Goal: Transaction & Acquisition: Purchase product/service

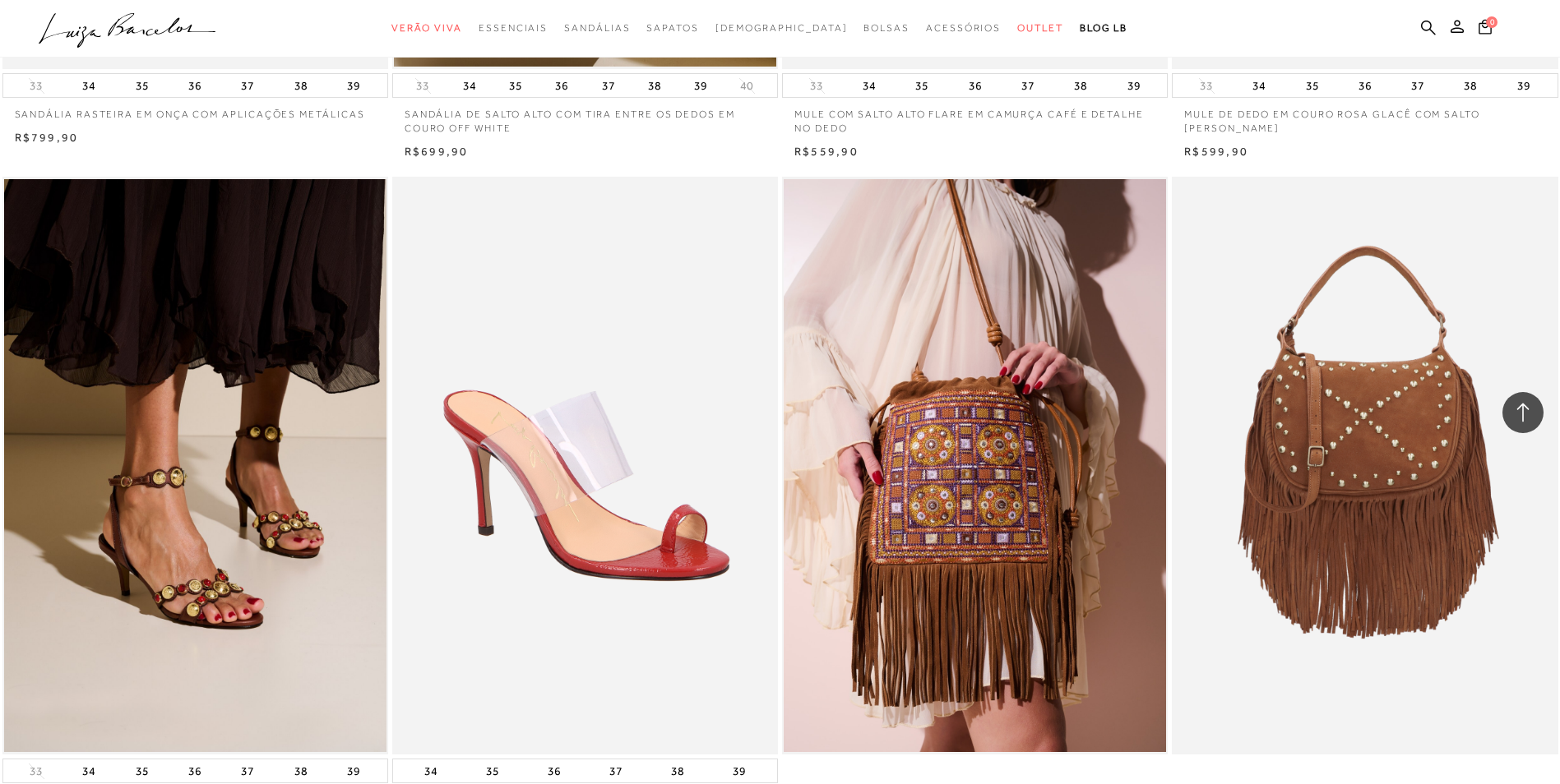
scroll to position [1973, 0]
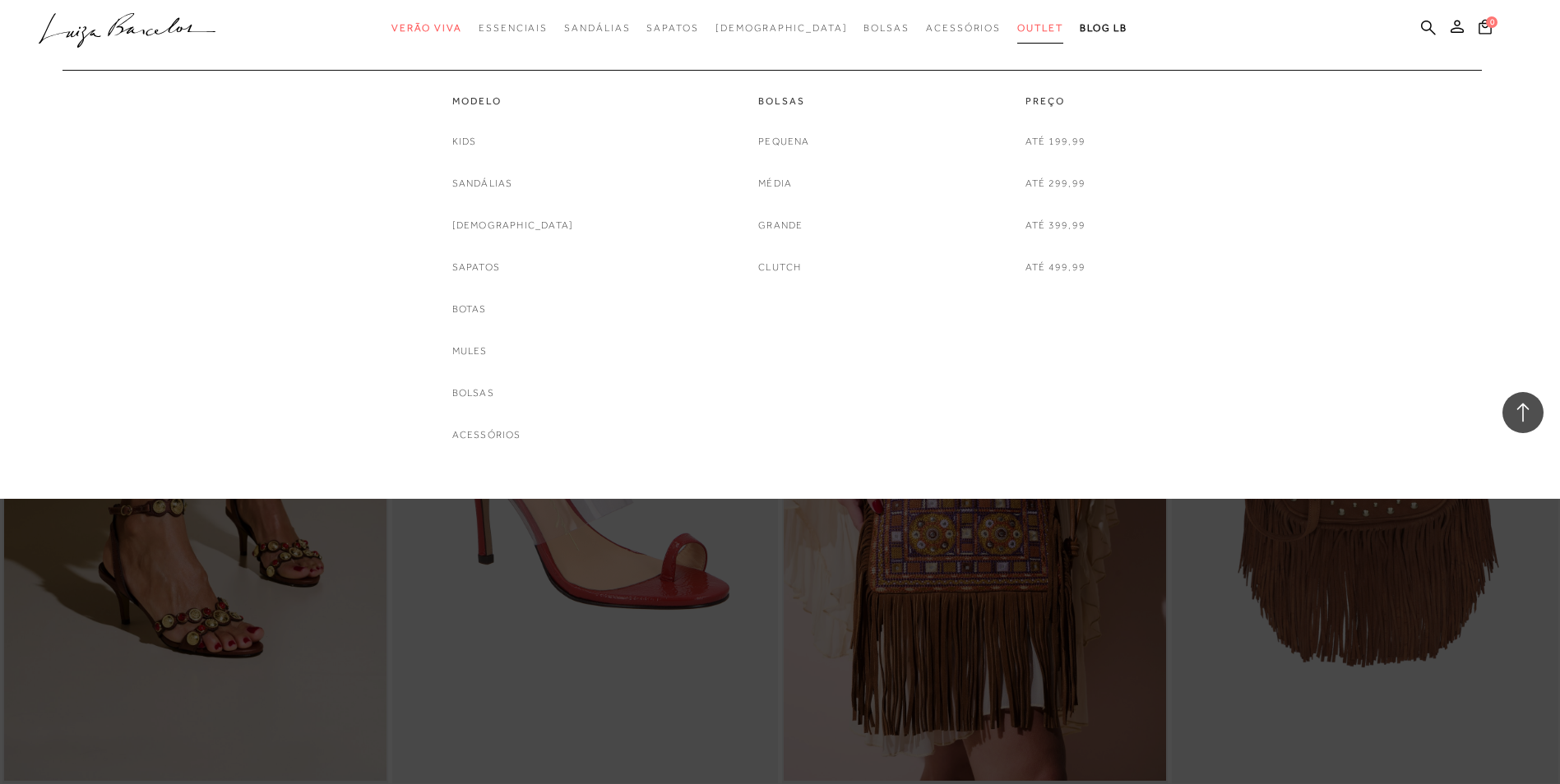
drag, startPoint x: 994, startPoint y: 30, endPoint x: 985, endPoint y: 35, distance: 10.3
click at [1017, 29] on span "Outlet" at bounding box center [1040, 28] width 46 height 11
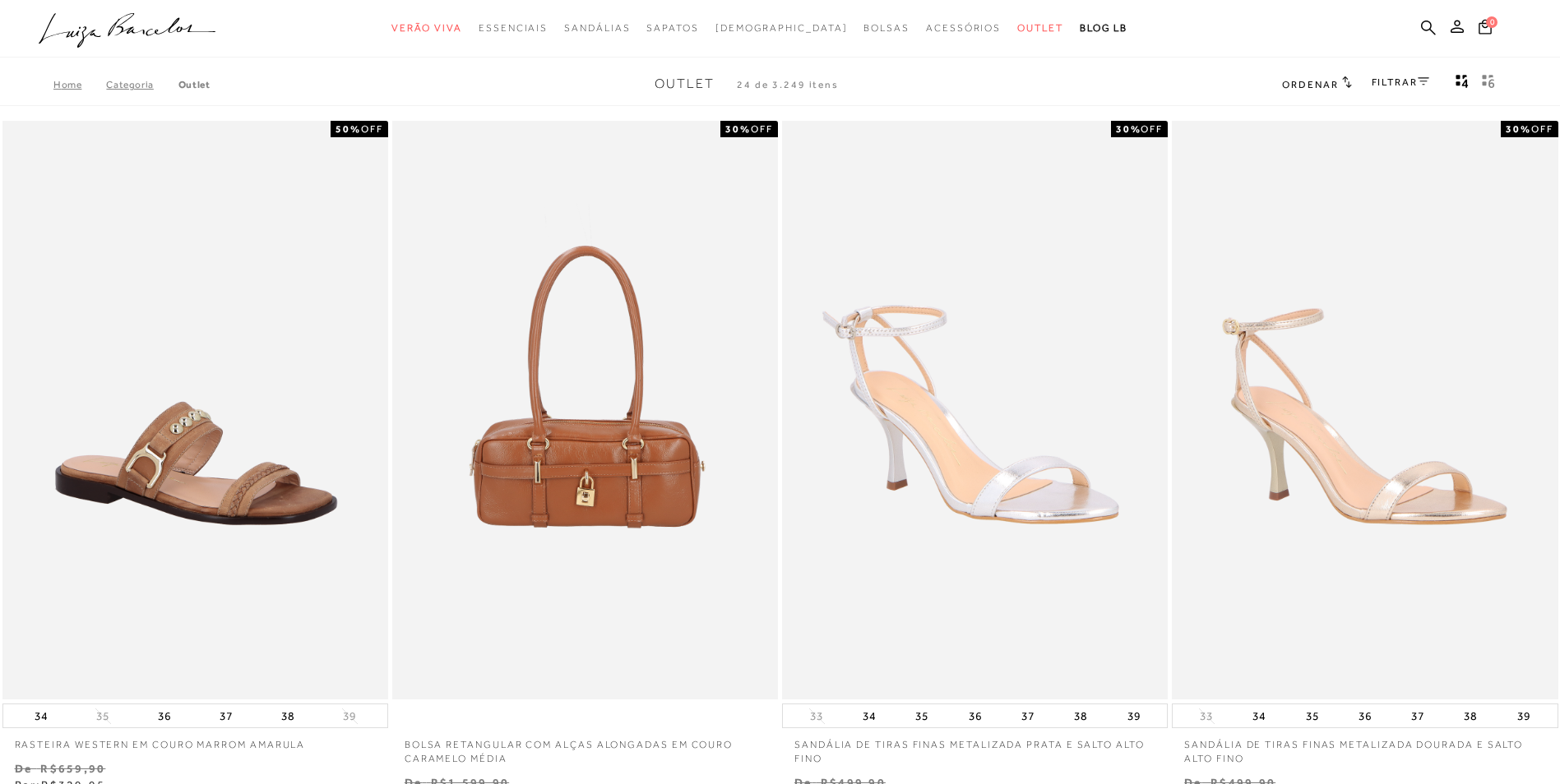
click at [1325, 90] on span "Ordenar" at bounding box center [1310, 84] width 56 height 11
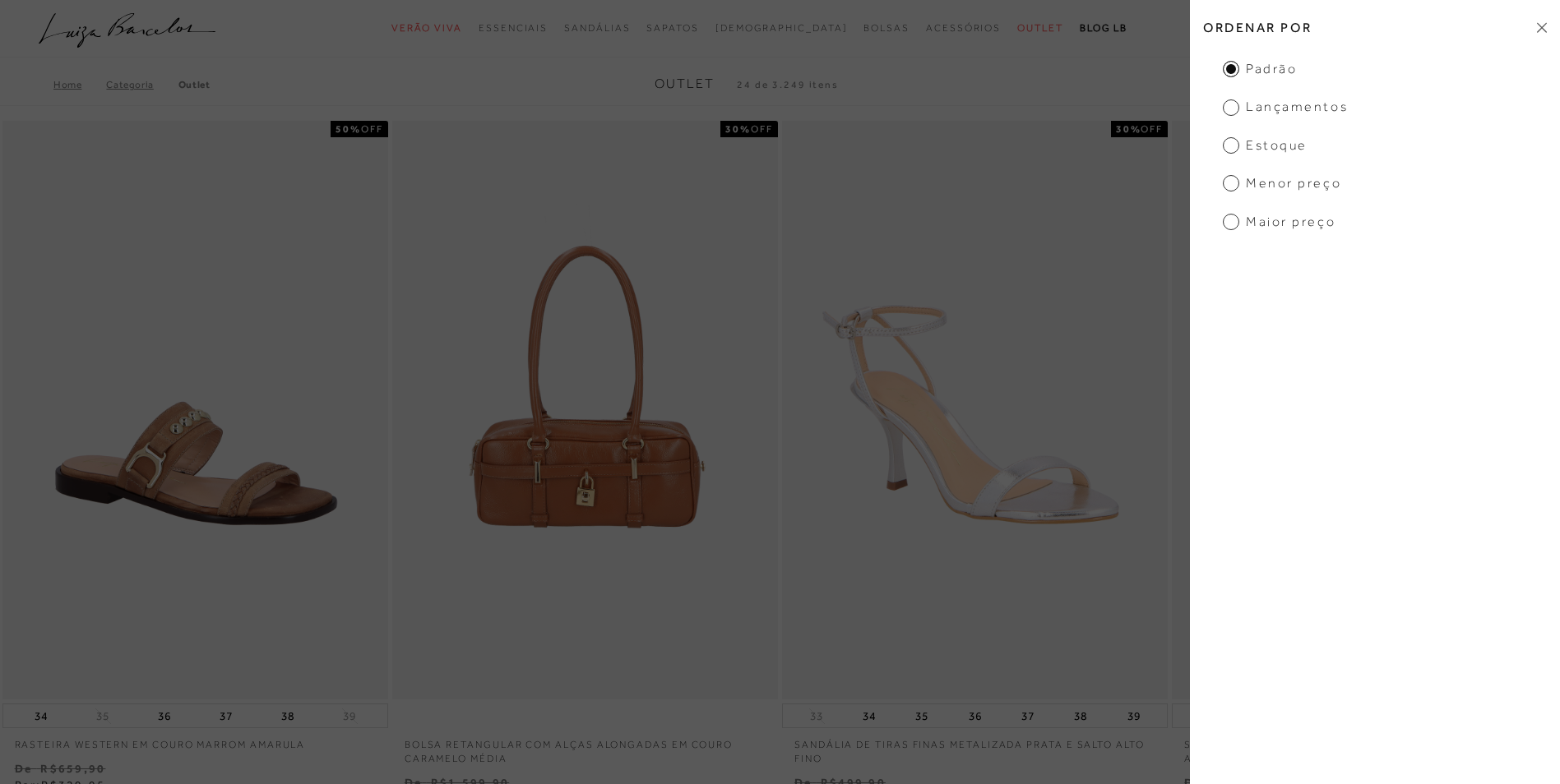
click at [1085, 70] on div "Home Categoria Outlet Outlet 24 de 3.249 itens Ordenar Ordenar por Padrão Lança…" at bounding box center [780, 84] width 1560 height 43
click at [1546, 27] on icon at bounding box center [1541, 28] width 10 height 11
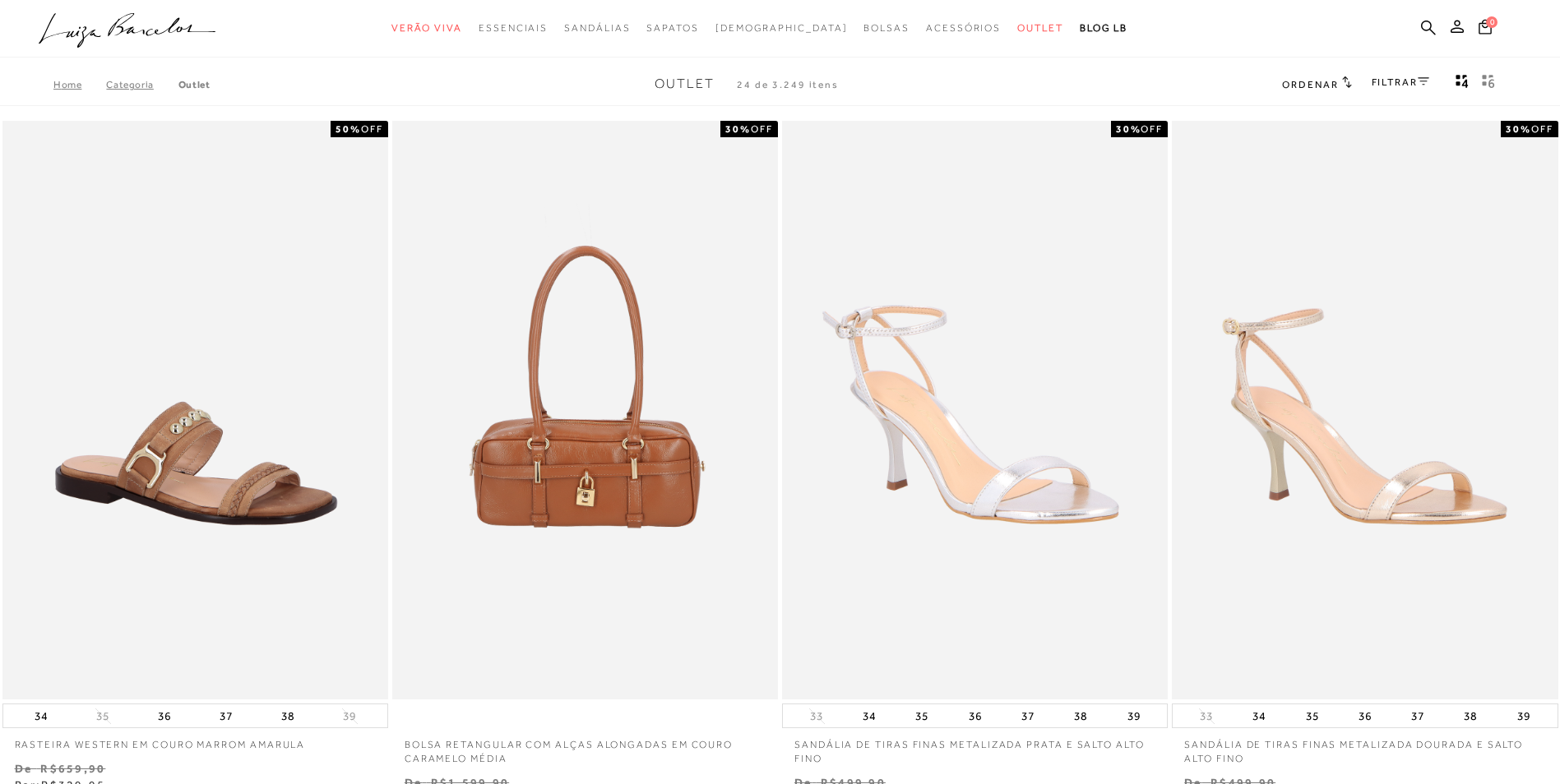
click at [1414, 74] on div "FILTRAR" at bounding box center [1401, 83] width 57 height 21
click at [1404, 76] on div "FILTRAR" at bounding box center [1401, 83] width 57 height 21
click at [1409, 80] on link "FILTRAR" at bounding box center [1401, 82] width 57 height 11
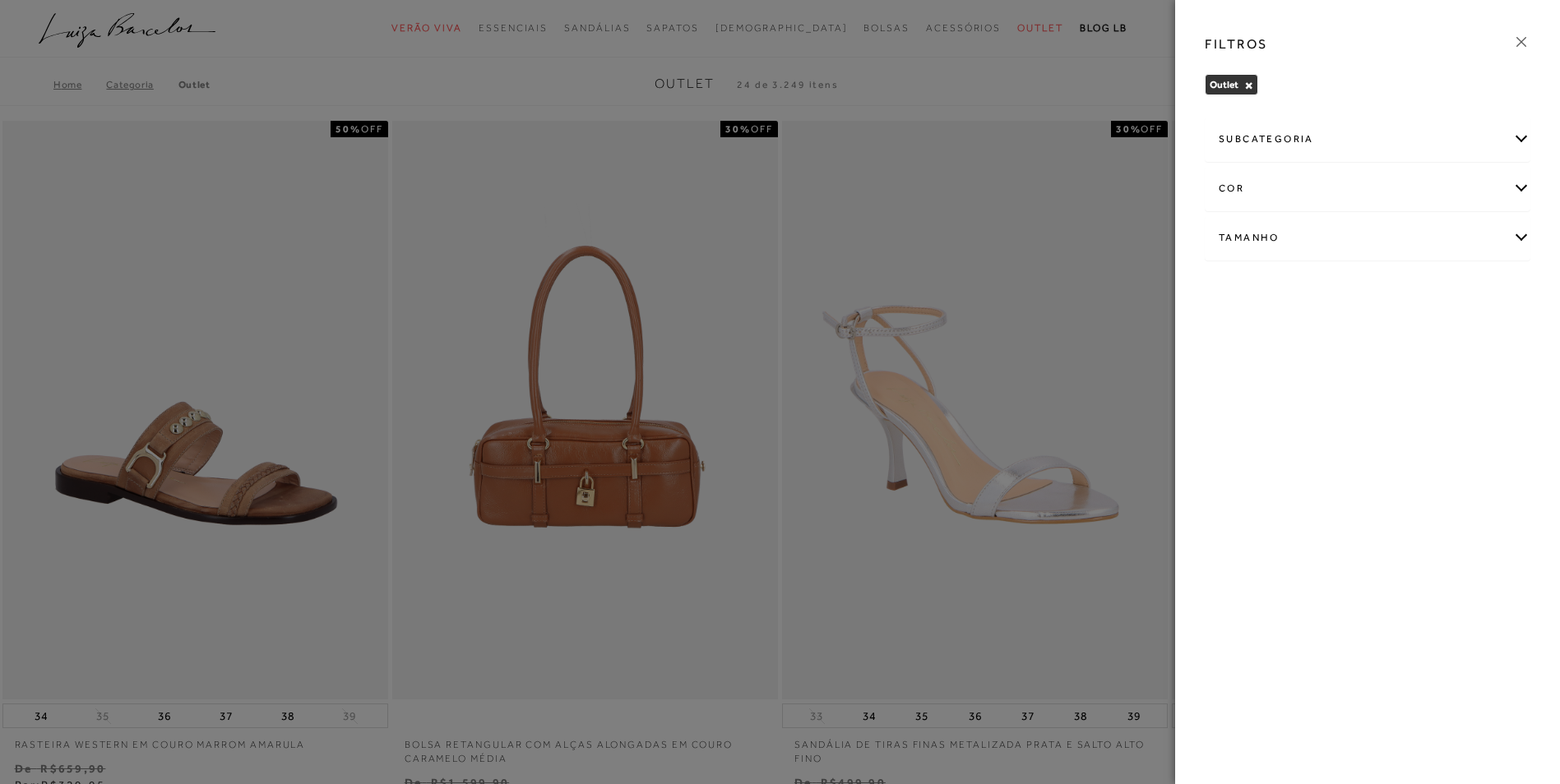
click at [1259, 236] on div "Tamanho" at bounding box center [1367, 237] width 324 height 44
click at [1232, 419] on span "39" at bounding box center [1232, 421] width 24 height 12
click at [1232, 419] on input "39" at bounding box center [1224, 424] width 17 height 17
checkbox input "true"
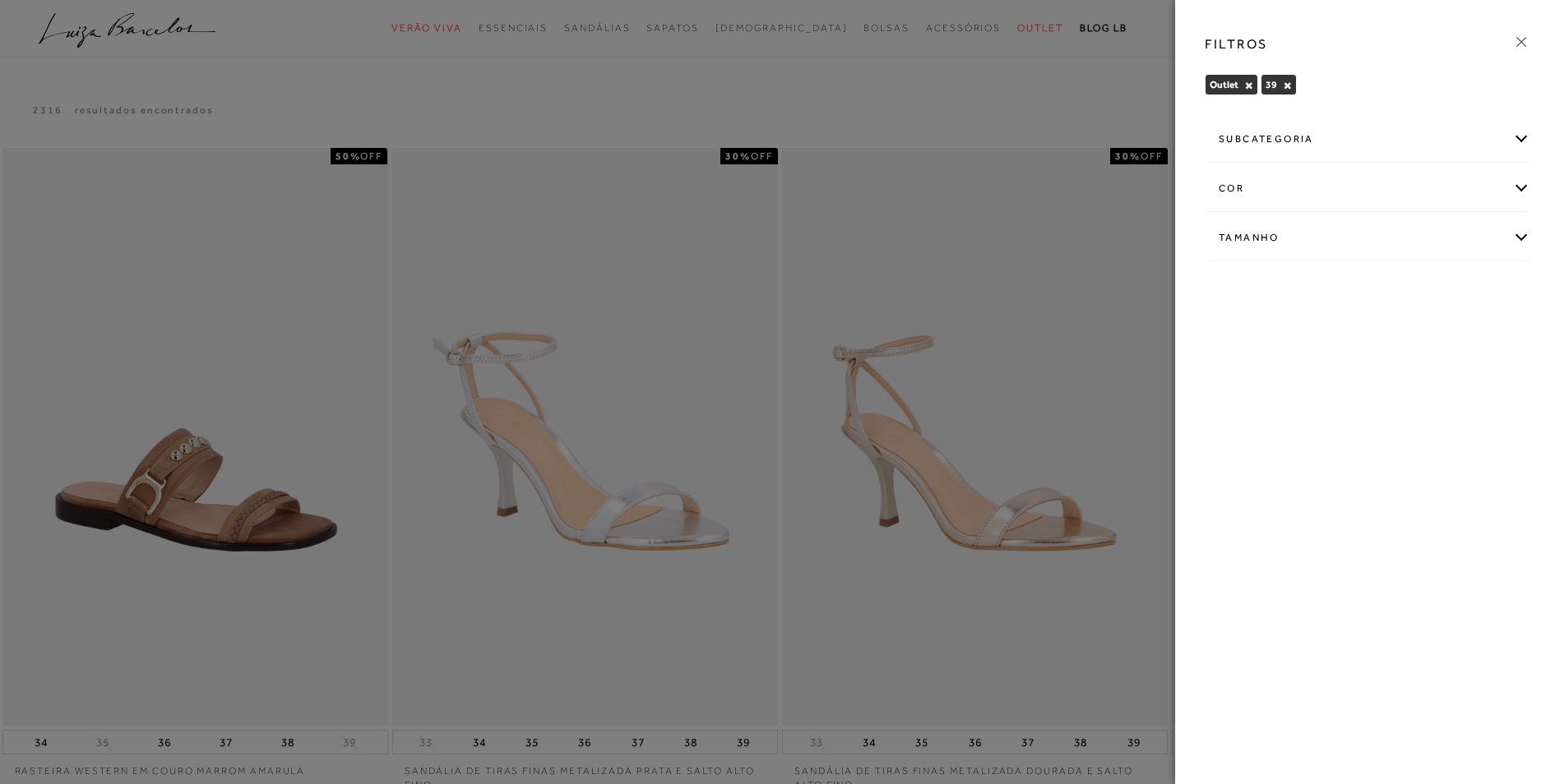
click at [1519, 229] on div "Tamanho" at bounding box center [1367, 237] width 324 height 44
click at [1351, 413] on label "40" at bounding box center [1345, 422] width 38 height 35
click at [1339, 416] on input "40" at bounding box center [1331, 424] width 17 height 17
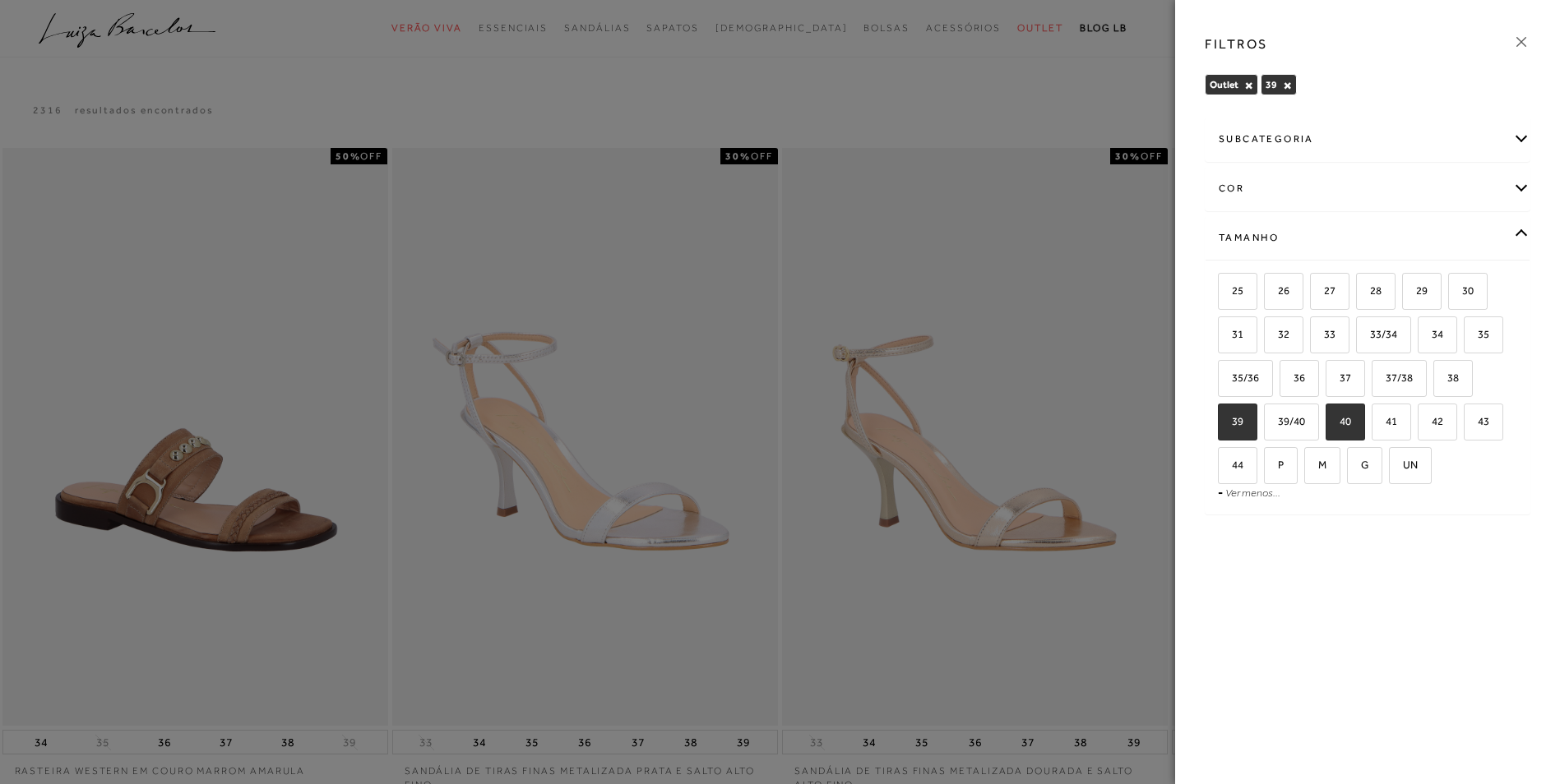
checkbox input "true"
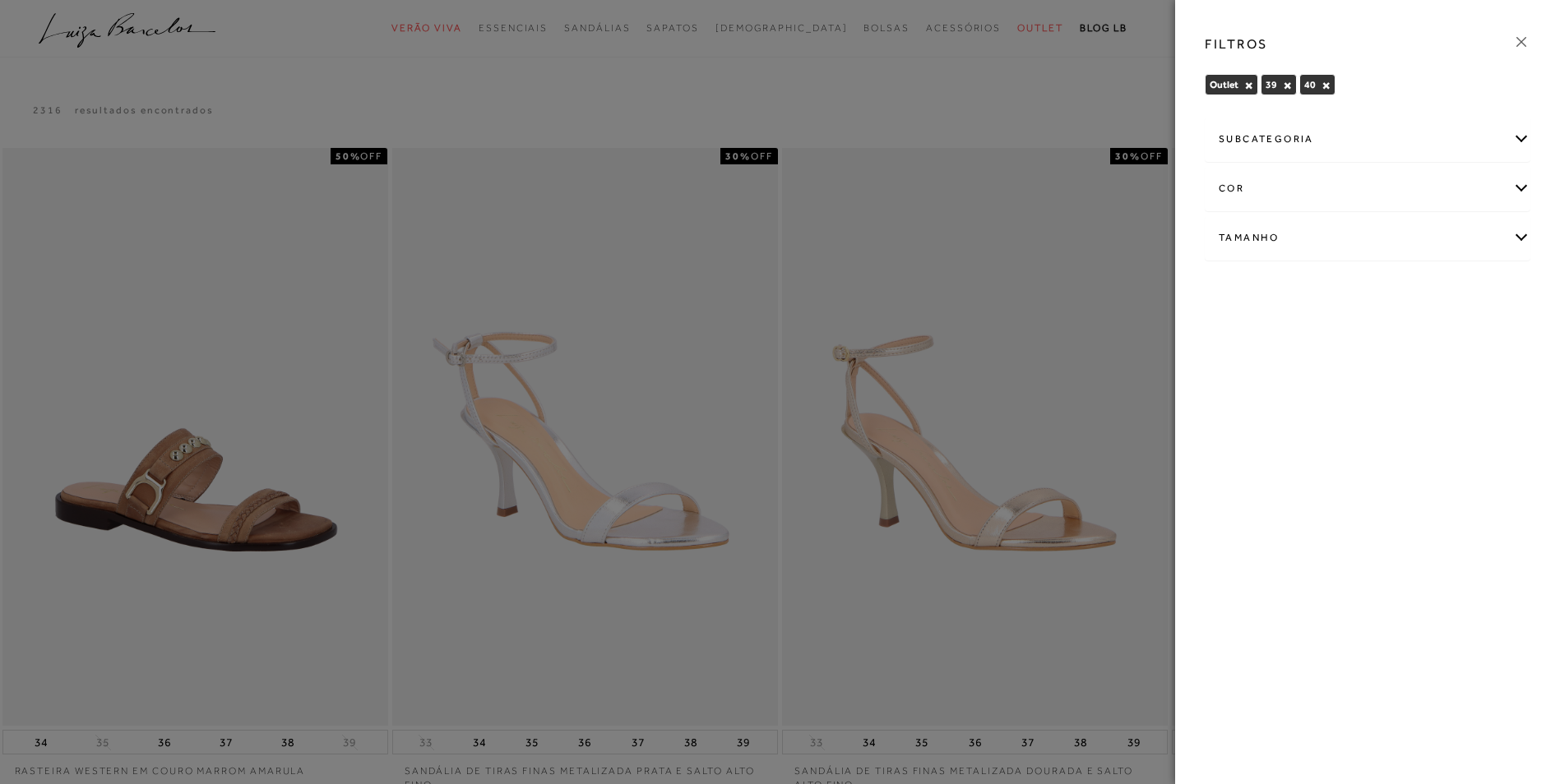
click at [870, 96] on div at bounding box center [780, 392] width 1560 height 784
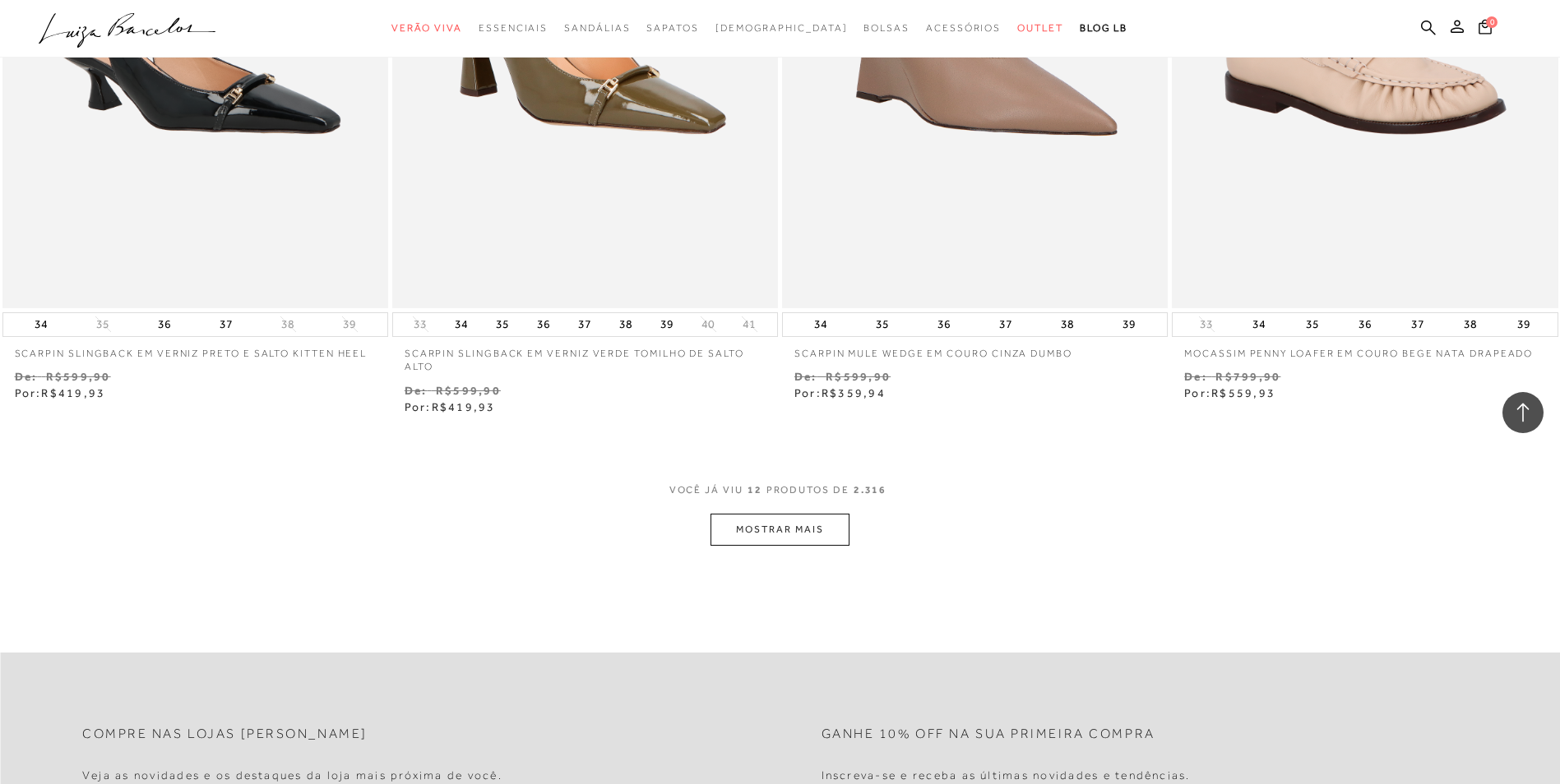
scroll to position [1890, 0]
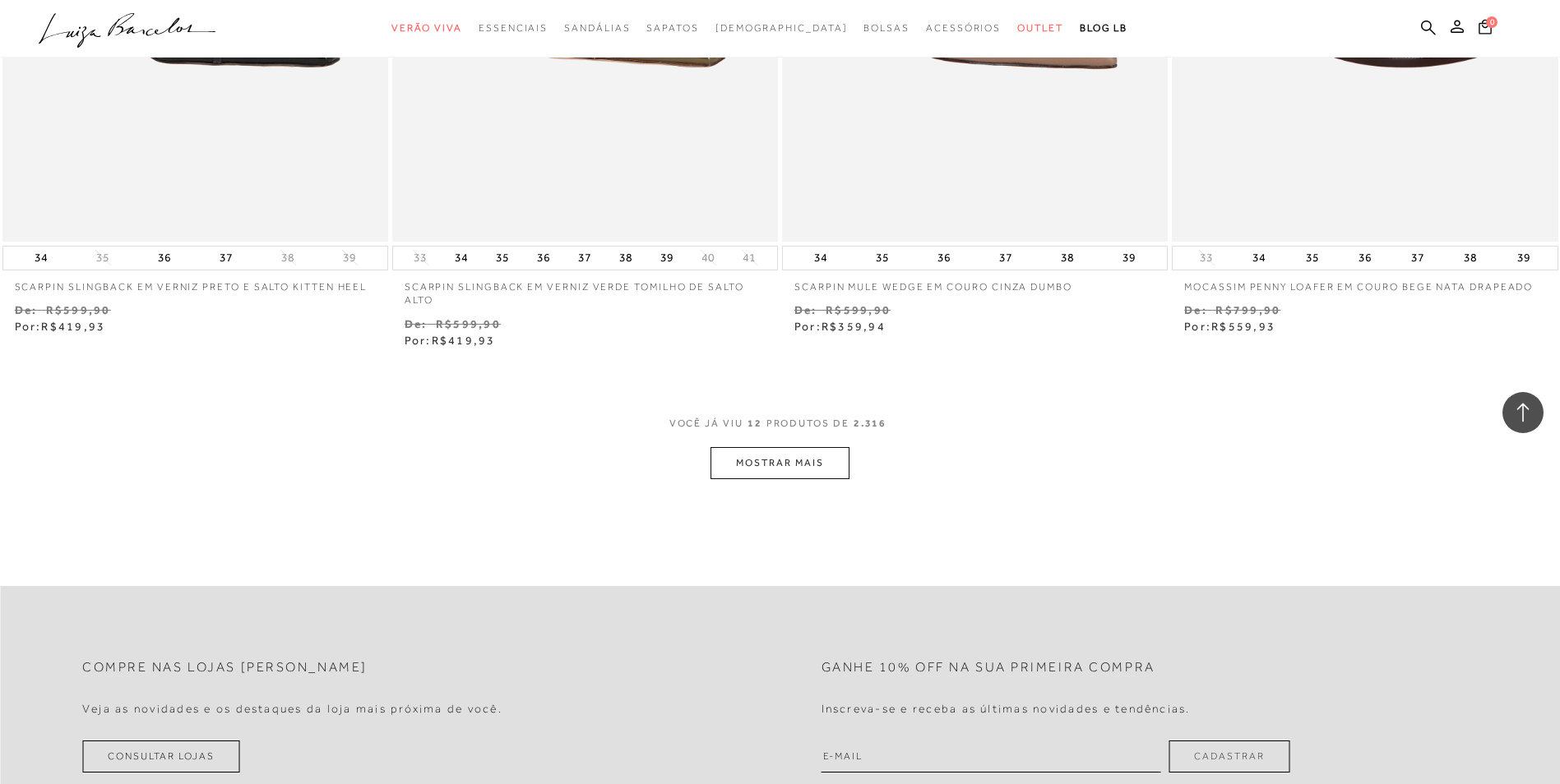
click at [801, 467] on button "MOSTRAR MAIS" at bounding box center [779, 463] width 138 height 32
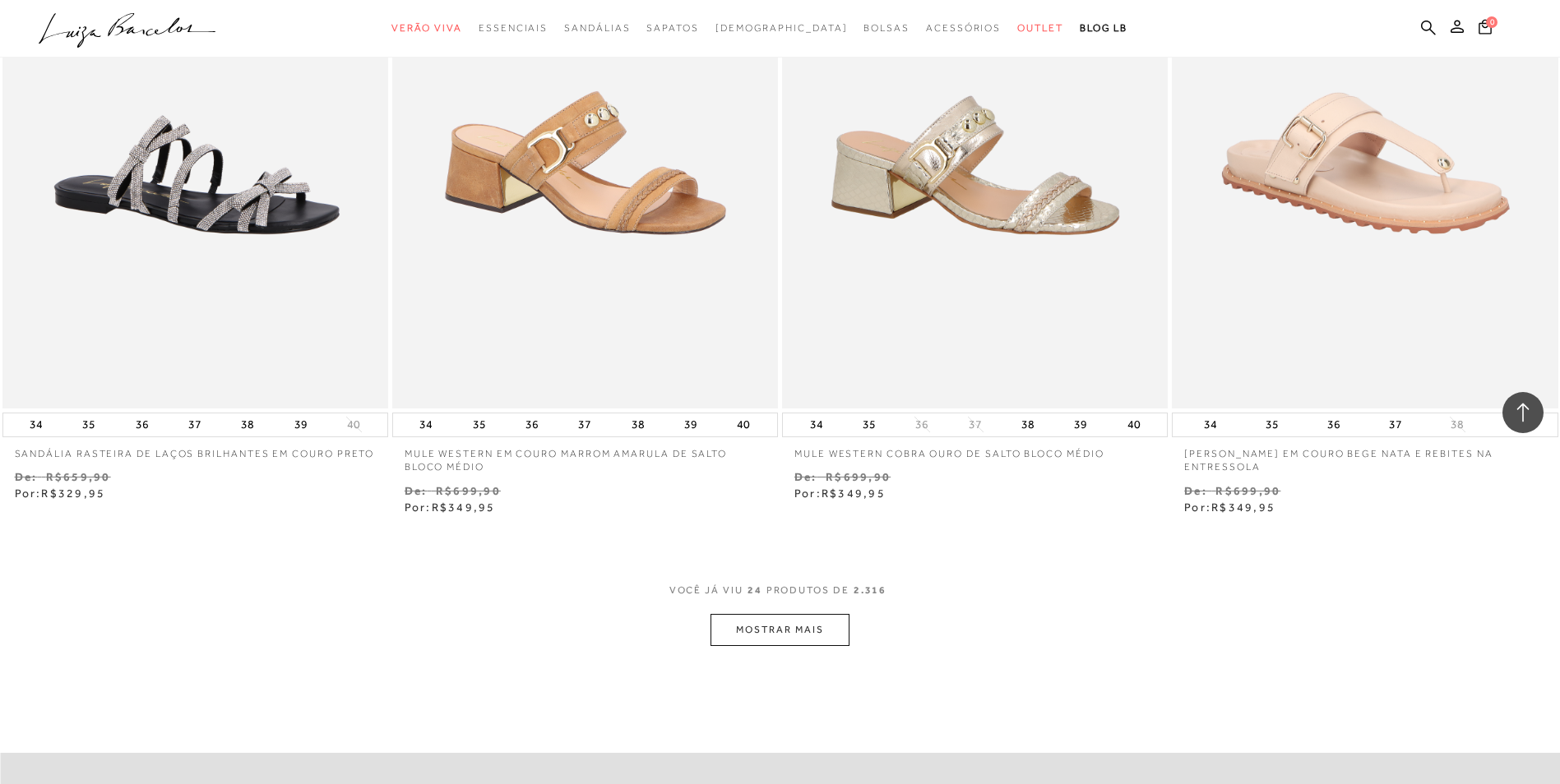
scroll to position [4028, 0]
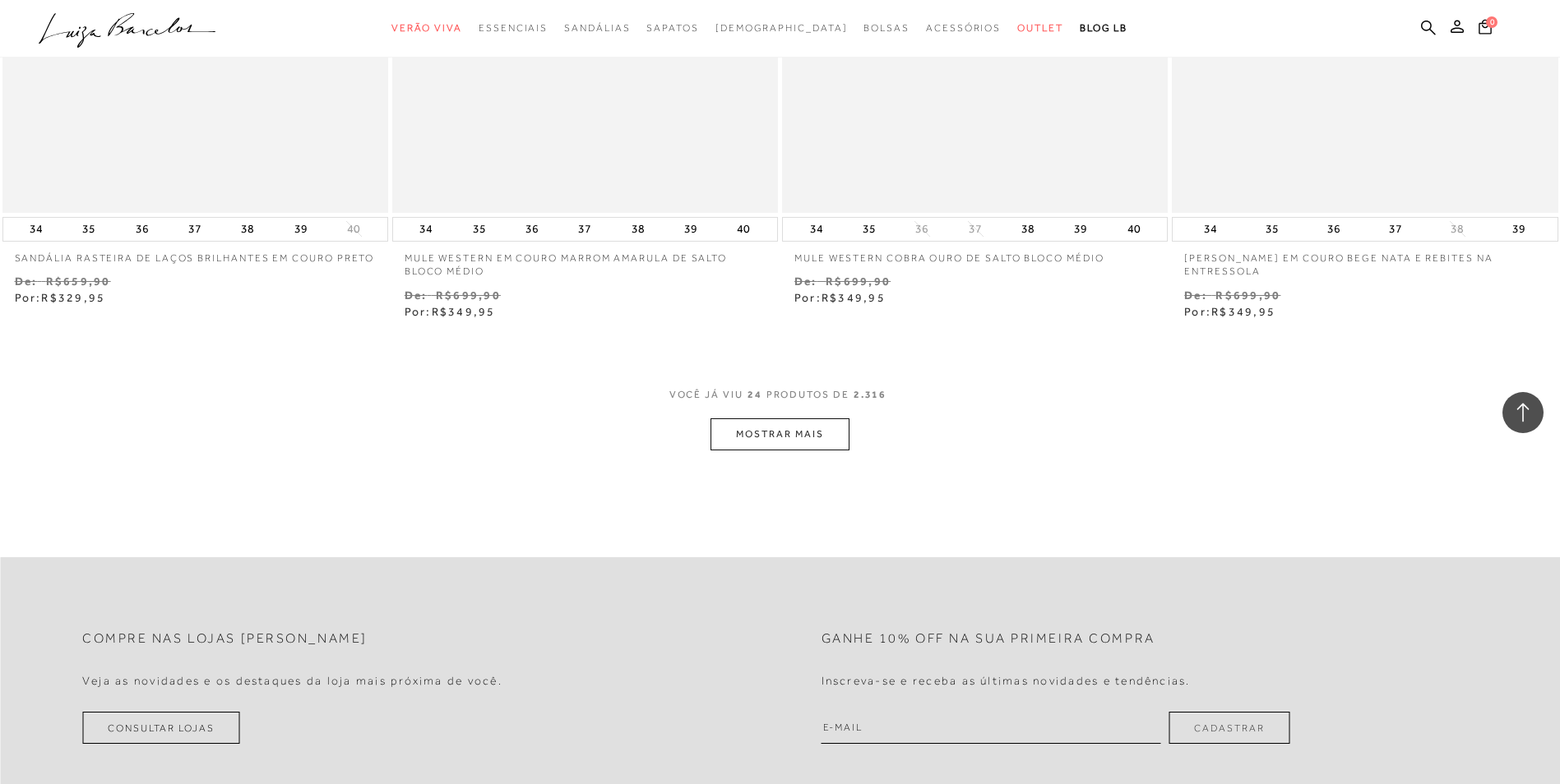
click at [768, 419] on button "MOSTRAR MAIS" at bounding box center [779, 435] width 138 height 32
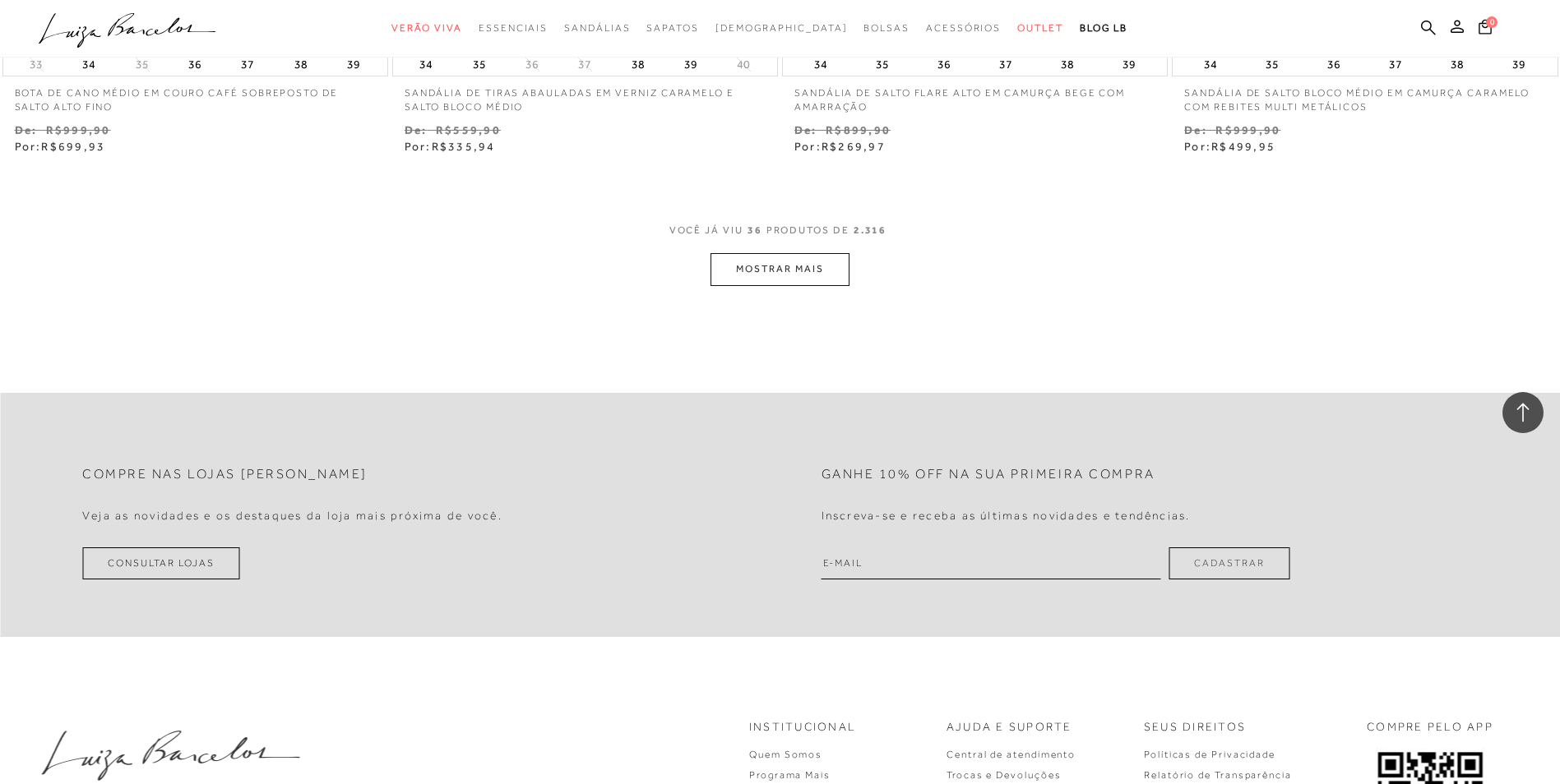
scroll to position [6330, 0]
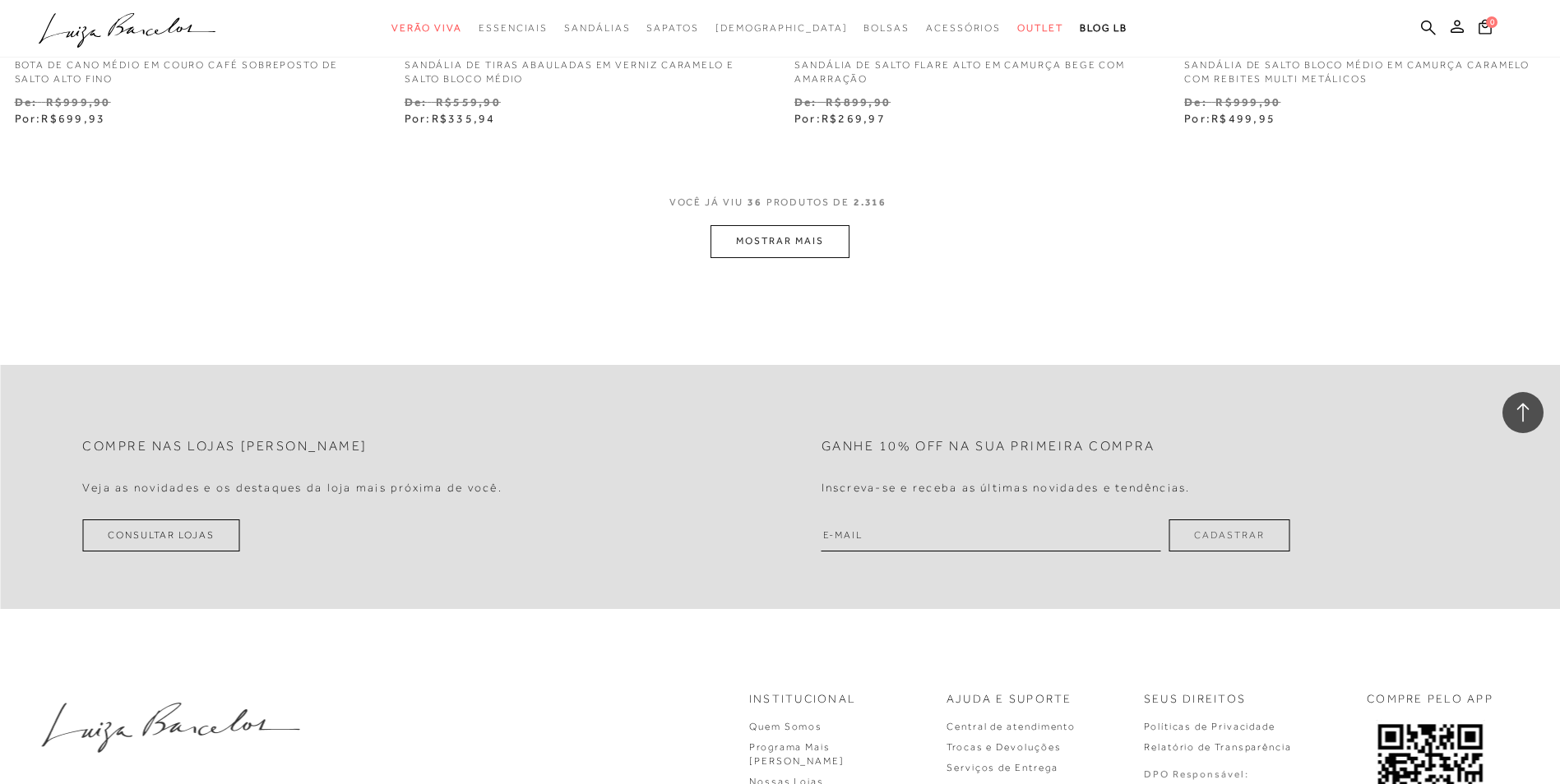
click at [782, 243] on button "MOSTRAR MAIS" at bounding box center [779, 241] width 138 height 32
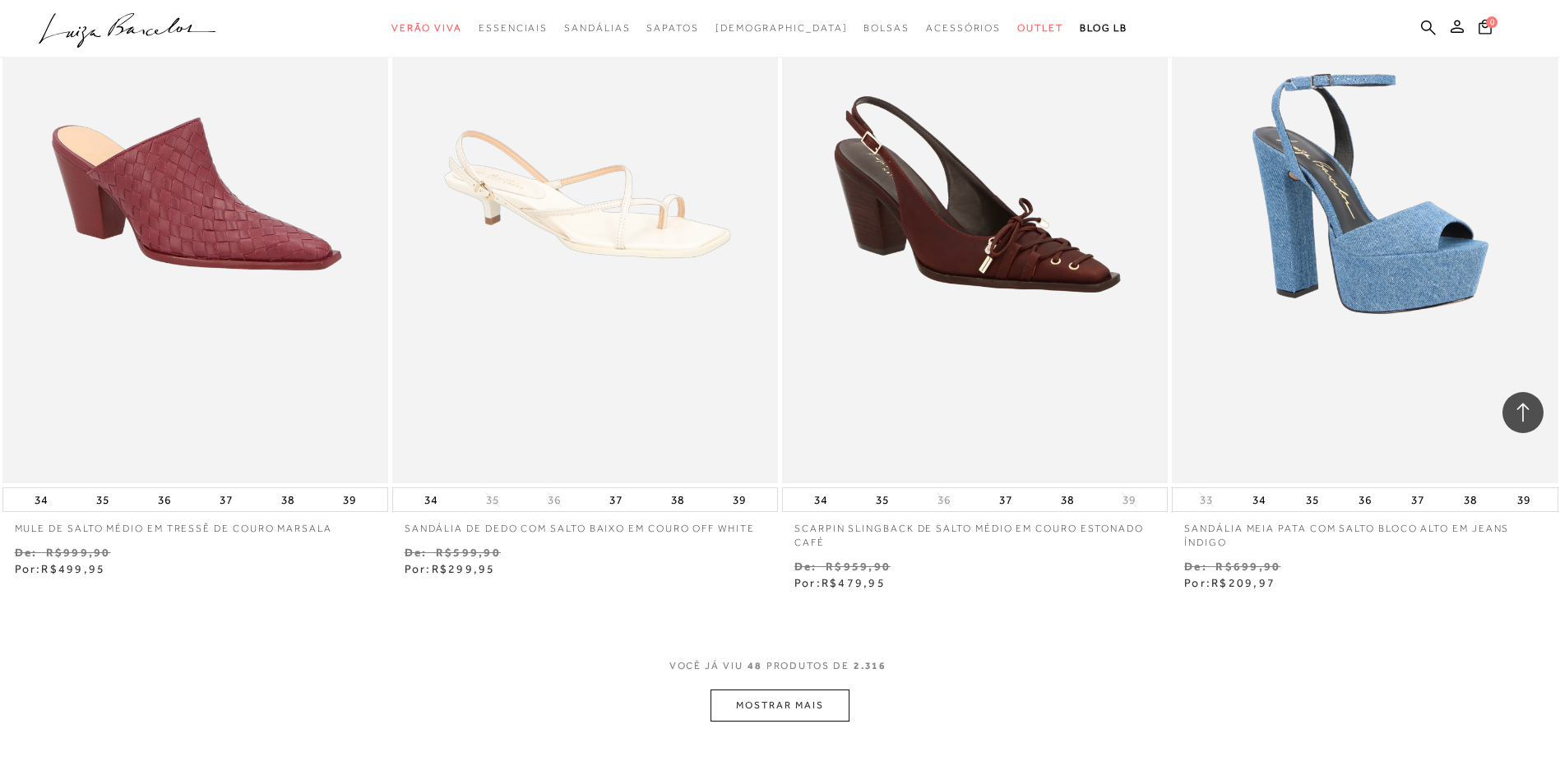
scroll to position [8138, 0]
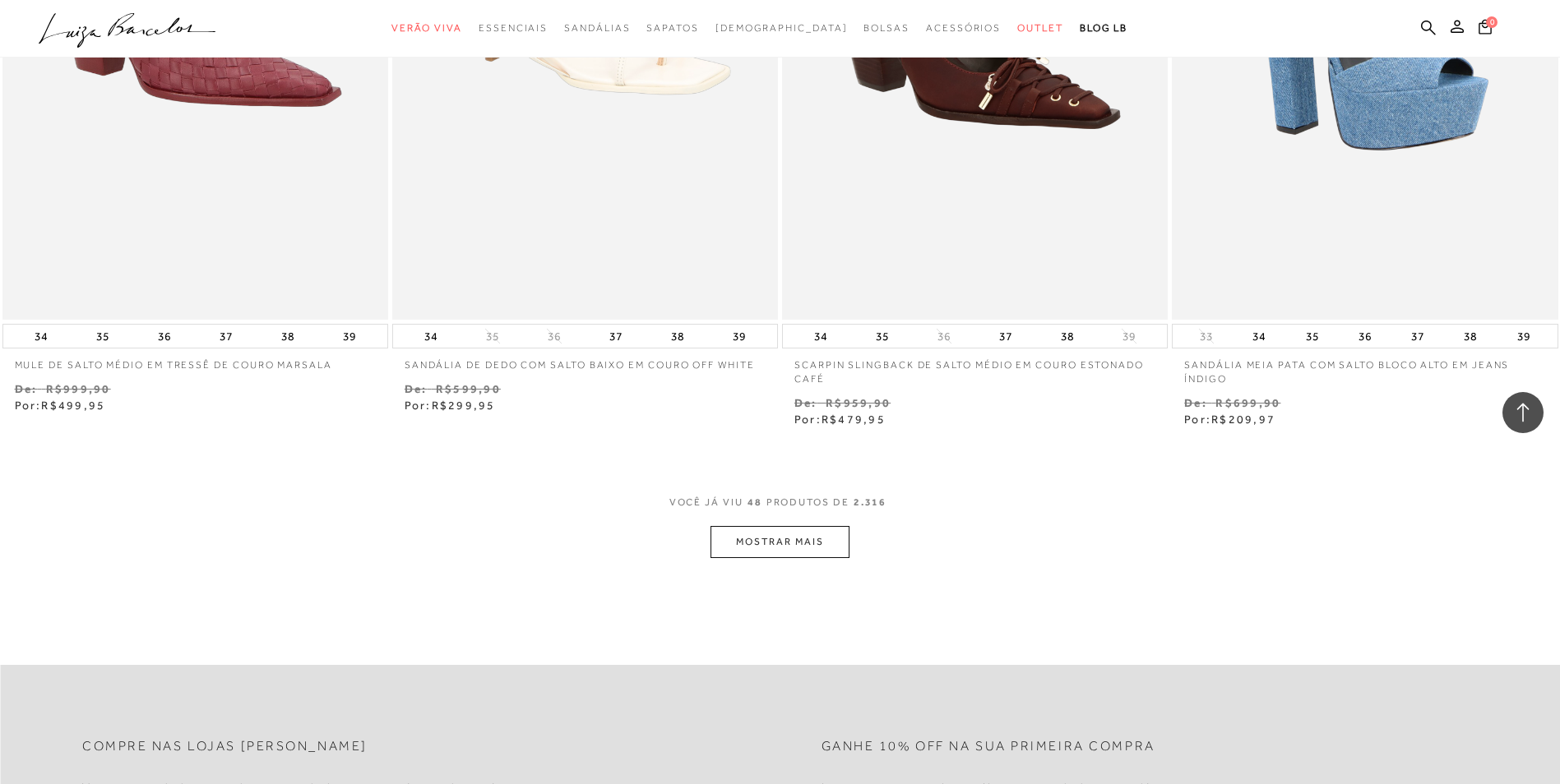
click at [815, 542] on button "MOSTRAR MAIS" at bounding box center [779, 542] width 138 height 32
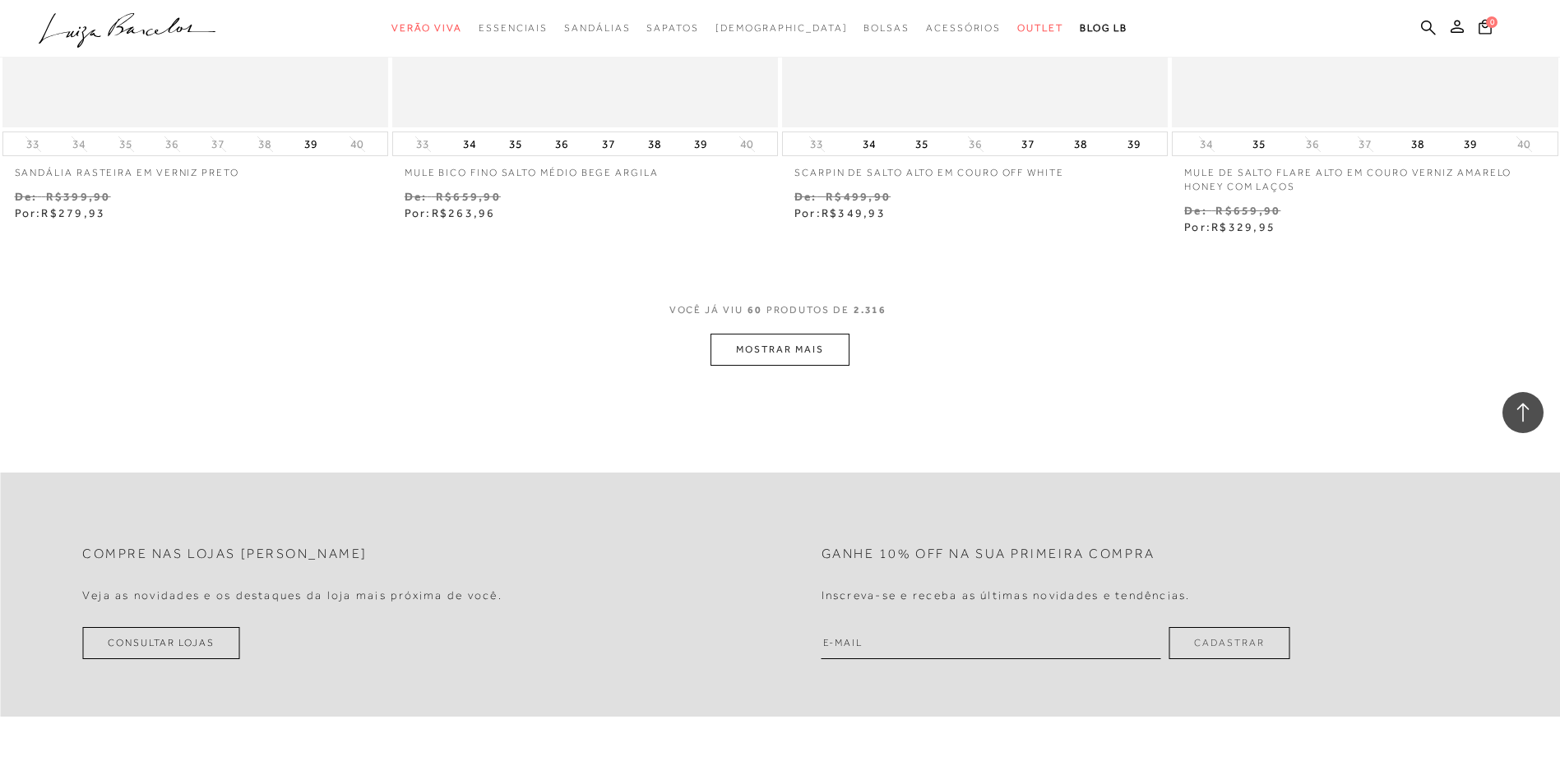
scroll to position [10440, 0]
click at [773, 353] on button "MOSTRAR MAIS" at bounding box center [779, 348] width 138 height 32
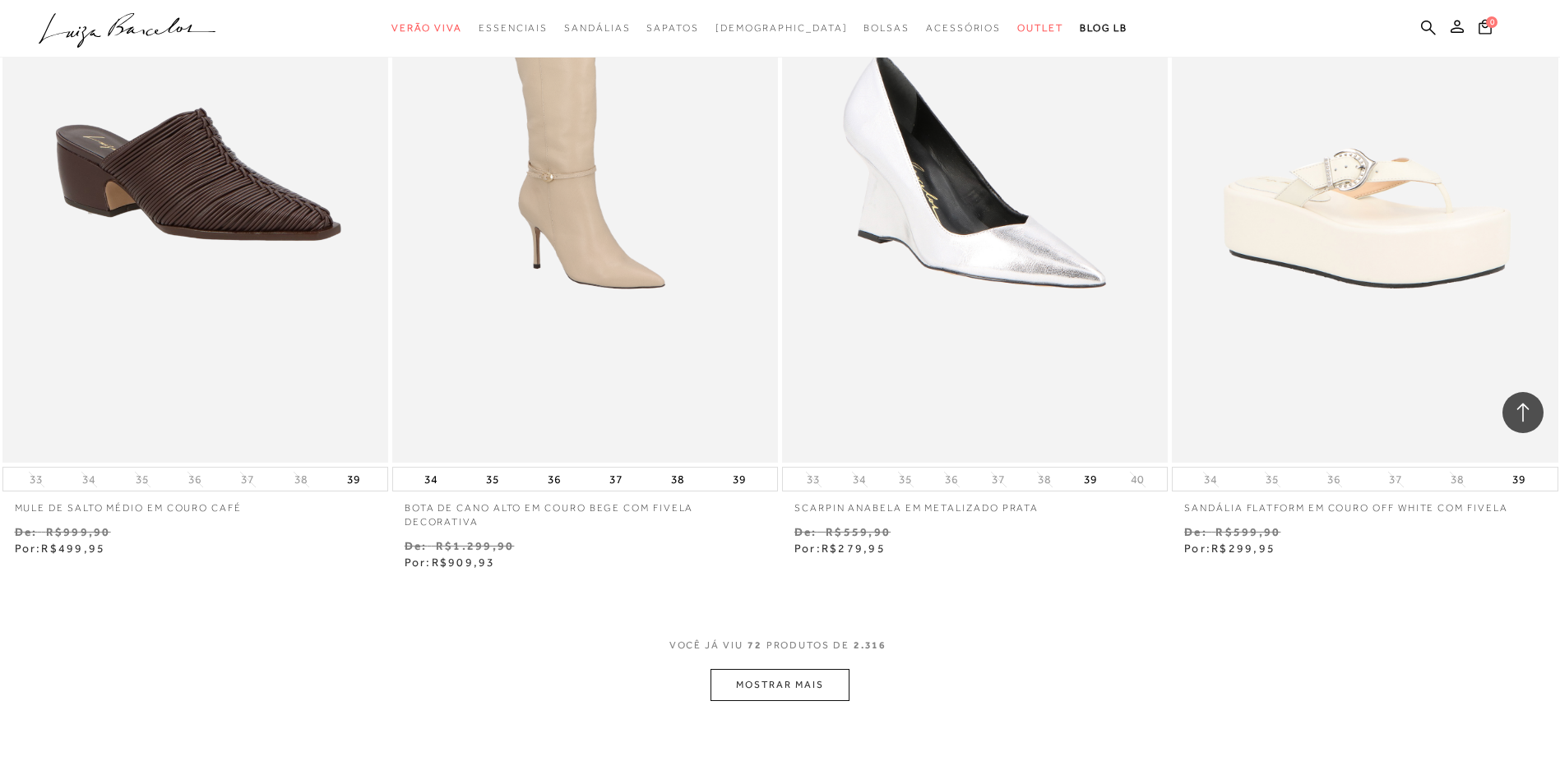
scroll to position [12332, 0]
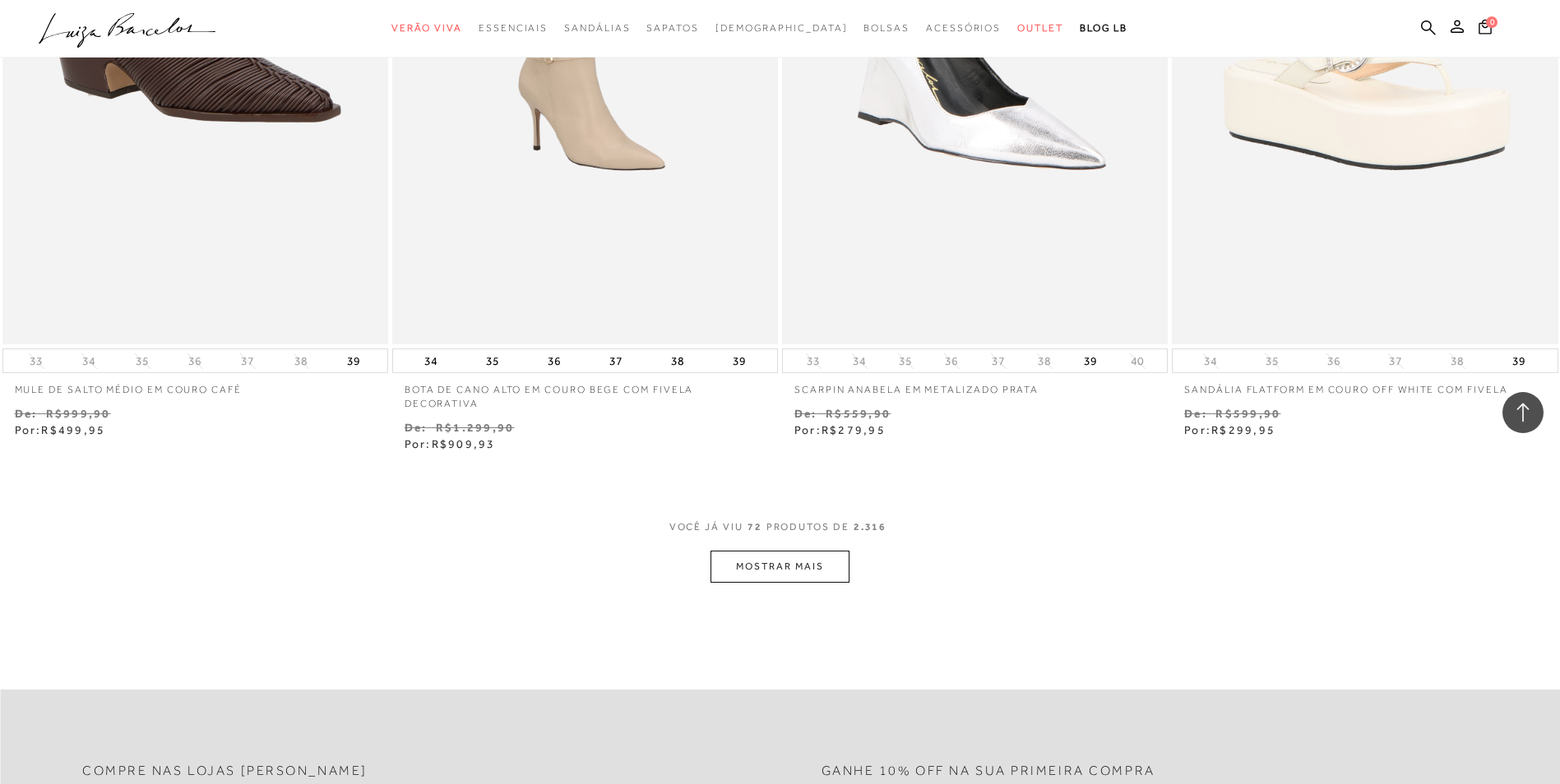
click at [789, 566] on button "MOSTRAR MAIS" at bounding box center [779, 566] width 138 height 32
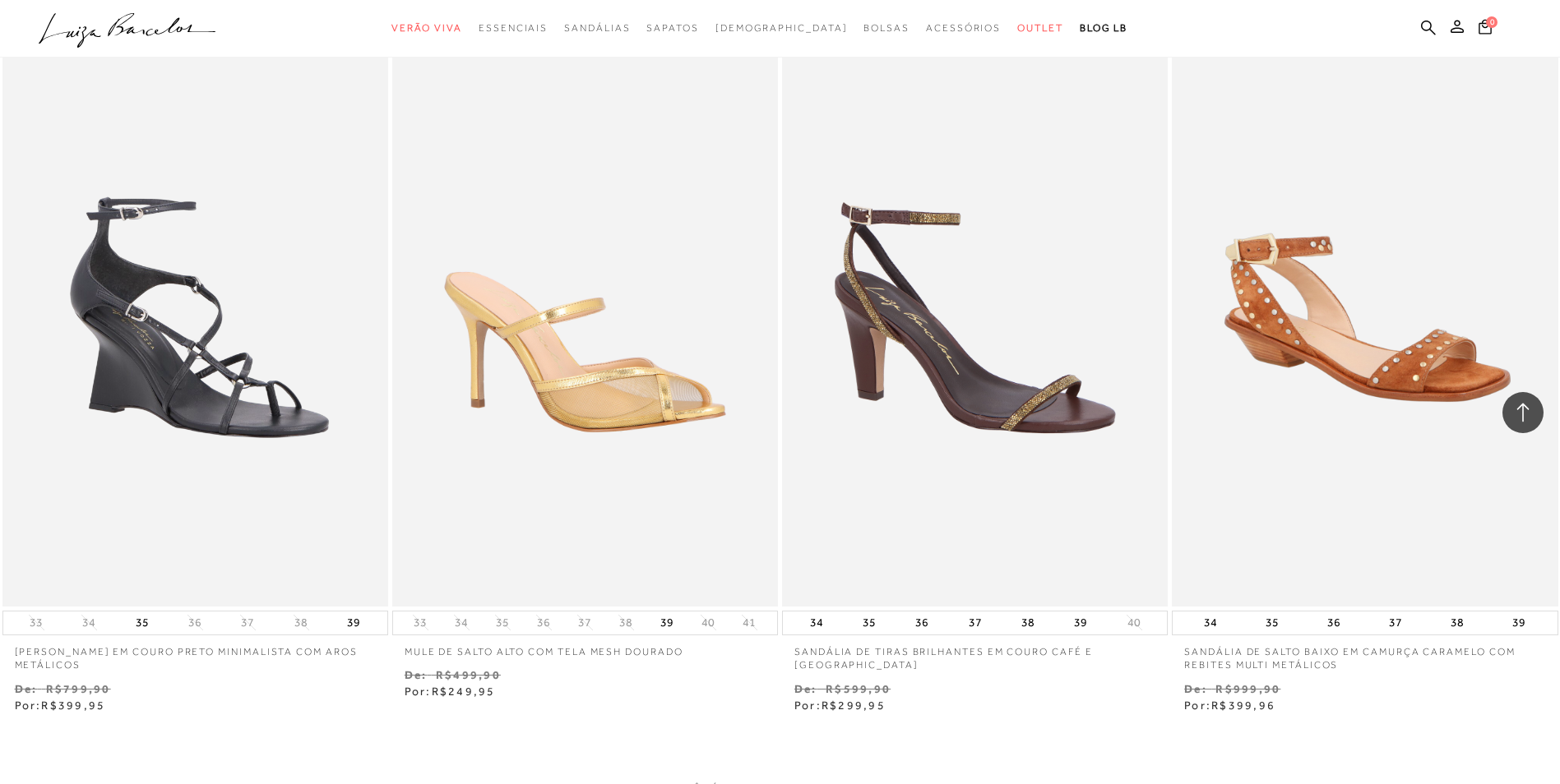
scroll to position [14469, 0]
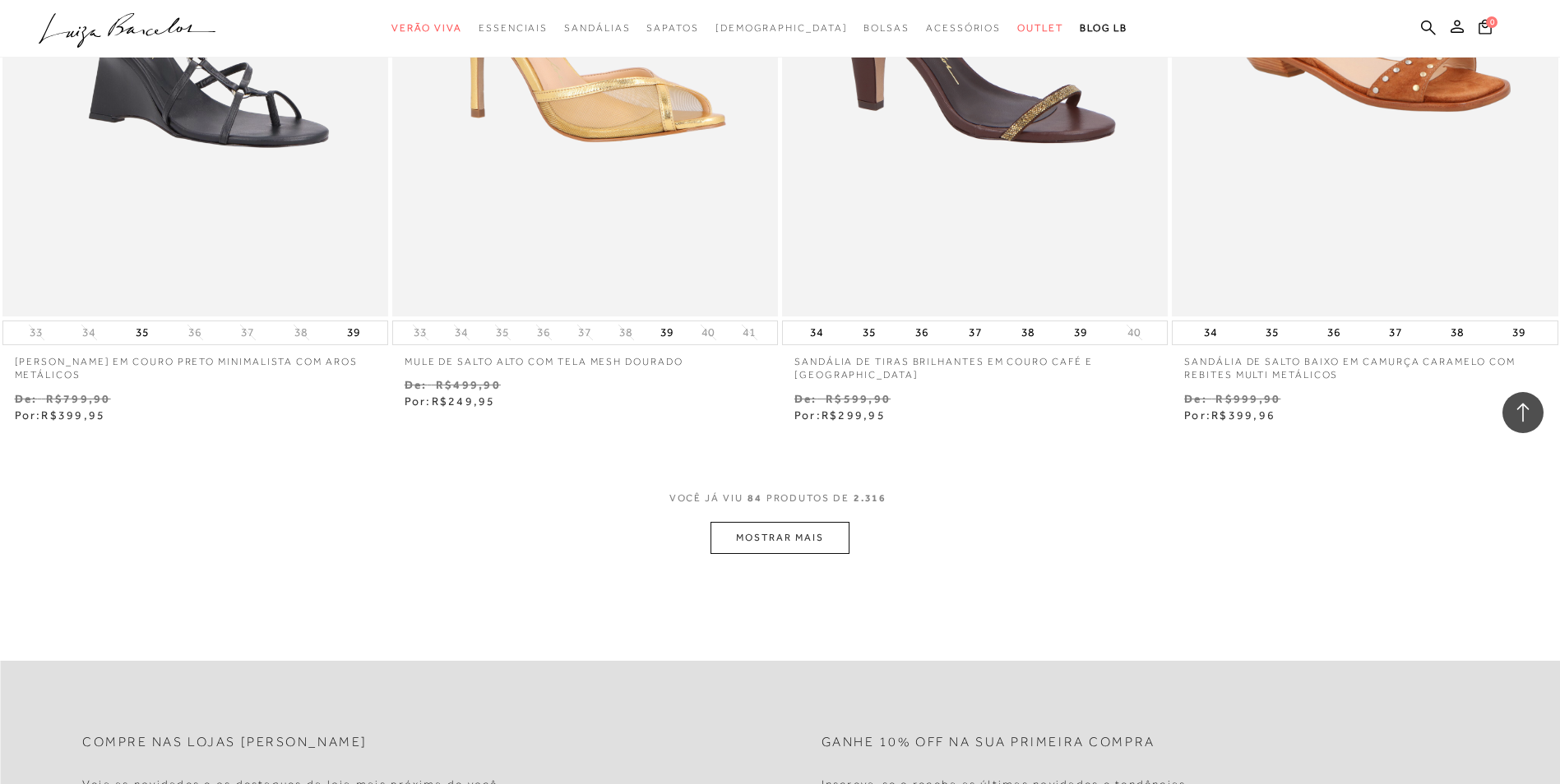
click at [808, 542] on button "MOSTRAR MAIS" at bounding box center [779, 537] width 138 height 32
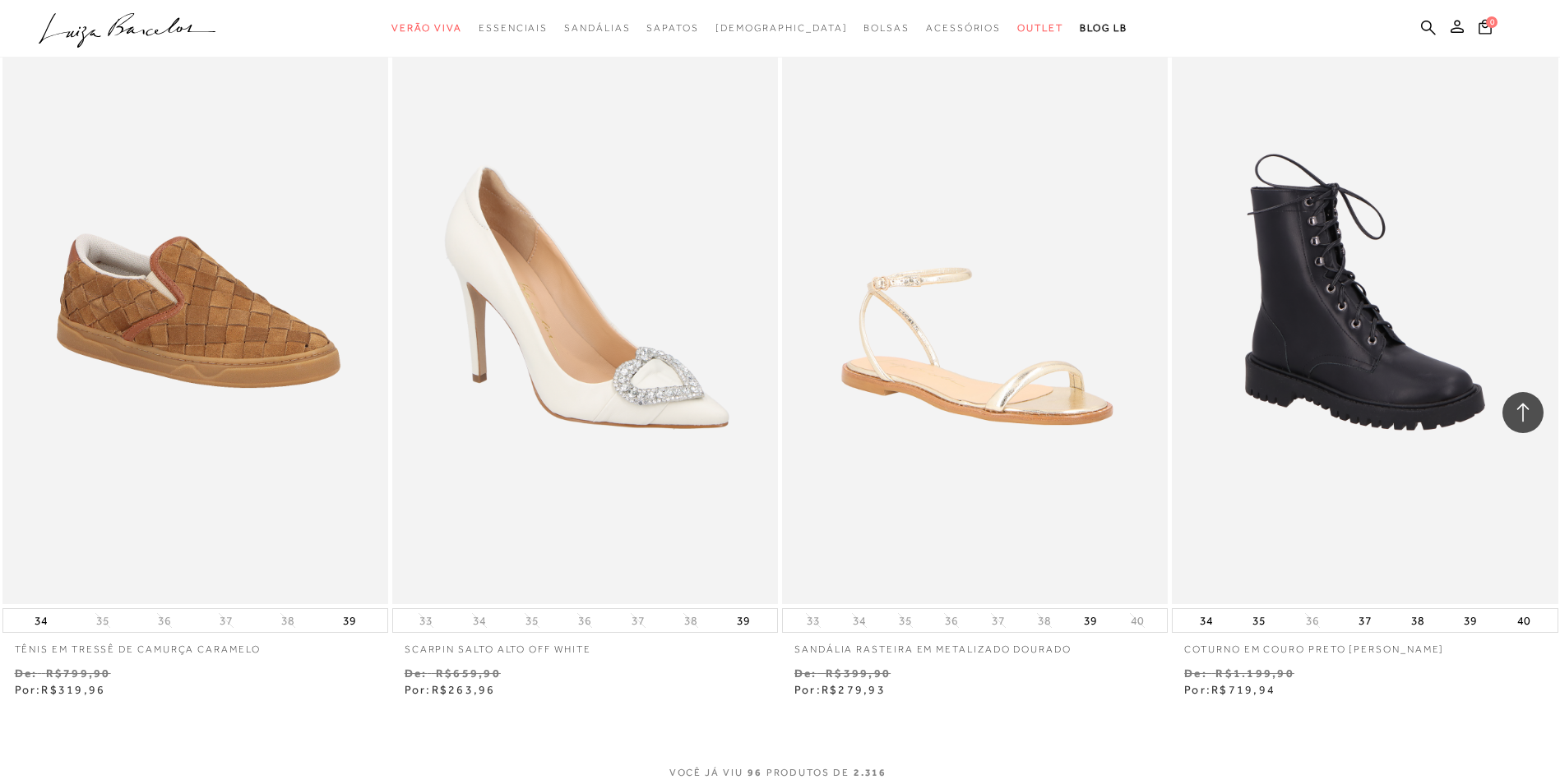
scroll to position [16524, 0]
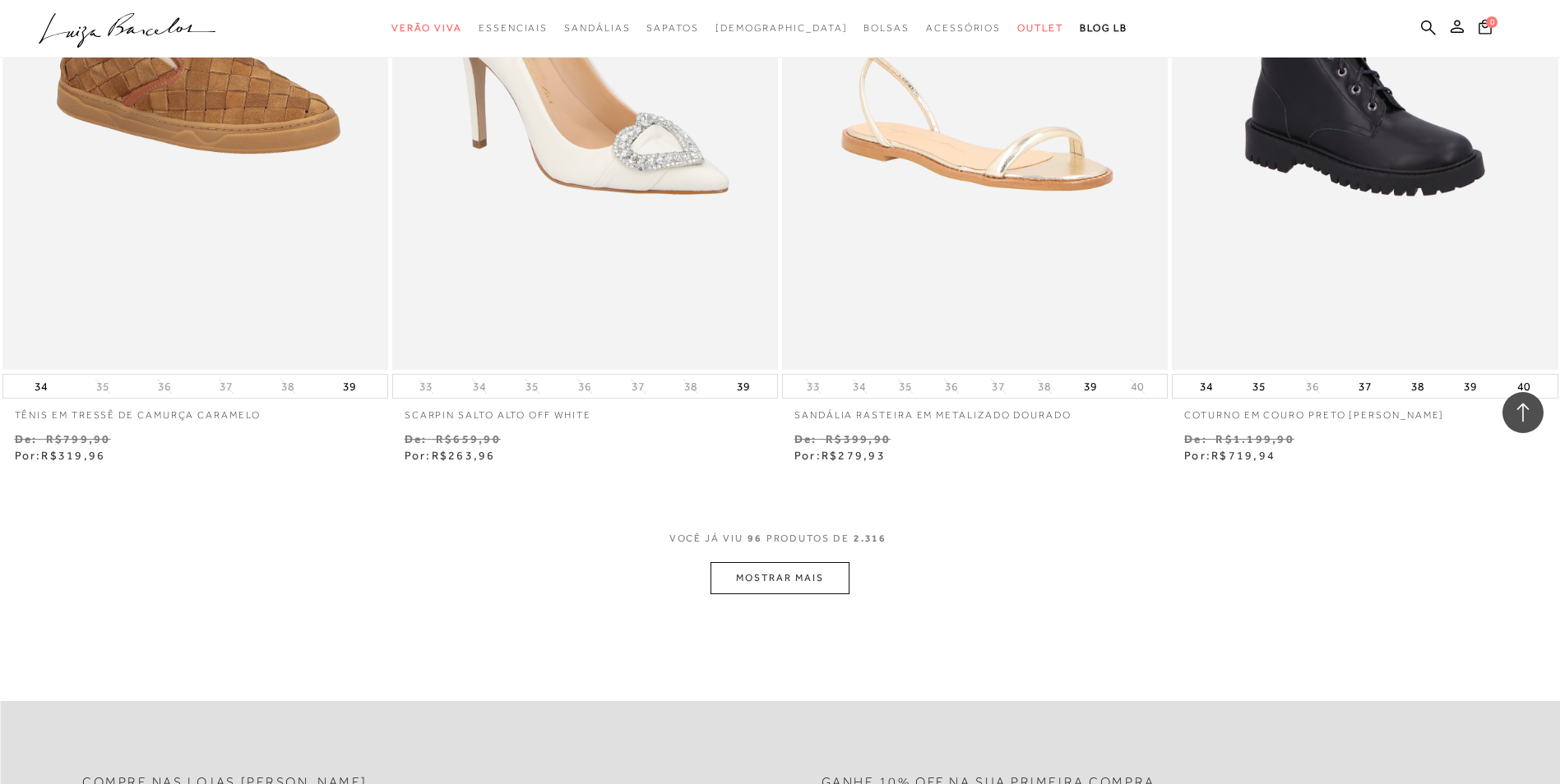
click at [738, 591] on button "MOSTRAR MAIS" at bounding box center [779, 578] width 138 height 32
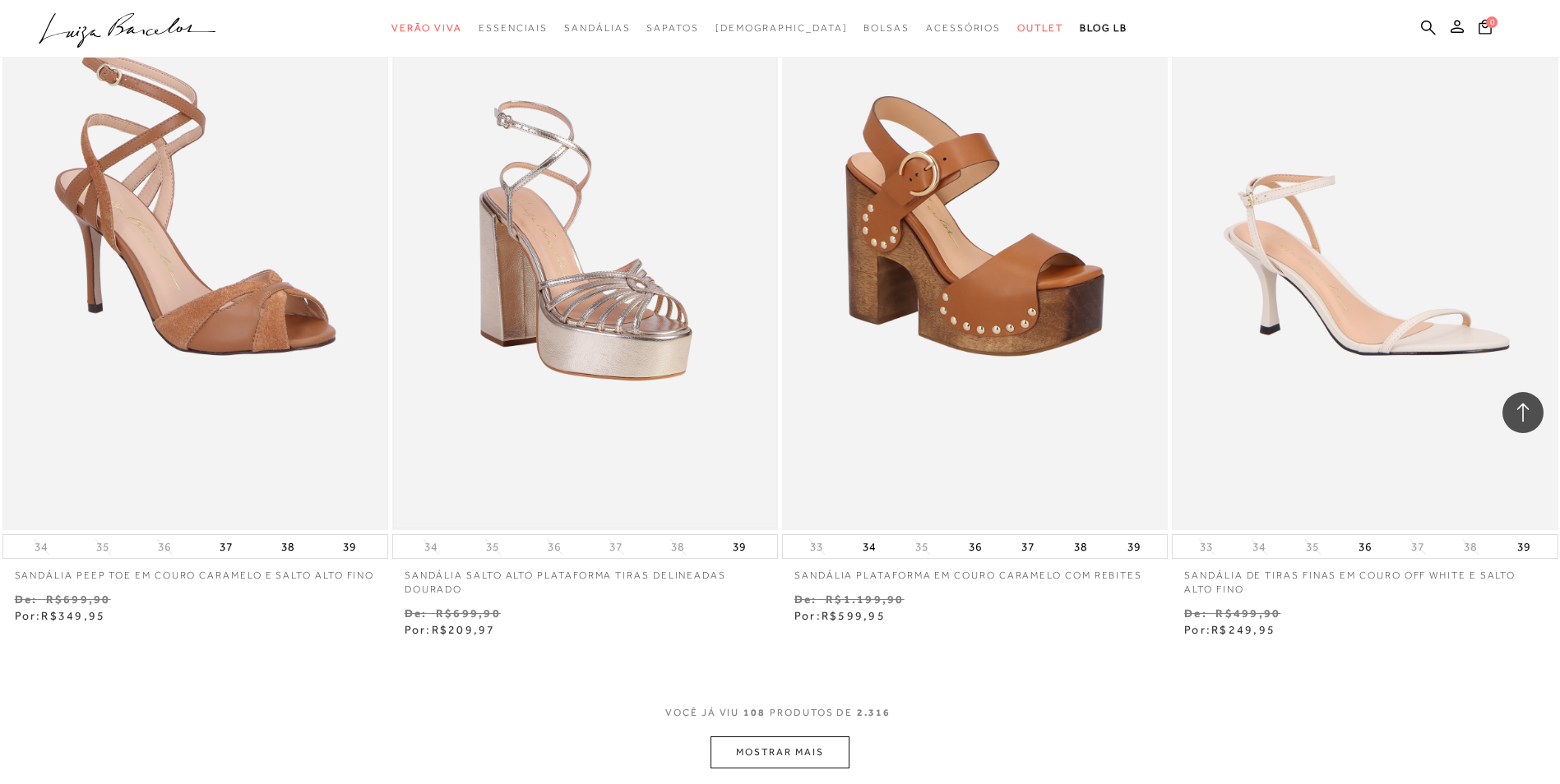
scroll to position [18641, 0]
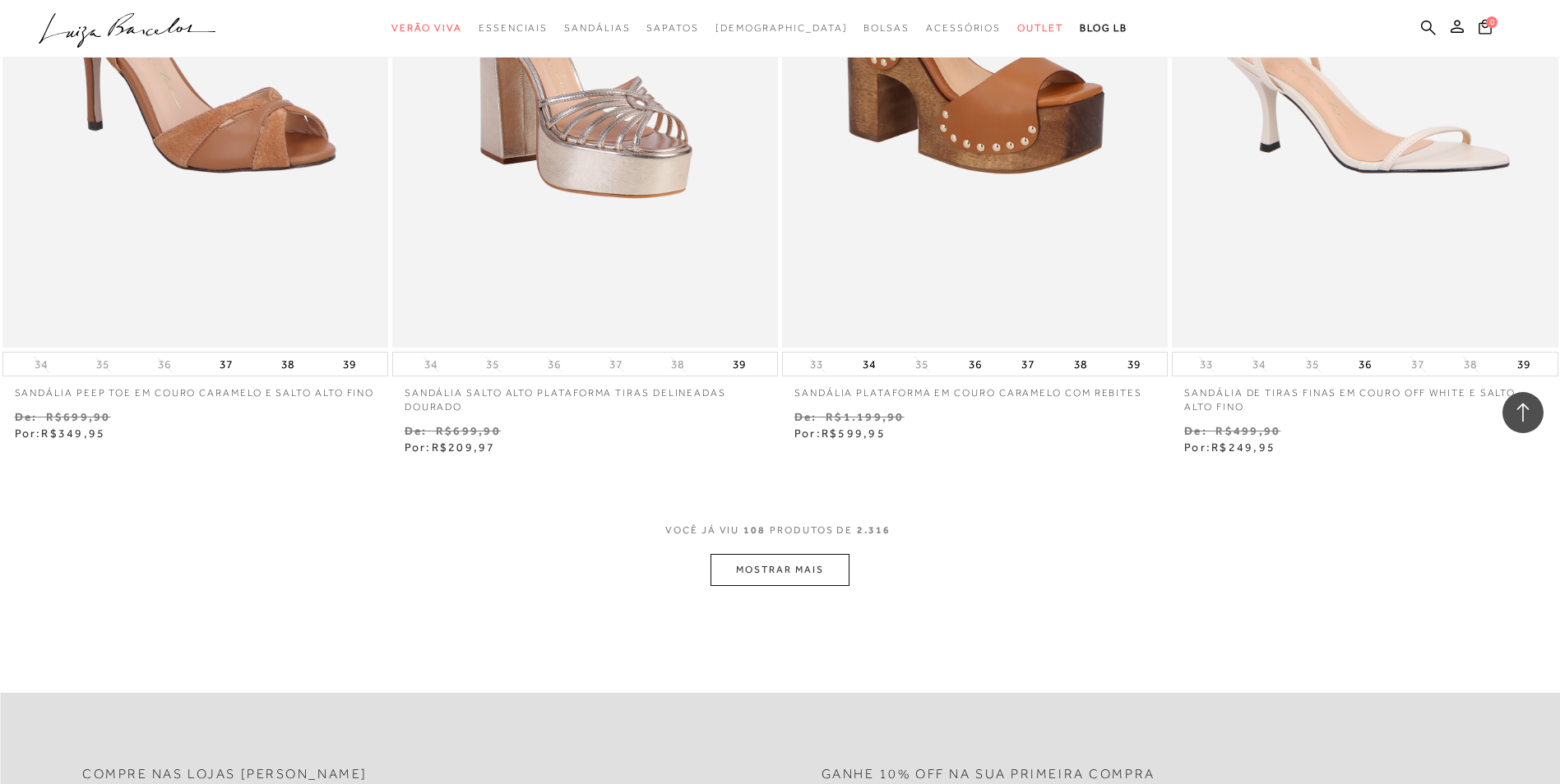
click at [757, 570] on button "MOSTRAR MAIS" at bounding box center [779, 570] width 138 height 32
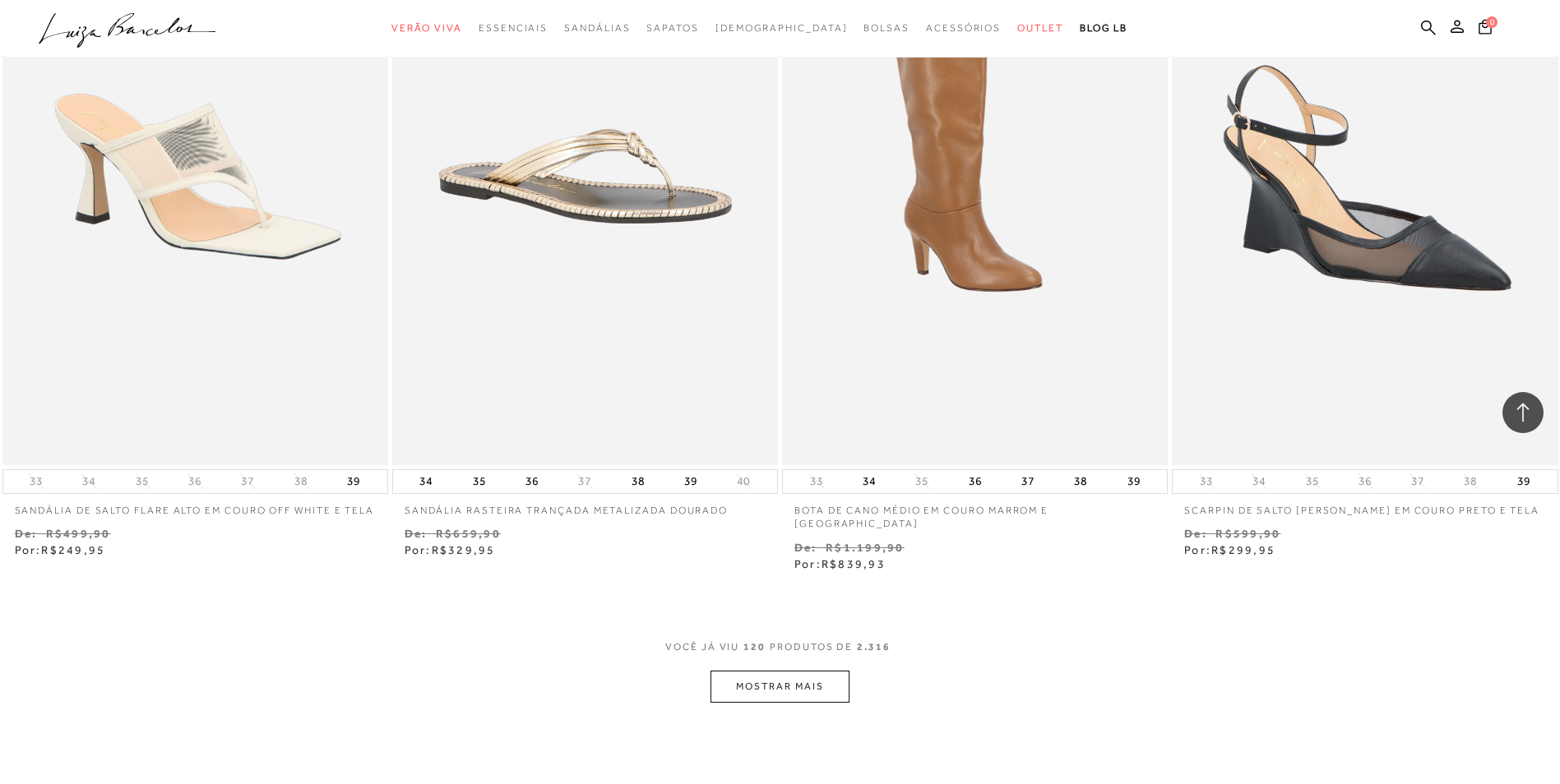
scroll to position [21025, 0]
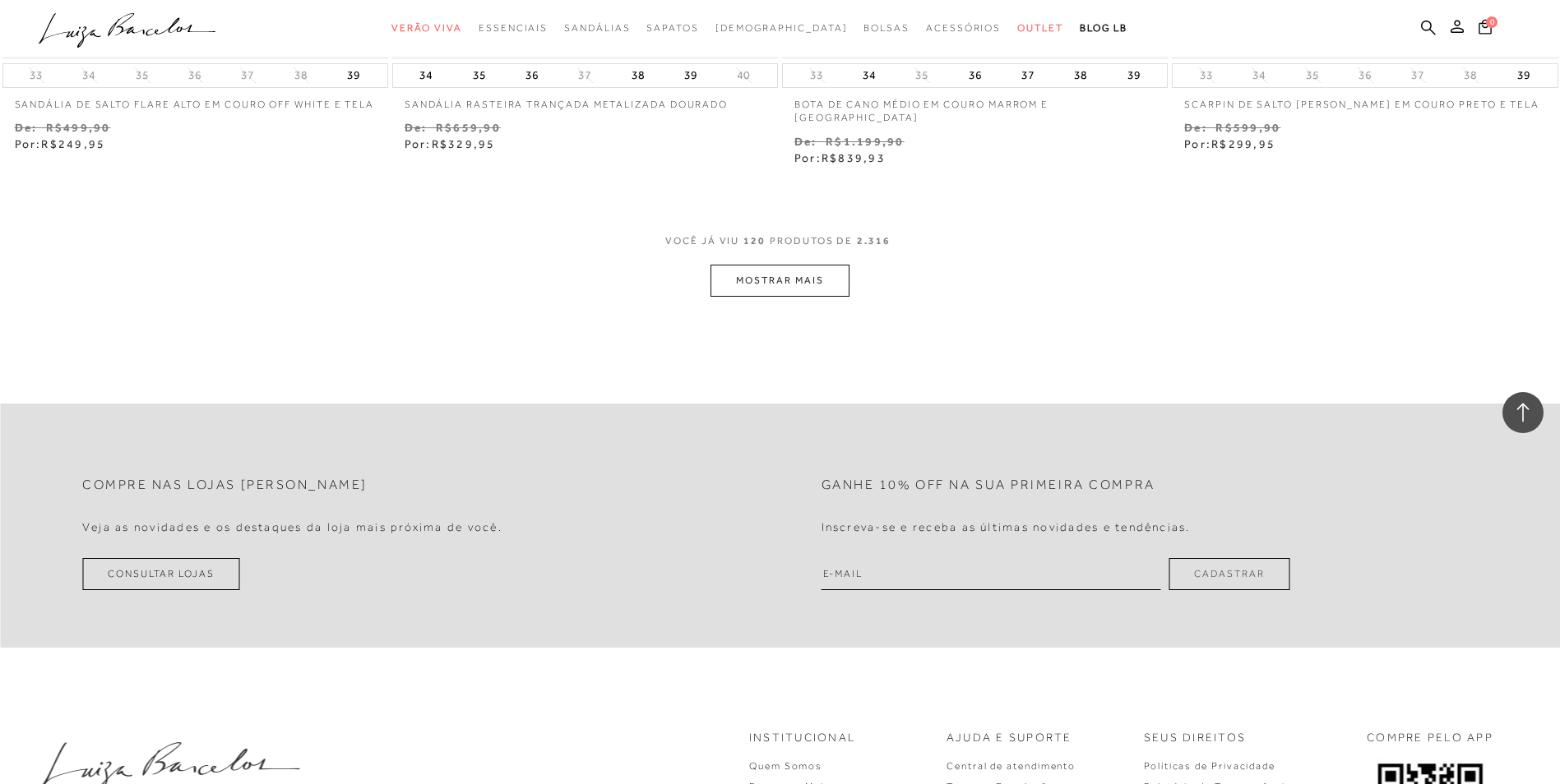
click at [777, 275] on button "MOSTRAR MAIS" at bounding box center [779, 281] width 138 height 32
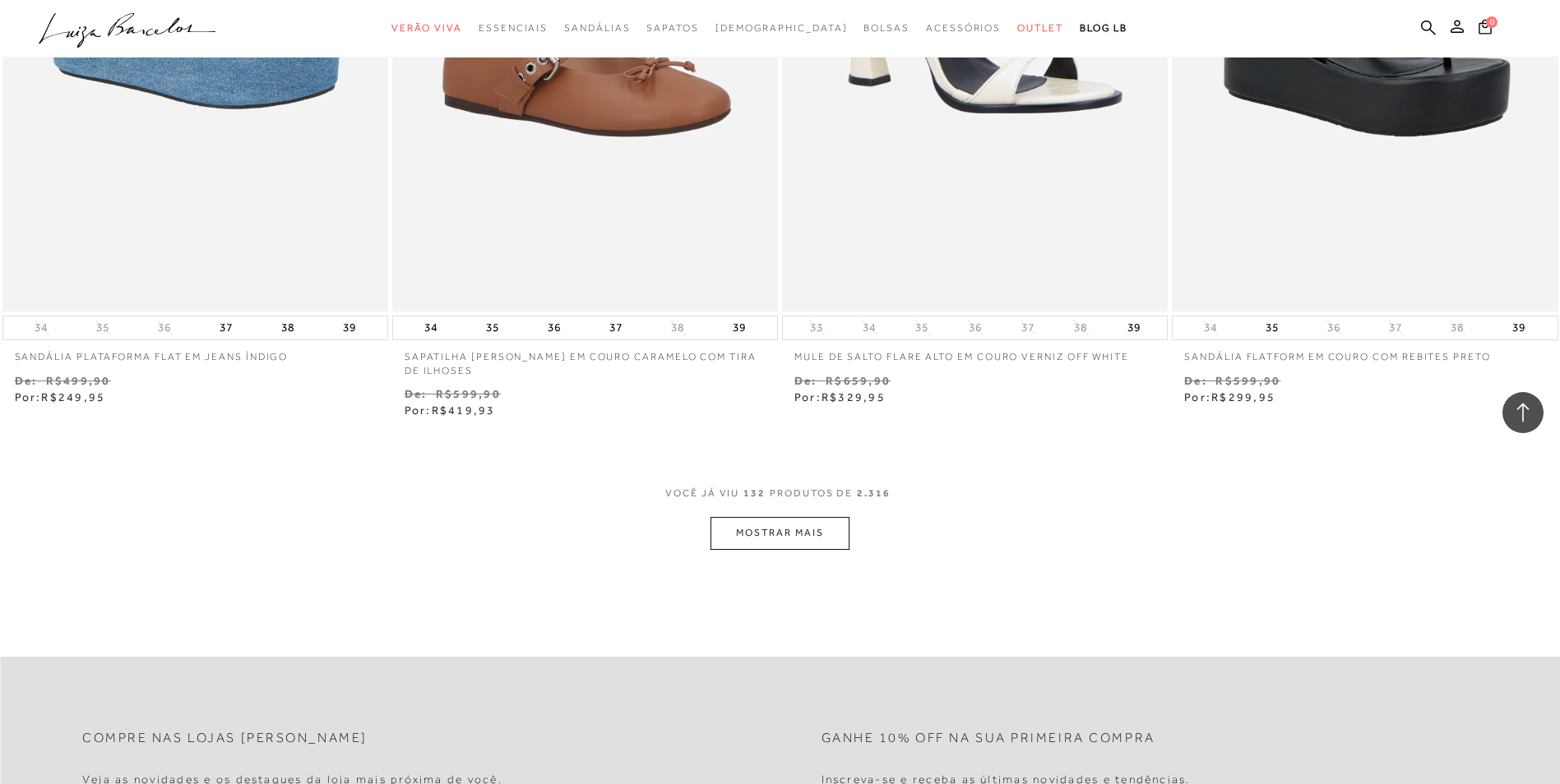
scroll to position [23162, 0]
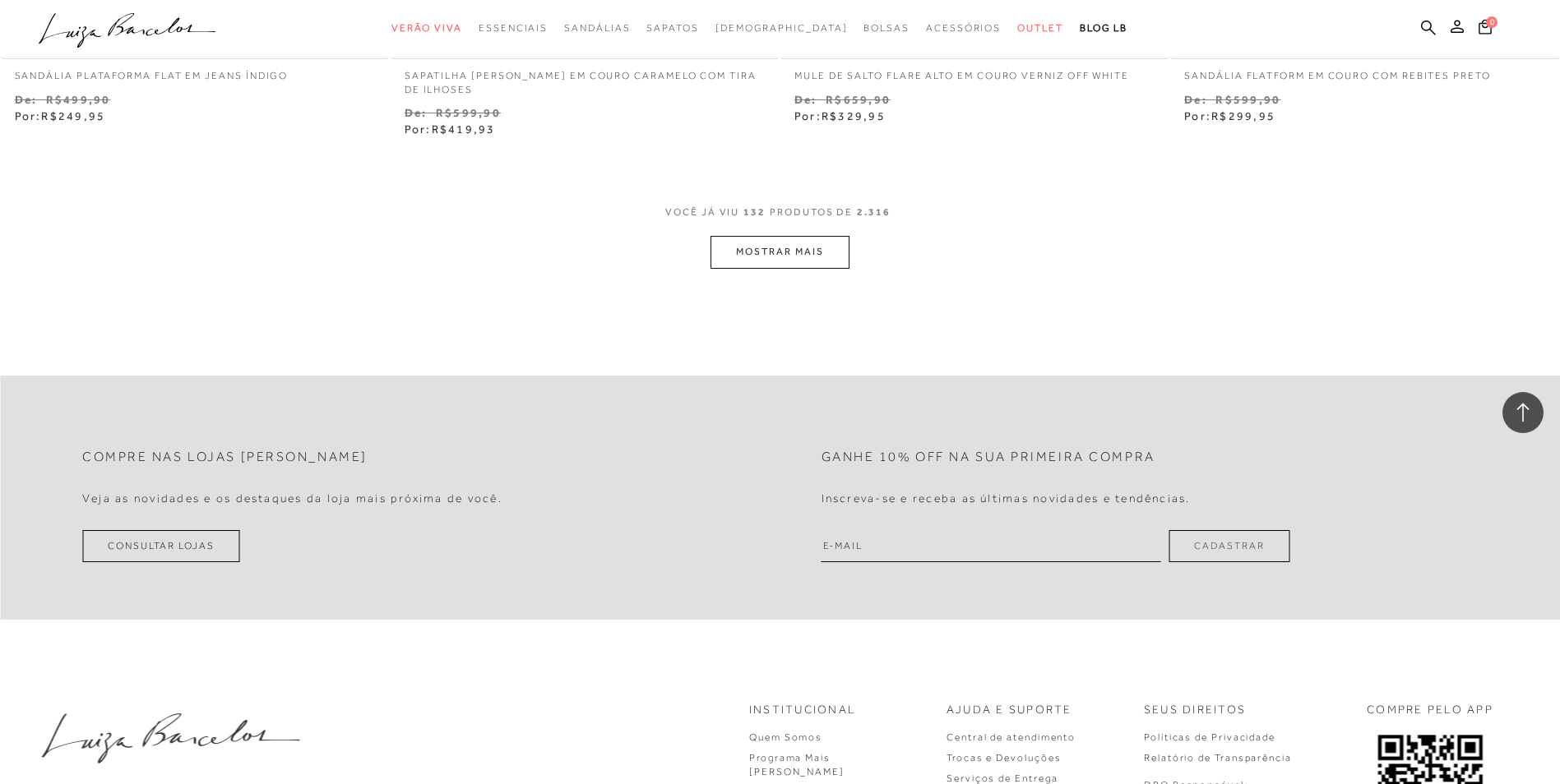
click at [769, 254] on button "MOSTRAR MAIS" at bounding box center [779, 252] width 138 height 32
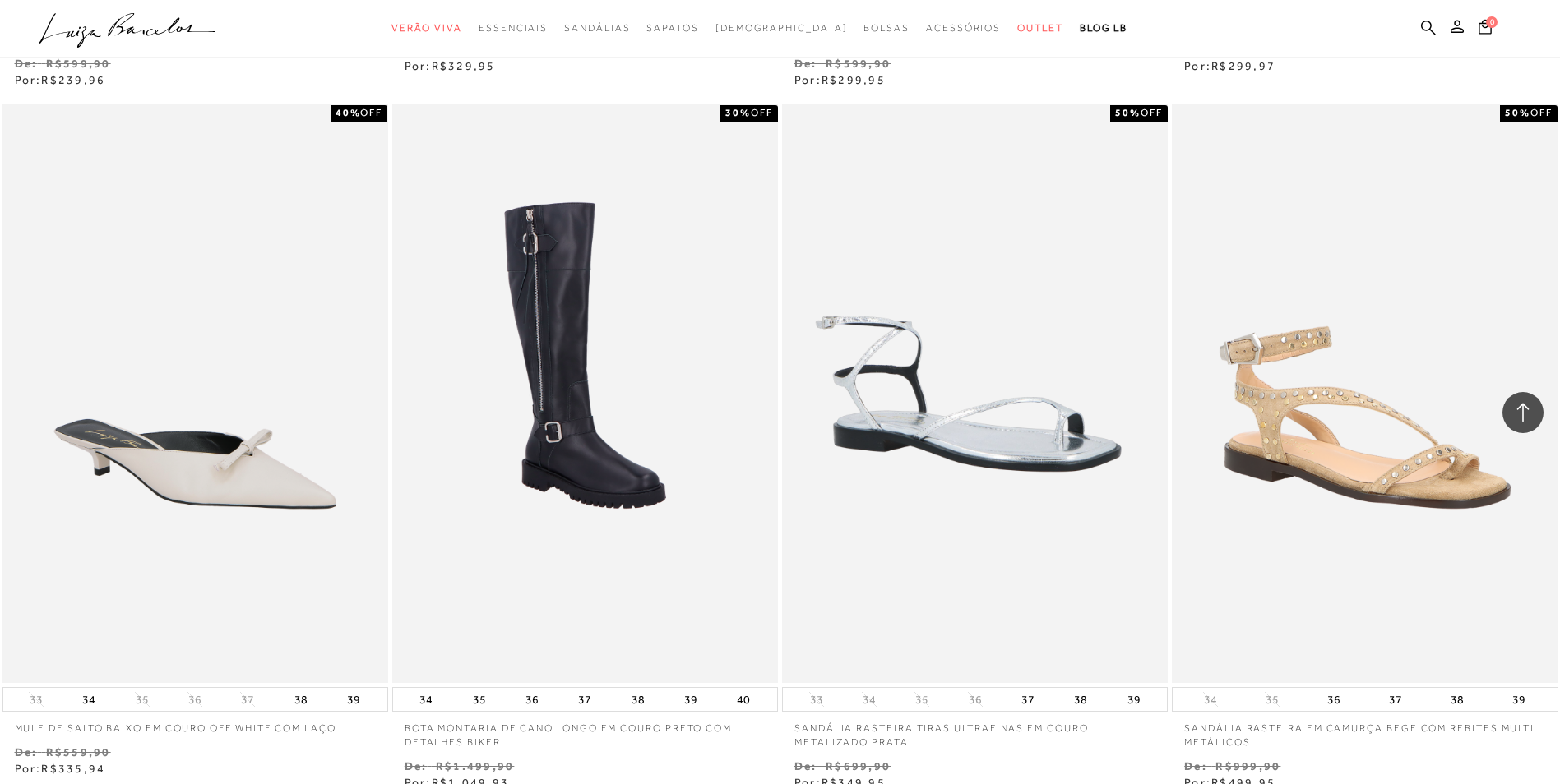
scroll to position [24889, 0]
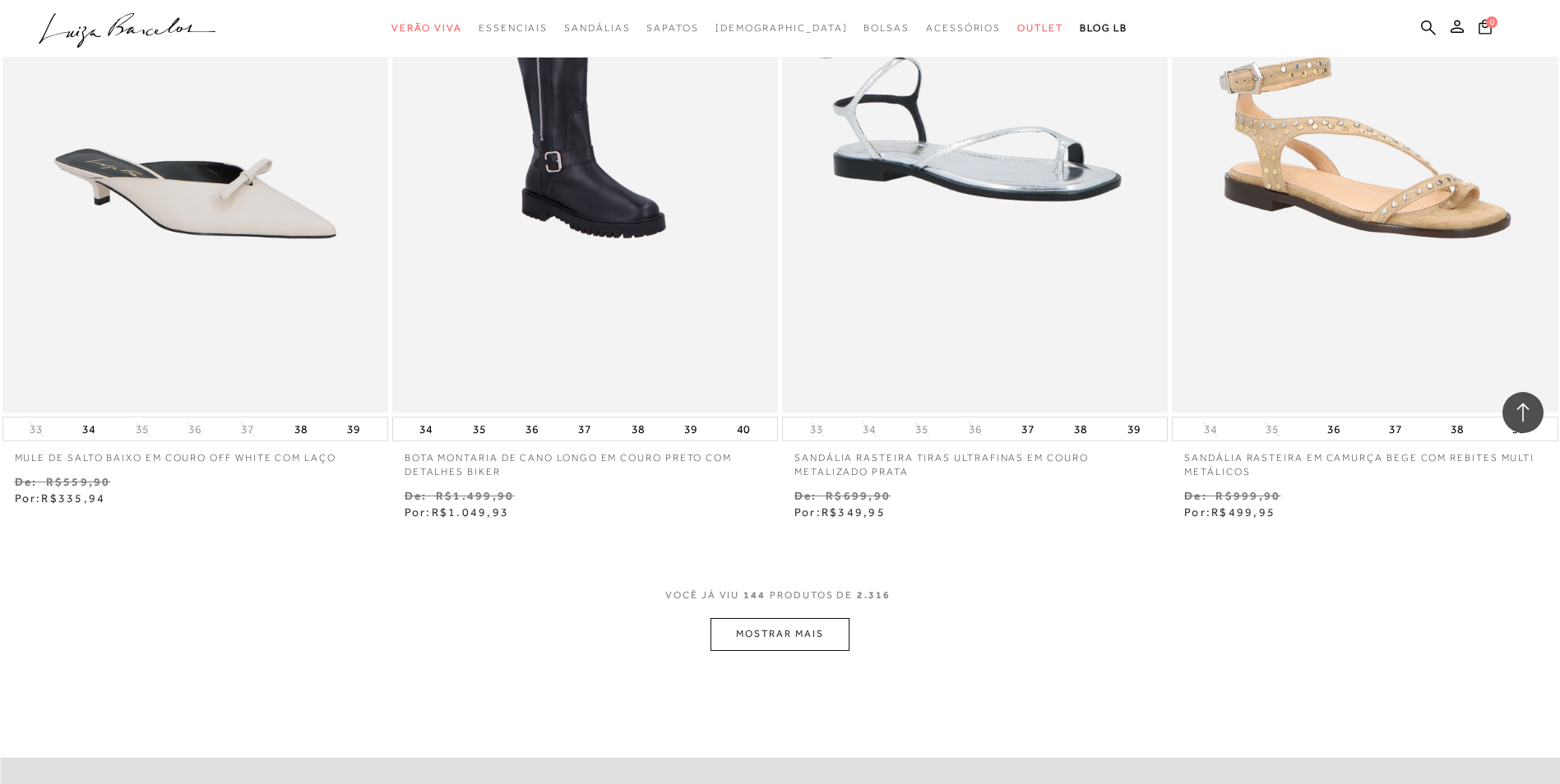
click at [777, 626] on button "MOSTRAR MAIS" at bounding box center [779, 634] width 138 height 32
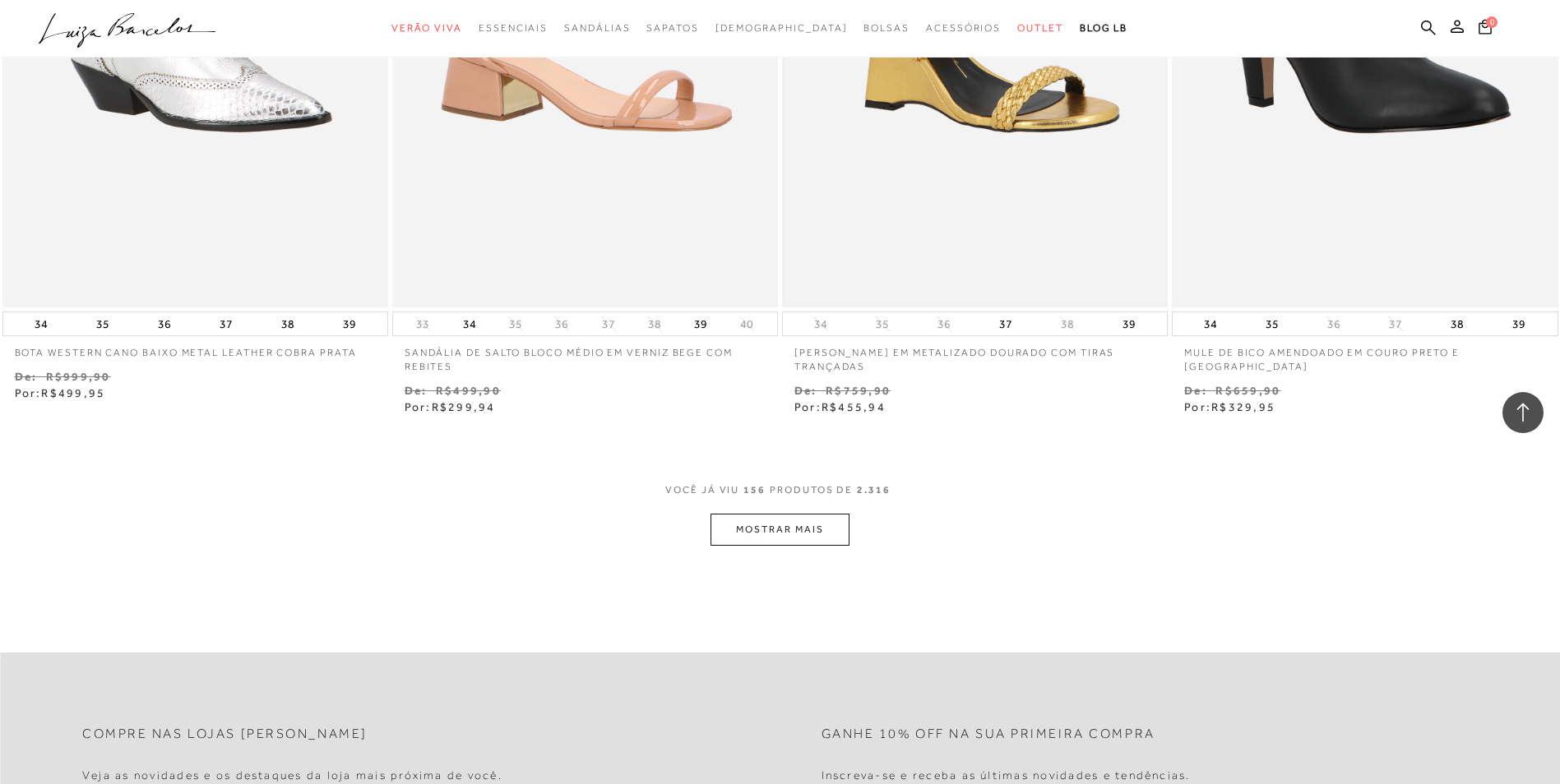
scroll to position [27273, 0]
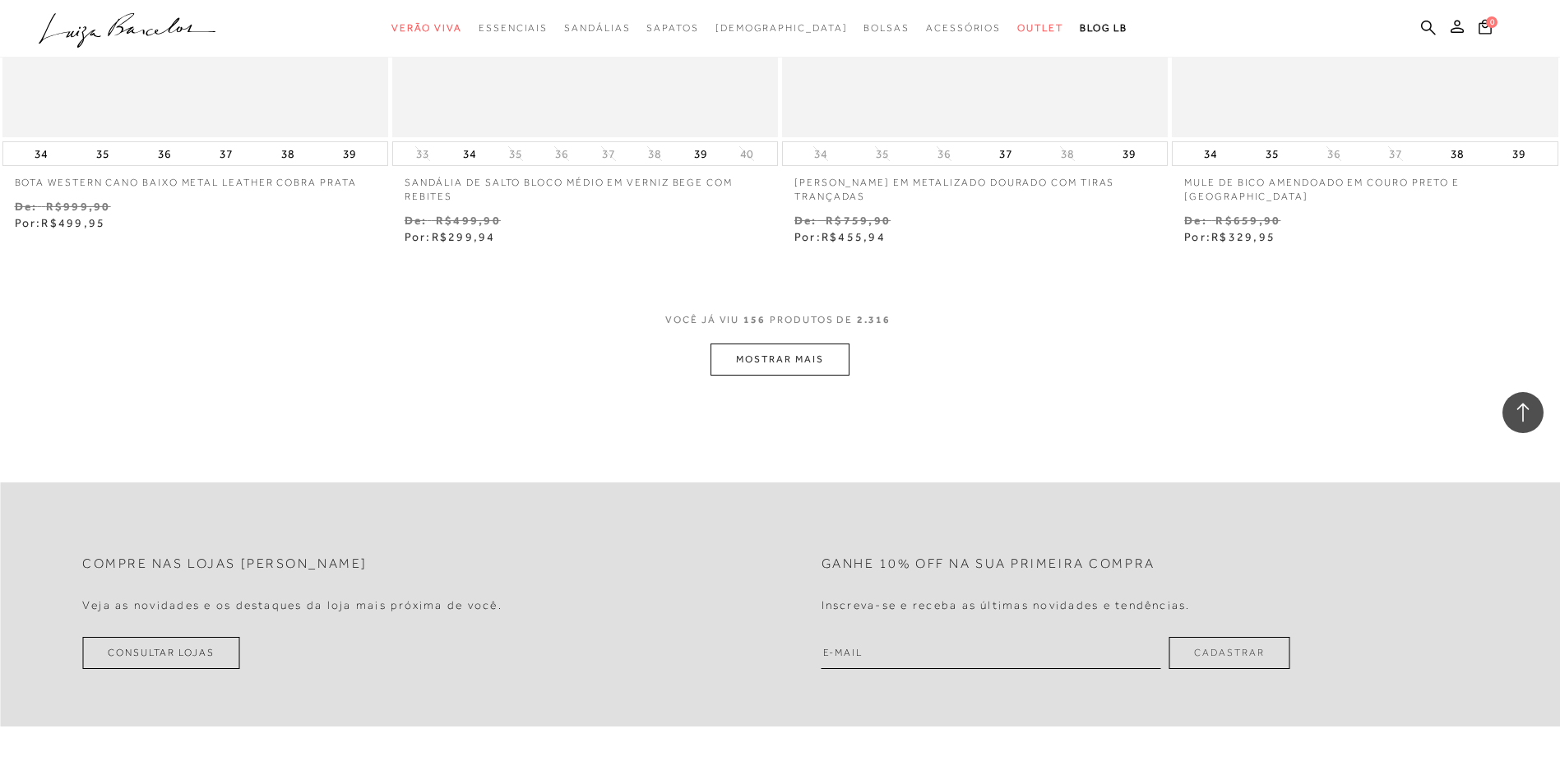
click at [741, 366] on button "MOSTRAR MAIS" at bounding box center [779, 360] width 138 height 32
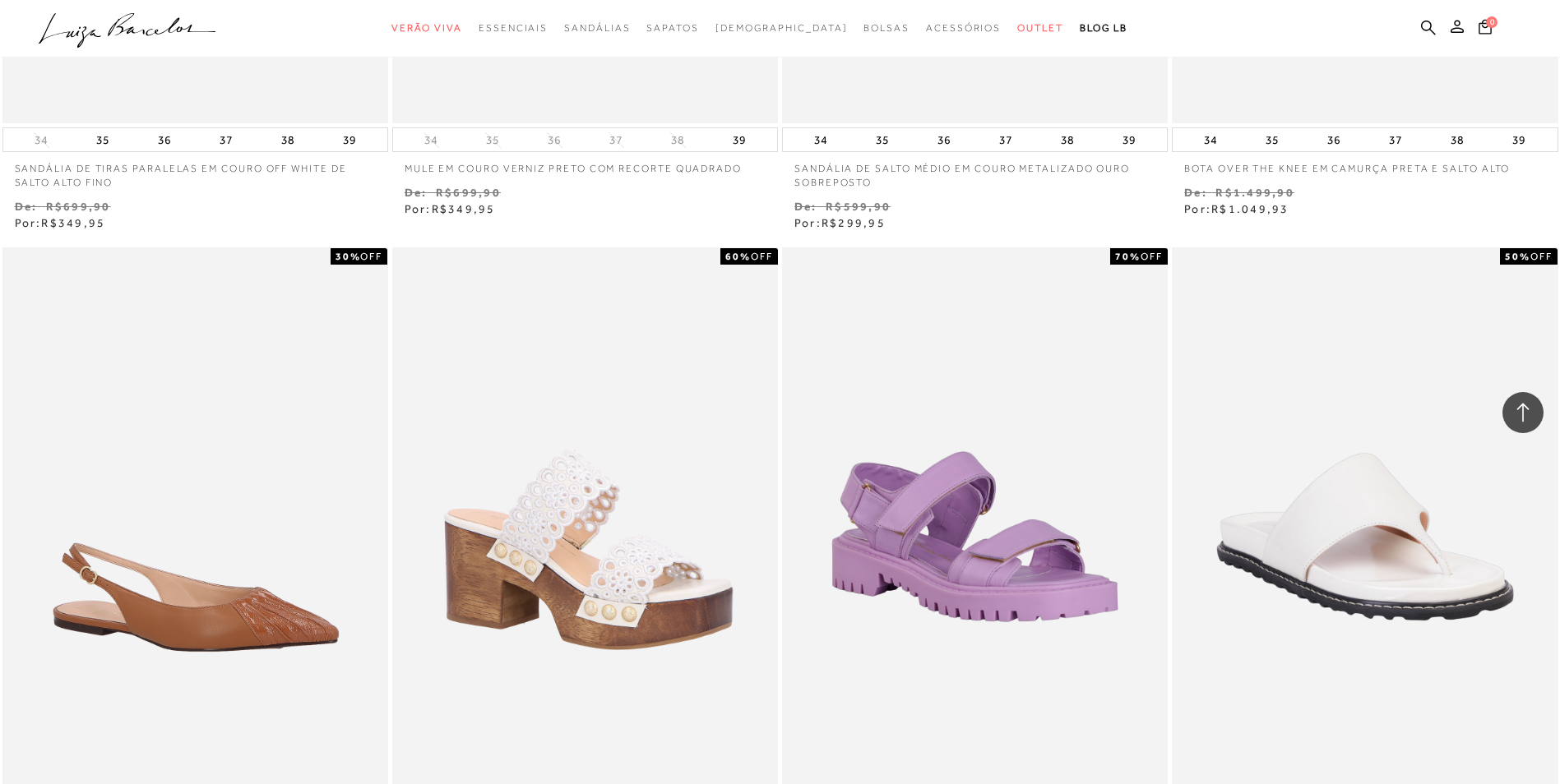
scroll to position [28999, 0]
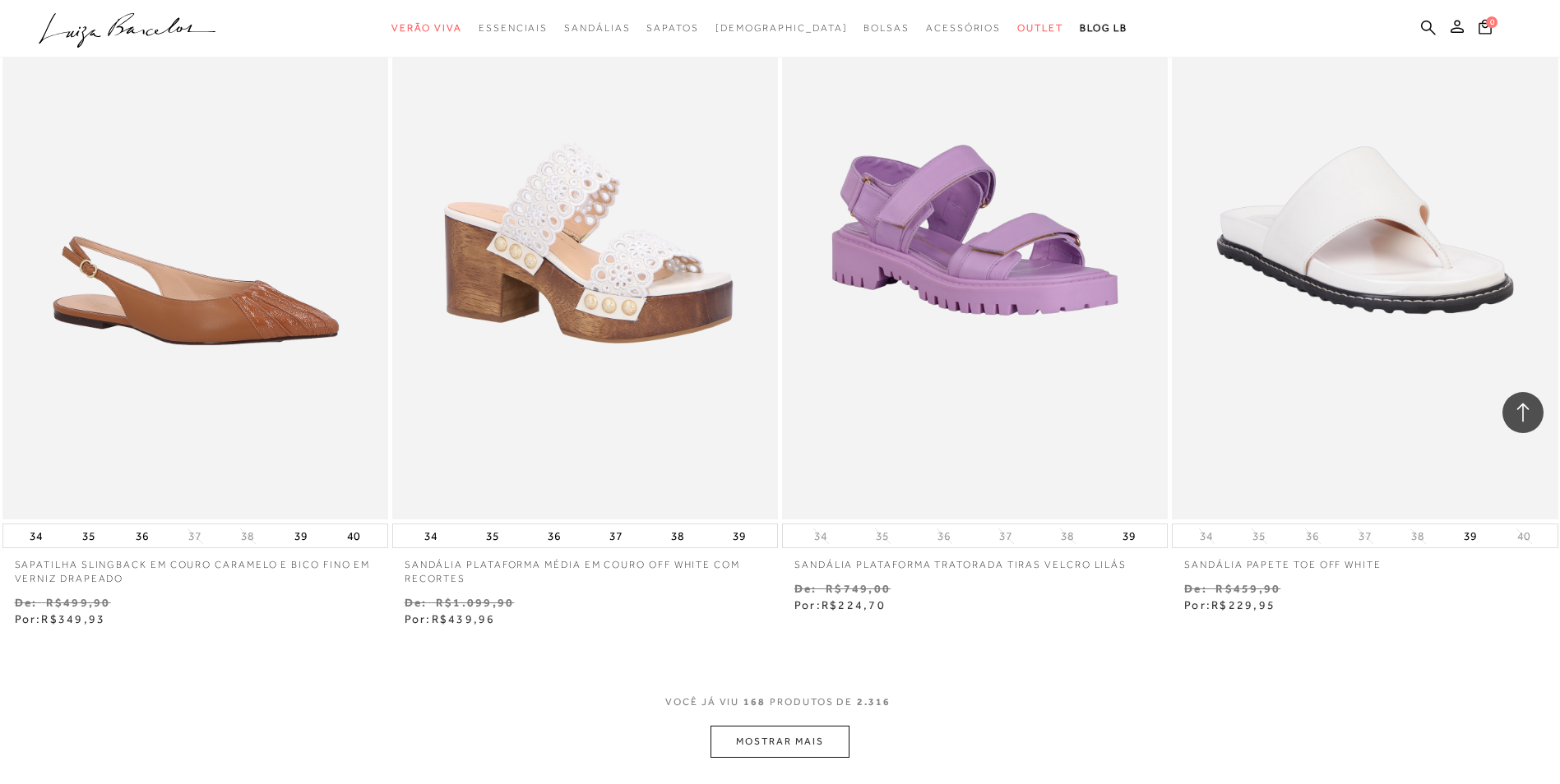
click at [780, 747] on button "MOSTRAR MAIS" at bounding box center [779, 741] width 138 height 32
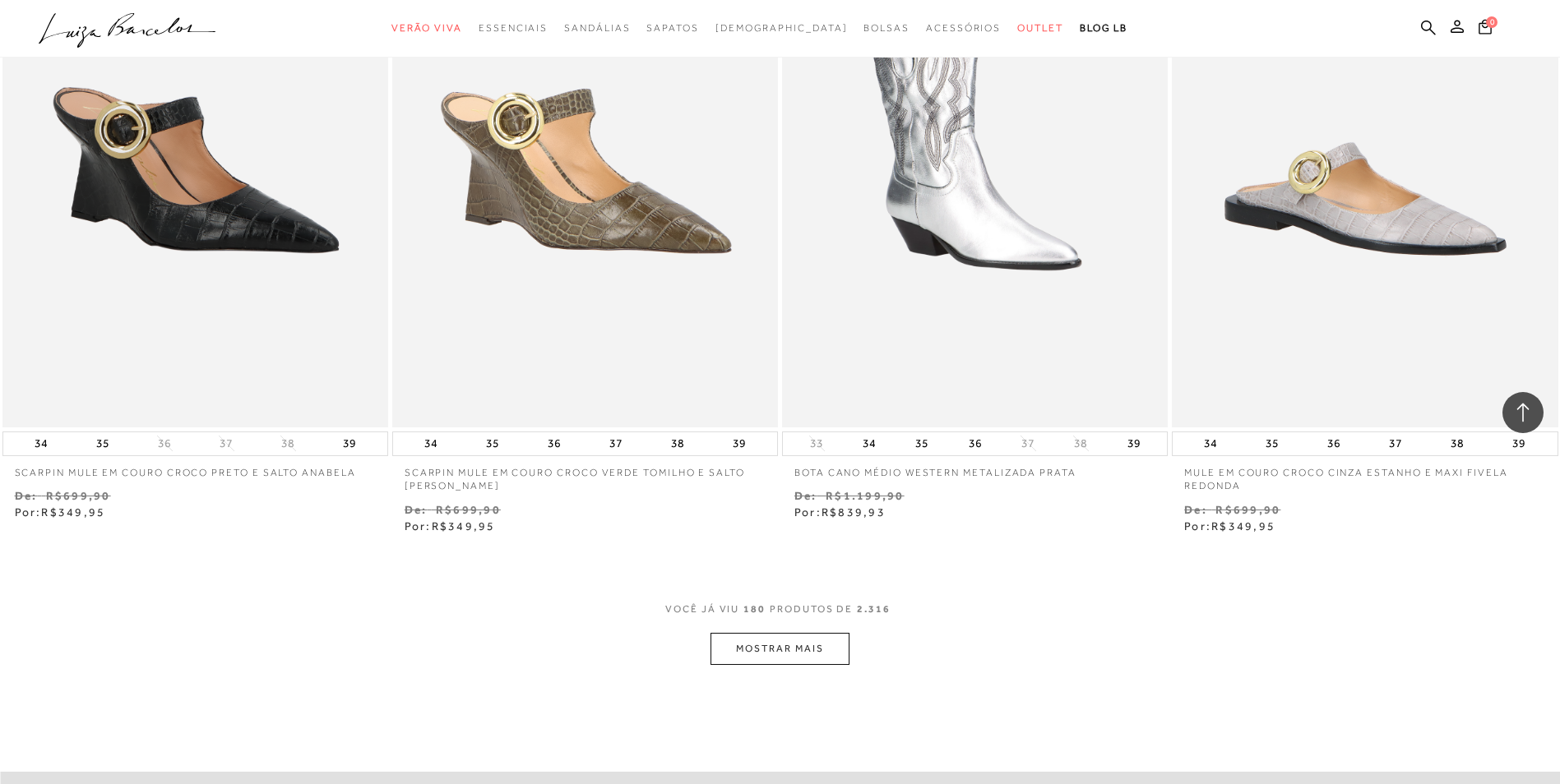
scroll to position [31383, 0]
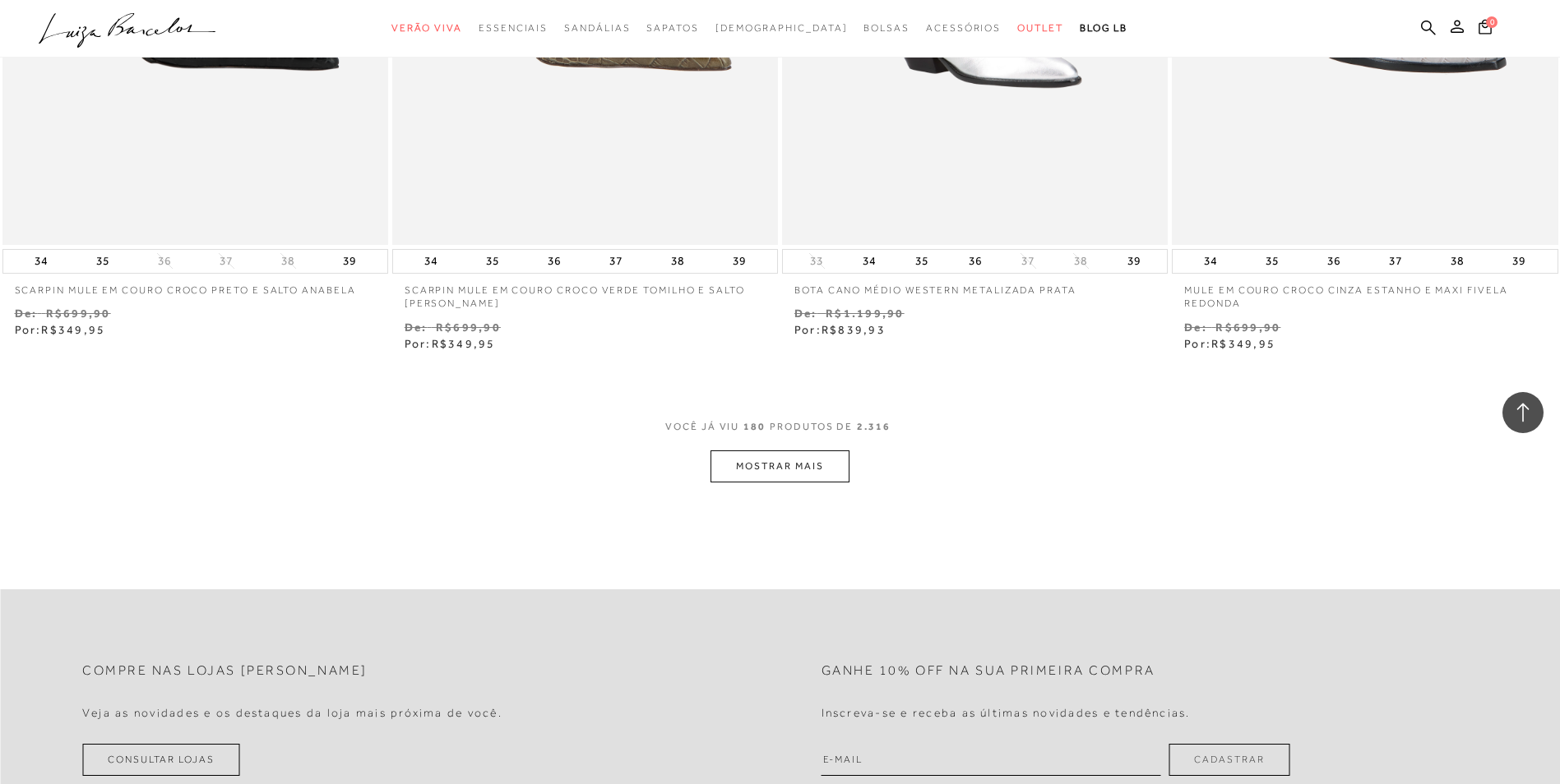
click at [758, 466] on button "MOSTRAR MAIS" at bounding box center [779, 466] width 138 height 32
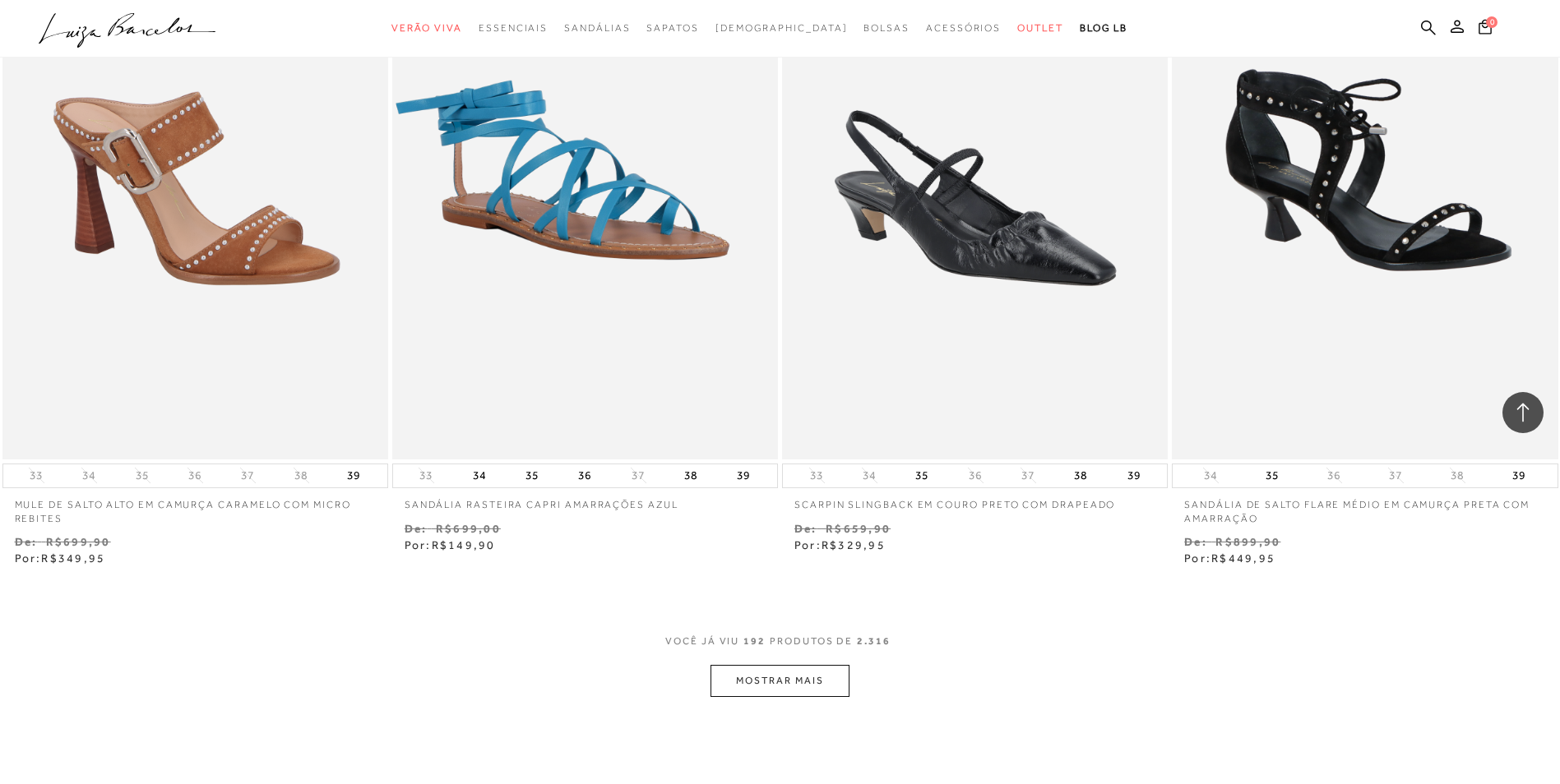
scroll to position [33439, 0]
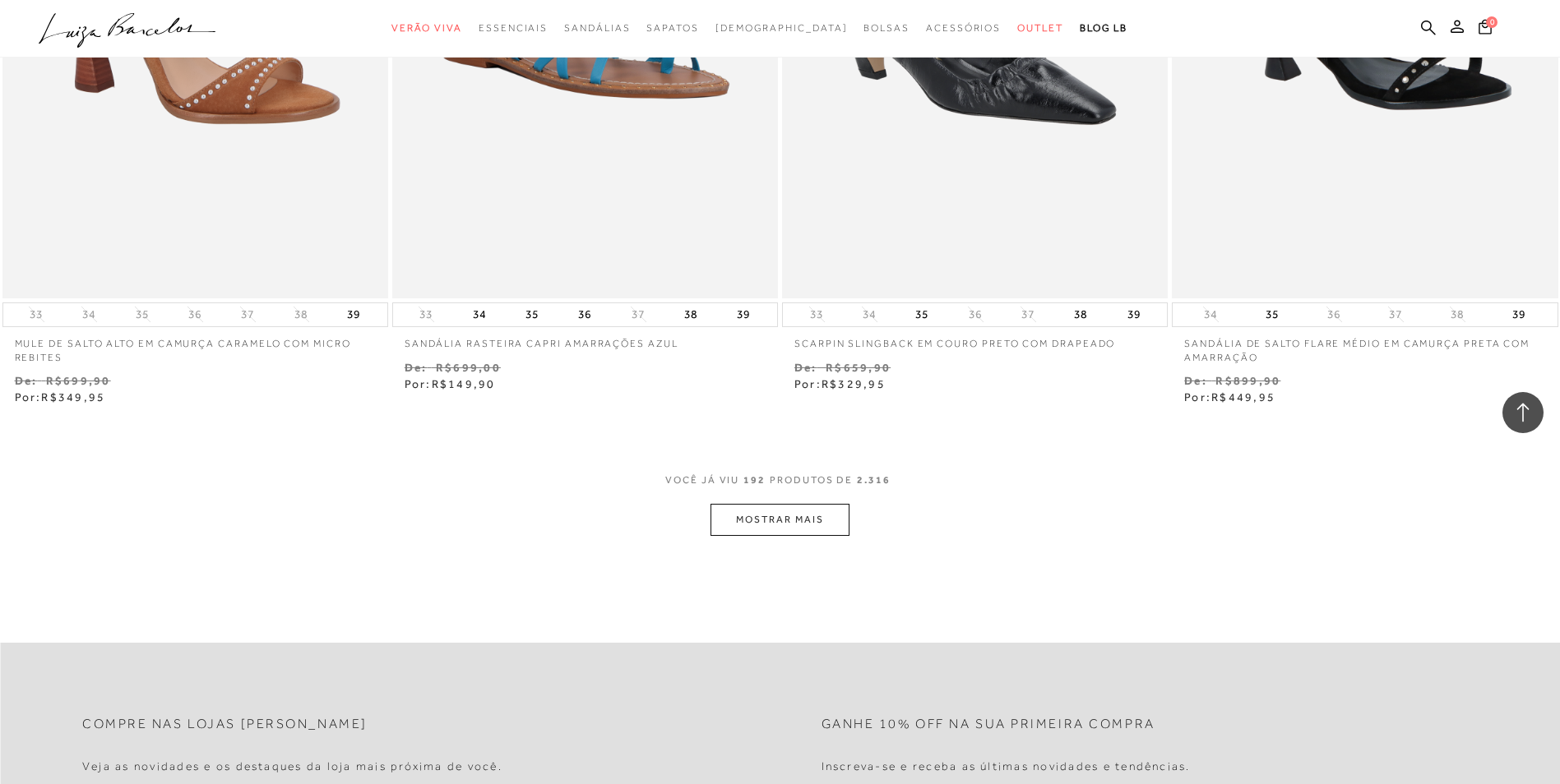
click at [742, 525] on button "MOSTRAR MAIS" at bounding box center [779, 520] width 138 height 32
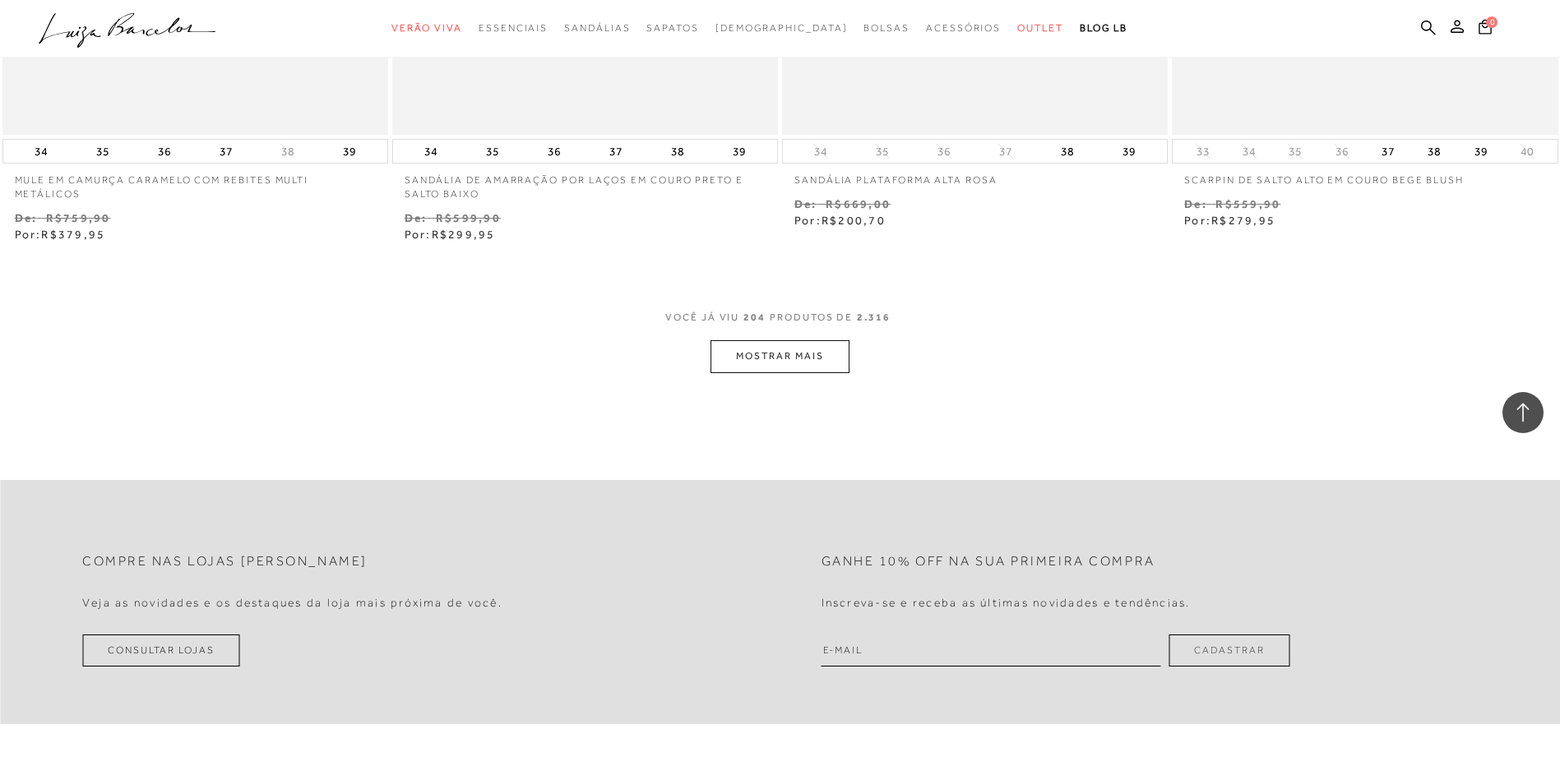
scroll to position [35741, 0]
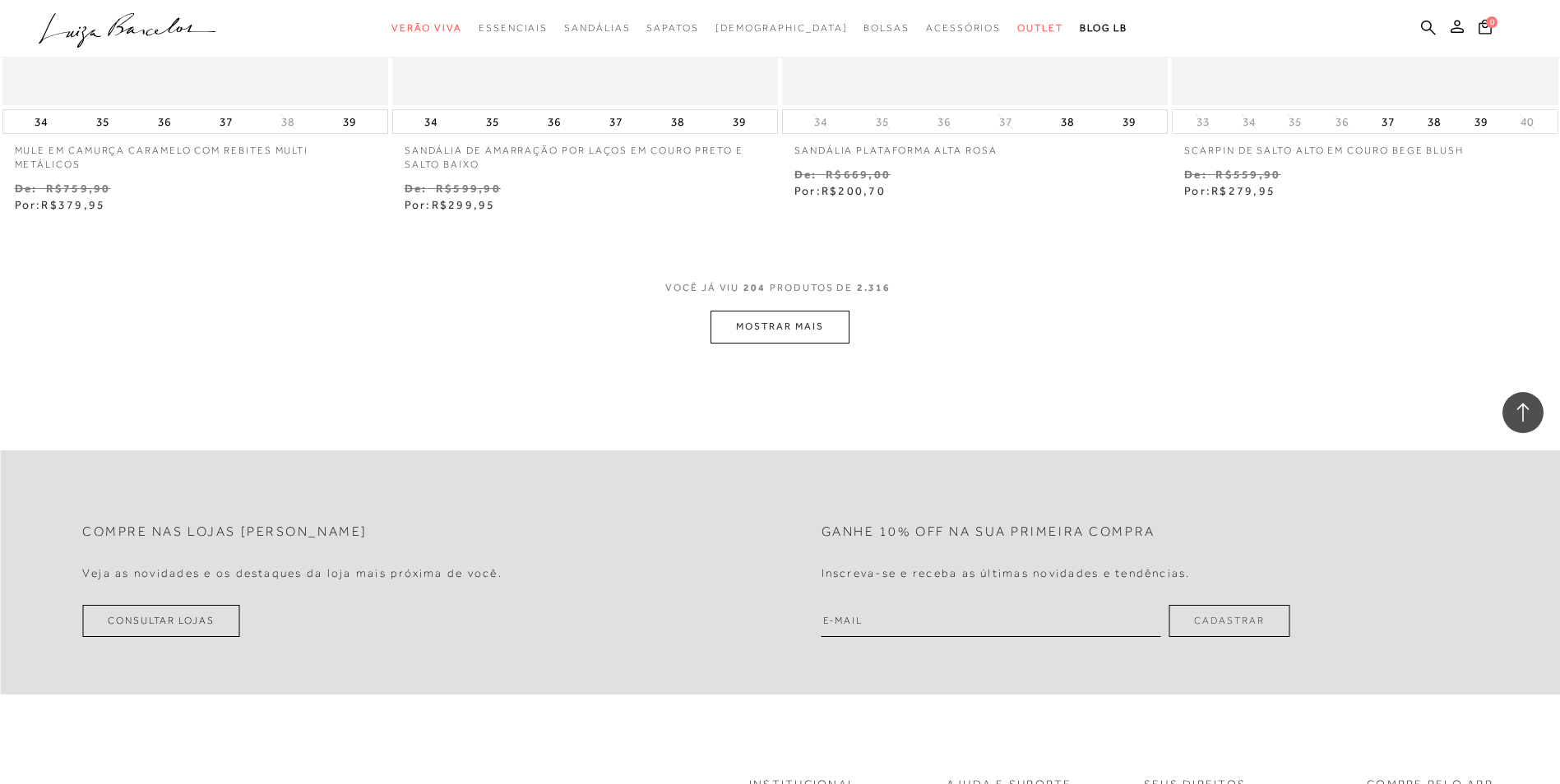
click at [765, 331] on button "MOSTRAR MAIS" at bounding box center [779, 326] width 138 height 32
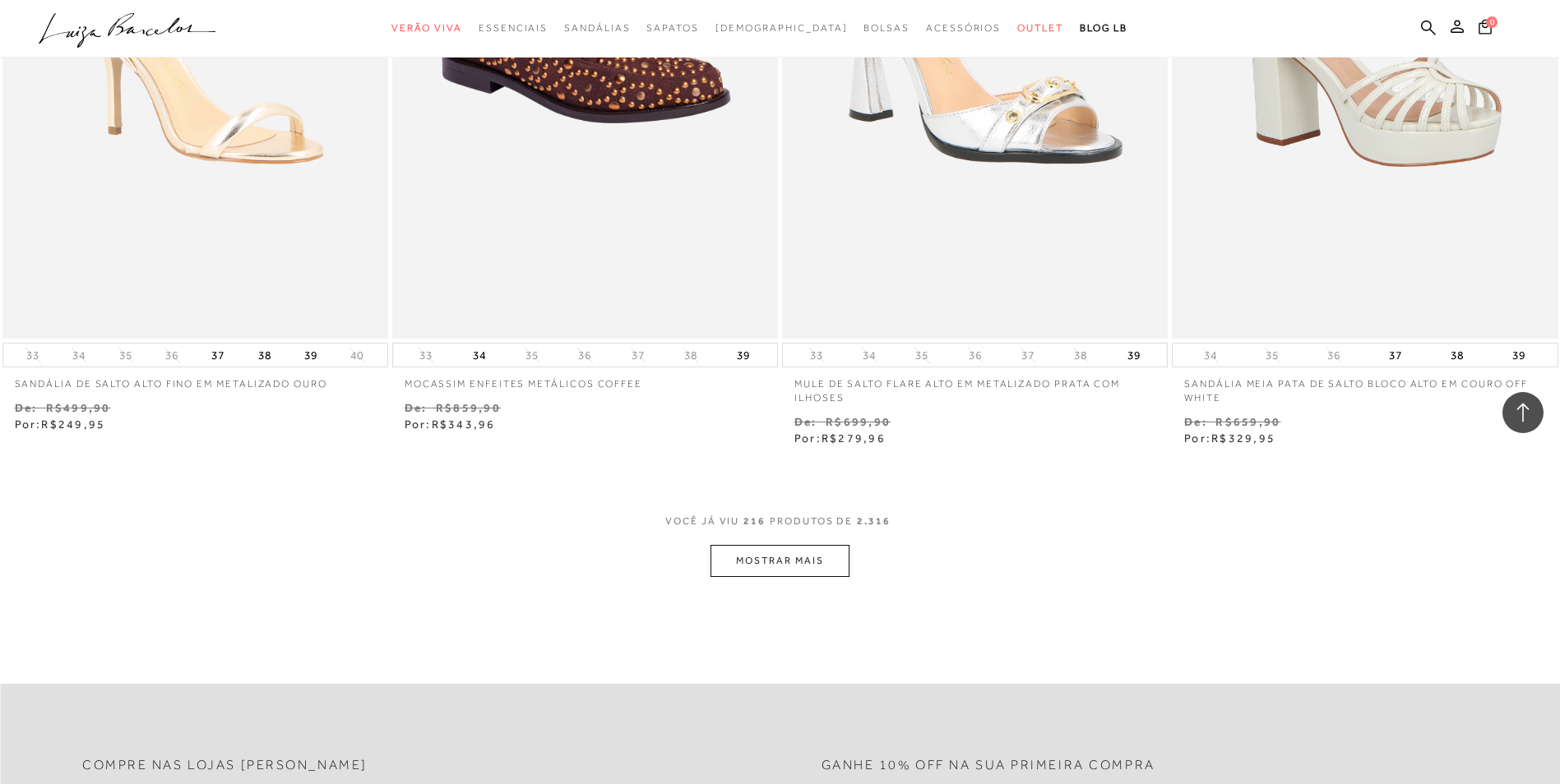
scroll to position [37878, 0]
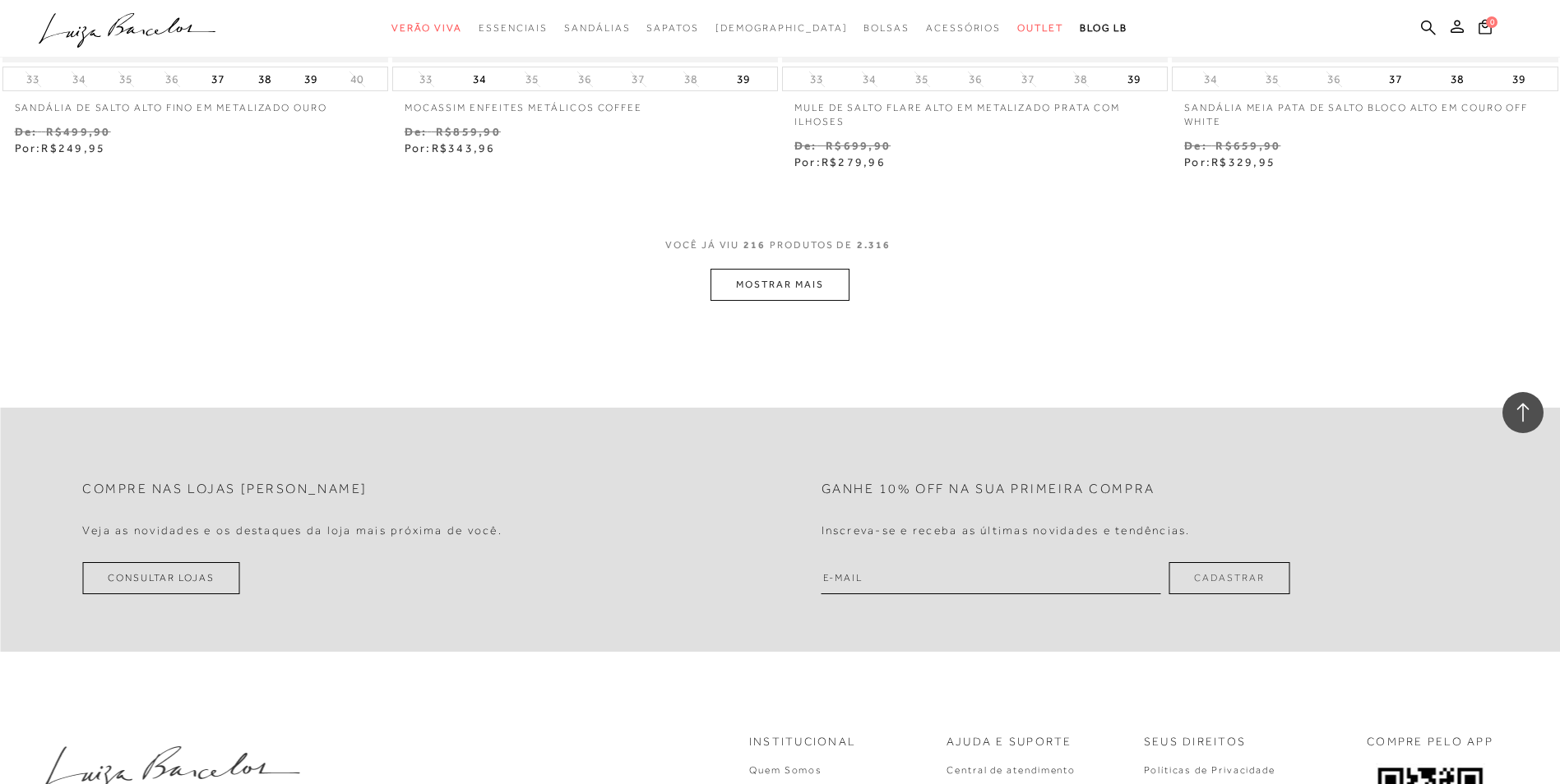
click at [736, 299] on button "MOSTRAR MAIS" at bounding box center [779, 285] width 138 height 32
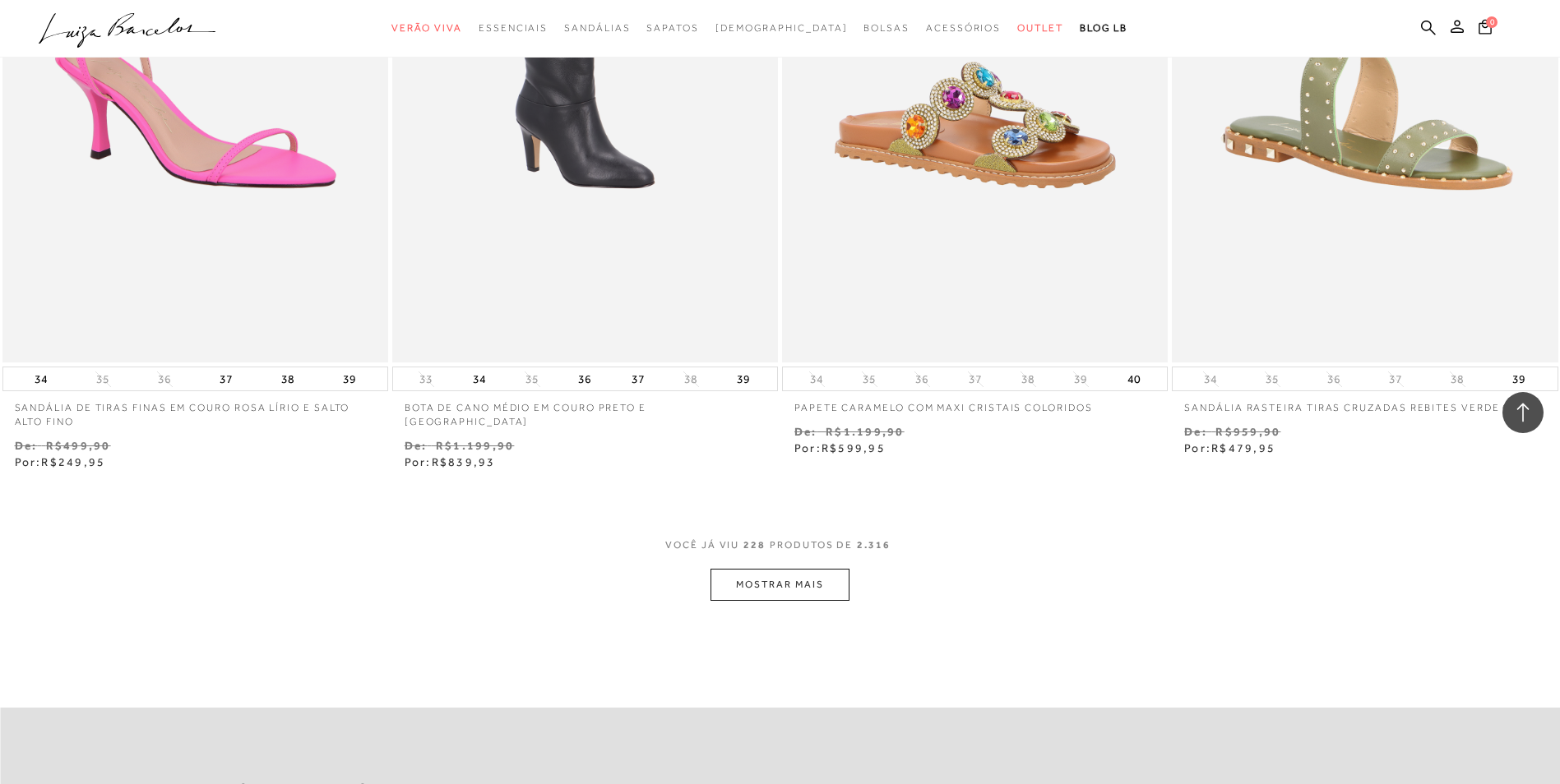
scroll to position [40016, 0]
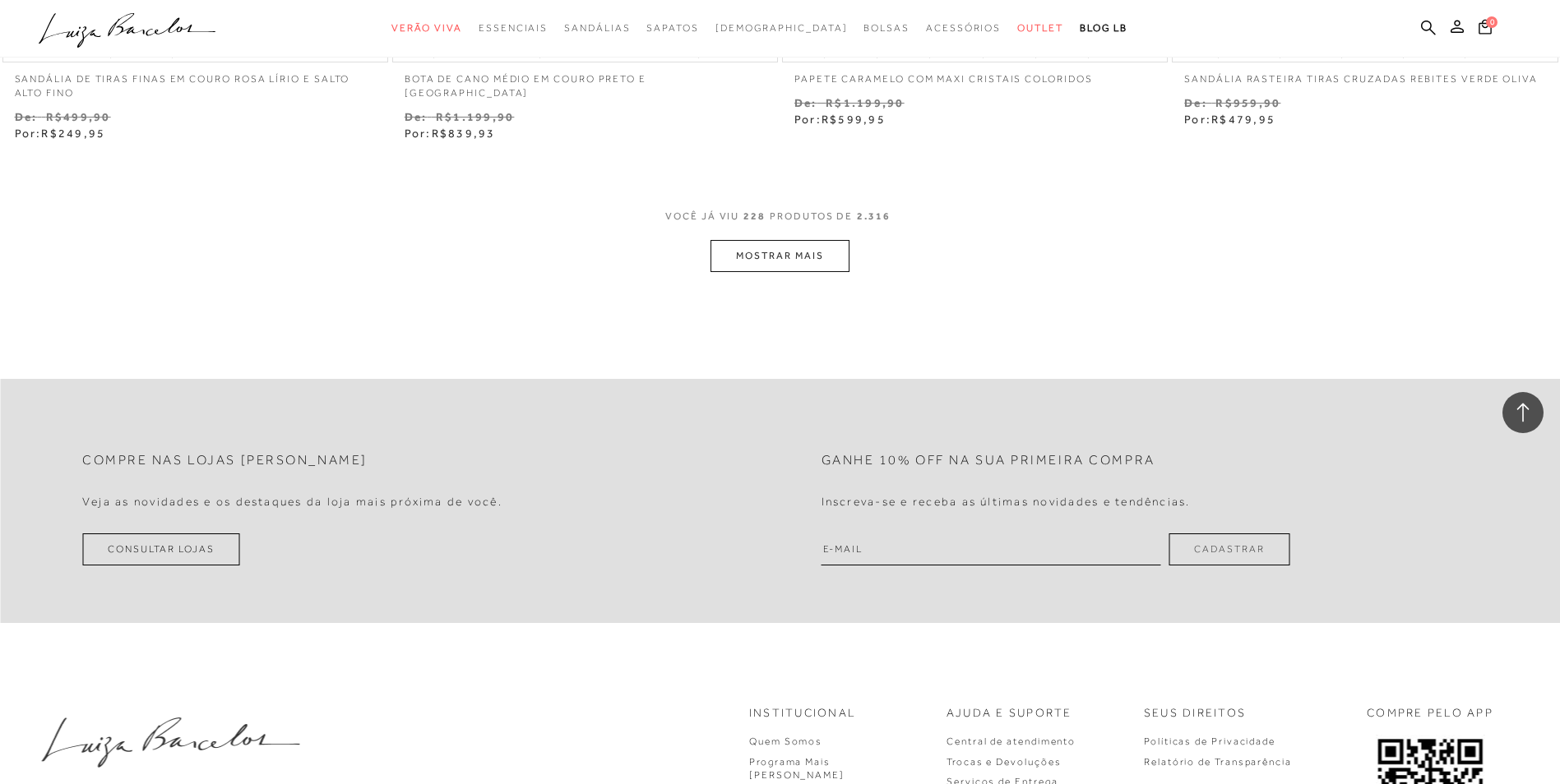
click at [803, 272] on button "MOSTRAR MAIS" at bounding box center [779, 256] width 138 height 32
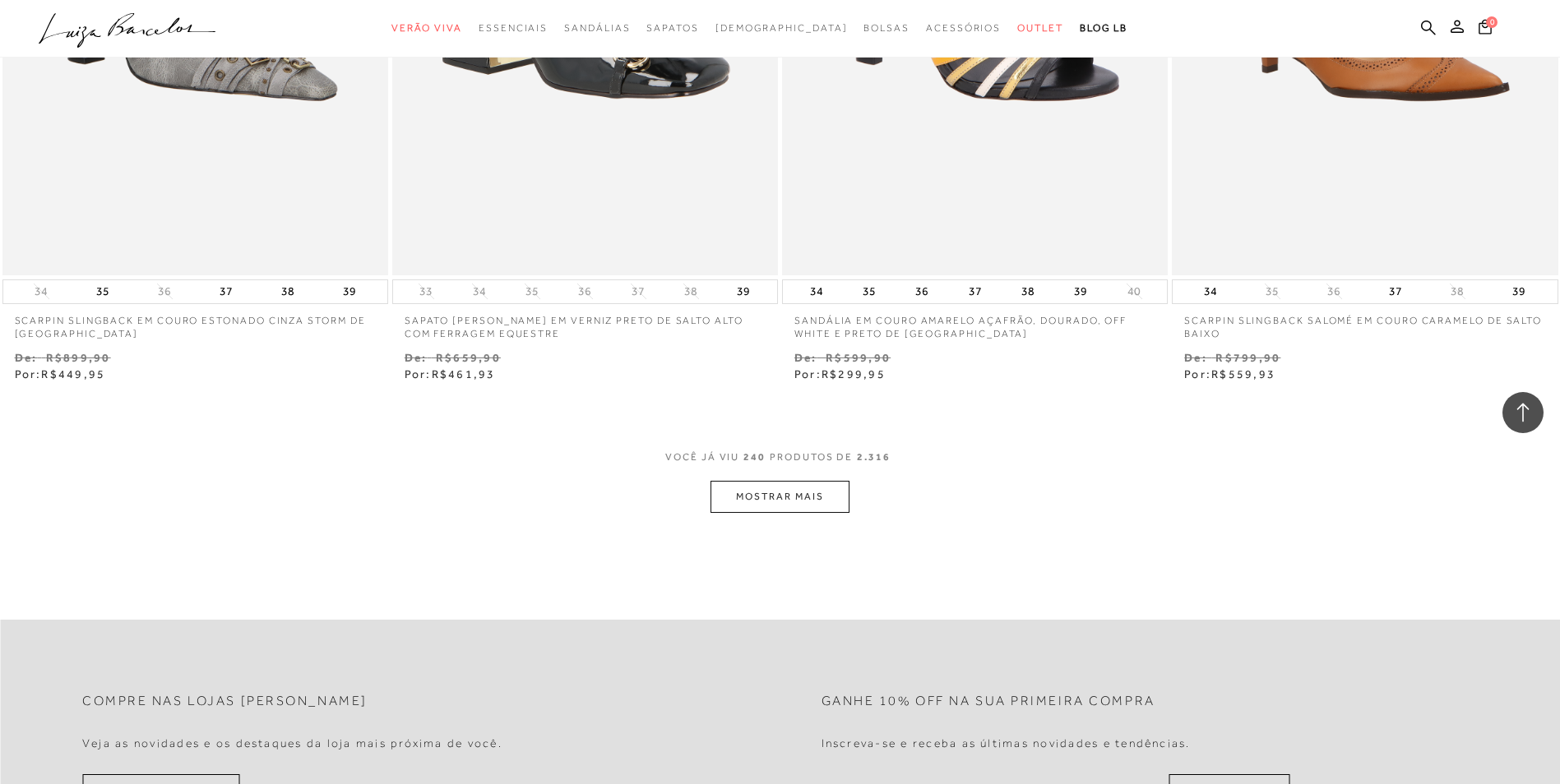
scroll to position [41906, 0]
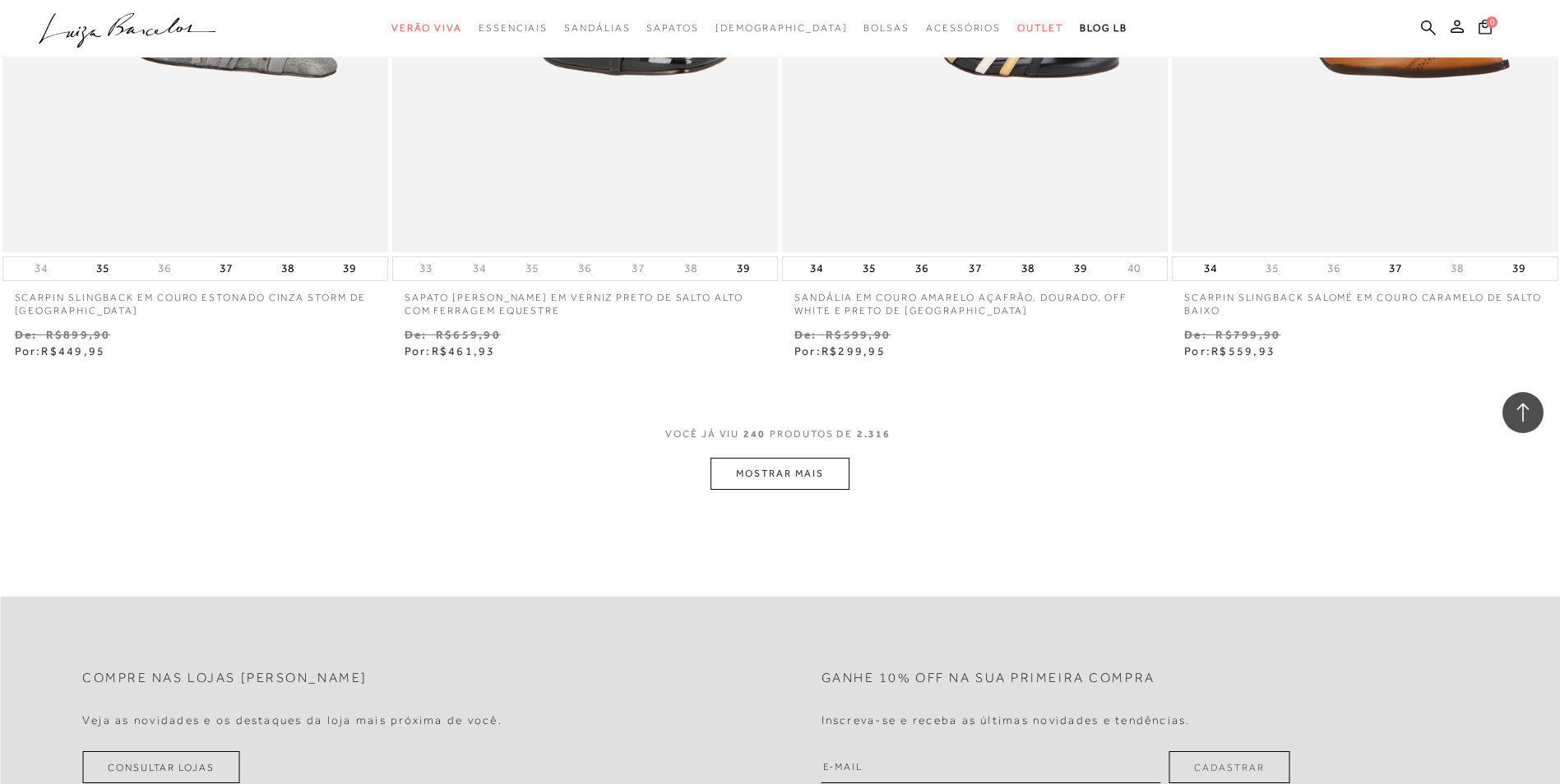
click at [793, 482] on button "MOSTRAR MAIS" at bounding box center [779, 474] width 138 height 32
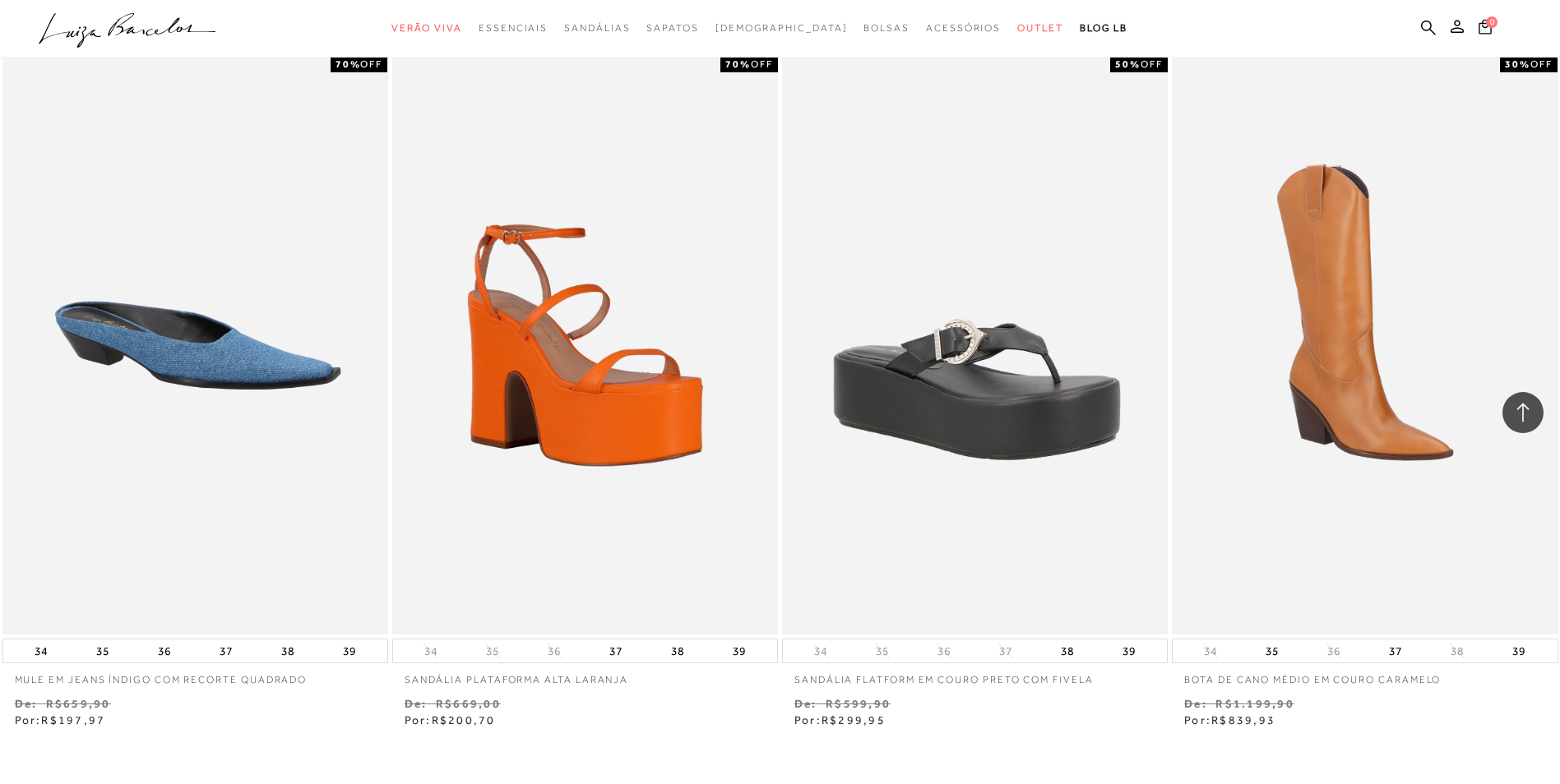
scroll to position [44043, 0]
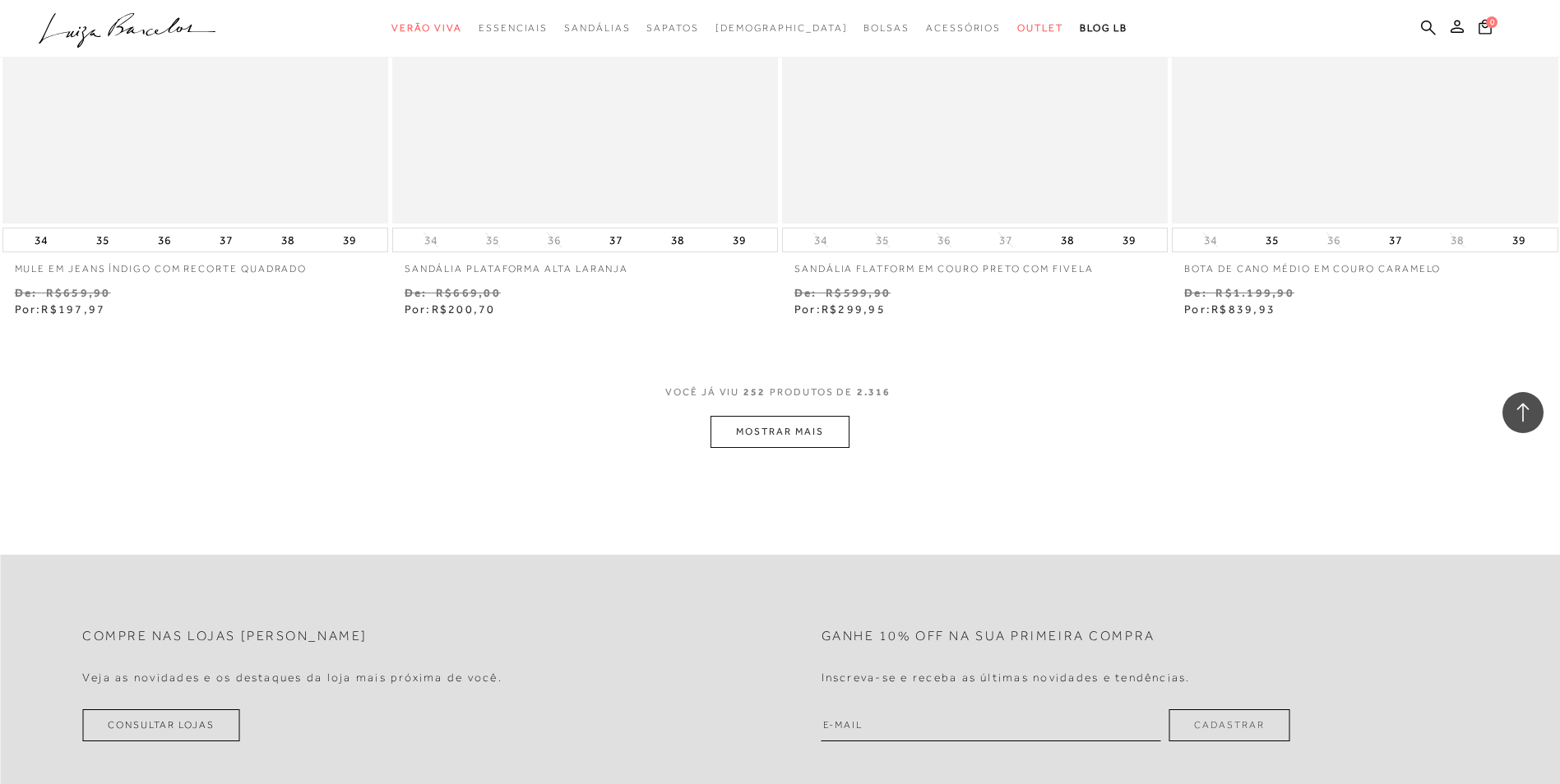
click at [753, 448] on button "MOSTRAR MAIS" at bounding box center [779, 432] width 138 height 32
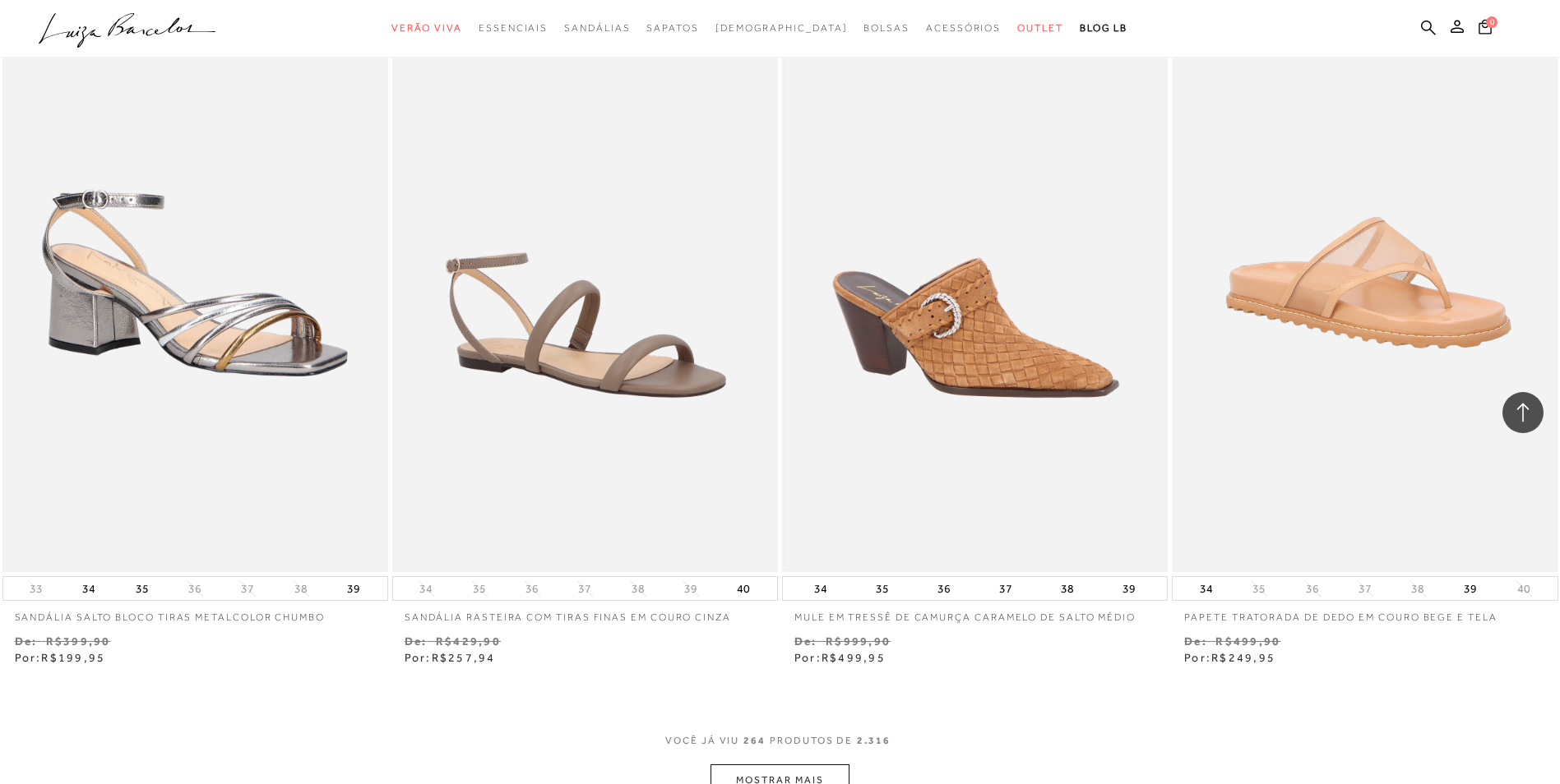
scroll to position [46016, 0]
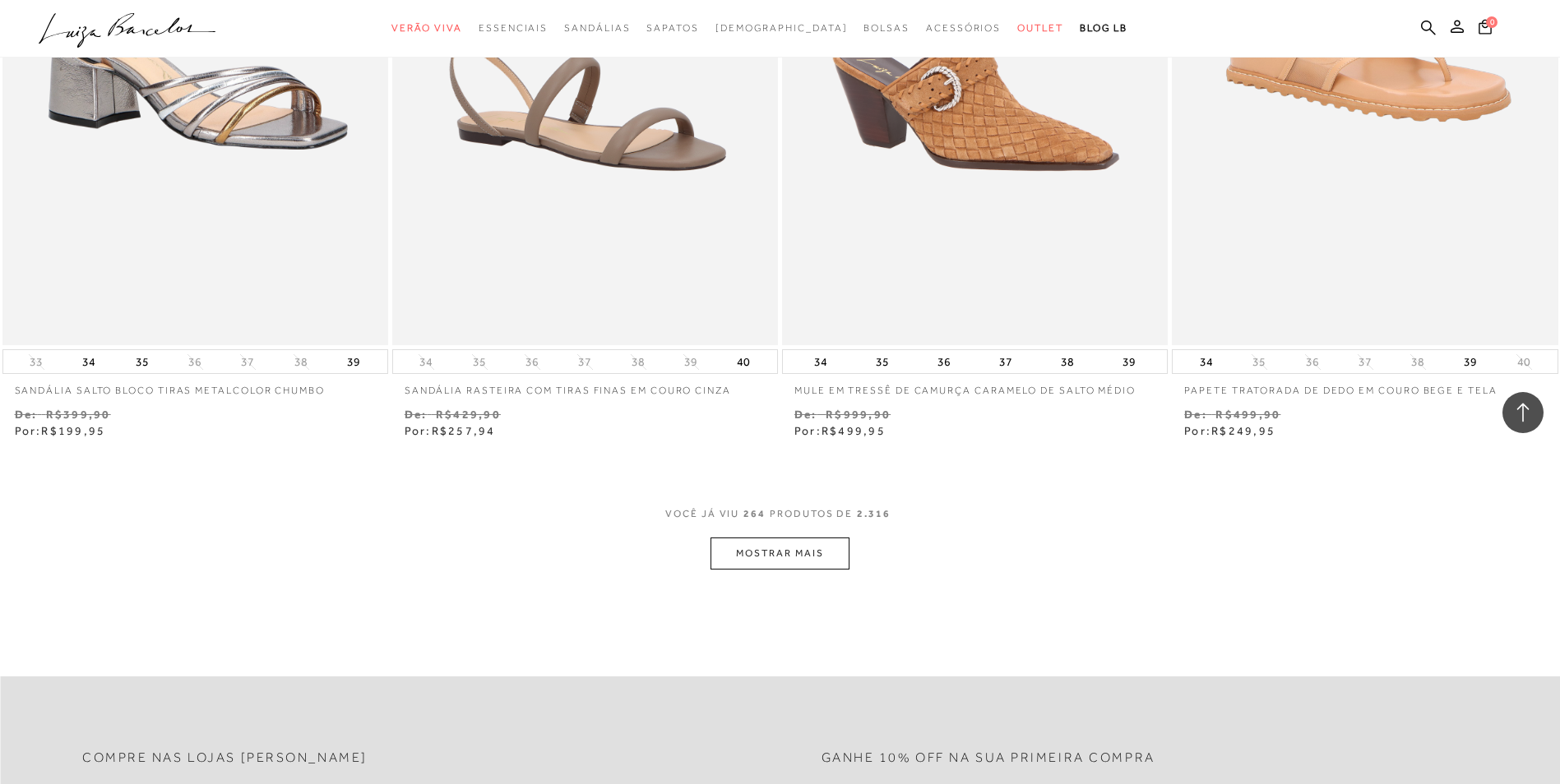
click at [760, 570] on button "MOSTRAR MAIS" at bounding box center [779, 553] width 138 height 32
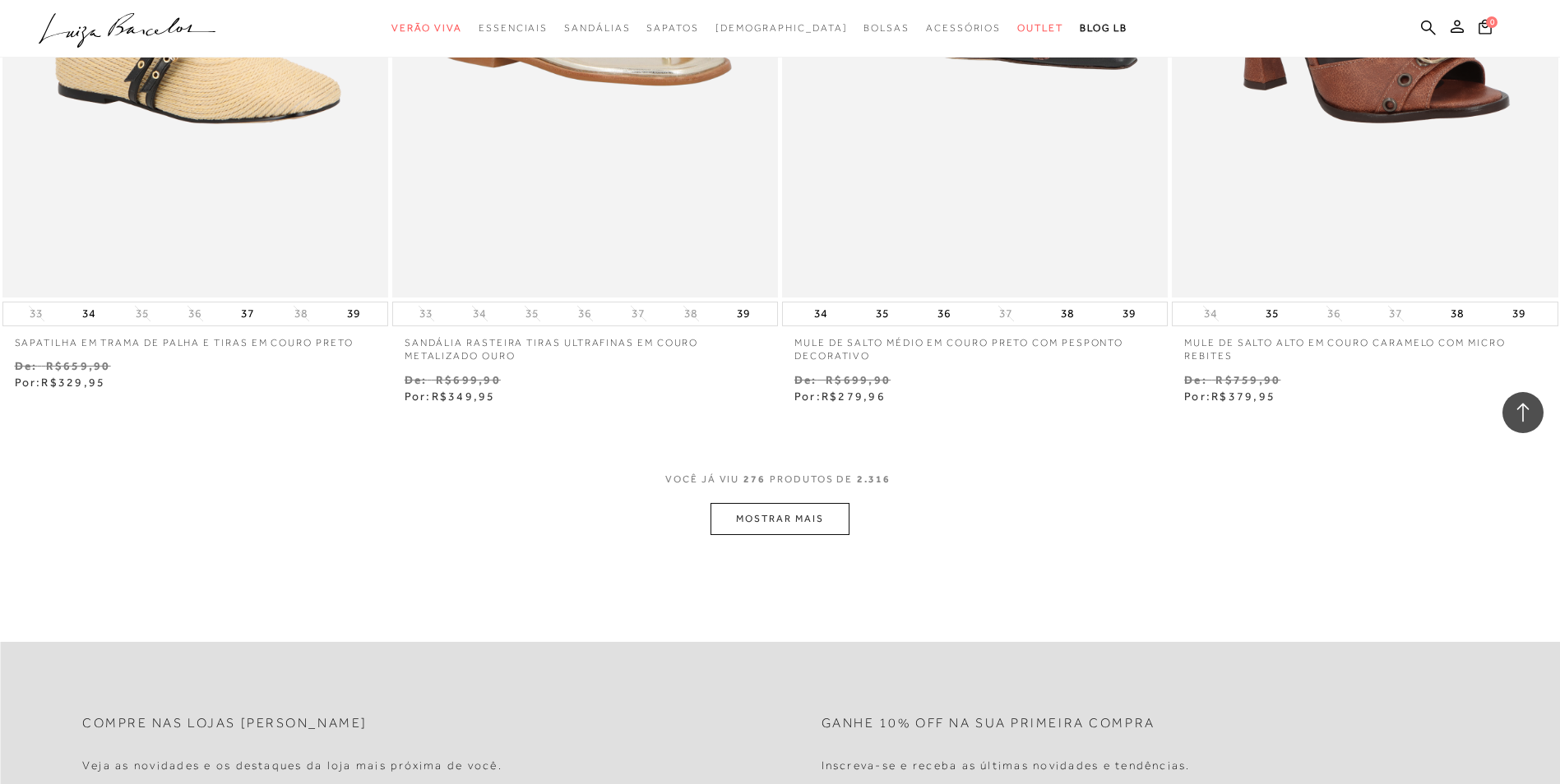
scroll to position [48318, 0]
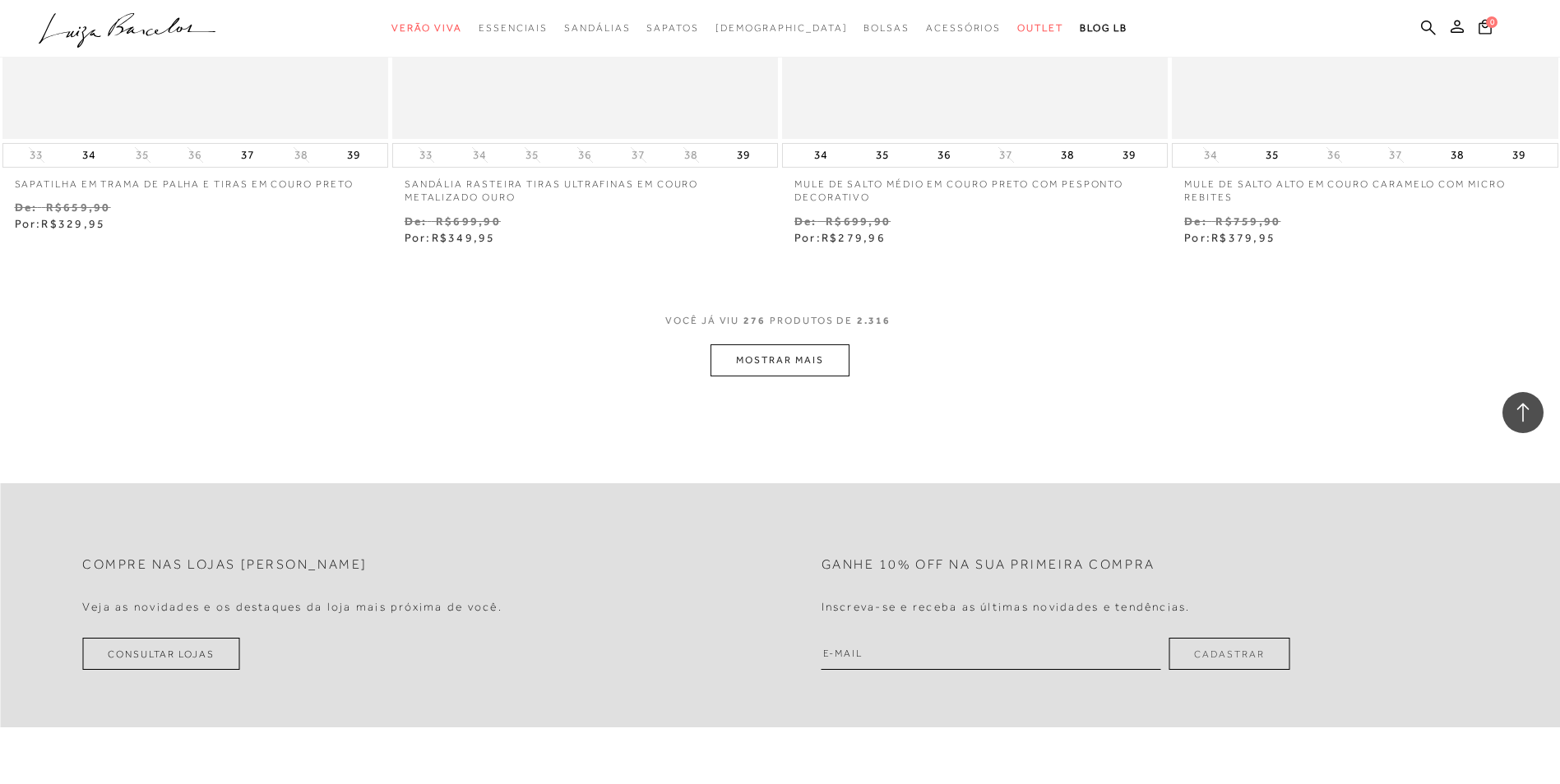
click at [742, 368] on button "MOSTRAR MAIS" at bounding box center [779, 360] width 138 height 32
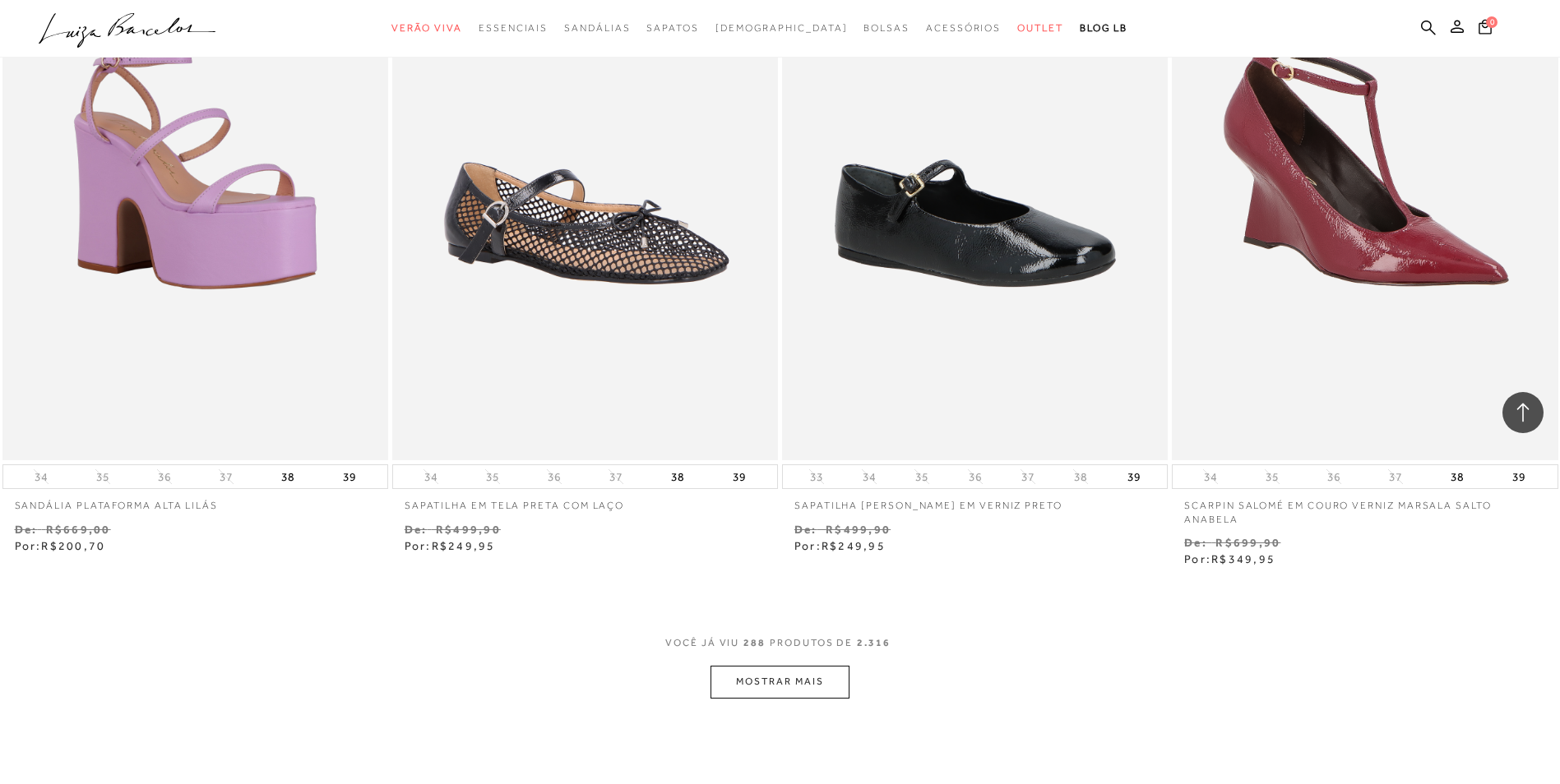
scroll to position [50209, 0]
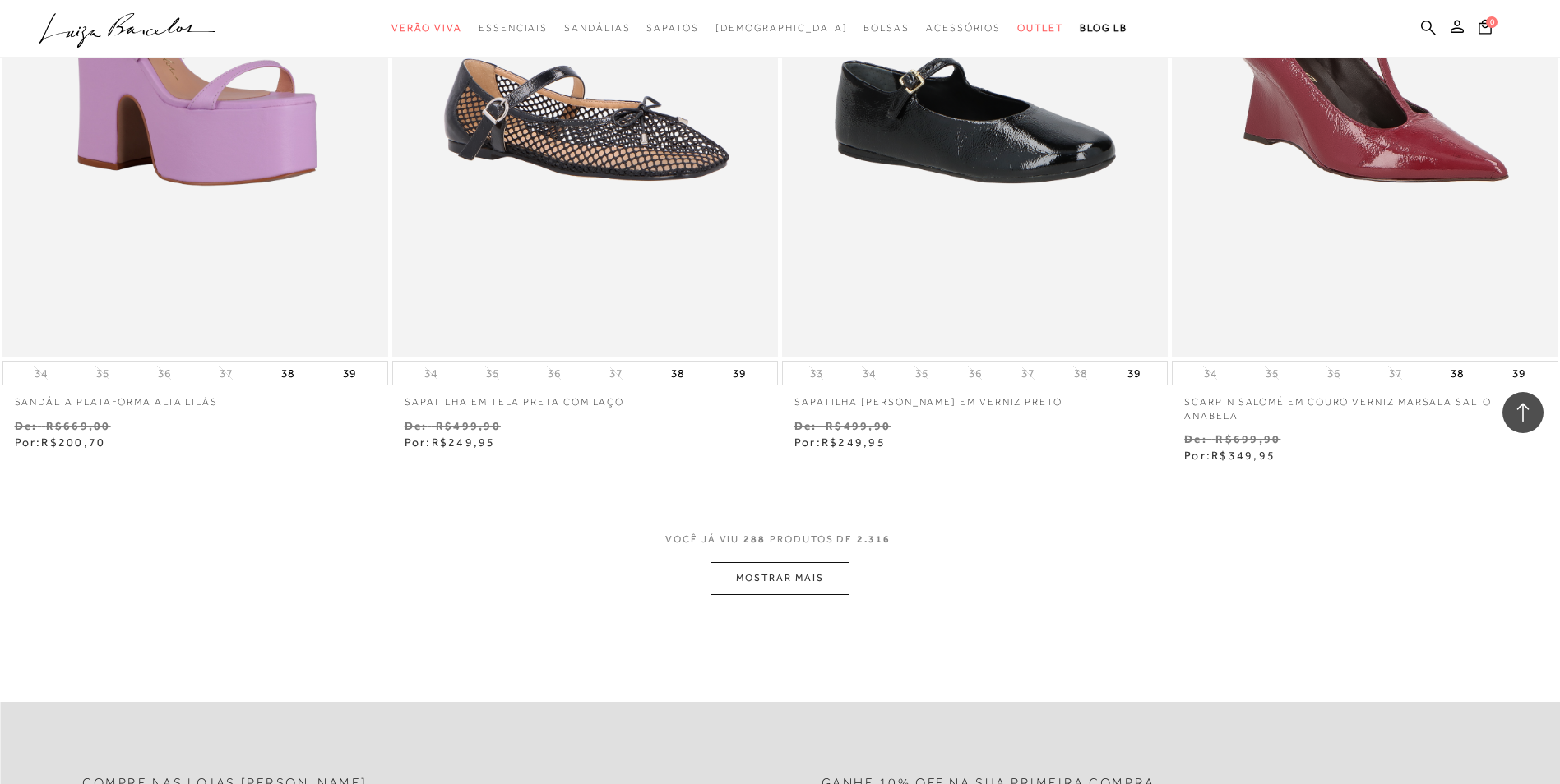
click at [757, 593] on button "MOSTRAR MAIS" at bounding box center [779, 578] width 138 height 32
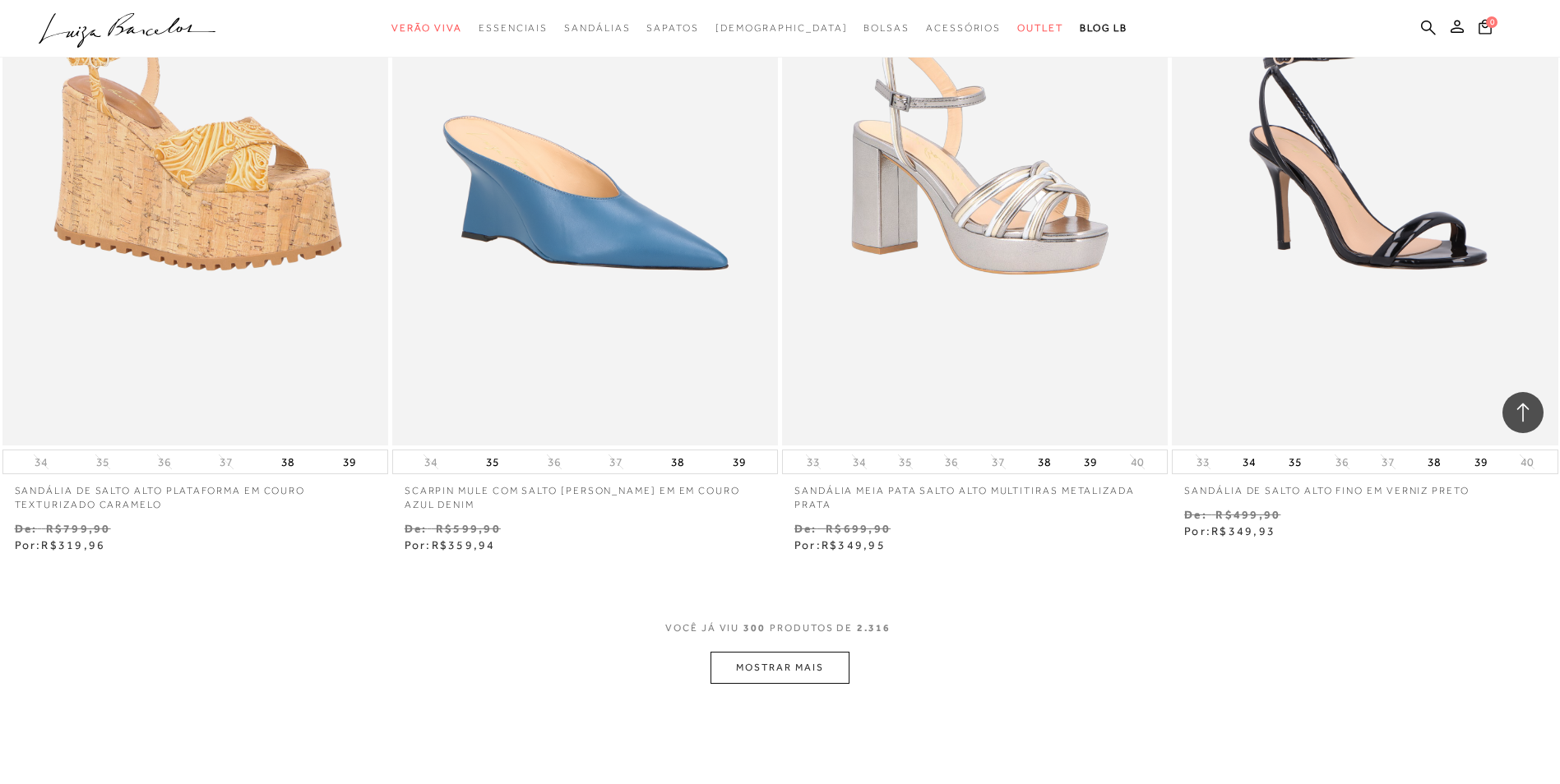
scroll to position [52429, 0]
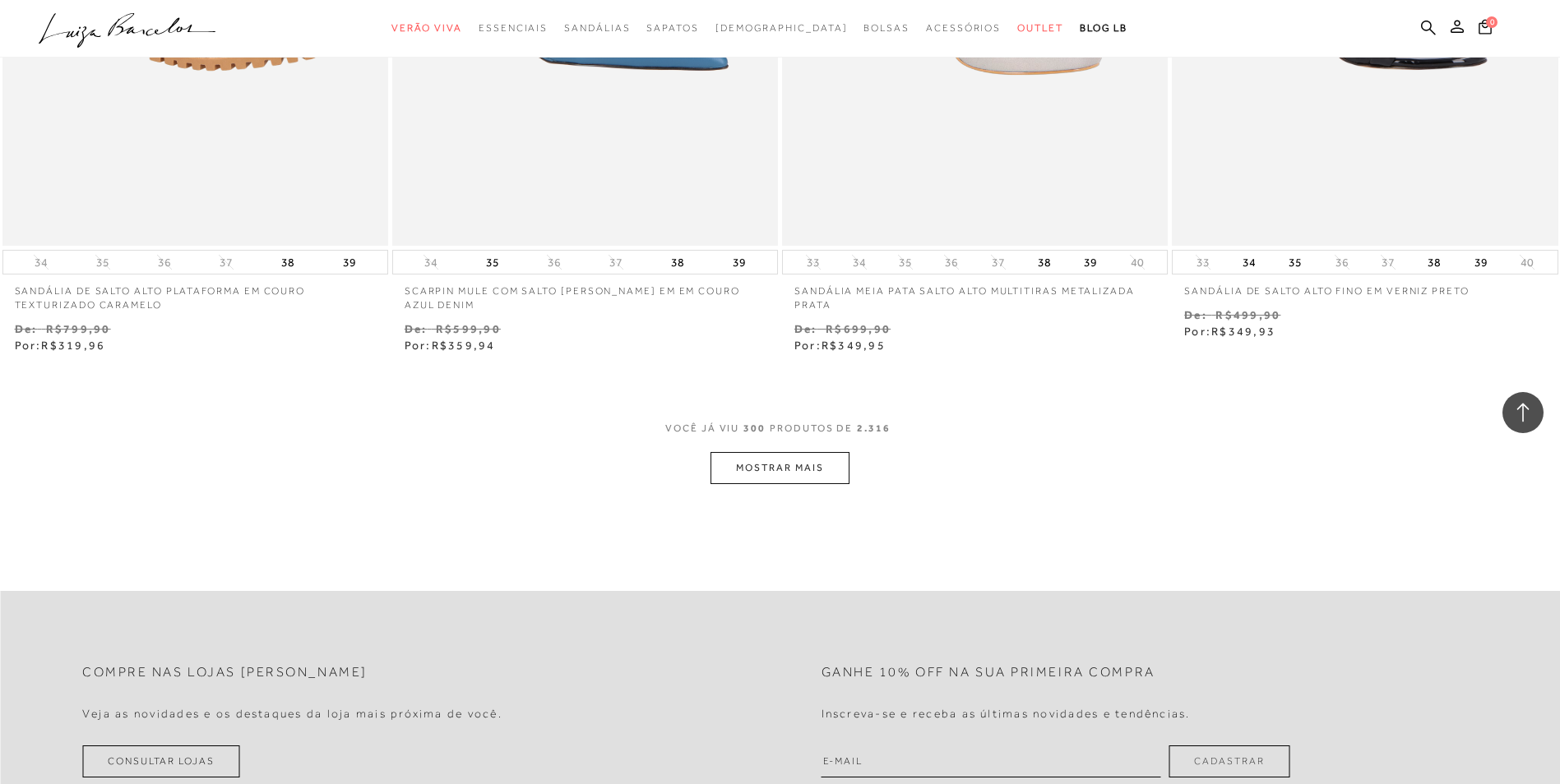
click at [748, 484] on button "MOSTRAR MAIS" at bounding box center [779, 468] width 138 height 32
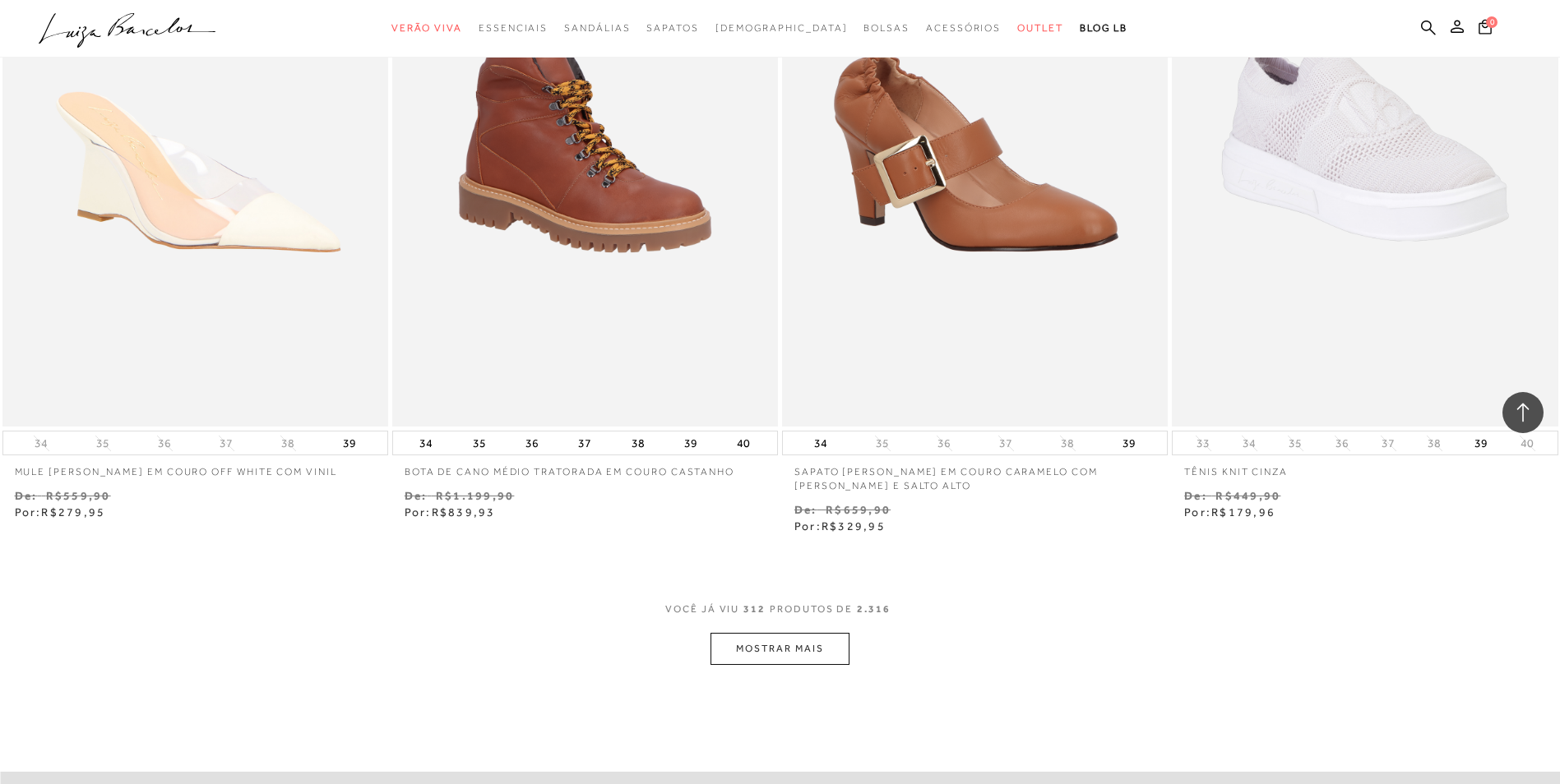
scroll to position [54566, 0]
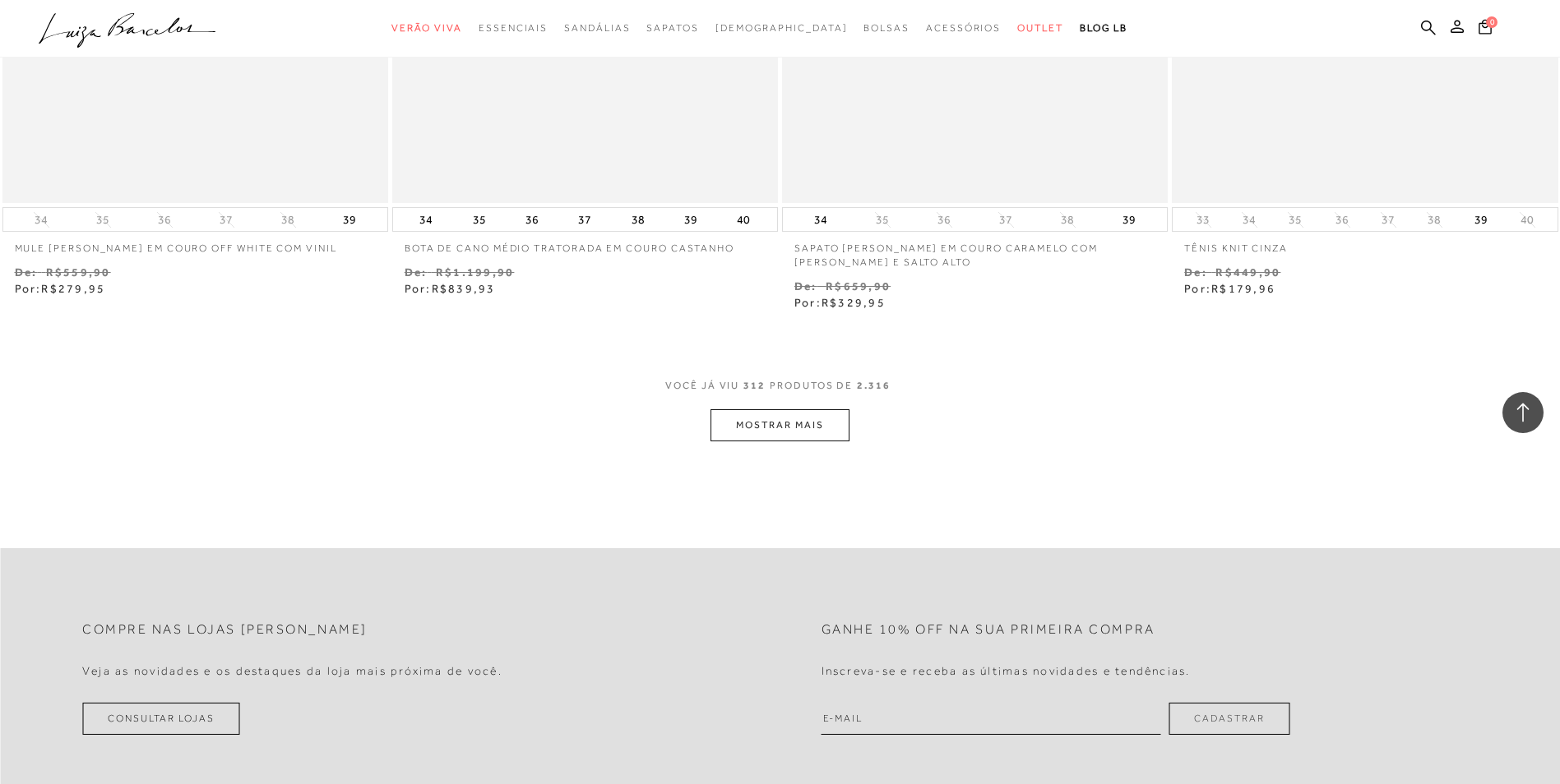
click at [741, 437] on button "MOSTRAR MAIS" at bounding box center [779, 425] width 138 height 32
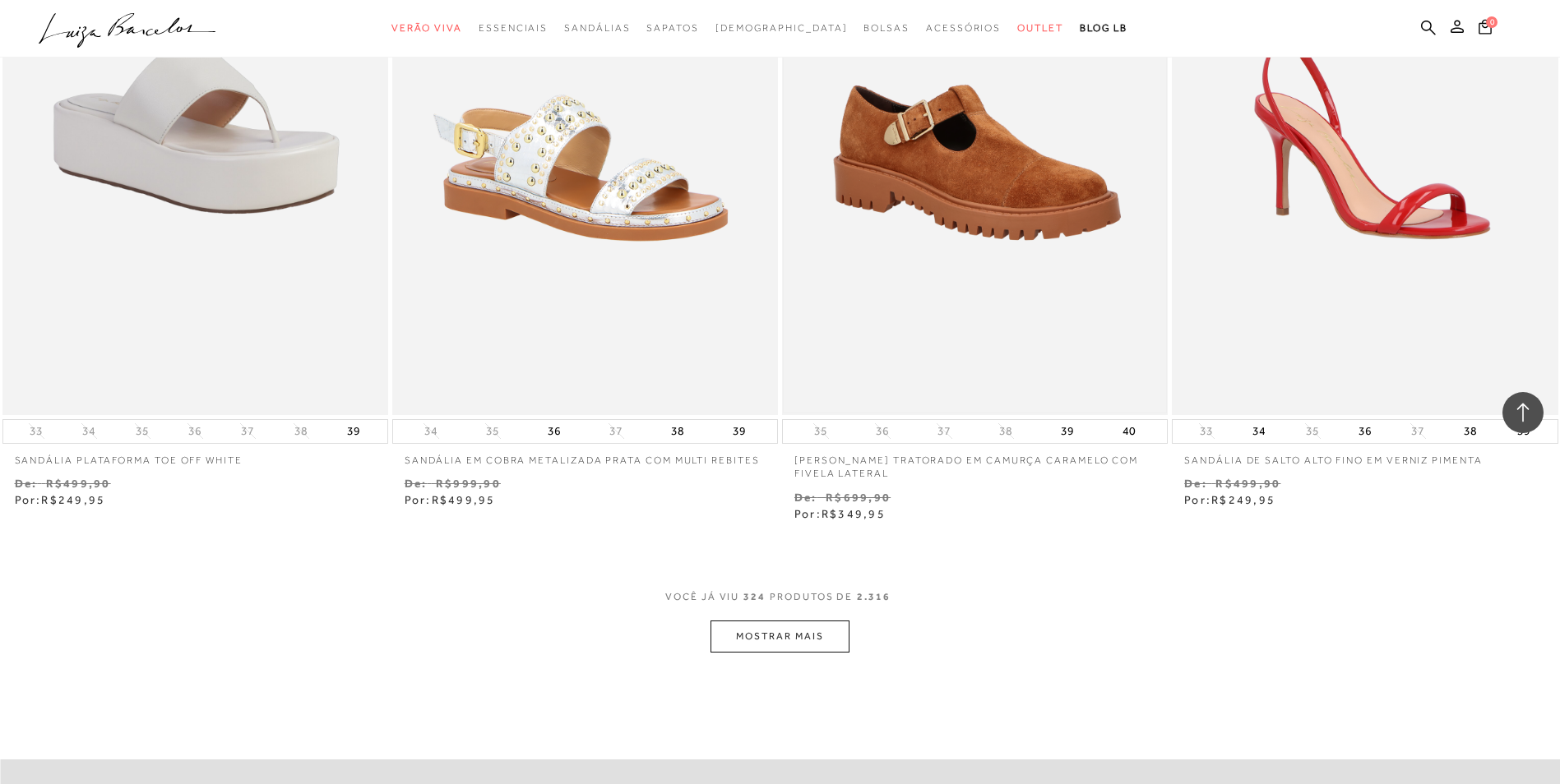
scroll to position [56621, 0]
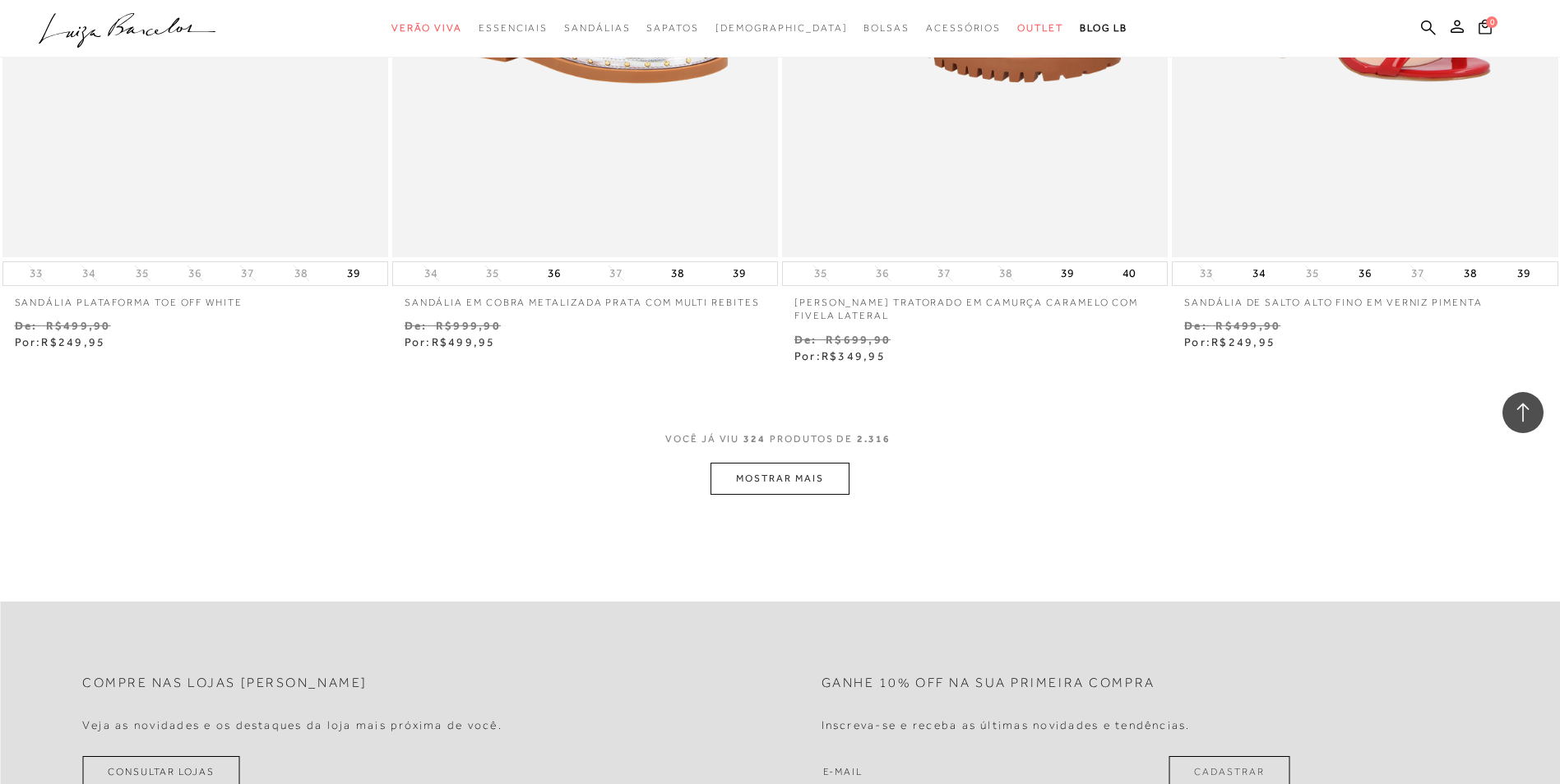
click at [773, 489] on button "MOSTRAR MAIS" at bounding box center [779, 478] width 138 height 32
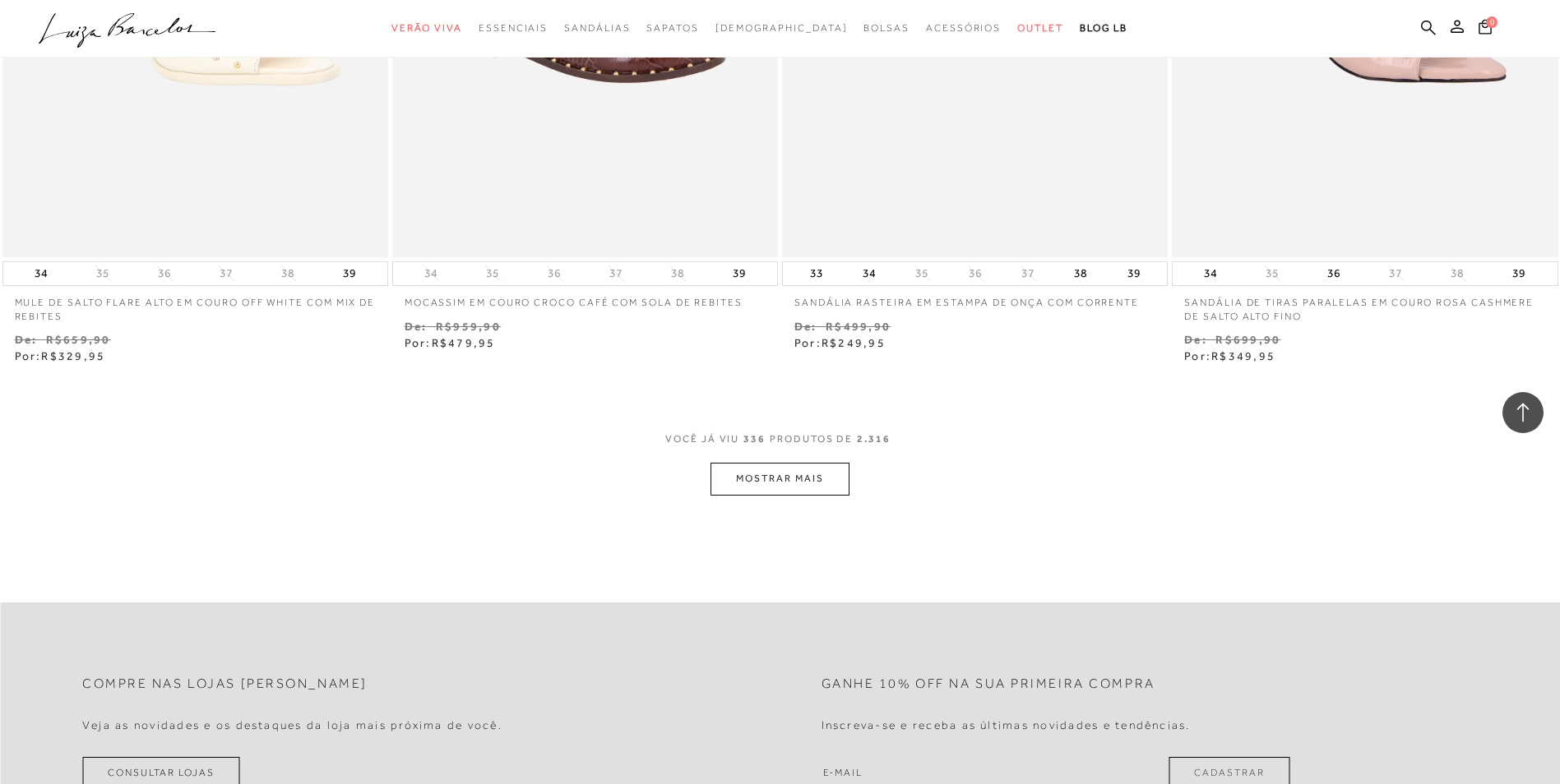
scroll to position [58759, 0]
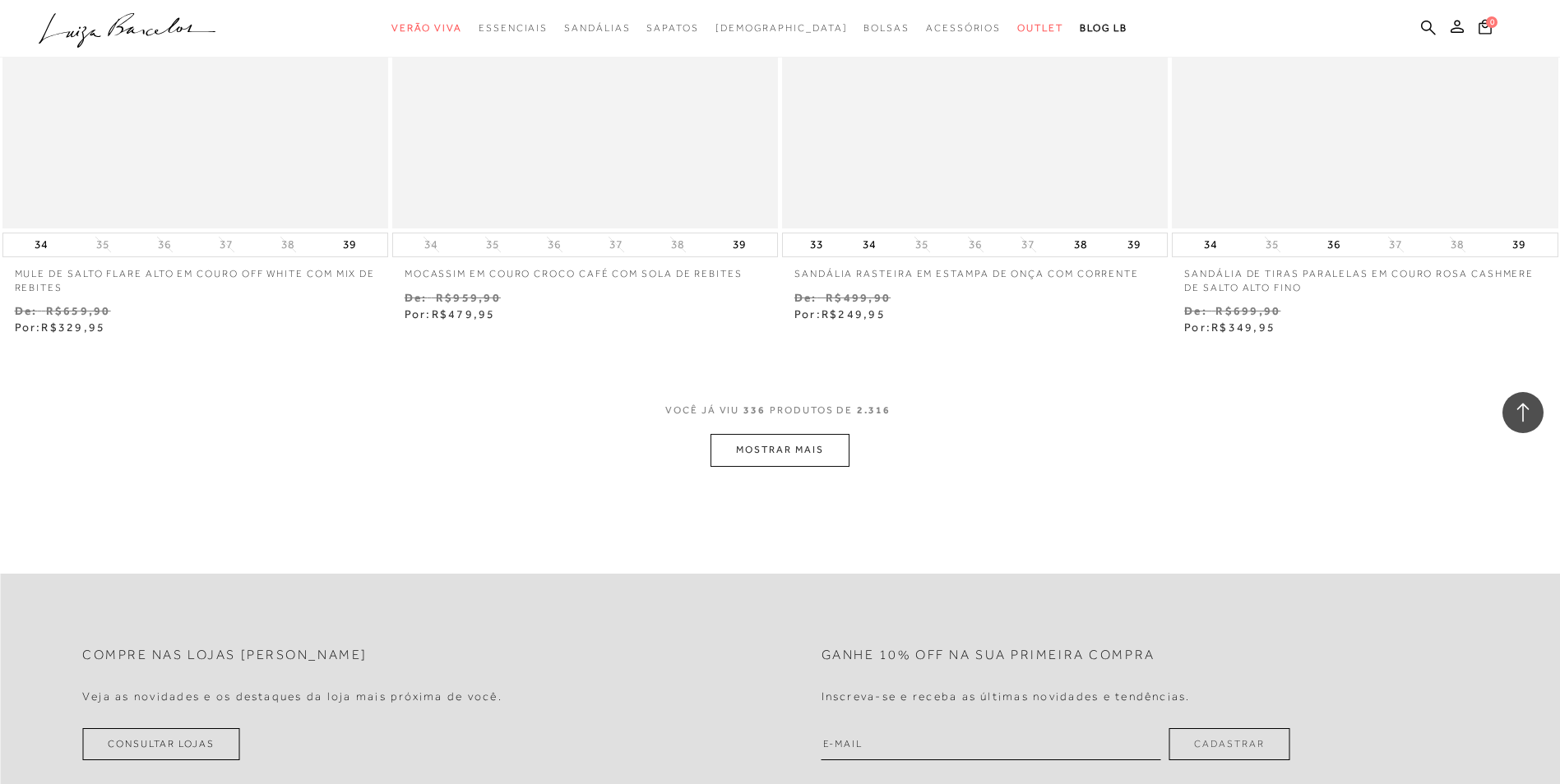
click at [781, 462] on button "MOSTRAR MAIS" at bounding box center [779, 449] width 138 height 32
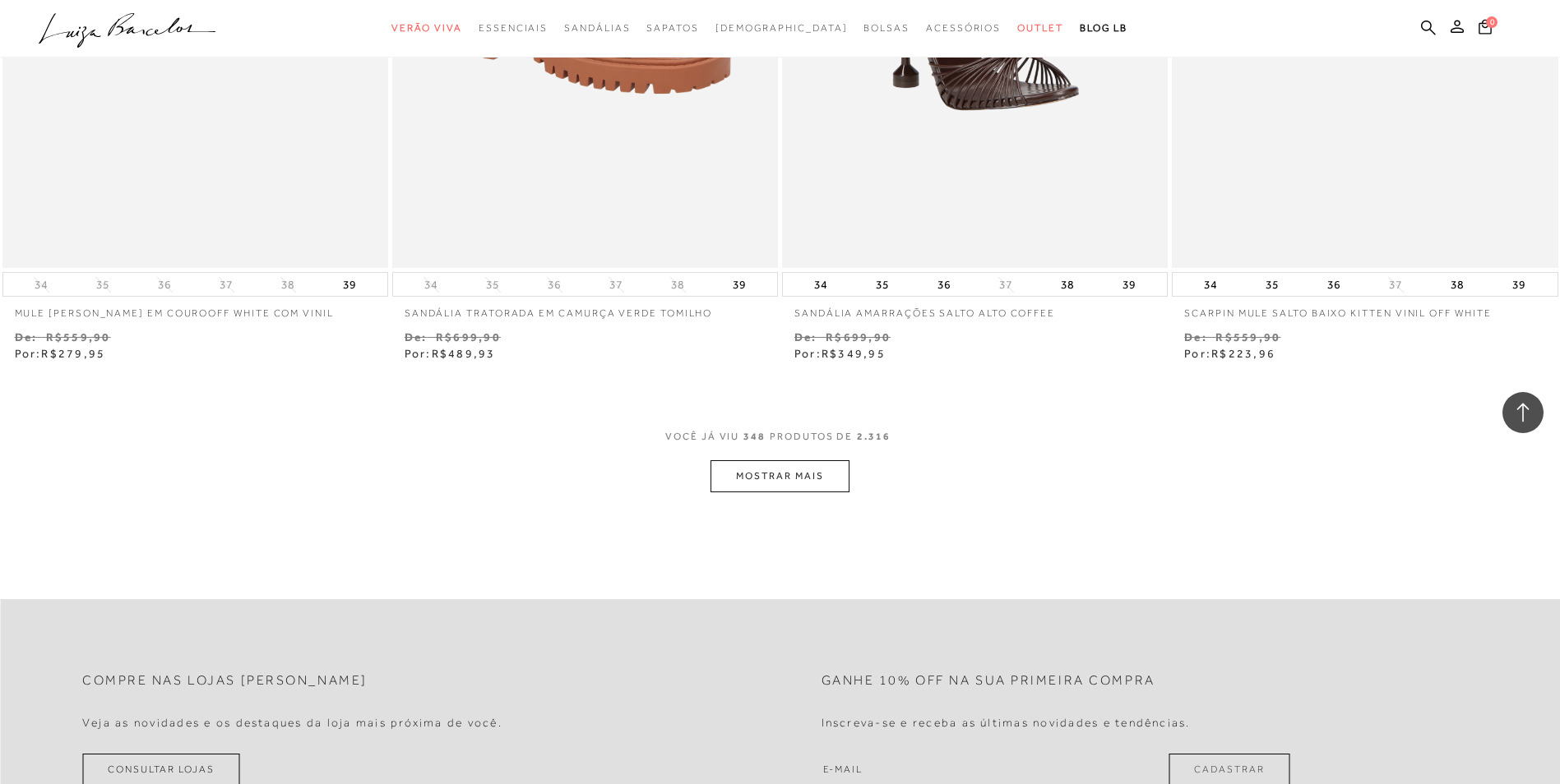
scroll to position [60896, 0]
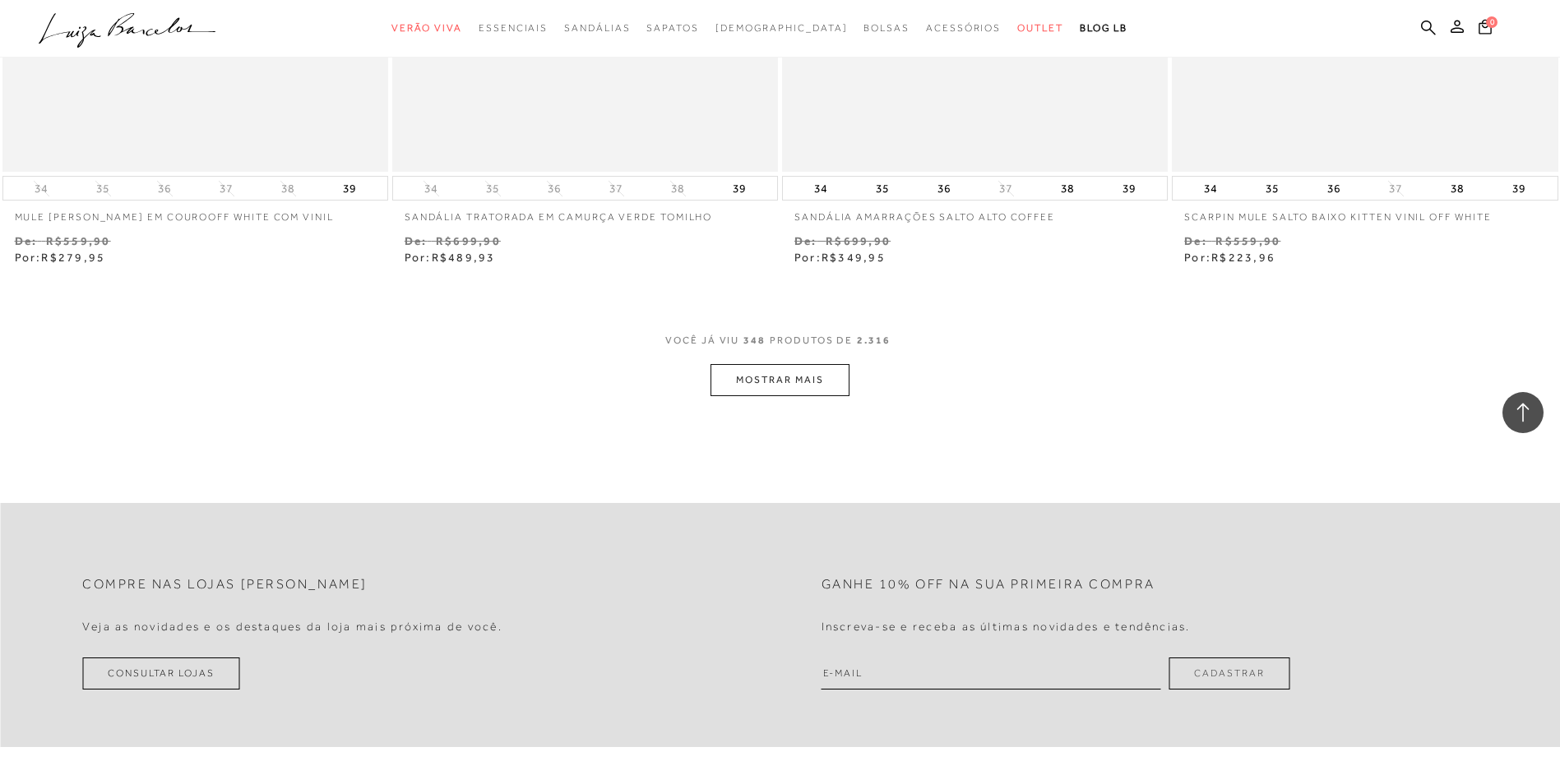
click at [794, 395] on button "MOSTRAR MAIS" at bounding box center [779, 380] width 138 height 32
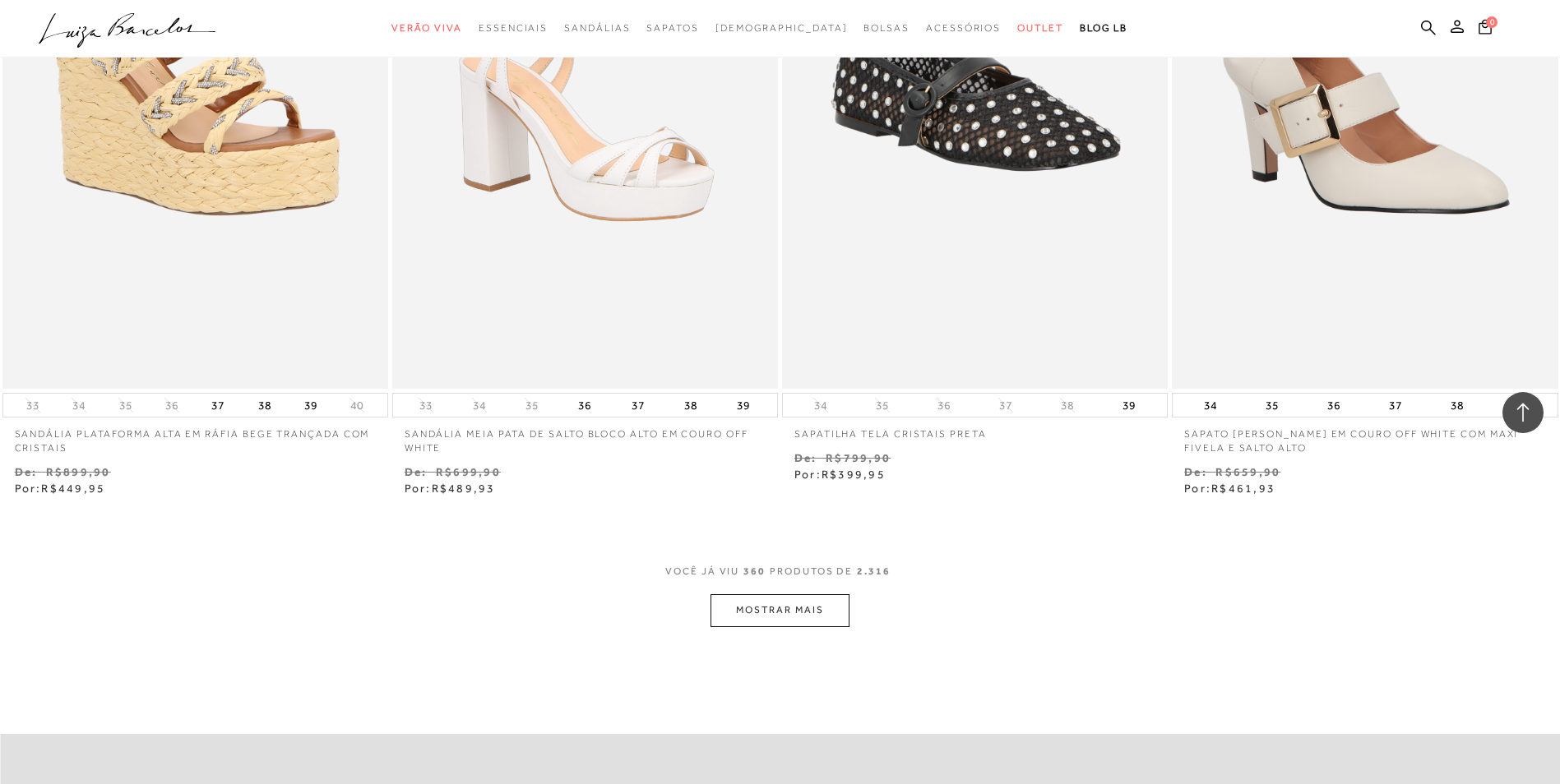
scroll to position [62952, 0]
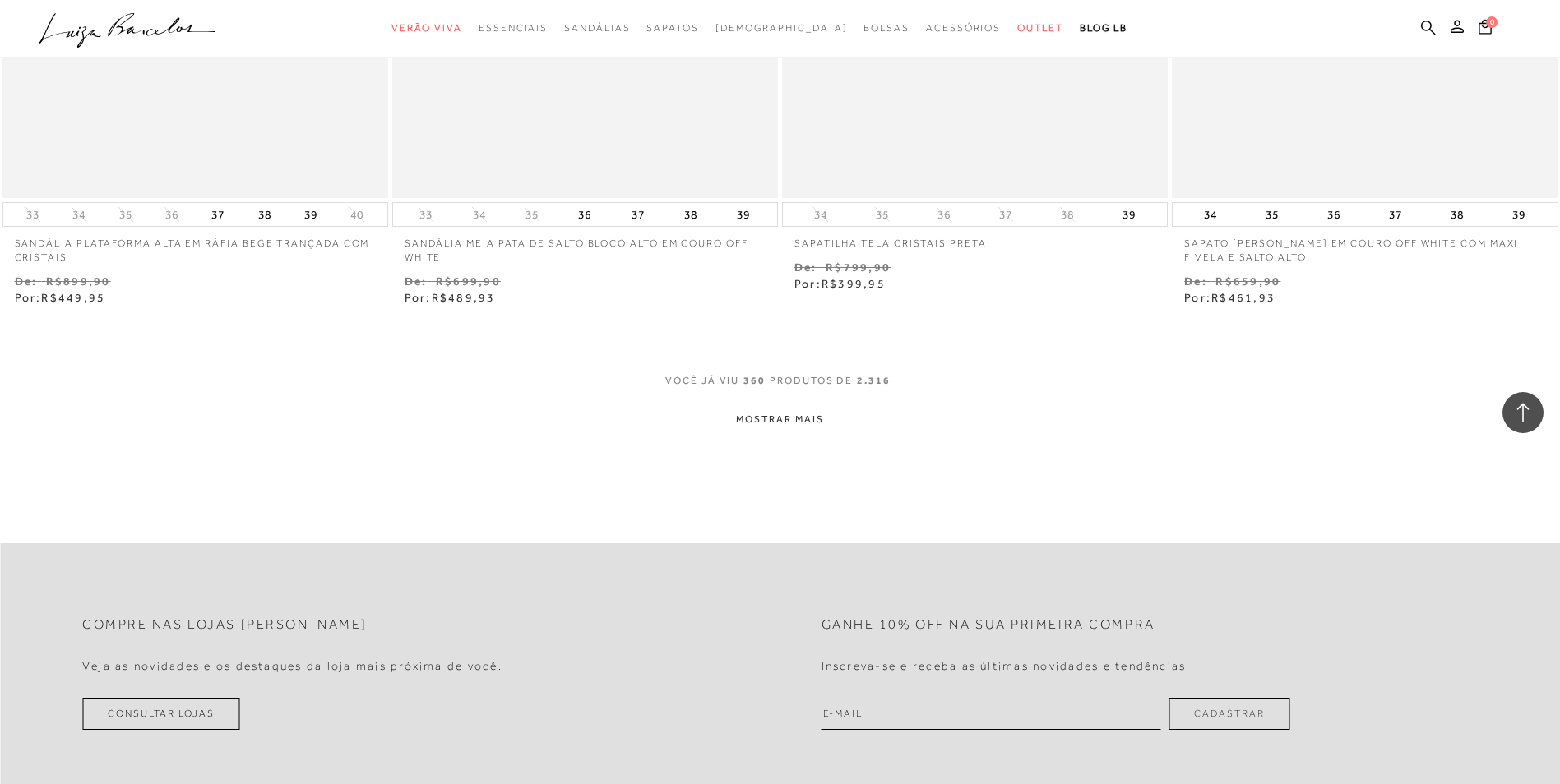
click at [819, 426] on button "MOSTRAR MAIS" at bounding box center [779, 420] width 138 height 32
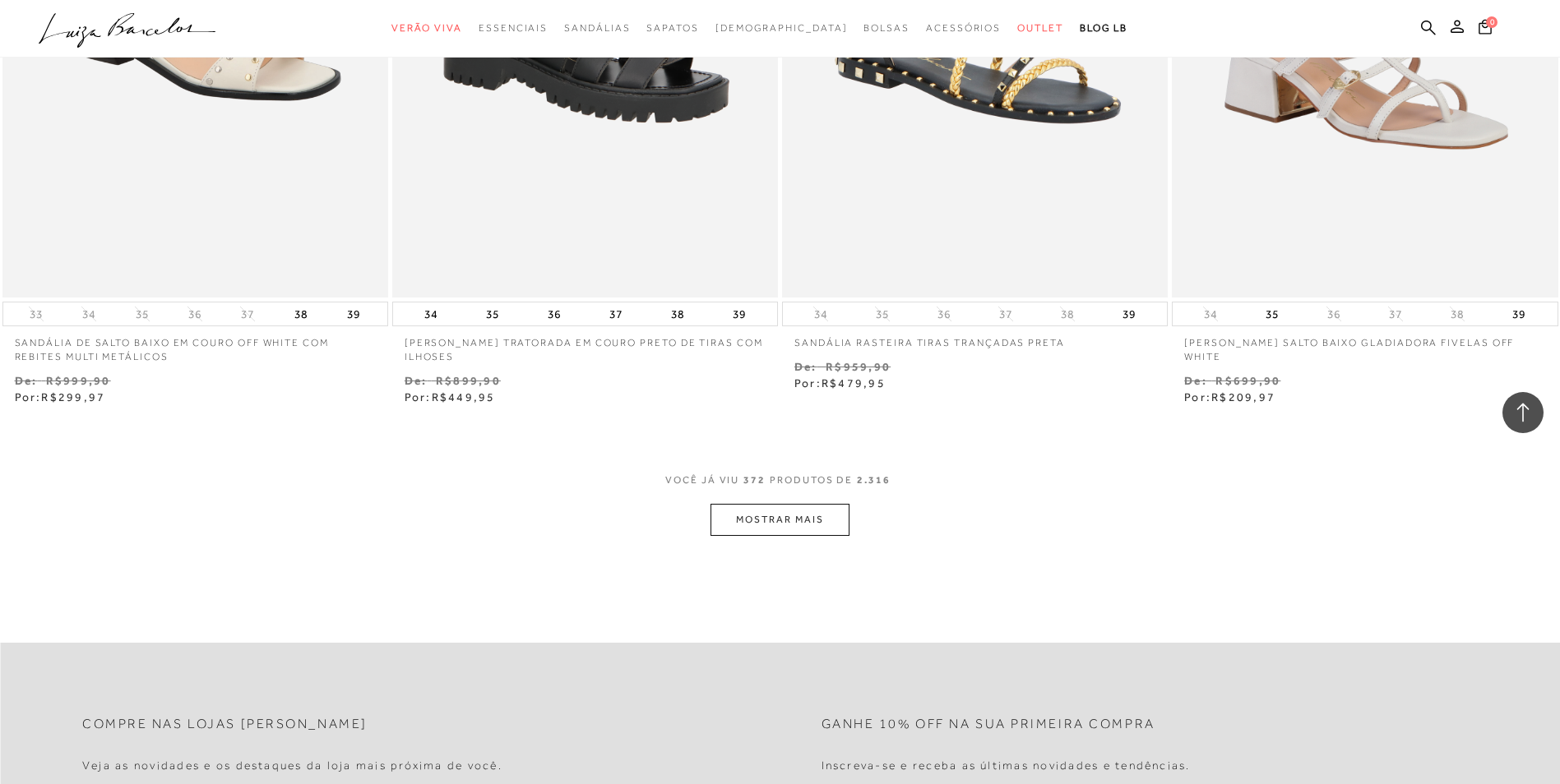
scroll to position [65089, 0]
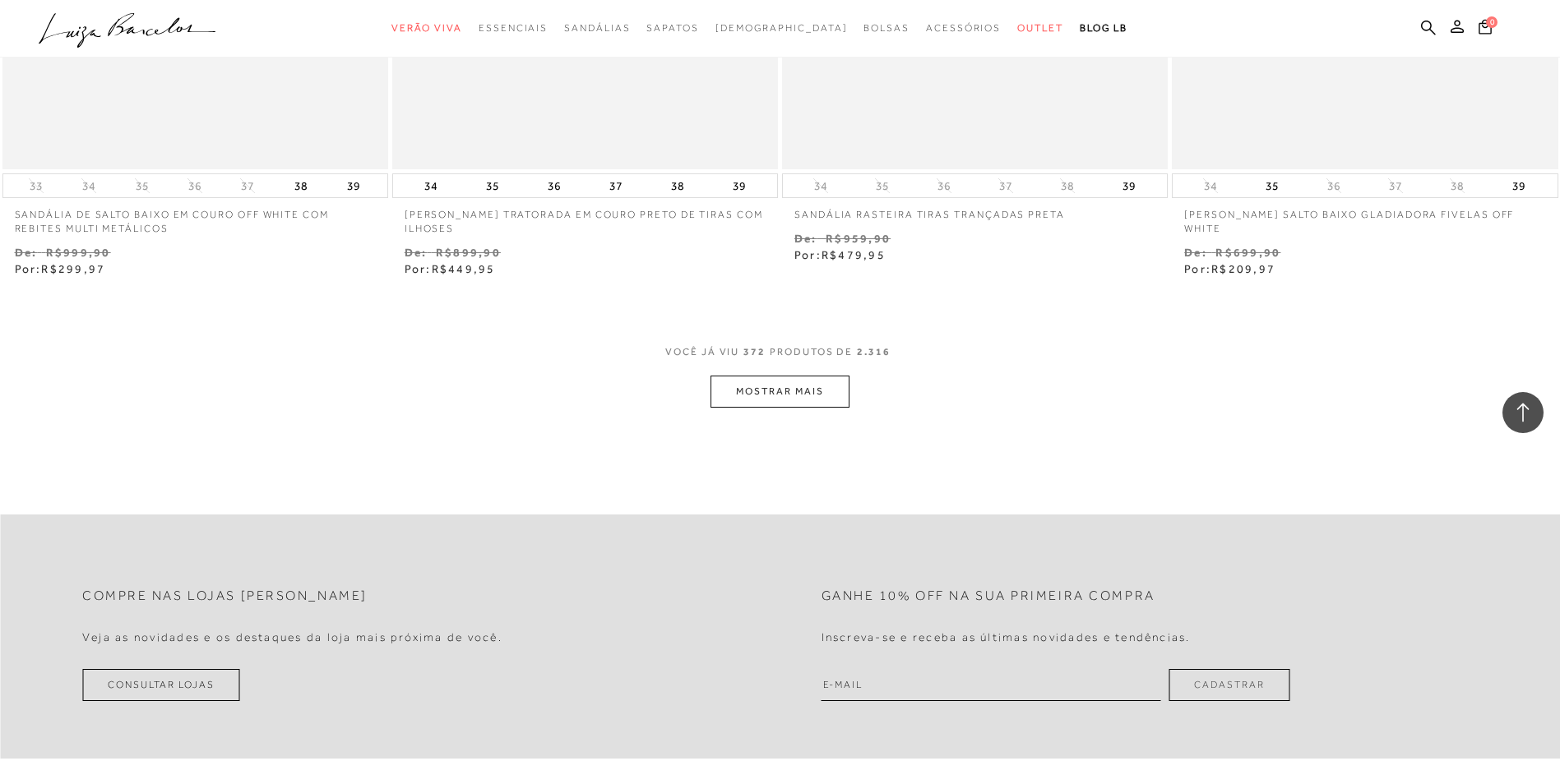
click at [767, 404] on button "MOSTRAR MAIS" at bounding box center [779, 391] width 138 height 32
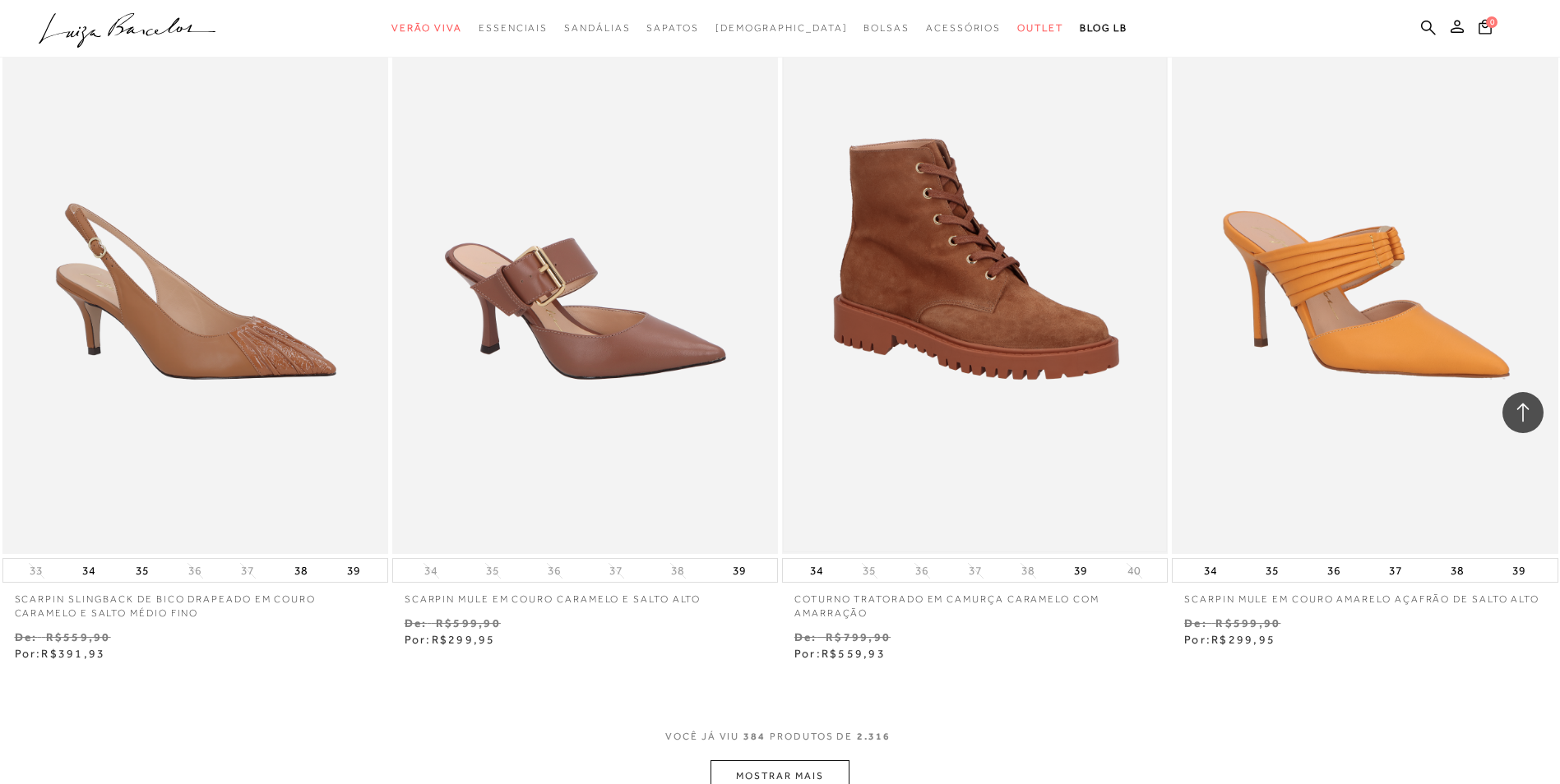
scroll to position [66980, 0]
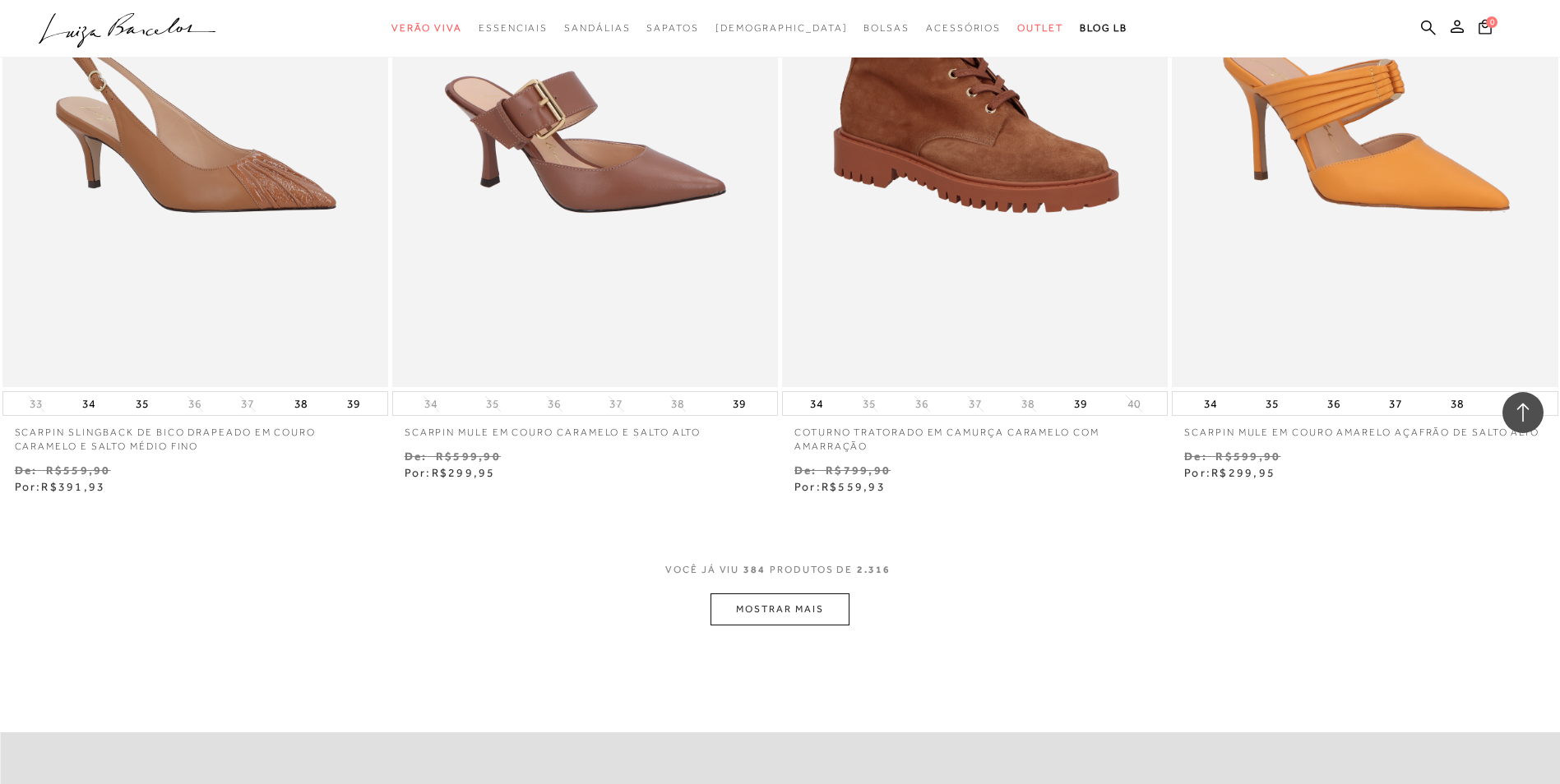
click at [828, 626] on button "MOSTRAR MAIS" at bounding box center [779, 609] width 138 height 32
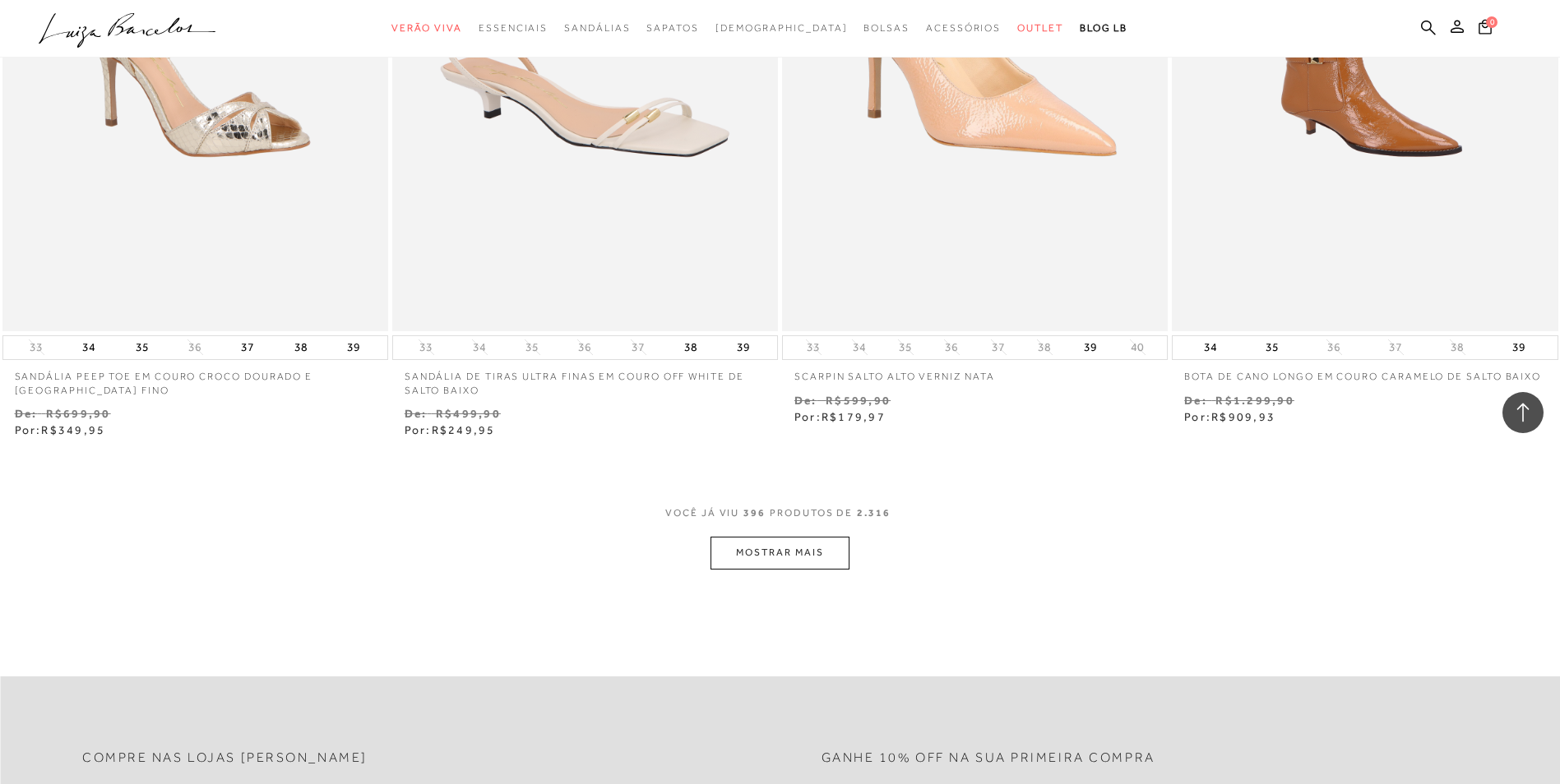
scroll to position [69281, 0]
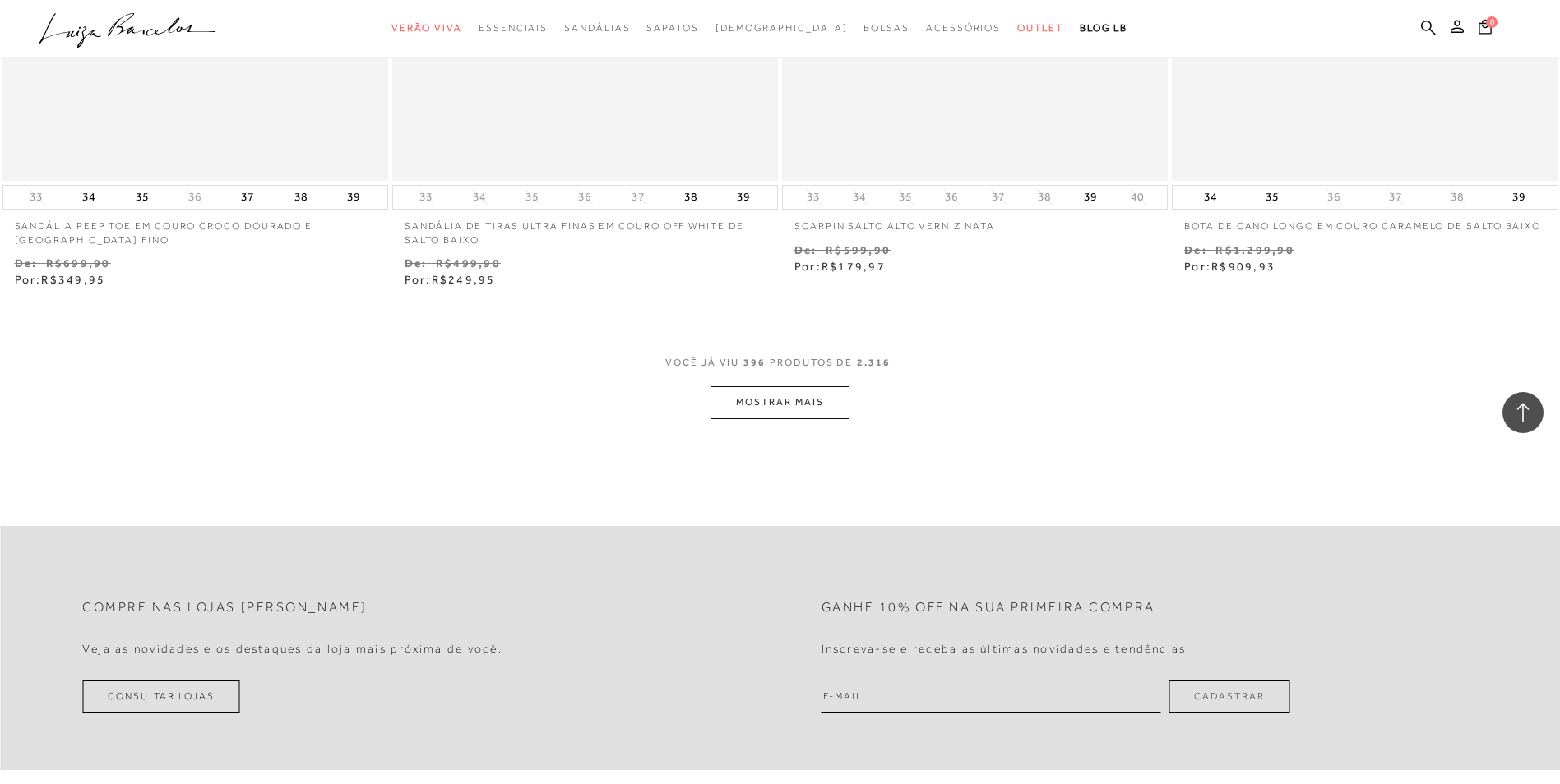
click at [742, 411] on button "MOSTRAR MAIS" at bounding box center [779, 402] width 138 height 32
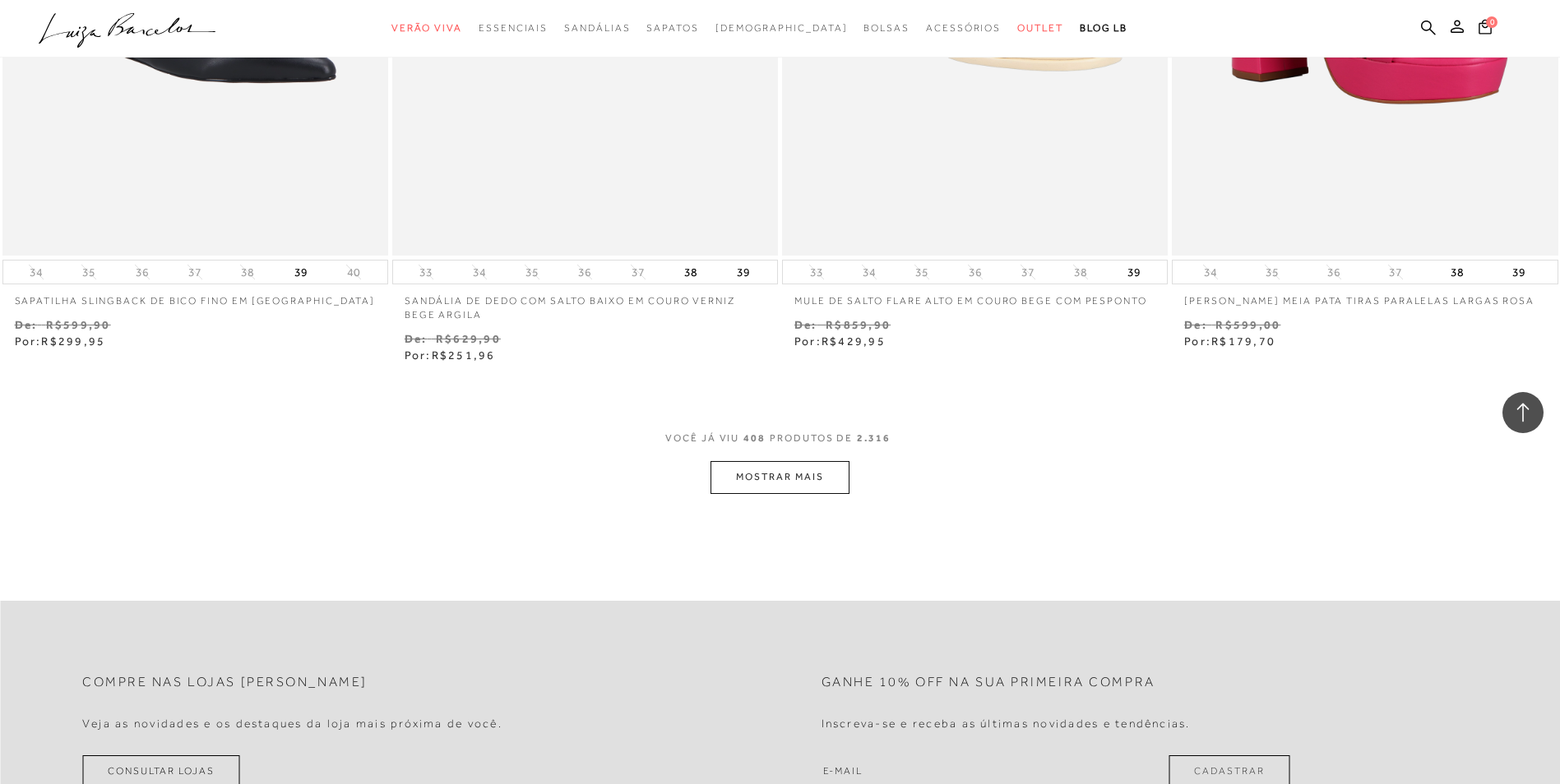
scroll to position [71317, 0]
click at [771, 490] on button "MOSTRAR MAIS" at bounding box center [779, 475] width 138 height 32
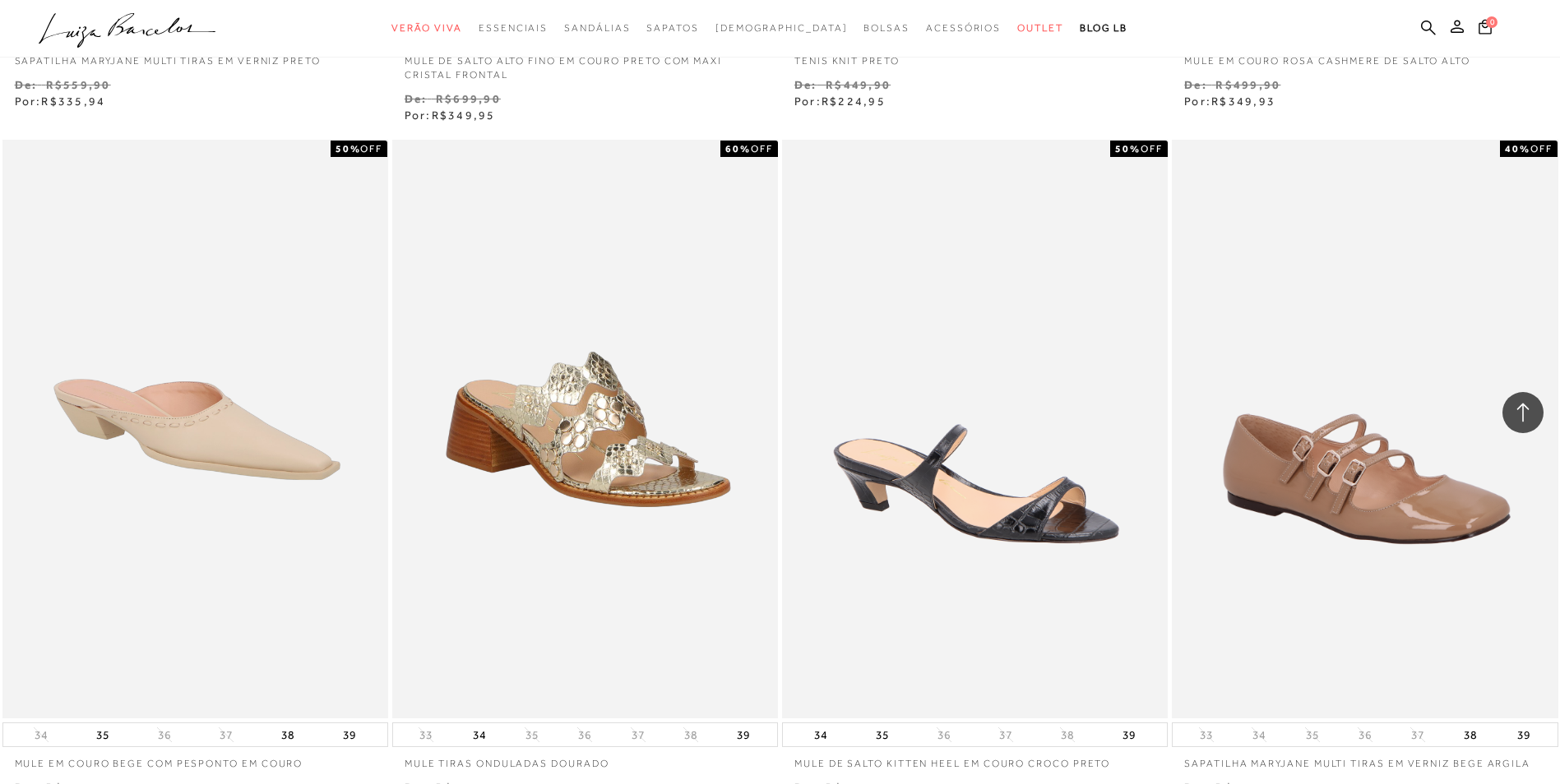
scroll to position [73290, 0]
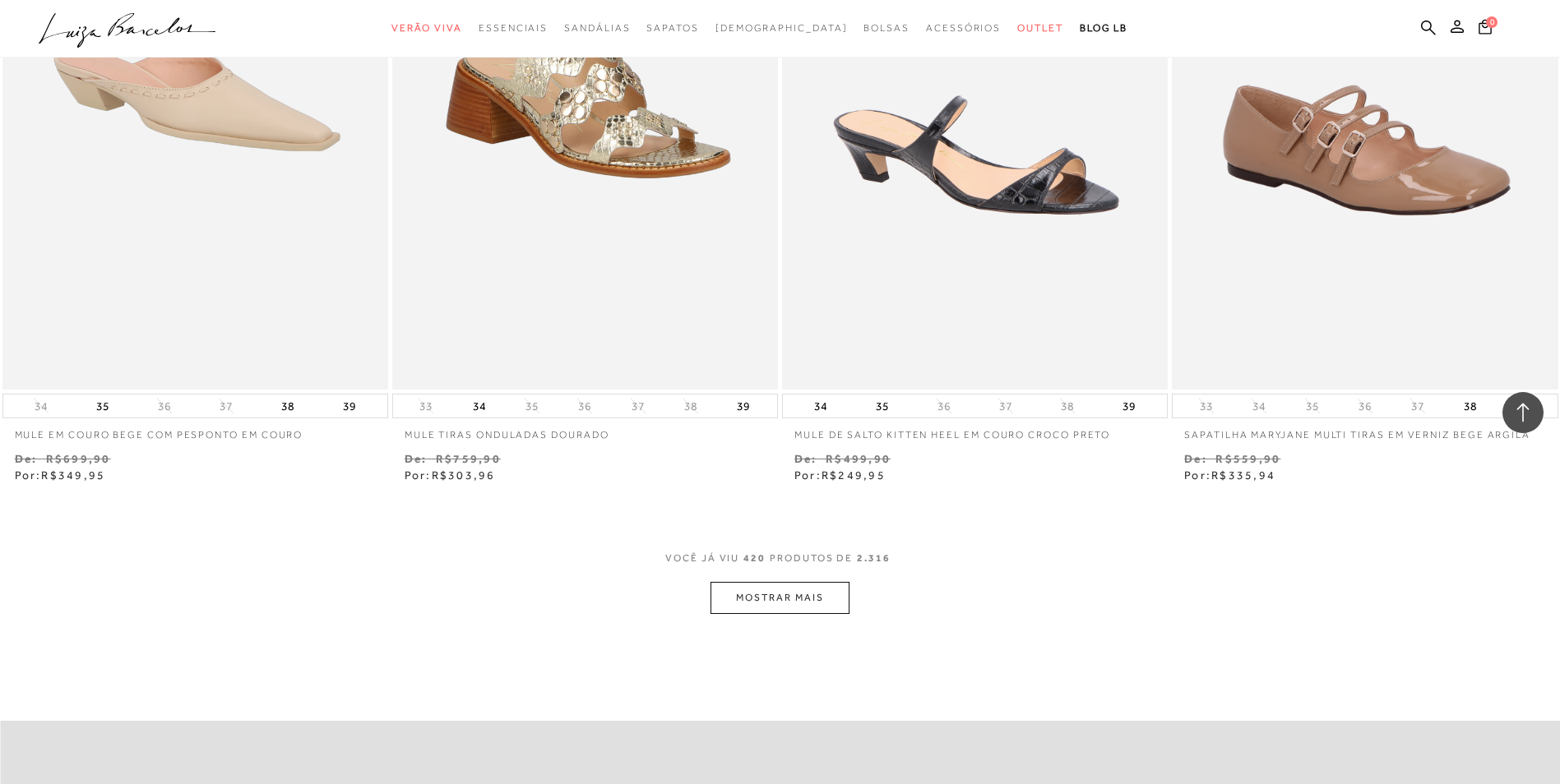
click at [764, 613] on button "MOSTRAR MAIS" at bounding box center [779, 598] width 138 height 32
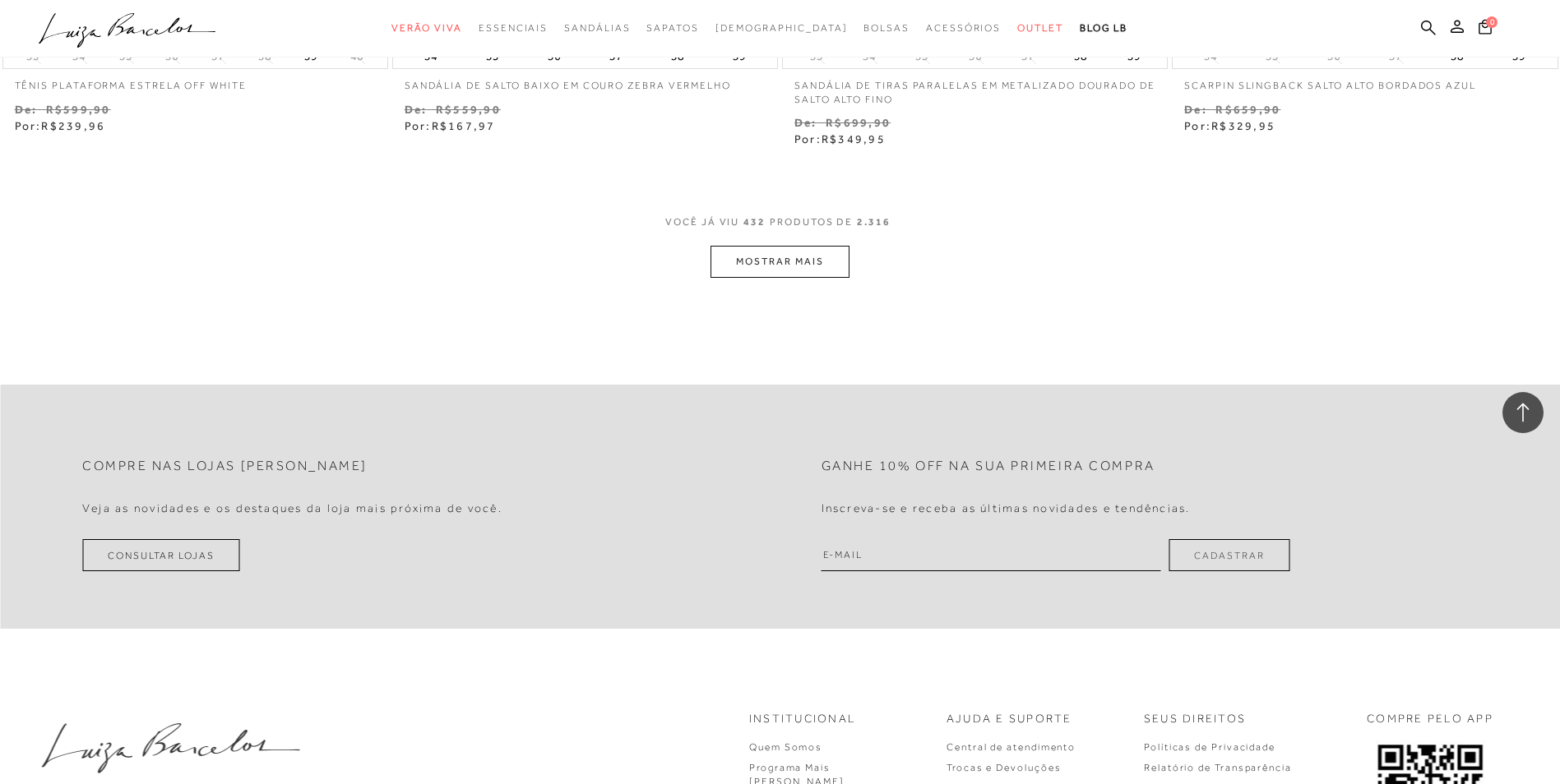
scroll to position [75839, 0]
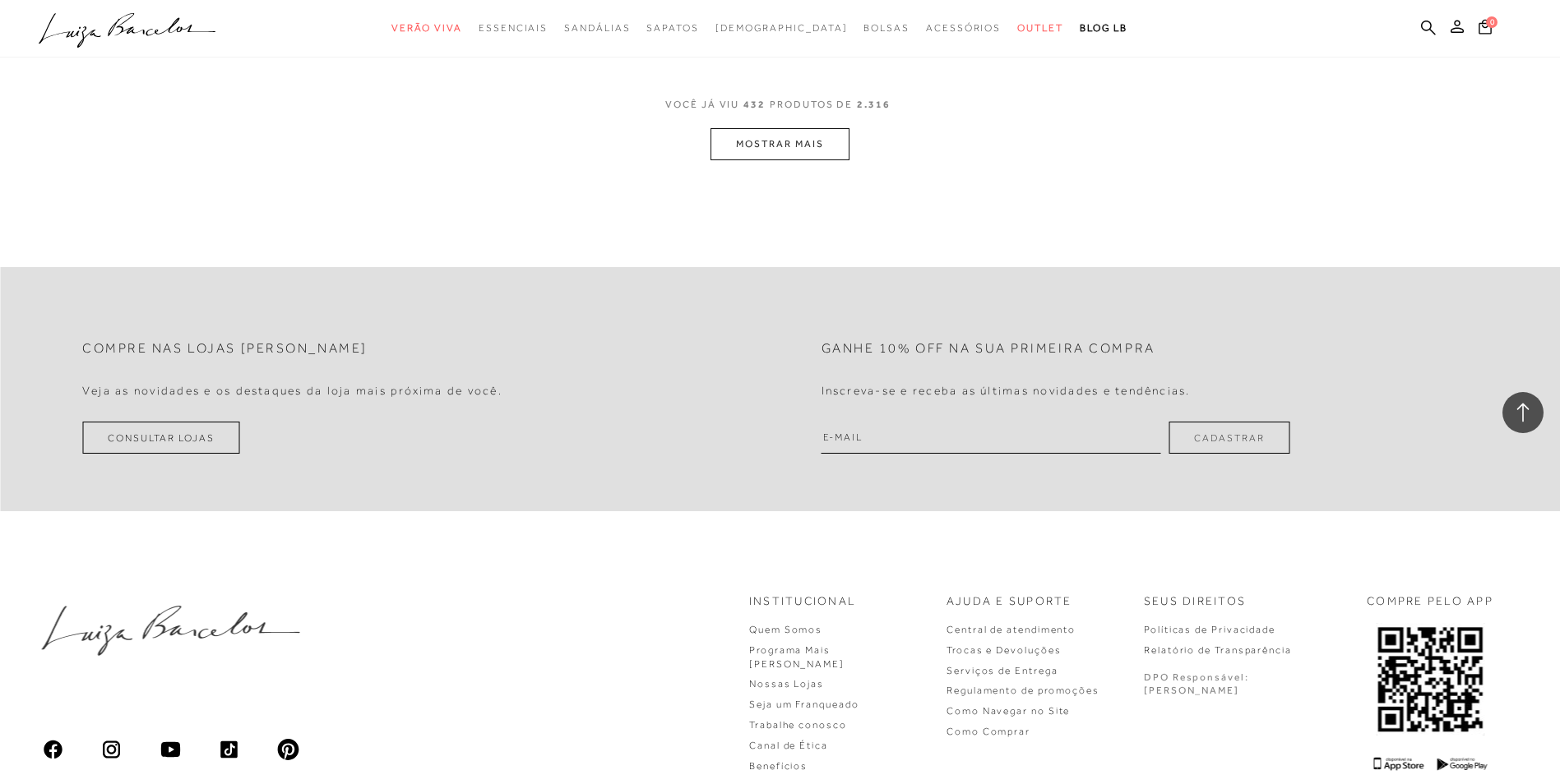
click at [765, 156] on button "MOSTRAR MAIS" at bounding box center [779, 144] width 138 height 32
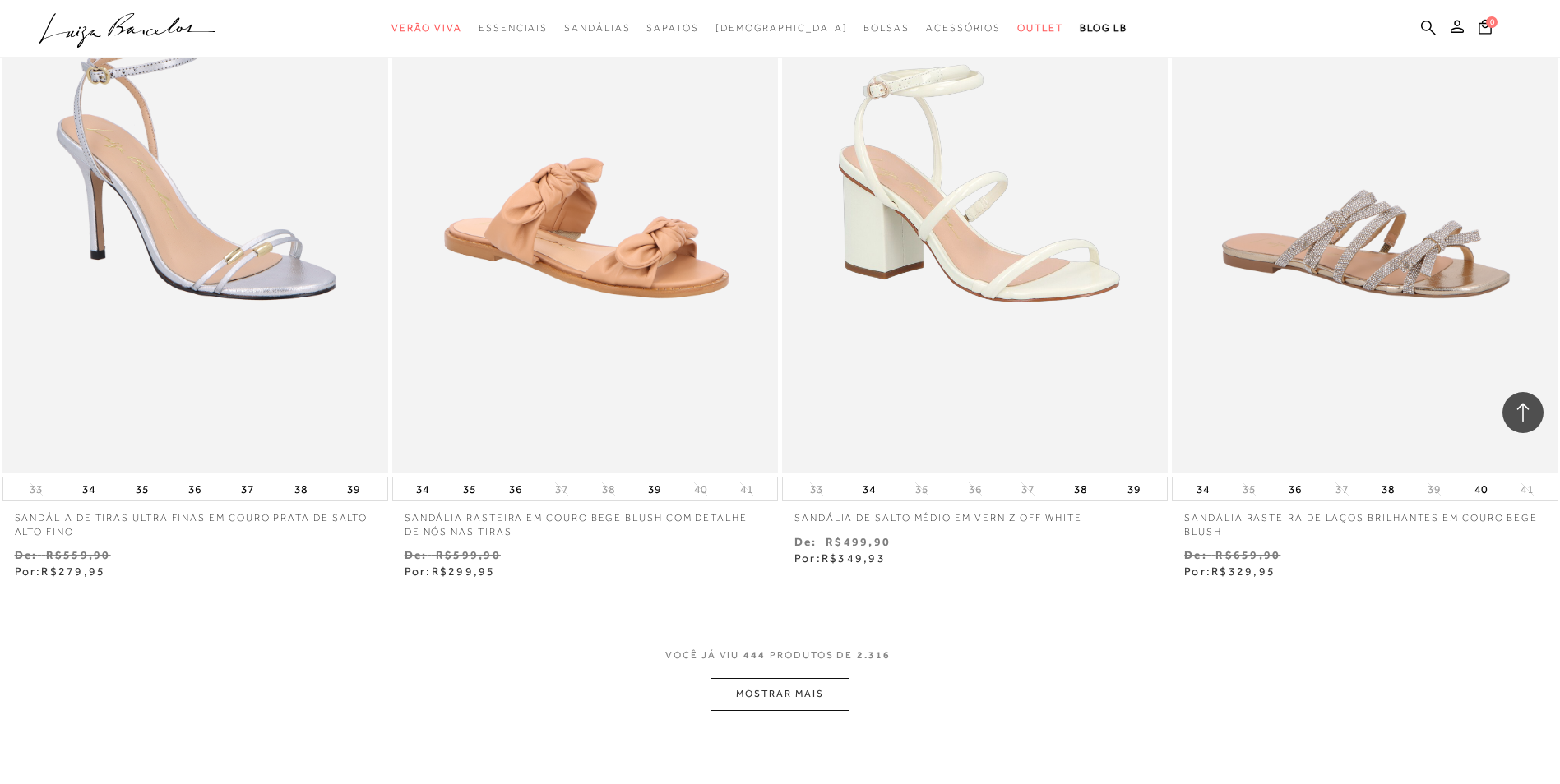
scroll to position [77565, 0]
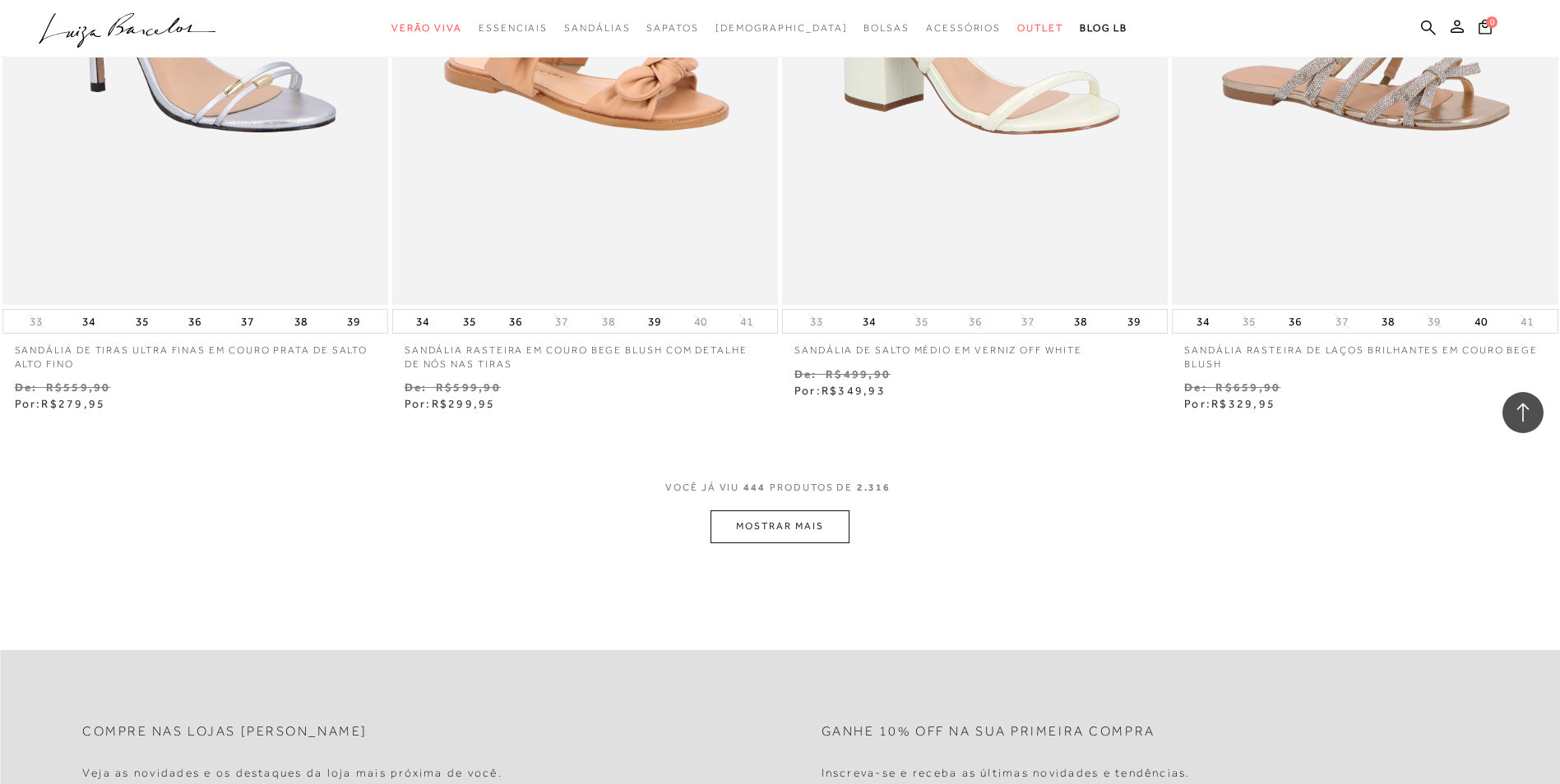
click at [817, 541] on button "MOSTRAR MAIS" at bounding box center [779, 526] width 138 height 32
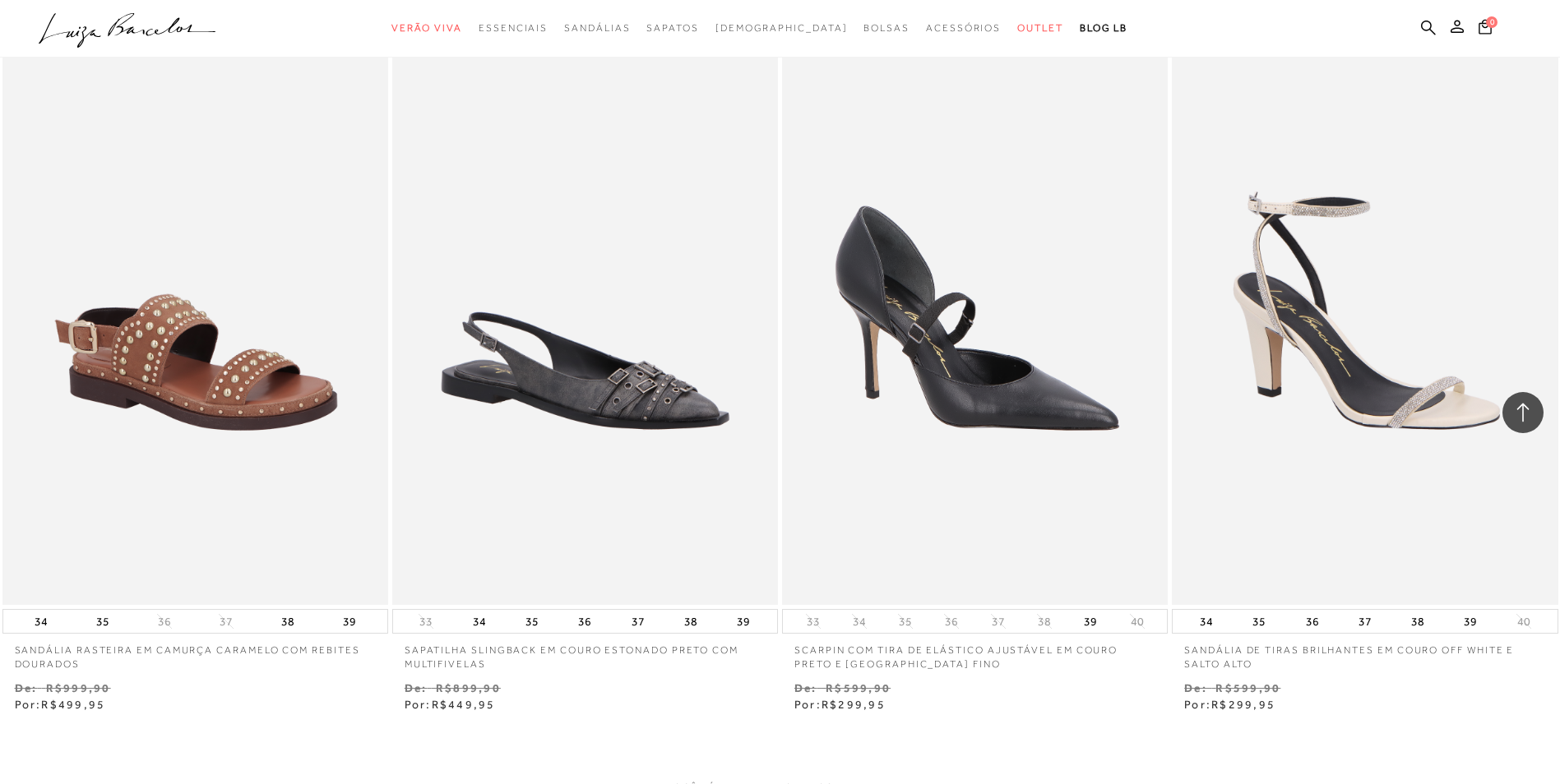
scroll to position [79785, 0]
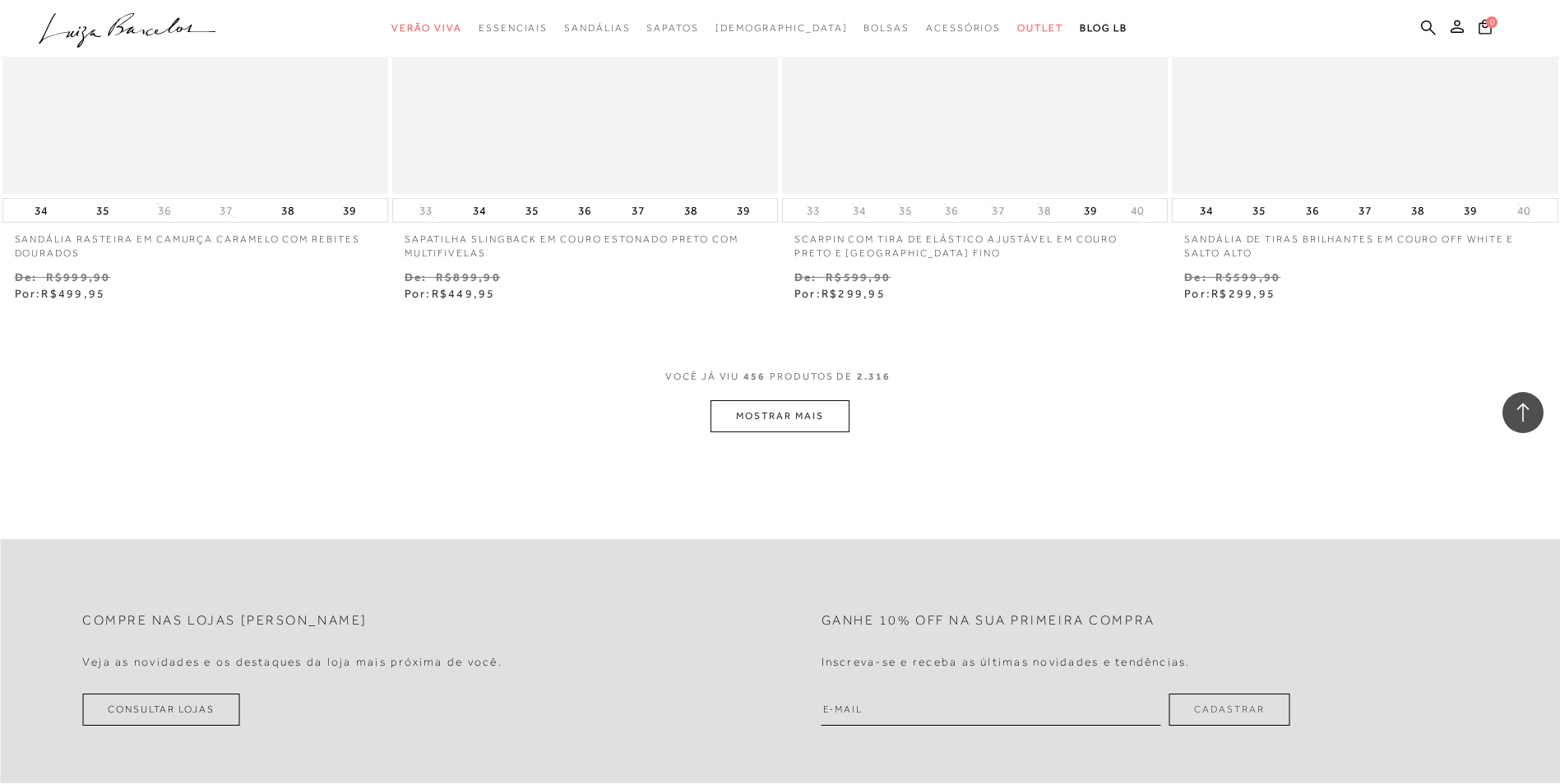
click at [799, 428] on button "MOSTRAR MAIS" at bounding box center [779, 416] width 138 height 32
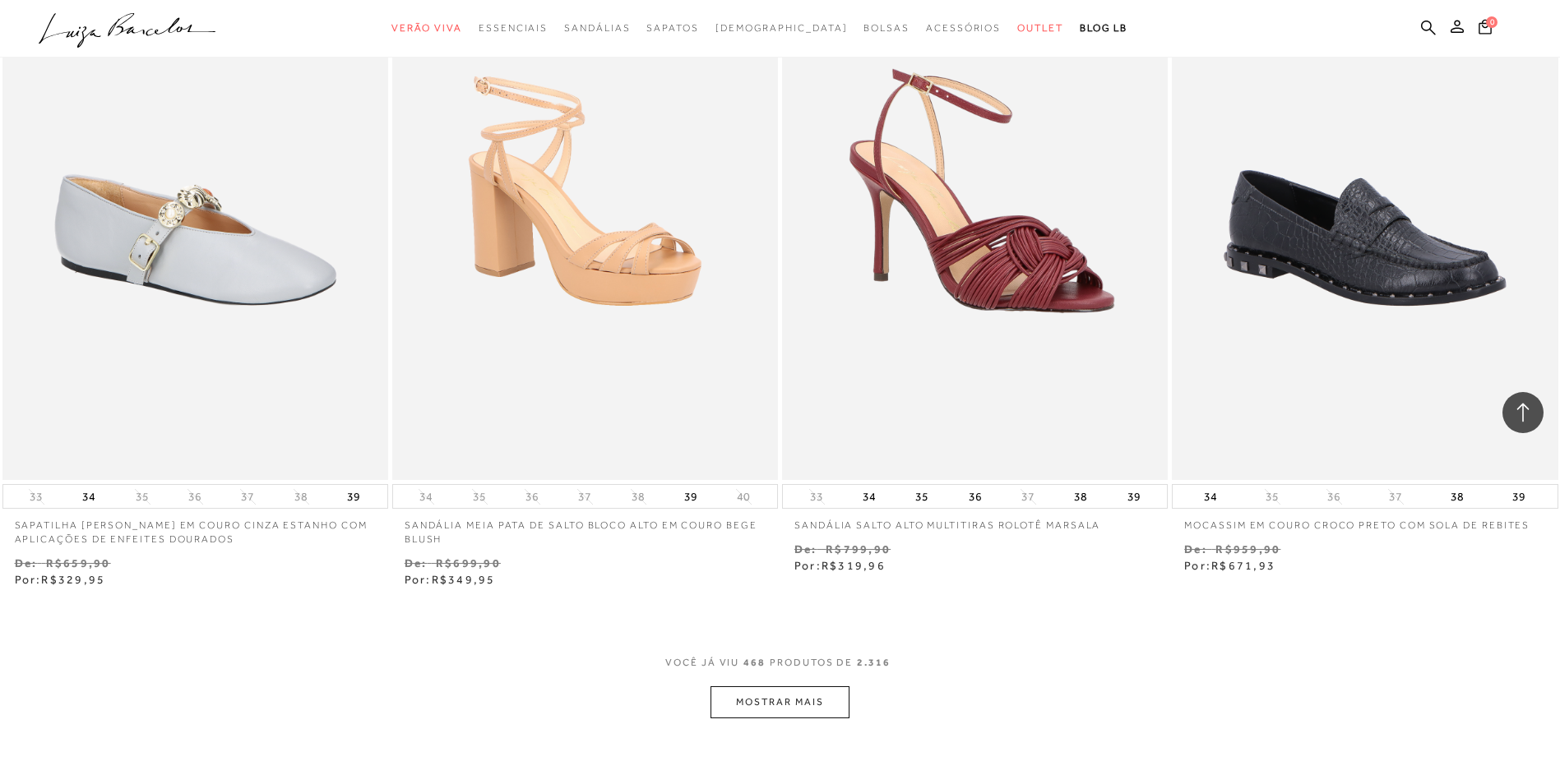
scroll to position [81922, 0]
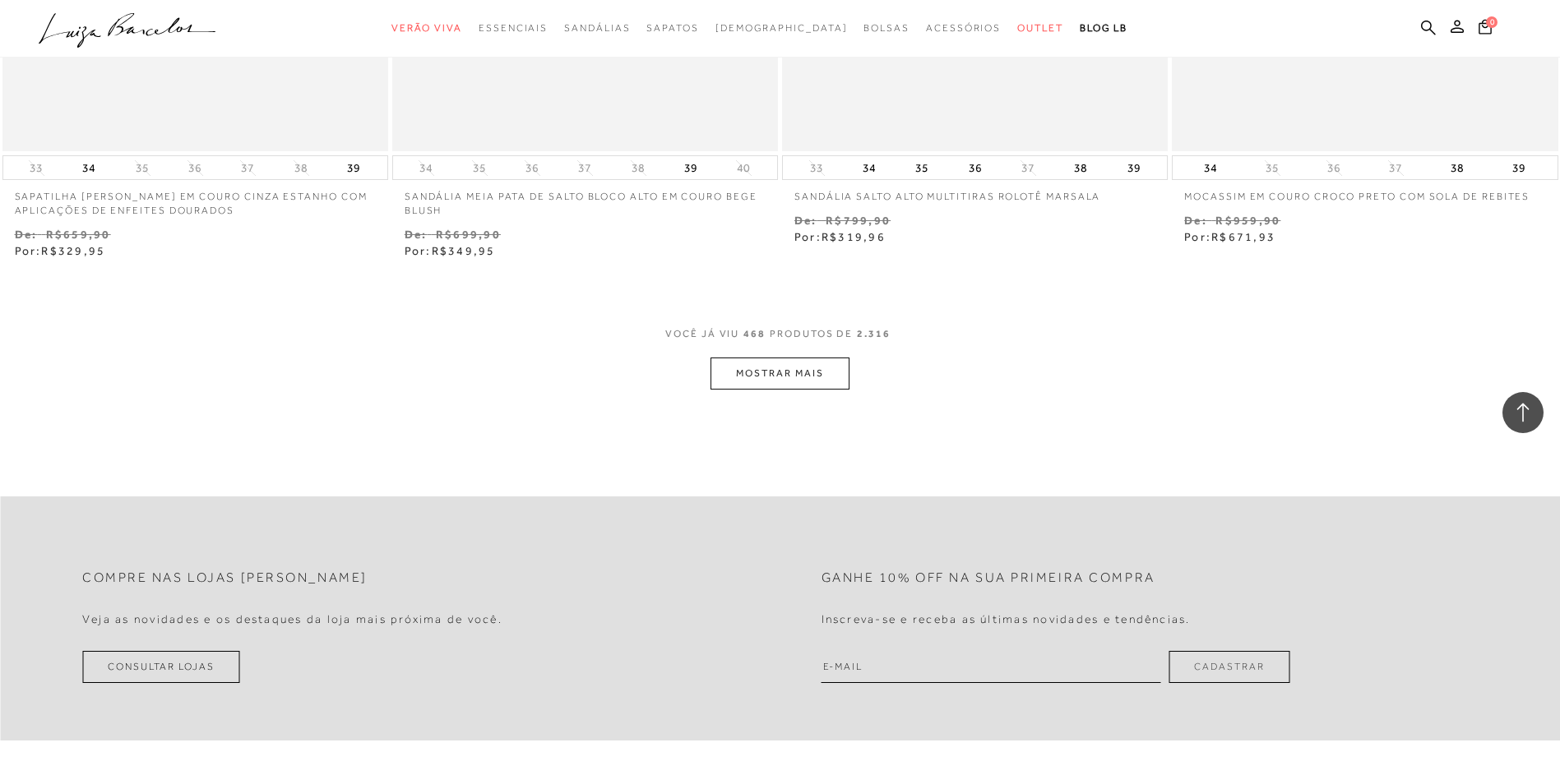
click at [773, 376] on button "MOSTRAR MAIS" at bounding box center [779, 373] width 138 height 32
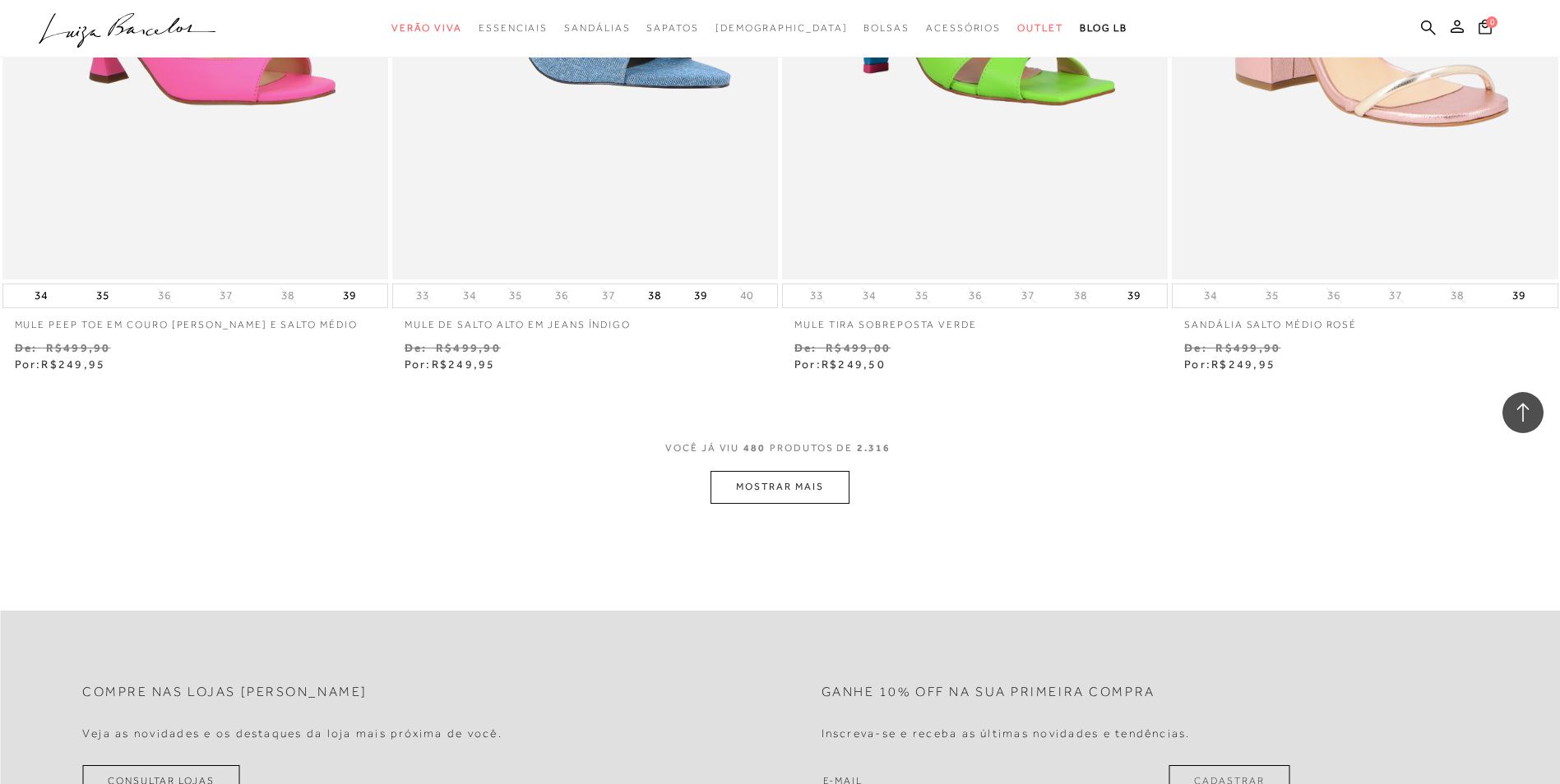
scroll to position [83977, 0]
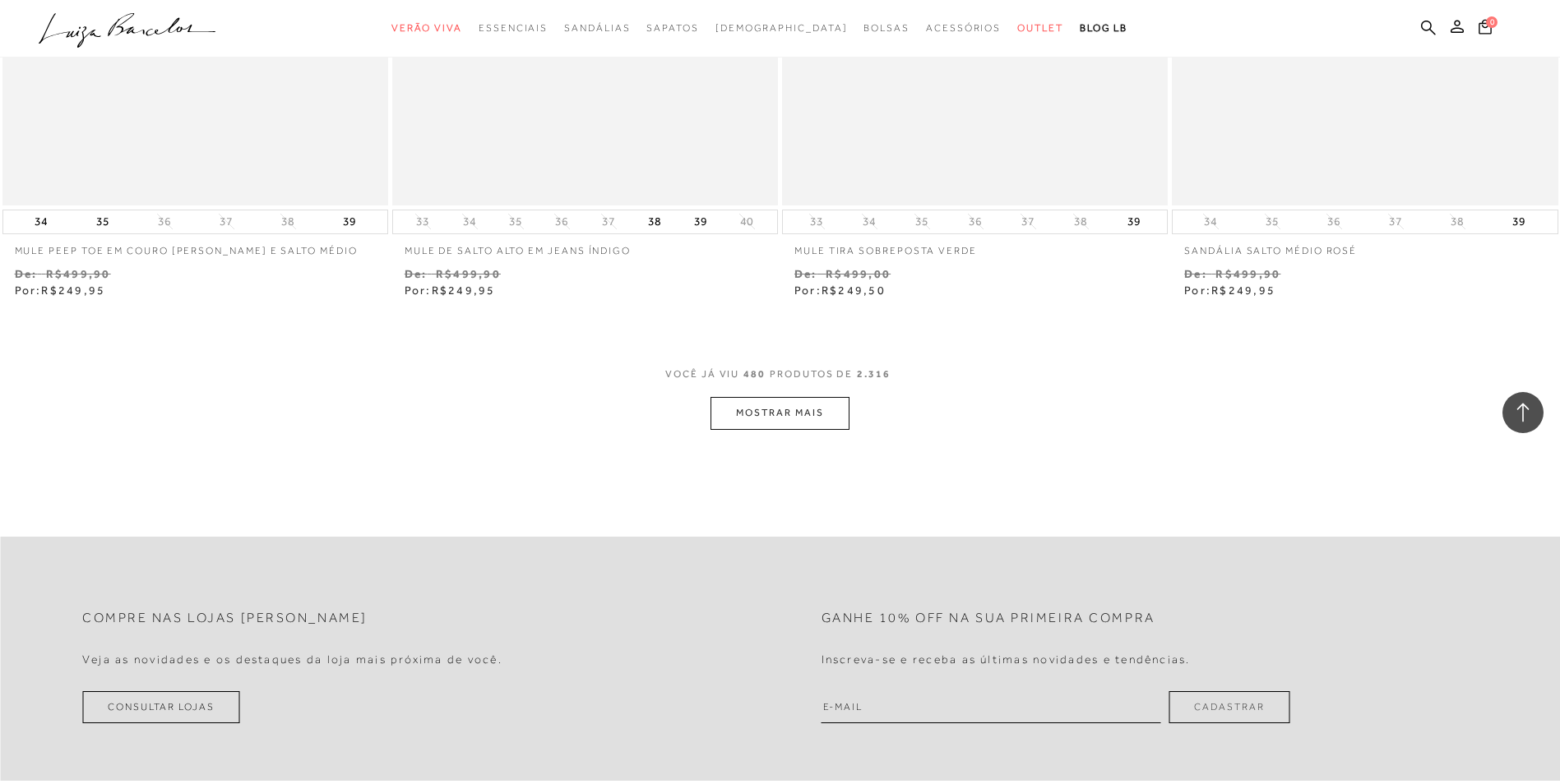
click at [764, 429] on button "MOSTRAR MAIS" at bounding box center [779, 412] width 138 height 32
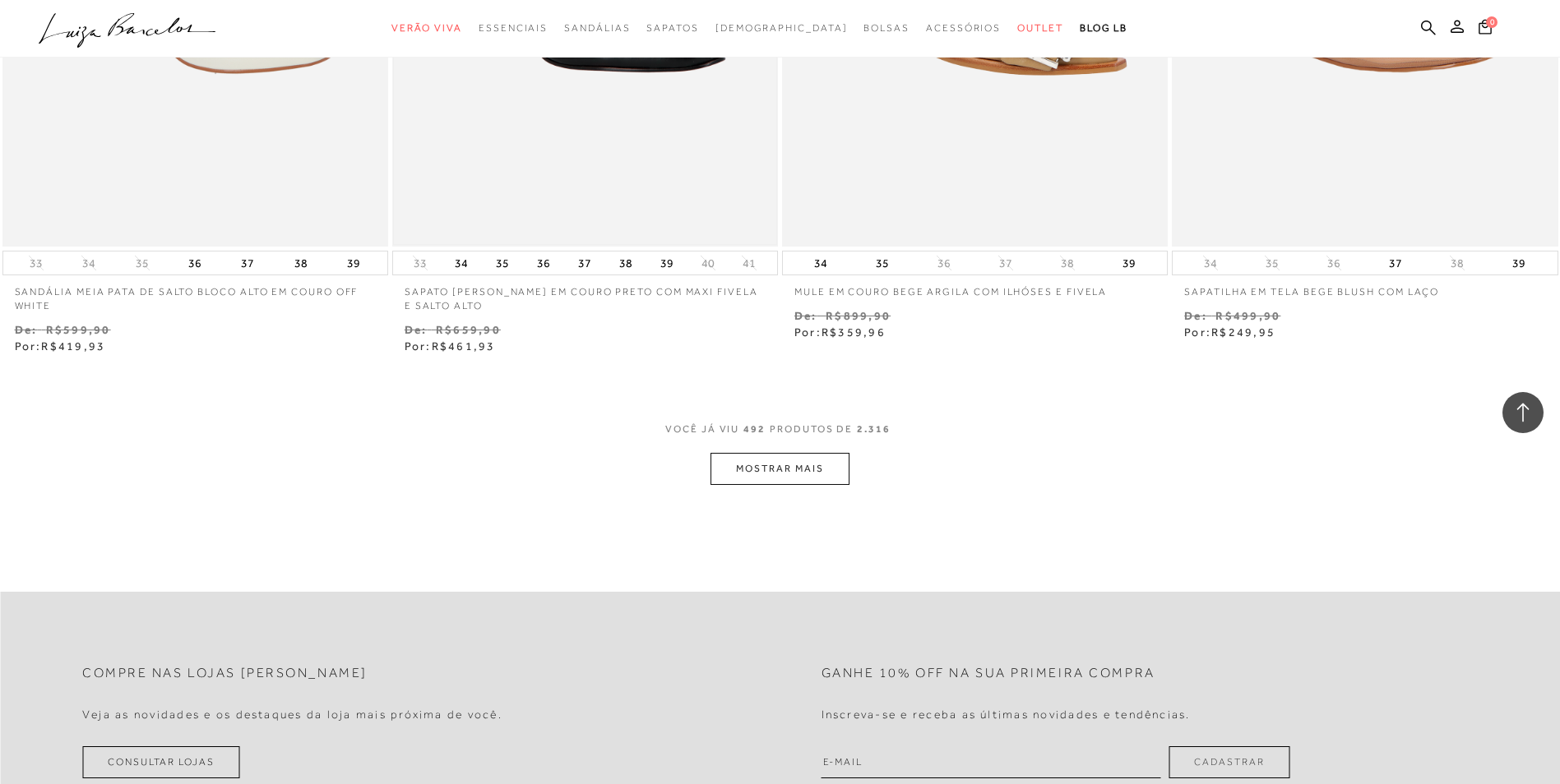
scroll to position [86032, 0]
click at [733, 476] on button "MOSTRAR MAIS" at bounding box center [779, 467] width 138 height 32
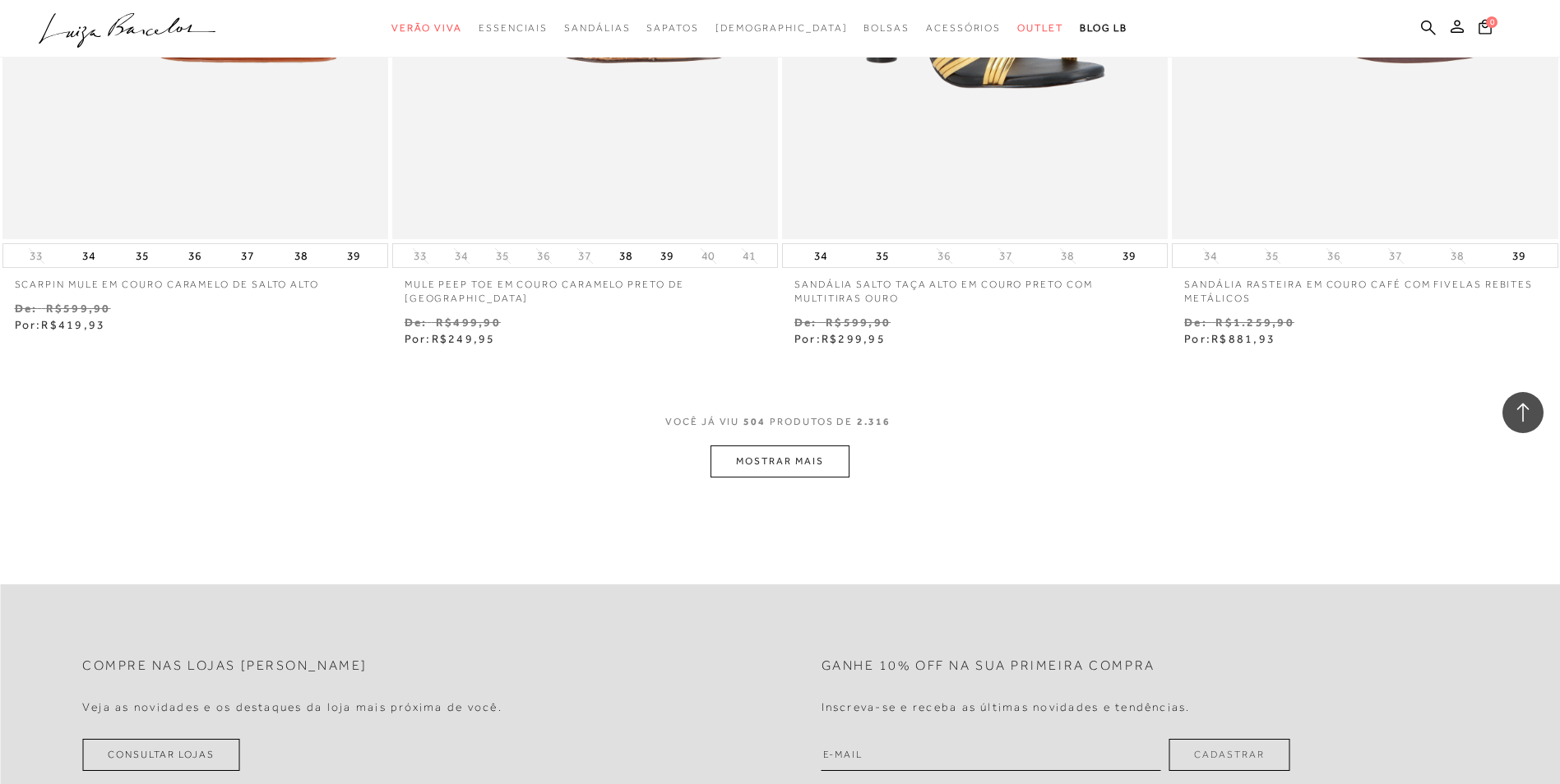
scroll to position [88169, 0]
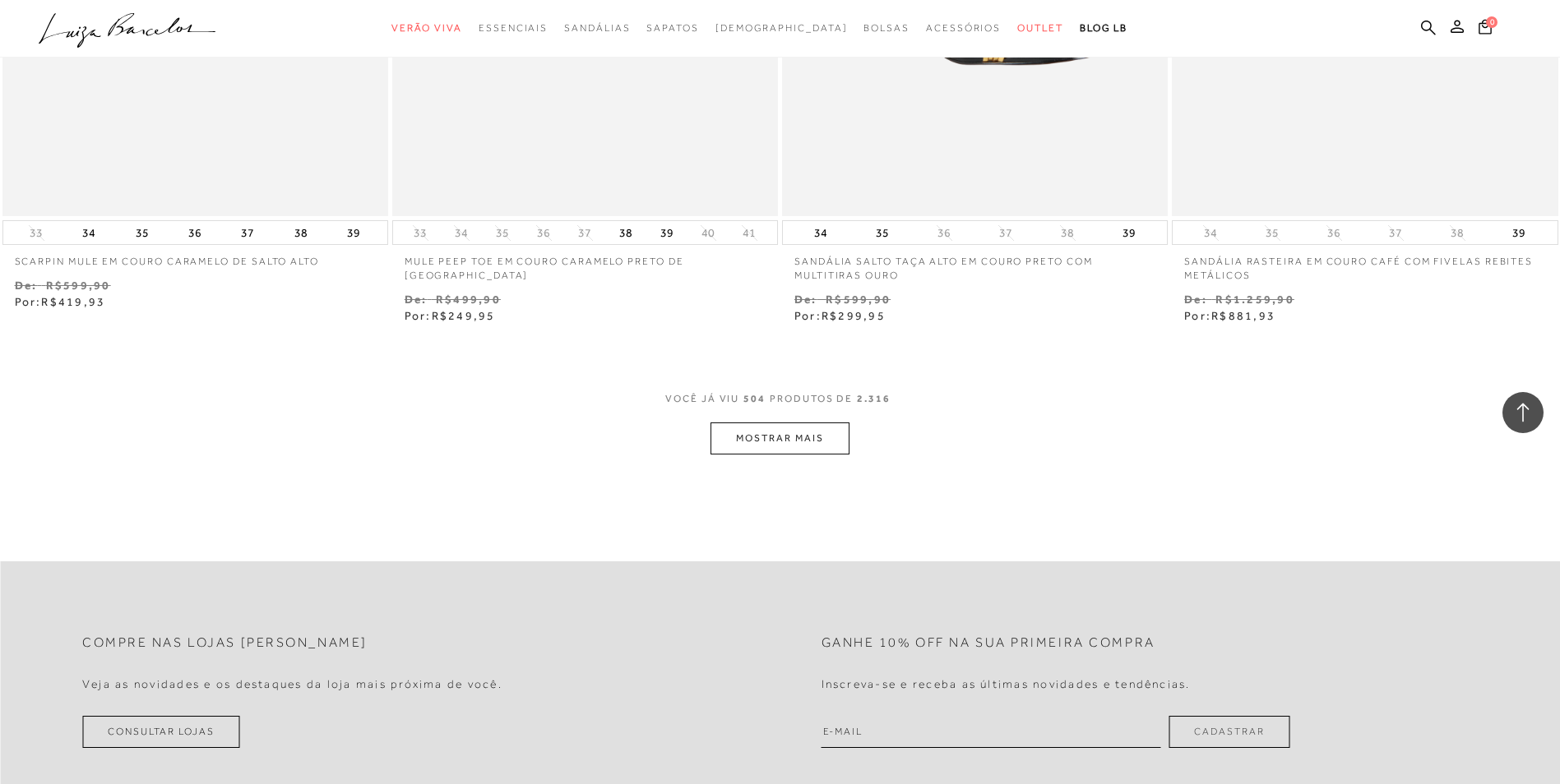
click at [826, 455] on button "MOSTRAR MAIS" at bounding box center [779, 438] width 138 height 32
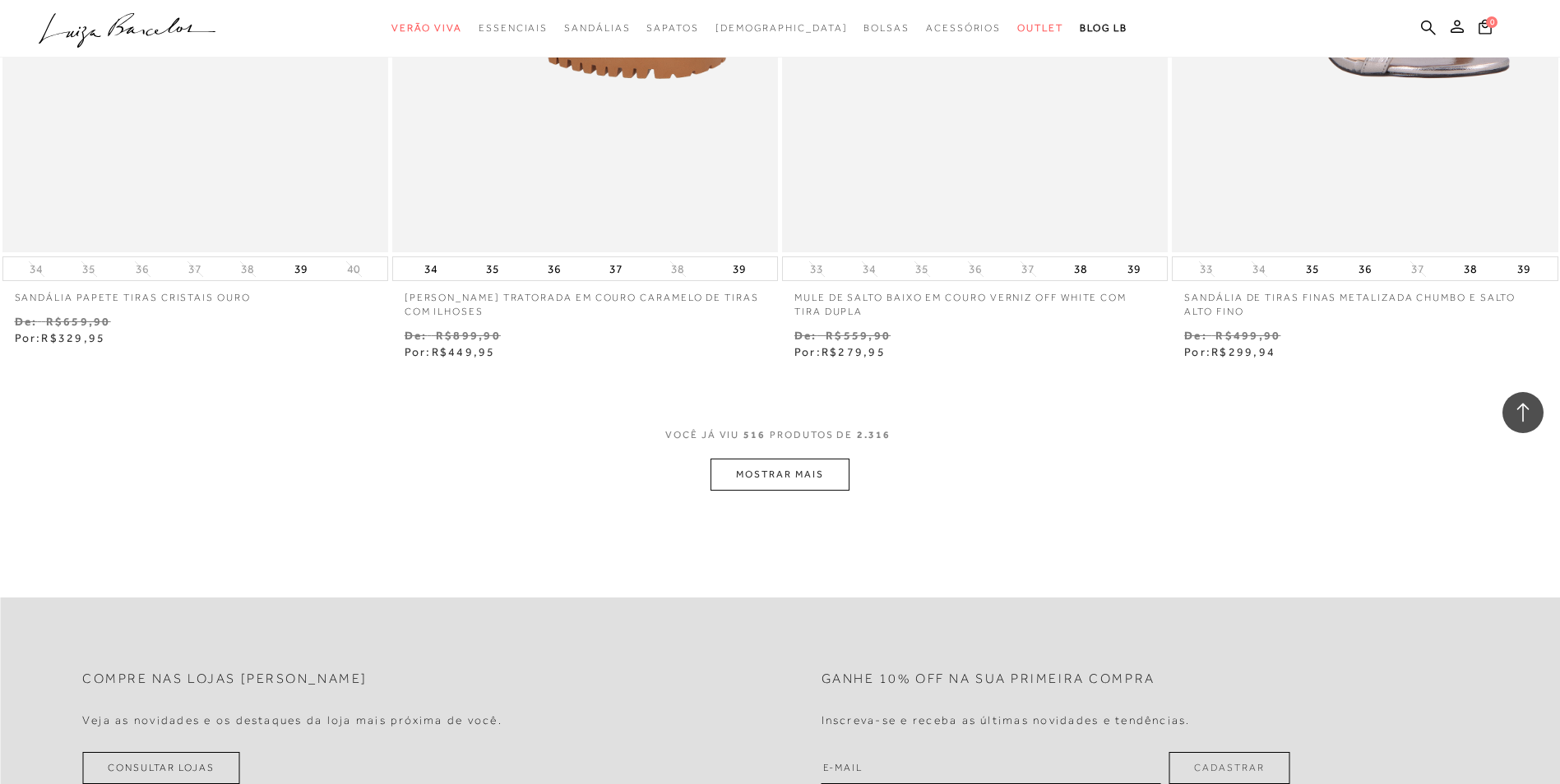
scroll to position [90390, 0]
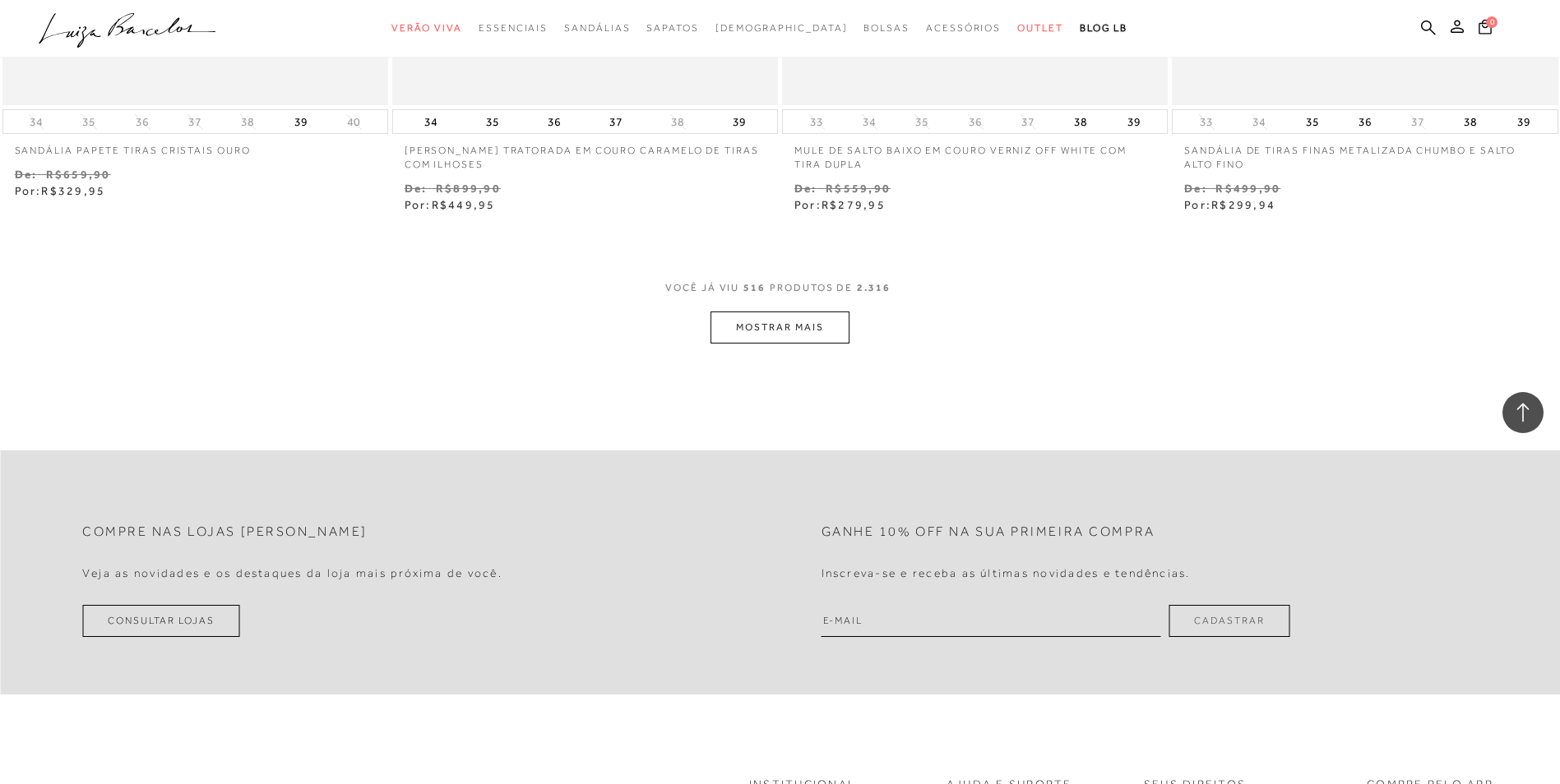
click at [755, 340] on button "MOSTRAR MAIS" at bounding box center [779, 327] width 138 height 32
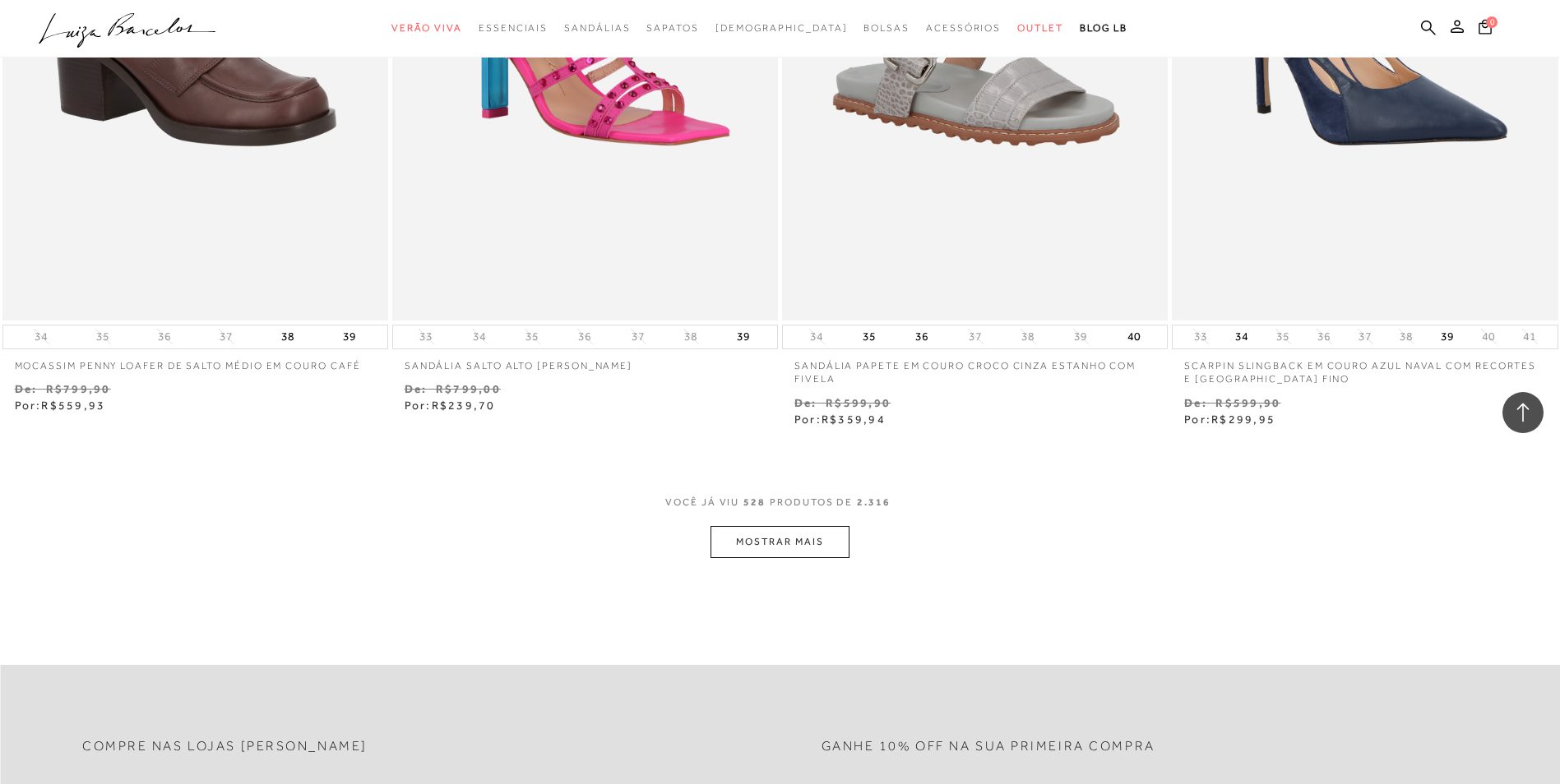
scroll to position [92363, 0]
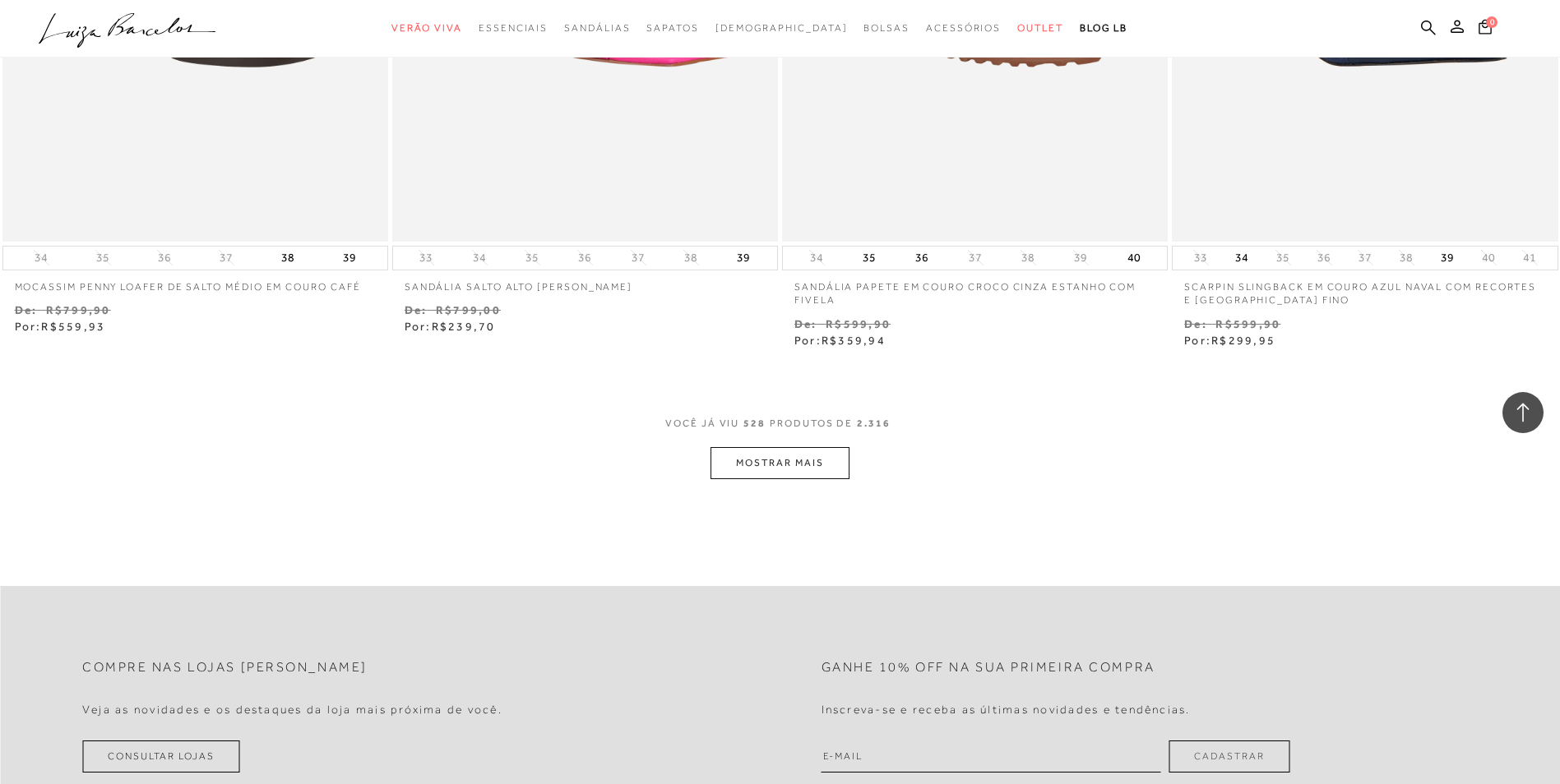
click at [761, 473] on button "MOSTRAR MAIS" at bounding box center [779, 463] width 138 height 32
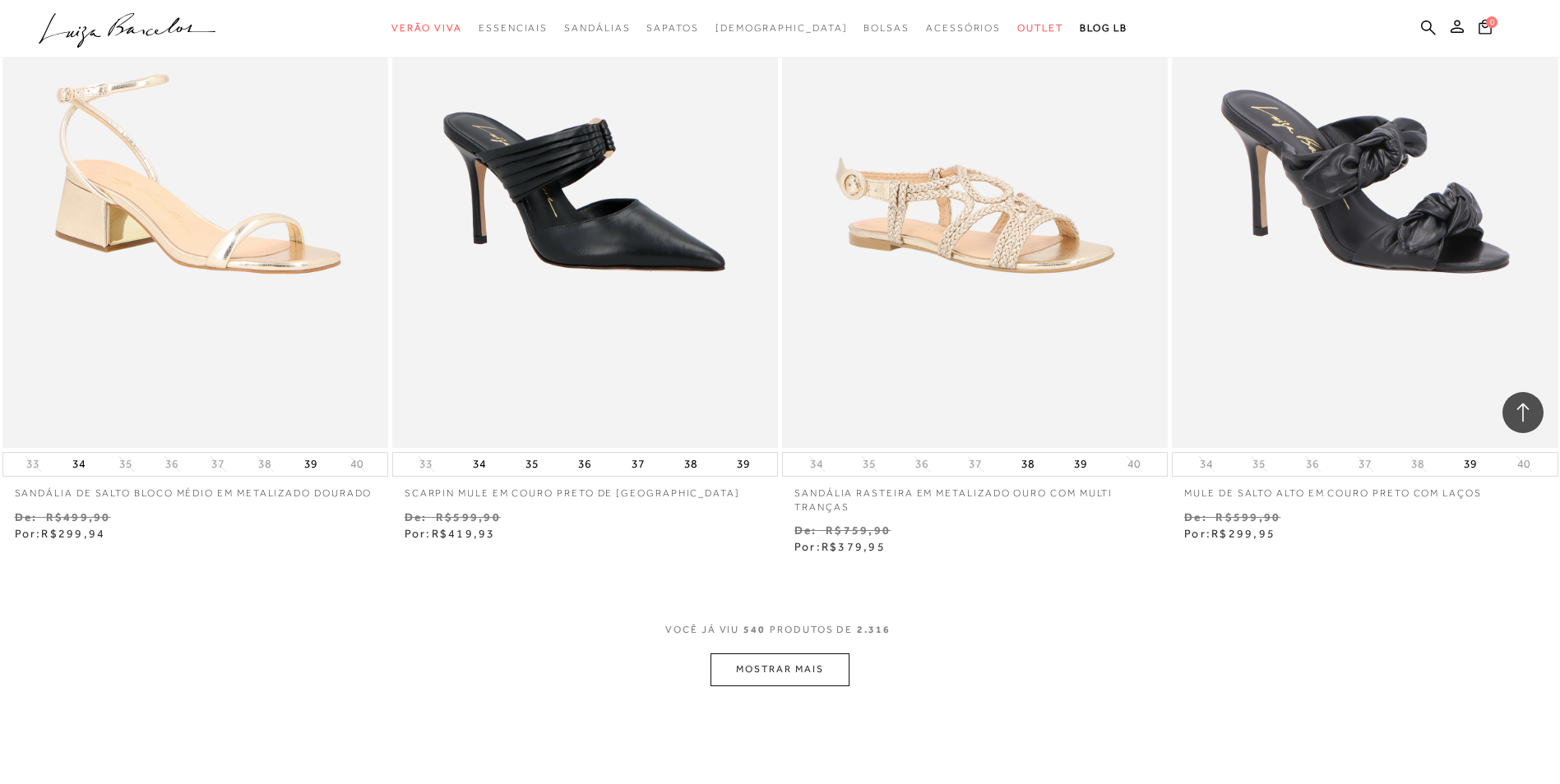
scroll to position [94500, 0]
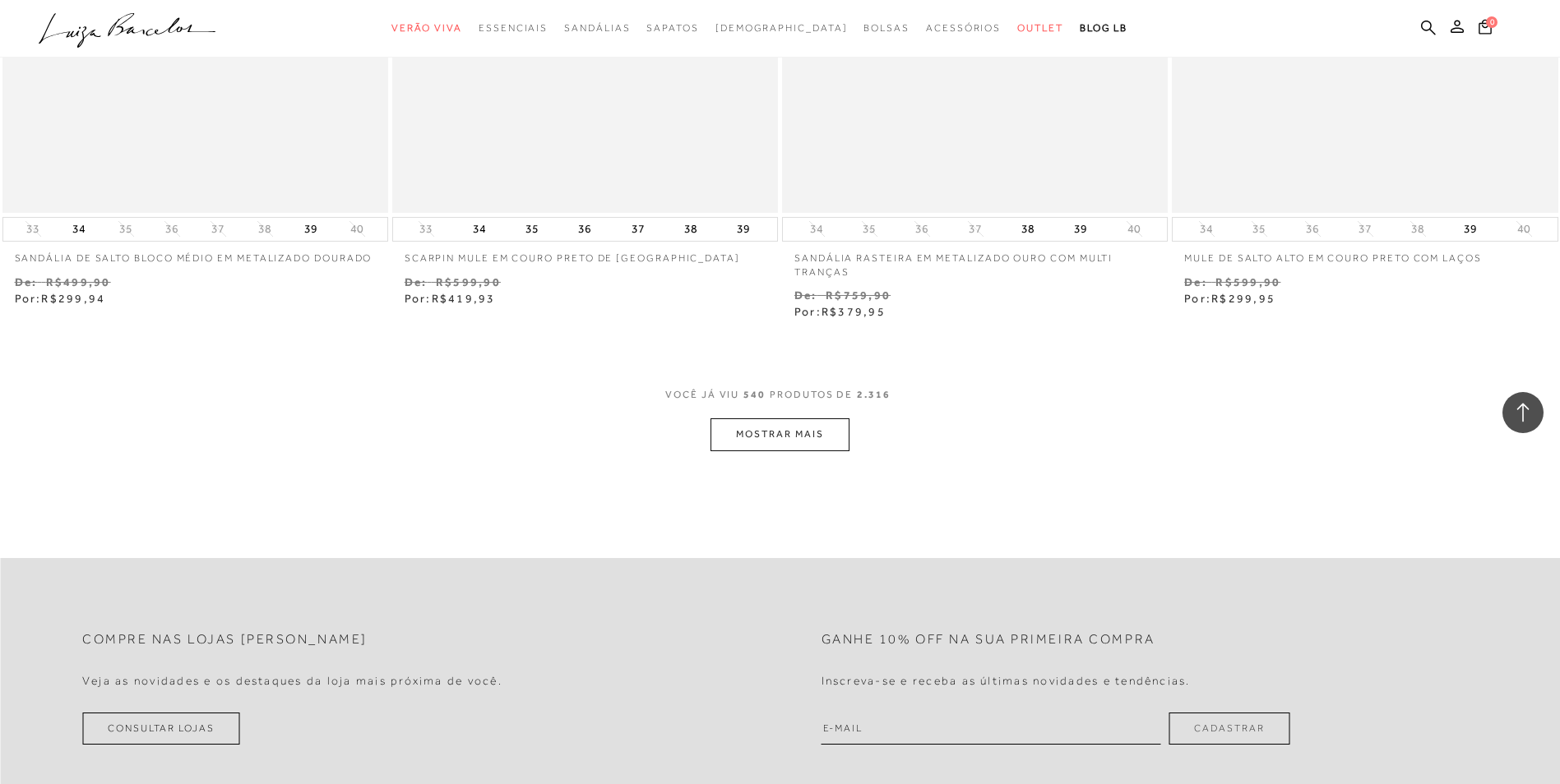
click at [783, 444] on button "MOSTRAR MAIS" at bounding box center [779, 435] width 138 height 32
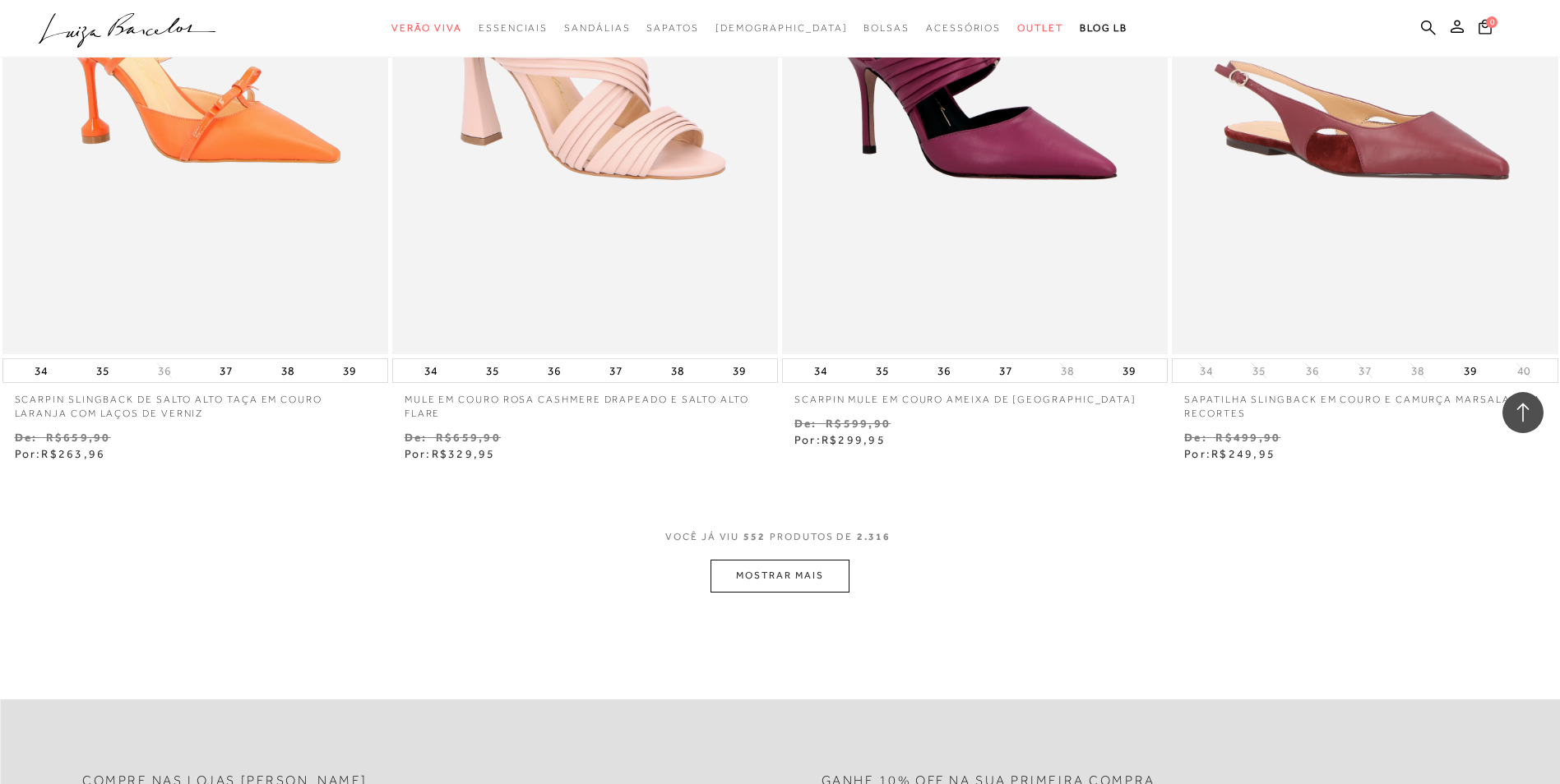
scroll to position [96638, 0]
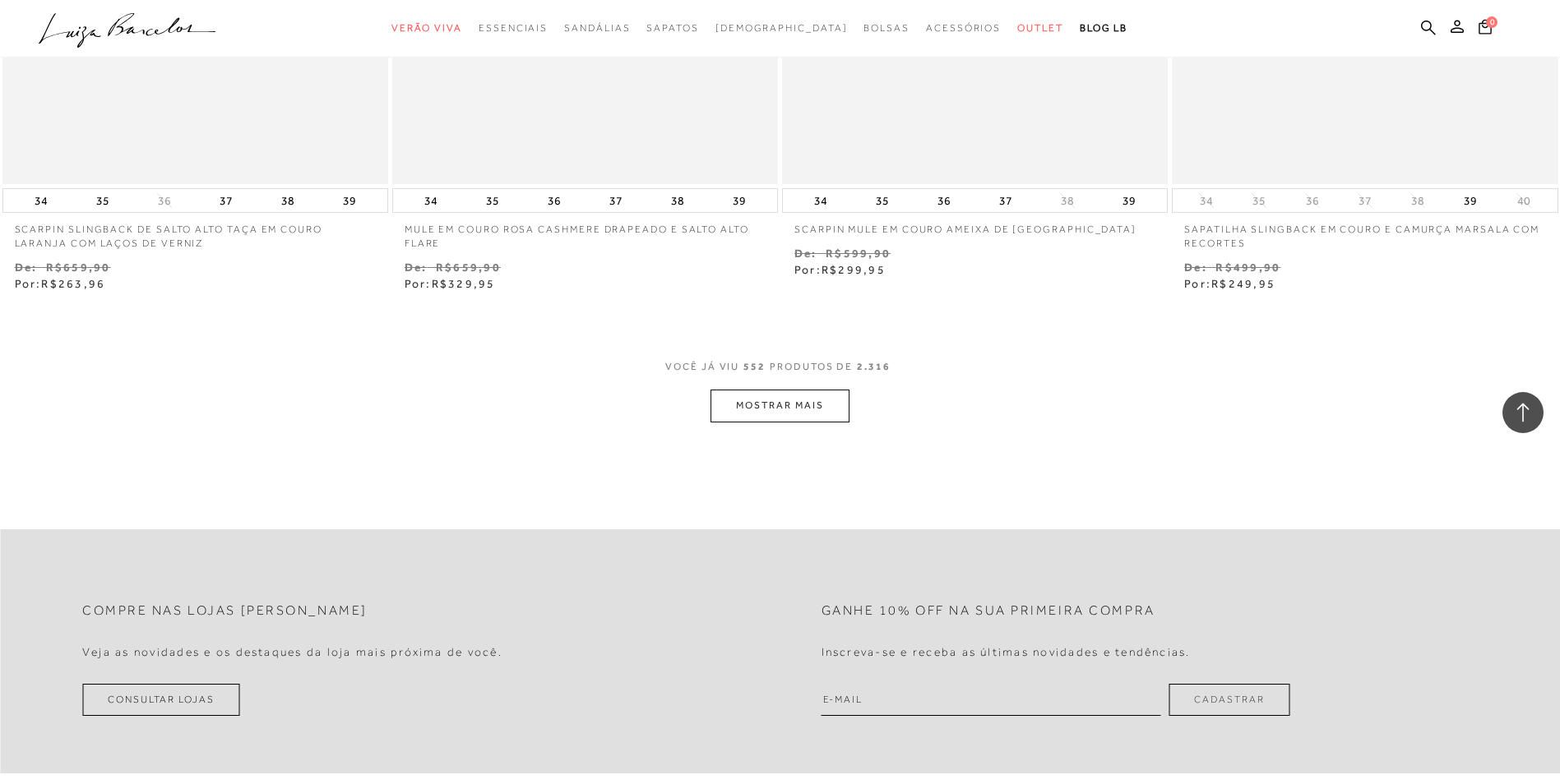
click at [778, 415] on button "MOSTRAR MAIS" at bounding box center [779, 405] width 138 height 32
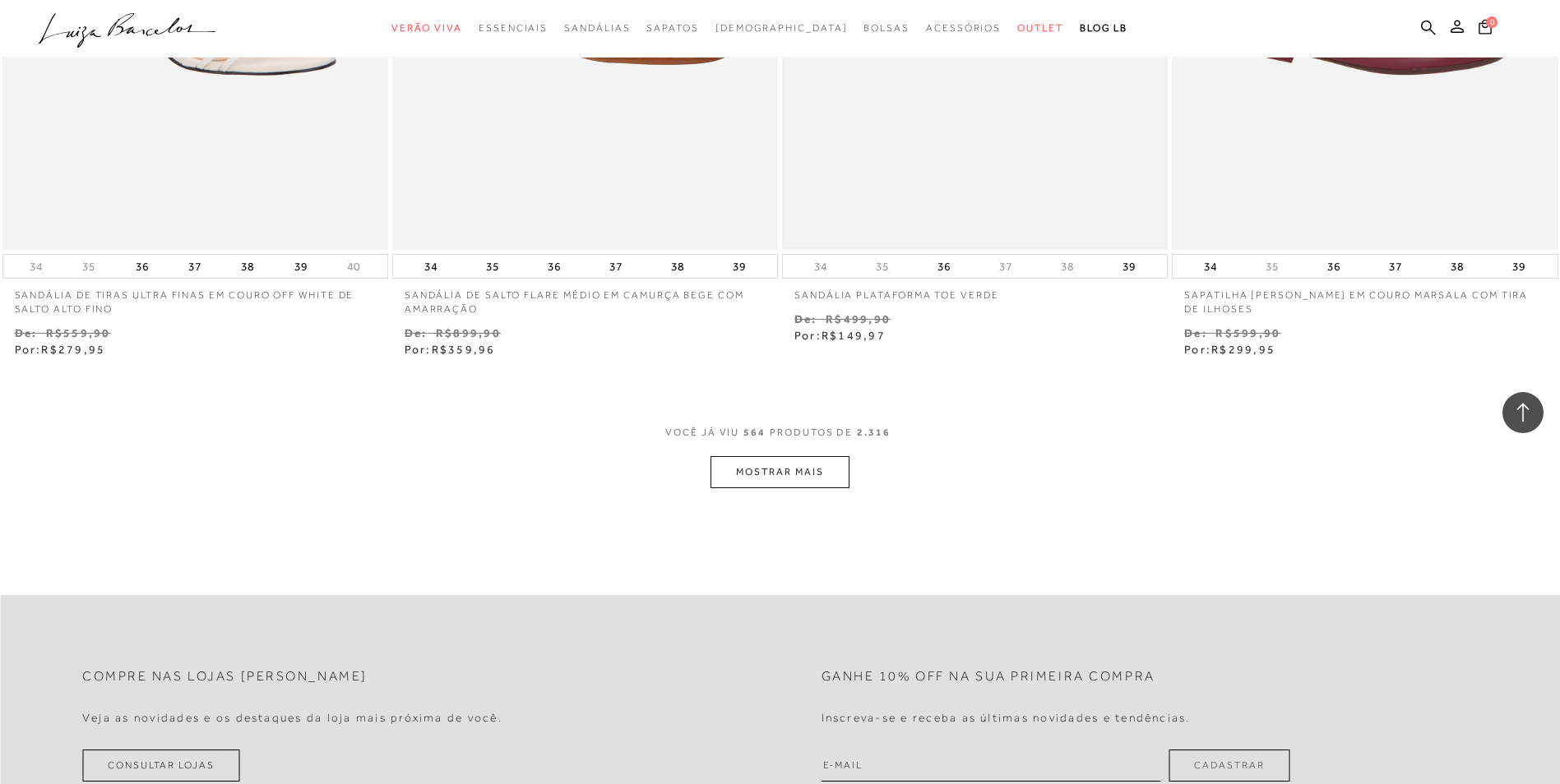
scroll to position [98857, 0]
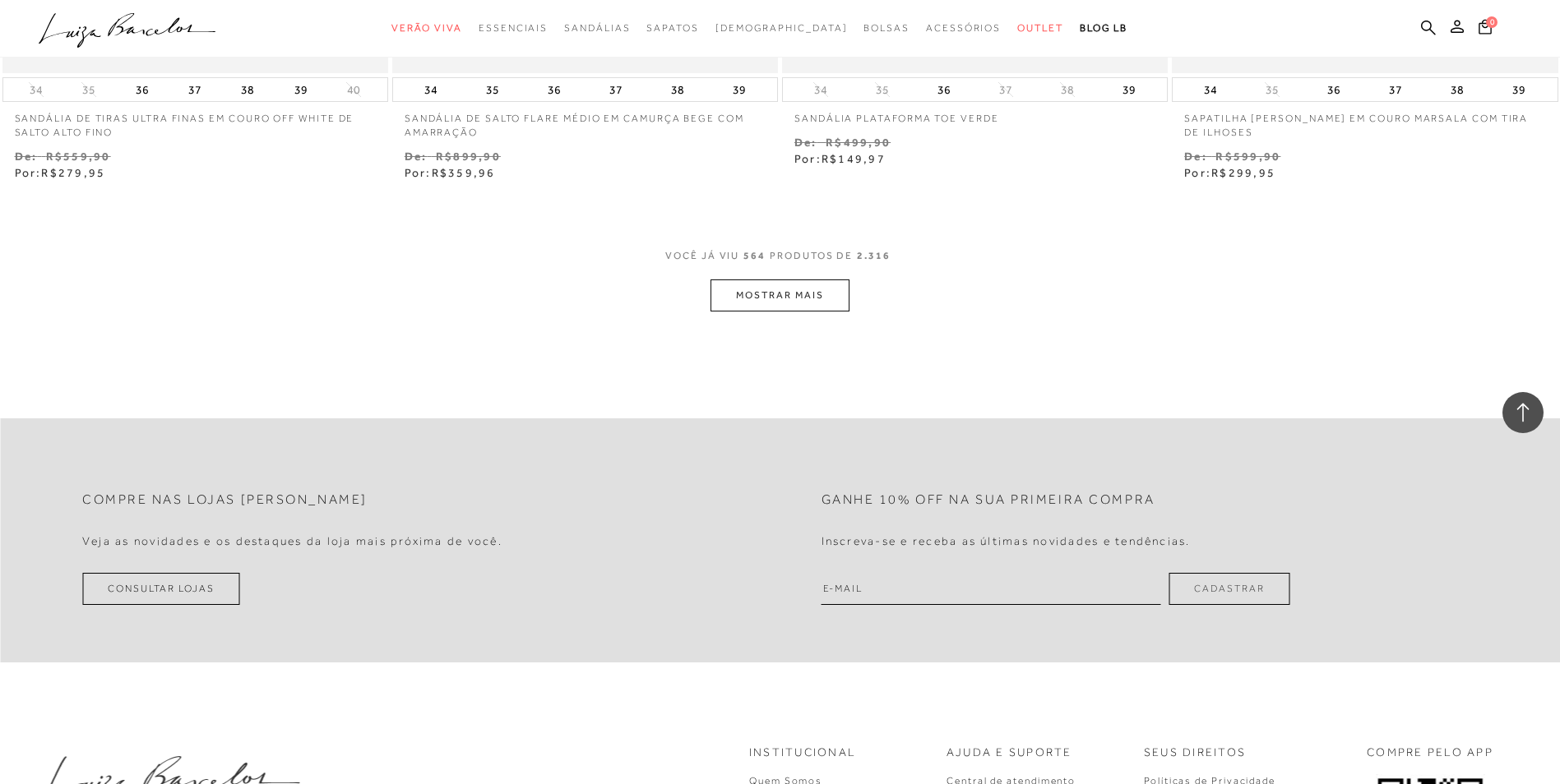
click at [781, 308] on button "MOSTRAR MAIS" at bounding box center [779, 296] width 138 height 32
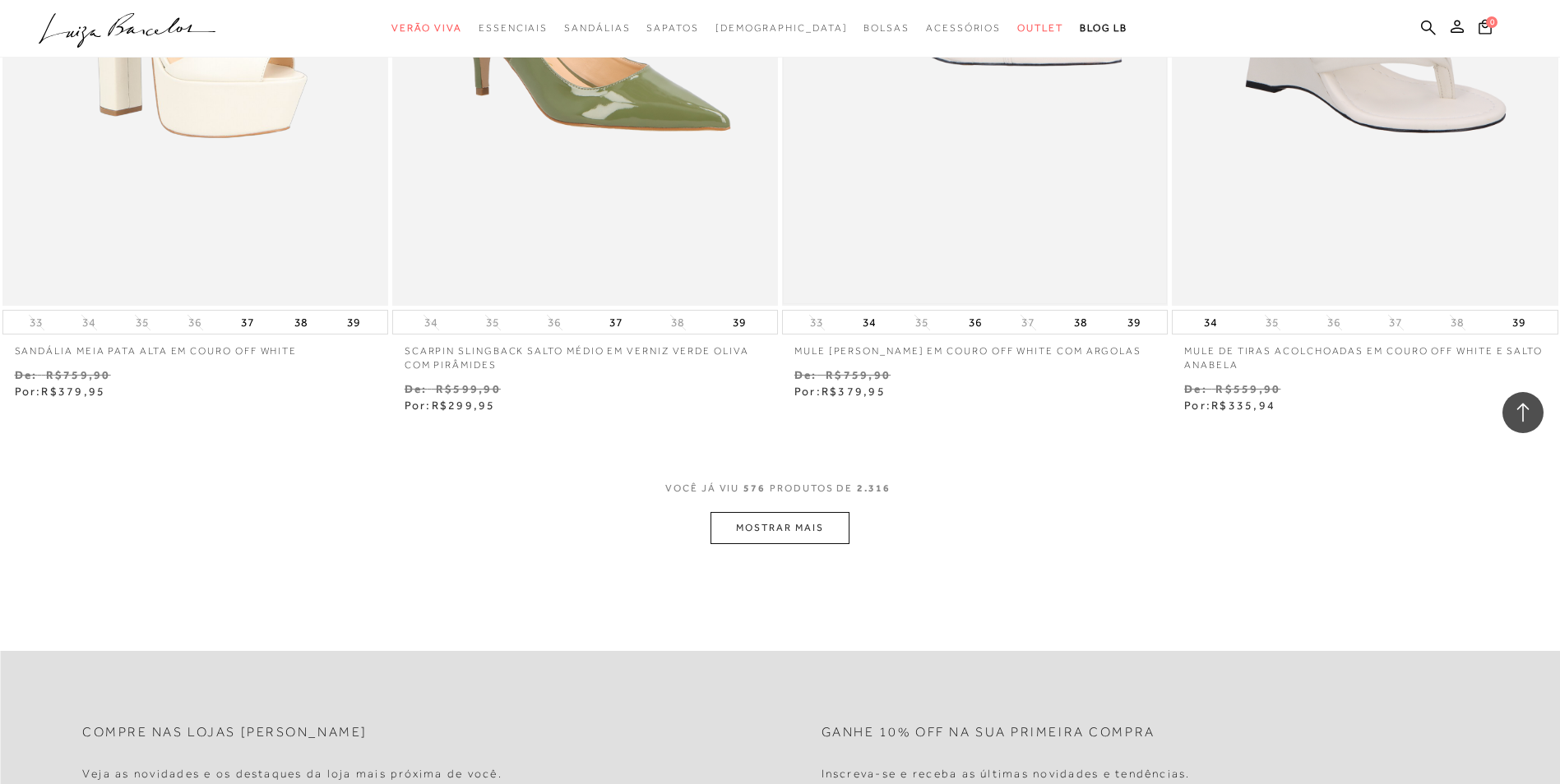
scroll to position [100913, 0]
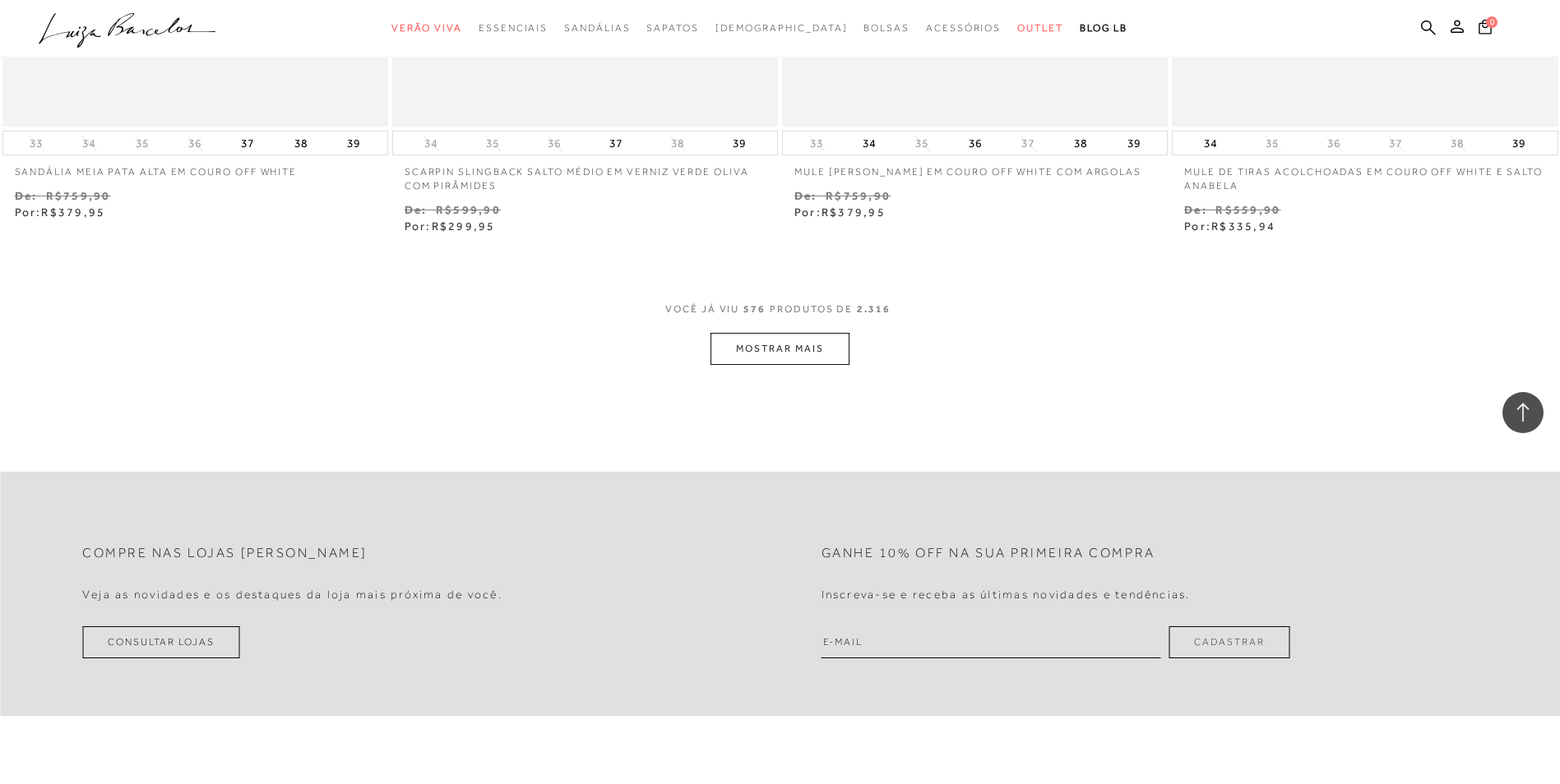
click at [804, 353] on button "MOSTRAR MAIS" at bounding box center [779, 348] width 138 height 32
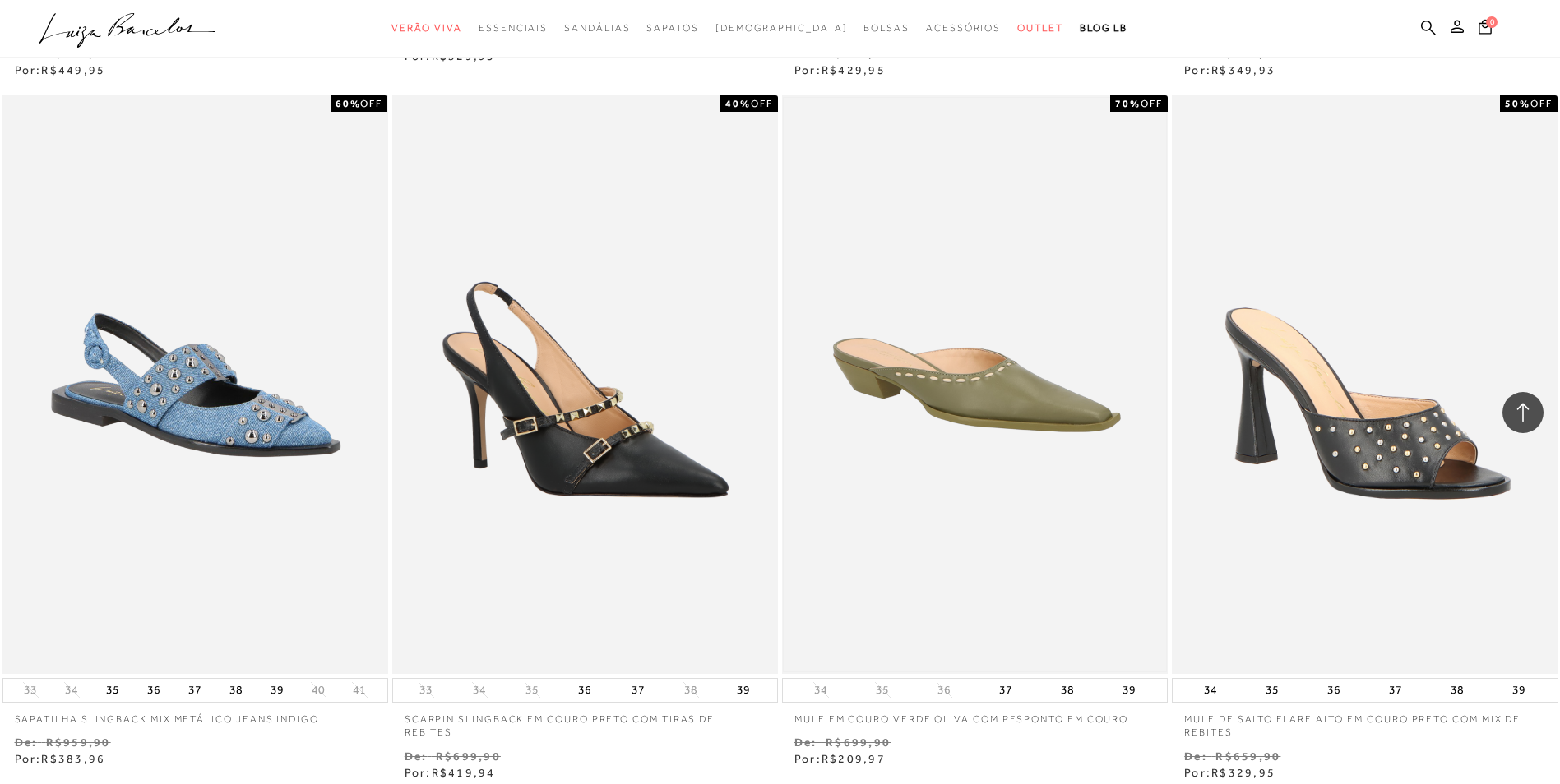
scroll to position [102803, 0]
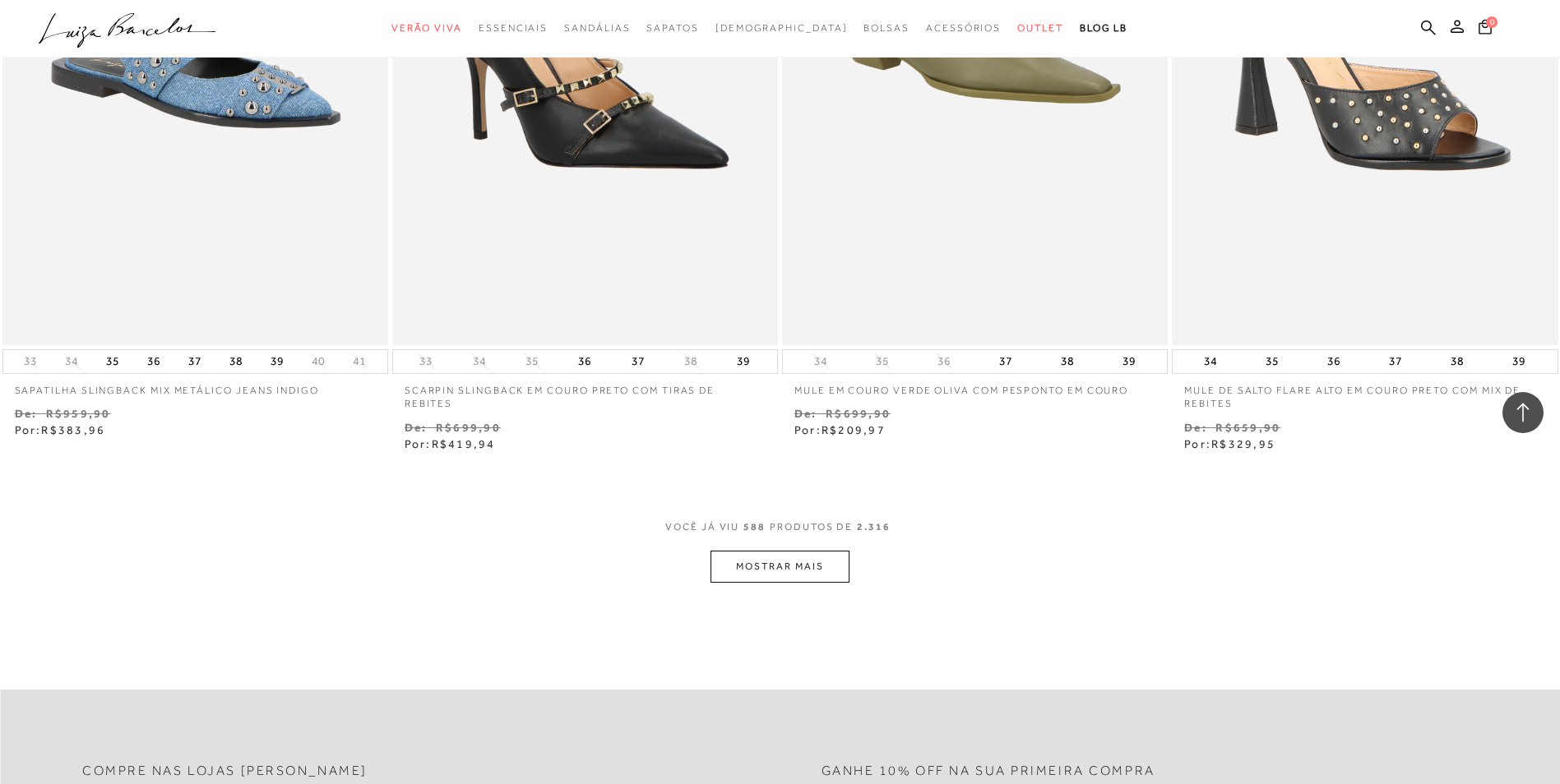
click at [773, 572] on button "MOSTRAR MAIS" at bounding box center [779, 566] width 138 height 32
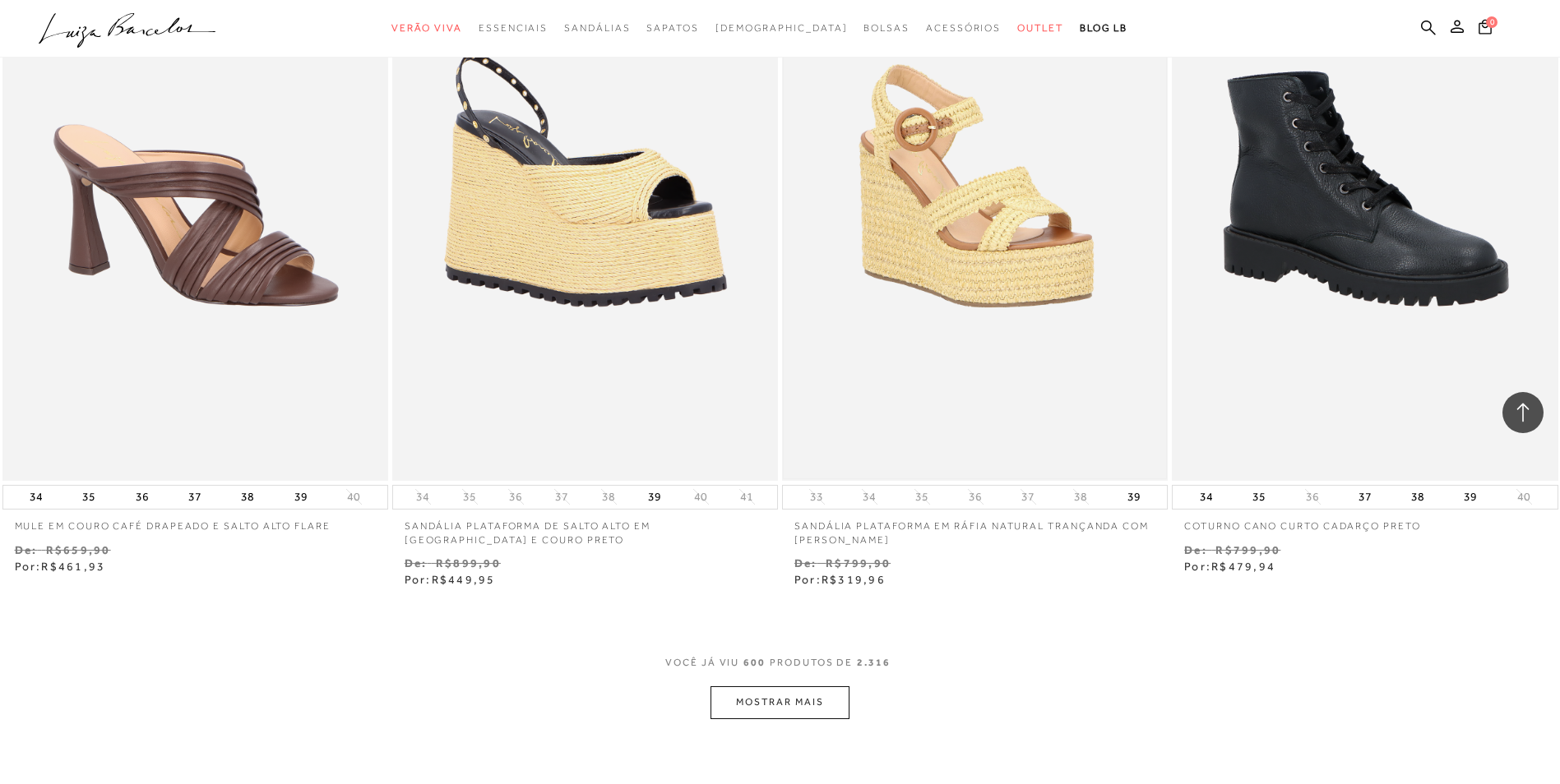
scroll to position [105105, 0]
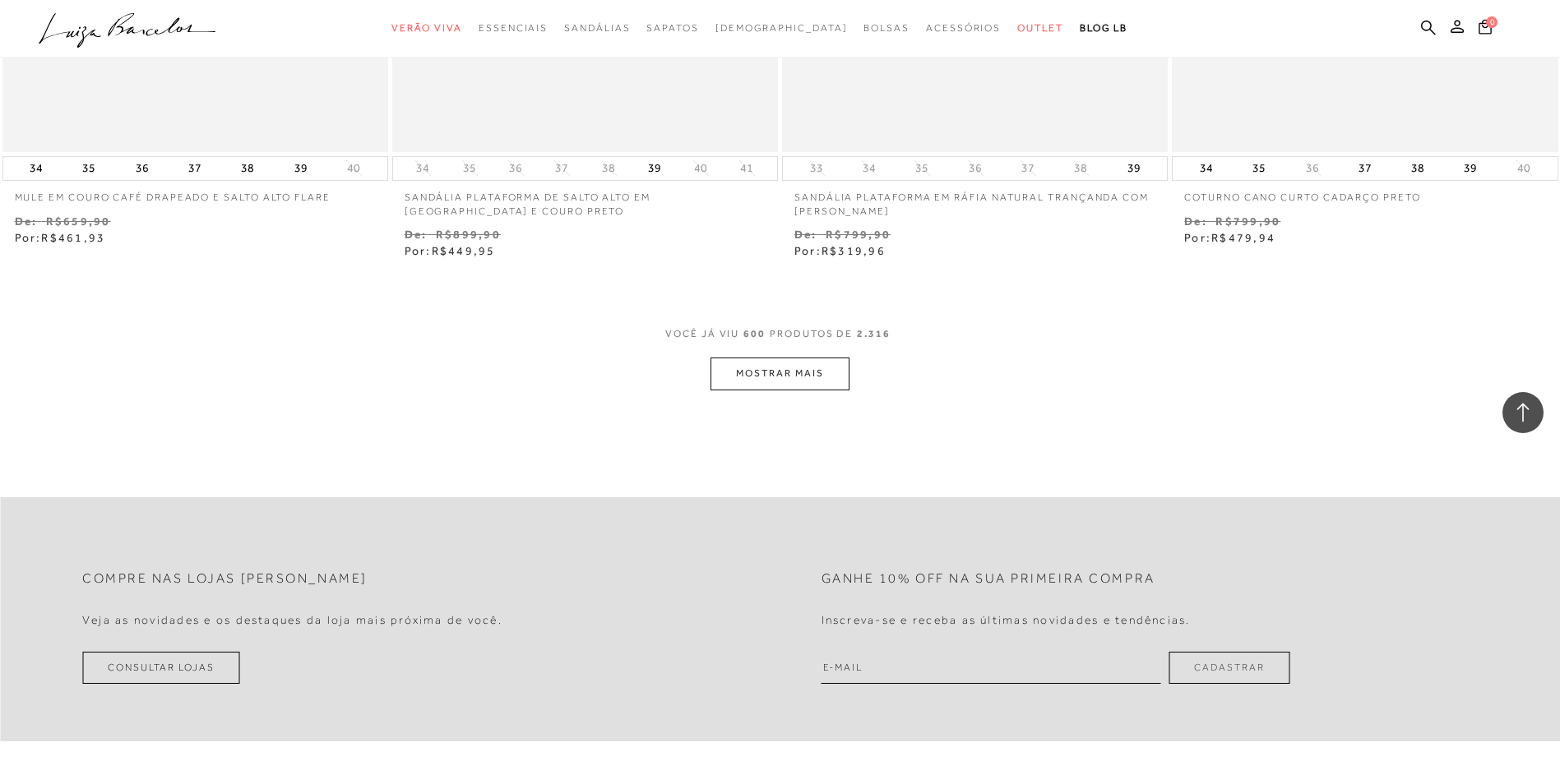
click at [751, 389] on button "MOSTRAR MAIS" at bounding box center [779, 373] width 138 height 32
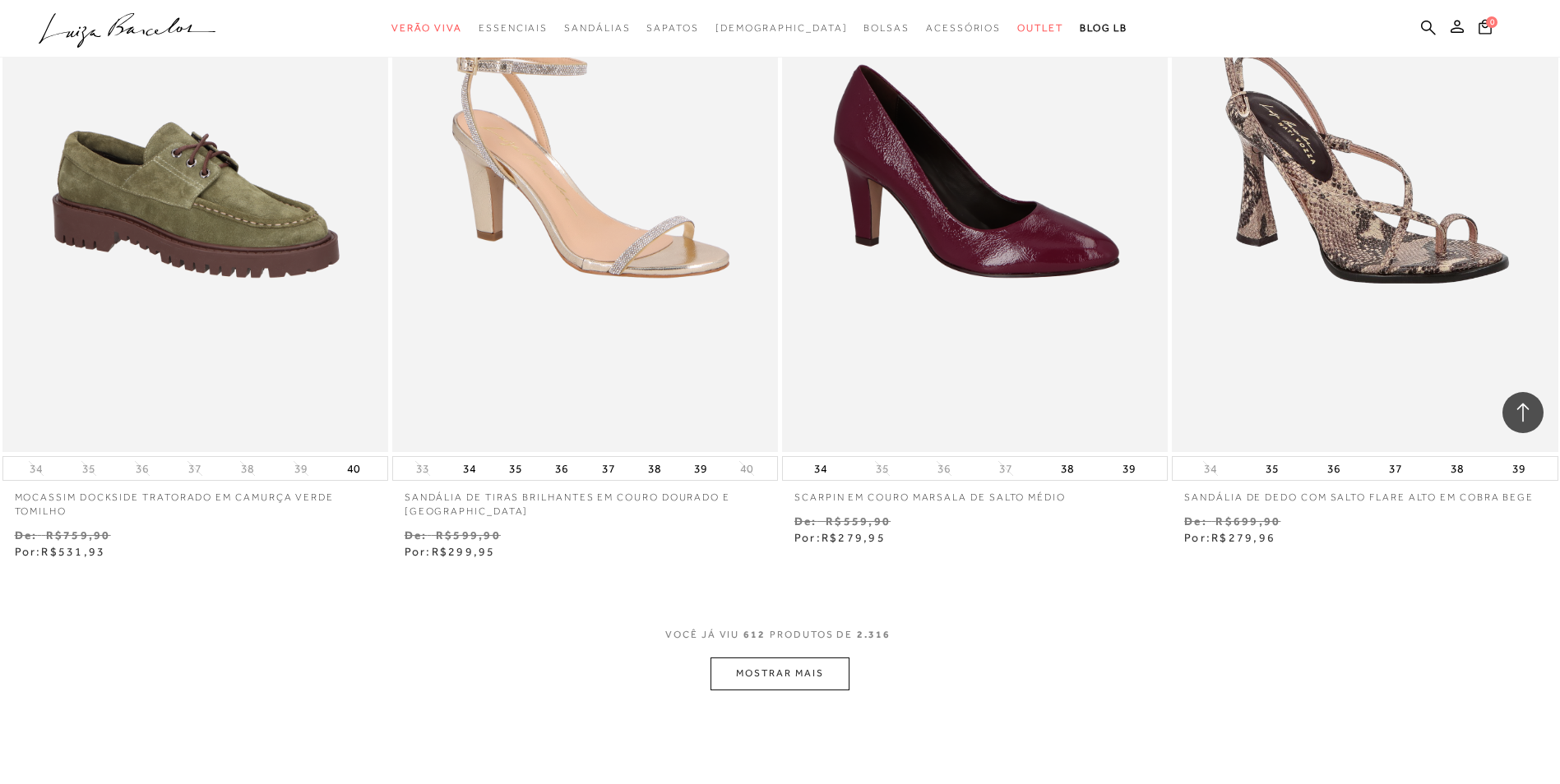
scroll to position [107242, 0]
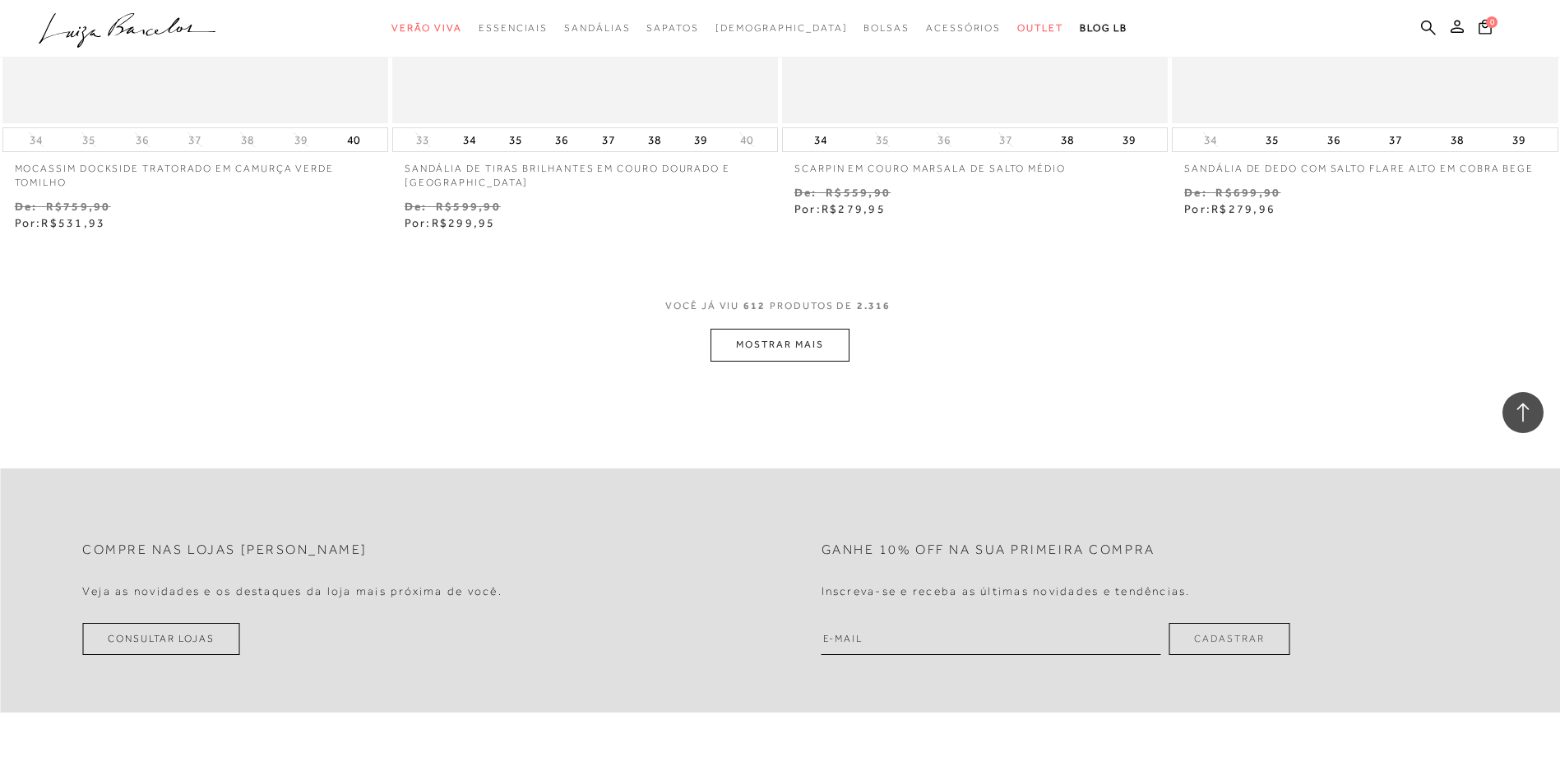
click at [778, 360] on button "MOSTRAR MAIS" at bounding box center [779, 345] width 138 height 32
click at [775, 363] on div "Loading..." at bounding box center [780, 392] width 1560 height 784
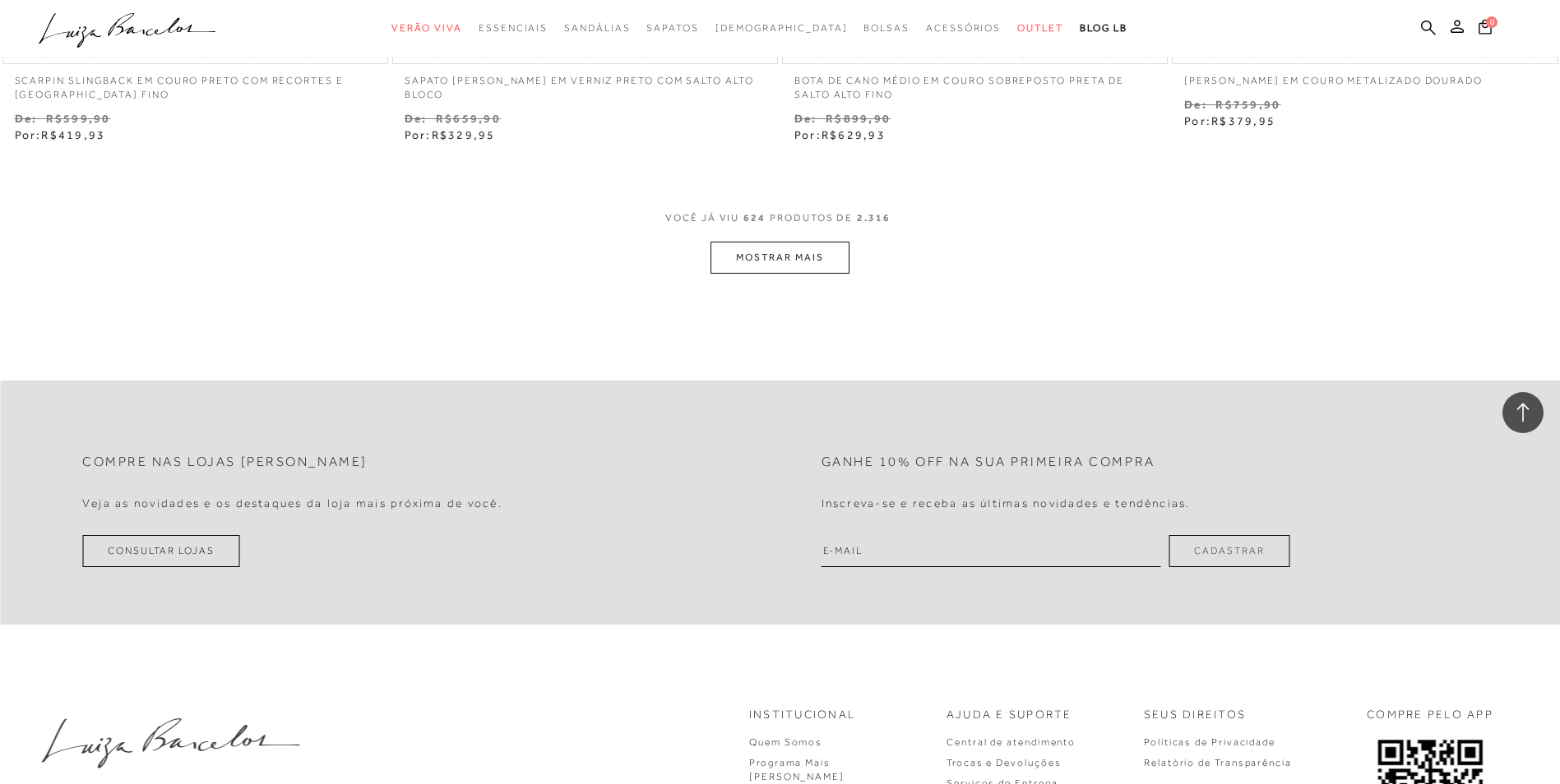
scroll to position [109462, 0]
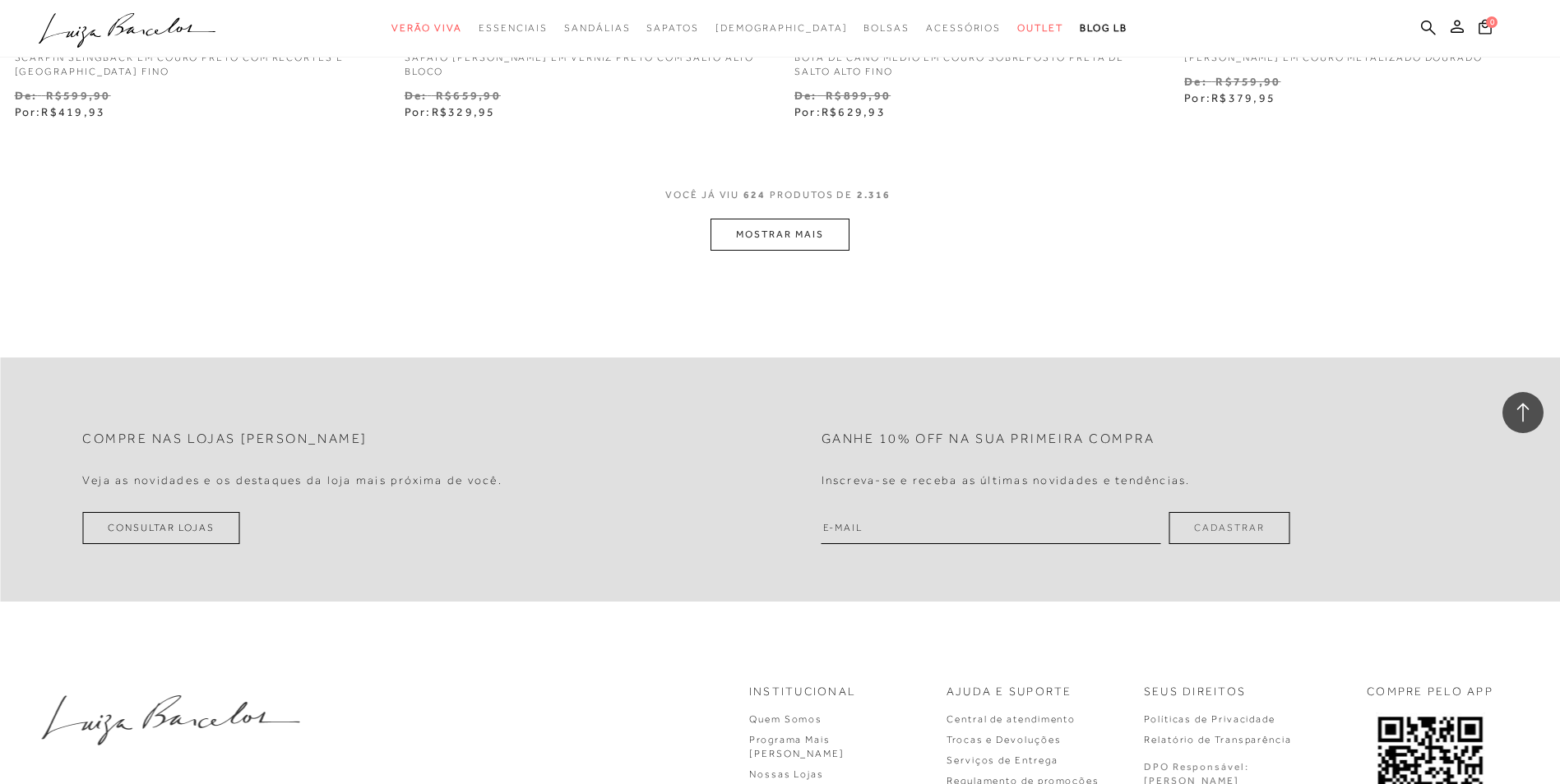
click at [776, 250] on button "MOSTRAR MAIS" at bounding box center [779, 234] width 138 height 32
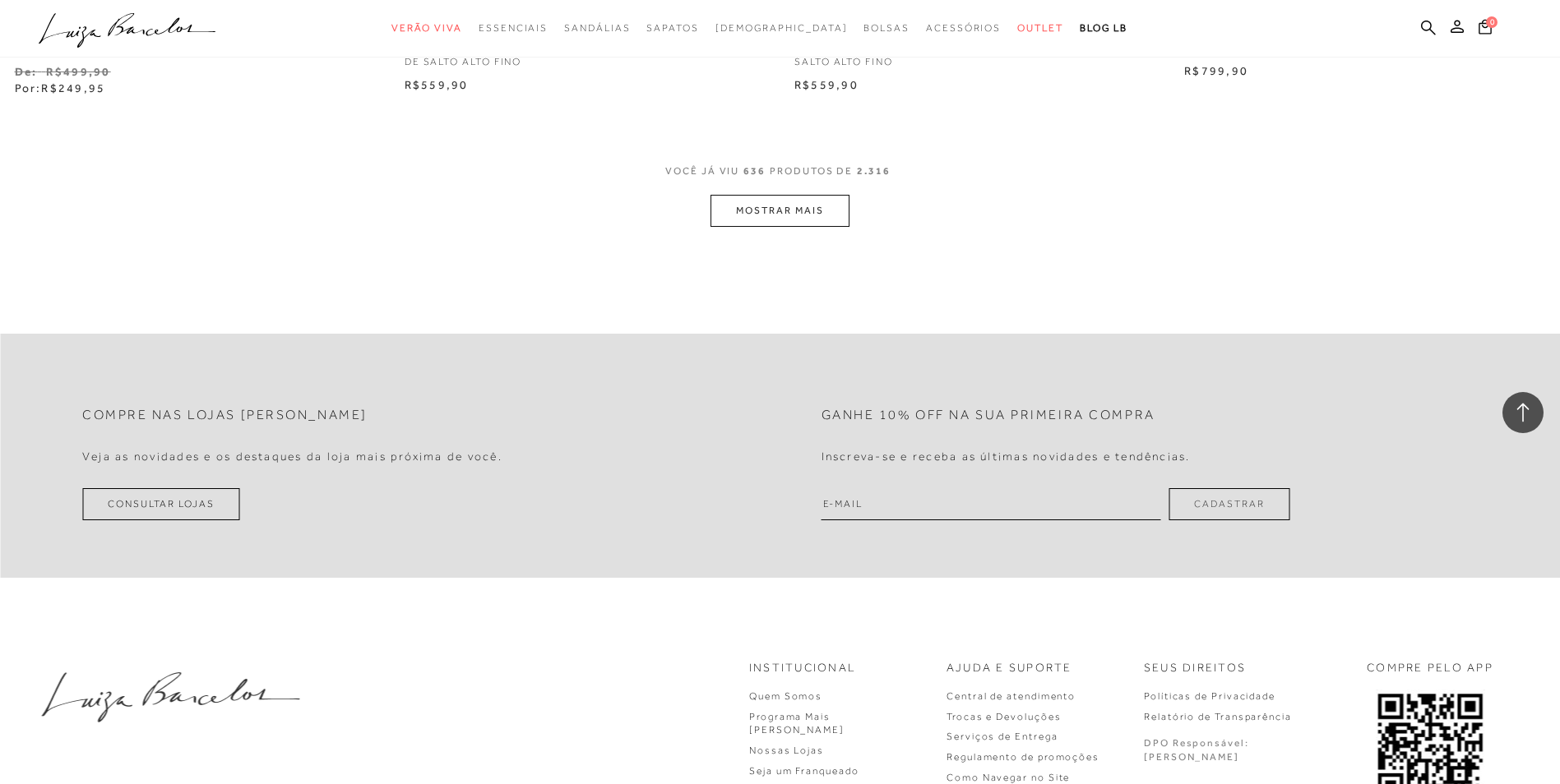
scroll to position [111435, 0]
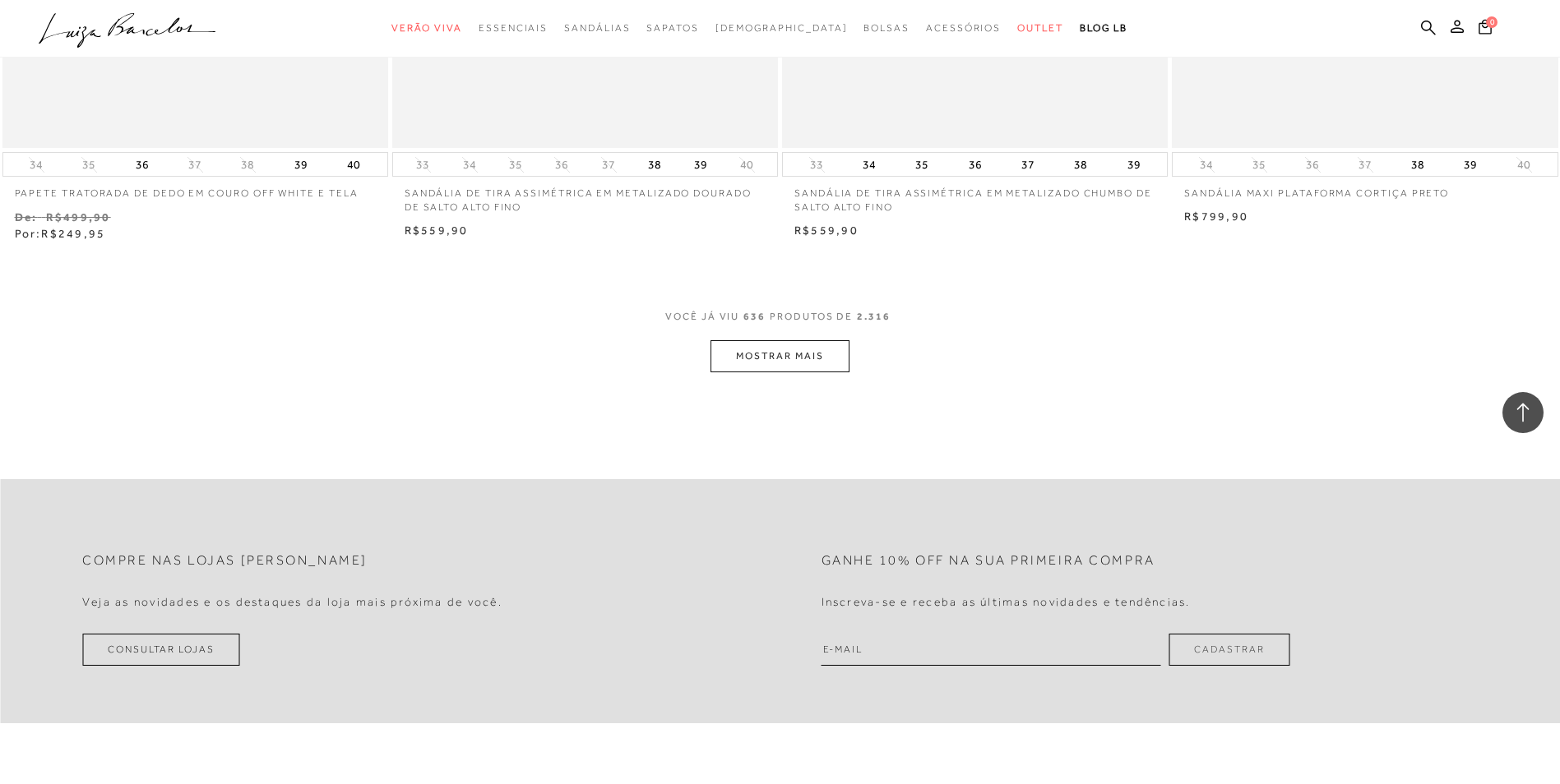
click at [783, 368] on button "MOSTRAR MAIS" at bounding box center [779, 356] width 138 height 32
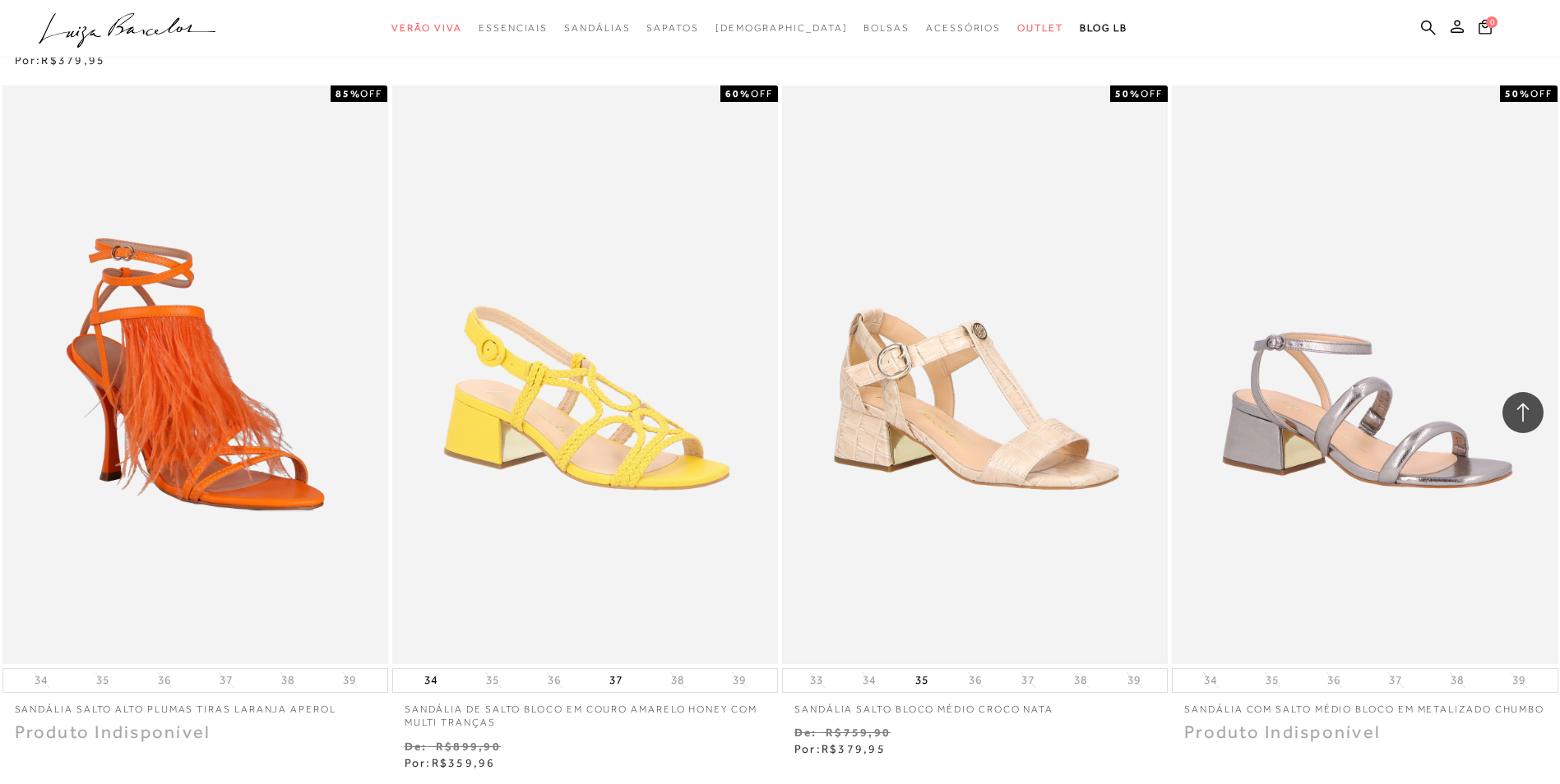
scroll to position [113573, 0]
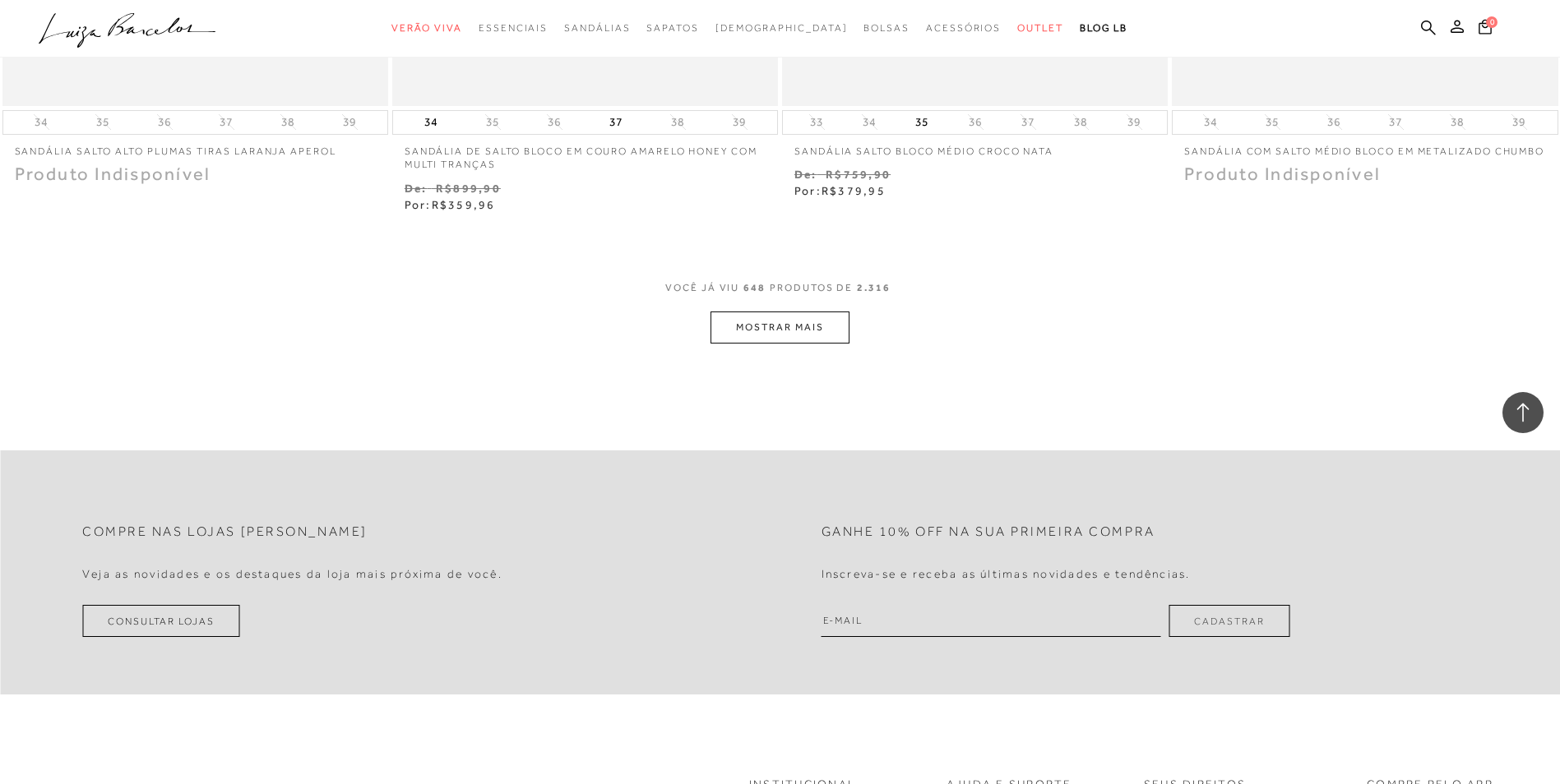
click at [832, 341] on button "MOSTRAR MAIS" at bounding box center [779, 327] width 138 height 32
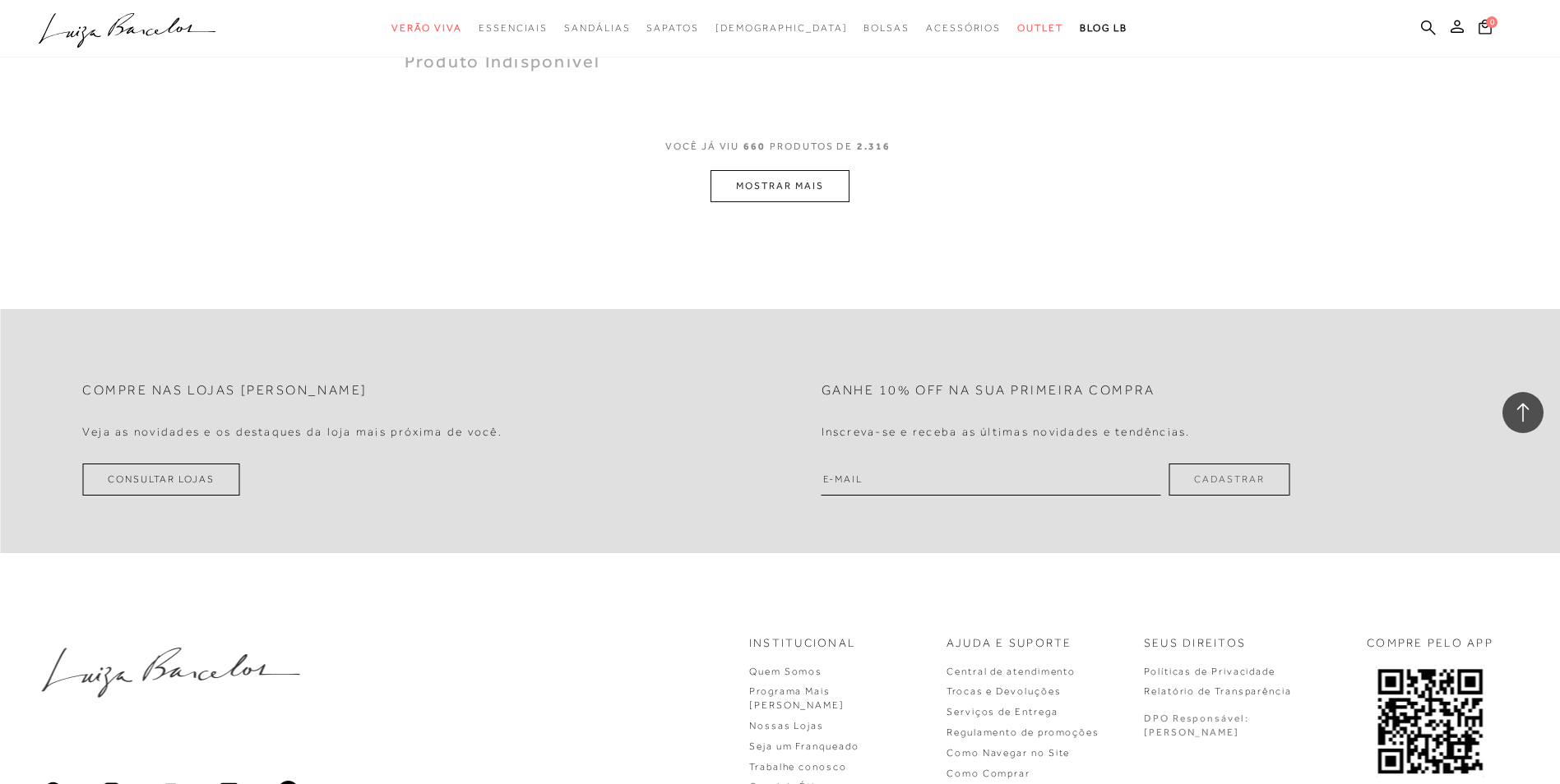
scroll to position [115792, 0]
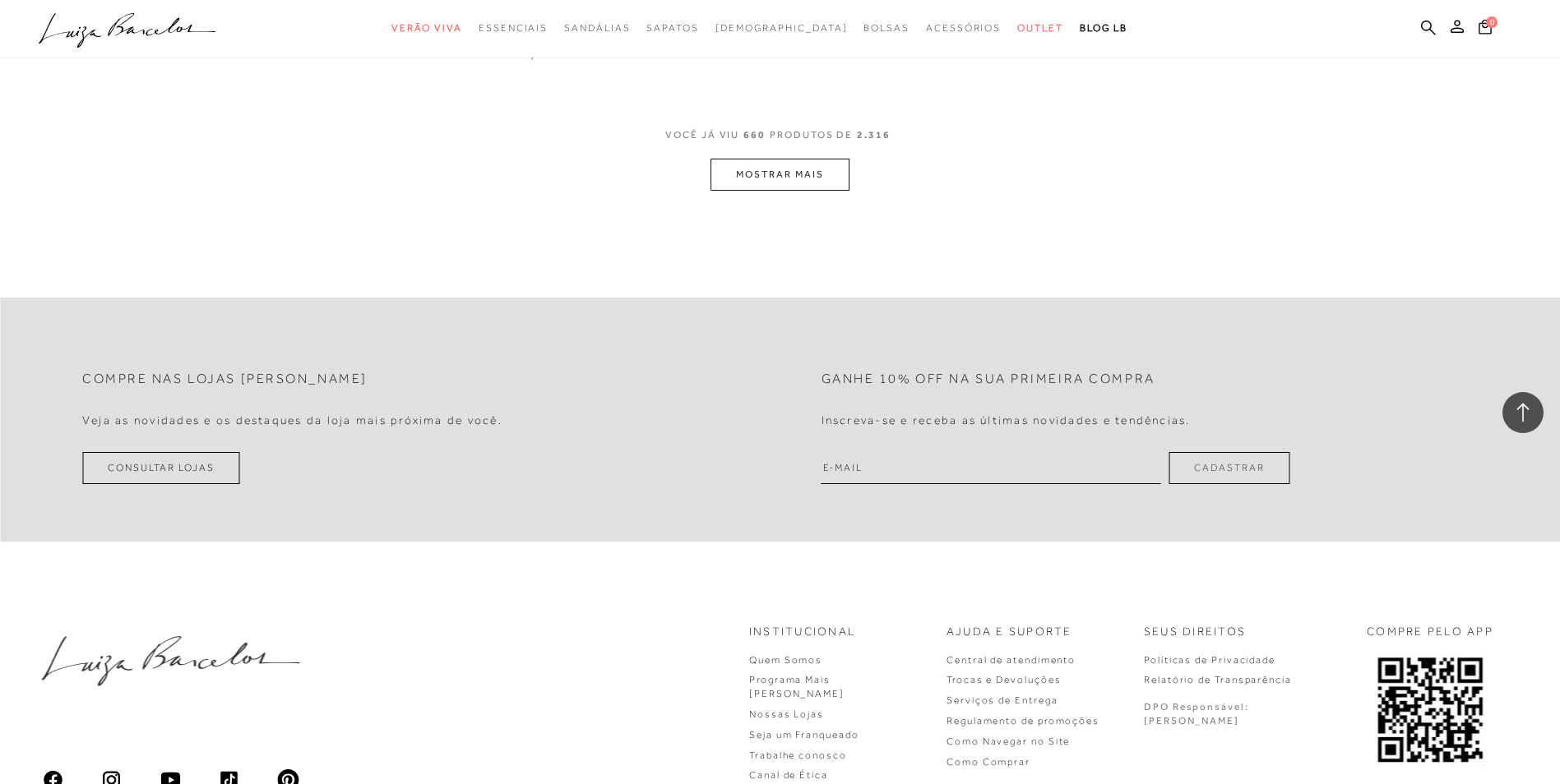
click at [730, 181] on button "MOSTRAR MAIS" at bounding box center [779, 174] width 138 height 32
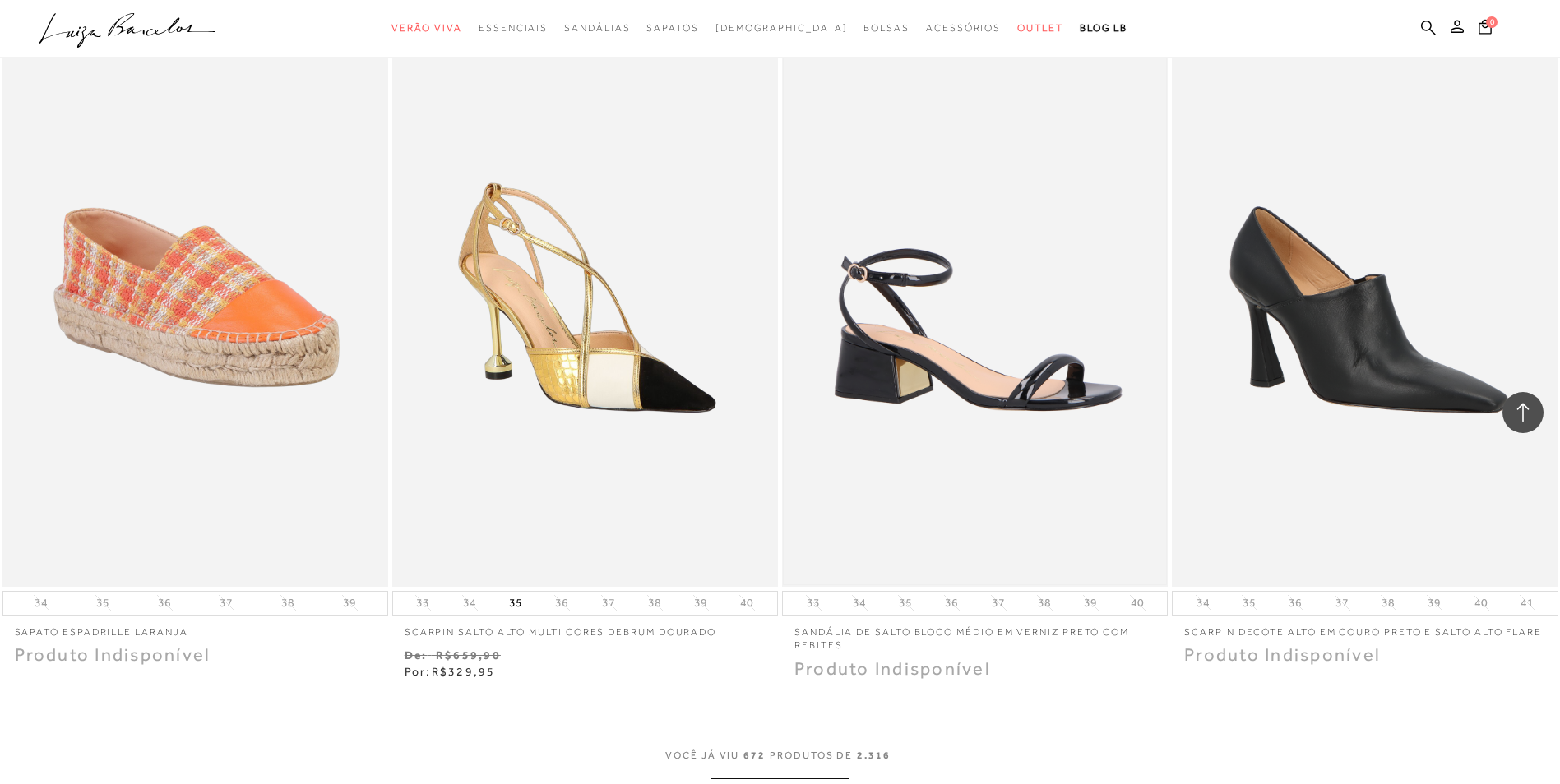
scroll to position [117485, 0]
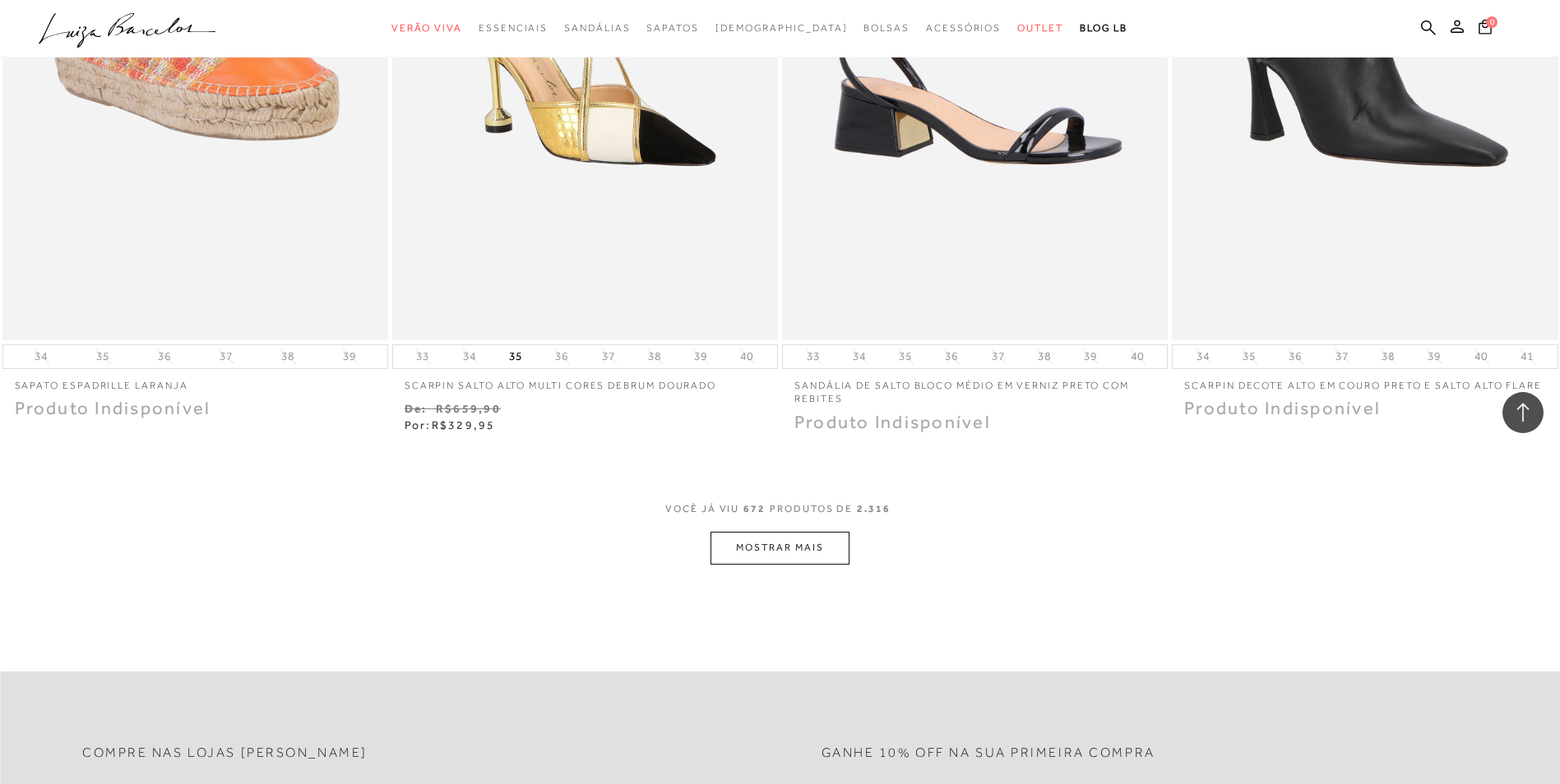
click at [767, 559] on button "MOSTRAR MAIS" at bounding box center [779, 548] width 138 height 32
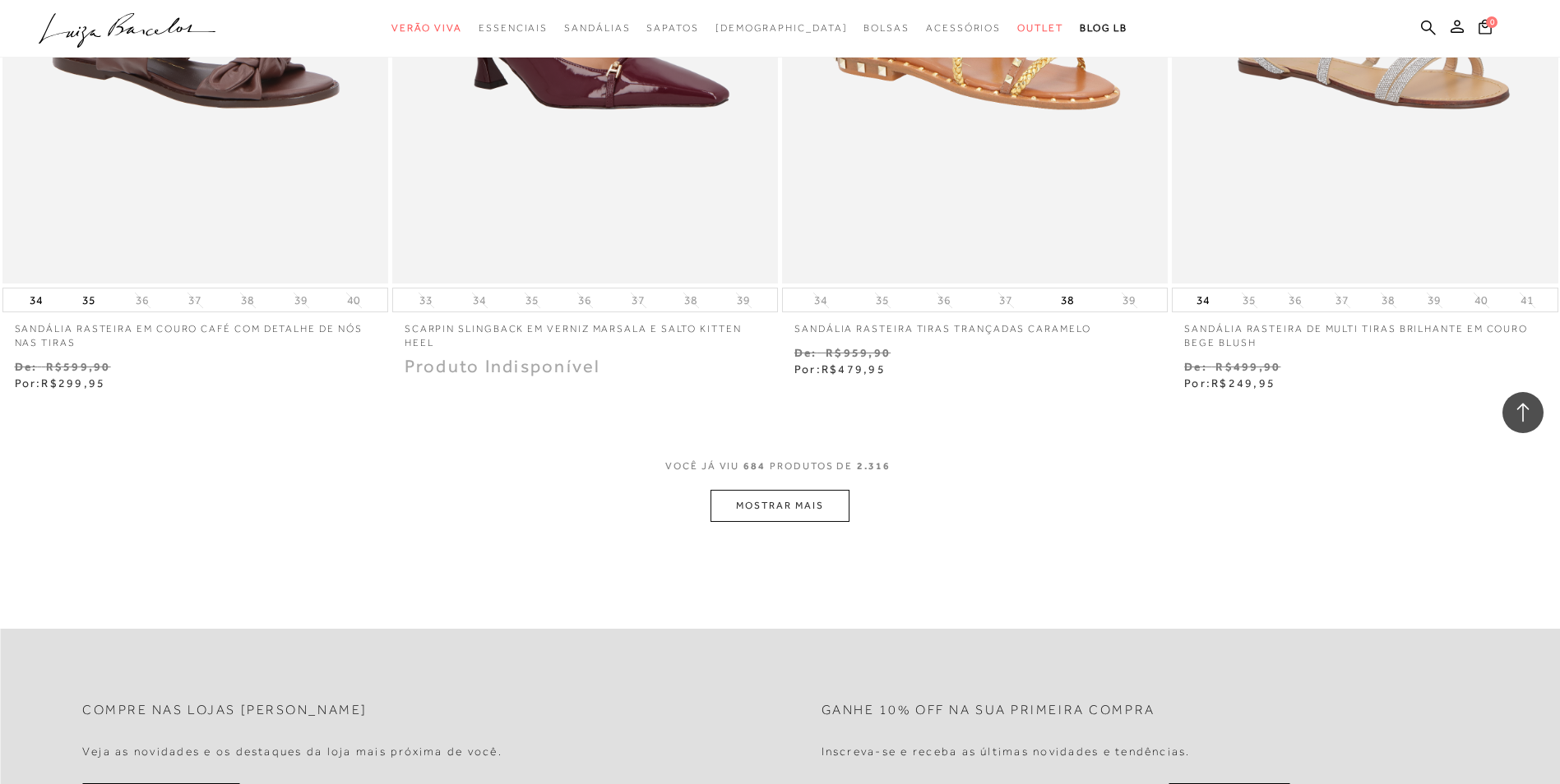
scroll to position [119951, 0]
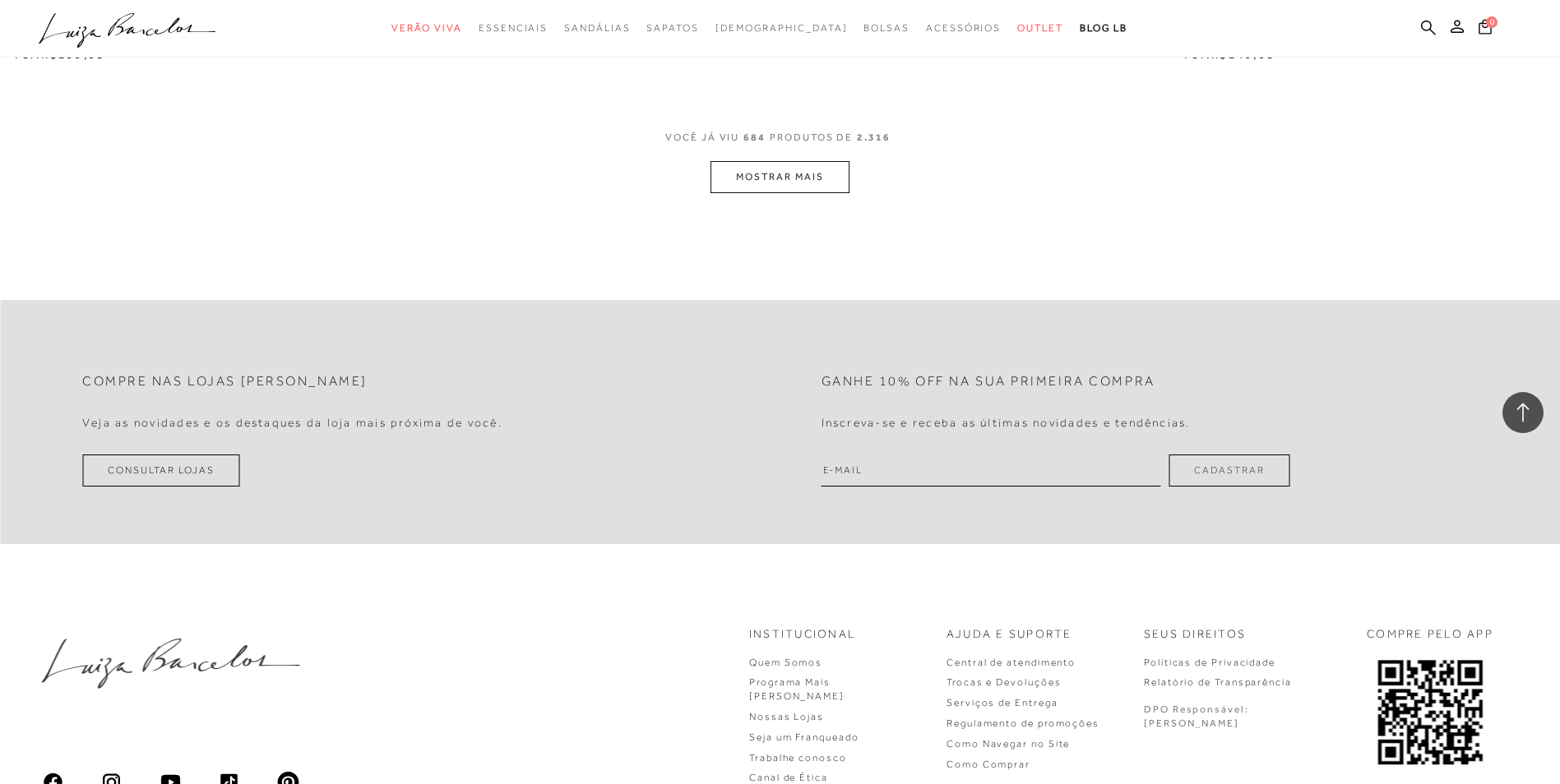
click at [802, 189] on button "MOSTRAR MAIS" at bounding box center [779, 177] width 138 height 32
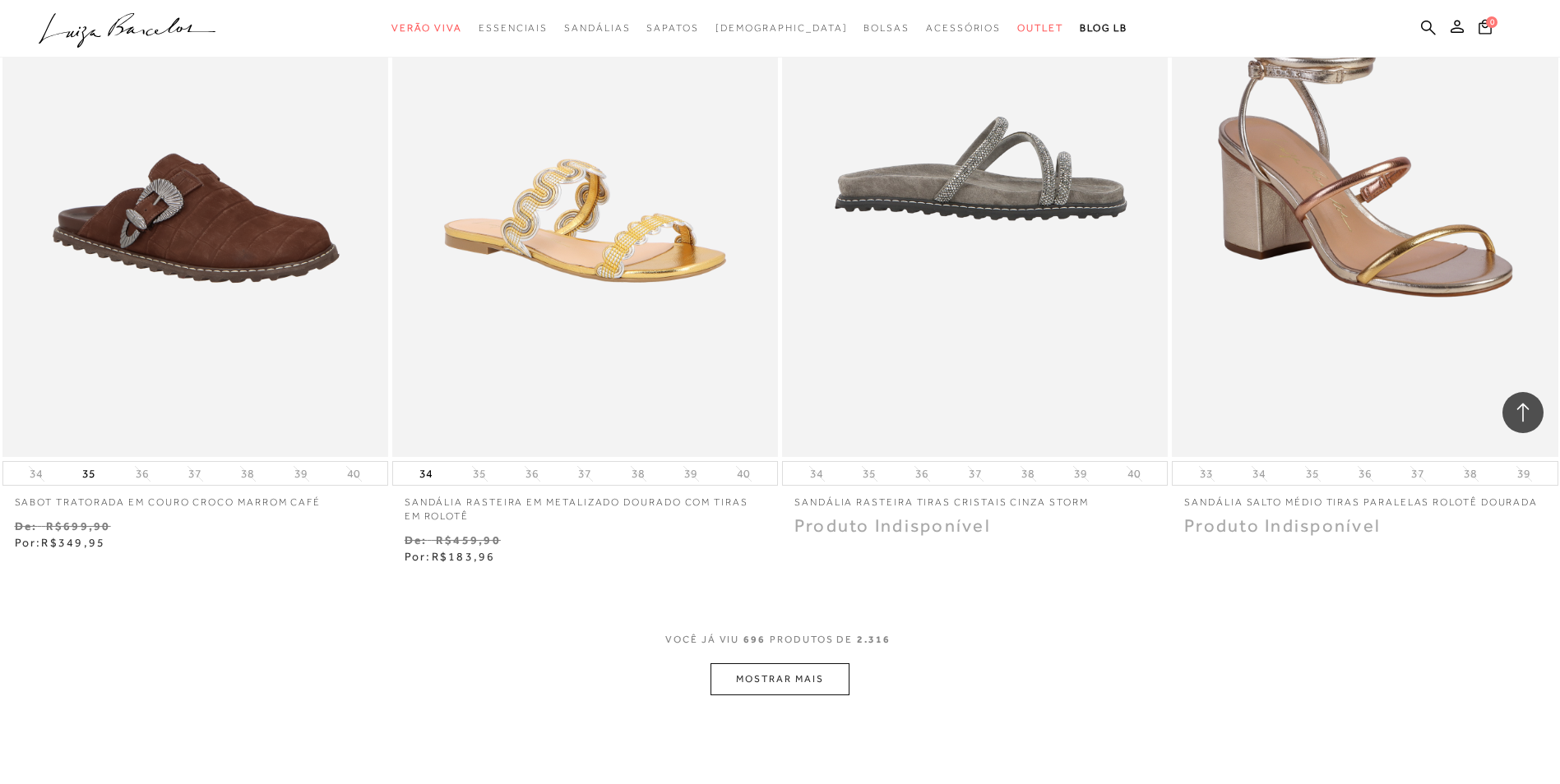
scroll to position [121643, 0]
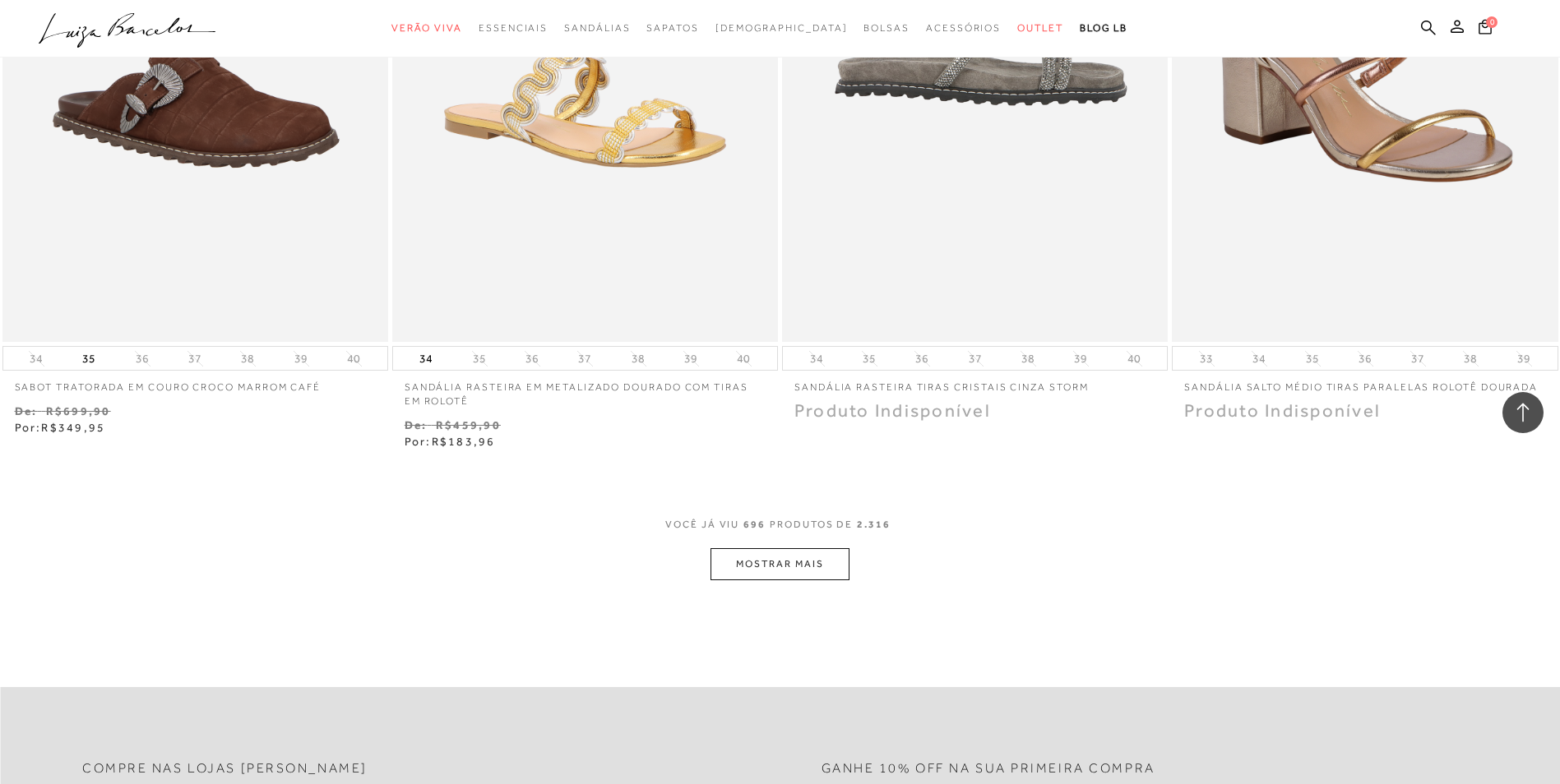
click at [755, 556] on button "MOSTRAR MAIS" at bounding box center [779, 564] width 138 height 32
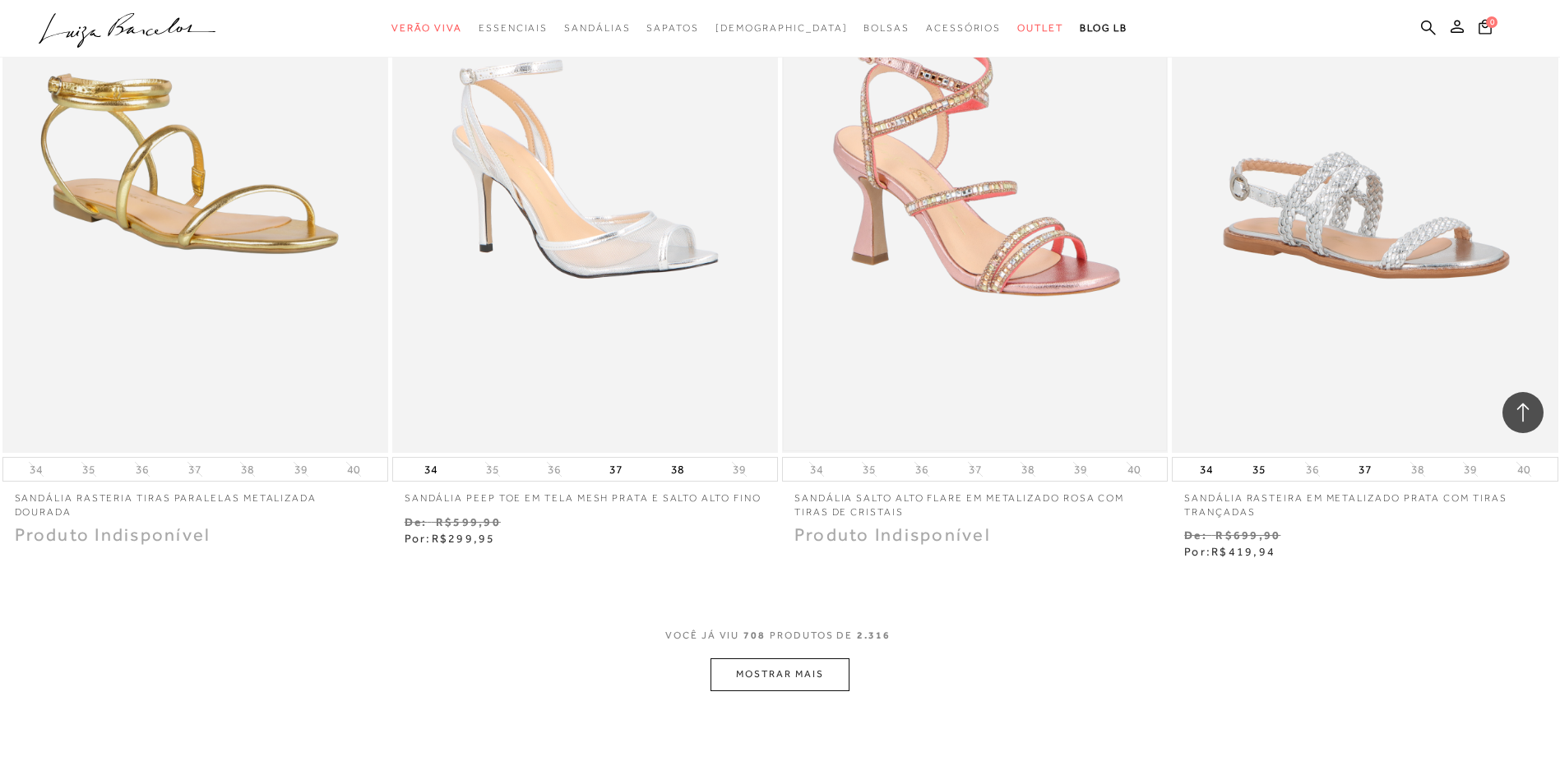
scroll to position [123698, 0]
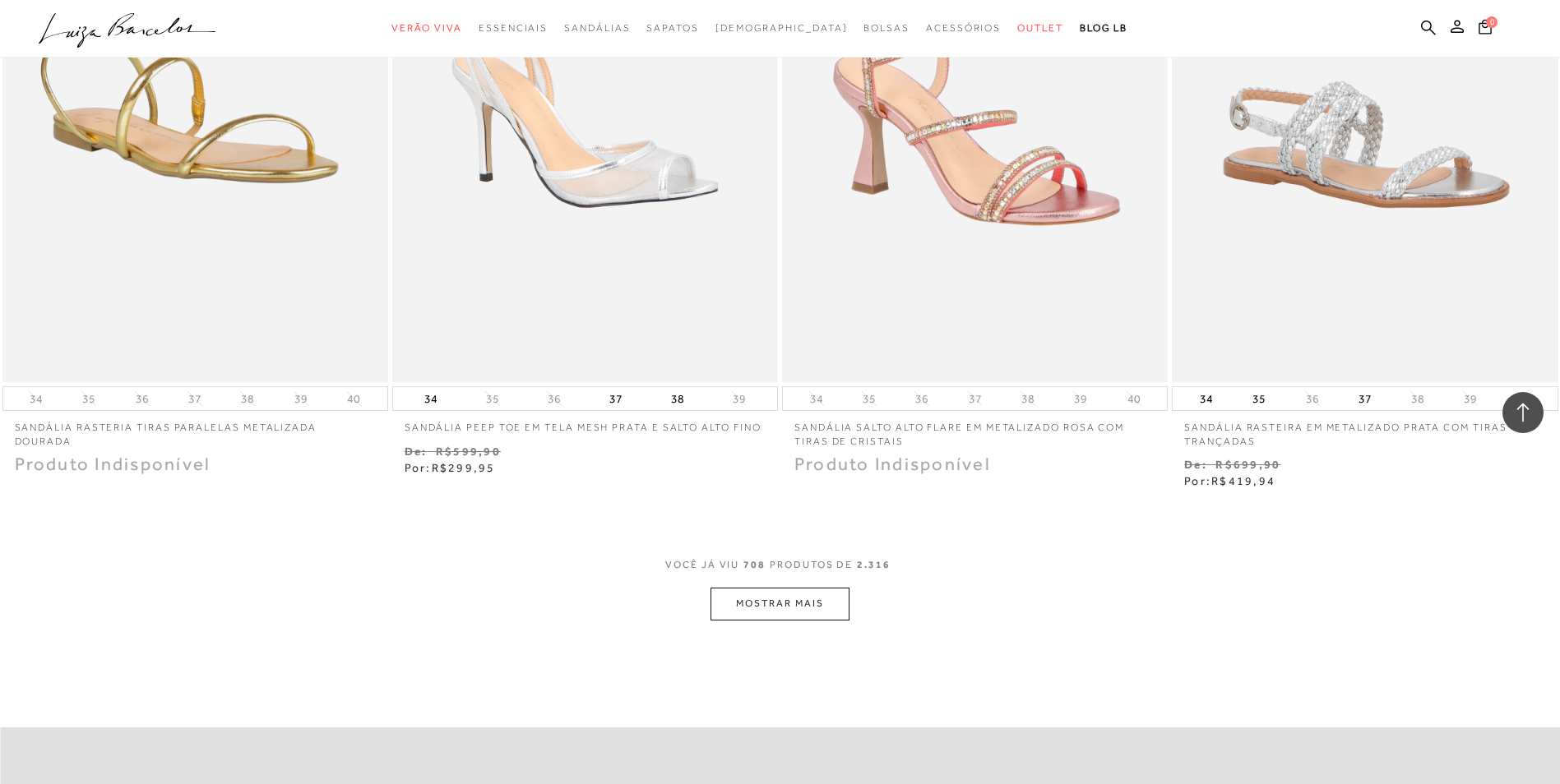
click at [758, 614] on button "MOSTRAR MAIS" at bounding box center [779, 603] width 138 height 32
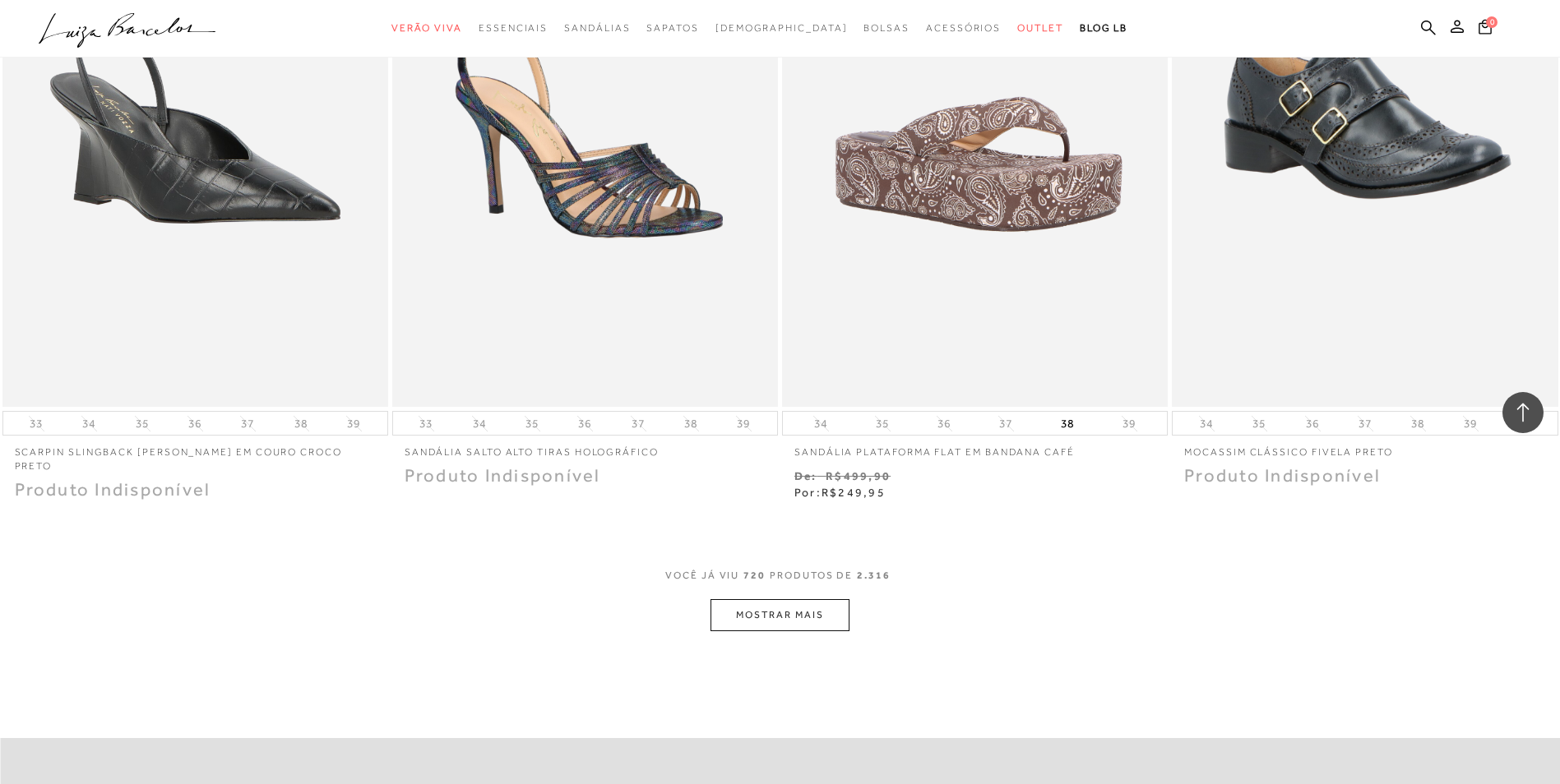
scroll to position [126082, 0]
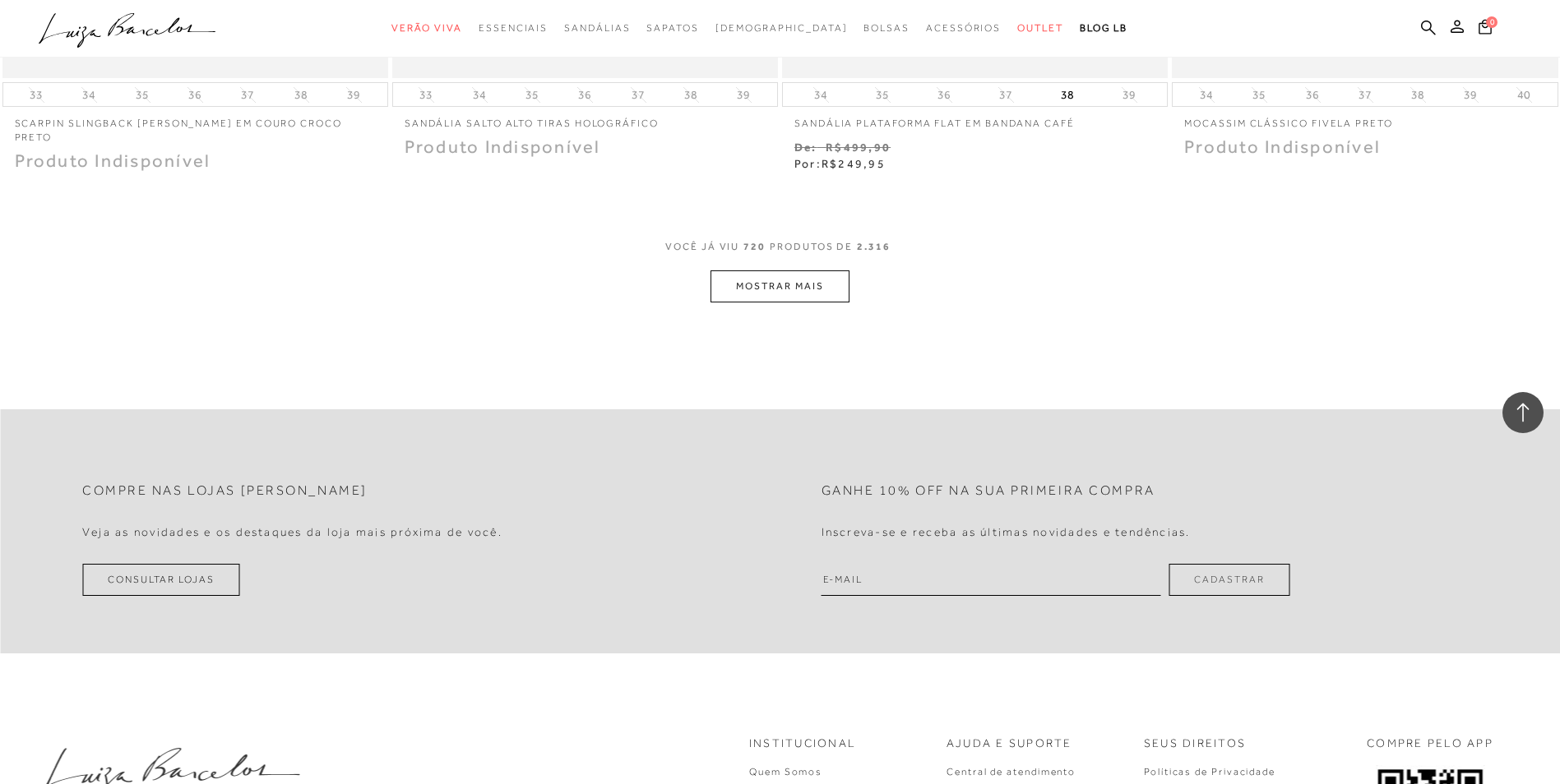
click at [777, 285] on button "MOSTRAR MAIS" at bounding box center [779, 286] width 138 height 32
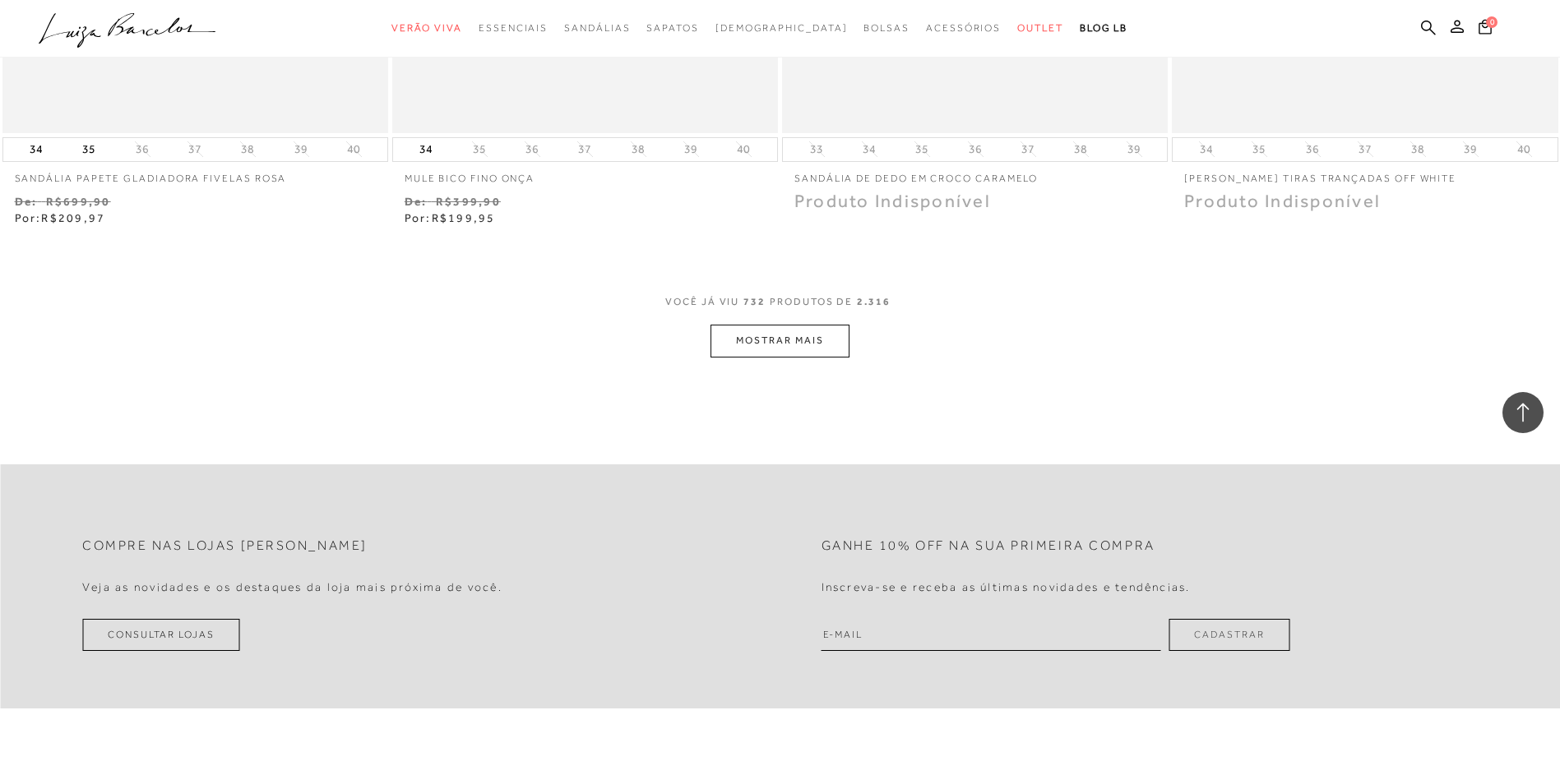
scroll to position [128302, 0]
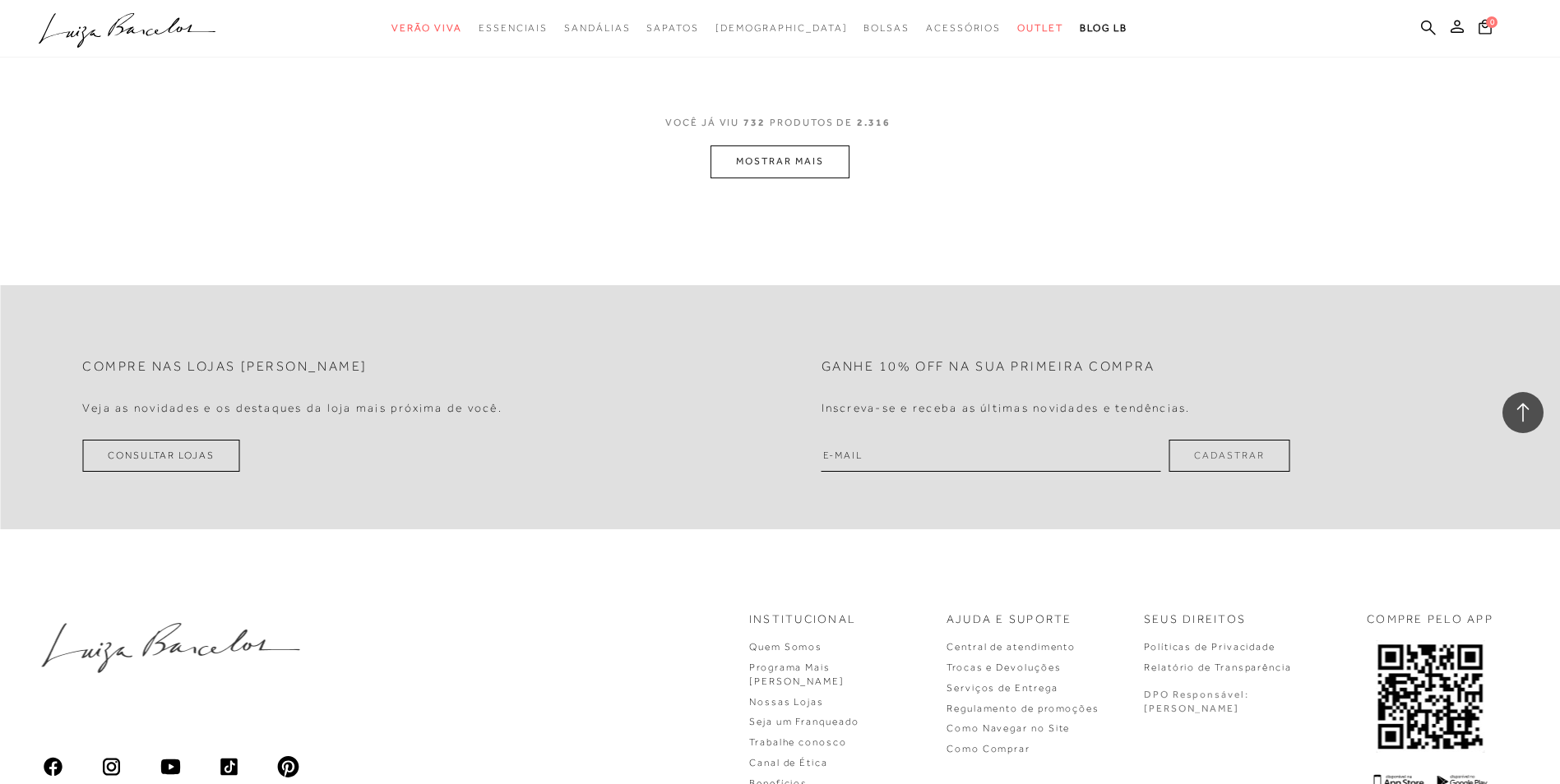
click at [756, 164] on button "MOSTRAR MAIS" at bounding box center [779, 161] width 138 height 32
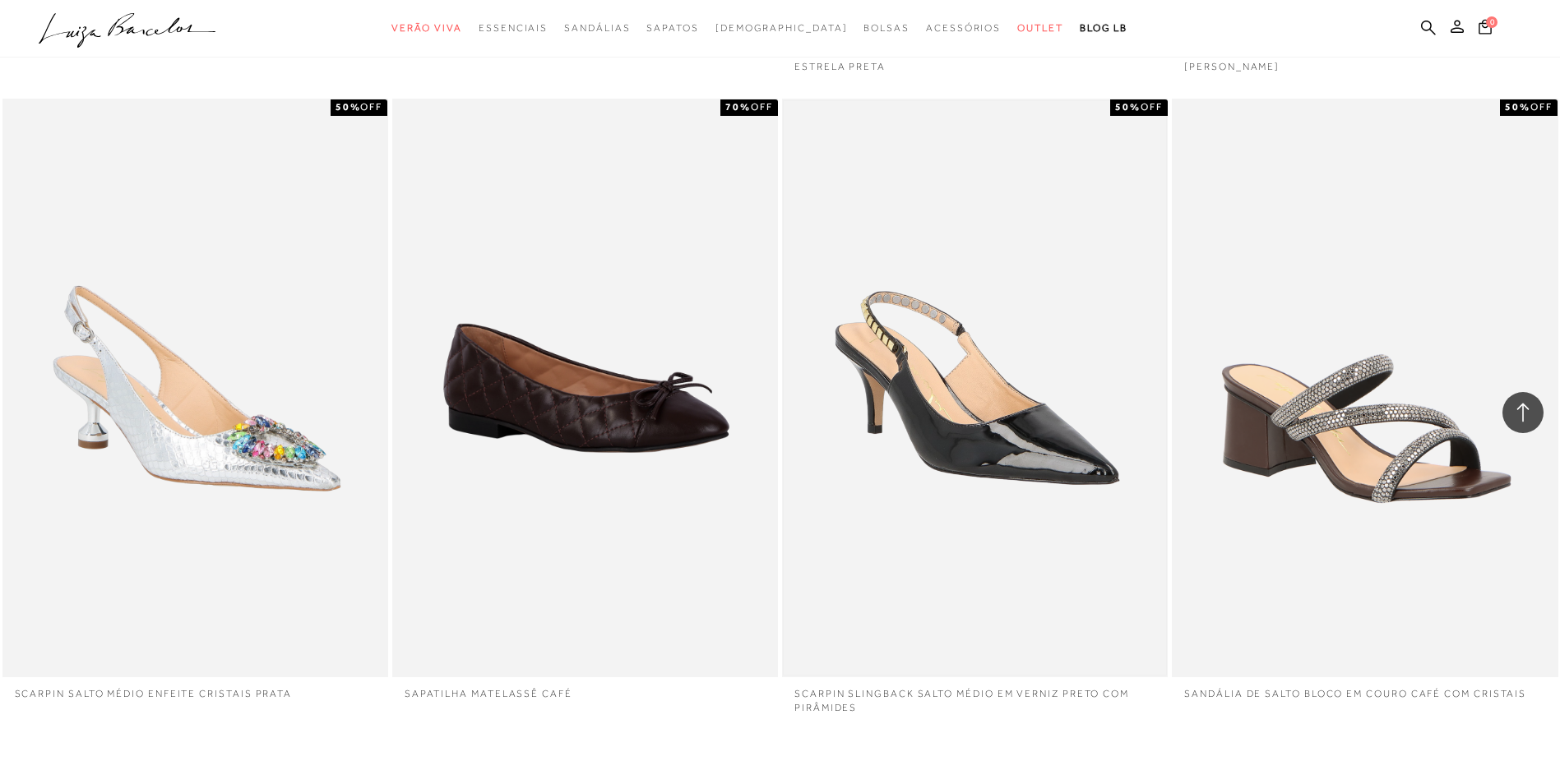
scroll to position [129782, 0]
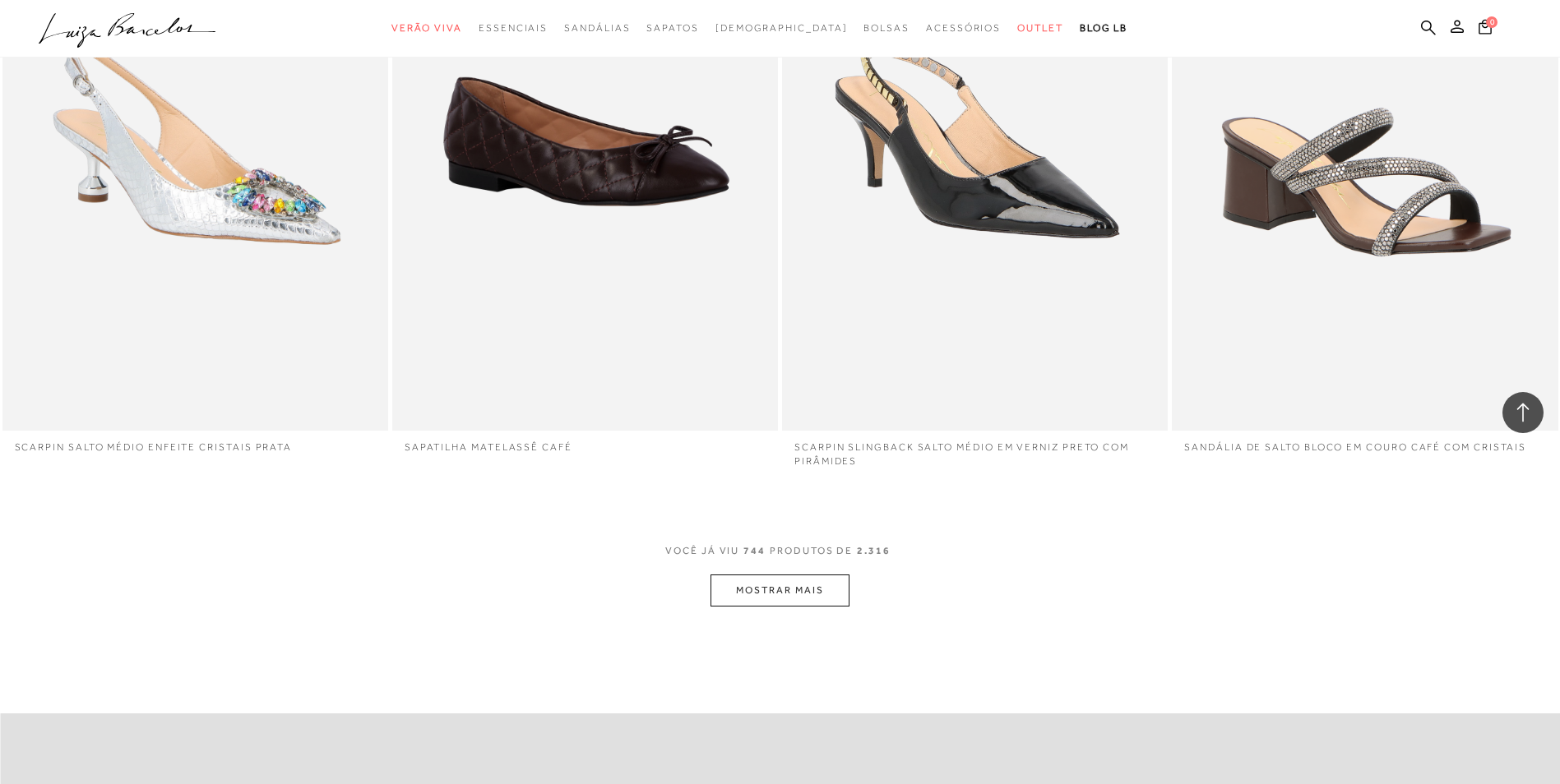
click at [810, 593] on button "MOSTRAR MAIS" at bounding box center [779, 590] width 138 height 32
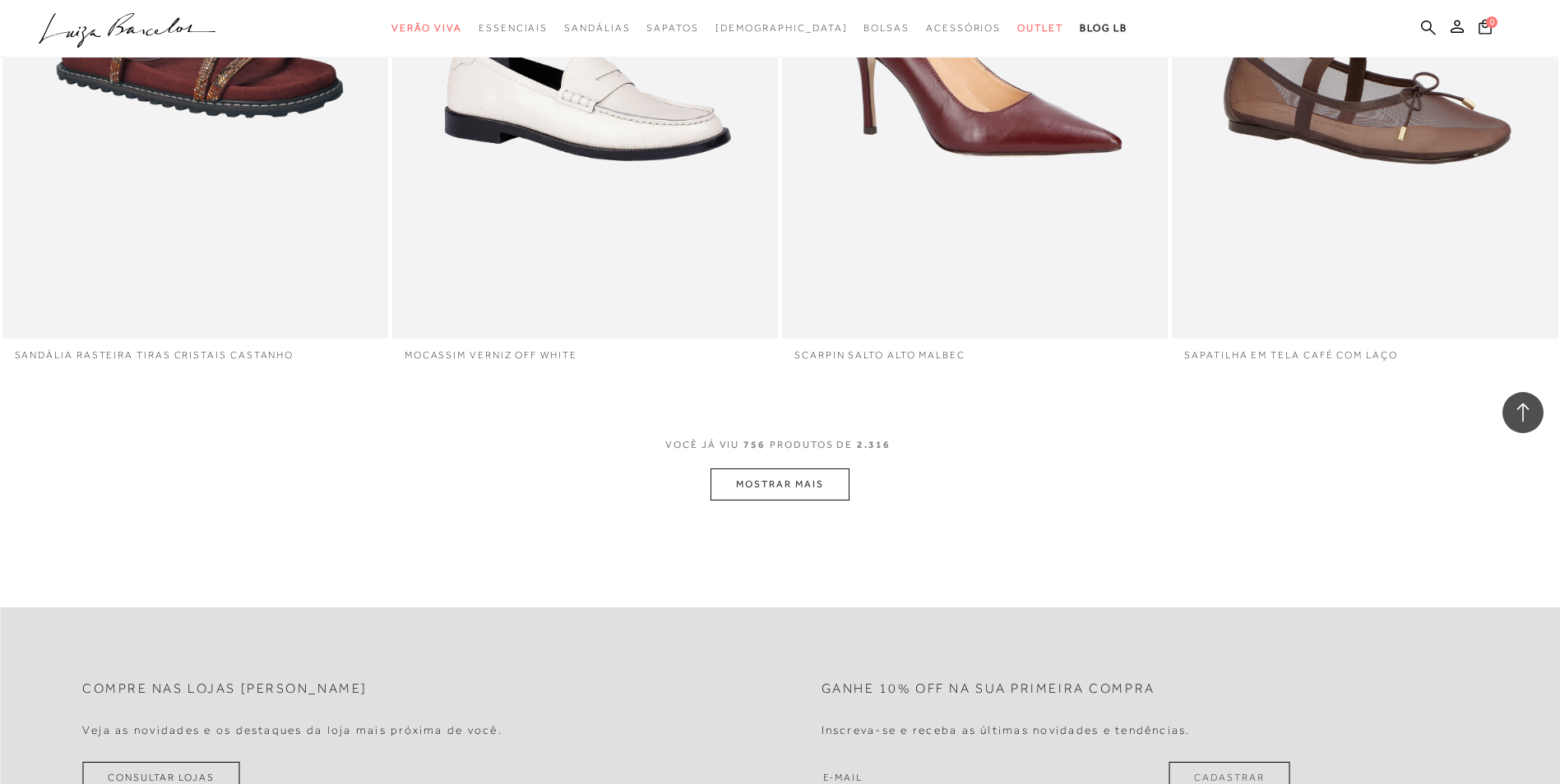
scroll to position [131919, 0]
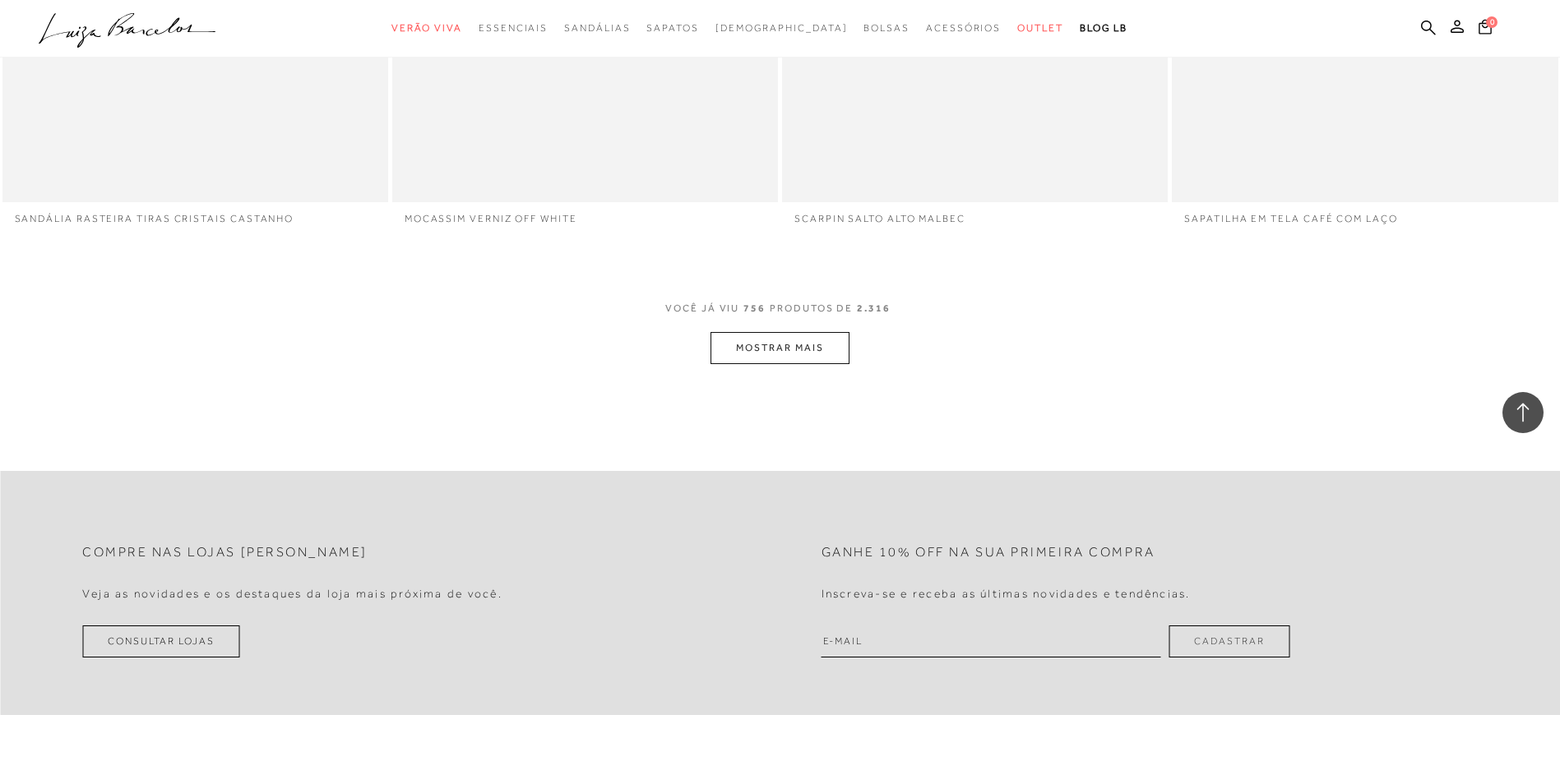
click at [769, 353] on button "MOSTRAR MAIS" at bounding box center [779, 348] width 138 height 32
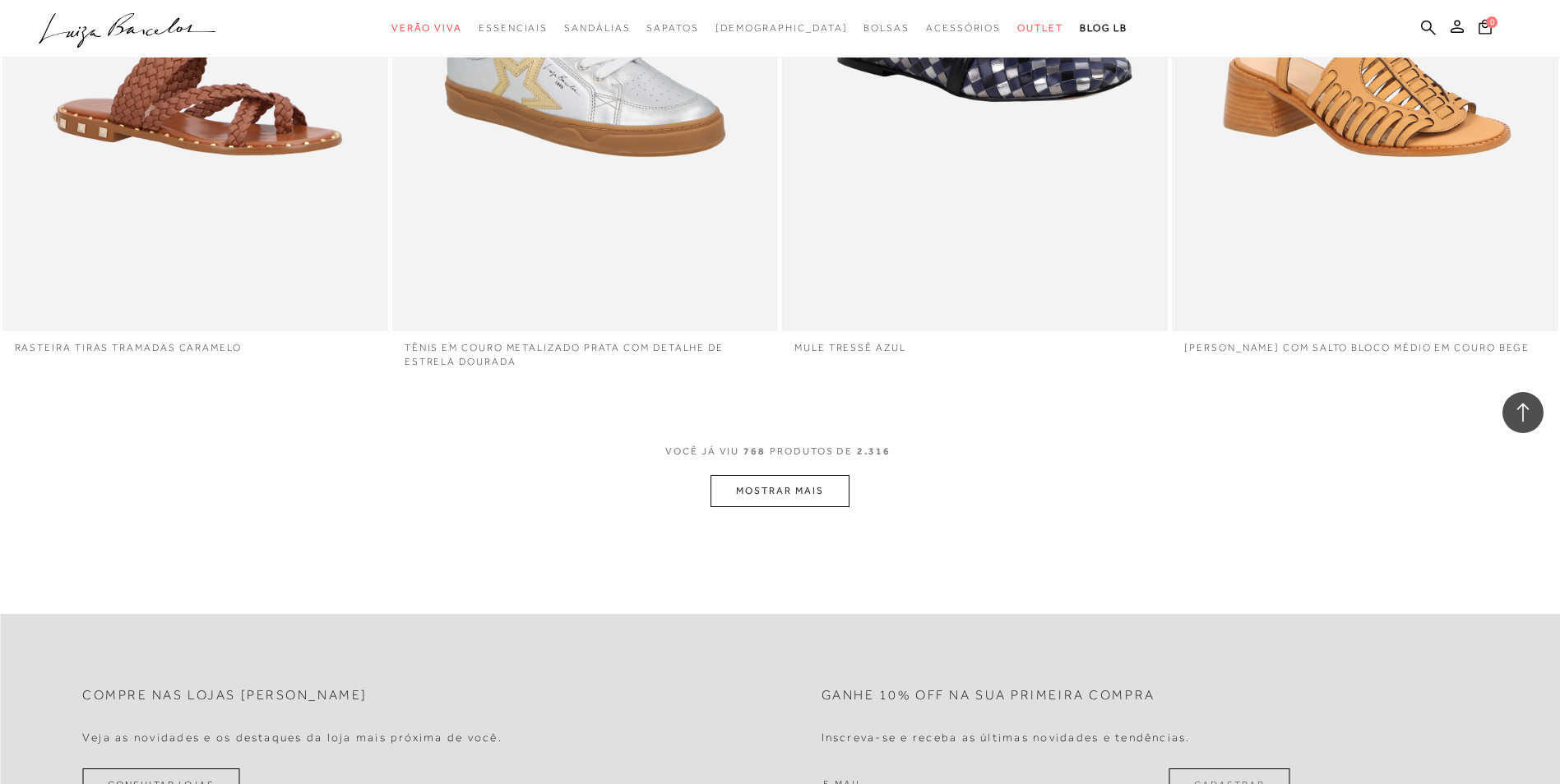
scroll to position [133892, 0]
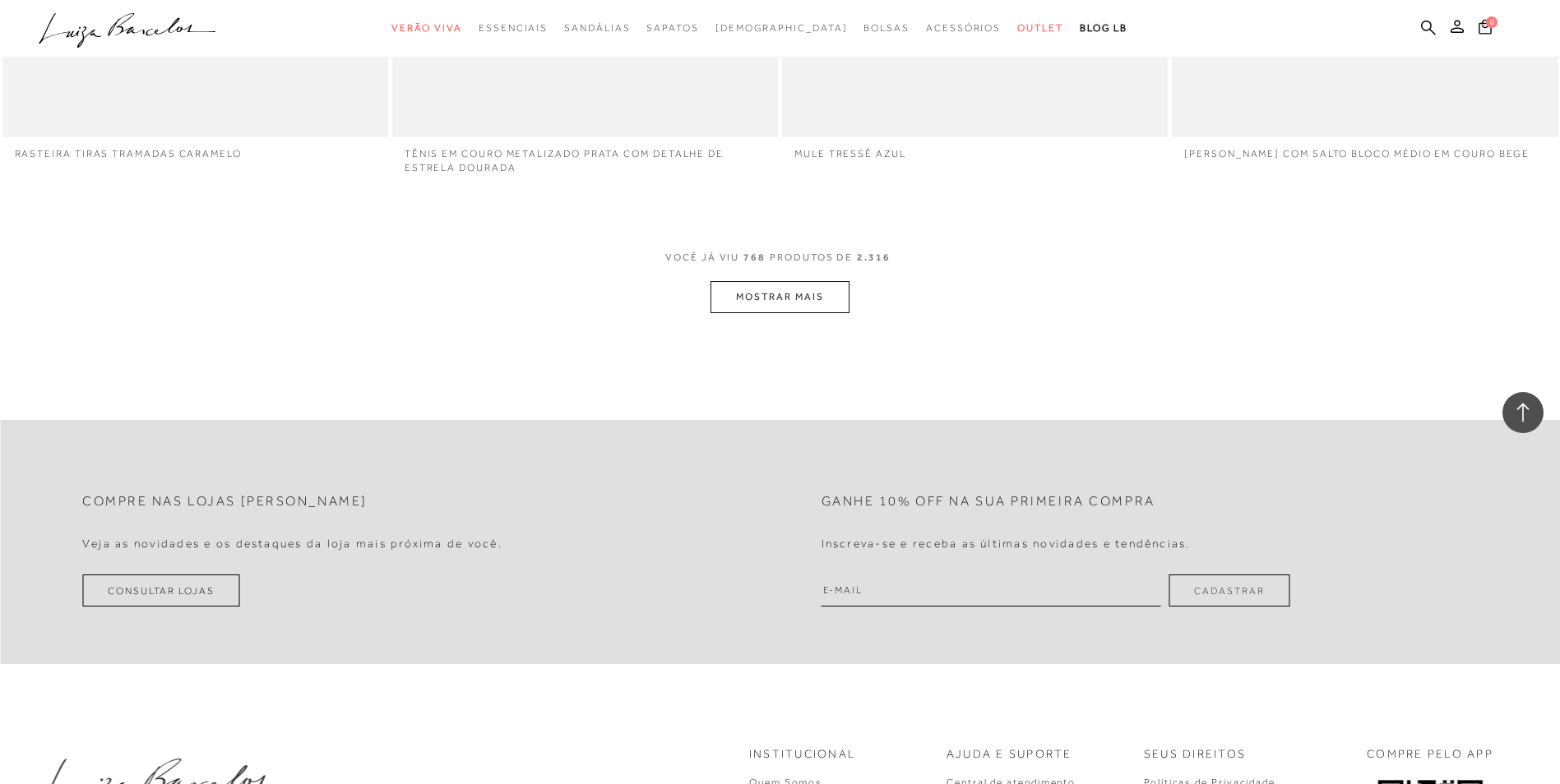
click at [805, 285] on button "MOSTRAR MAIS" at bounding box center [779, 297] width 138 height 32
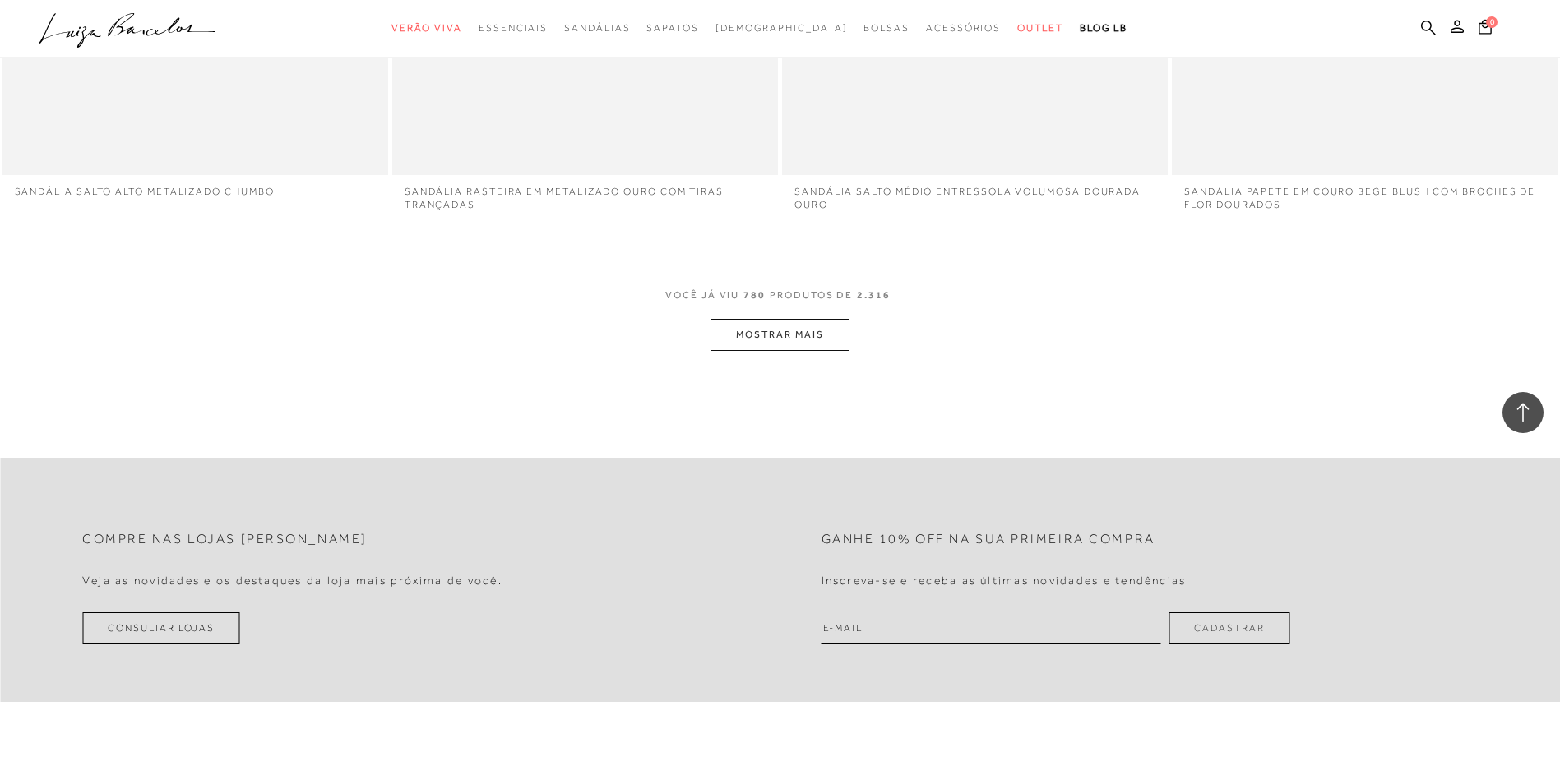
scroll to position [135783, 0]
click at [793, 328] on button "MOSTRAR MAIS" at bounding box center [779, 329] width 138 height 32
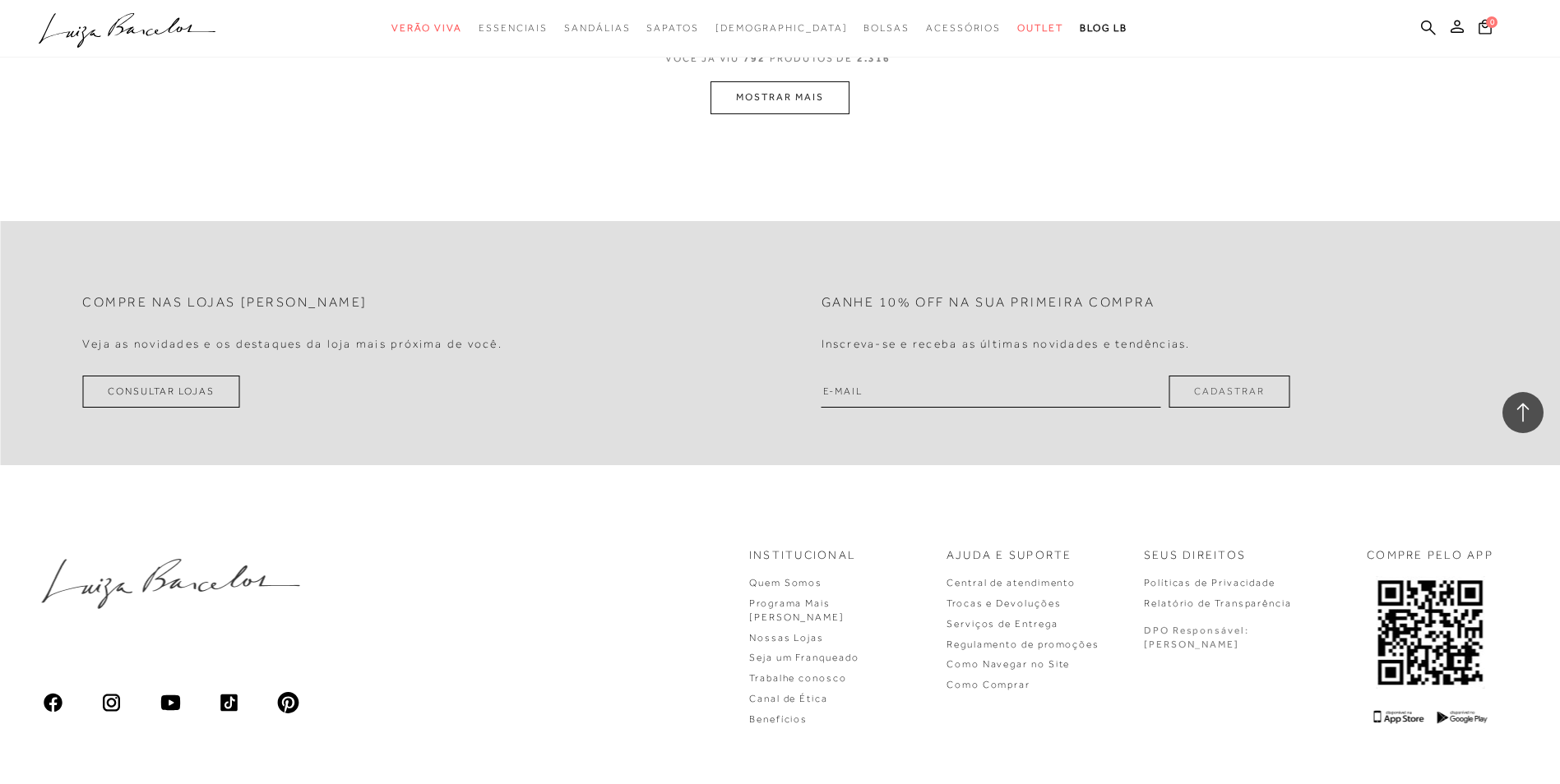
scroll to position [137838, 0]
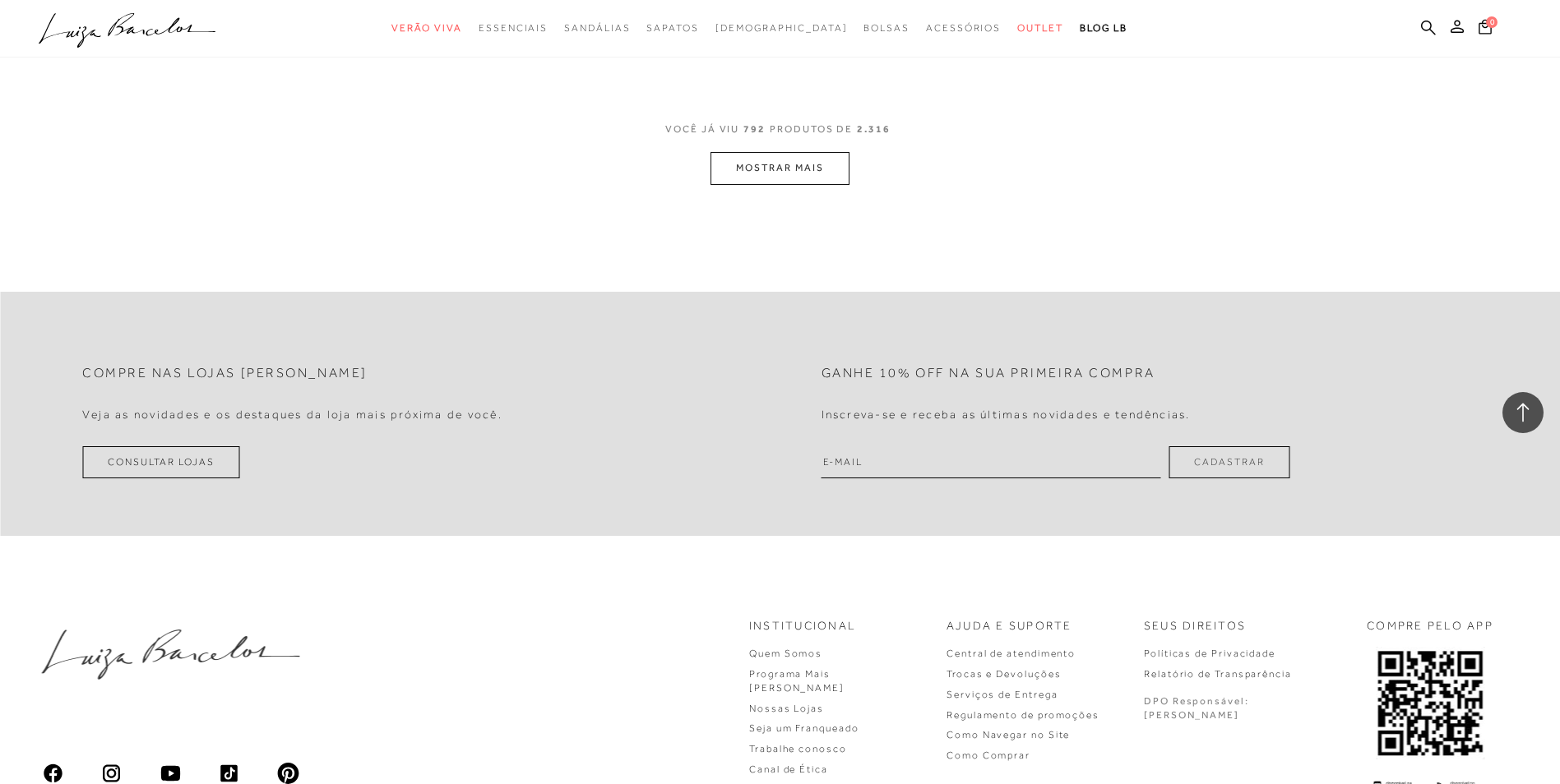
click at [783, 156] on button "MOSTRAR MAIS" at bounding box center [779, 168] width 138 height 32
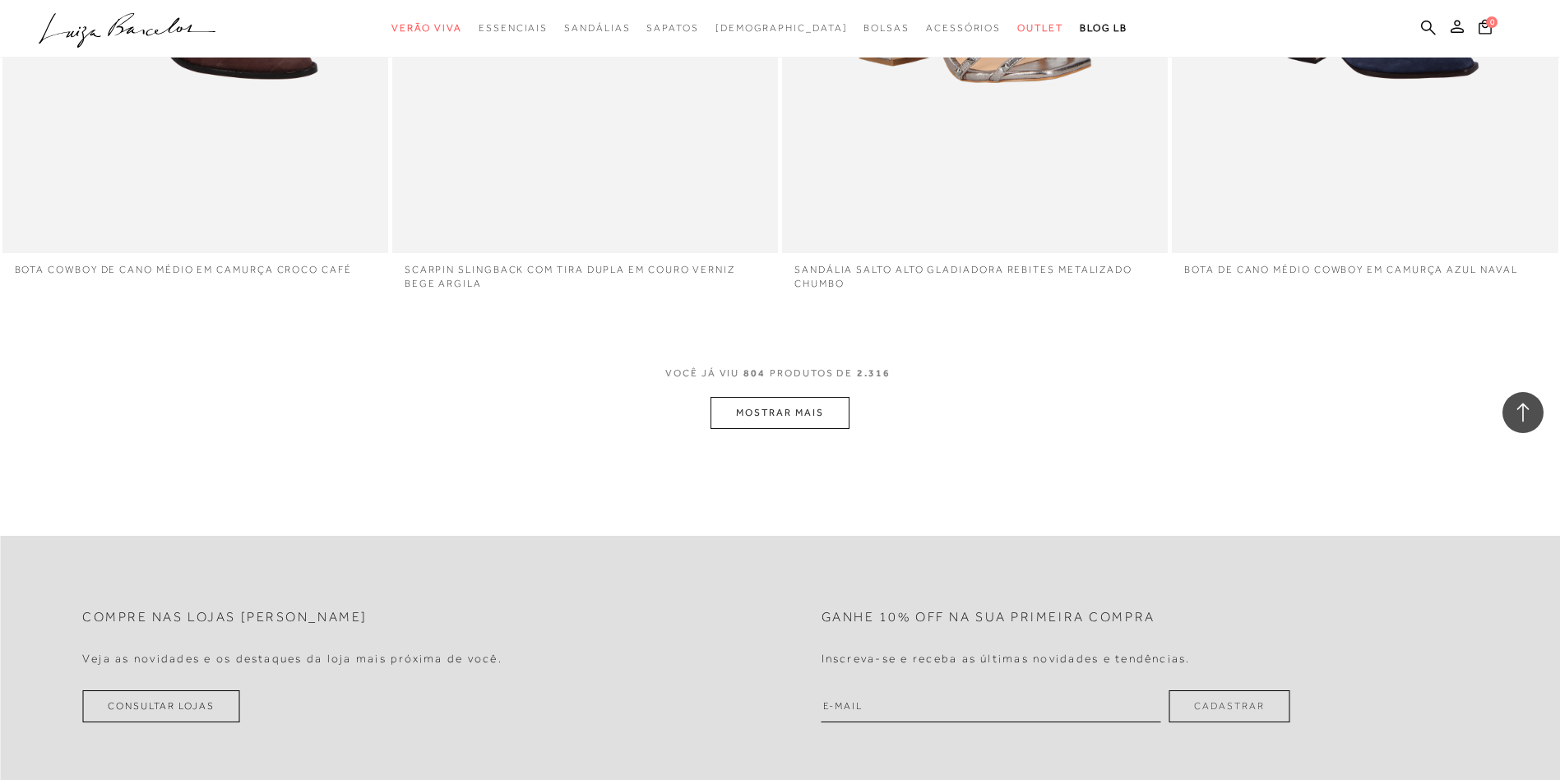
scroll to position [139564, 0]
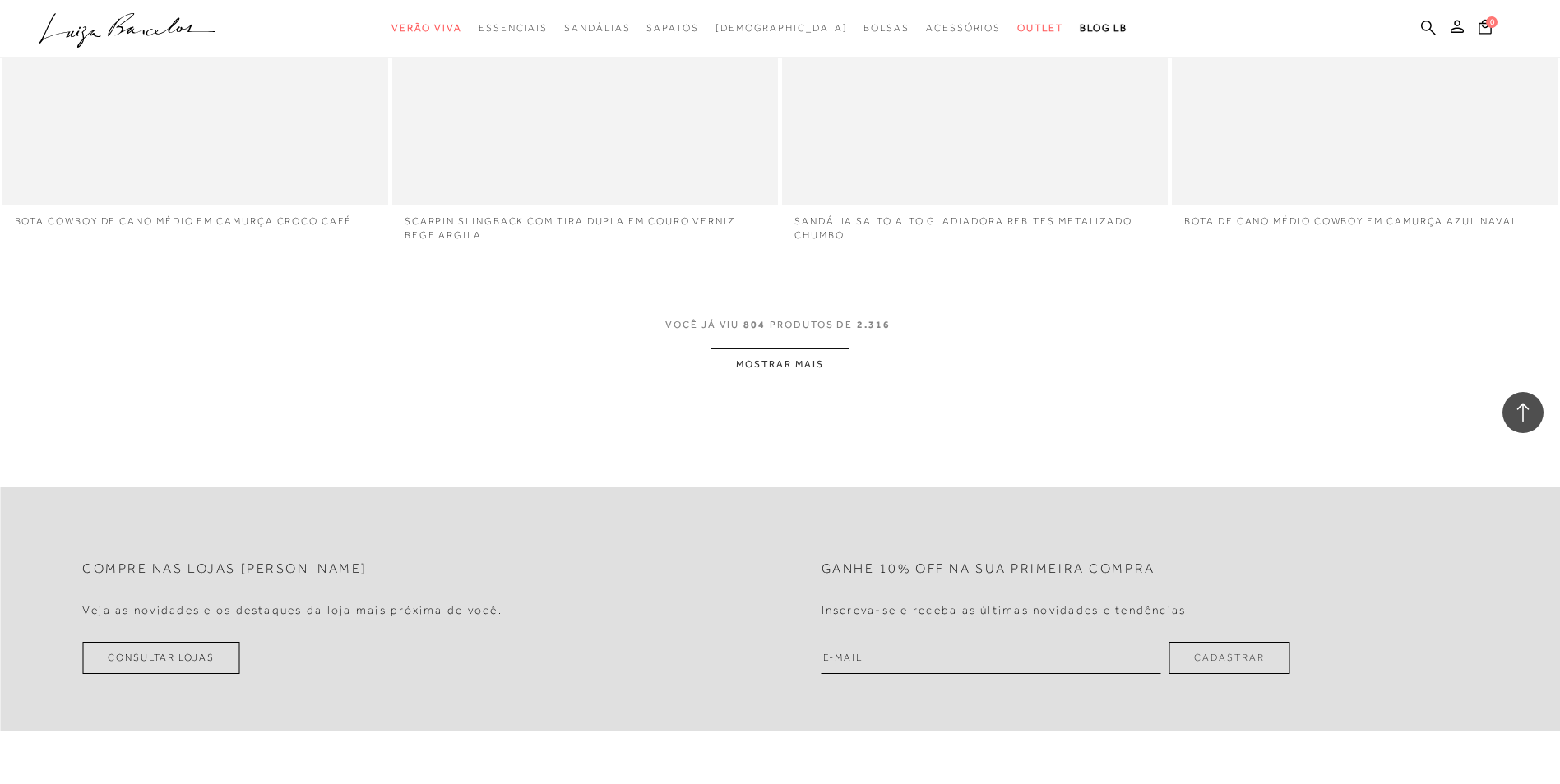
click at [807, 367] on button "MOSTRAR MAIS" at bounding box center [779, 364] width 138 height 32
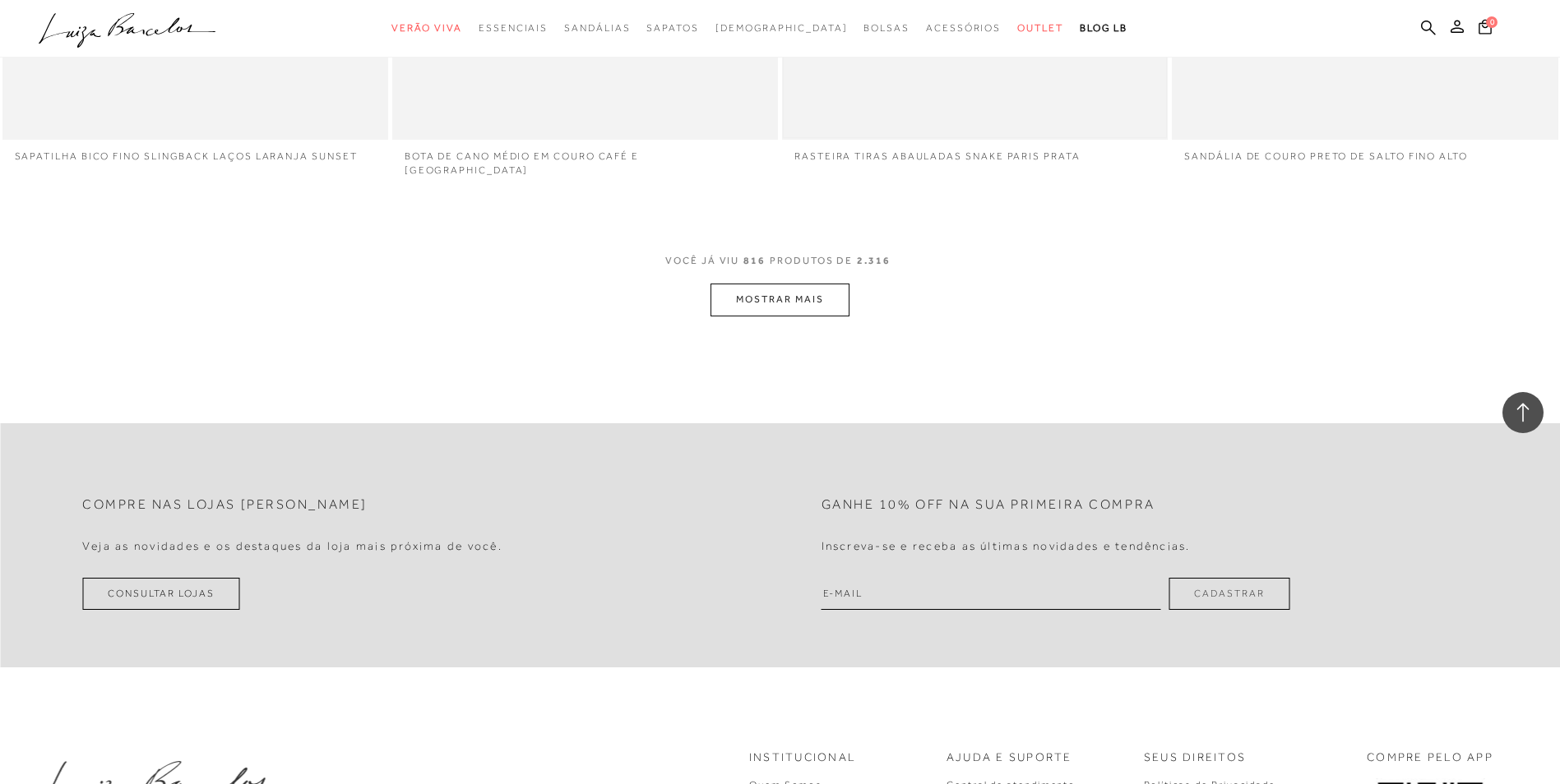
scroll to position [141291, 0]
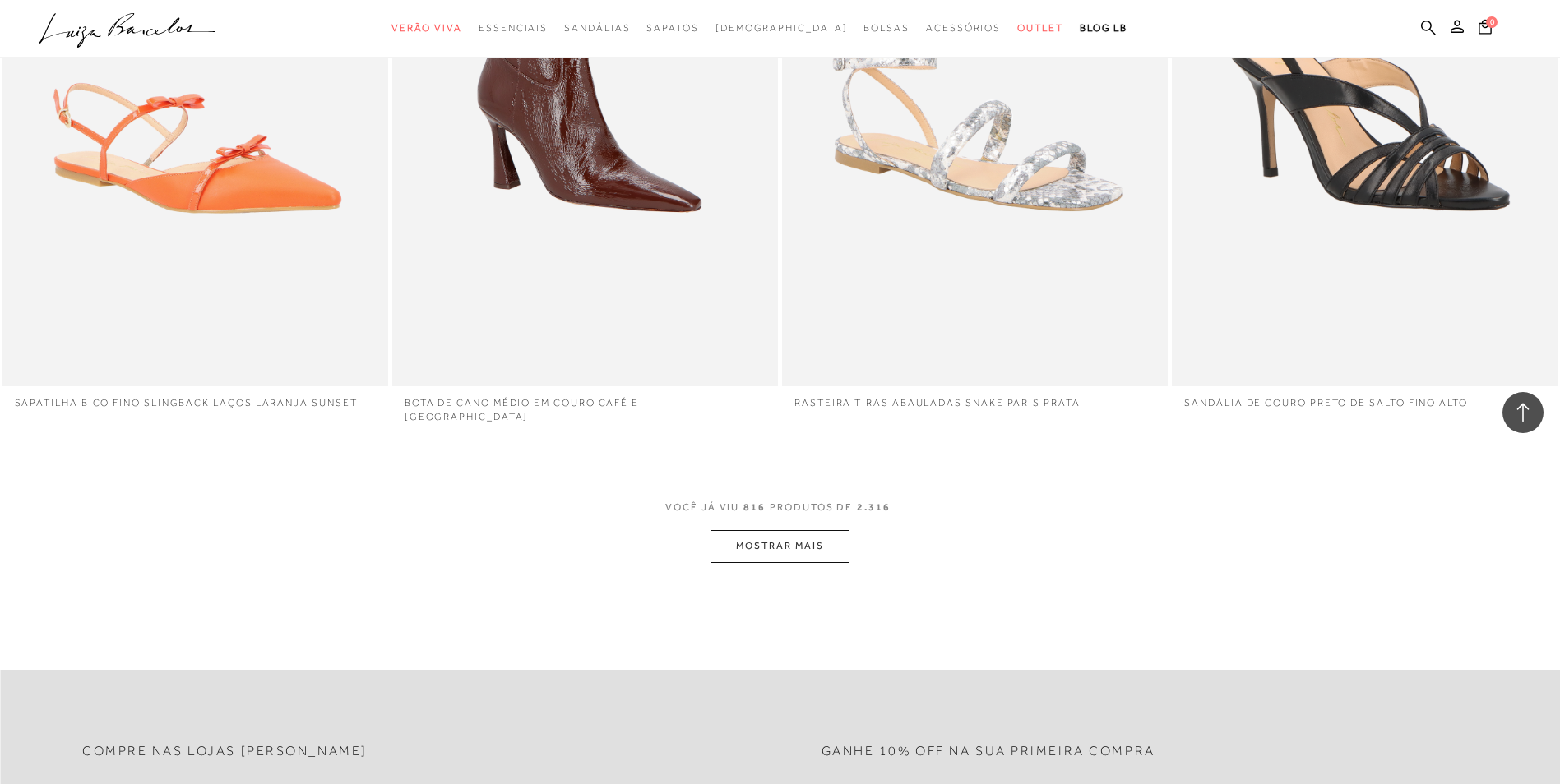
click at [798, 542] on button "MOSTRAR MAIS" at bounding box center [779, 546] width 138 height 32
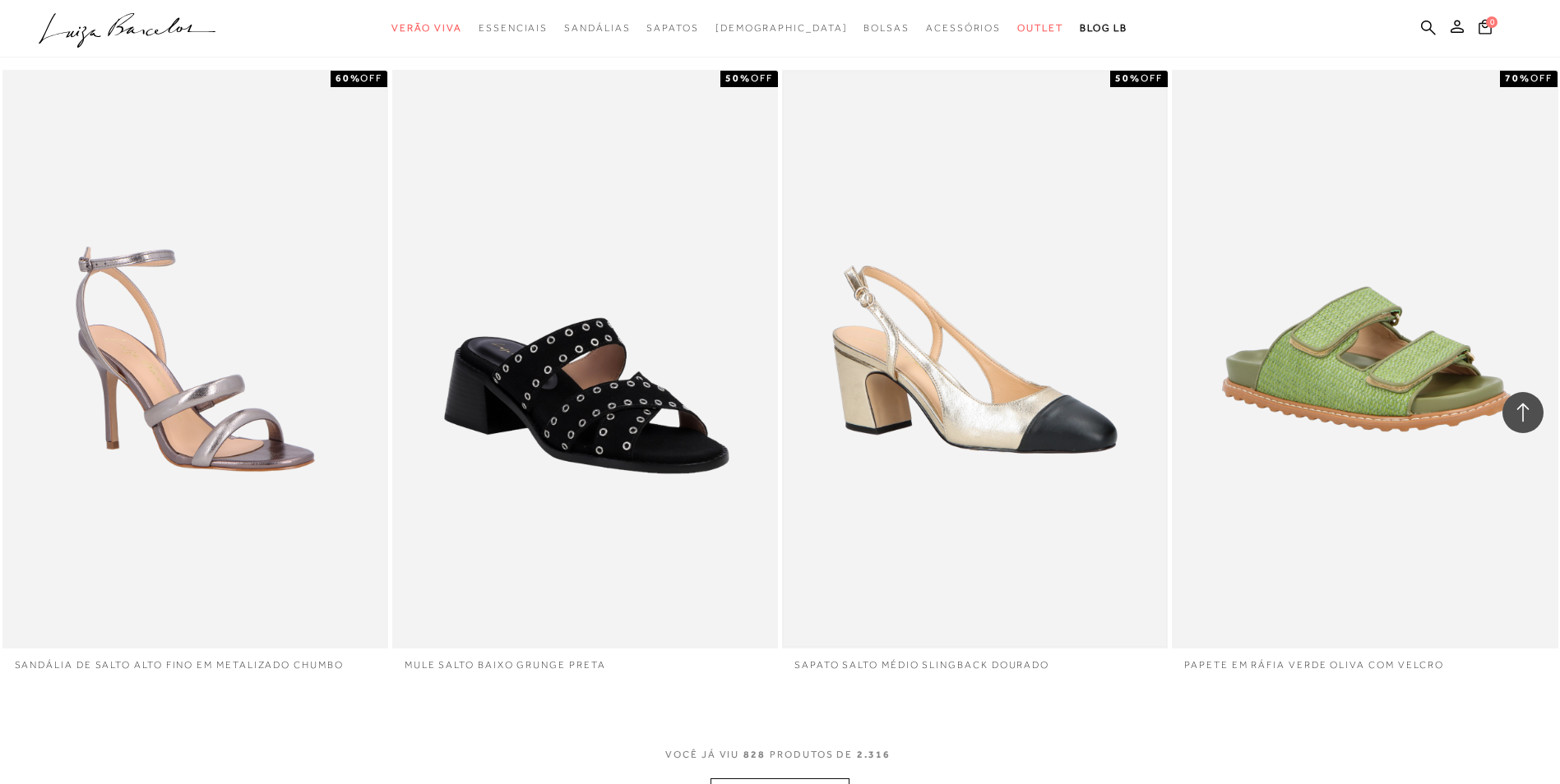
scroll to position [143017, 0]
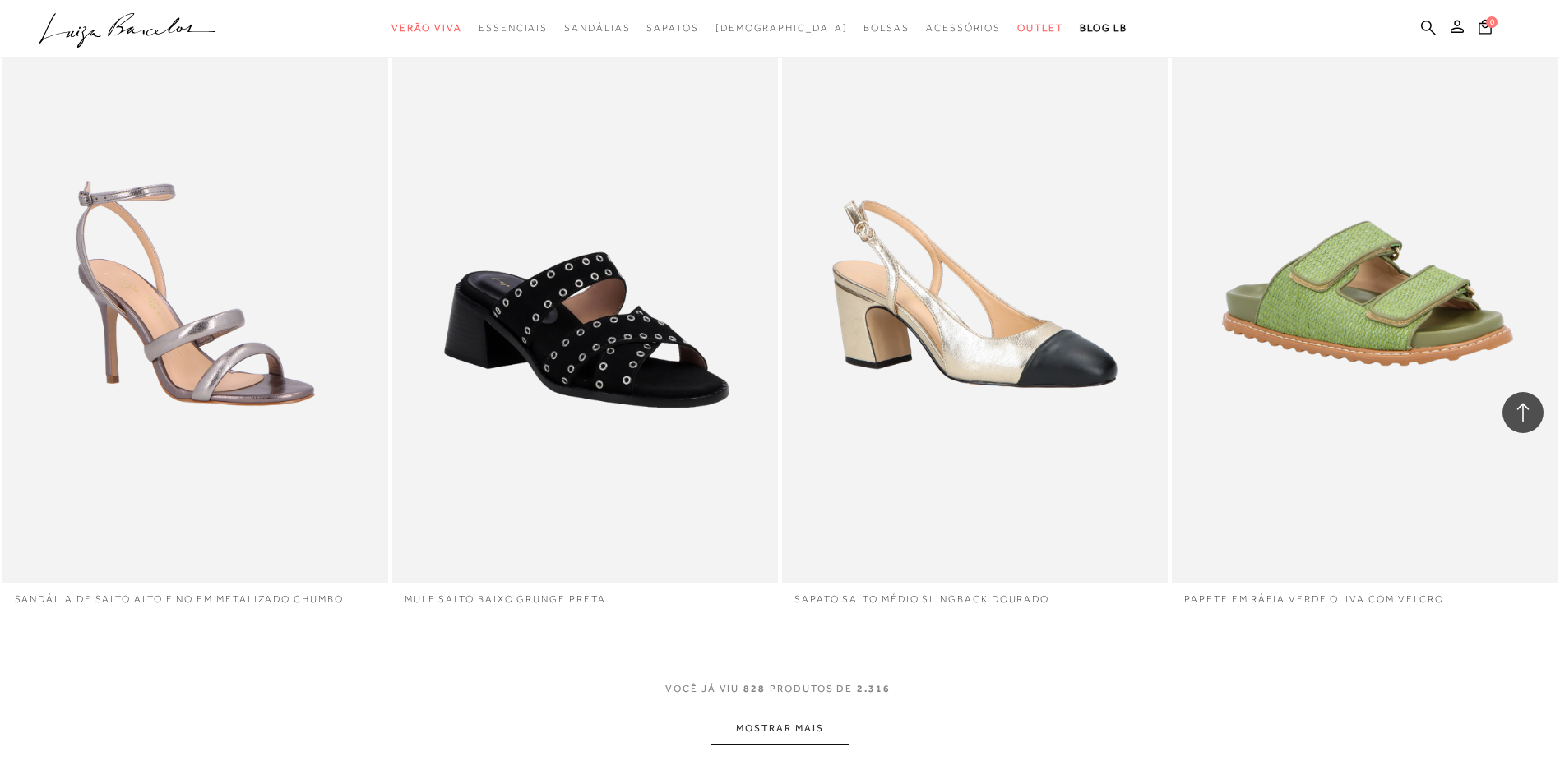
click at [770, 715] on button "MOSTRAR MAIS" at bounding box center [779, 728] width 138 height 32
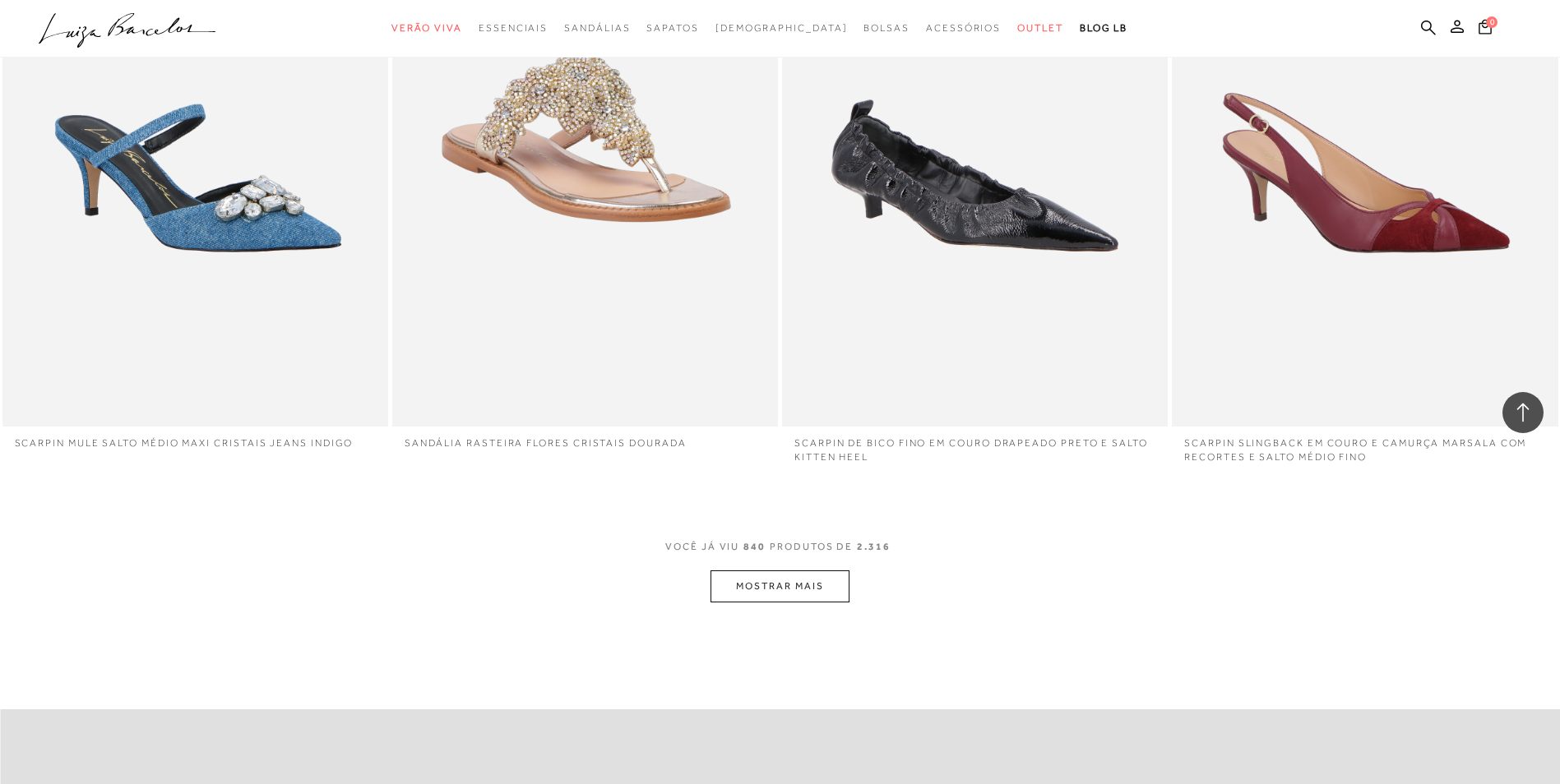
scroll to position [145155, 0]
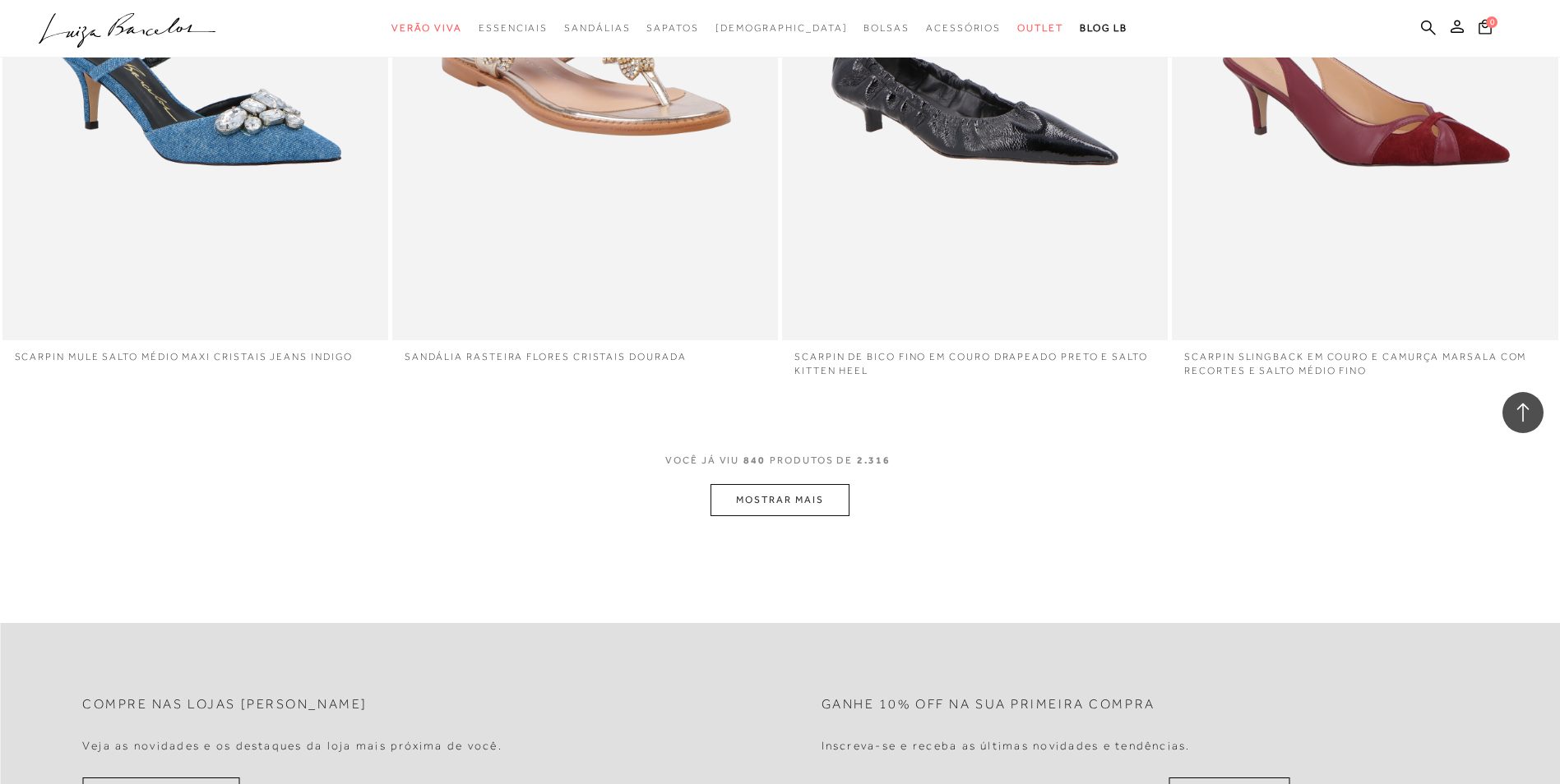
click at [734, 493] on button "MOSTRAR MAIS" at bounding box center [779, 500] width 138 height 32
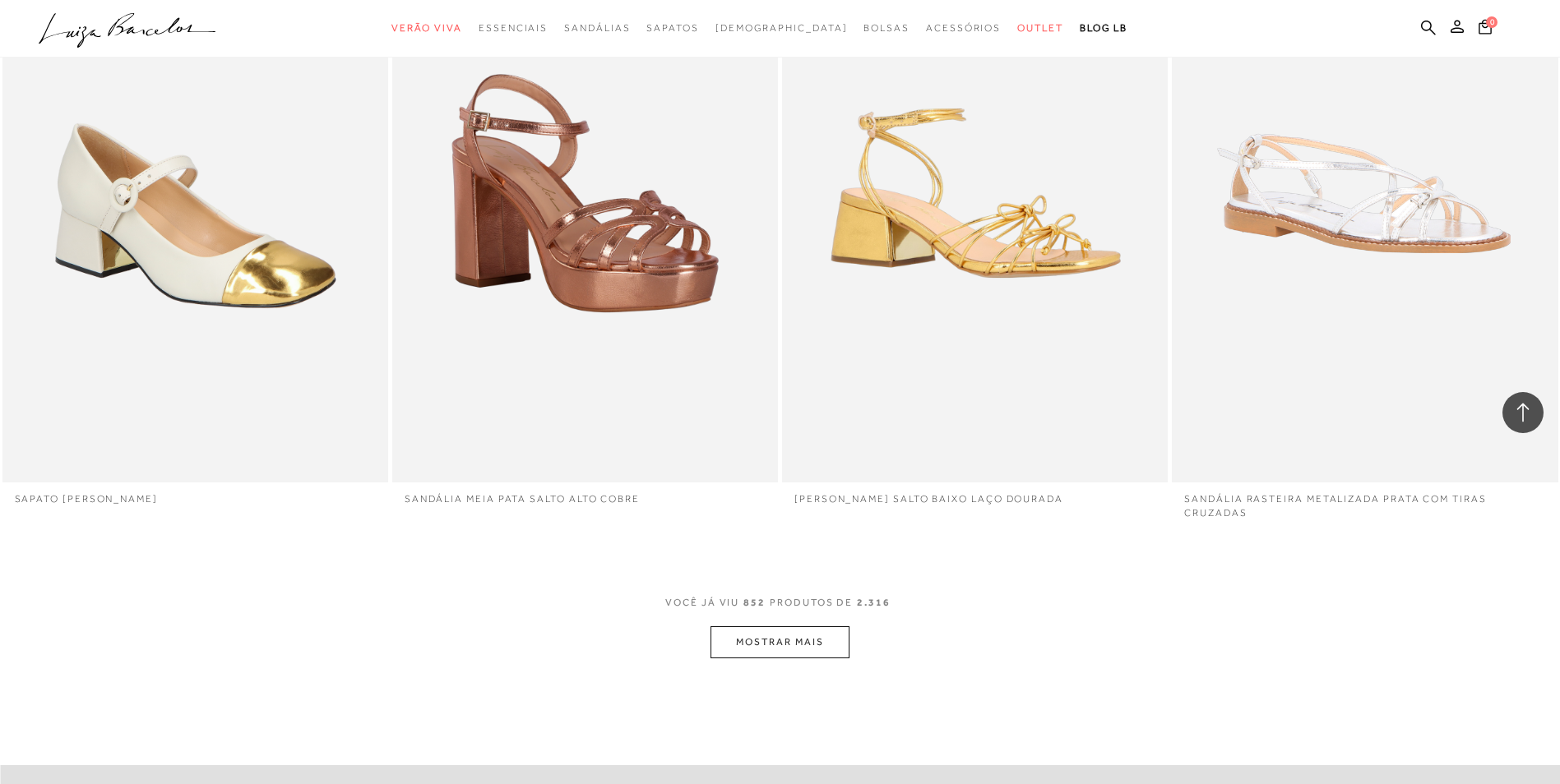
scroll to position [146963, 0]
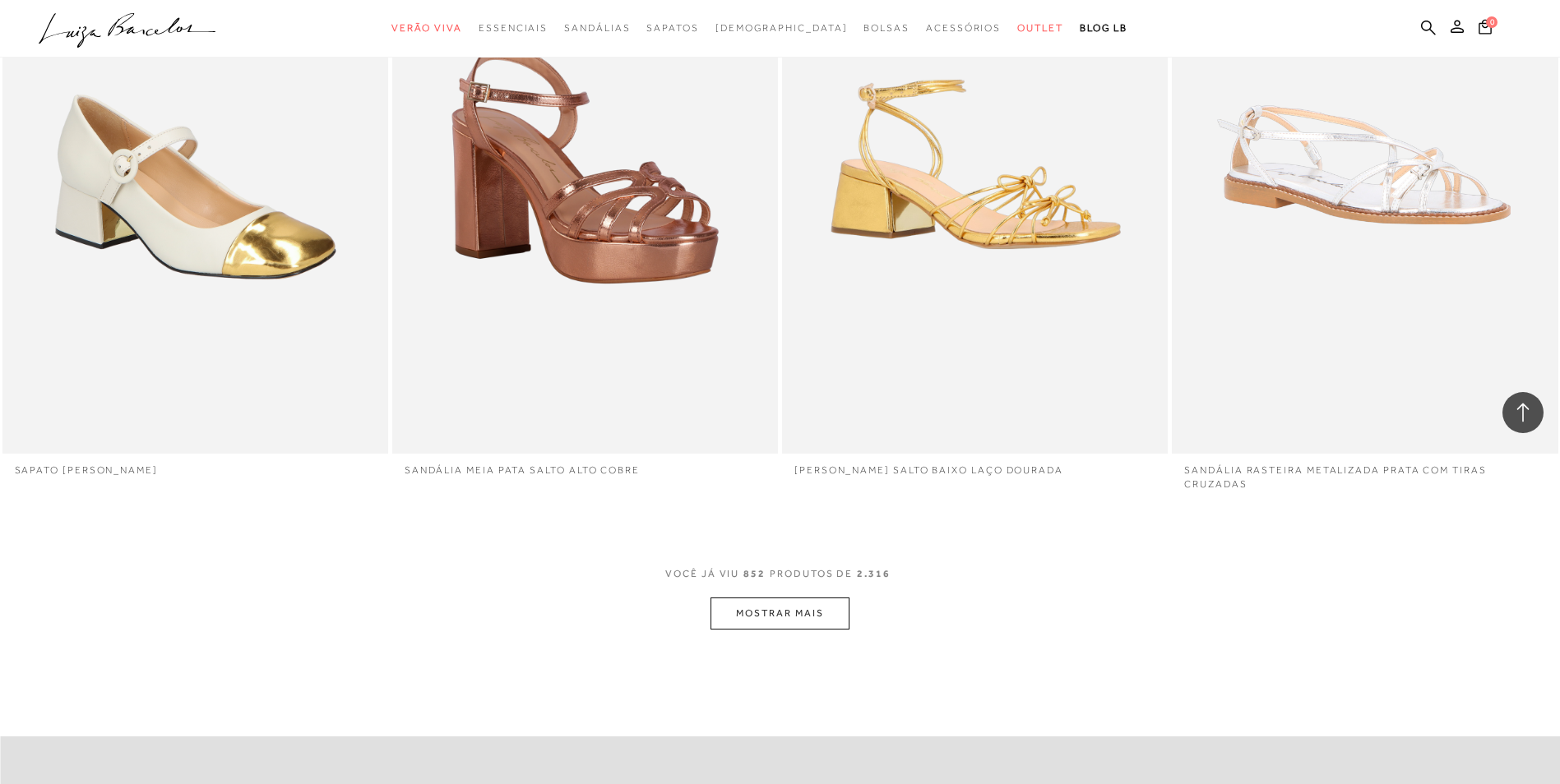
click at [784, 603] on button "MOSTRAR MAIS" at bounding box center [779, 613] width 138 height 32
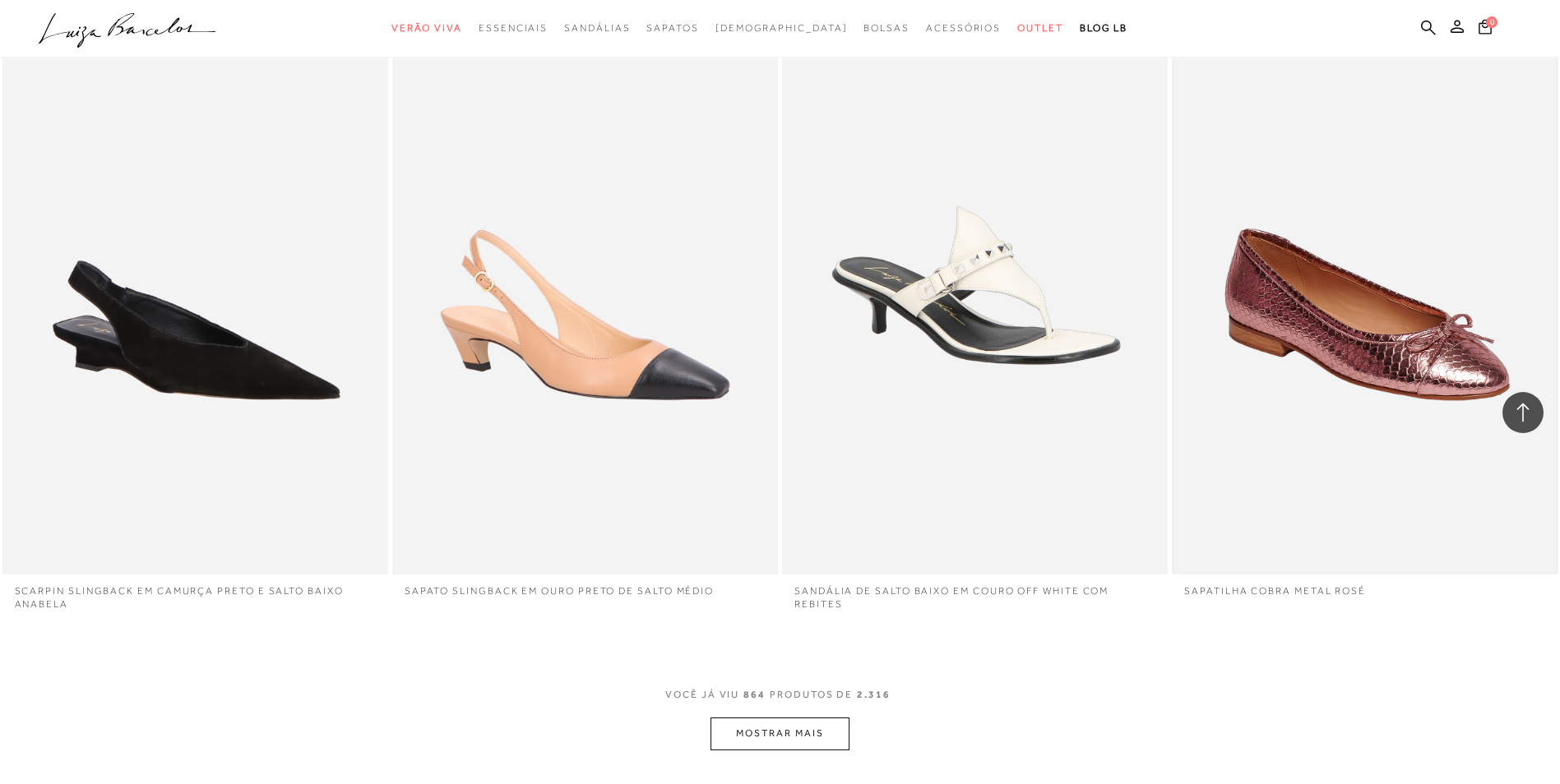
scroll to position [148936, 0]
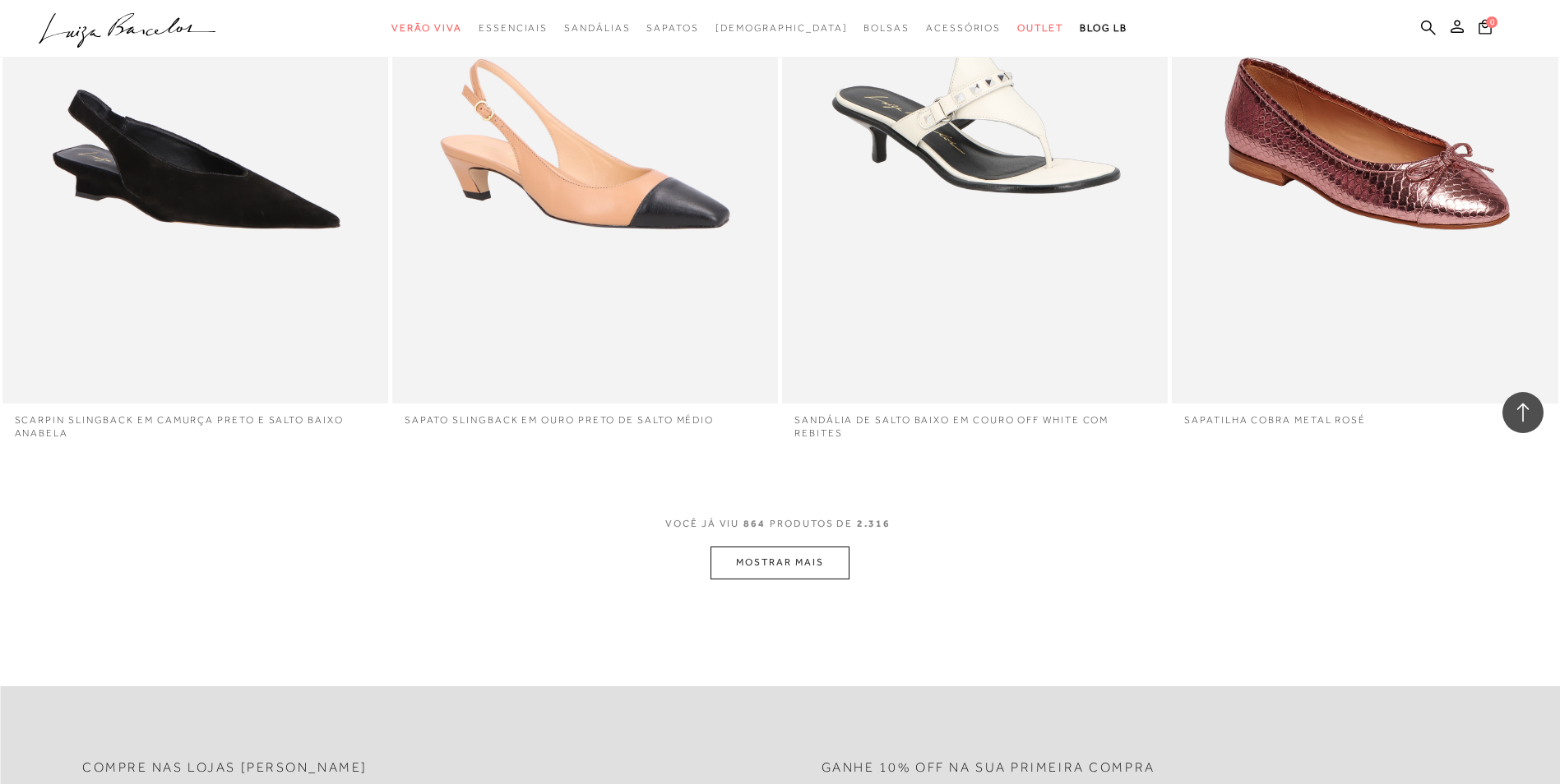
click at [758, 552] on button "MOSTRAR MAIS" at bounding box center [779, 563] width 138 height 32
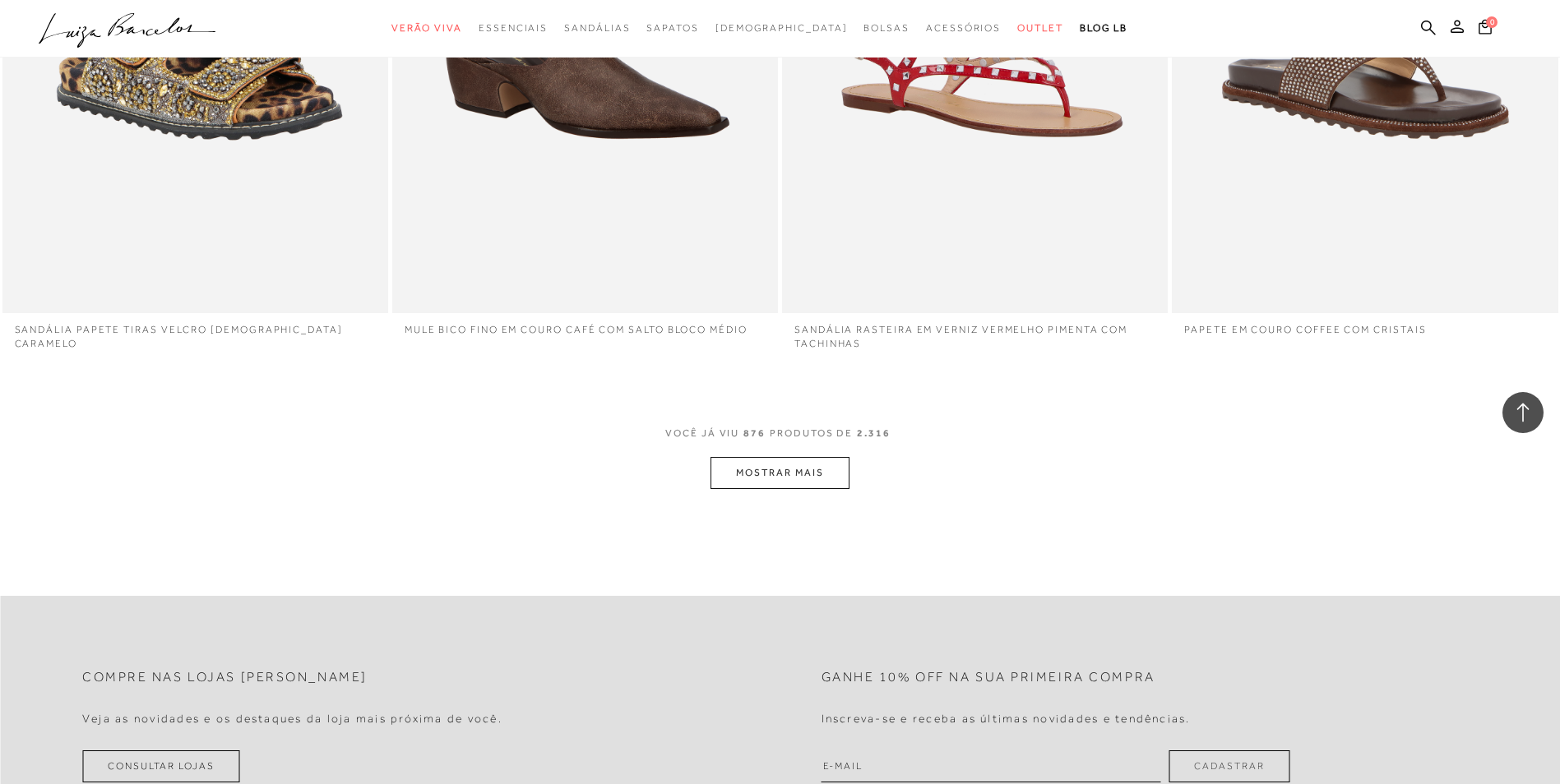
scroll to position [150909, 0]
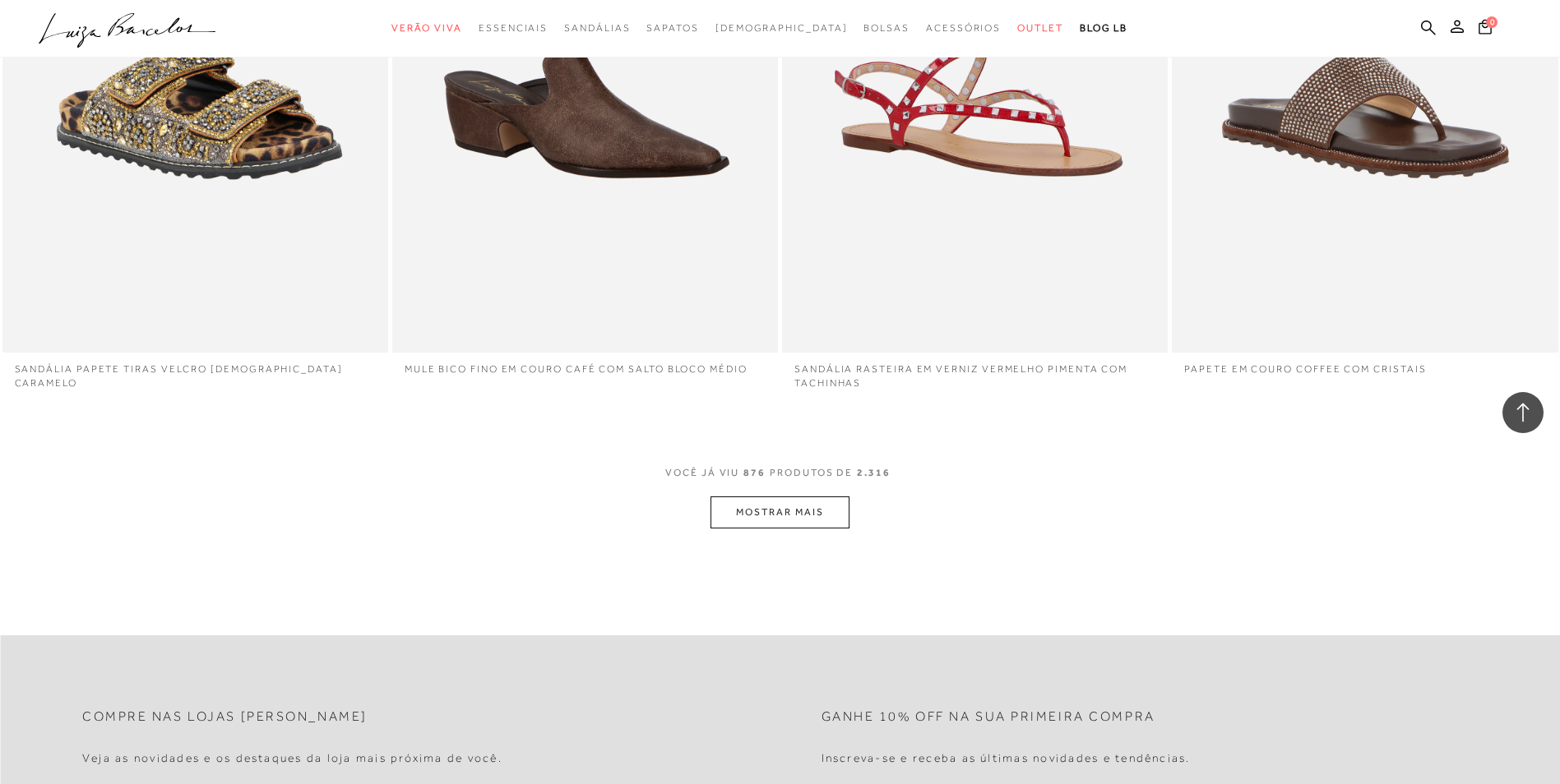
click at [757, 497] on button "MOSTRAR MAIS" at bounding box center [779, 512] width 138 height 32
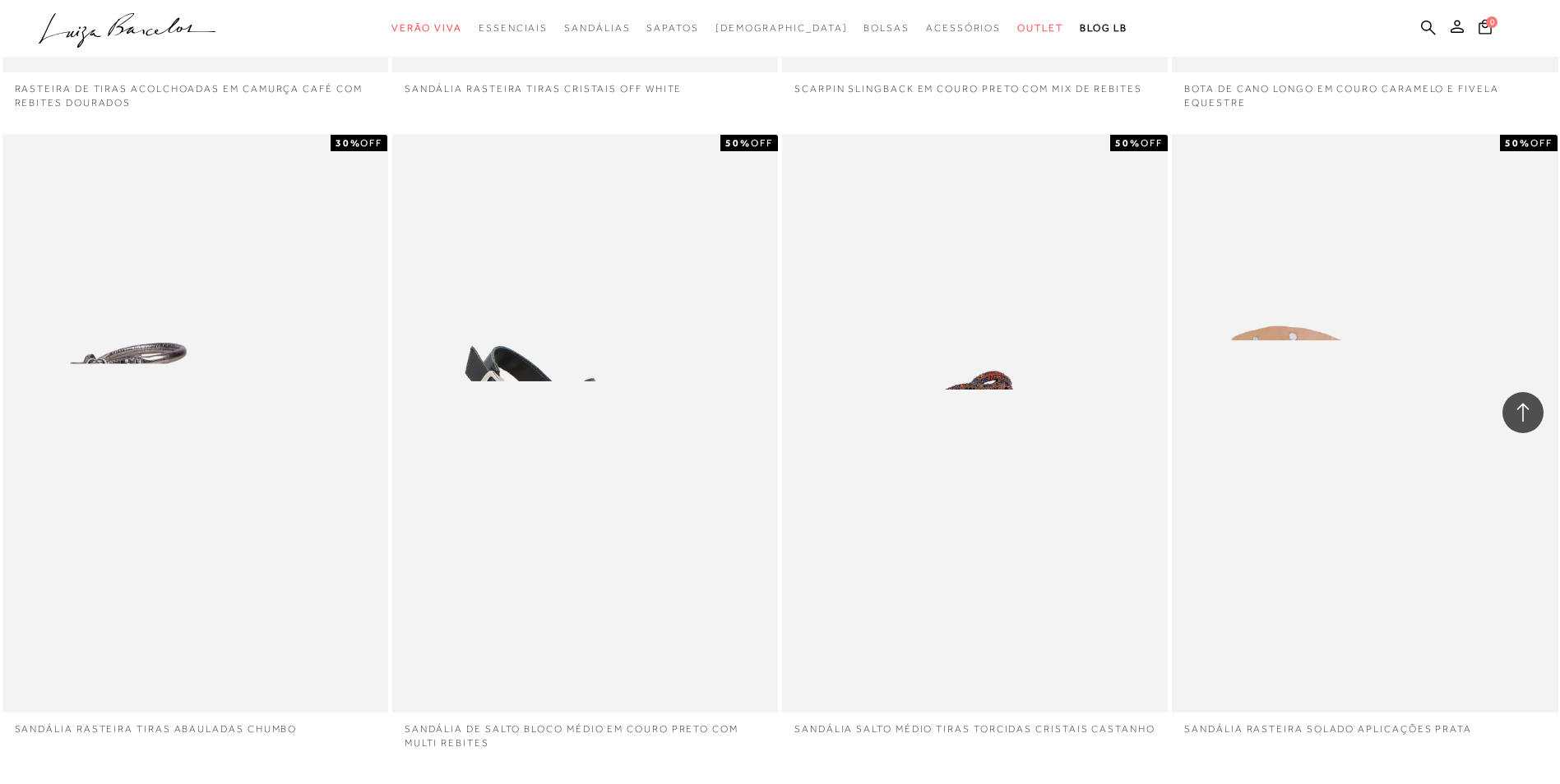
scroll to position [152800, 0]
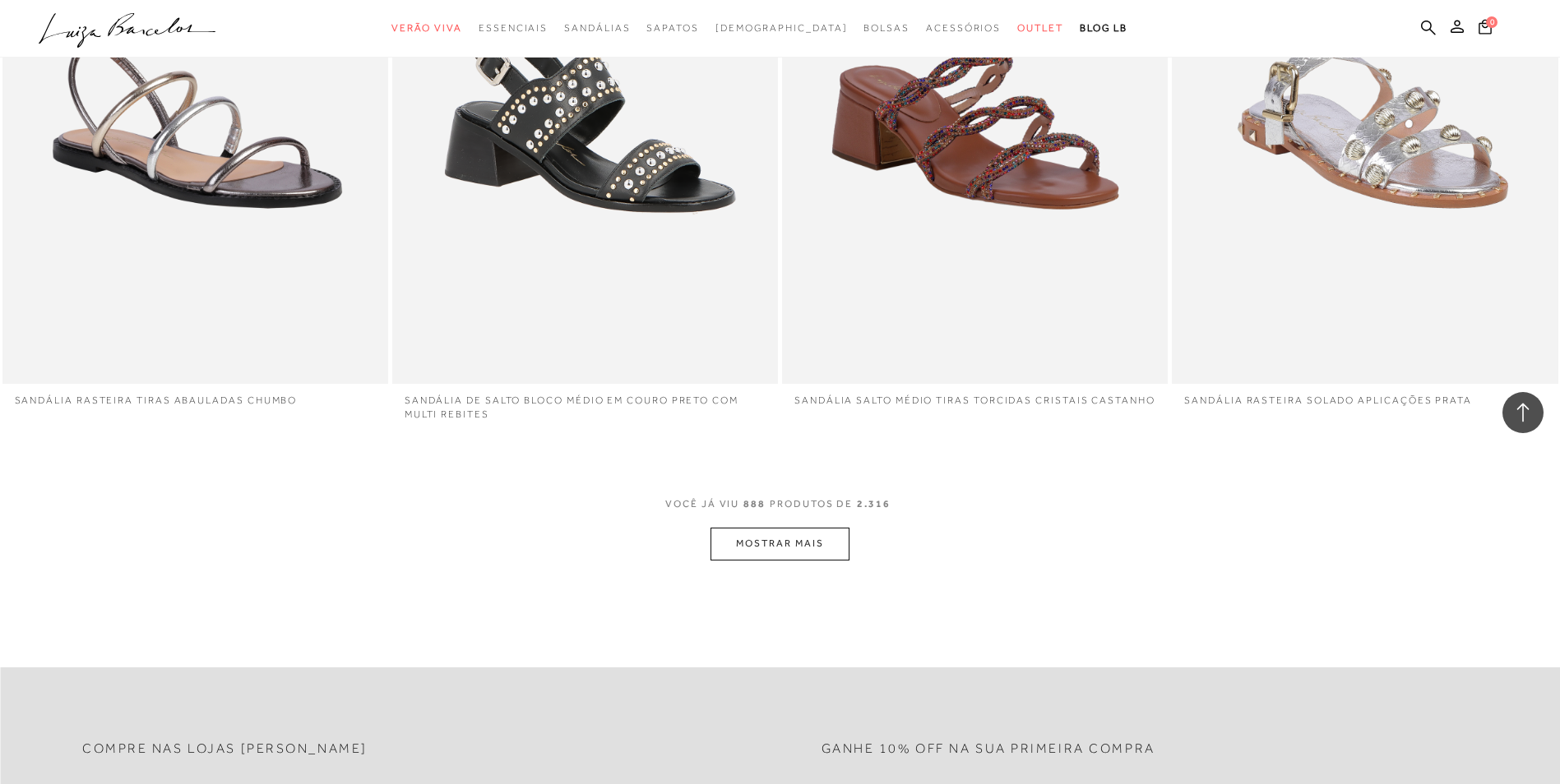
click at [809, 531] on button "MOSTRAR MAIS" at bounding box center [779, 544] width 138 height 32
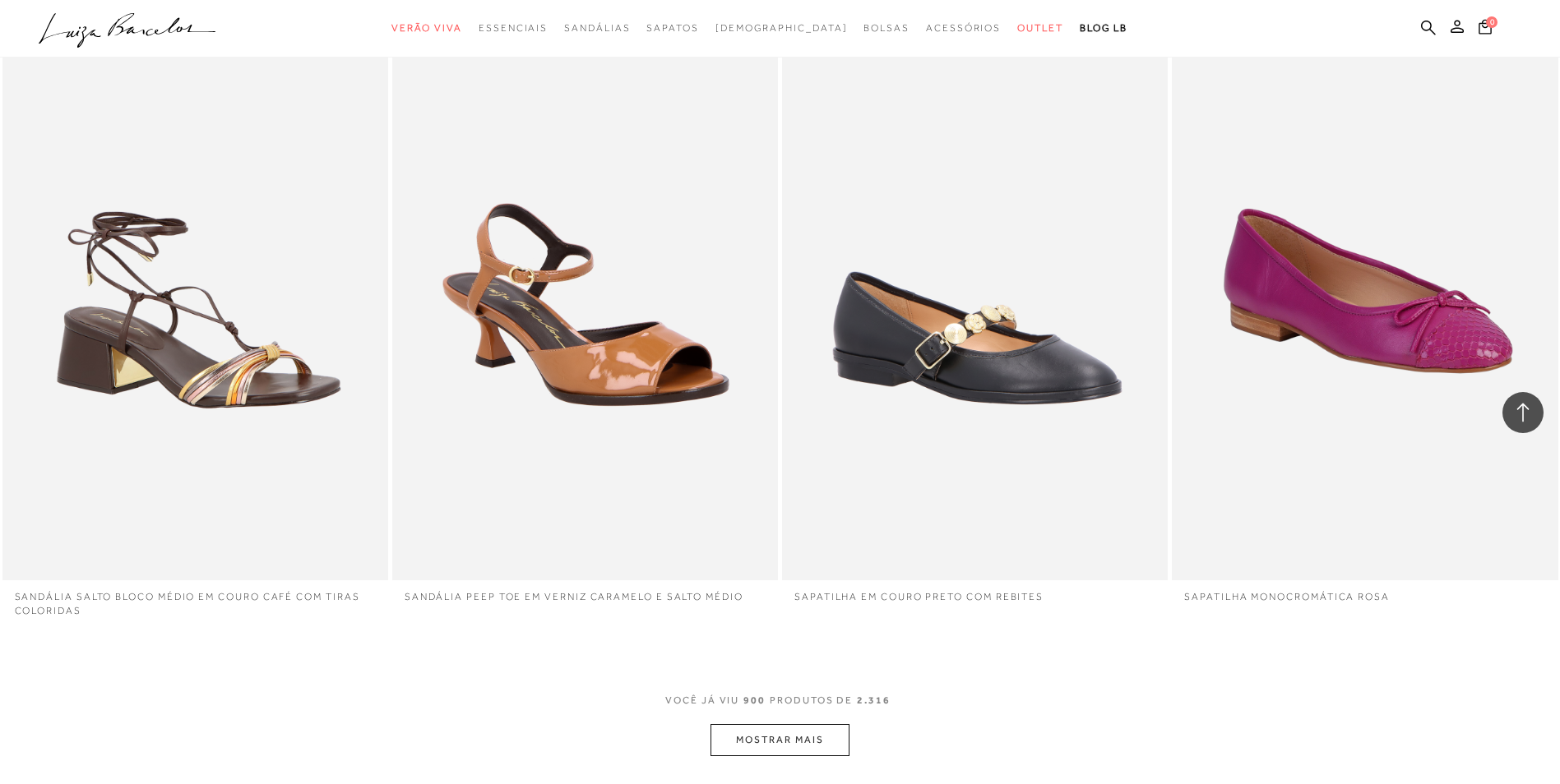
scroll to position [154937, 0]
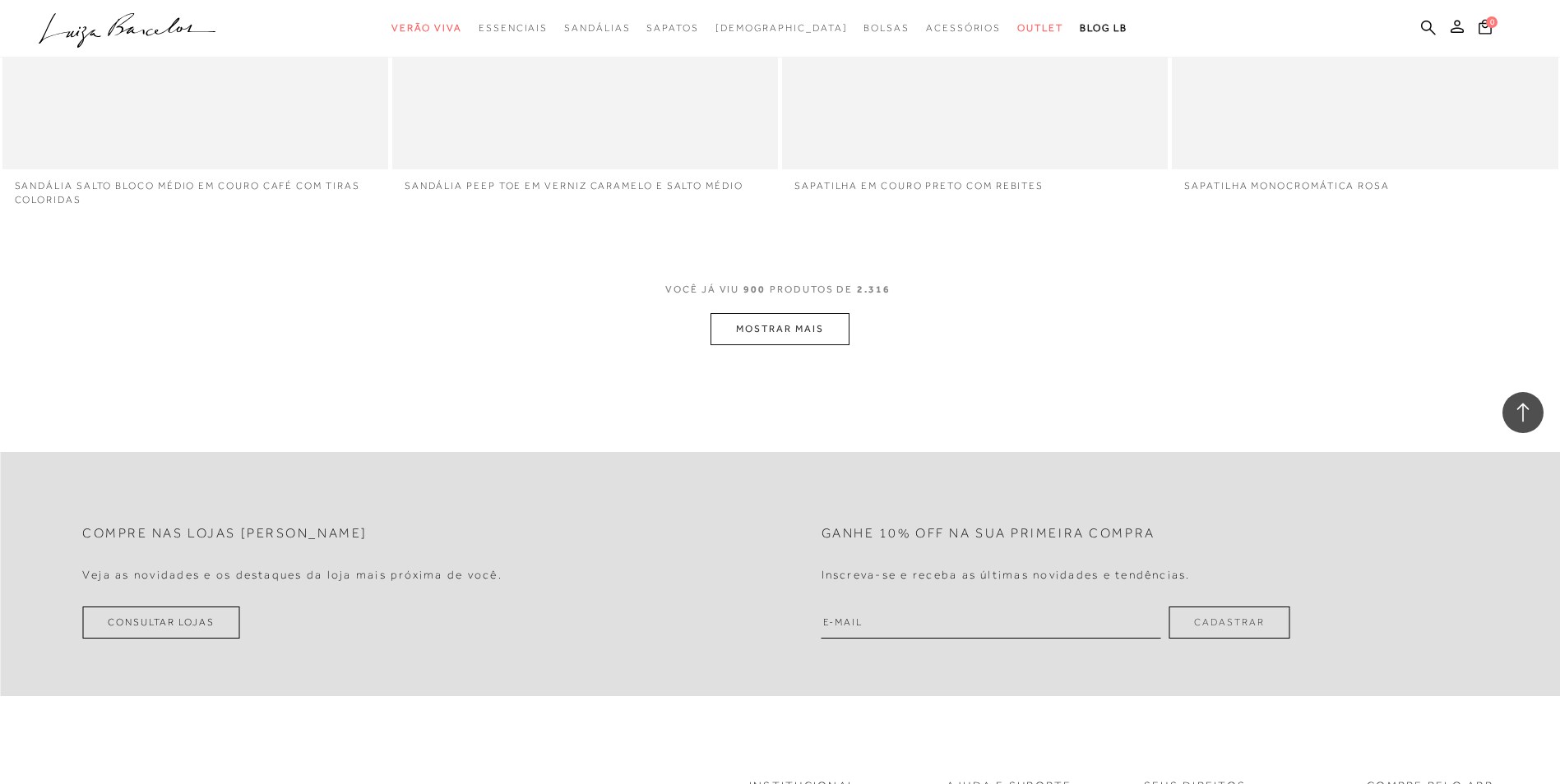
click at [783, 313] on button "MOSTRAR MAIS" at bounding box center [779, 329] width 138 height 32
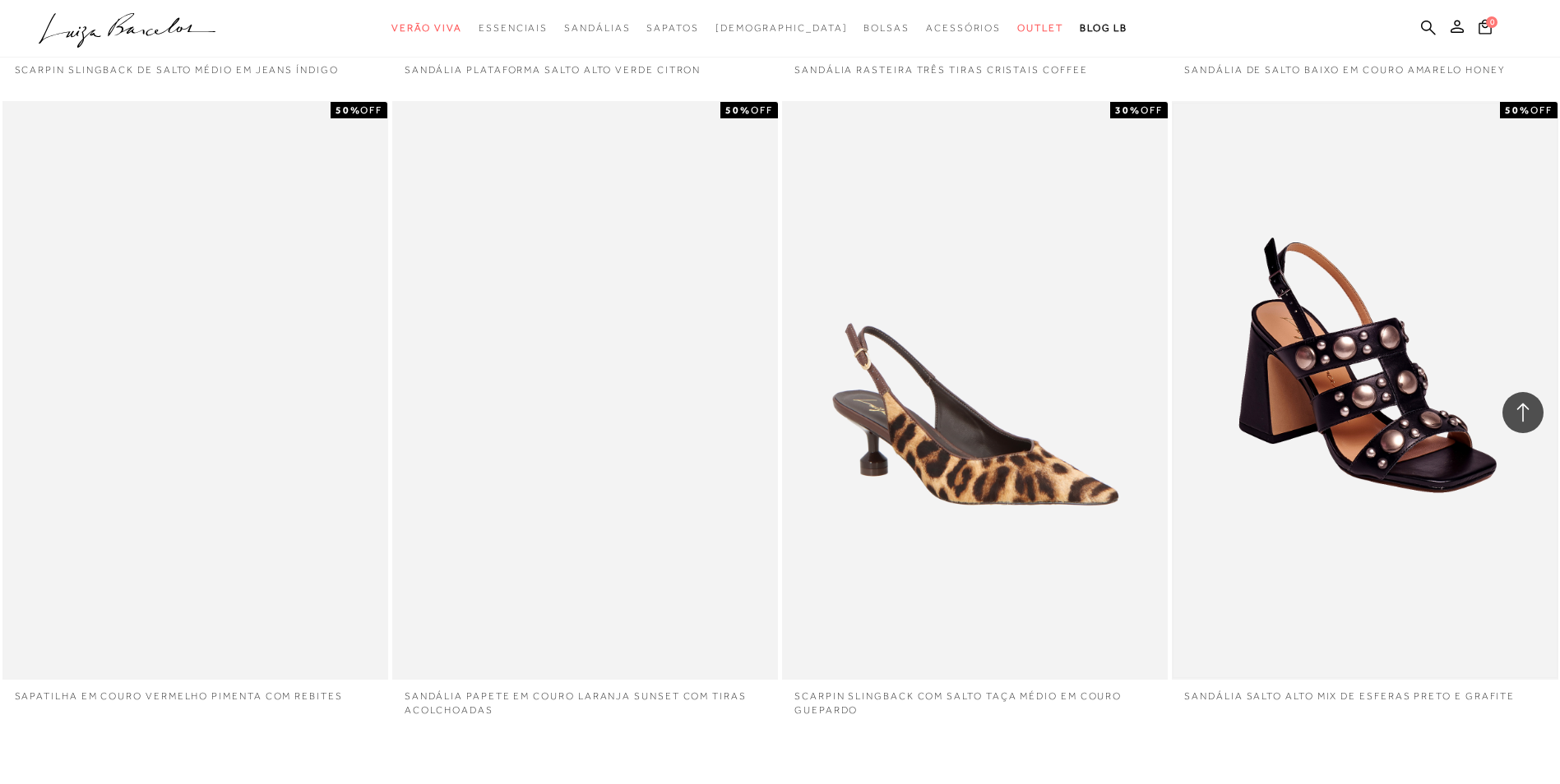
scroll to position [156581, 0]
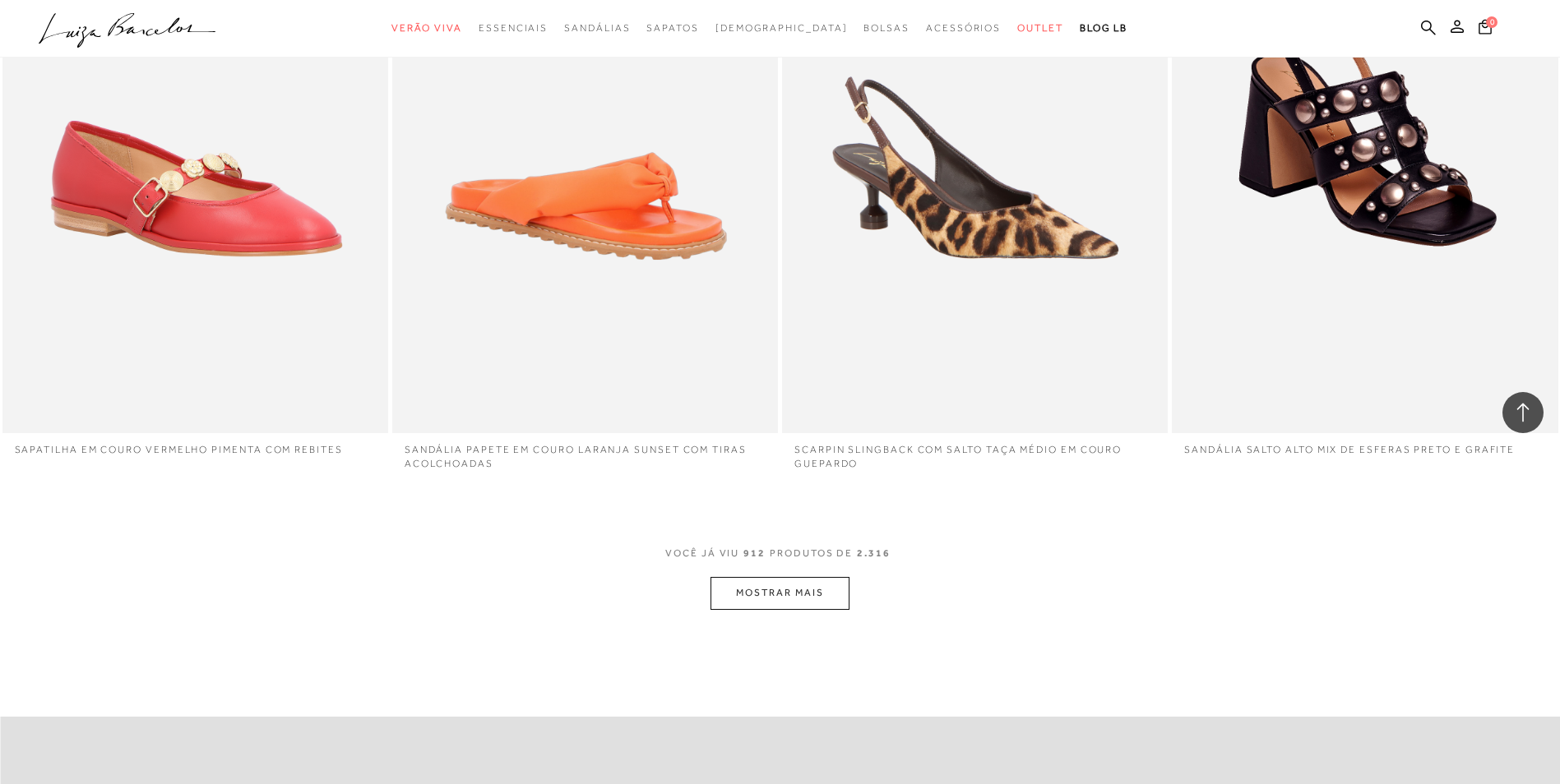
click at [754, 577] on button "MOSTRAR MAIS" at bounding box center [779, 593] width 138 height 32
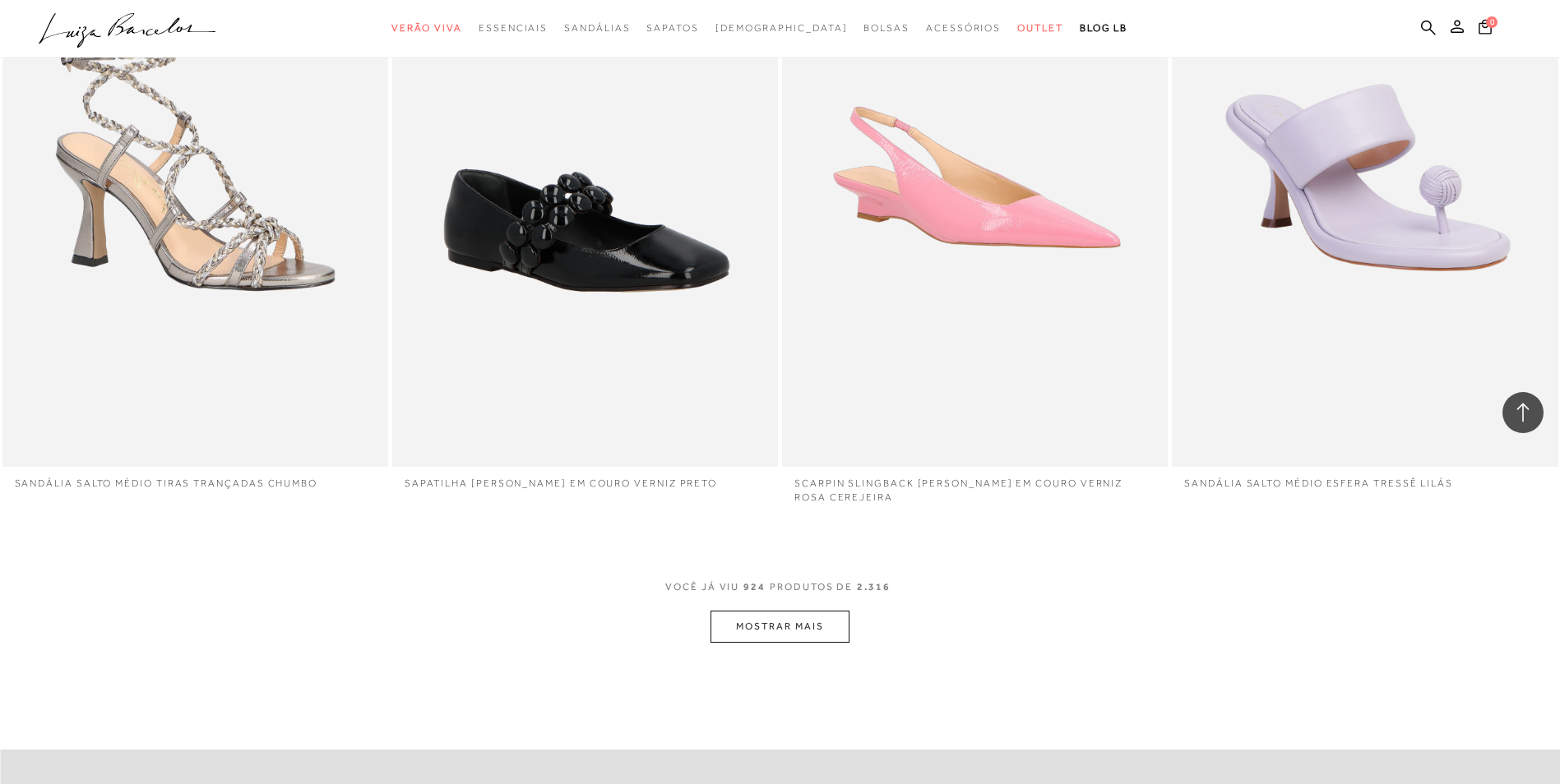
scroll to position [158554, 0]
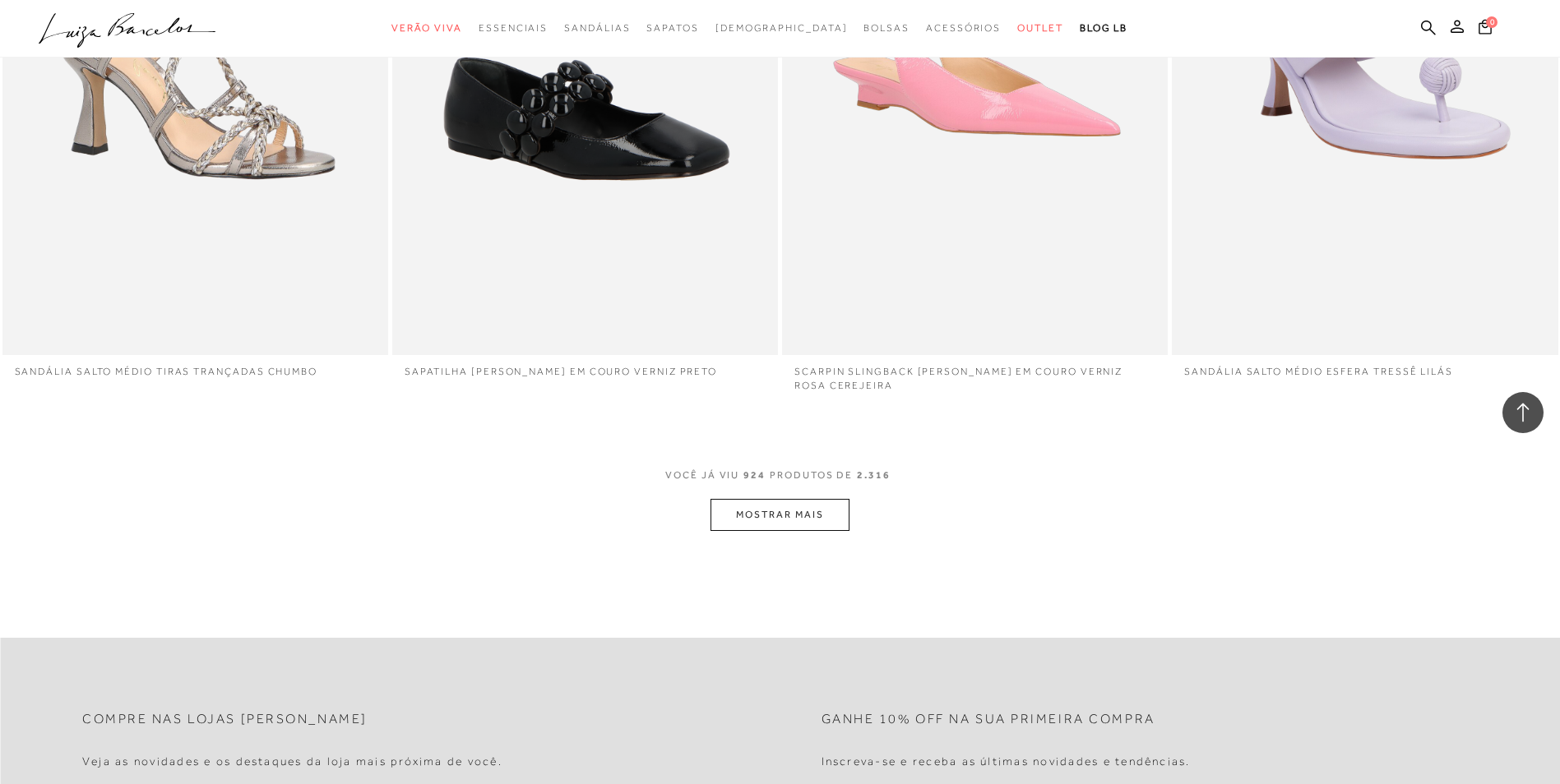
click at [825, 499] on button "MOSTRAR MAIS" at bounding box center [779, 514] width 138 height 32
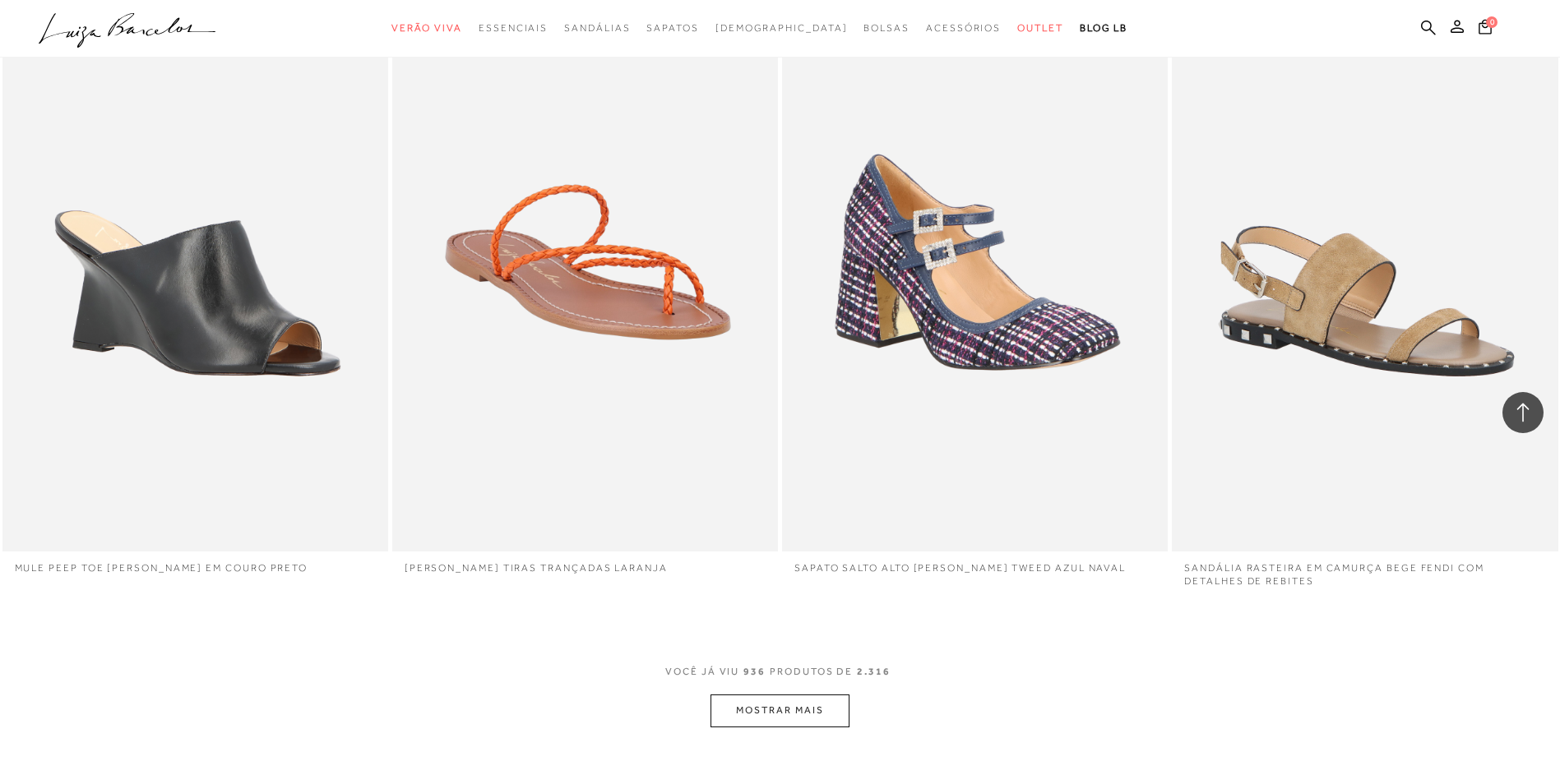
scroll to position [160527, 0]
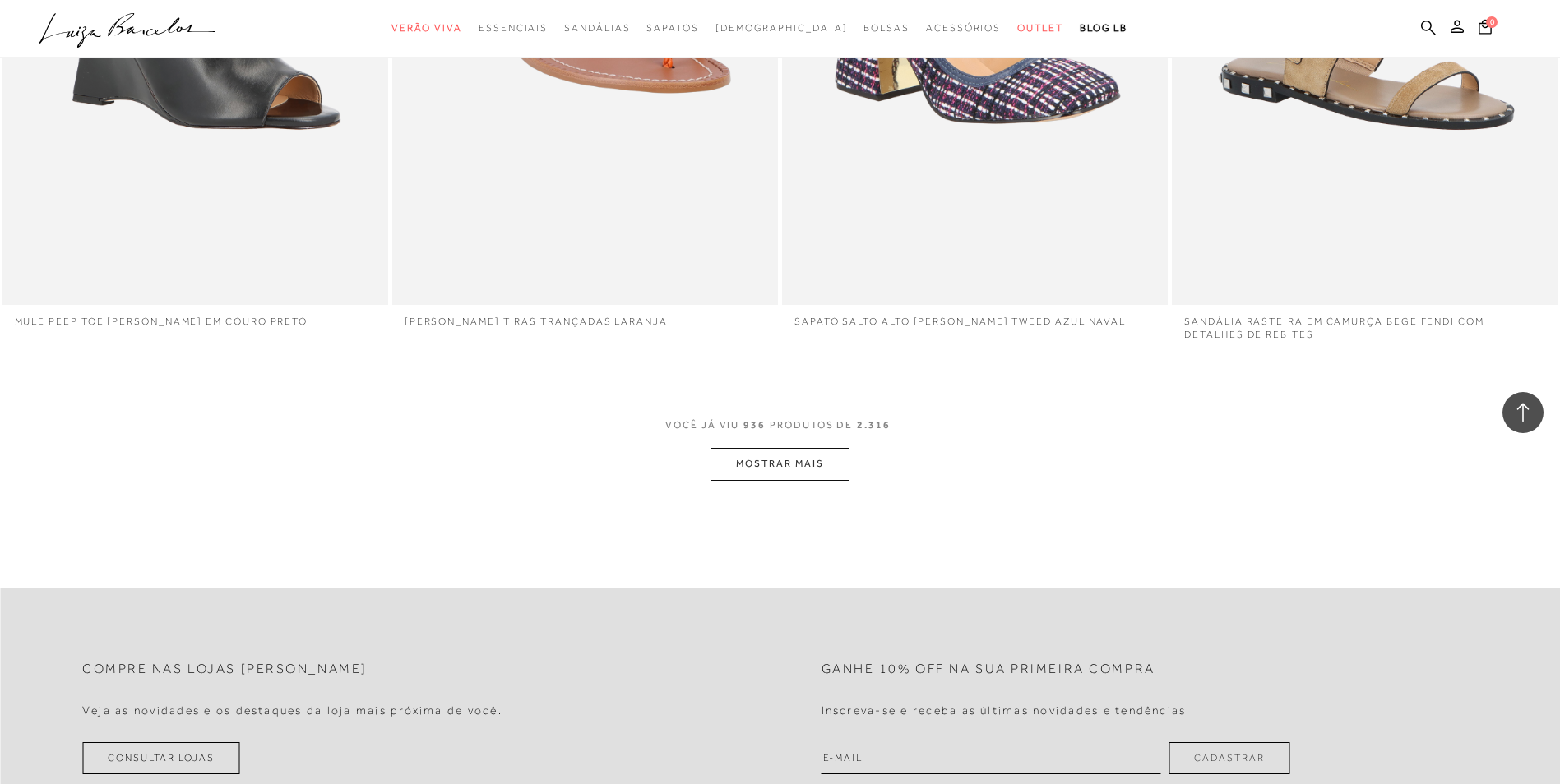
click at [772, 448] on button "MOSTRAR MAIS" at bounding box center [779, 463] width 138 height 32
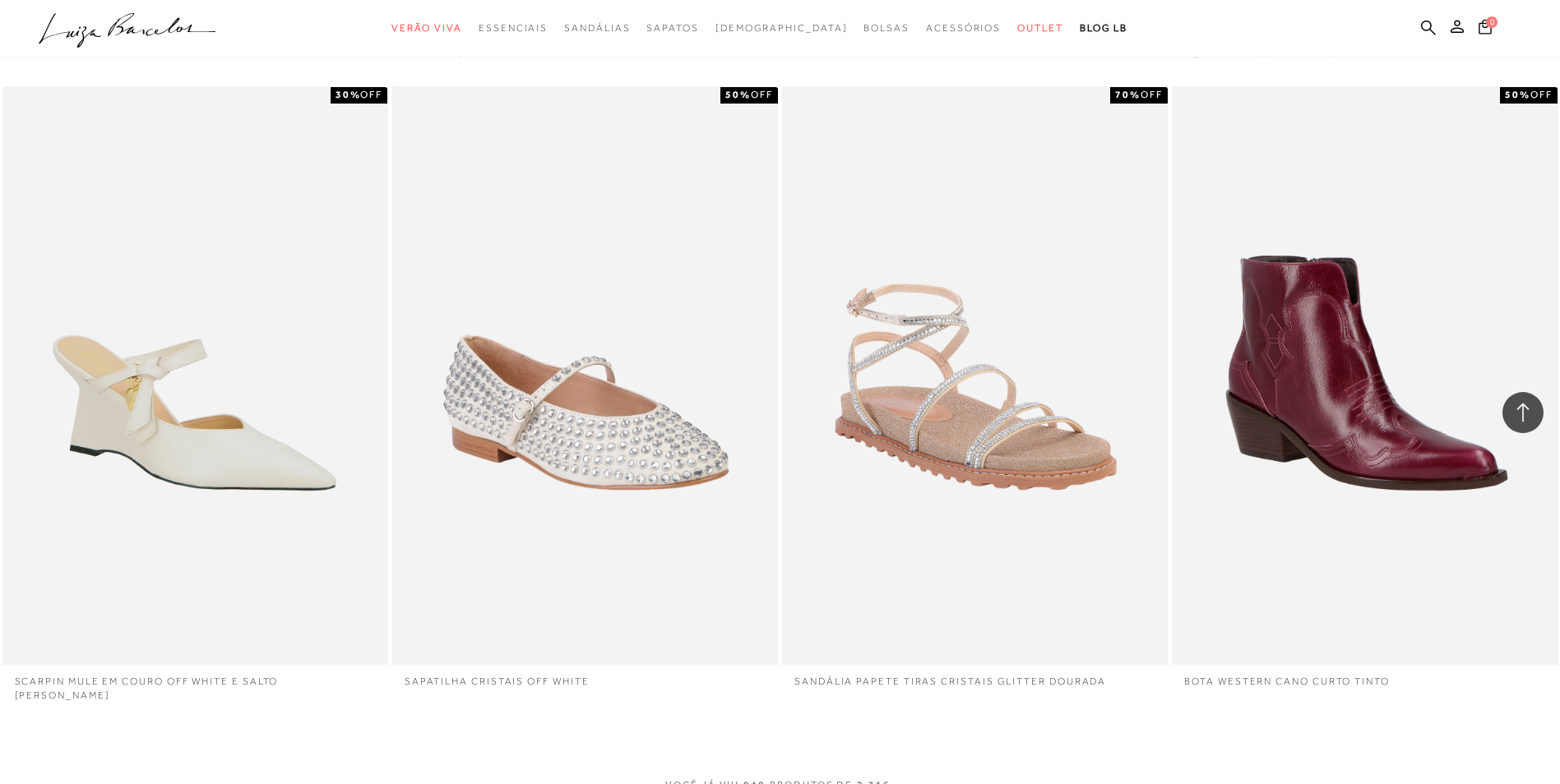
scroll to position [162500, 0]
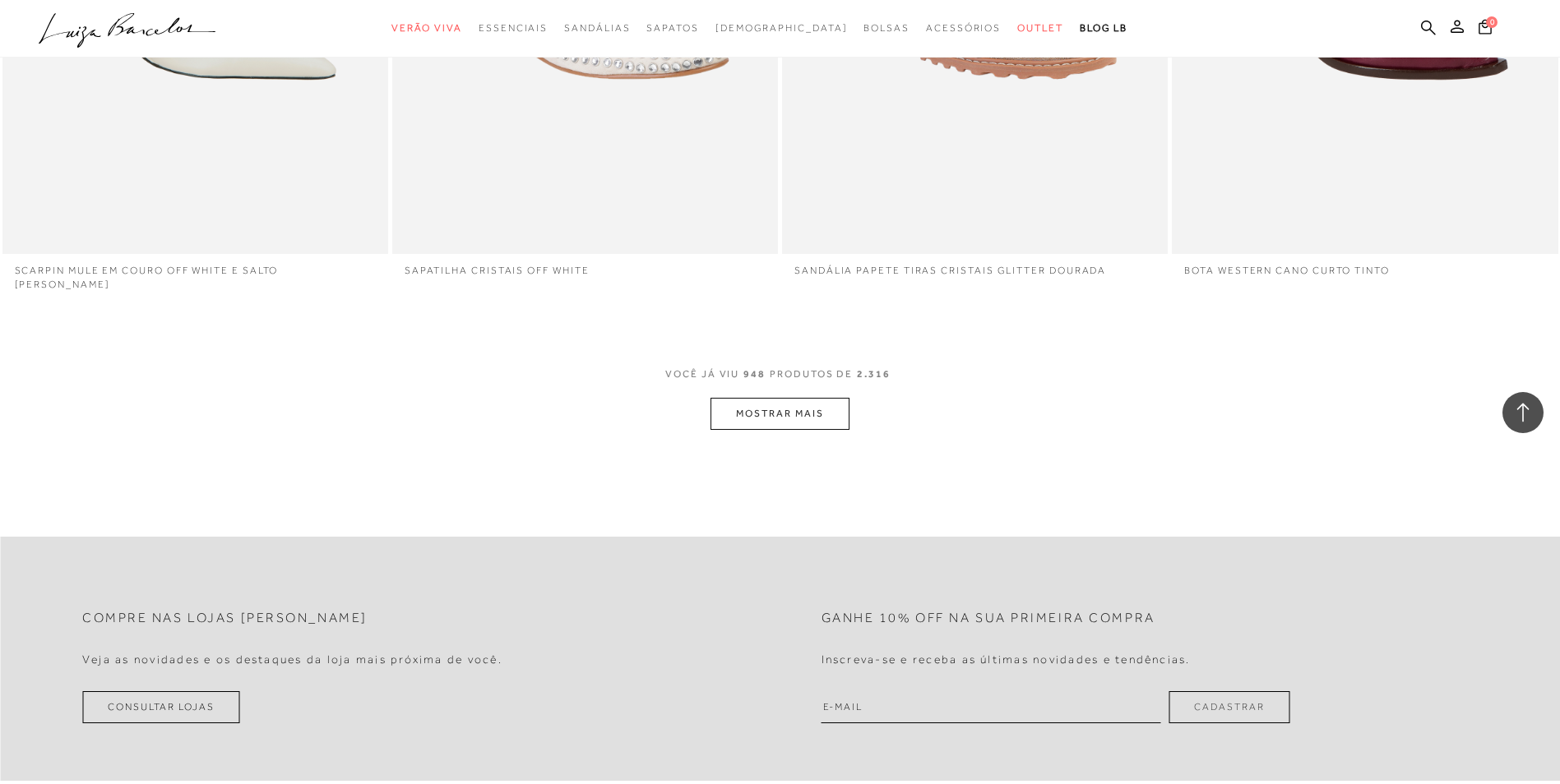
click at [832, 398] on button "MOSTRAR MAIS" at bounding box center [779, 413] width 138 height 32
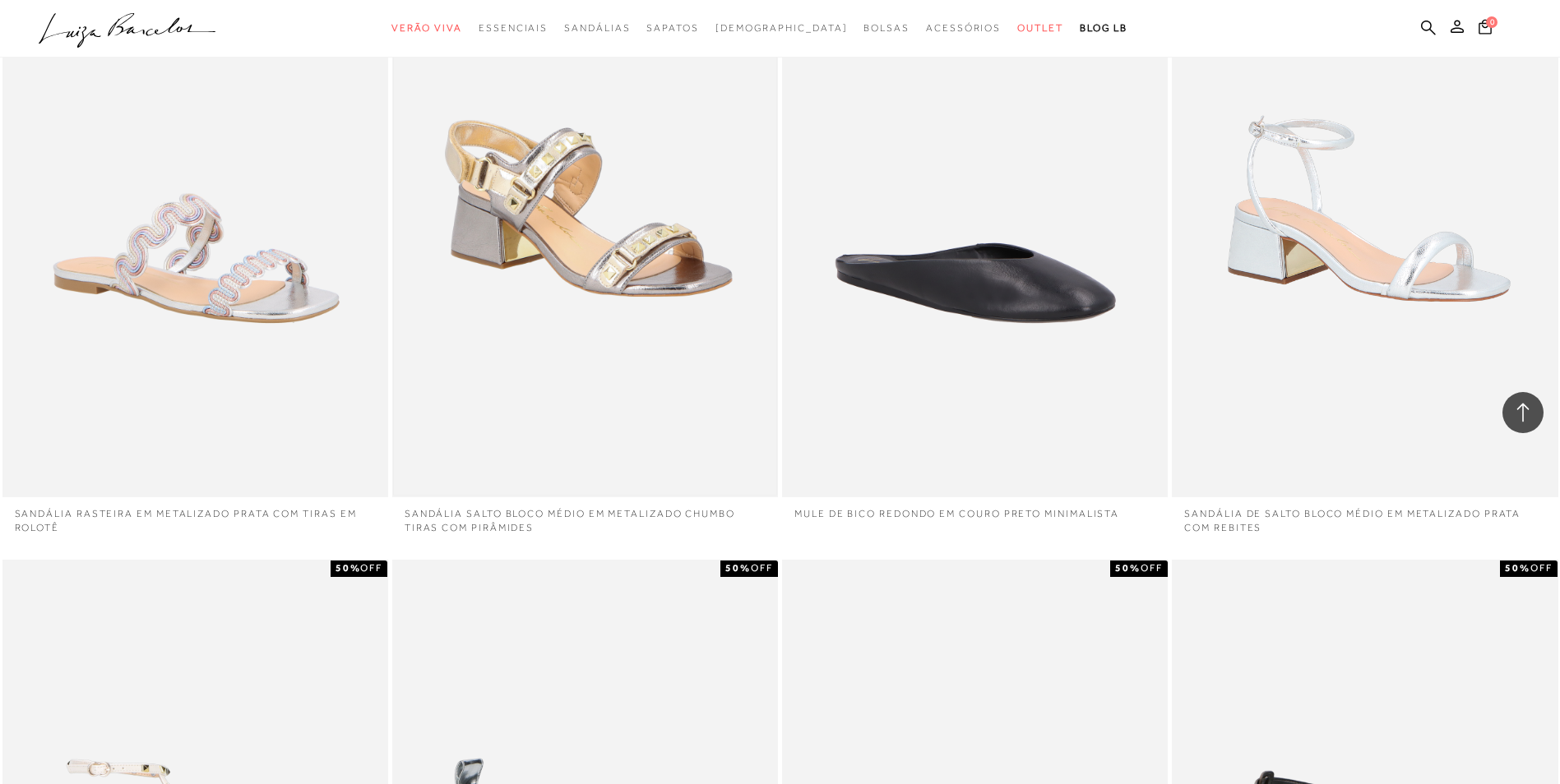
scroll to position [162912, 0]
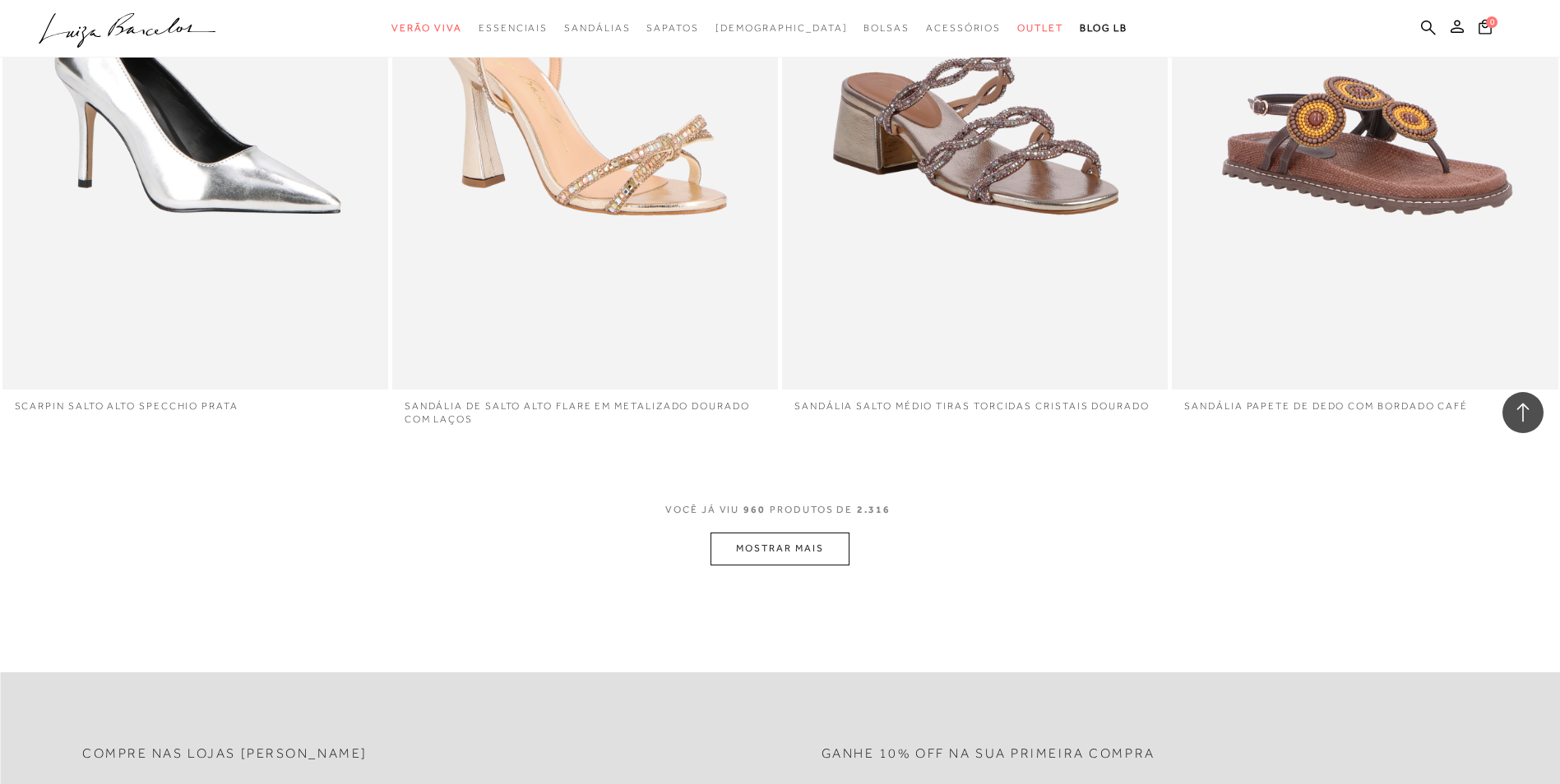
scroll to position [164309, 0]
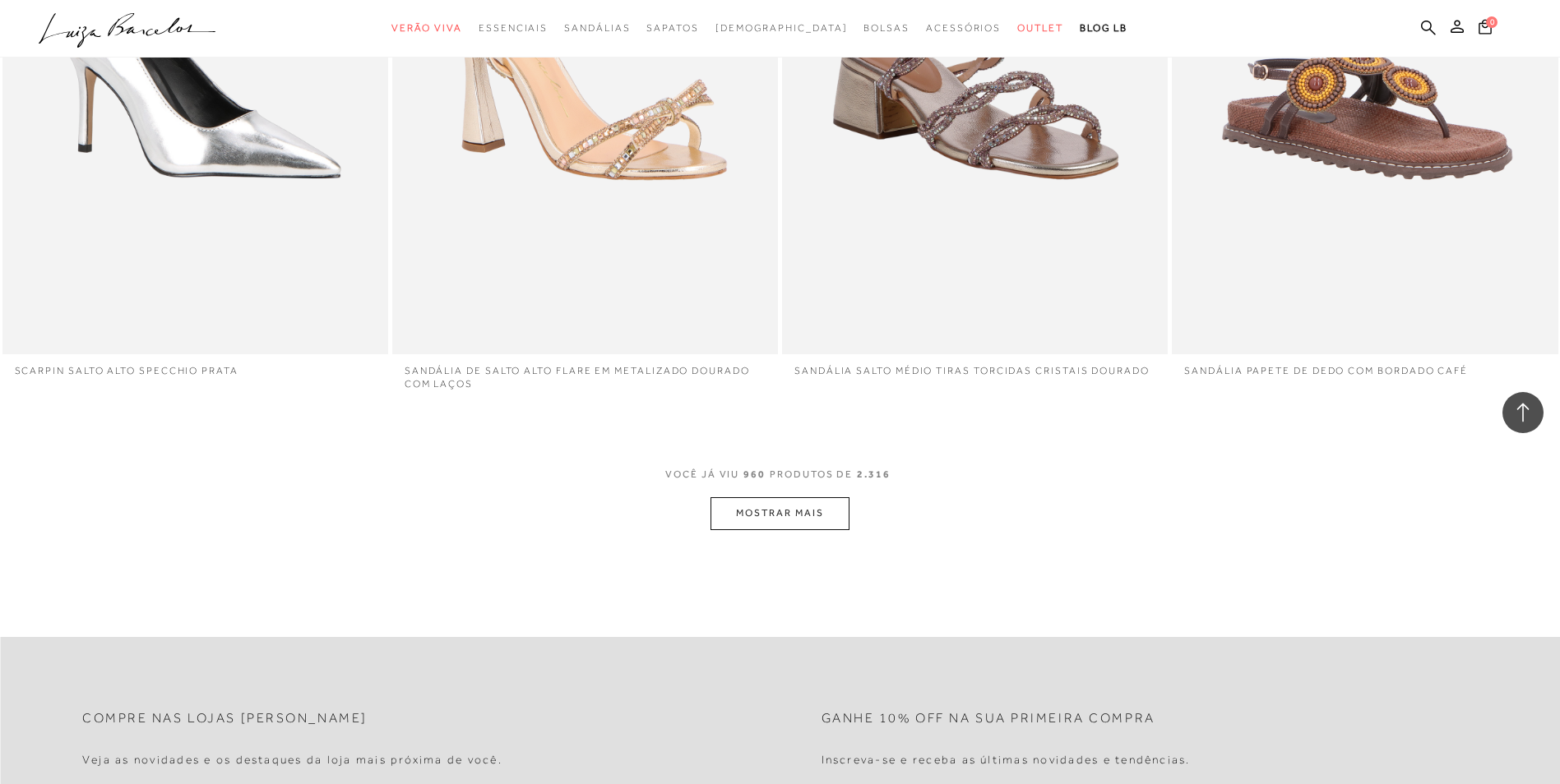
click at [794, 498] on button "MOSTRAR MAIS" at bounding box center [779, 513] width 138 height 32
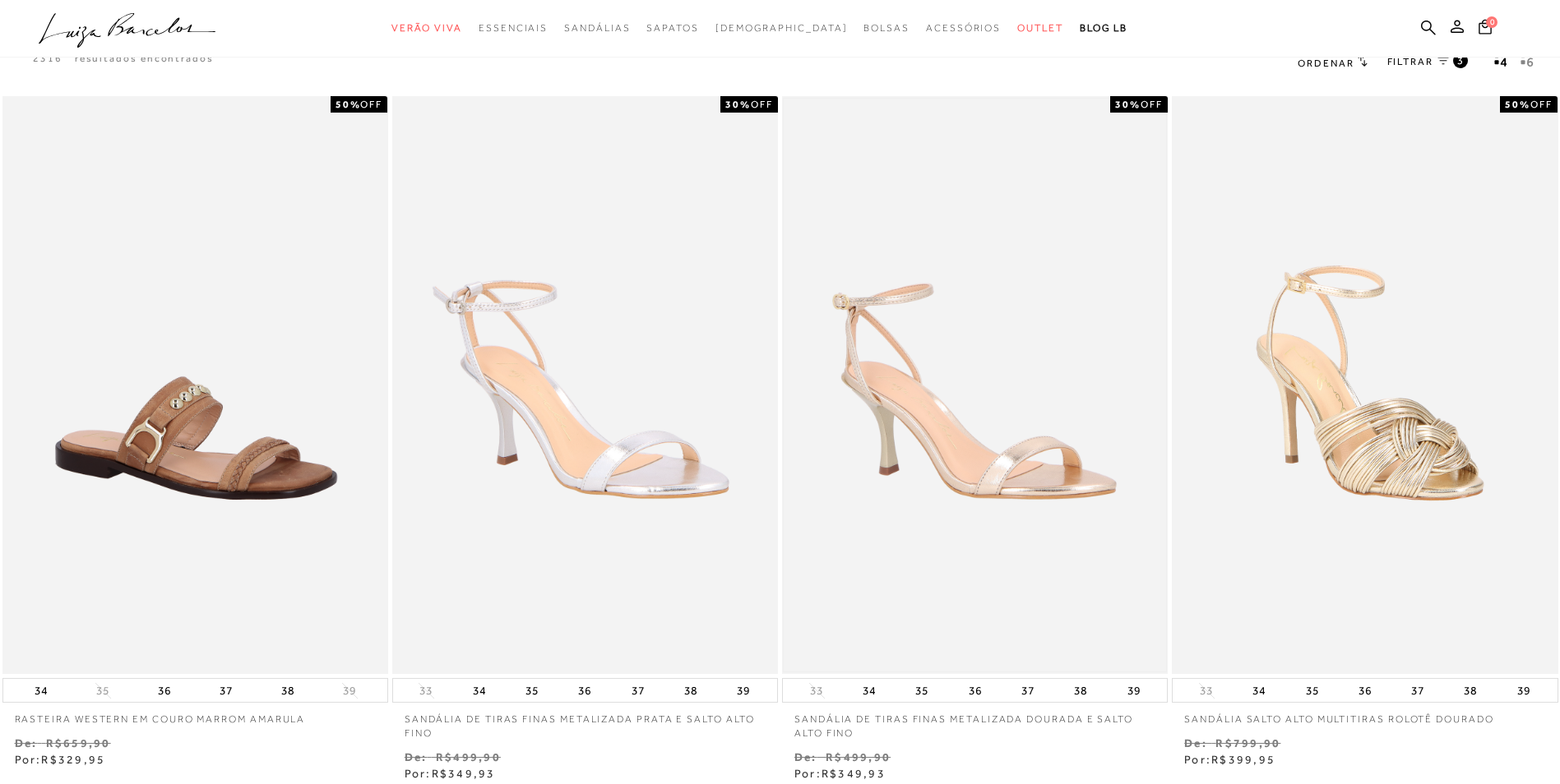
scroll to position [0, 0]
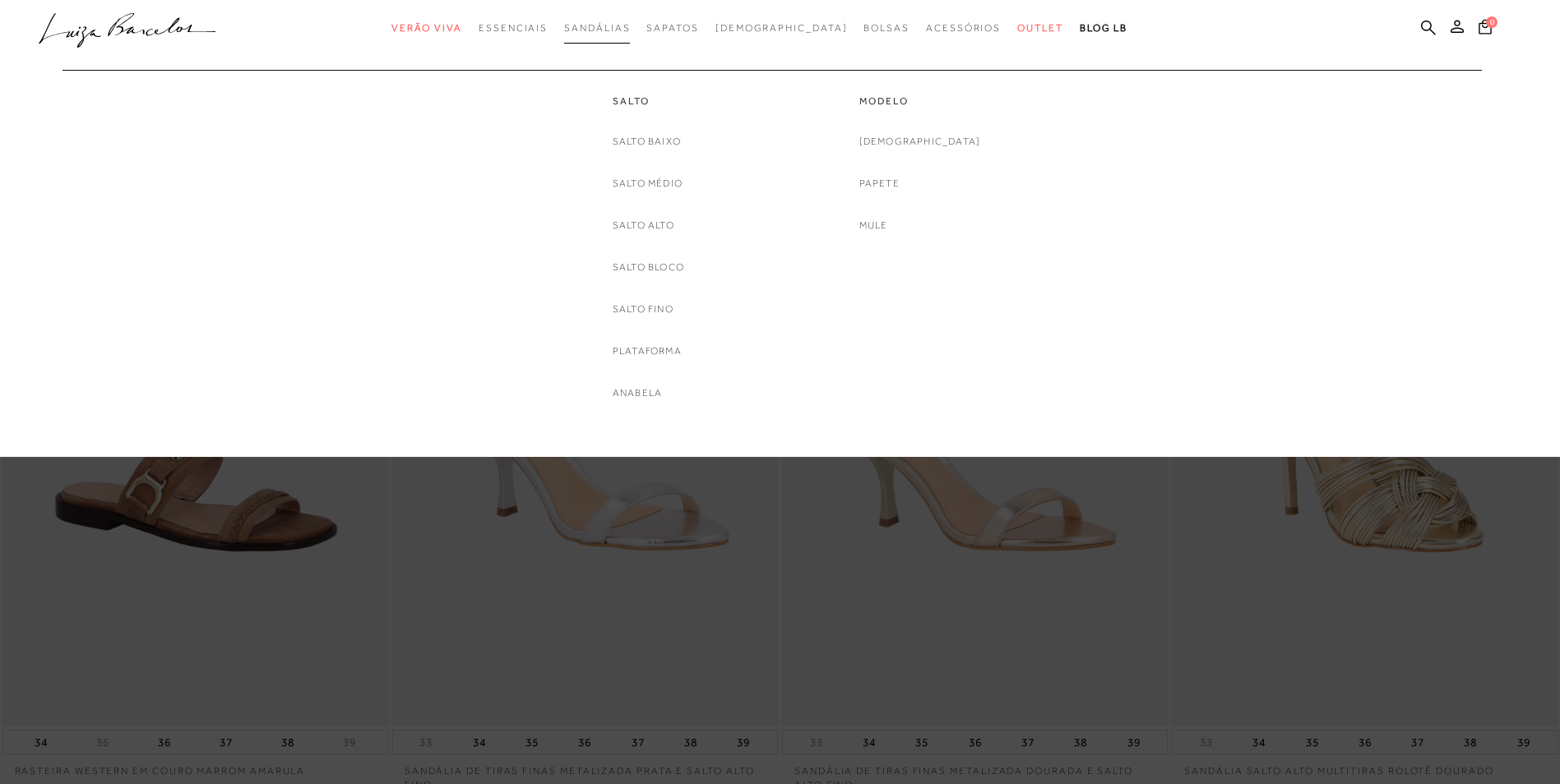
click at [615, 29] on span "Sandálias" at bounding box center [597, 28] width 66 height 11
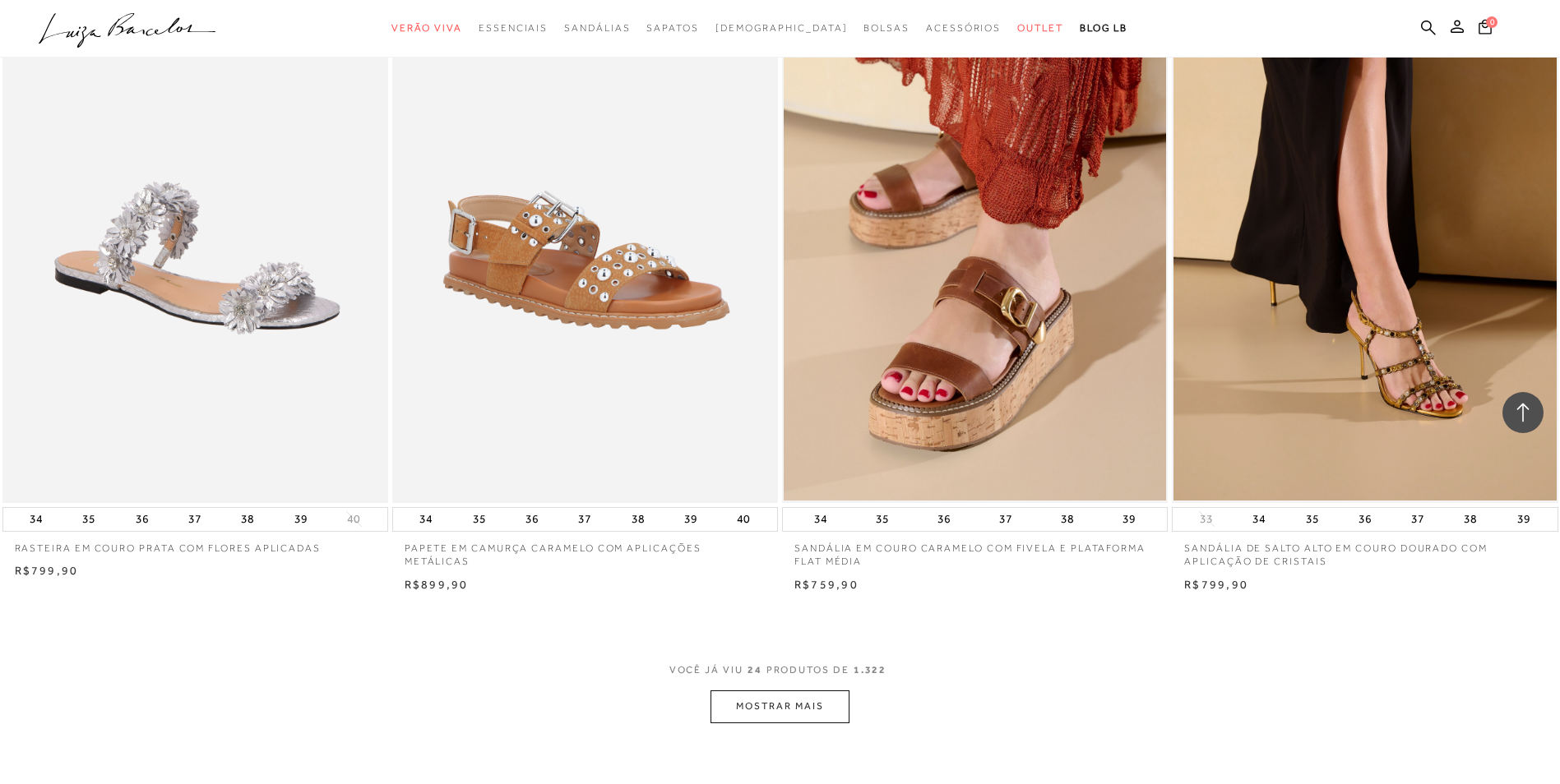
scroll to position [3782, 0]
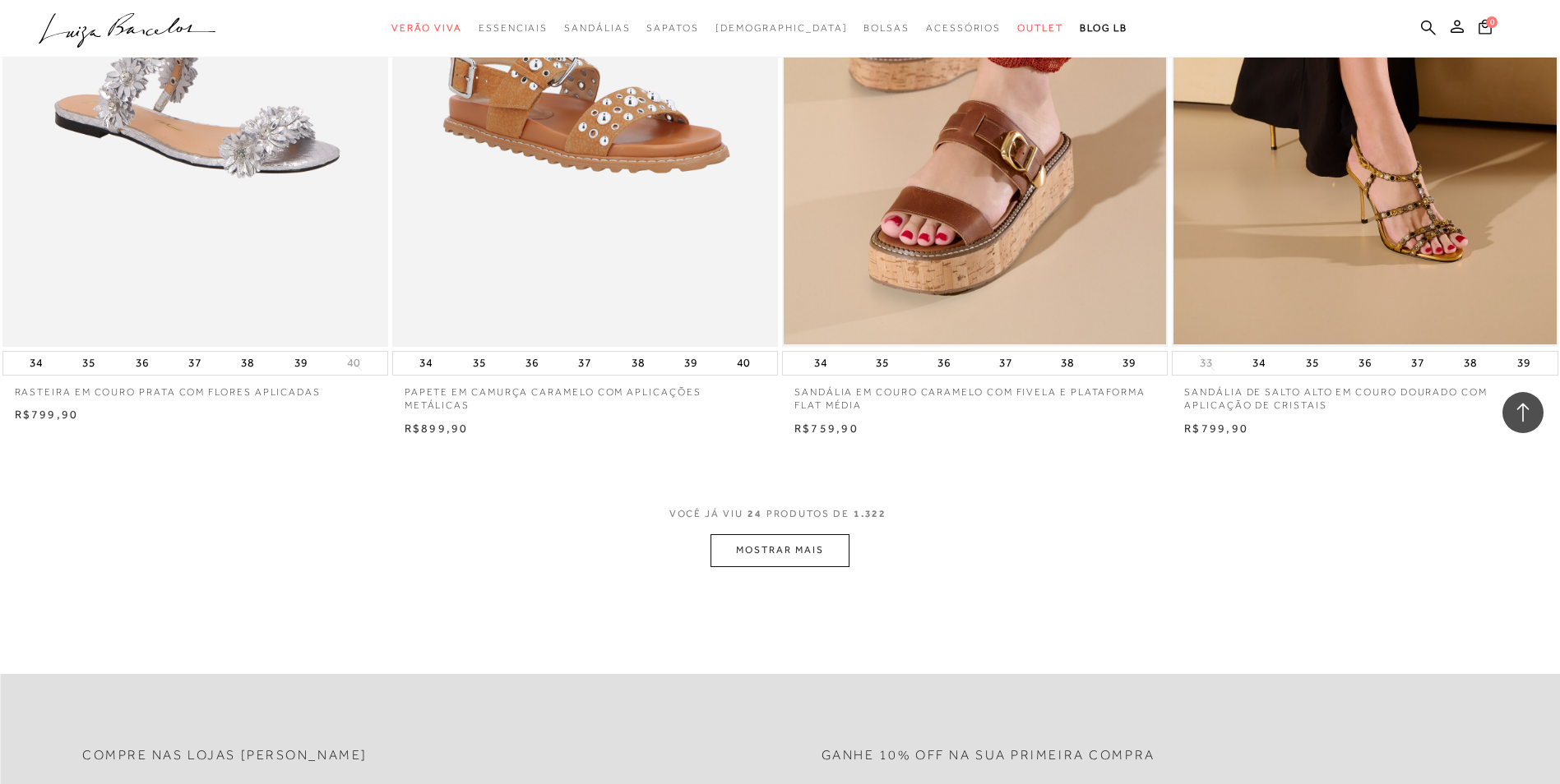
click at [785, 556] on button "MOSTRAR MAIS" at bounding box center [779, 550] width 138 height 32
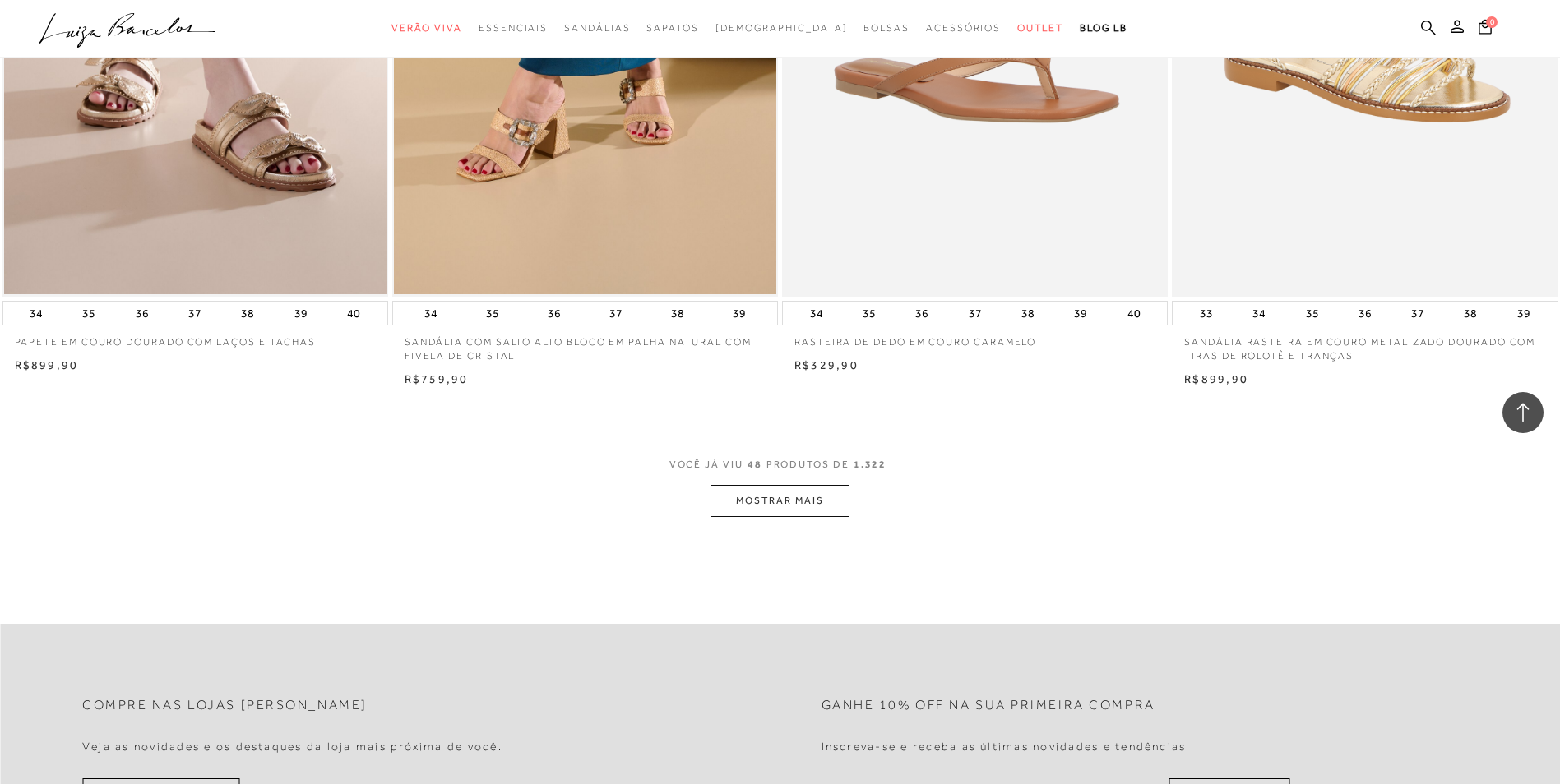
scroll to position [7974, 0]
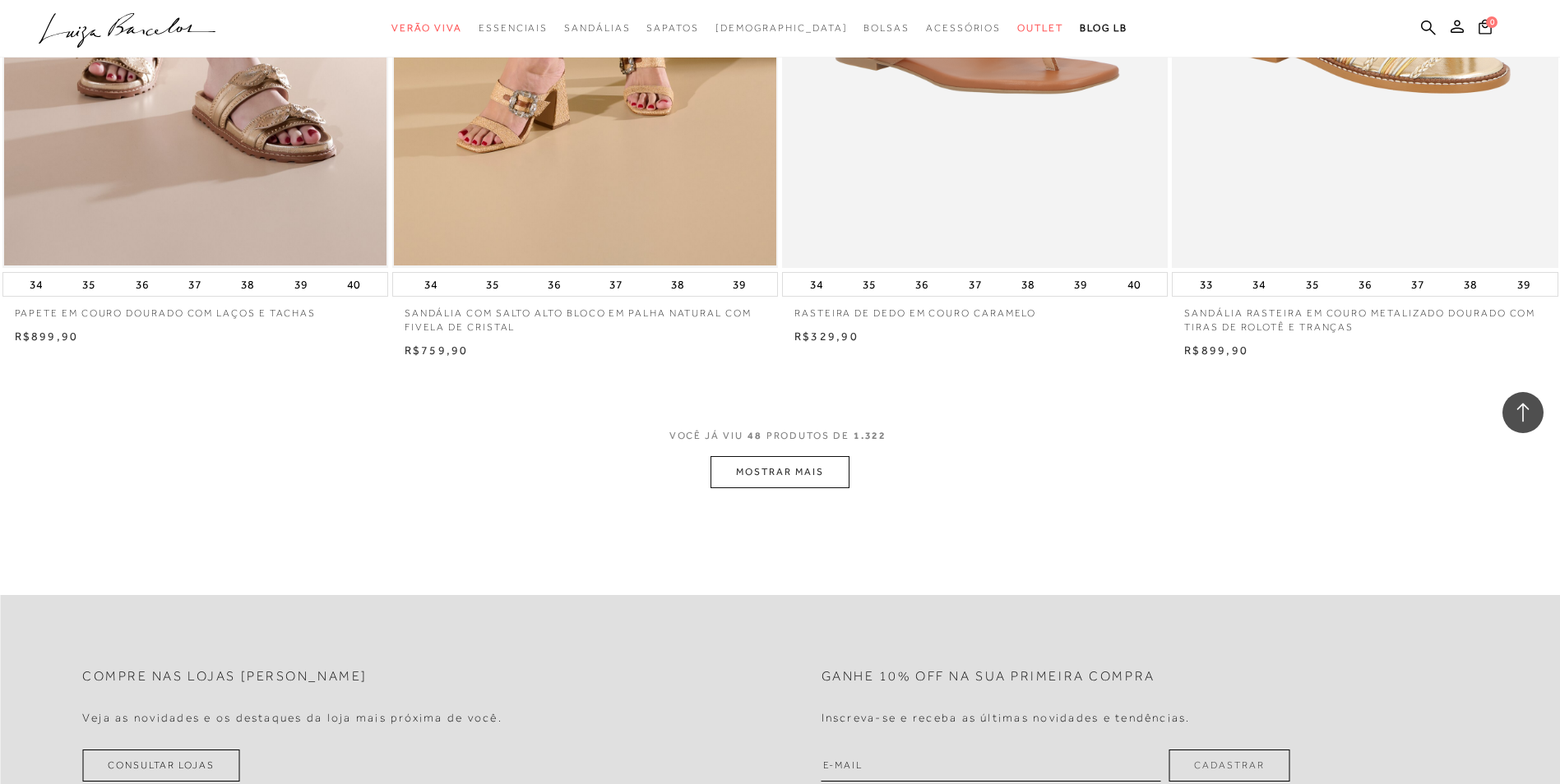
click at [788, 481] on button "MOSTRAR MAIS" at bounding box center [779, 472] width 138 height 32
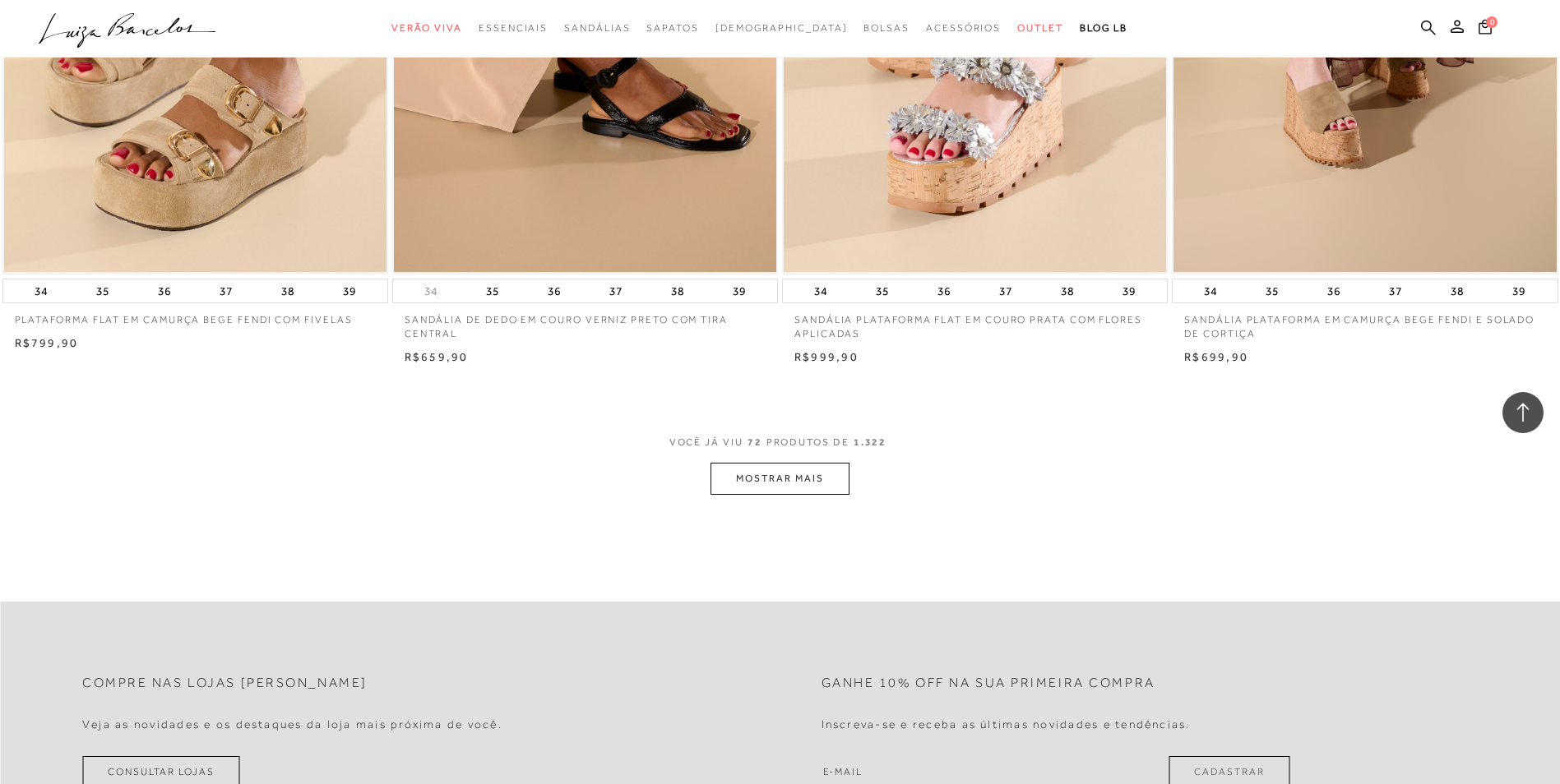
scroll to position [12084, 0]
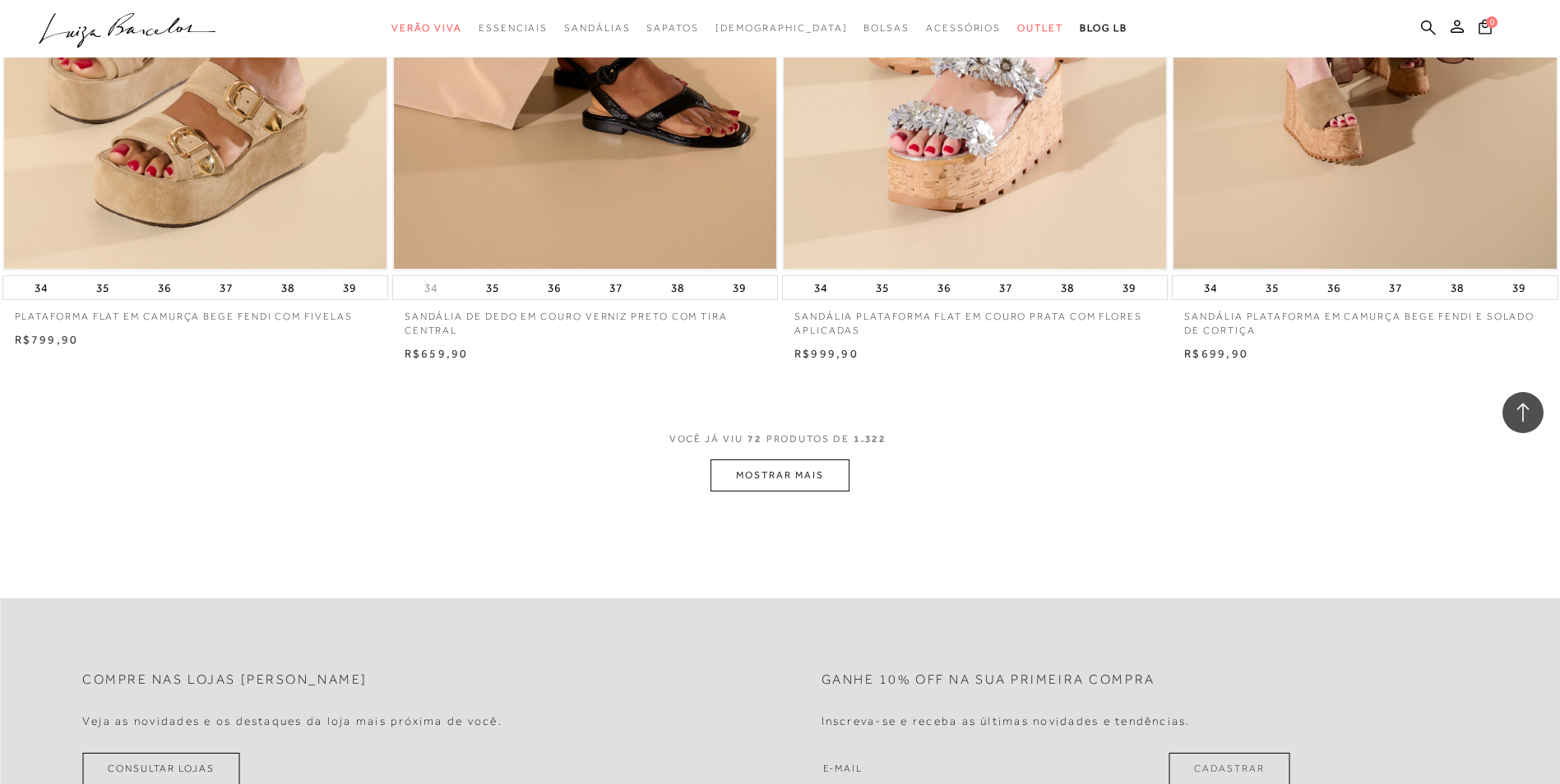
click at [754, 473] on button "MOSTRAR MAIS" at bounding box center [779, 475] width 138 height 32
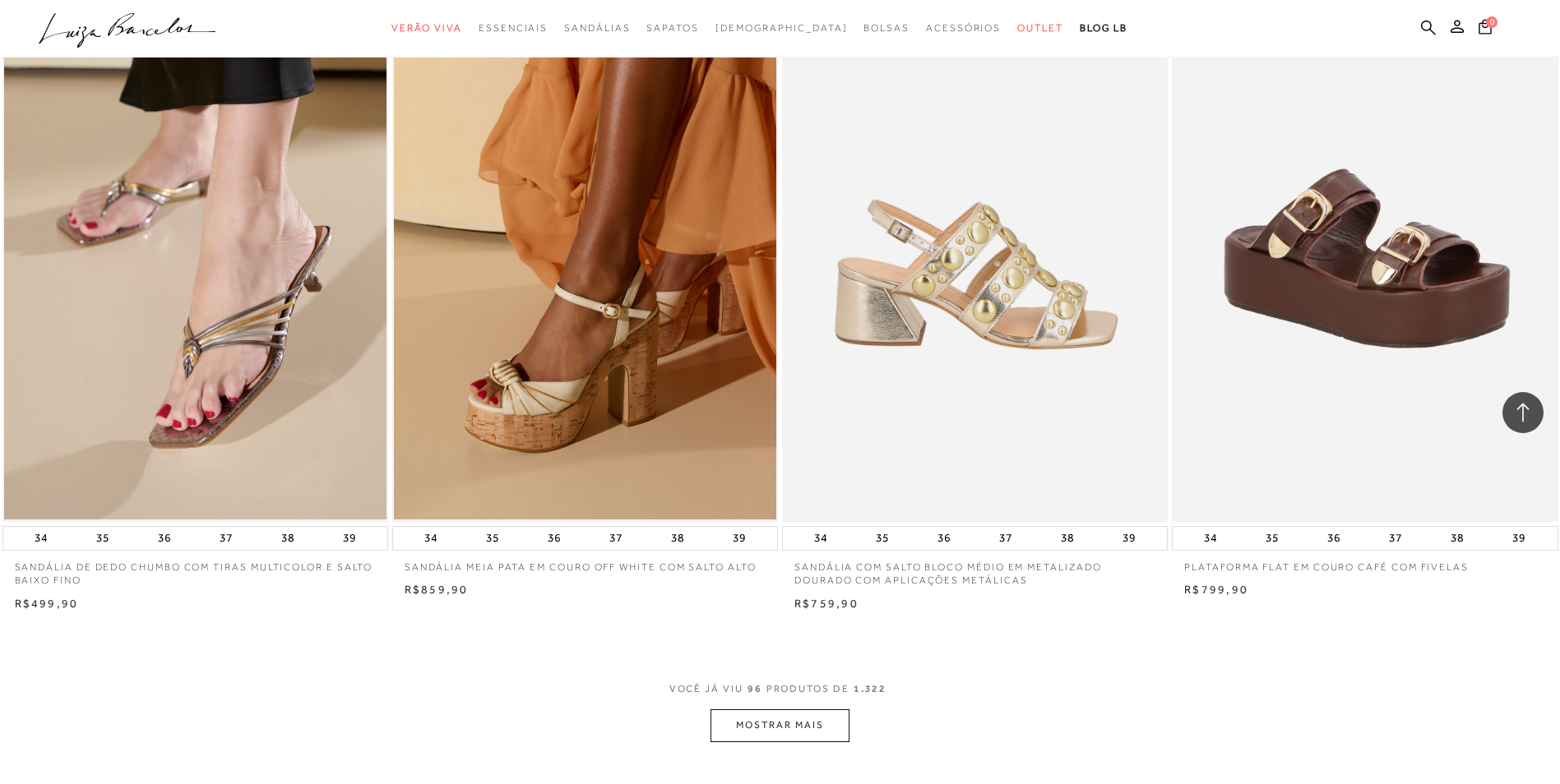
scroll to position [16195, 0]
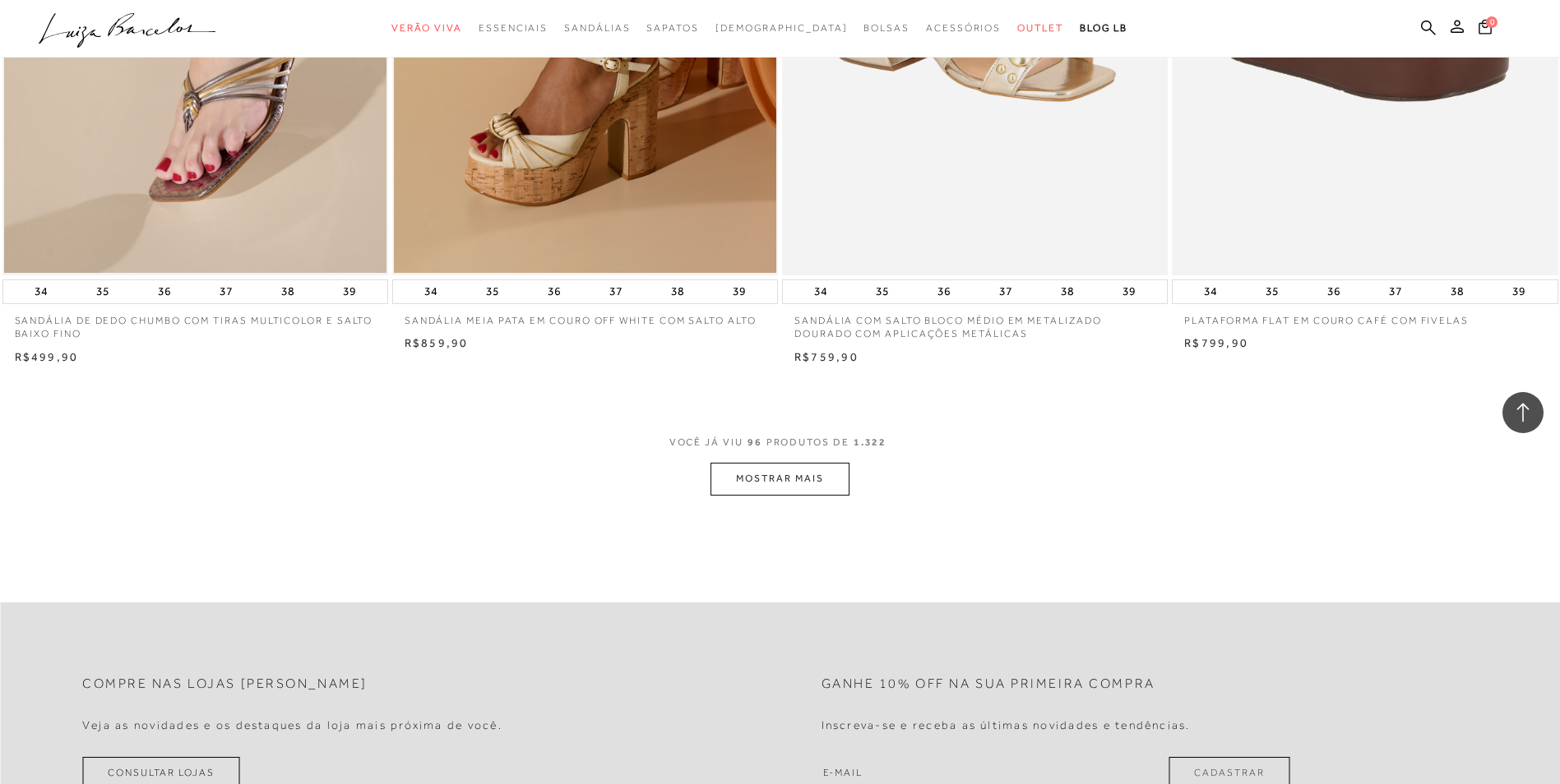
click at [805, 470] on button "MOSTRAR MAIS" at bounding box center [779, 478] width 138 height 32
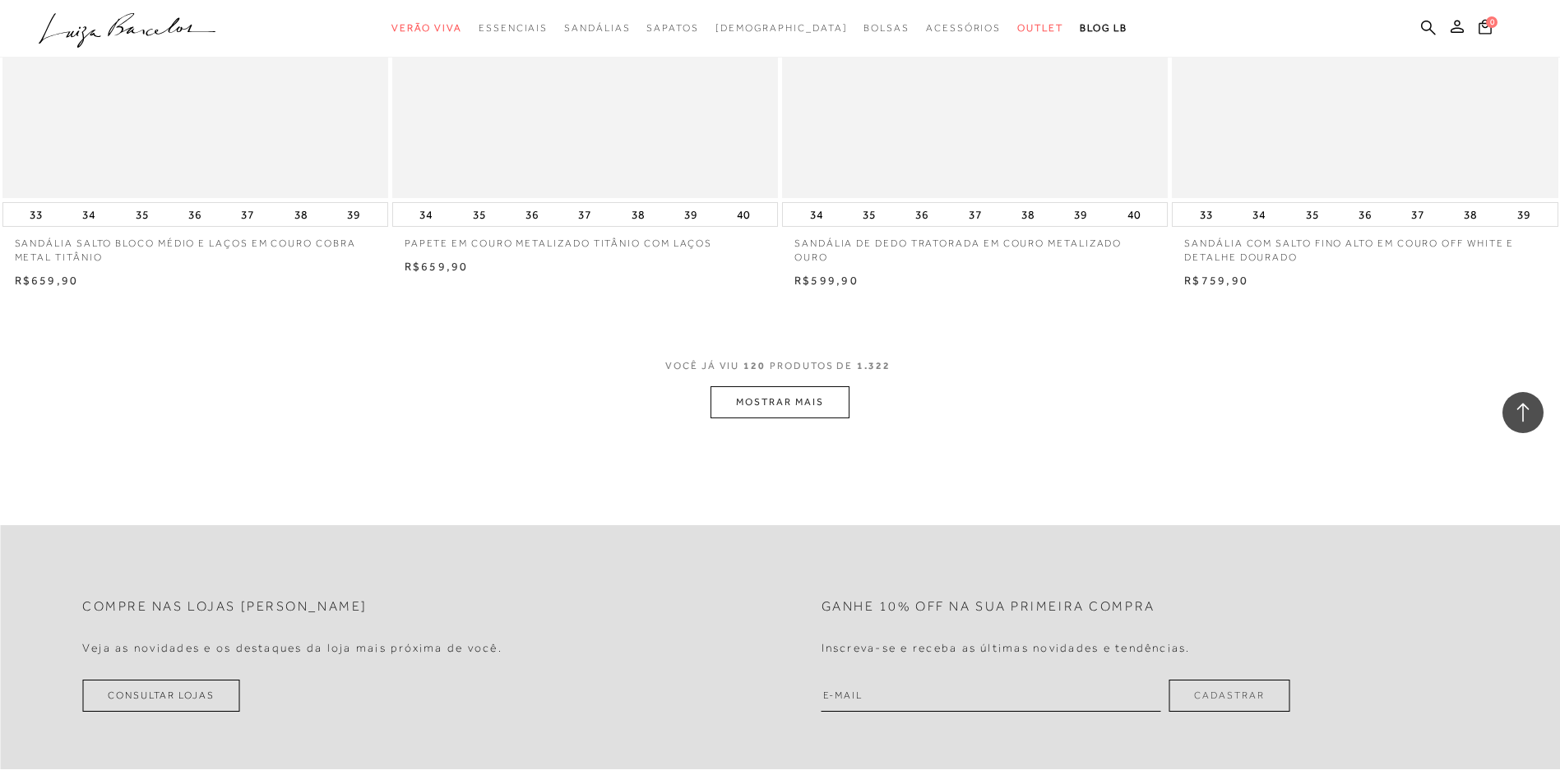
scroll to position [20388, 0]
click at [806, 395] on button "MOSTRAR MAIS" at bounding box center [779, 400] width 138 height 32
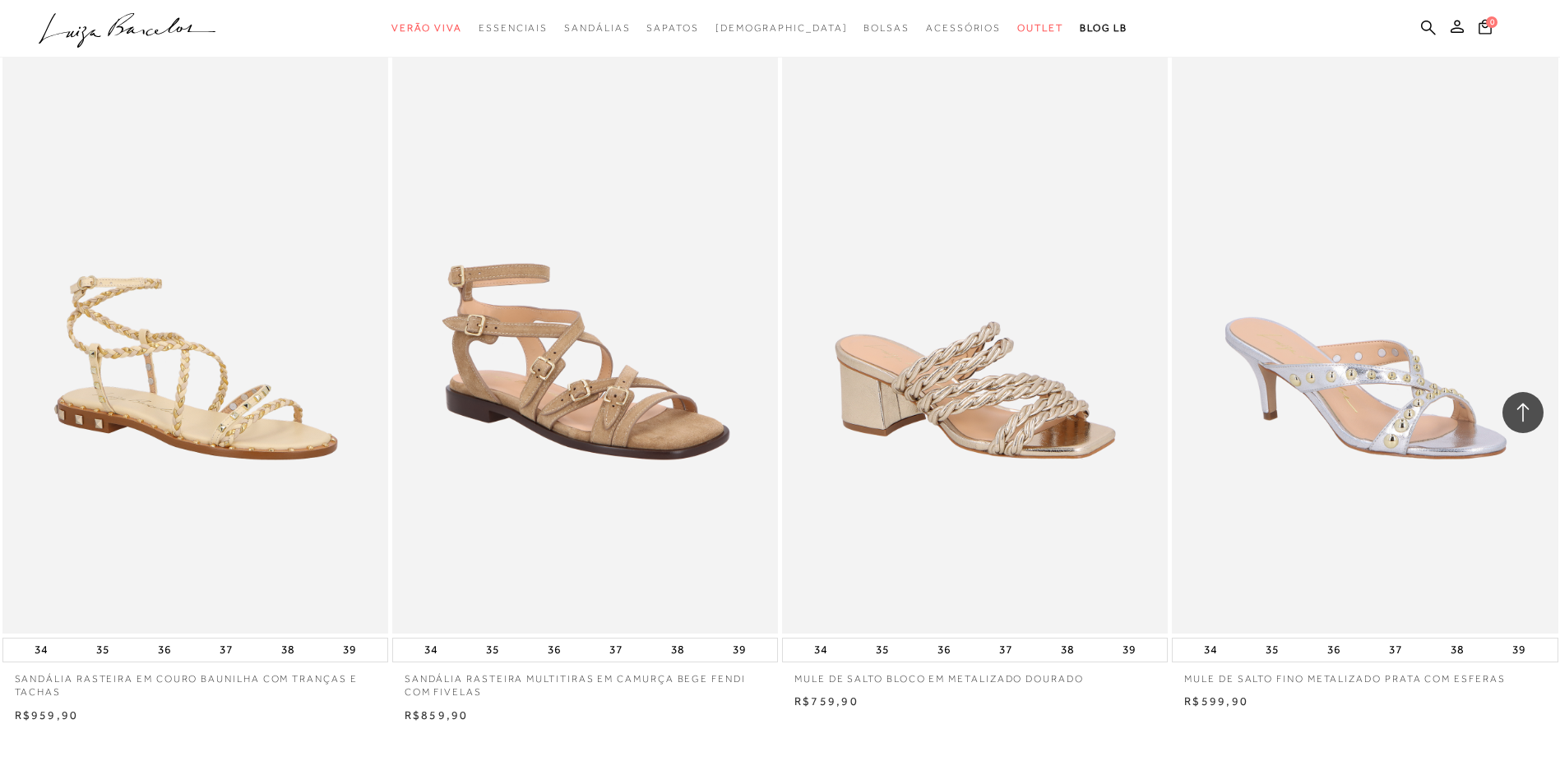
scroll to position [24334, 0]
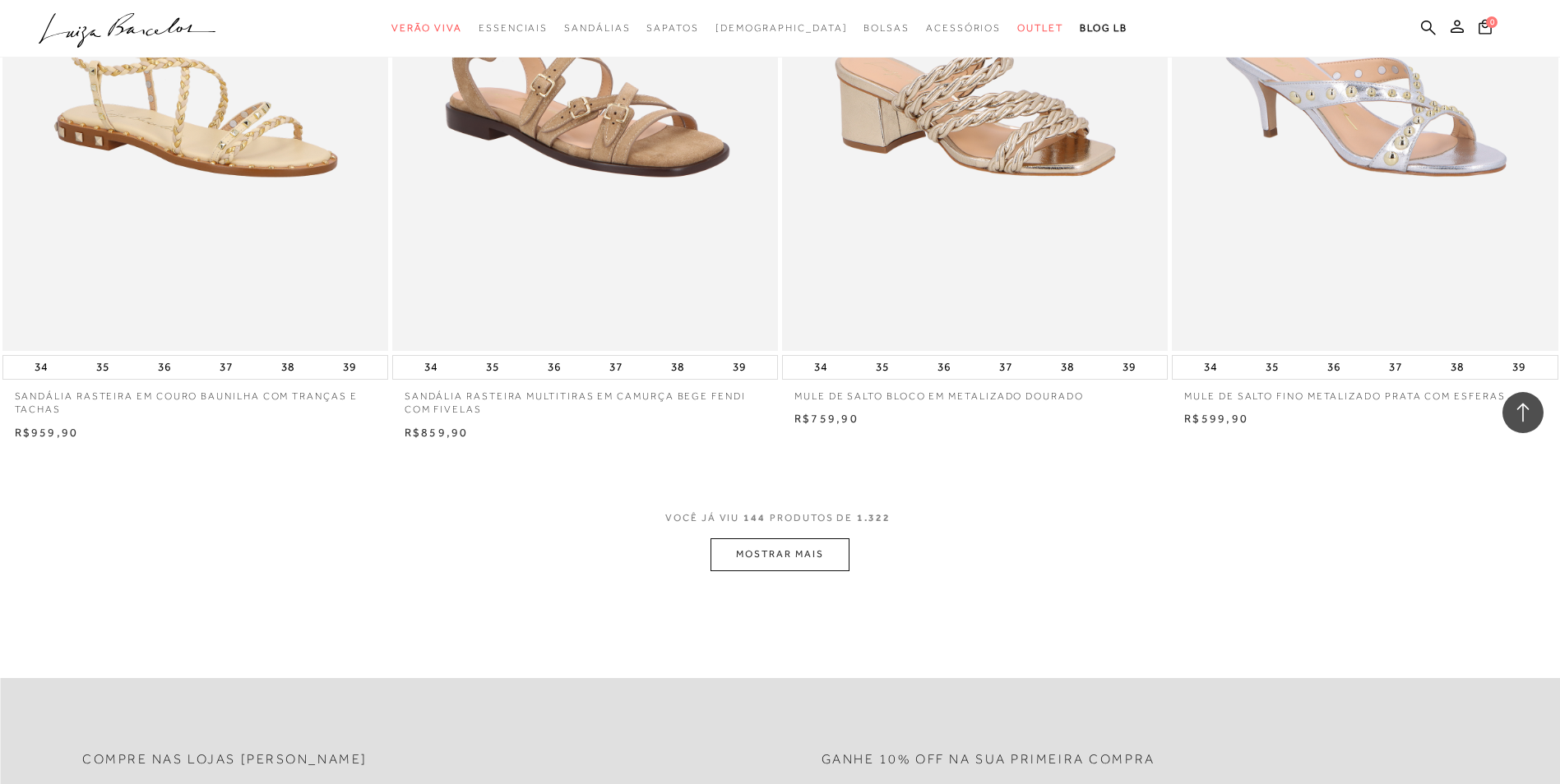
click at [748, 558] on button "MOSTRAR MAIS" at bounding box center [779, 554] width 138 height 32
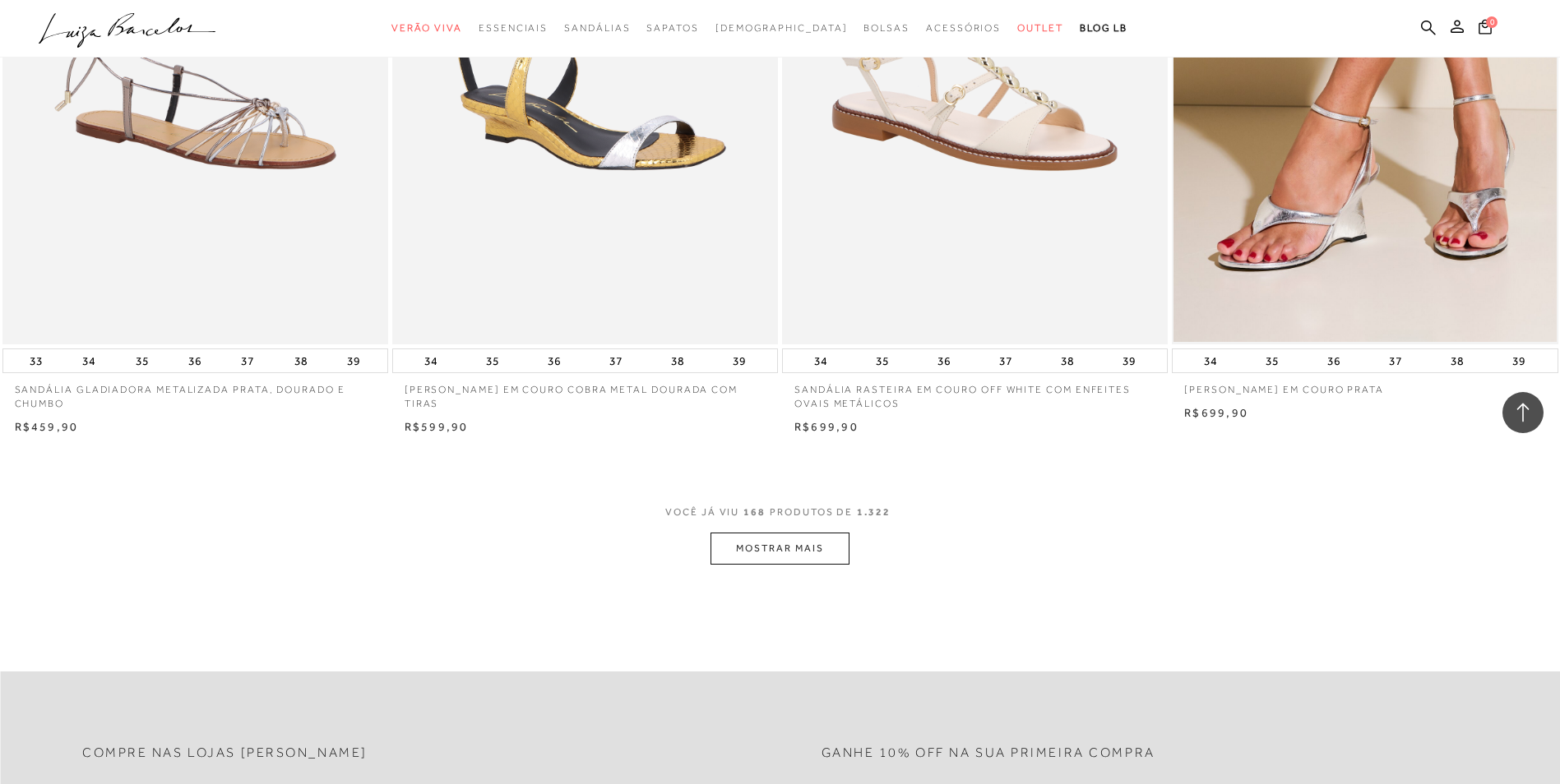
scroll to position [28526, 0]
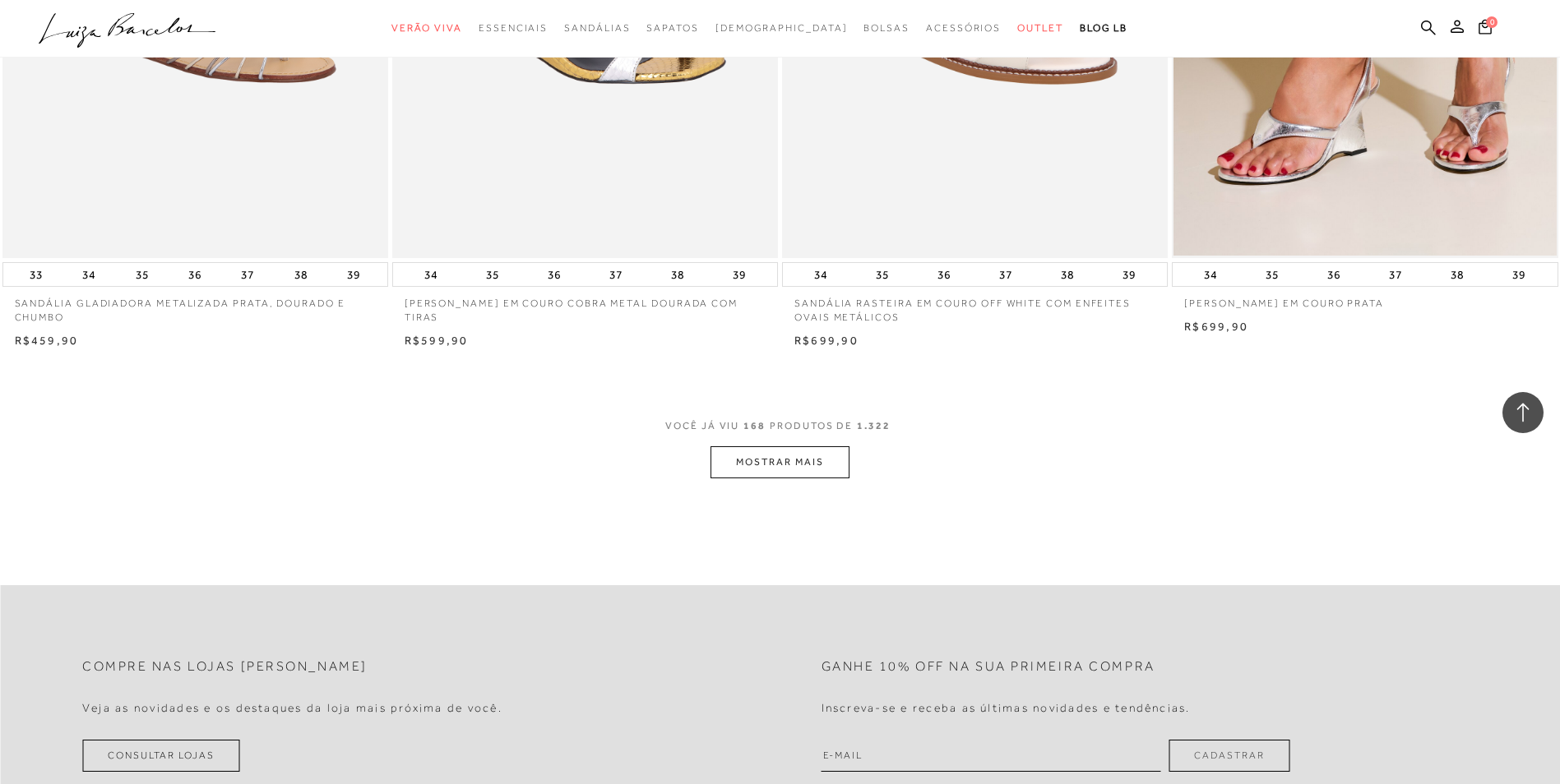
click at [790, 462] on button "MOSTRAR MAIS" at bounding box center [779, 462] width 138 height 32
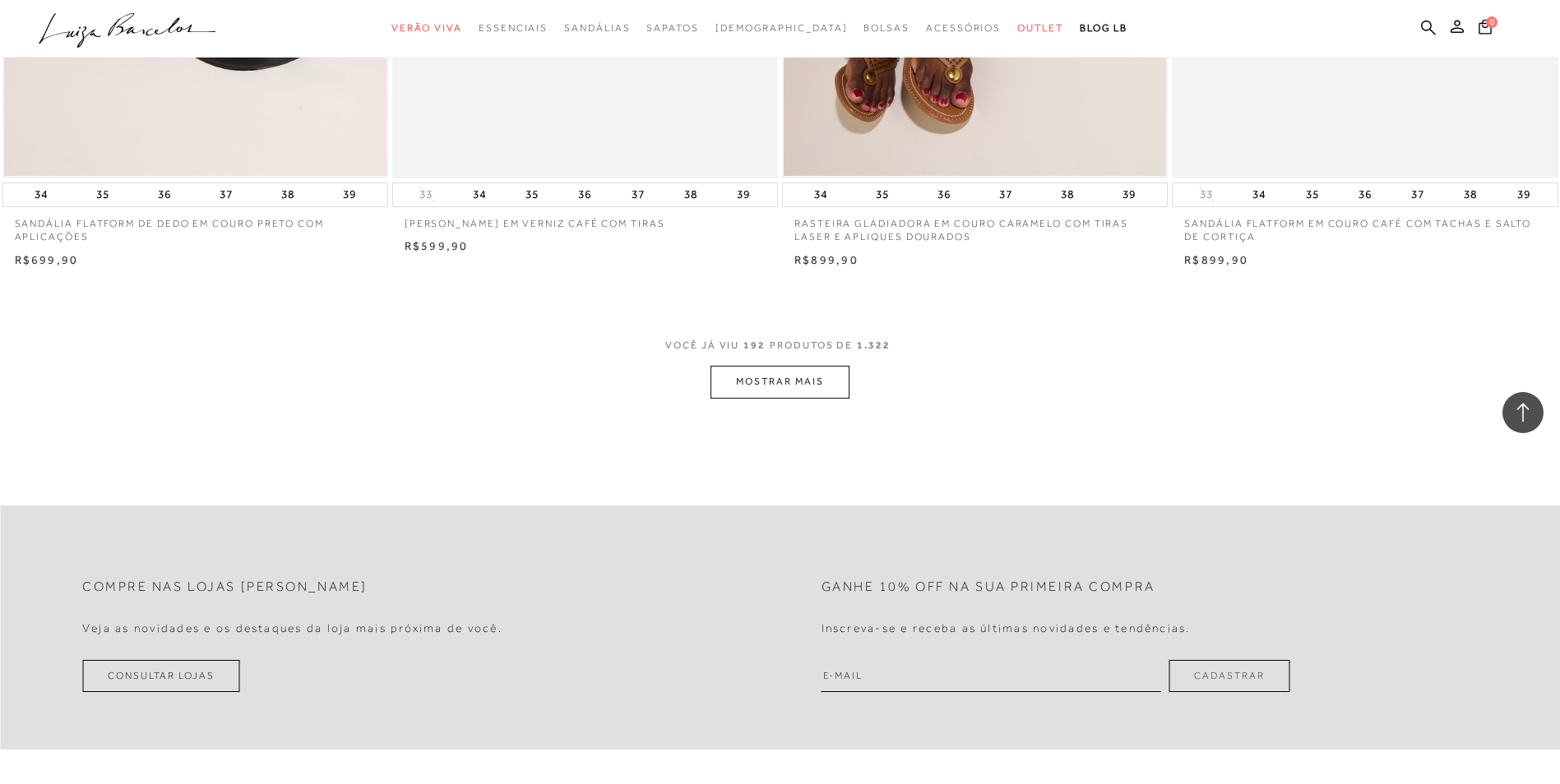
scroll to position [32719, 0]
click at [789, 392] on button "MOSTRAR MAIS" at bounding box center [779, 384] width 138 height 32
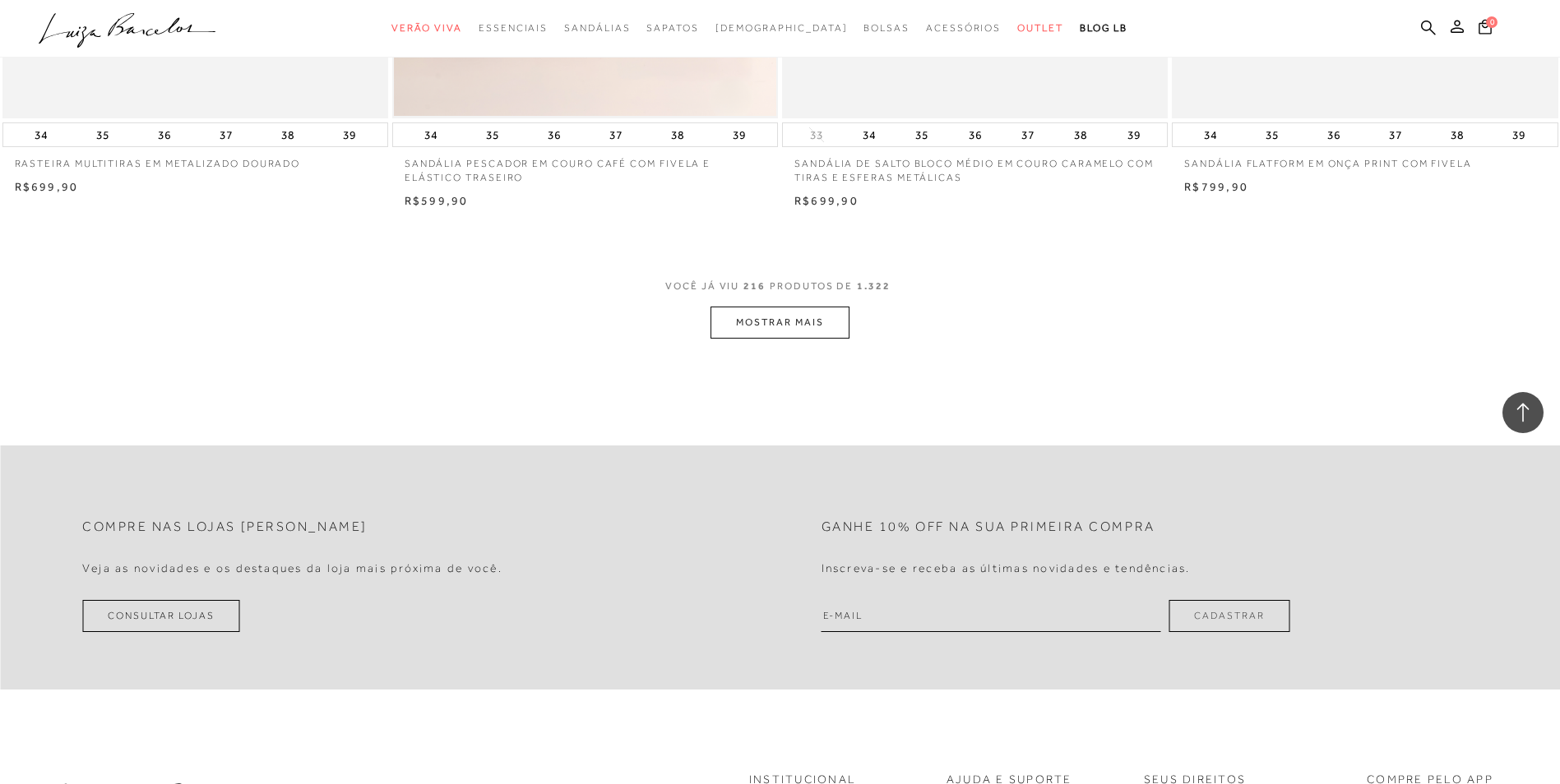
scroll to position [36912, 0]
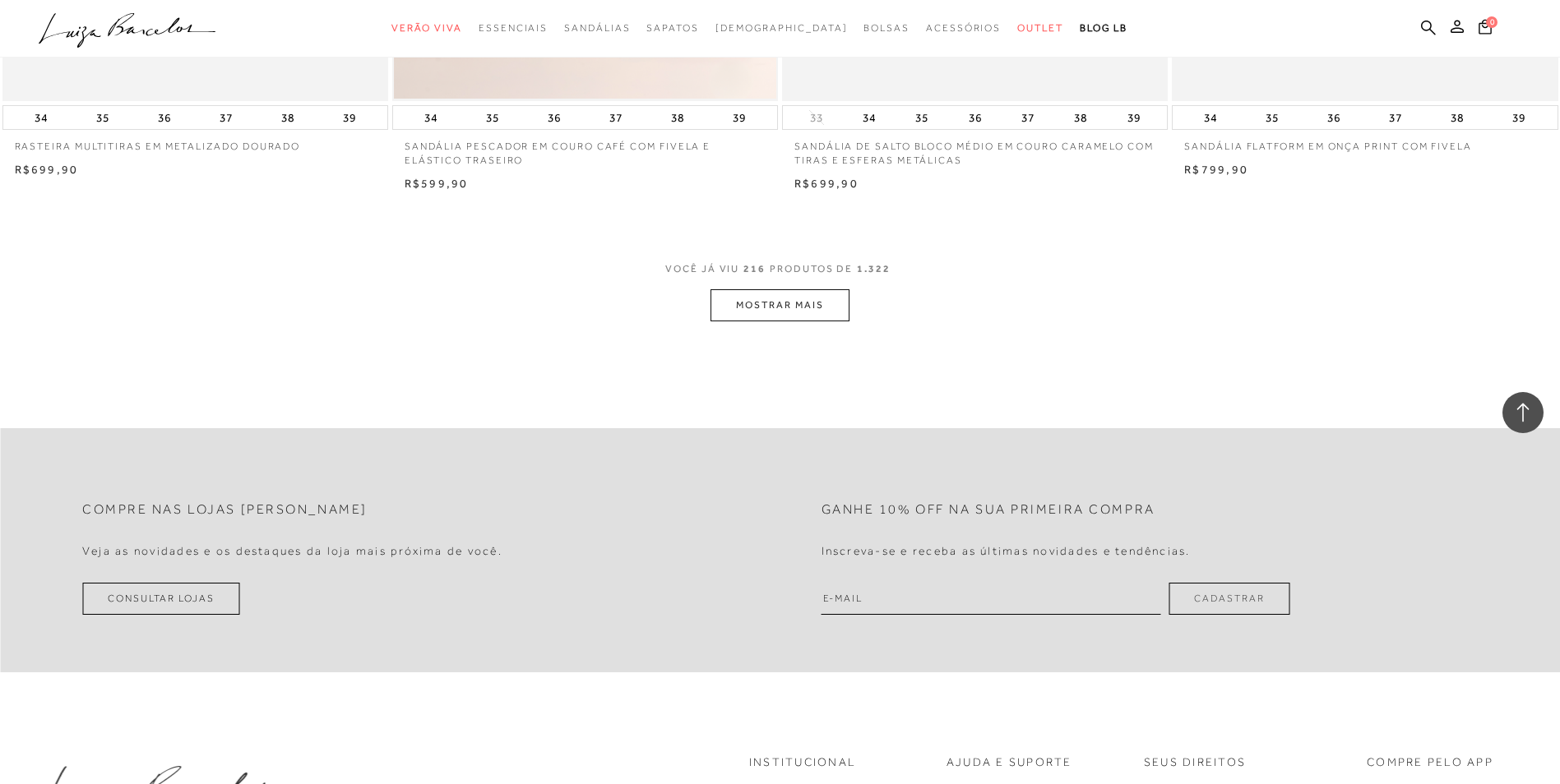
click at [773, 302] on button "MOSTRAR MAIS" at bounding box center [779, 305] width 138 height 32
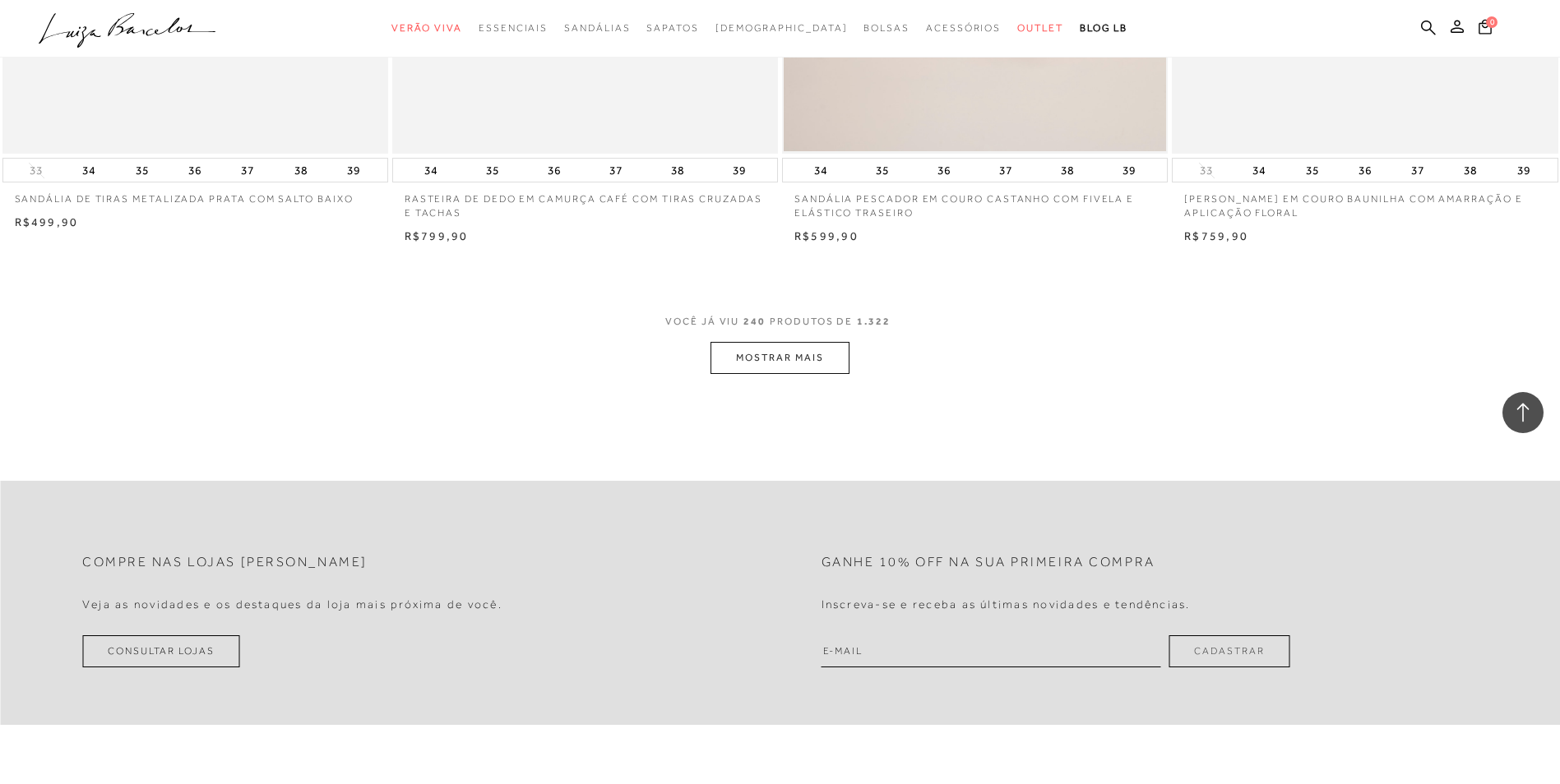
scroll to position [41022, 0]
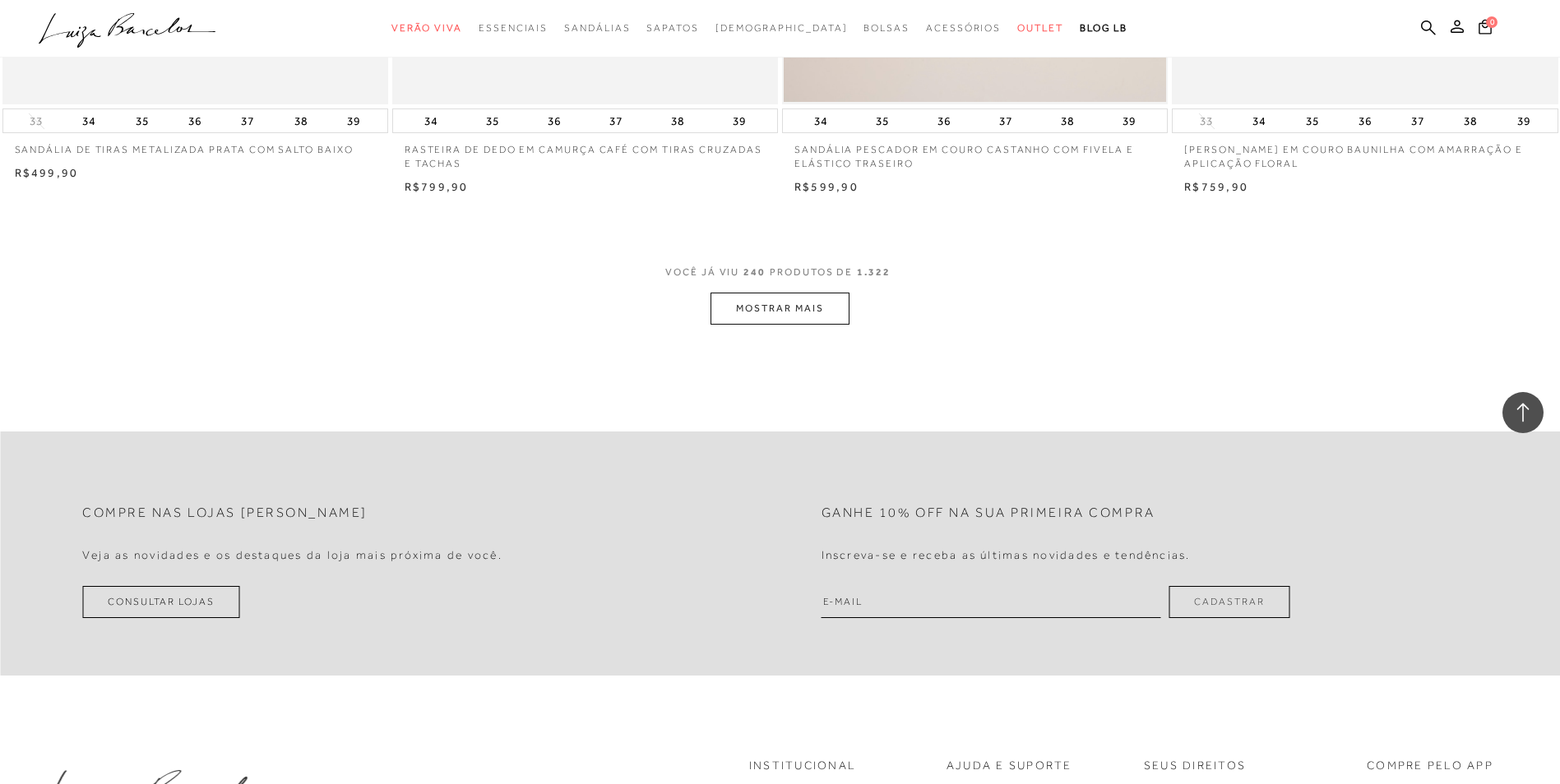
click at [742, 301] on button "MOSTRAR MAIS" at bounding box center [779, 309] width 138 height 32
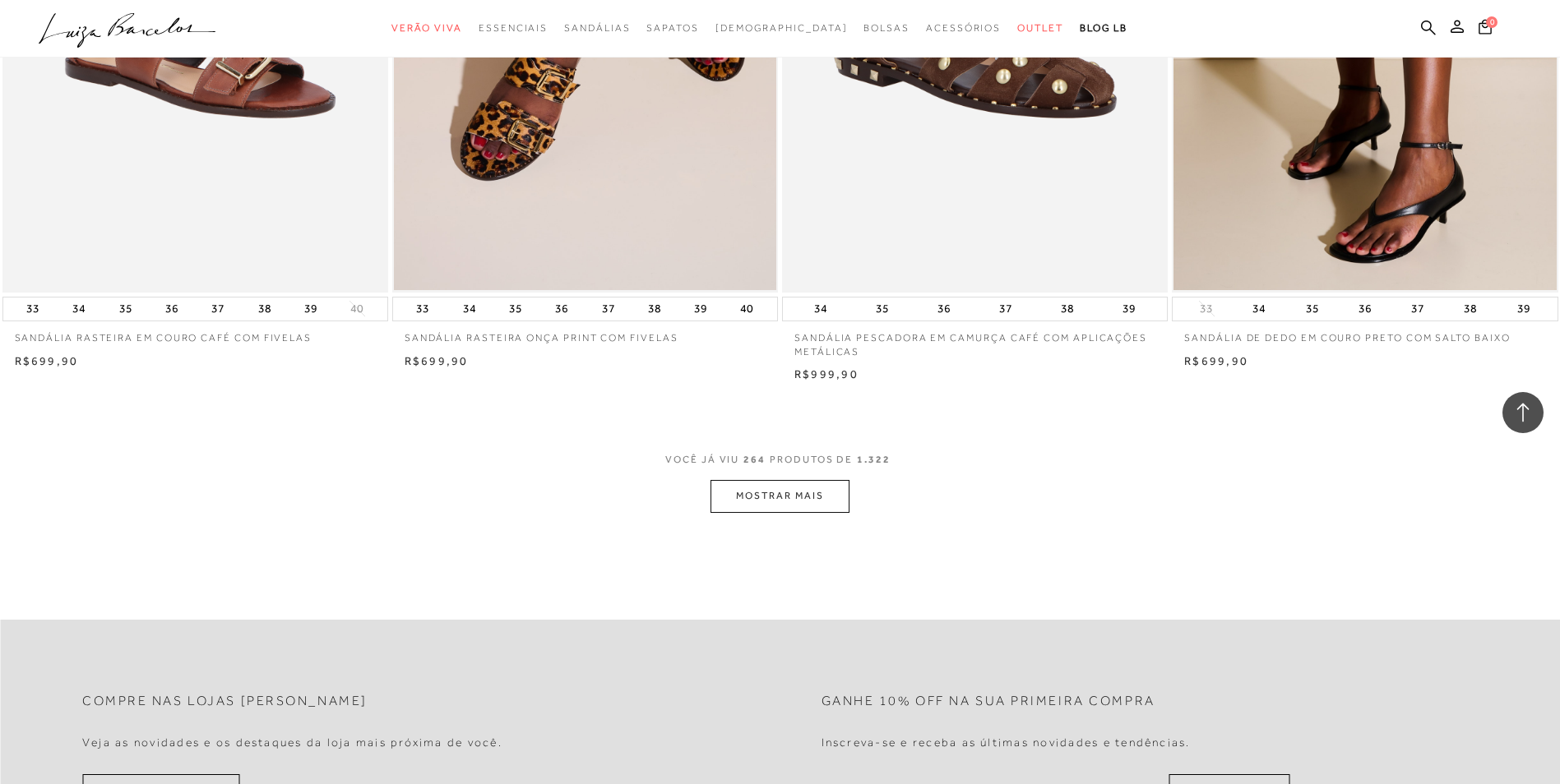
scroll to position [45215, 0]
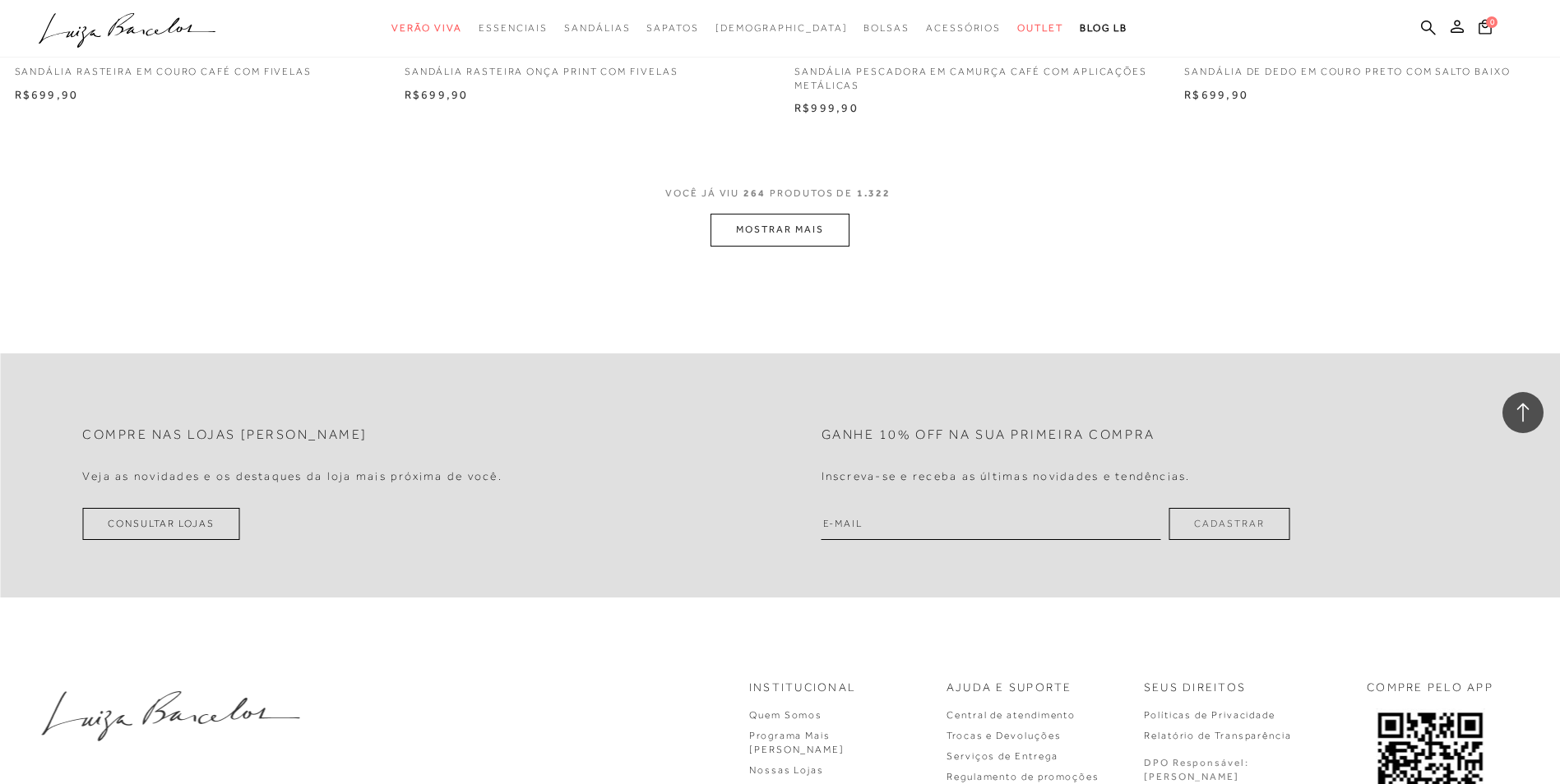
click at [778, 236] on button "MOSTRAR MAIS" at bounding box center [779, 230] width 138 height 32
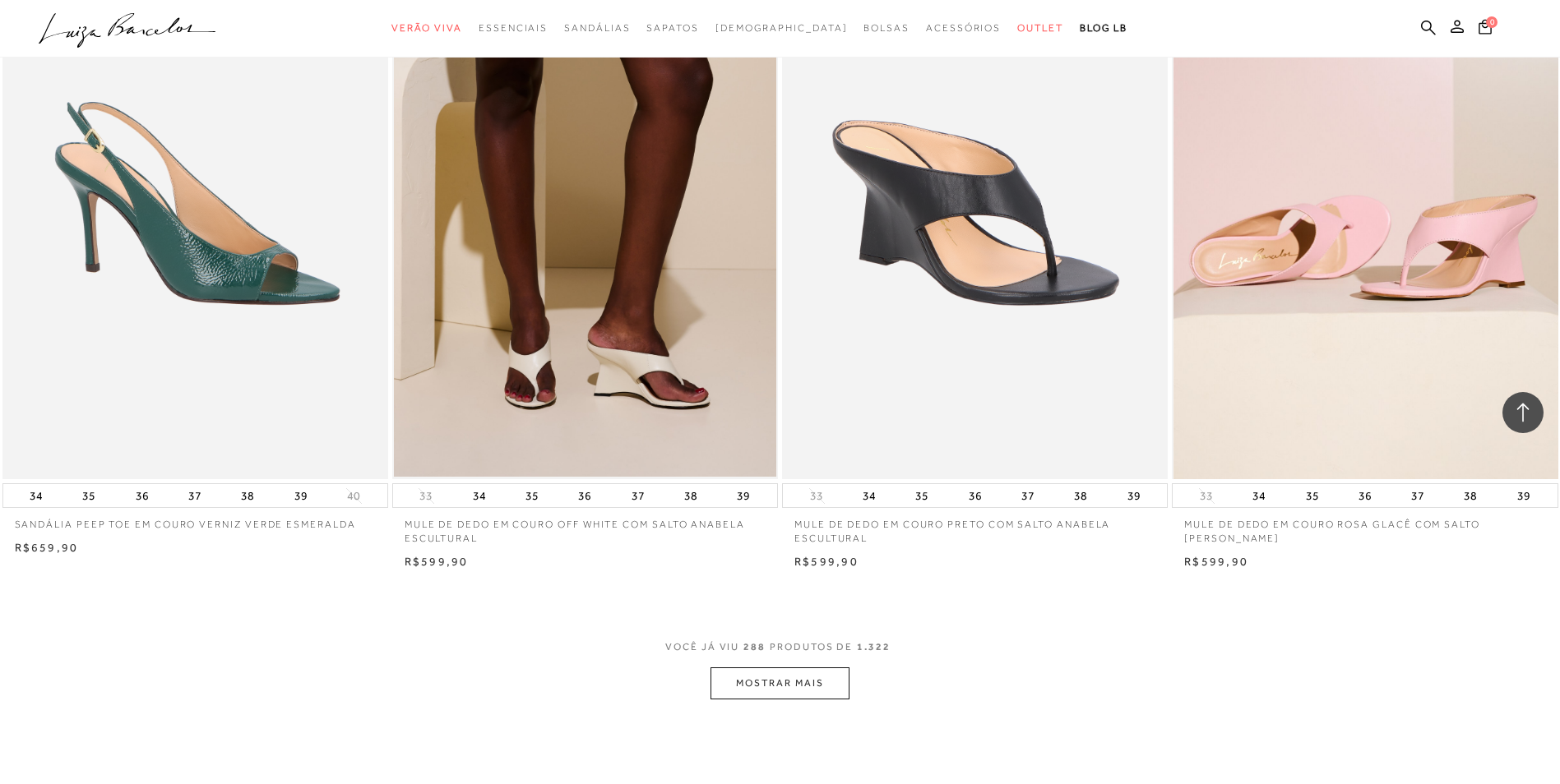
scroll to position [49095, 0]
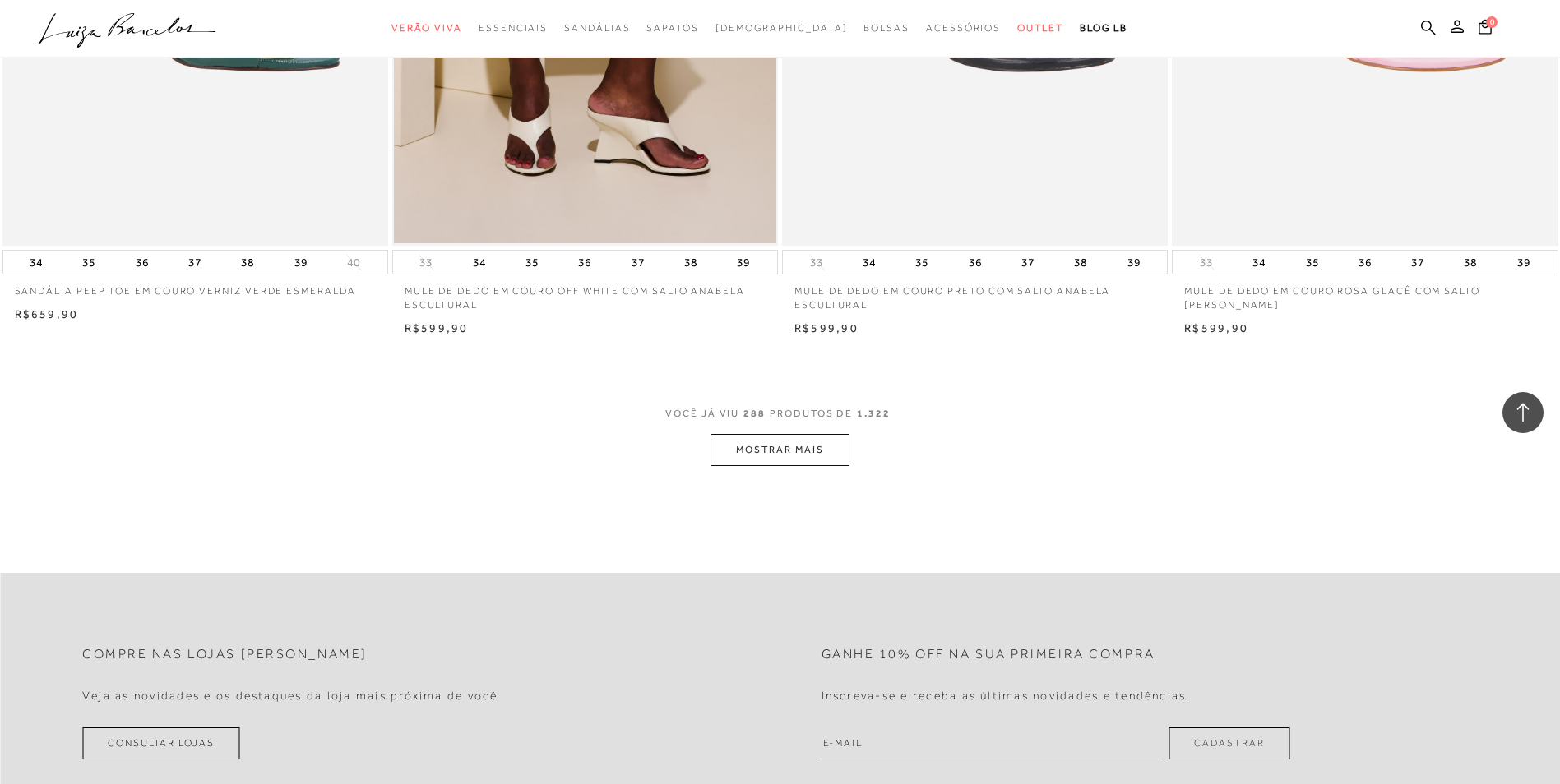
click at [834, 447] on button "MOSTRAR MAIS" at bounding box center [779, 449] width 138 height 32
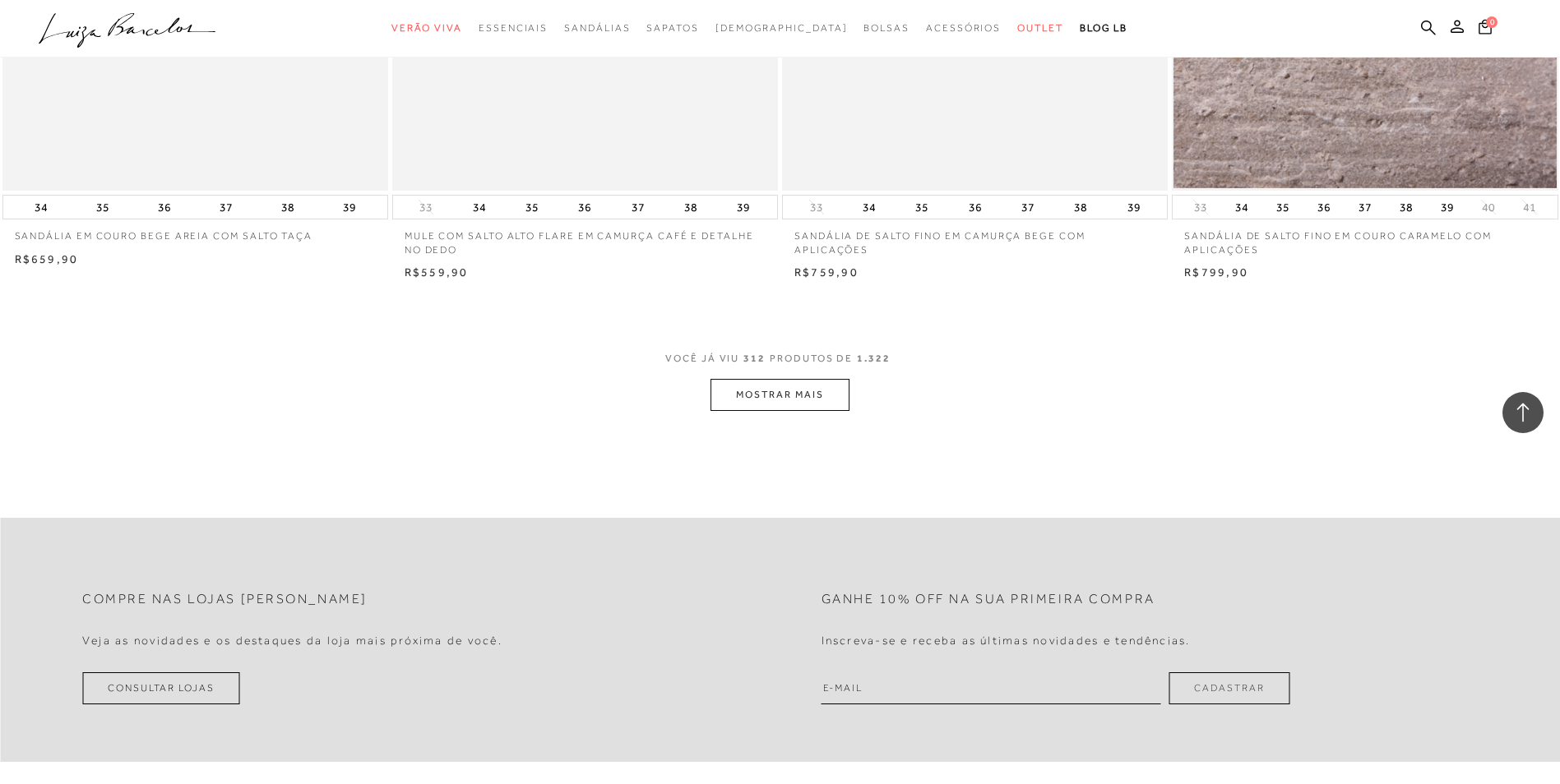
scroll to position [53370, 0]
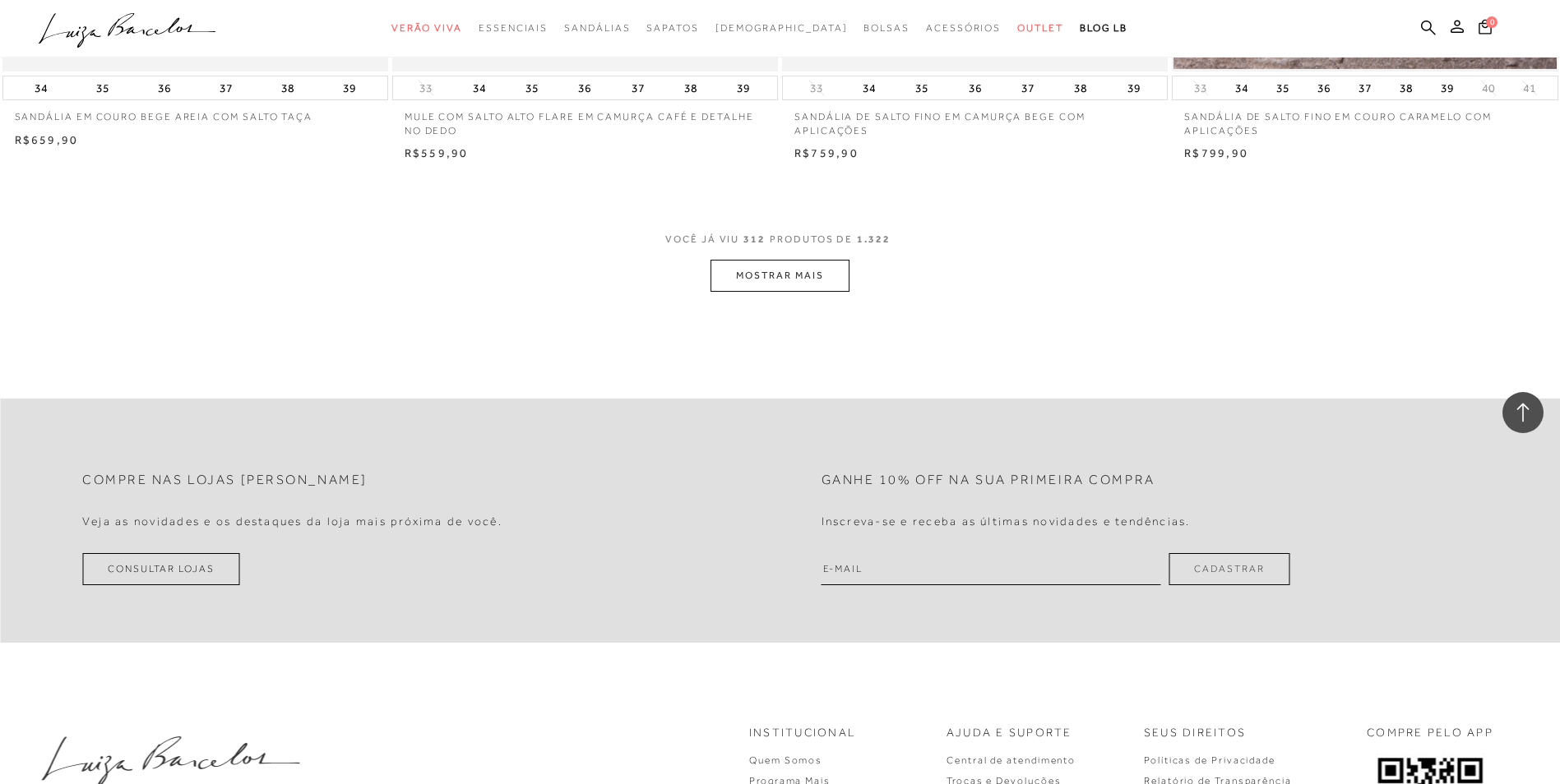
click at [765, 281] on button "MOSTRAR MAIS" at bounding box center [779, 275] width 138 height 32
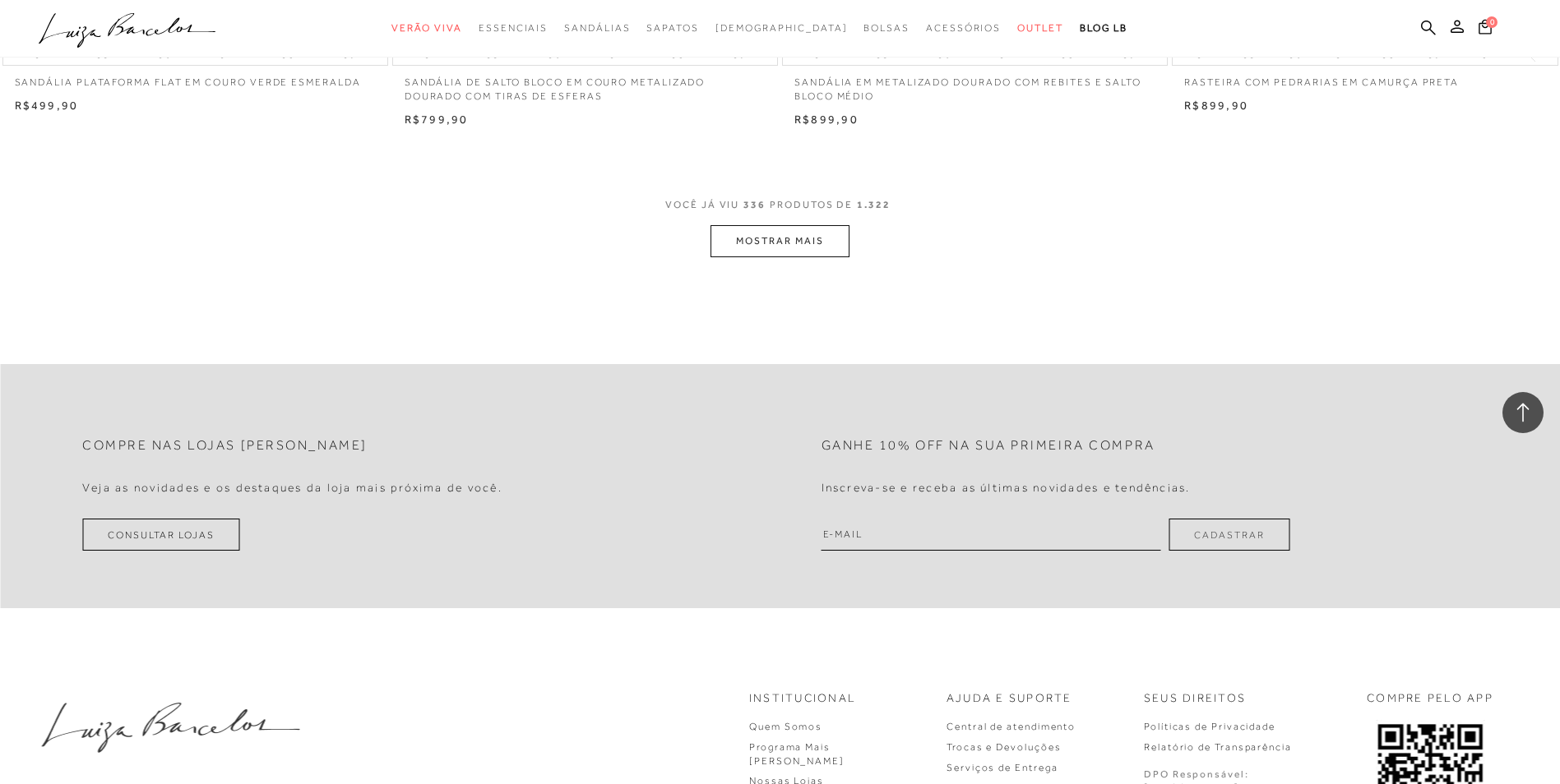
scroll to position [57607, 0]
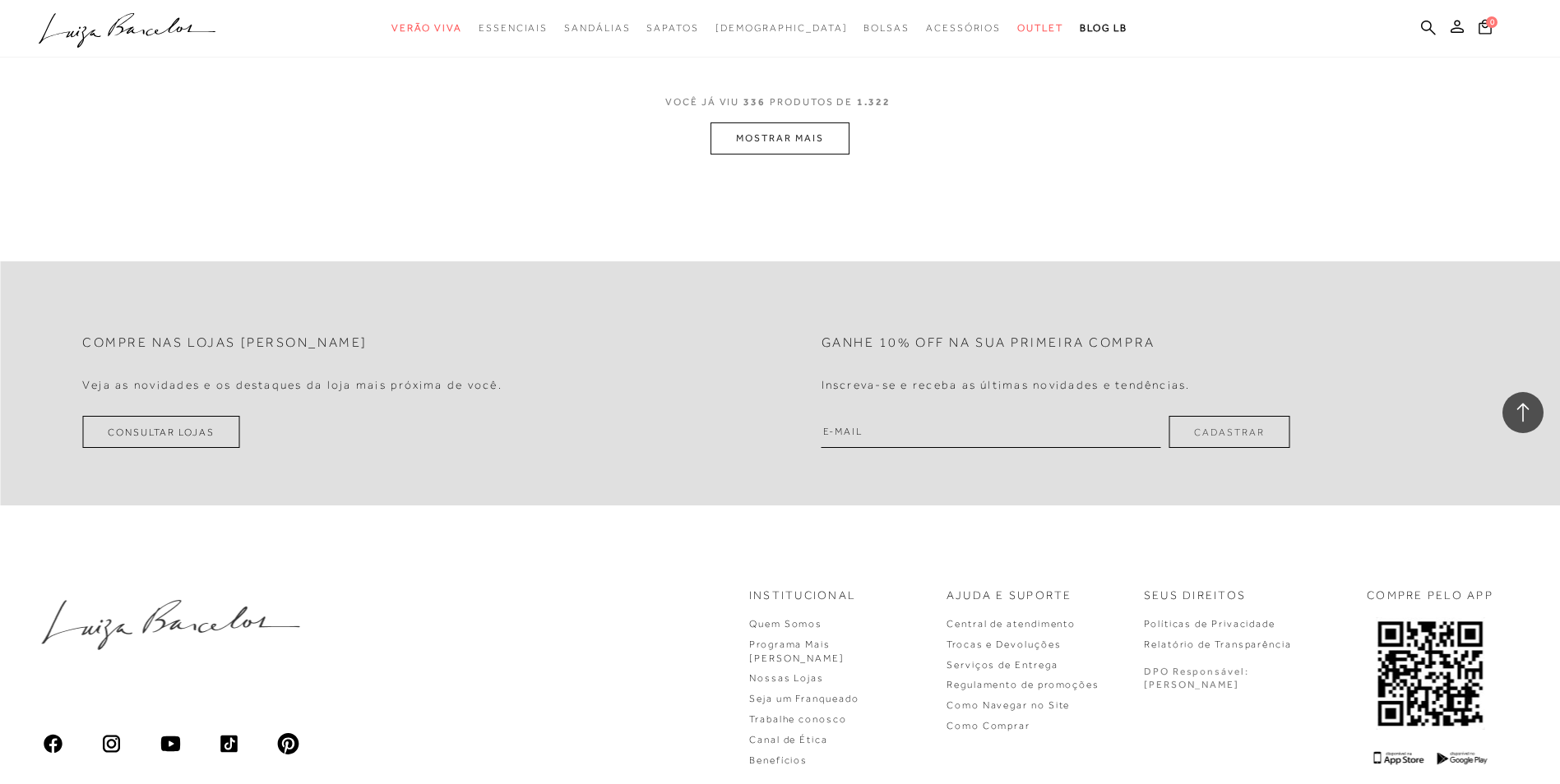
click at [805, 128] on button "MOSTRAR MAIS" at bounding box center [779, 138] width 138 height 32
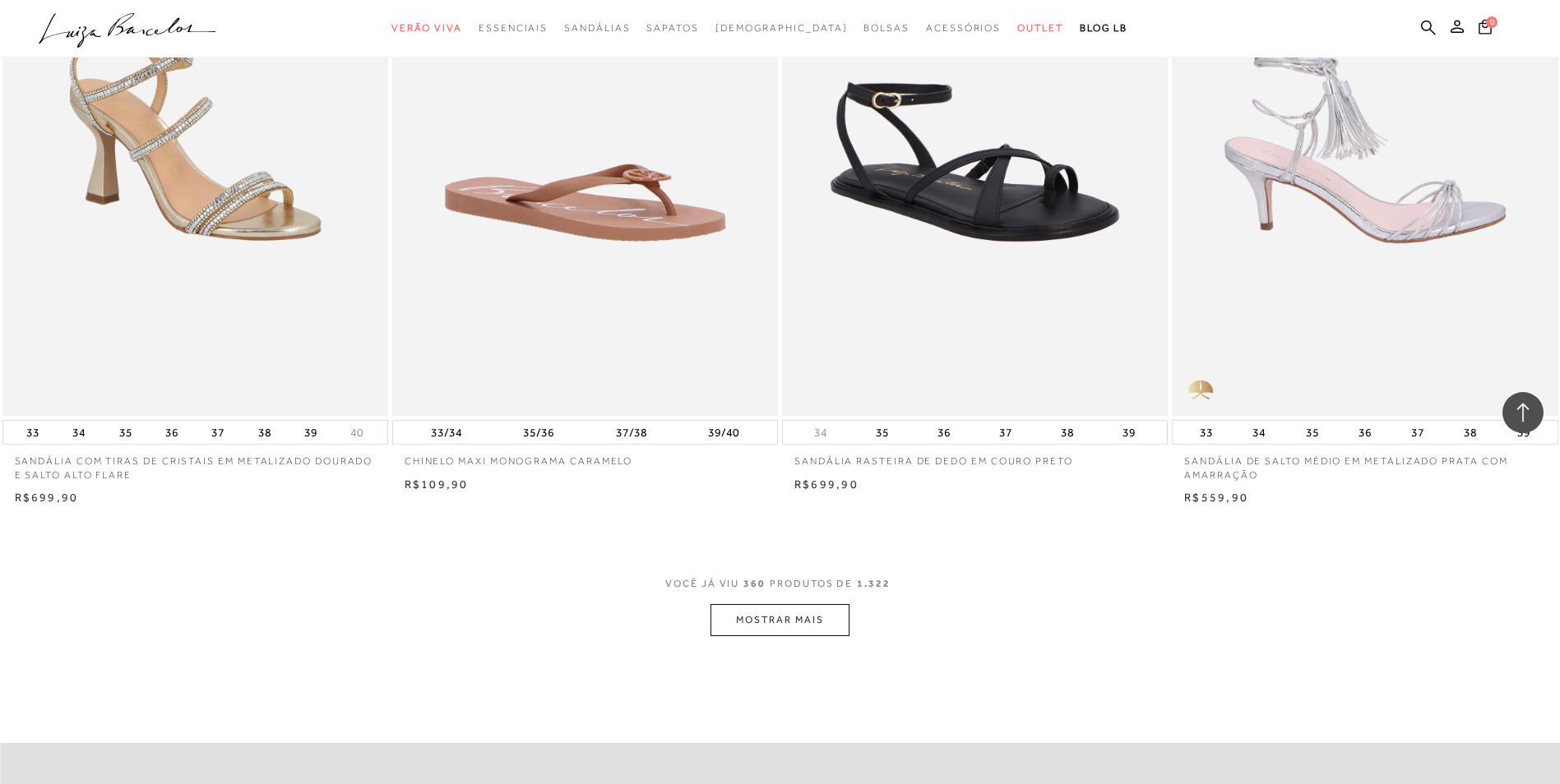
scroll to position [61307, 0]
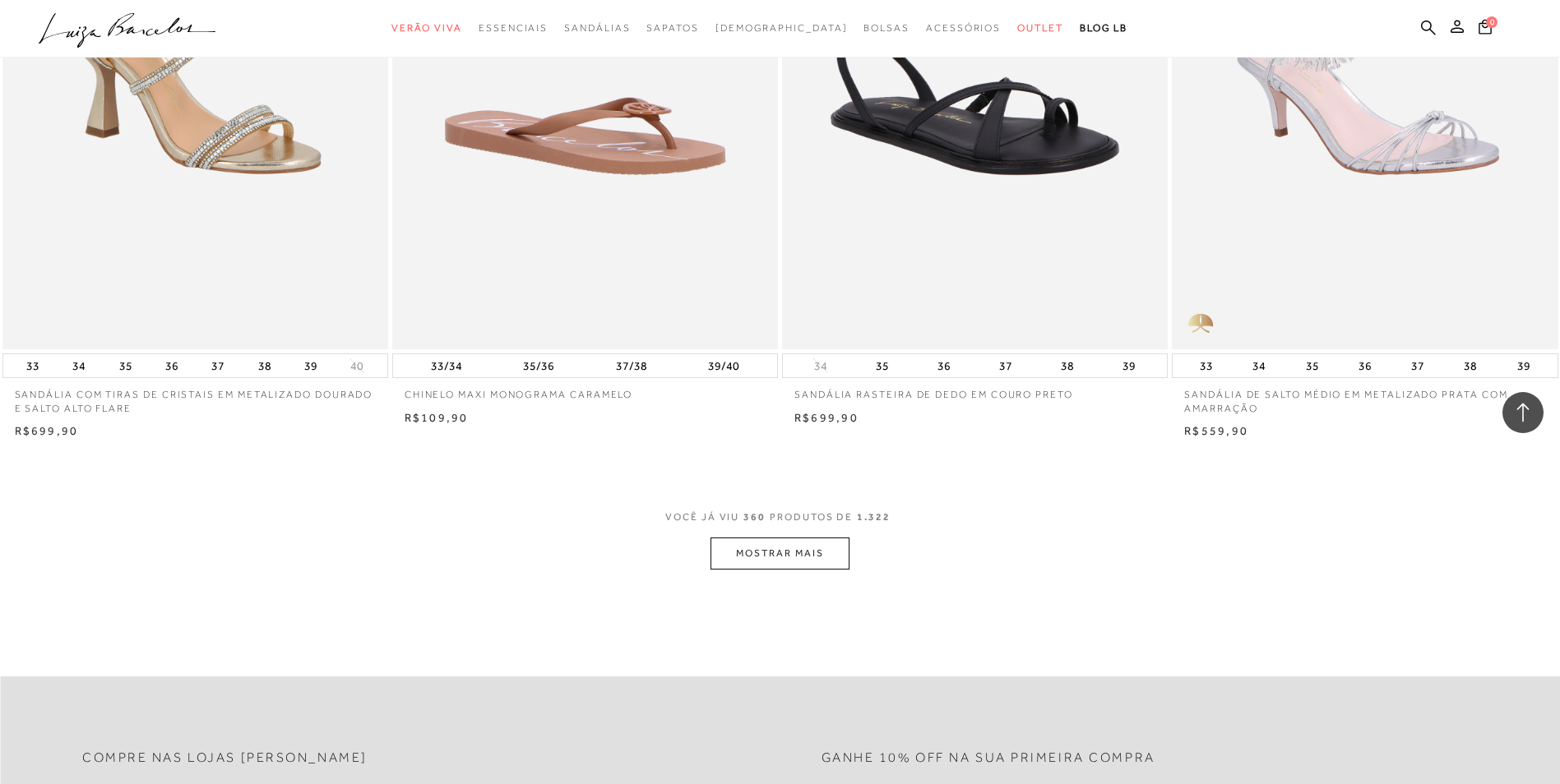
click at [818, 548] on button "MOSTRAR MAIS" at bounding box center [779, 553] width 138 height 32
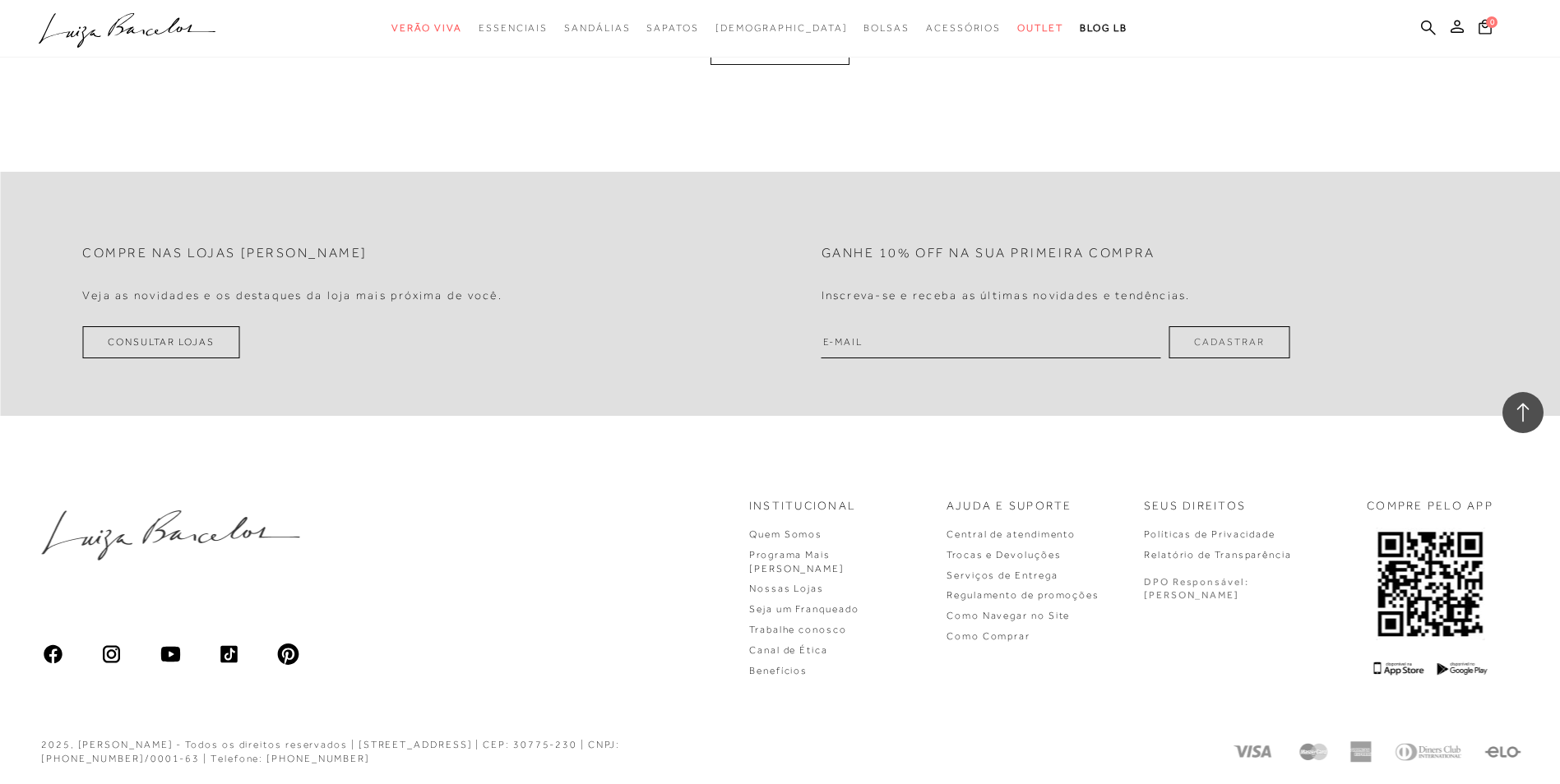
scroll to position [65682, 0]
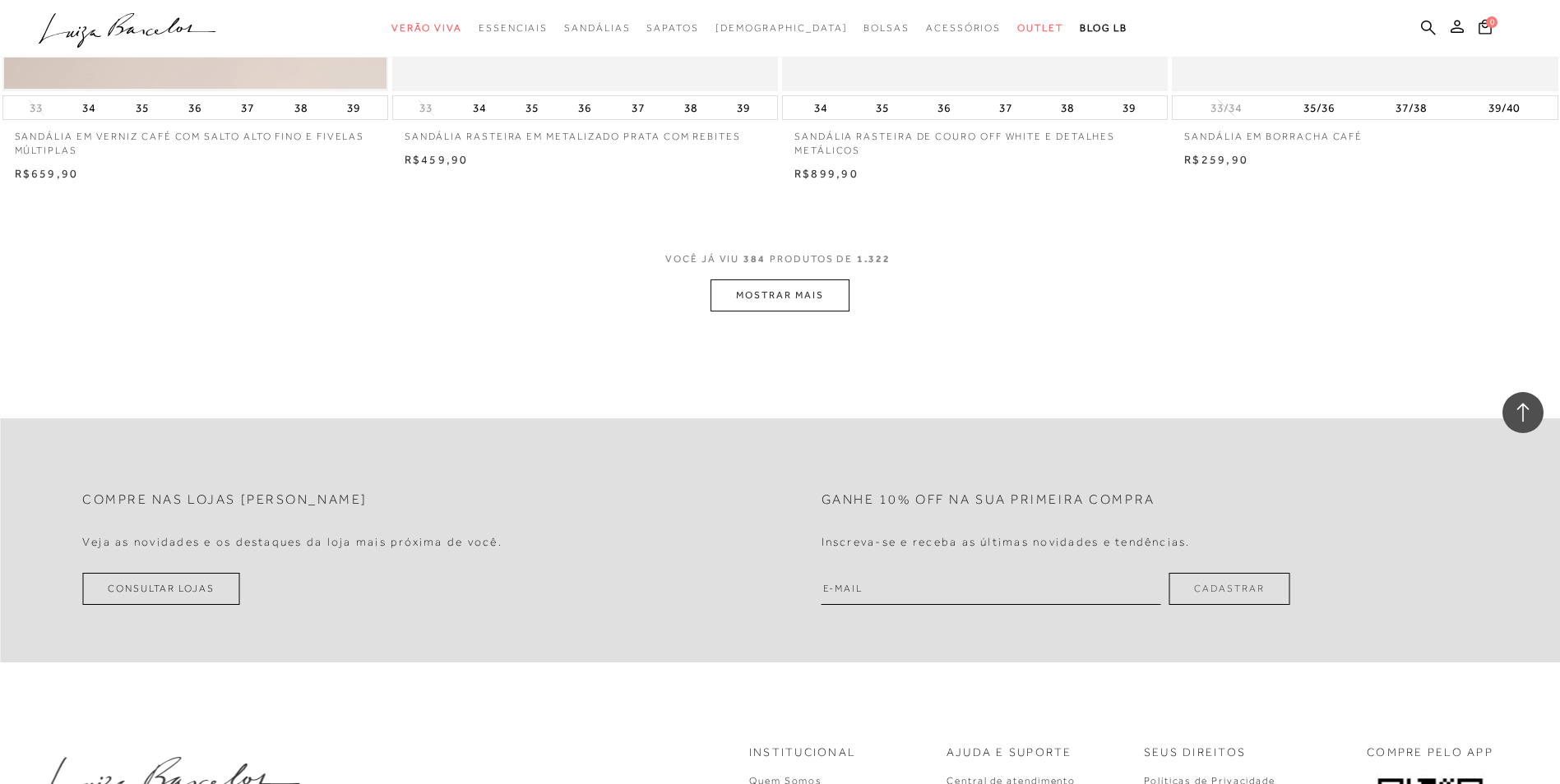
click at [764, 297] on button "MOSTRAR MAIS" at bounding box center [779, 296] width 138 height 32
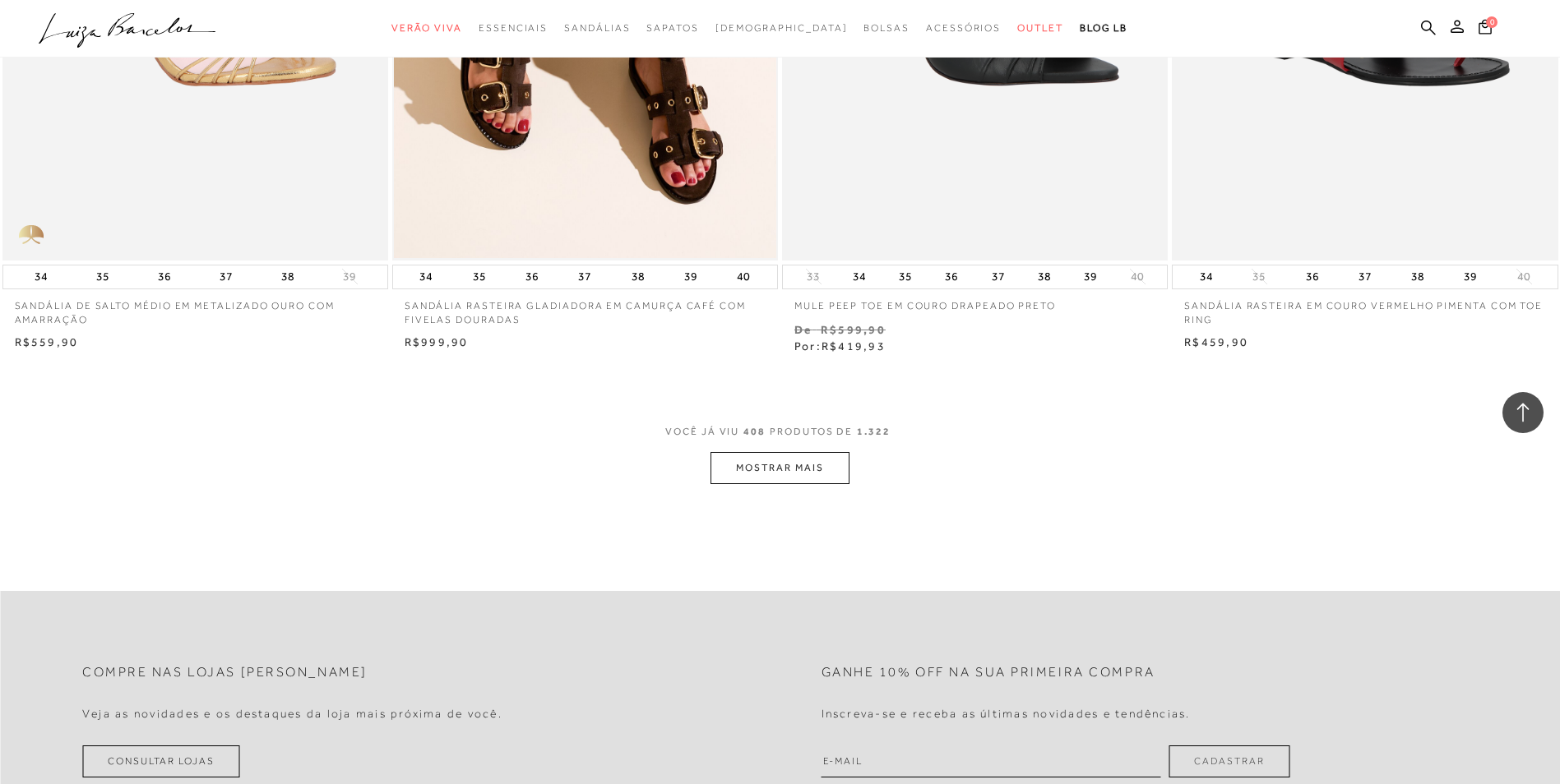
scroll to position [69628, 0]
click at [798, 428] on span "VOCÊ JÁ VIU 408 PRODUTOS DE 1.322" at bounding box center [780, 431] width 230 height 11
click at [805, 462] on button "MOSTRAR MAIS" at bounding box center [779, 467] width 138 height 32
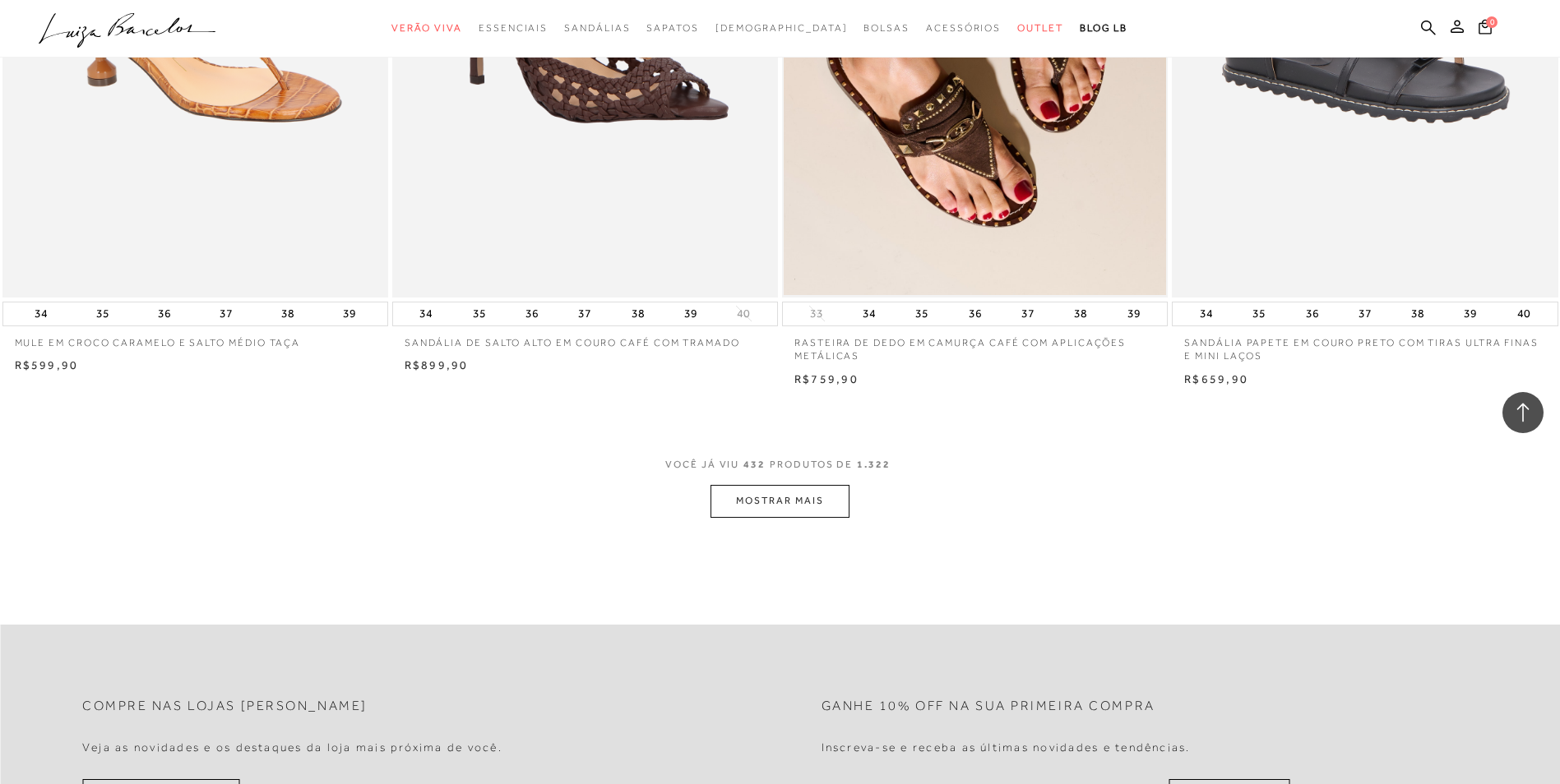
scroll to position [73911, 0]
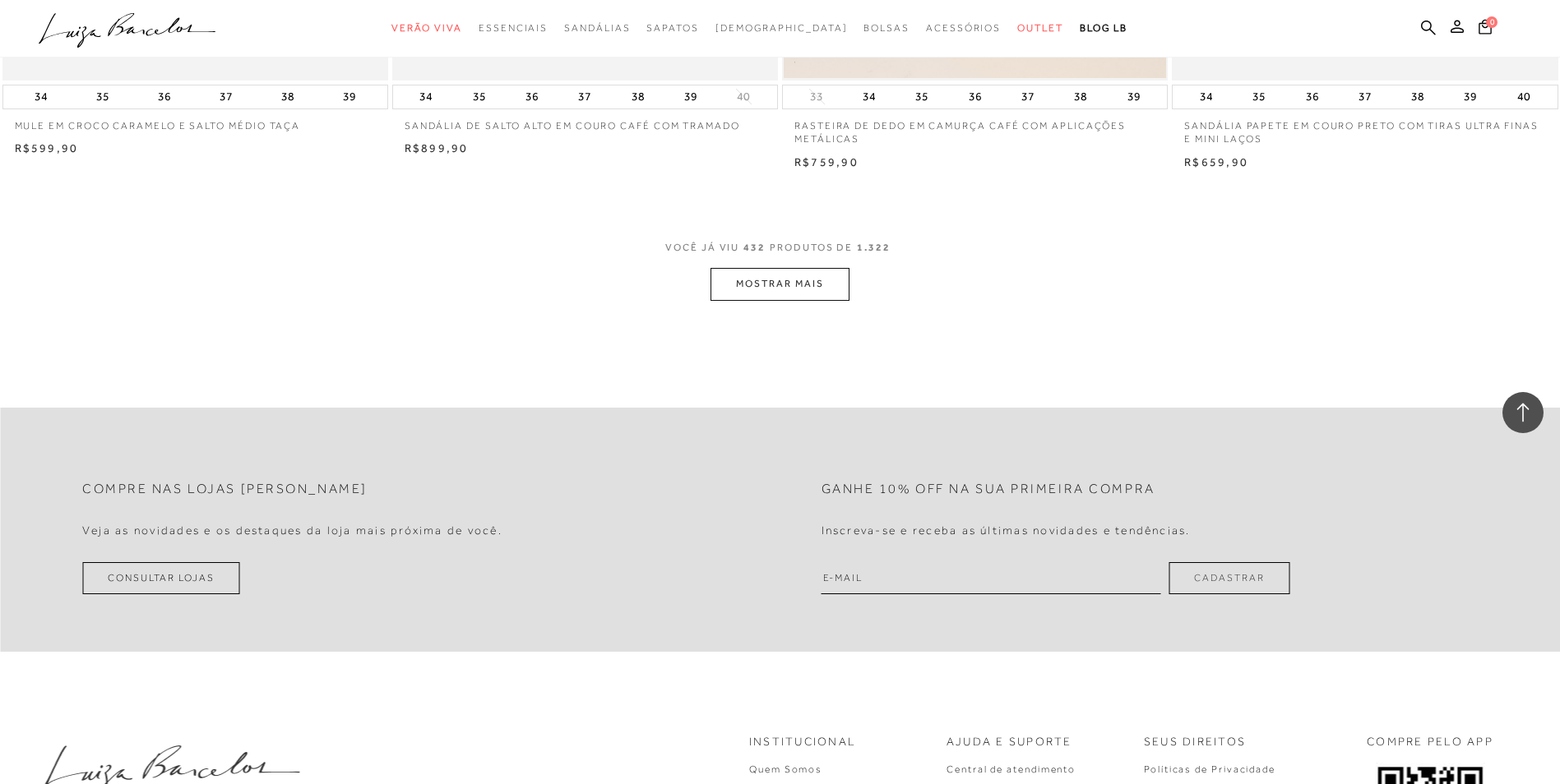
click at [783, 281] on button "MOSTRAR MAIS" at bounding box center [779, 284] width 138 height 32
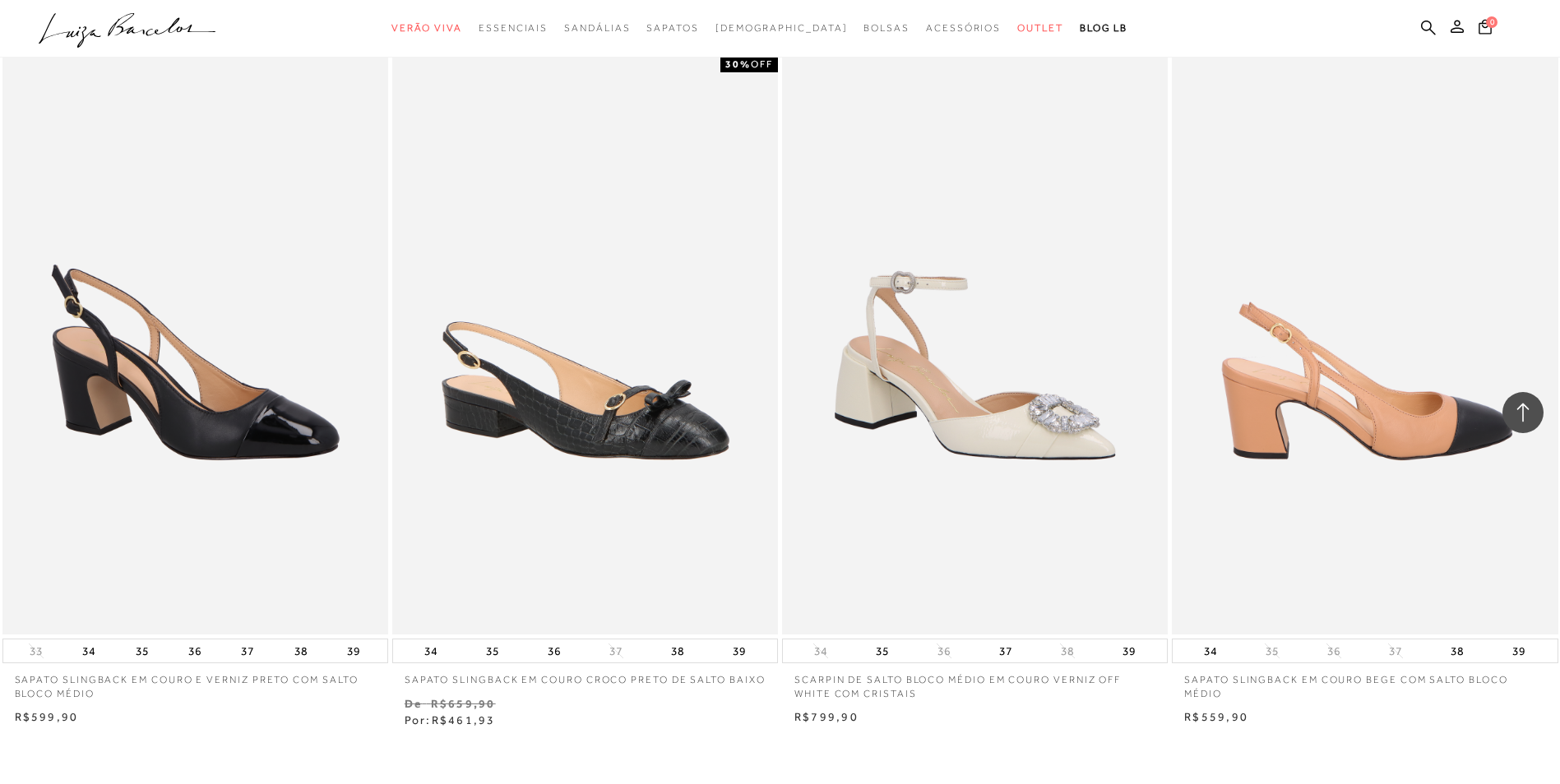
scroll to position [5590, 0]
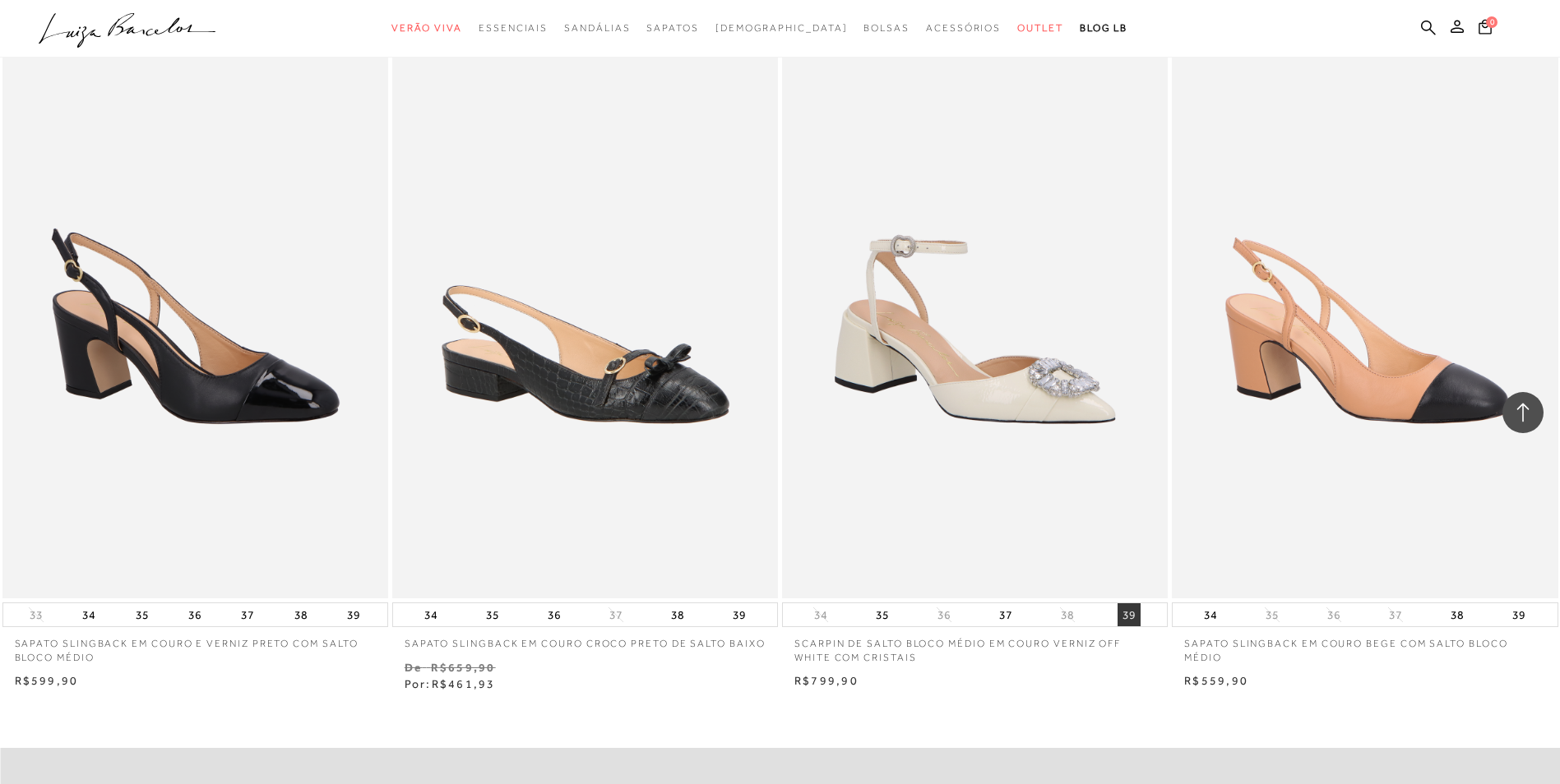
click at [1130, 616] on button "39" at bounding box center [1129, 614] width 23 height 23
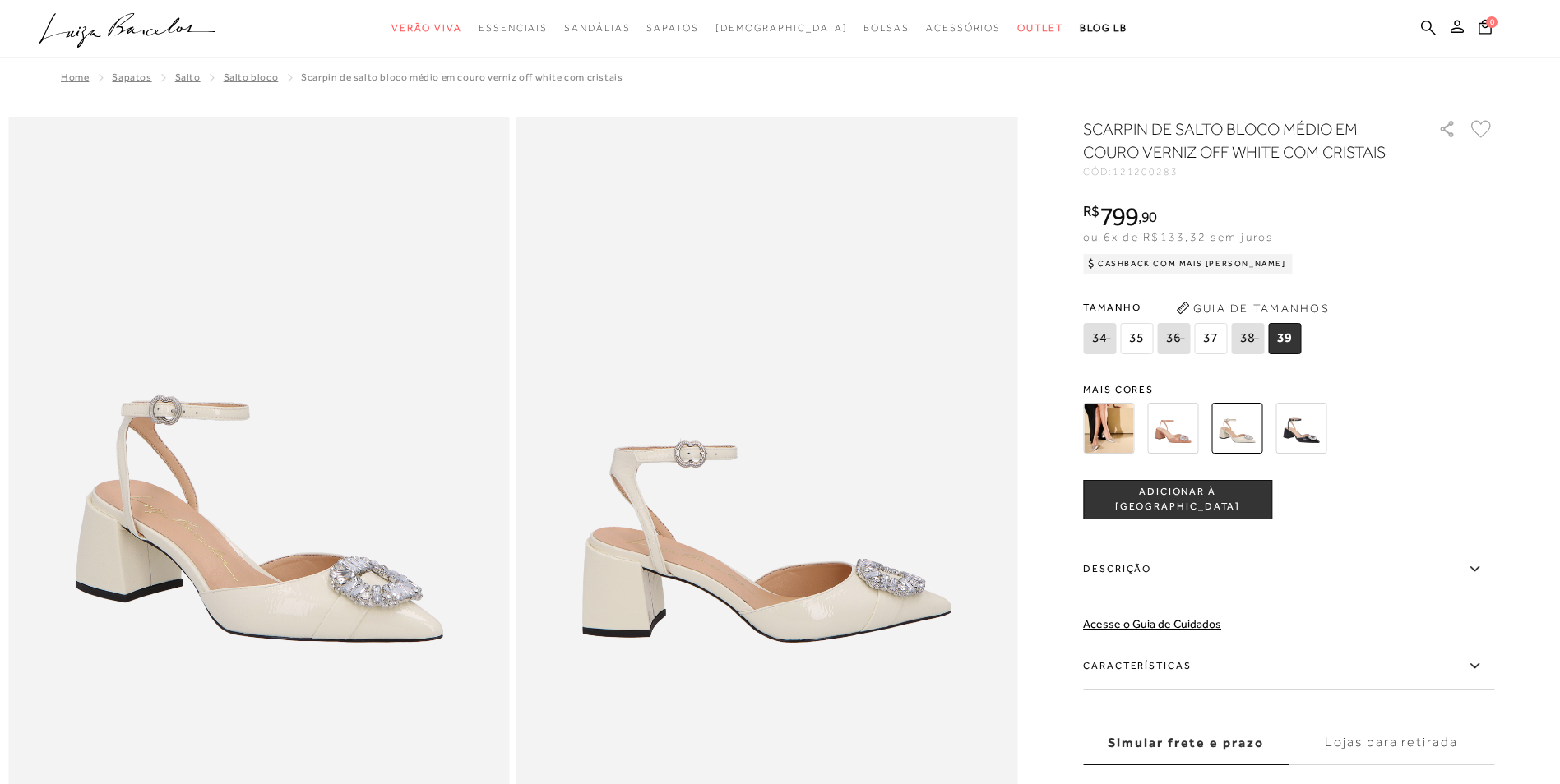
click at [1139, 497] on span "ADICIONAR À SACOLA" at bounding box center [1177, 499] width 187 height 29
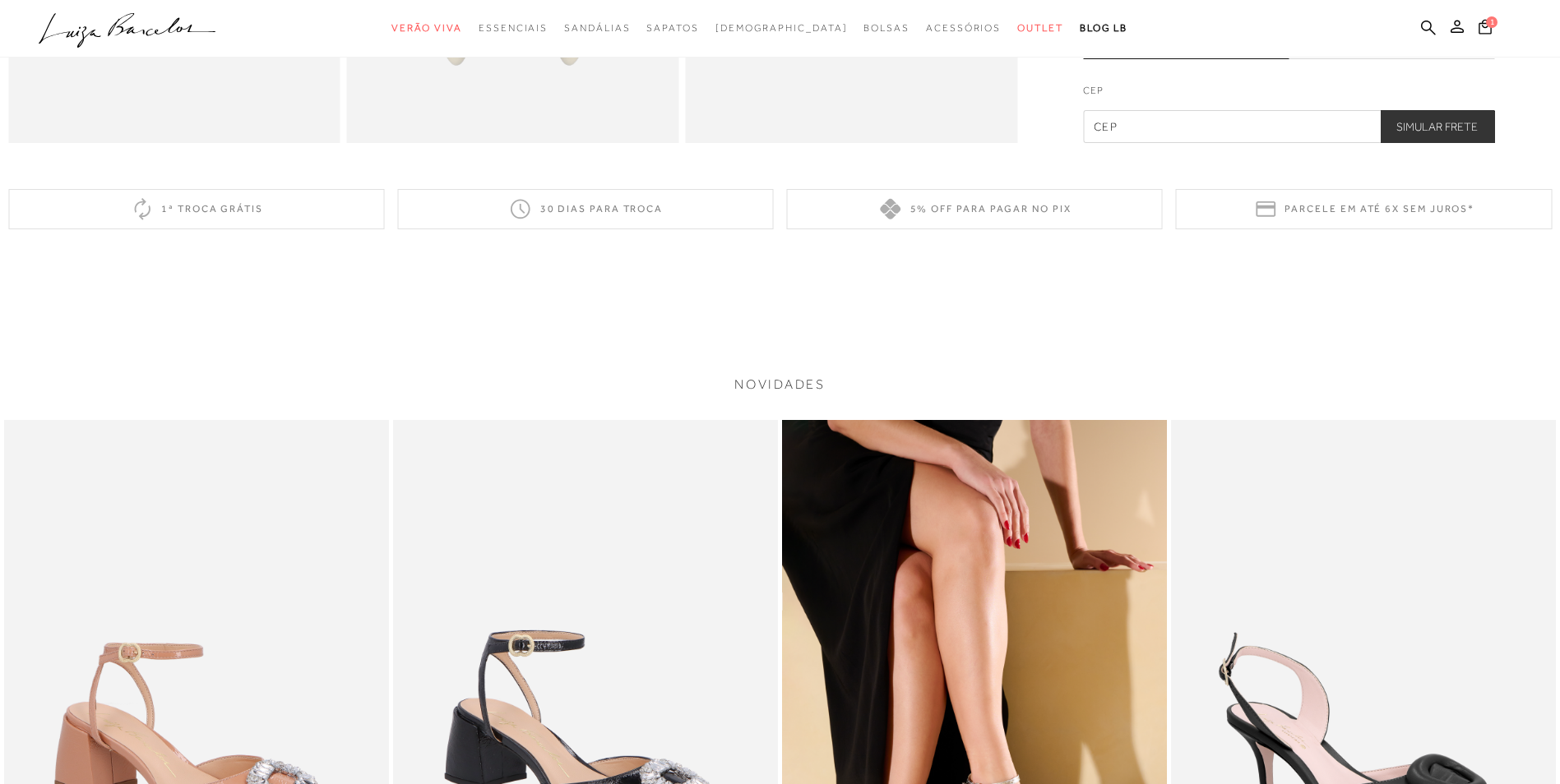
scroll to position [1480, 0]
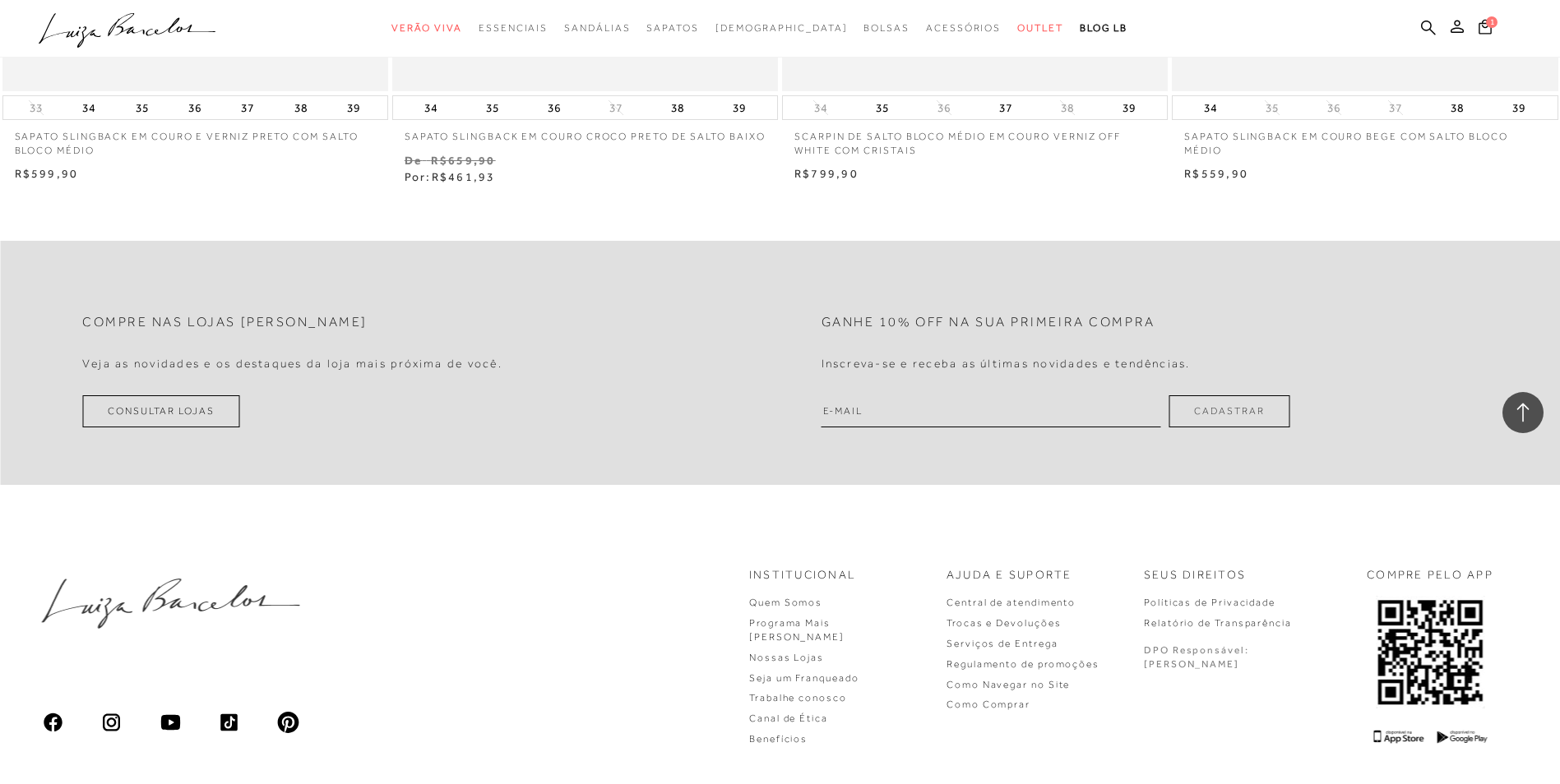
scroll to position [6179, 0]
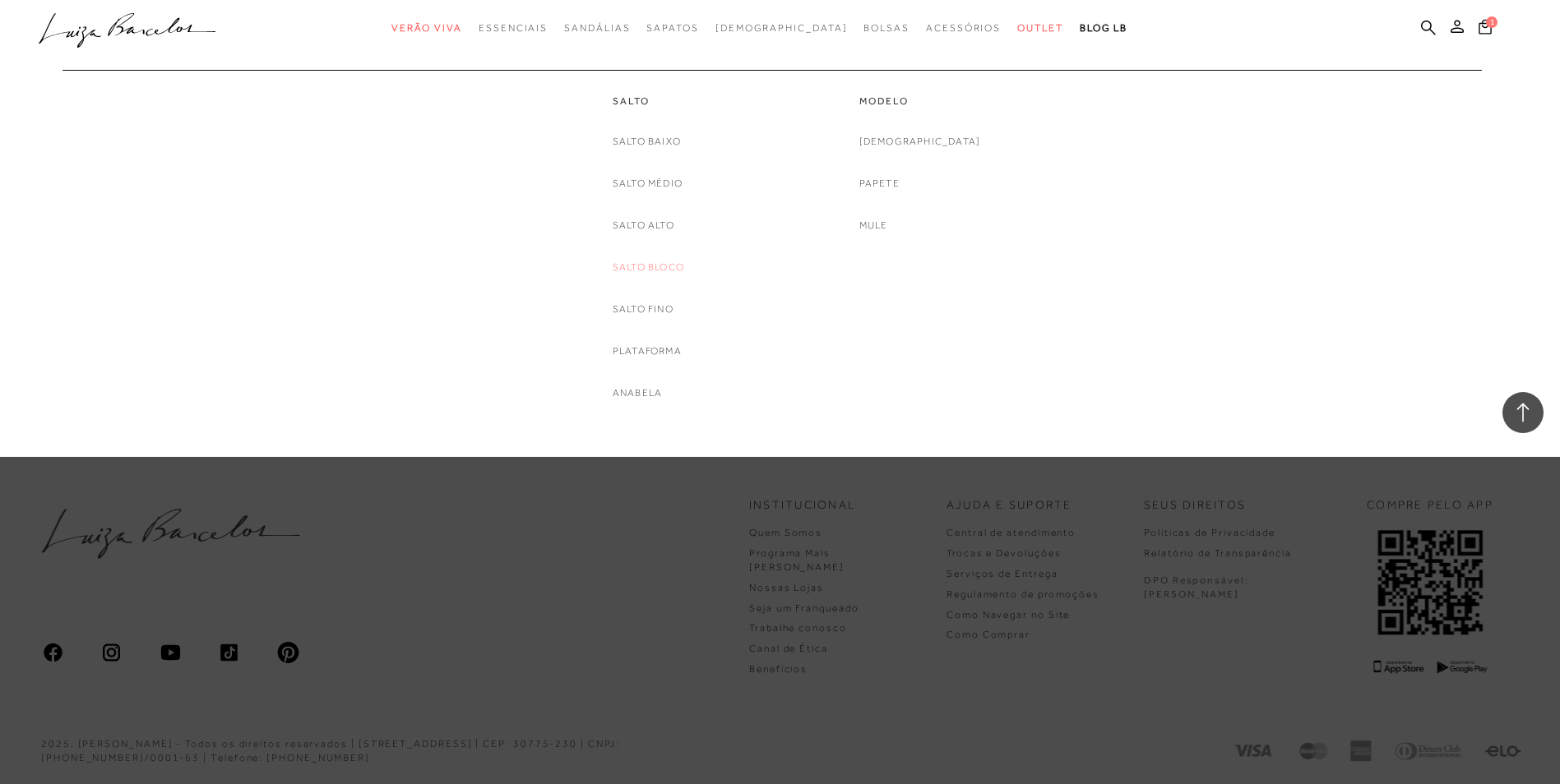
click at [644, 265] on link "Salto Bloco" at bounding box center [648, 267] width 71 height 18
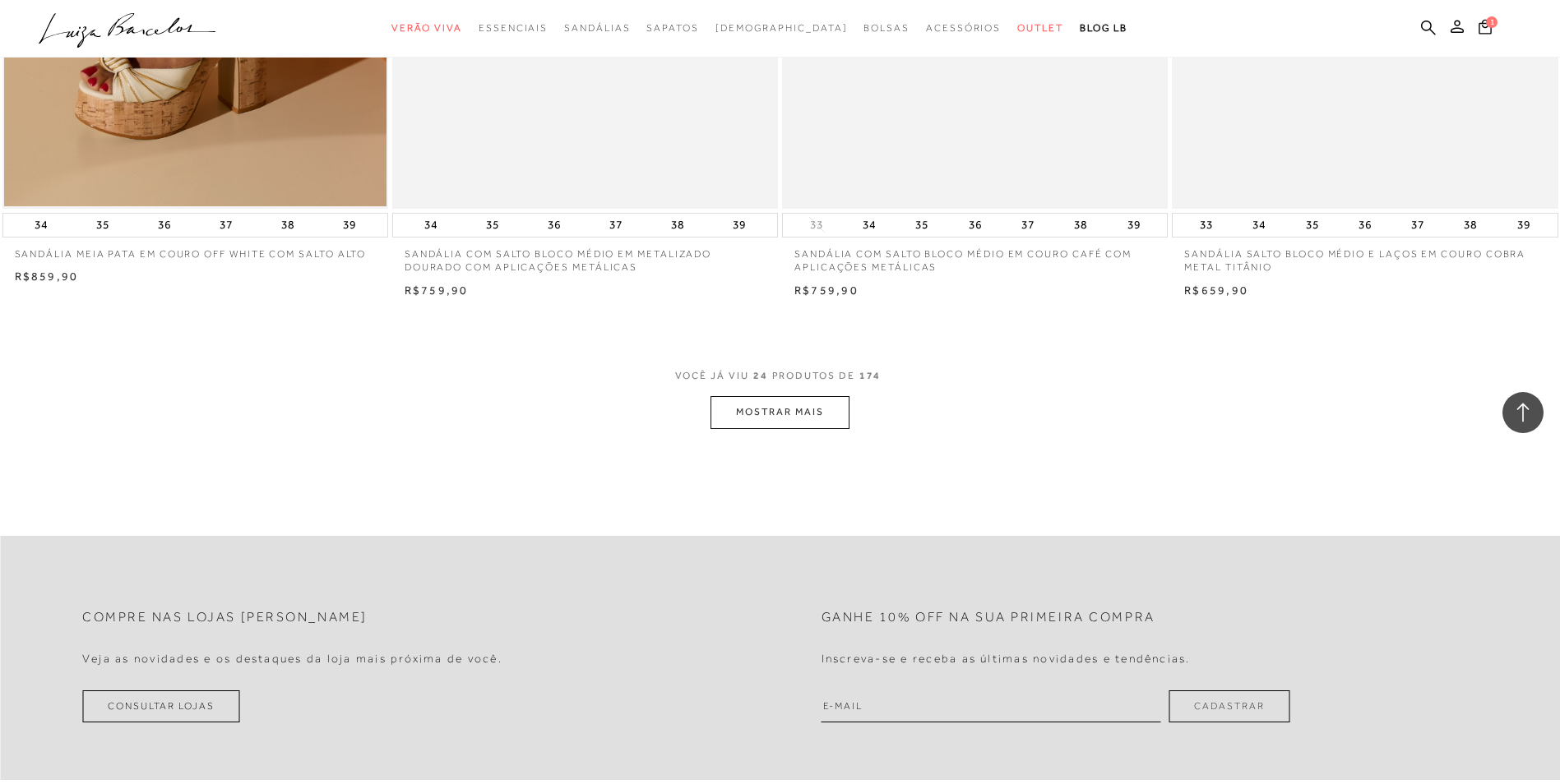
scroll to position [3863, 0]
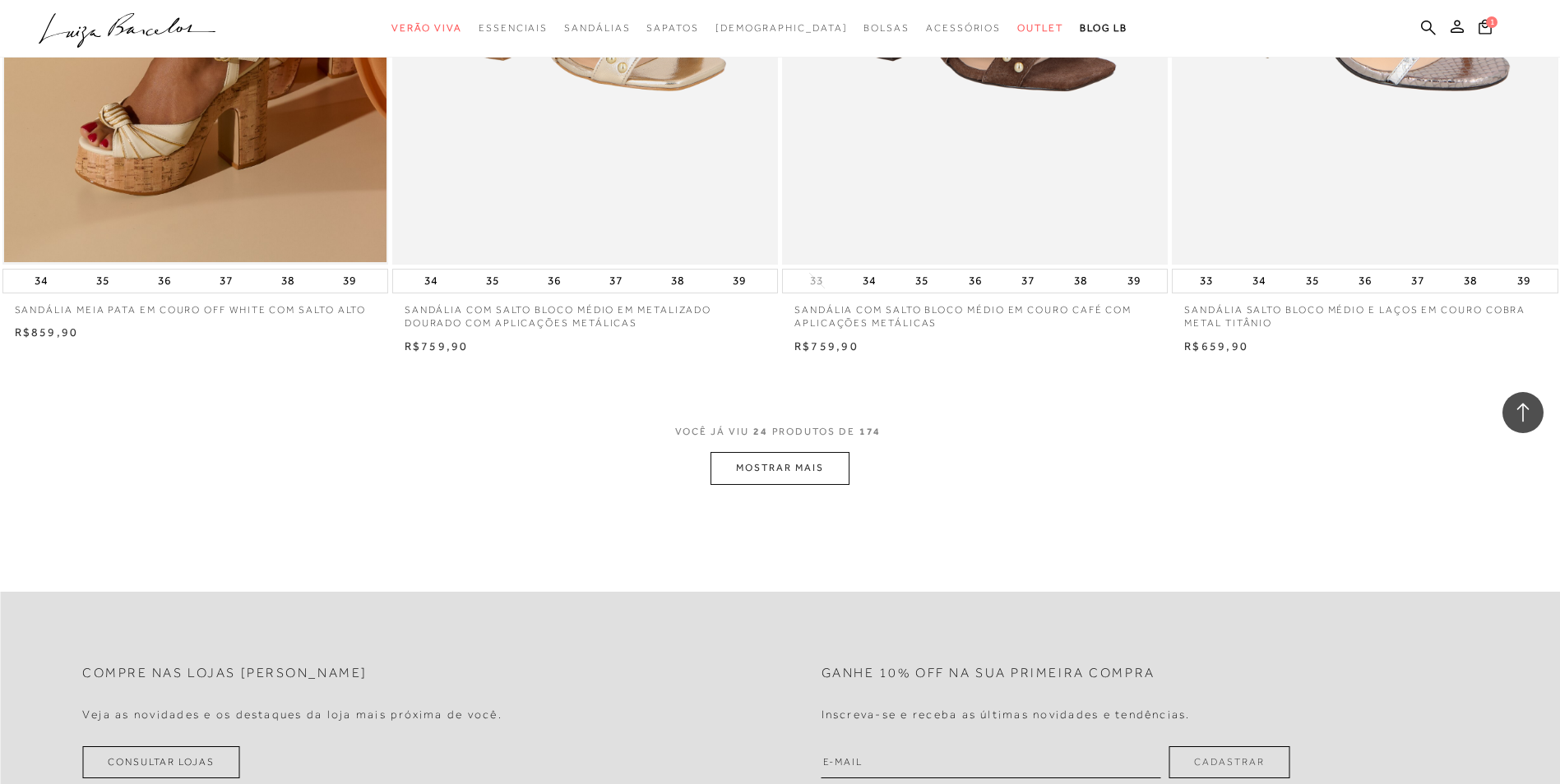
click at [785, 467] on button "MOSTRAR MAIS" at bounding box center [779, 468] width 138 height 32
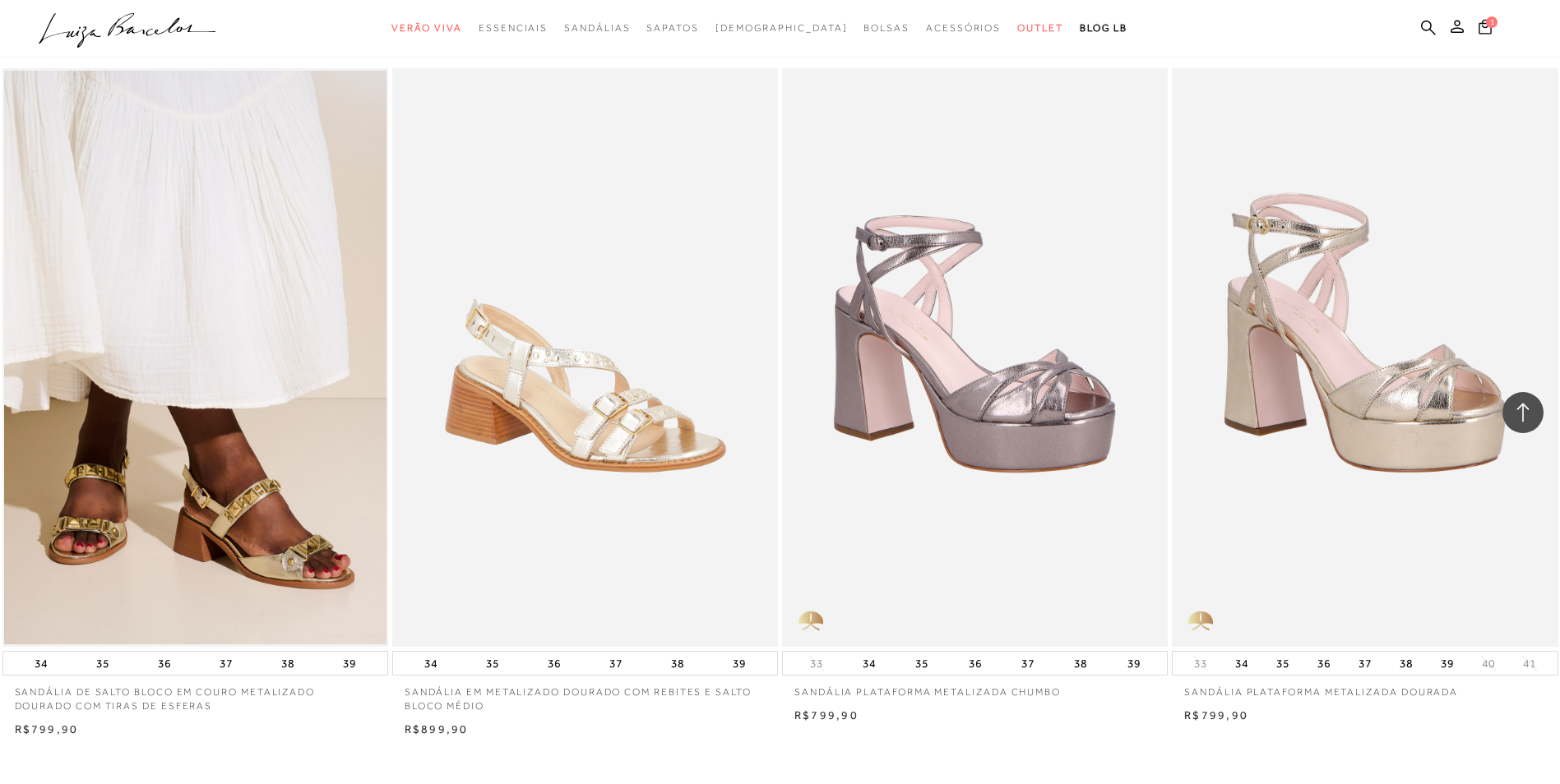
scroll to position [7809, 0]
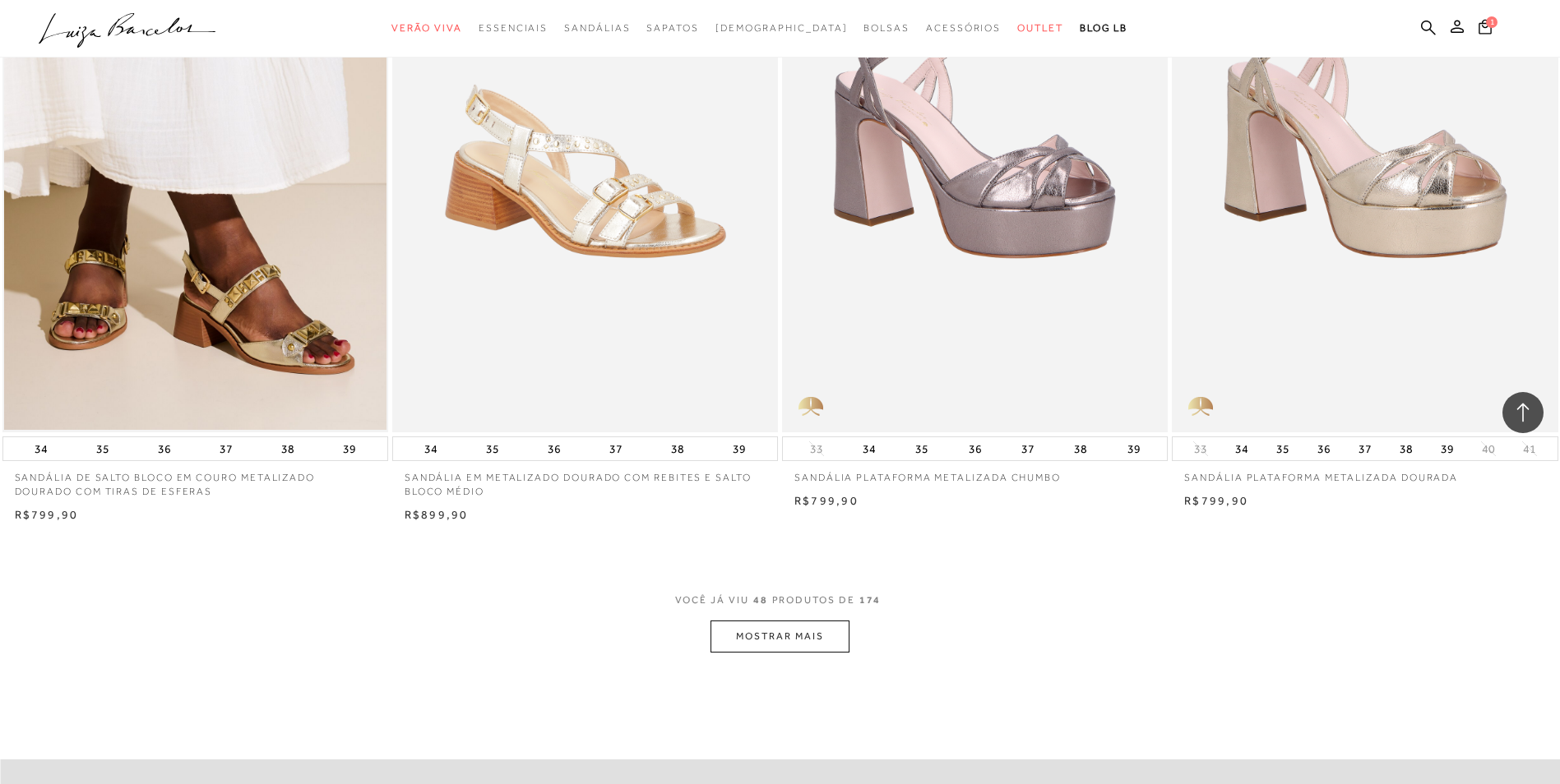
click at [736, 636] on button "MOSTRAR MAIS" at bounding box center [779, 637] width 138 height 32
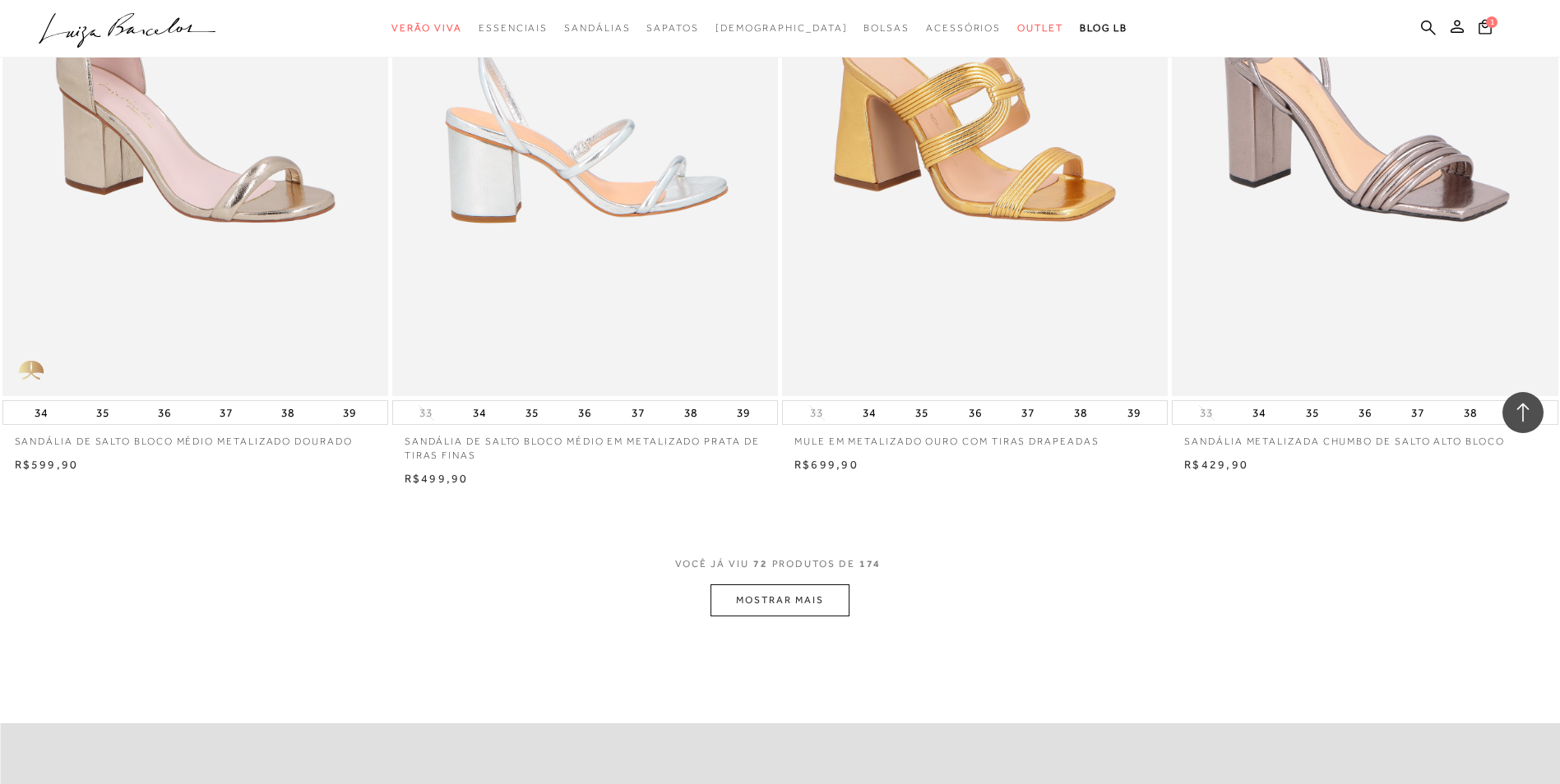
scroll to position [12167, 0]
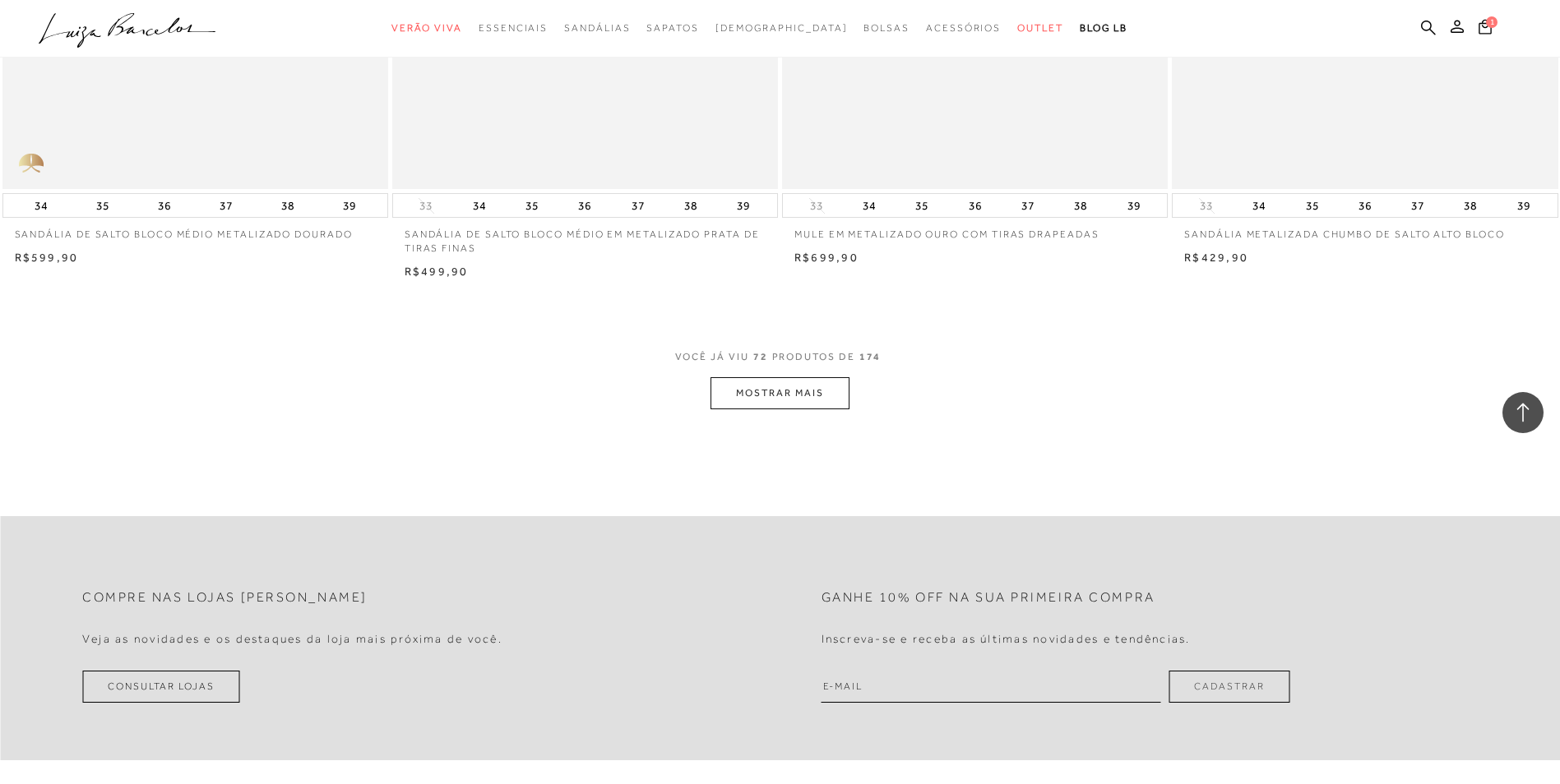
click at [742, 385] on button "MOSTRAR MAIS" at bounding box center [779, 393] width 138 height 32
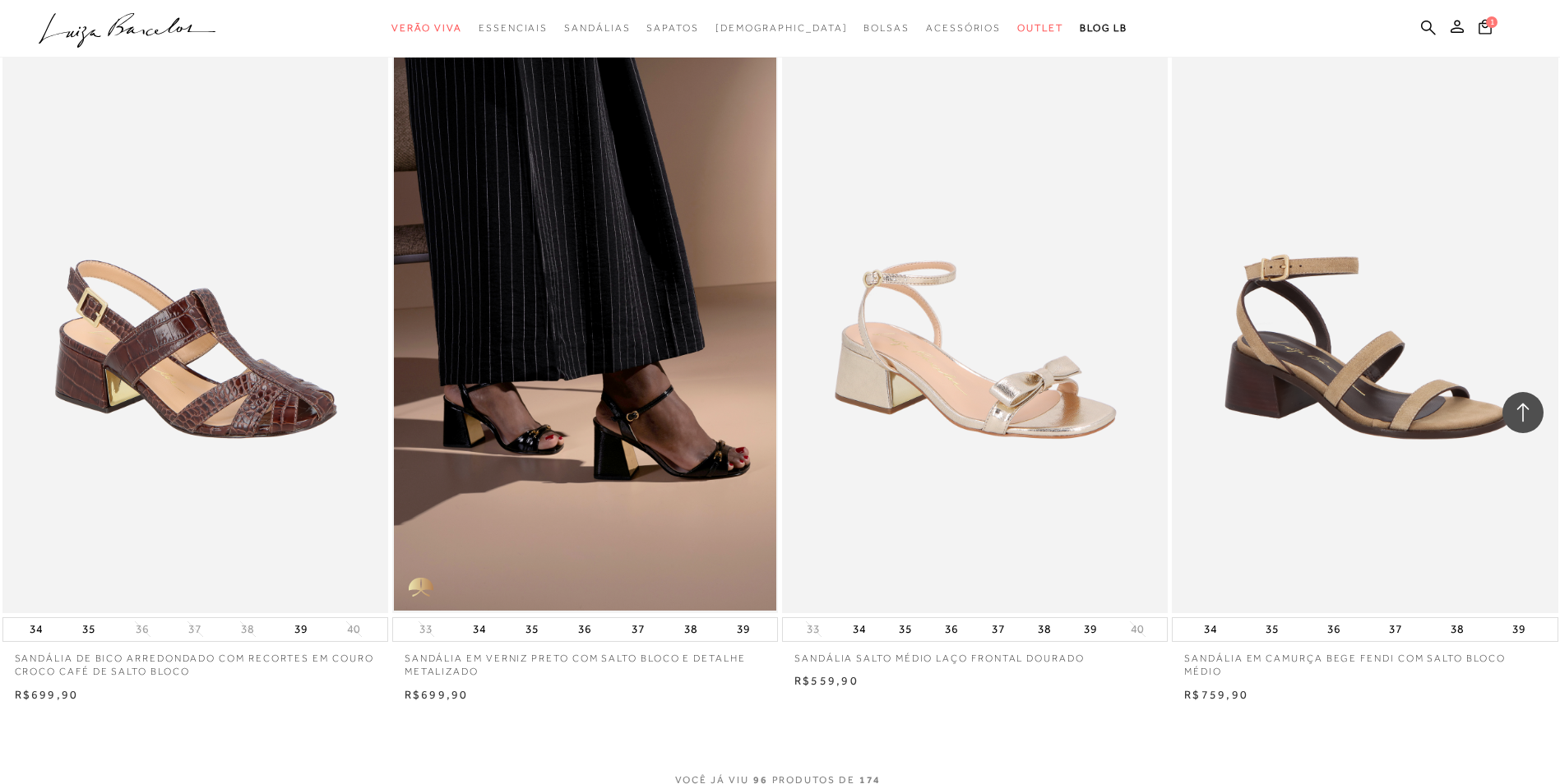
scroll to position [16030, 0]
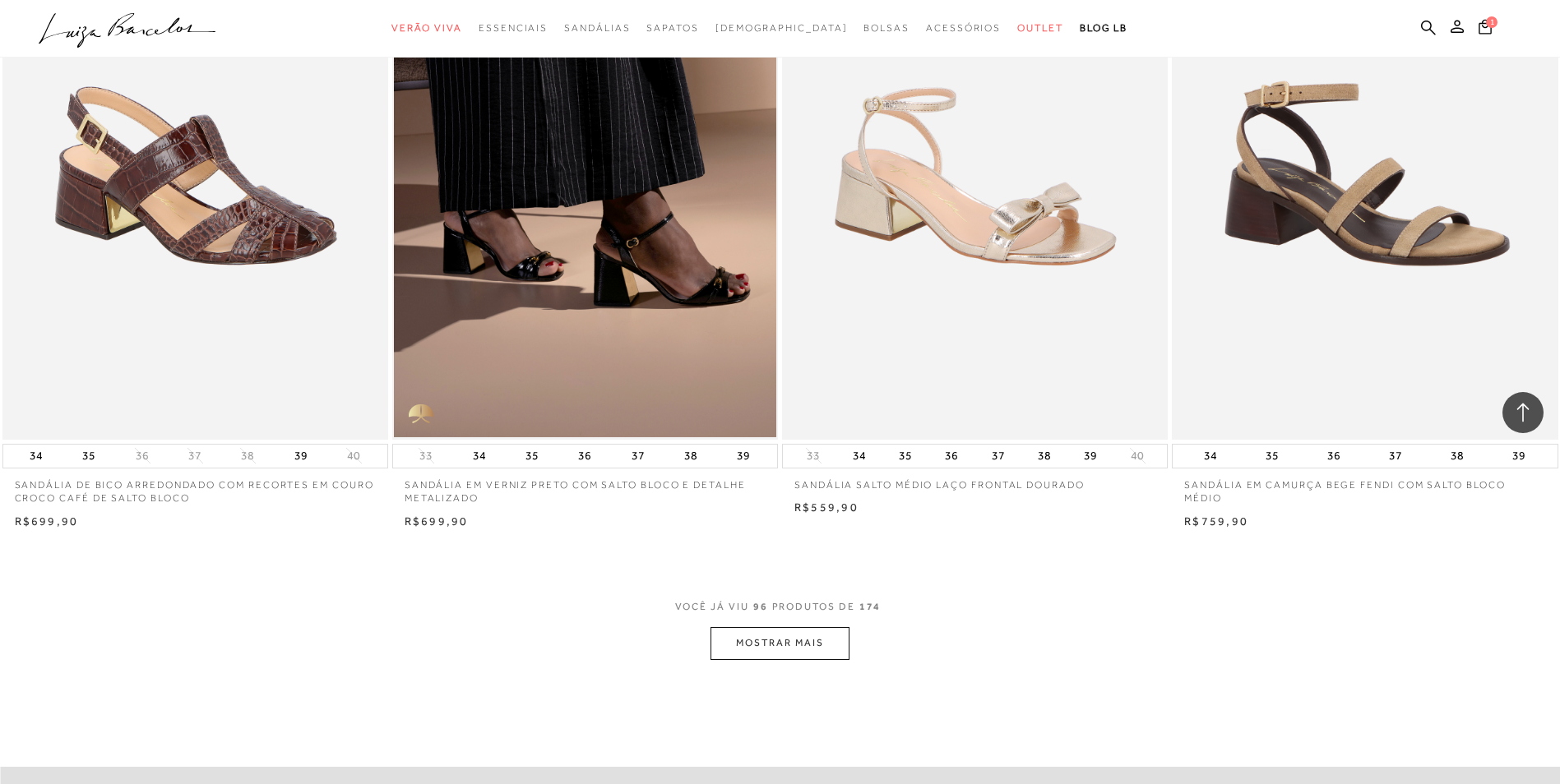
click at [801, 648] on button "MOSTRAR MAIS" at bounding box center [779, 643] width 138 height 32
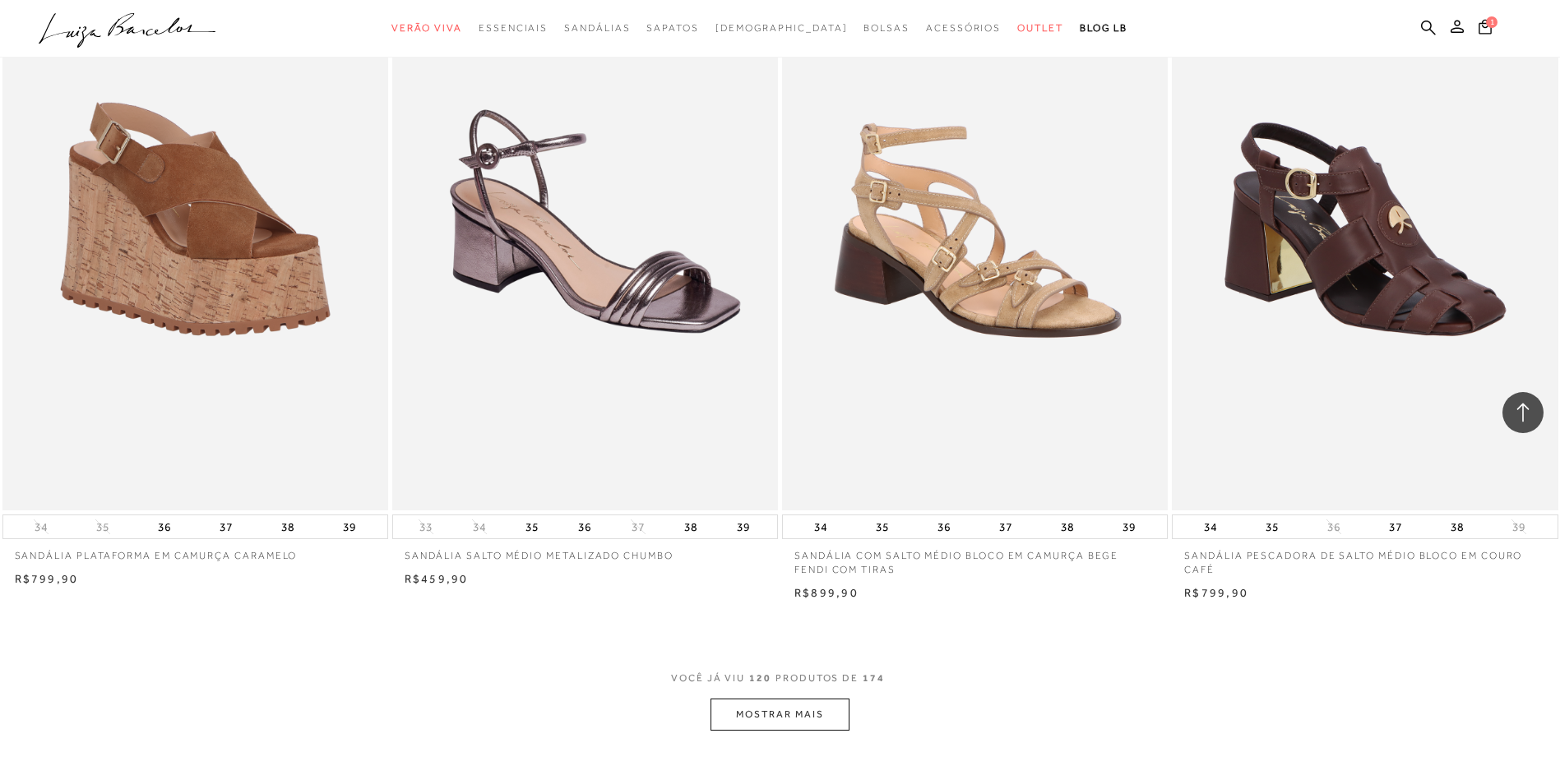
scroll to position [20224, 0]
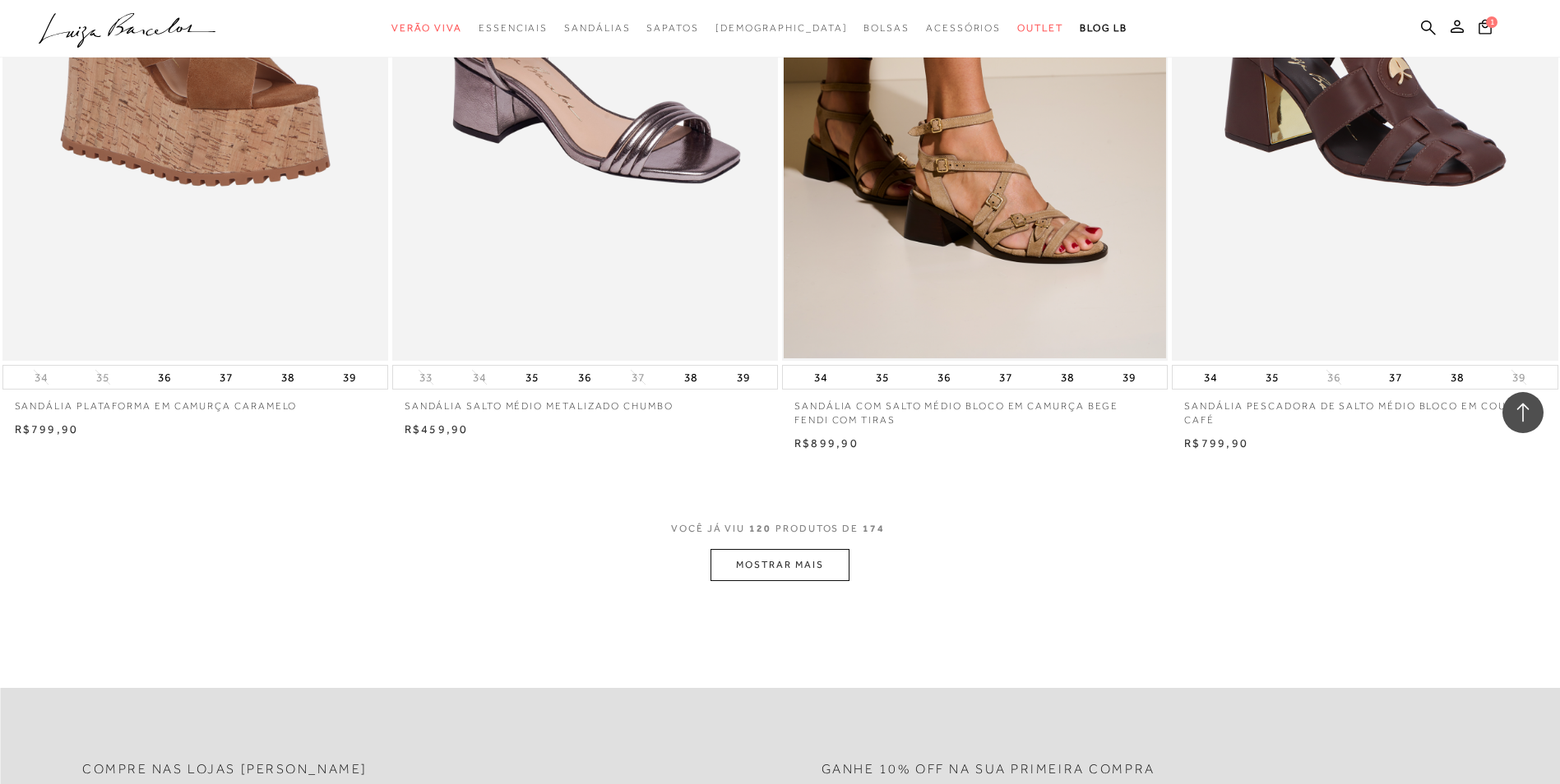
click at [795, 557] on button "MOSTRAR MAIS" at bounding box center [779, 565] width 138 height 32
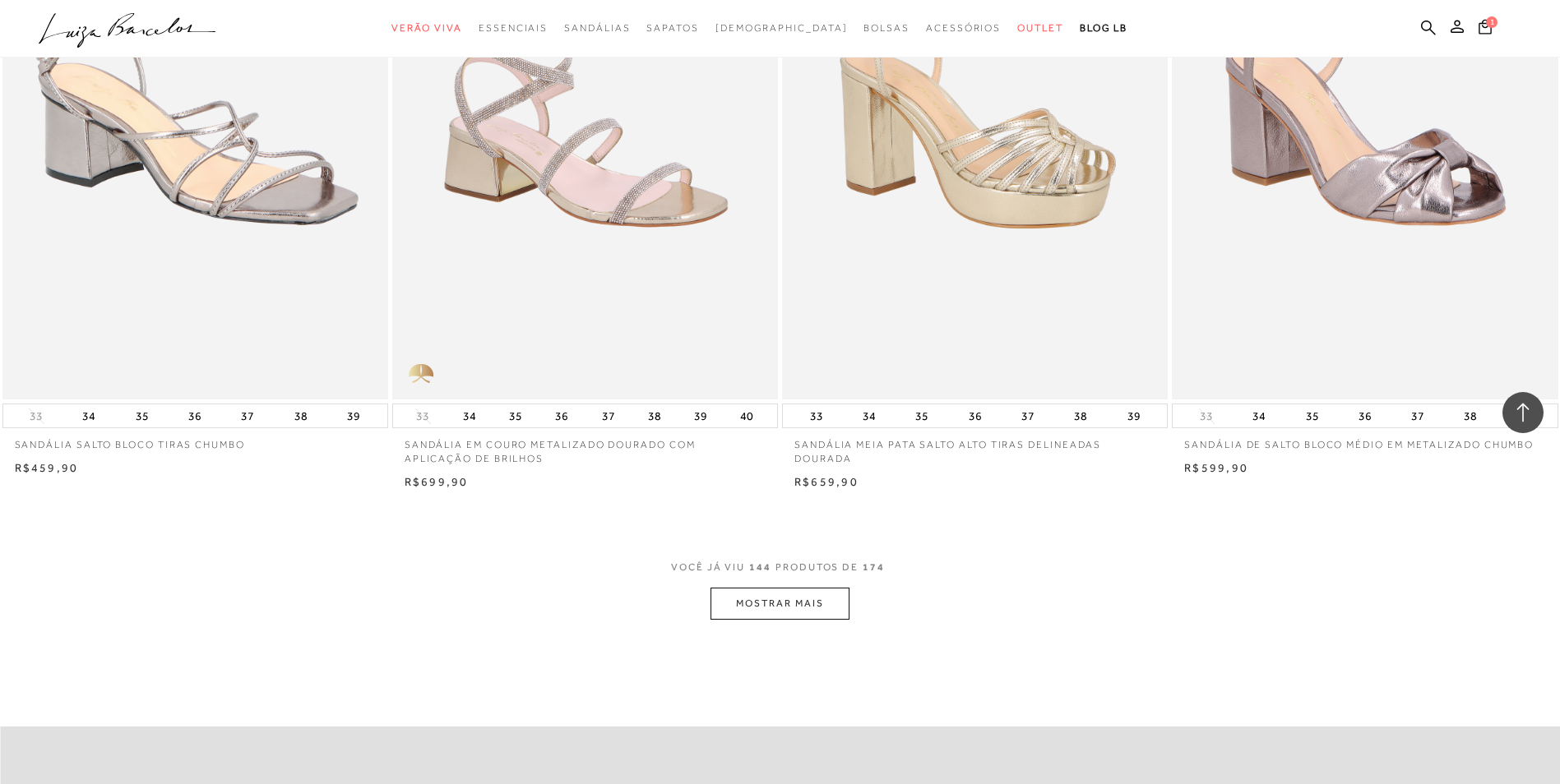
scroll to position [24416, 0]
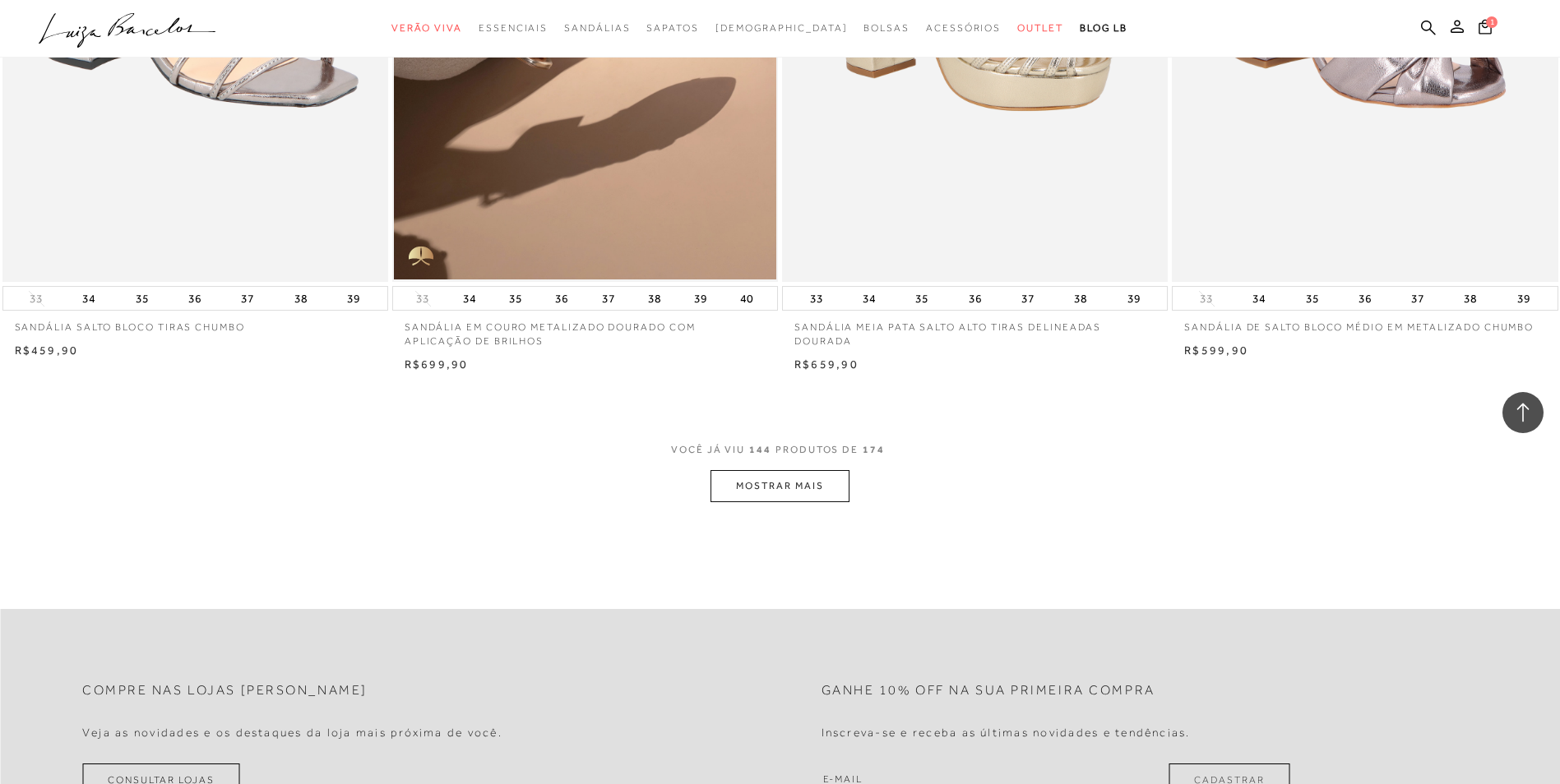
click at [765, 484] on button "MOSTRAR MAIS" at bounding box center [779, 486] width 138 height 32
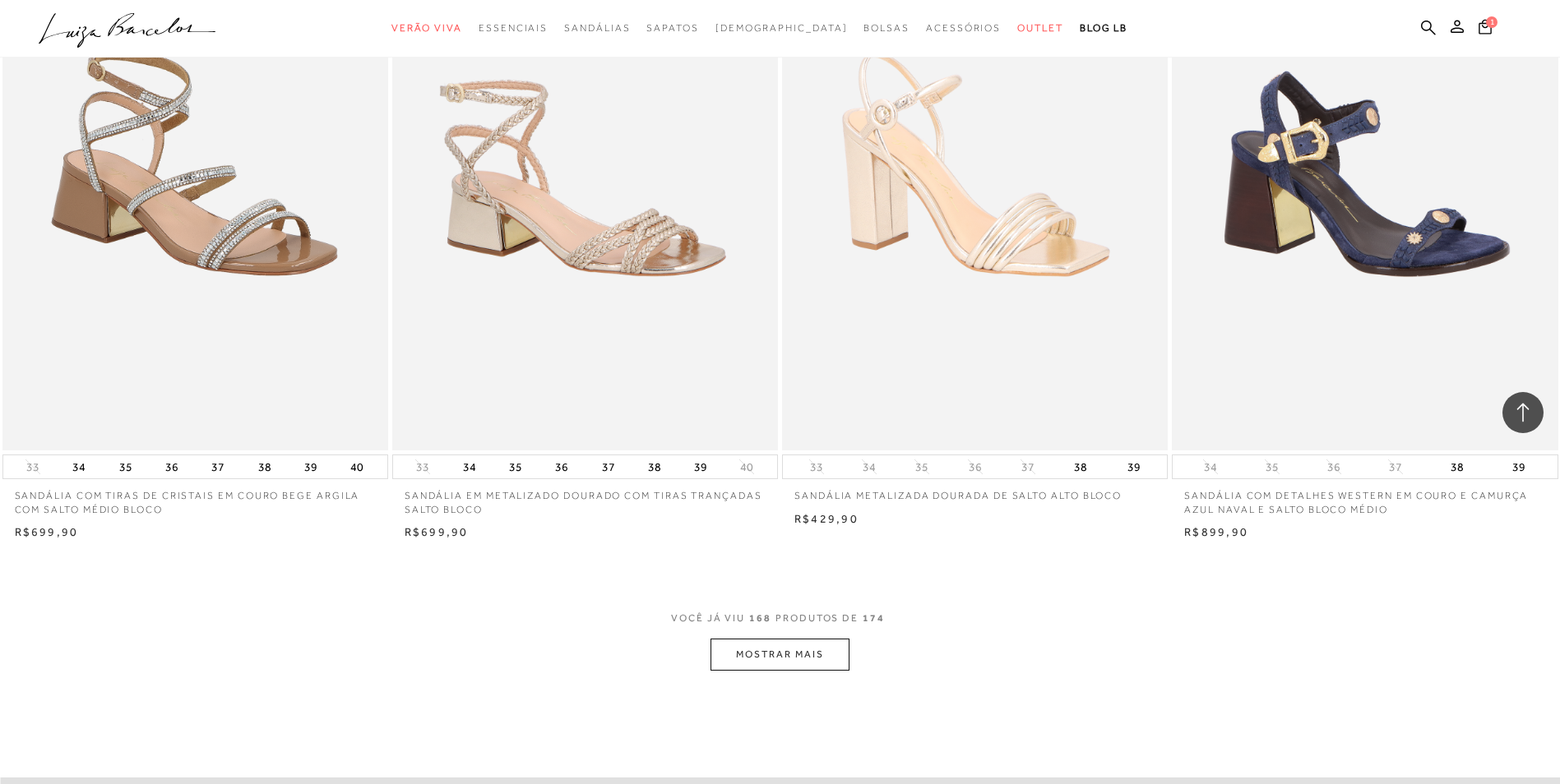
scroll to position [28691, 0]
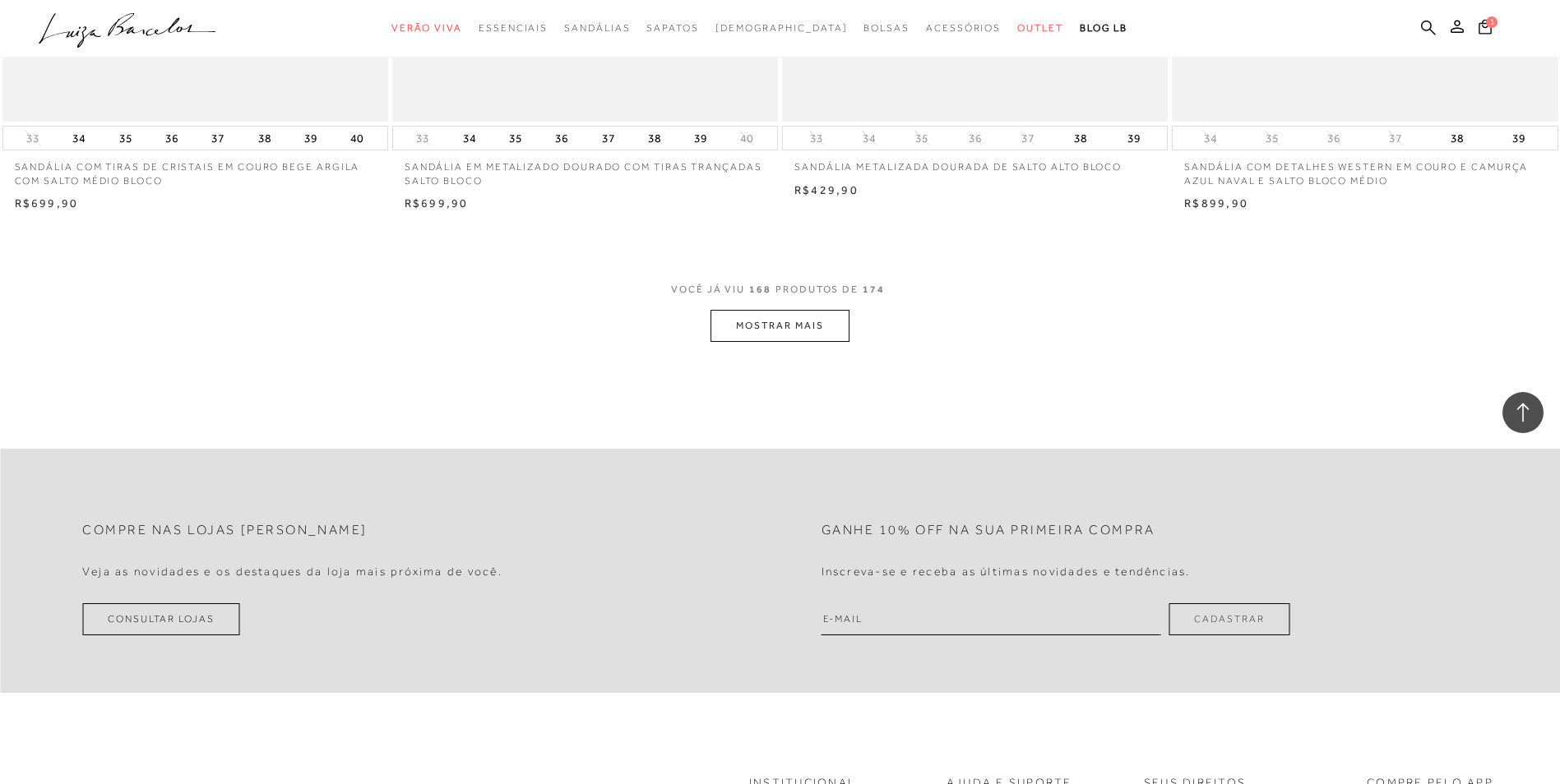
click at [740, 322] on button "MOSTRAR MAIS" at bounding box center [779, 325] width 138 height 32
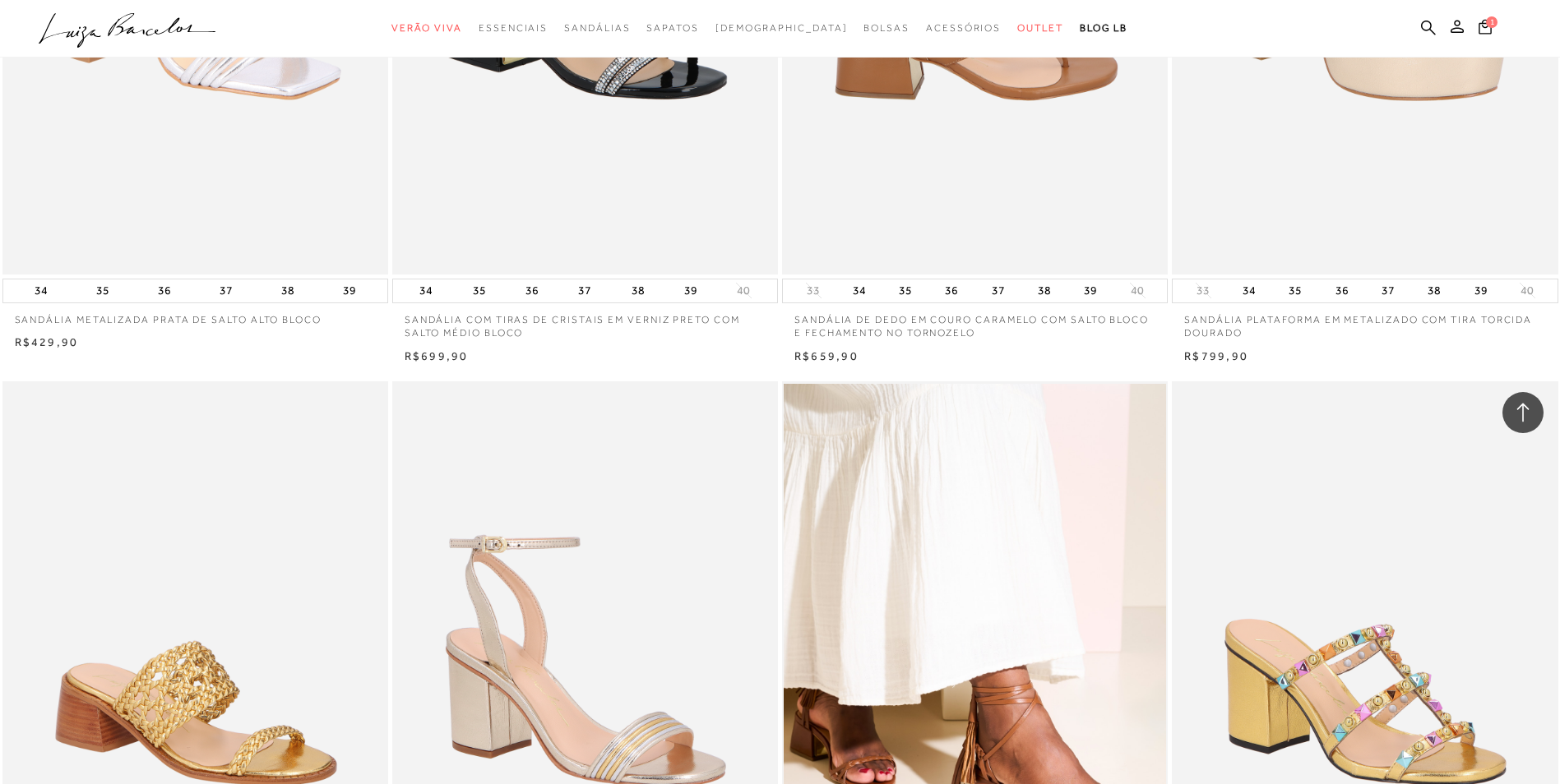
scroll to position [24909, 0]
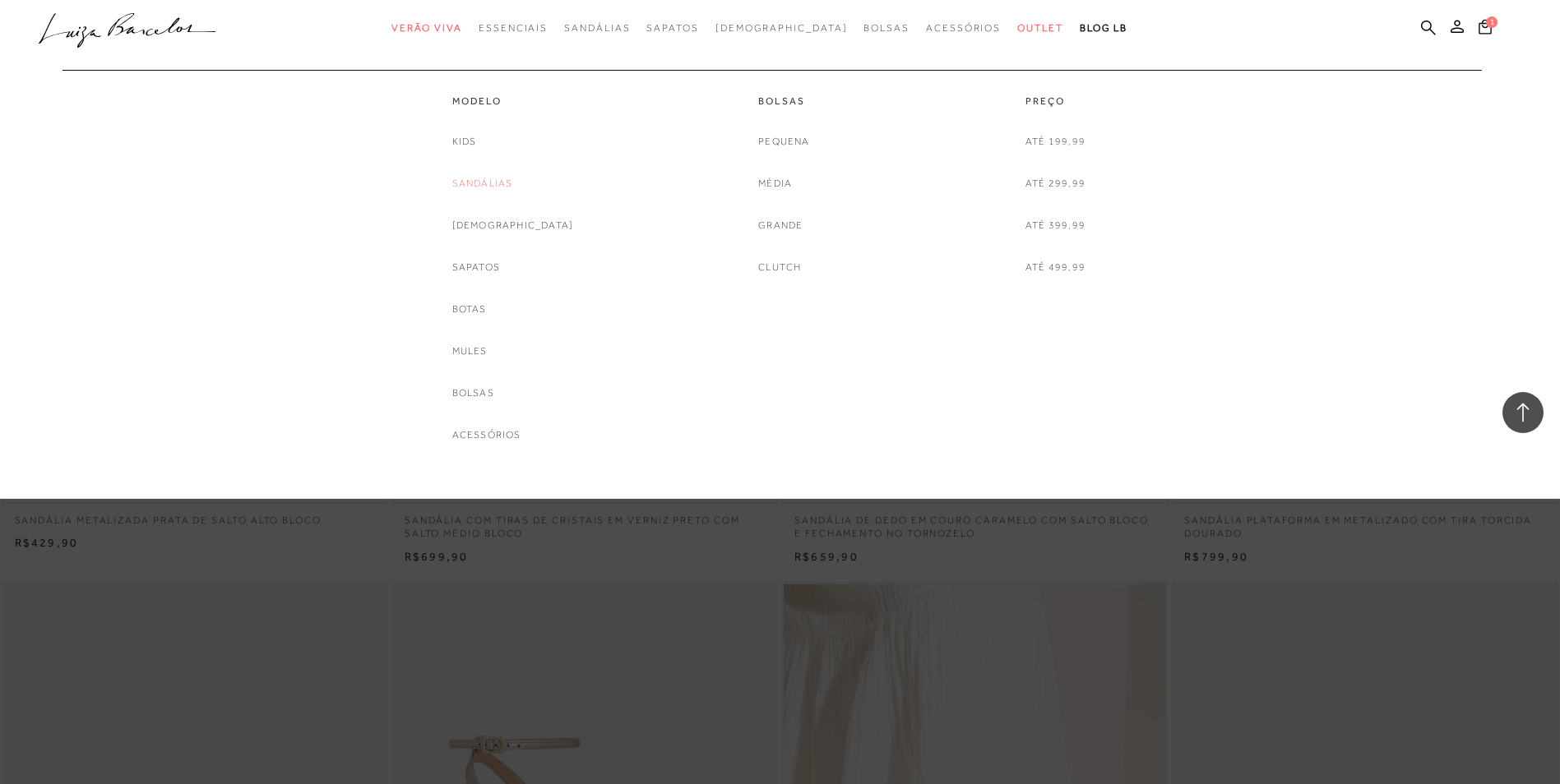
click at [514, 183] on link "Sandálias" at bounding box center [483, 183] width 61 height 18
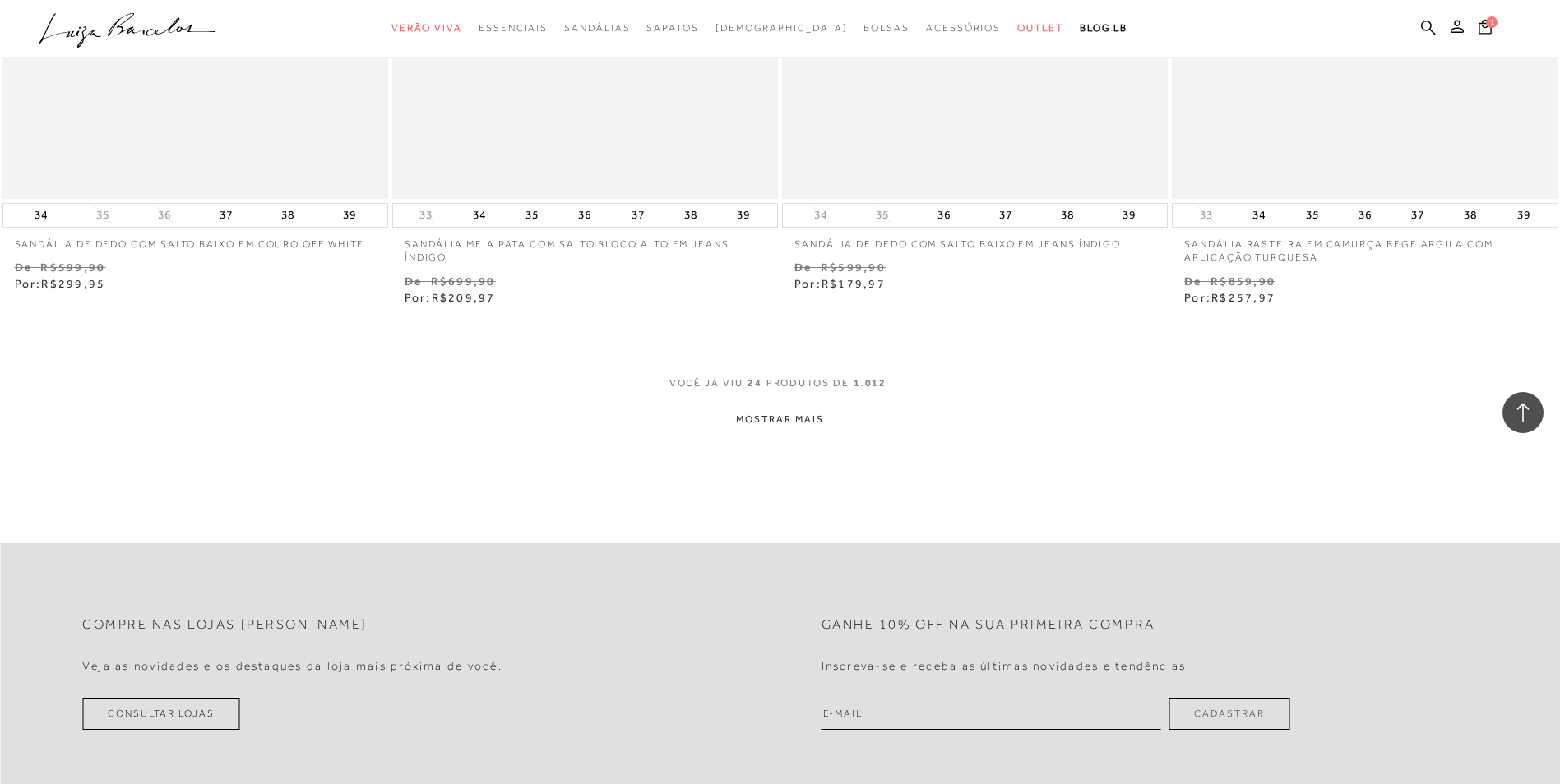
scroll to position [4192, 0]
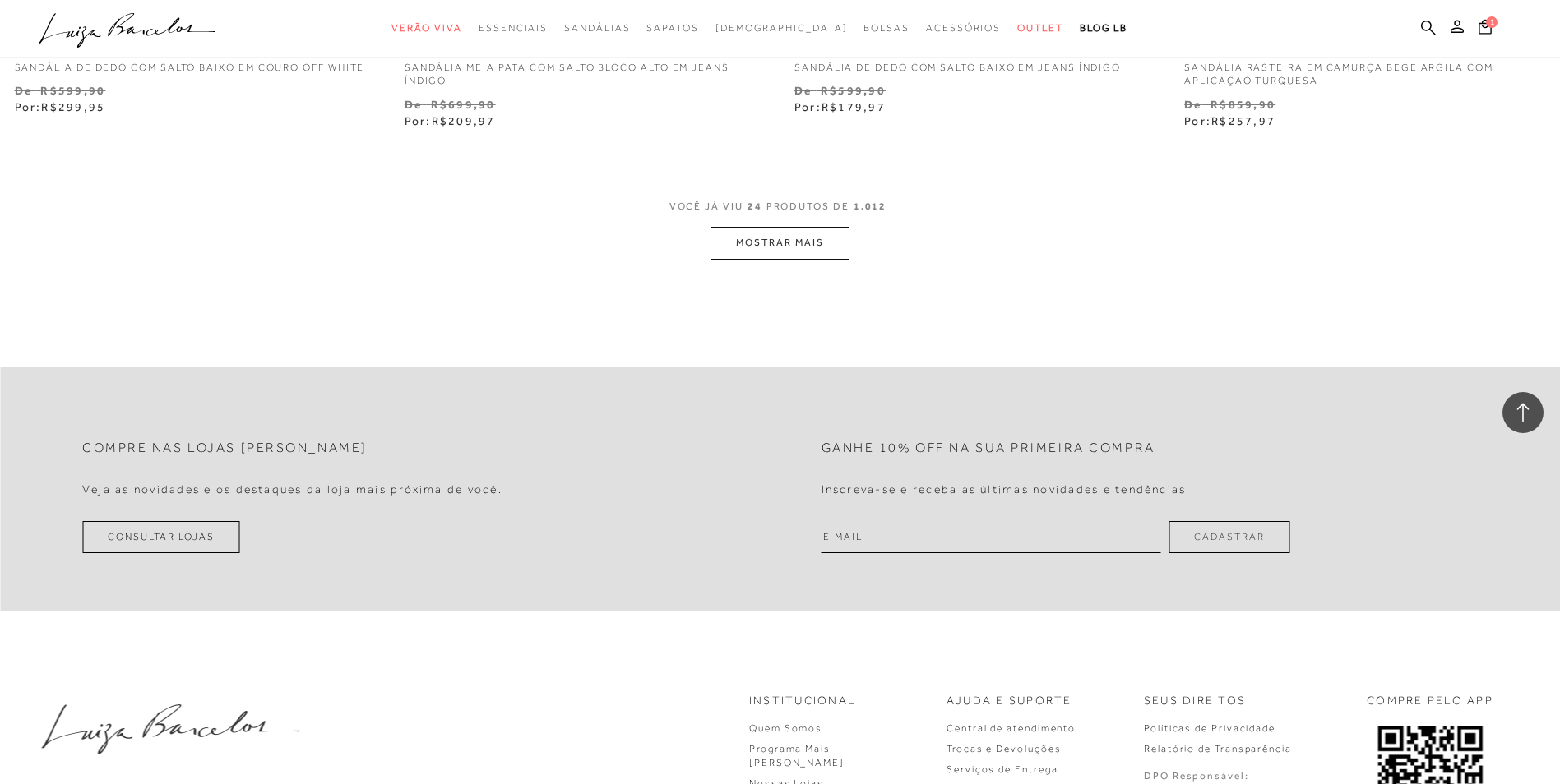
click at [742, 243] on button "MOSTRAR MAIS" at bounding box center [779, 243] width 138 height 32
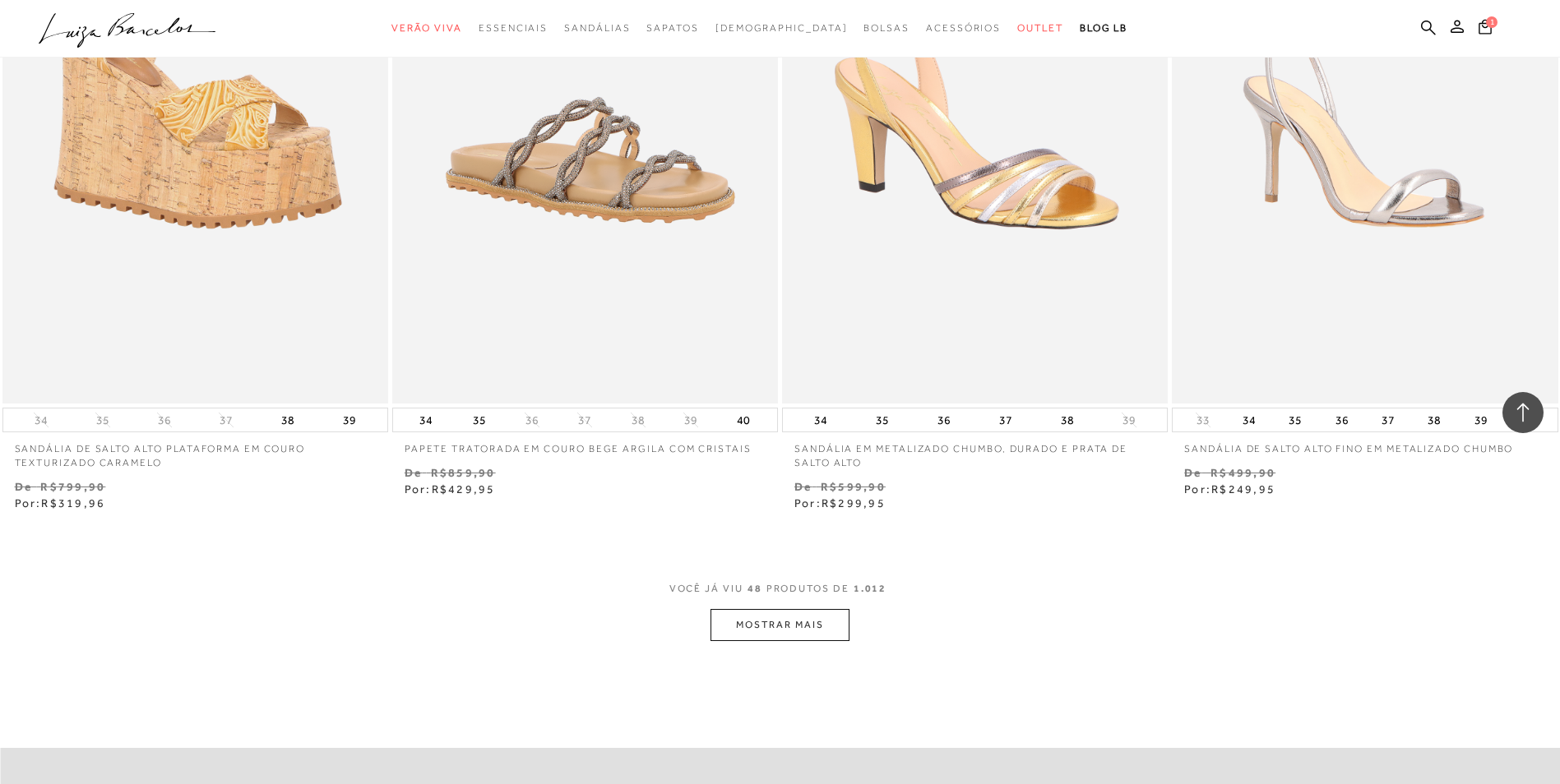
scroll to position [8057, 0]
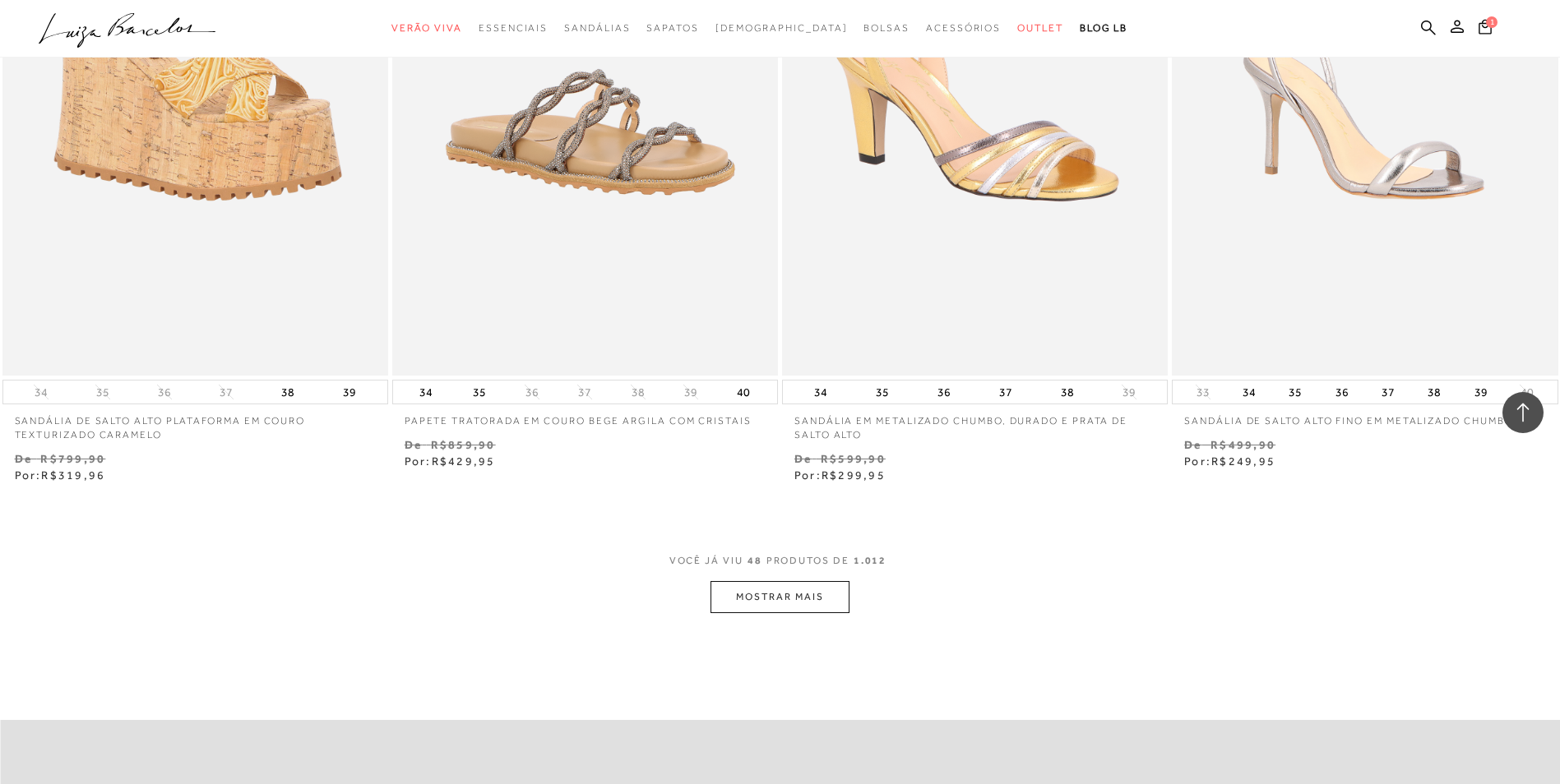
click at [775, 588] on button "MOSTRAR MAIS" at bounding box center [779, 597] width 138 height 32
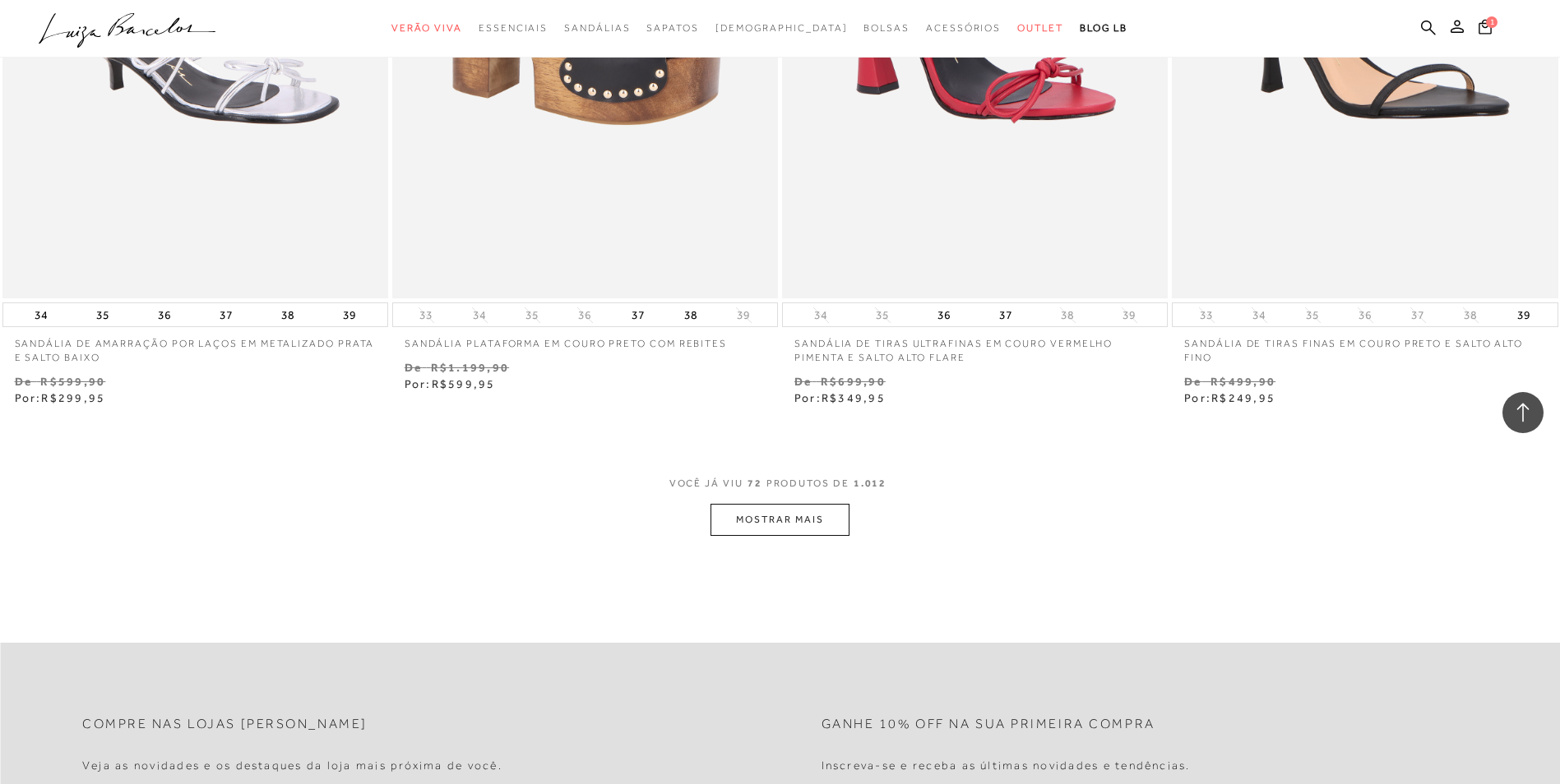
scroll to position [12578, 0]
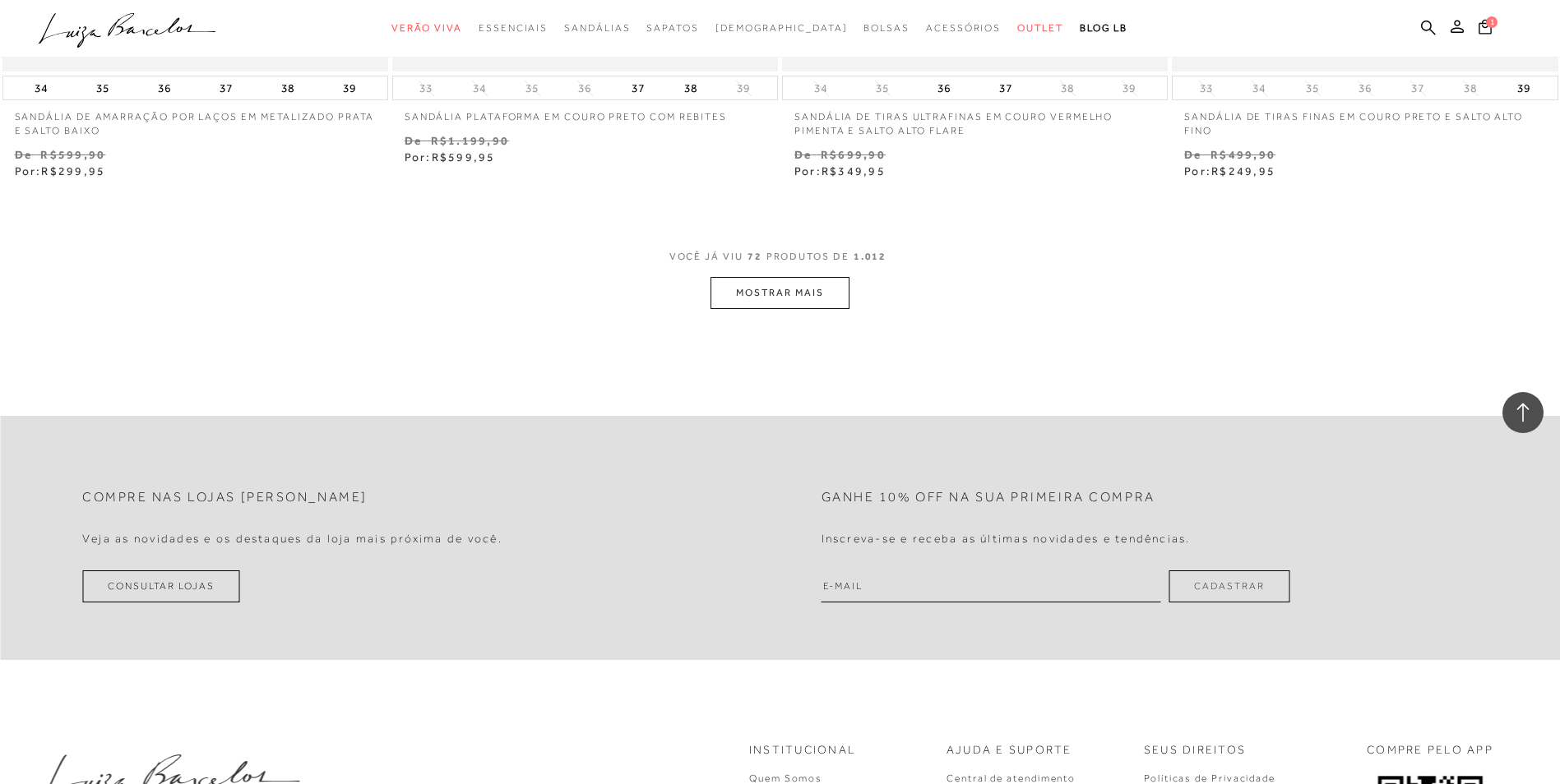
click at [787, 298] on button "MOSTRAR MAIS" at bounding box center [779, 293] width 138 height 32
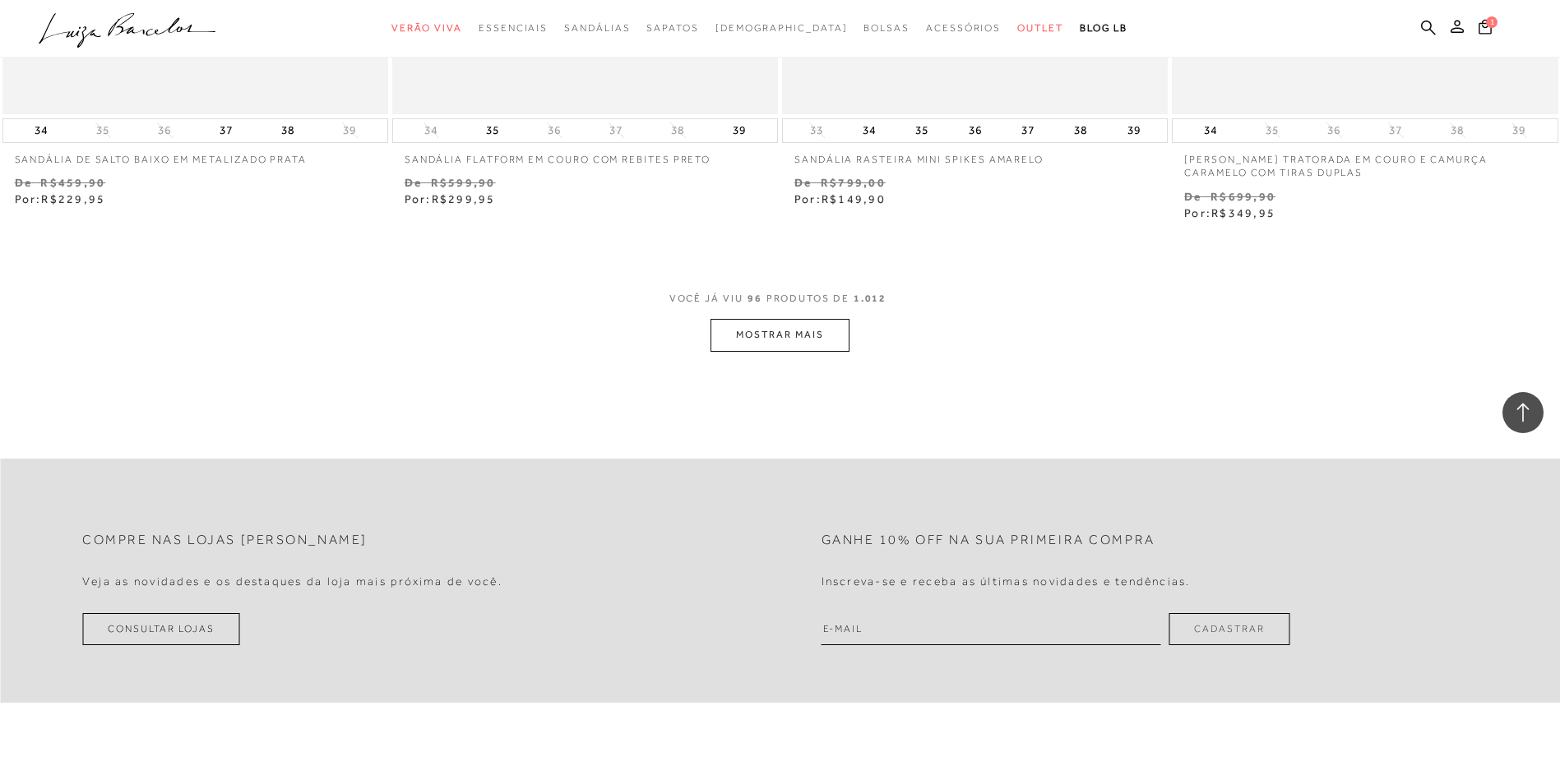
scroll to position [16771, 0]
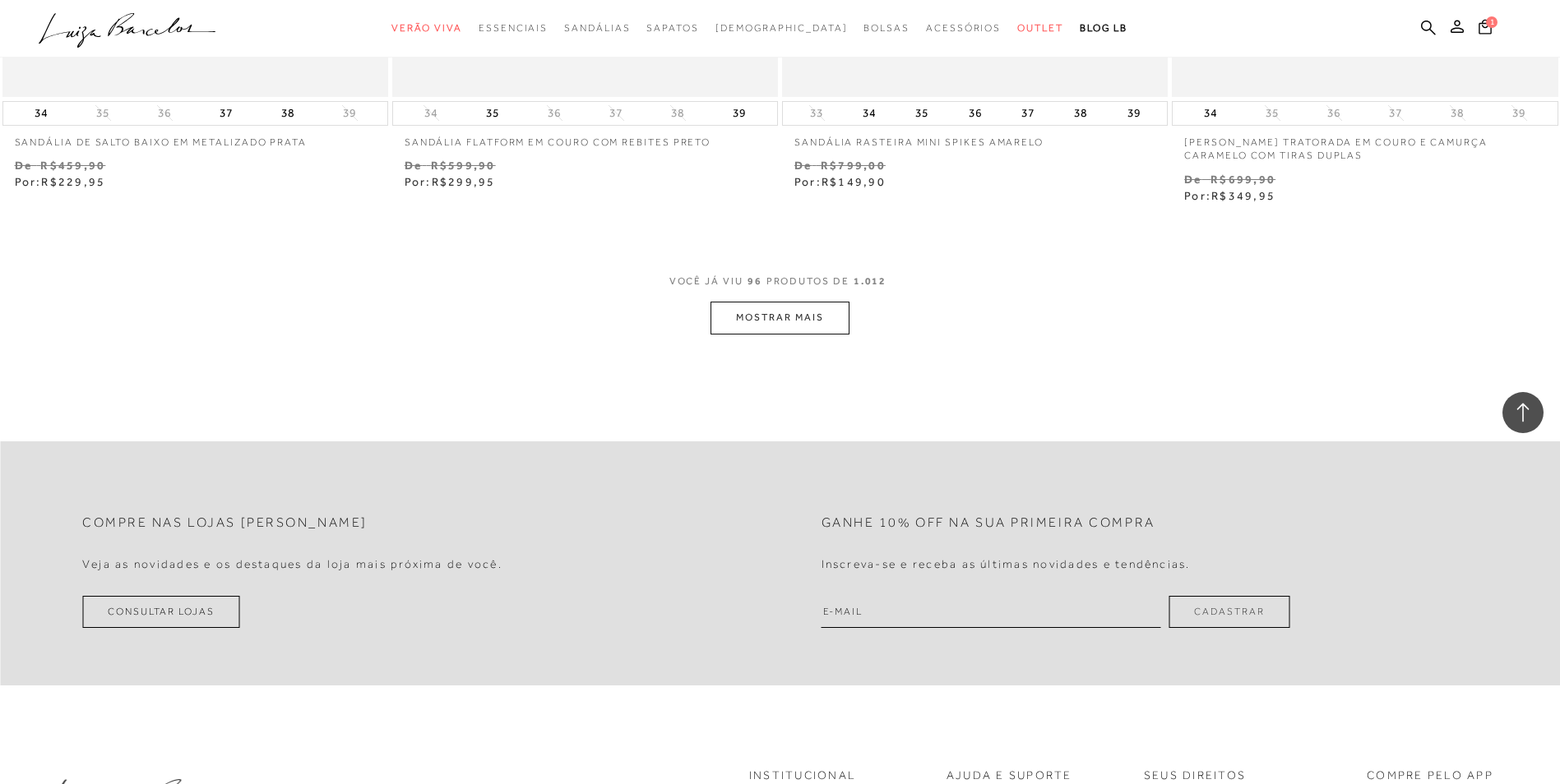
click at [823, 326] on button "MOSTRAR MAIS" at bounding box center [779, 318] width 138 height 32
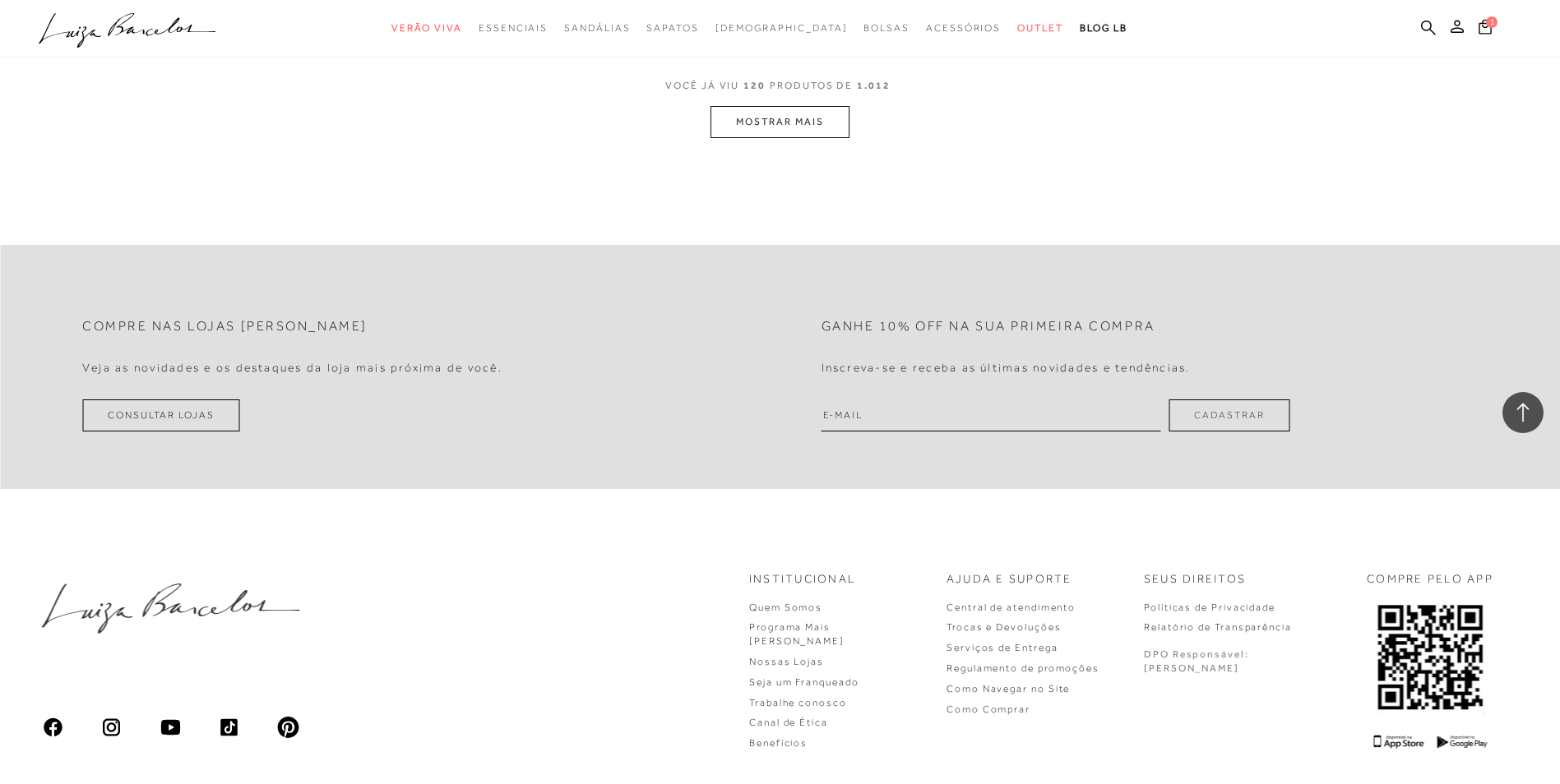
scroll to position [21210, 0]
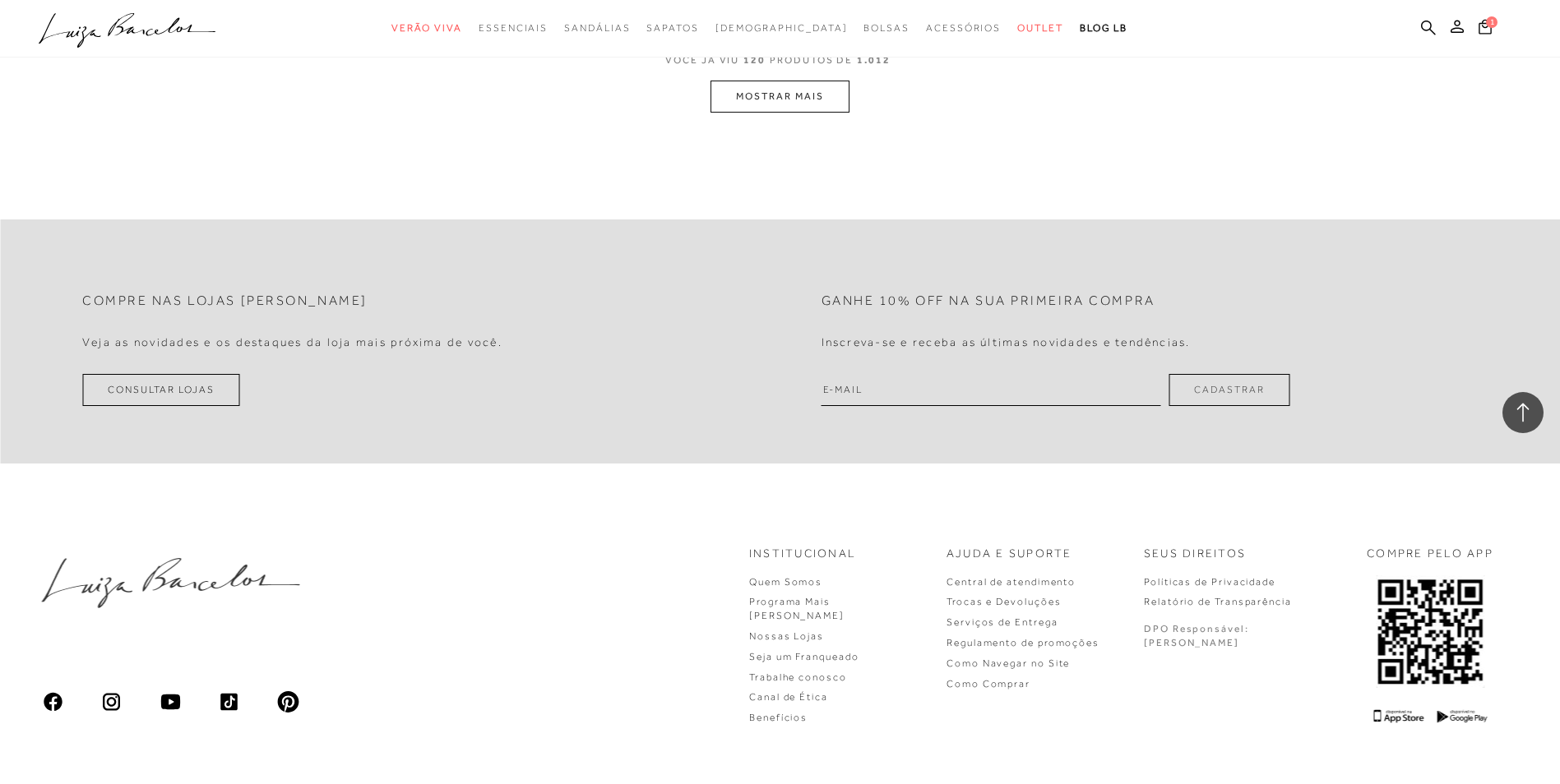
click at [806, 90] on button "MOSTRAR MAIS" at bounding box center [779, 96] width 138 height 32
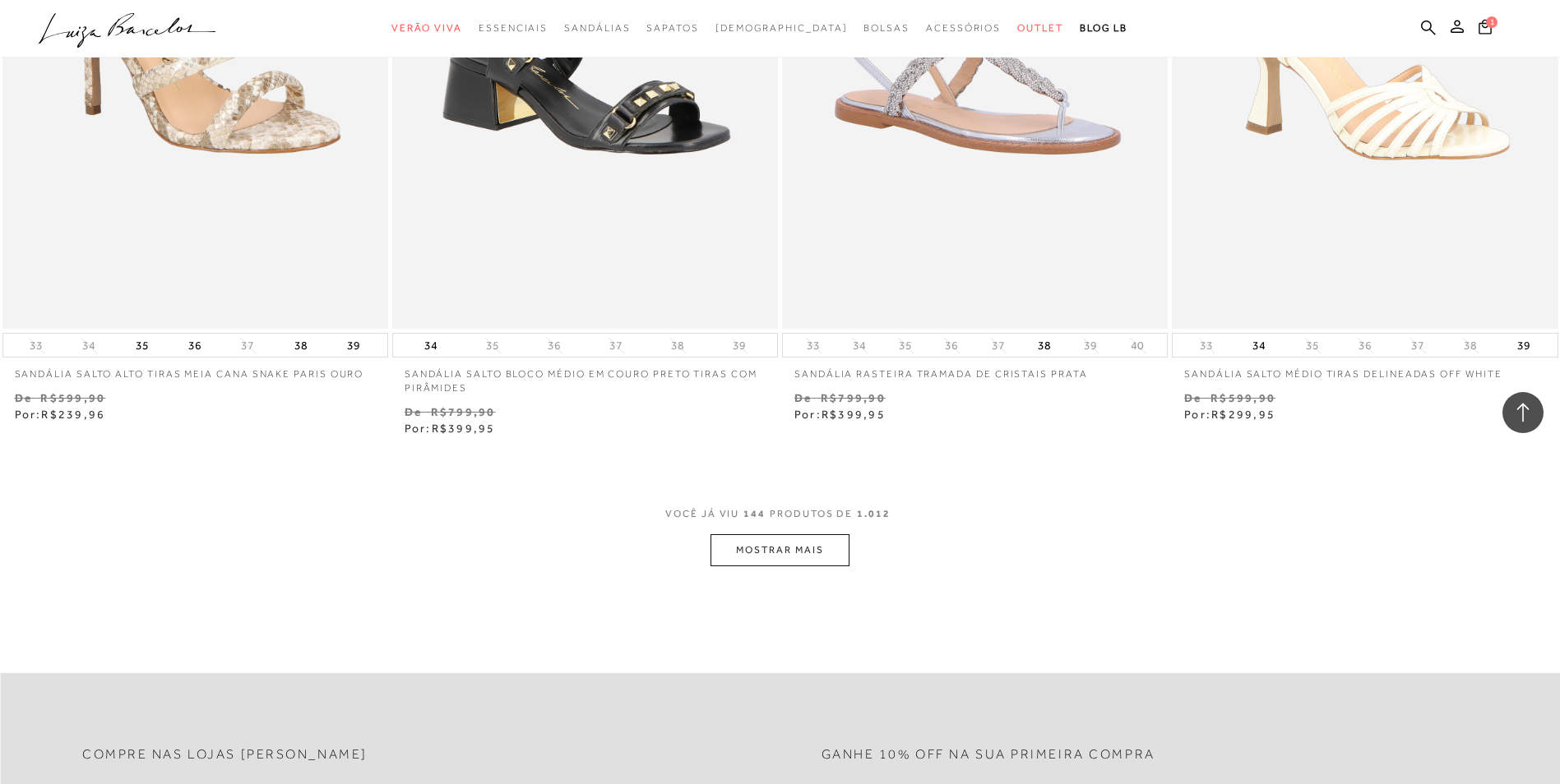
scroll to position [24981, 0]
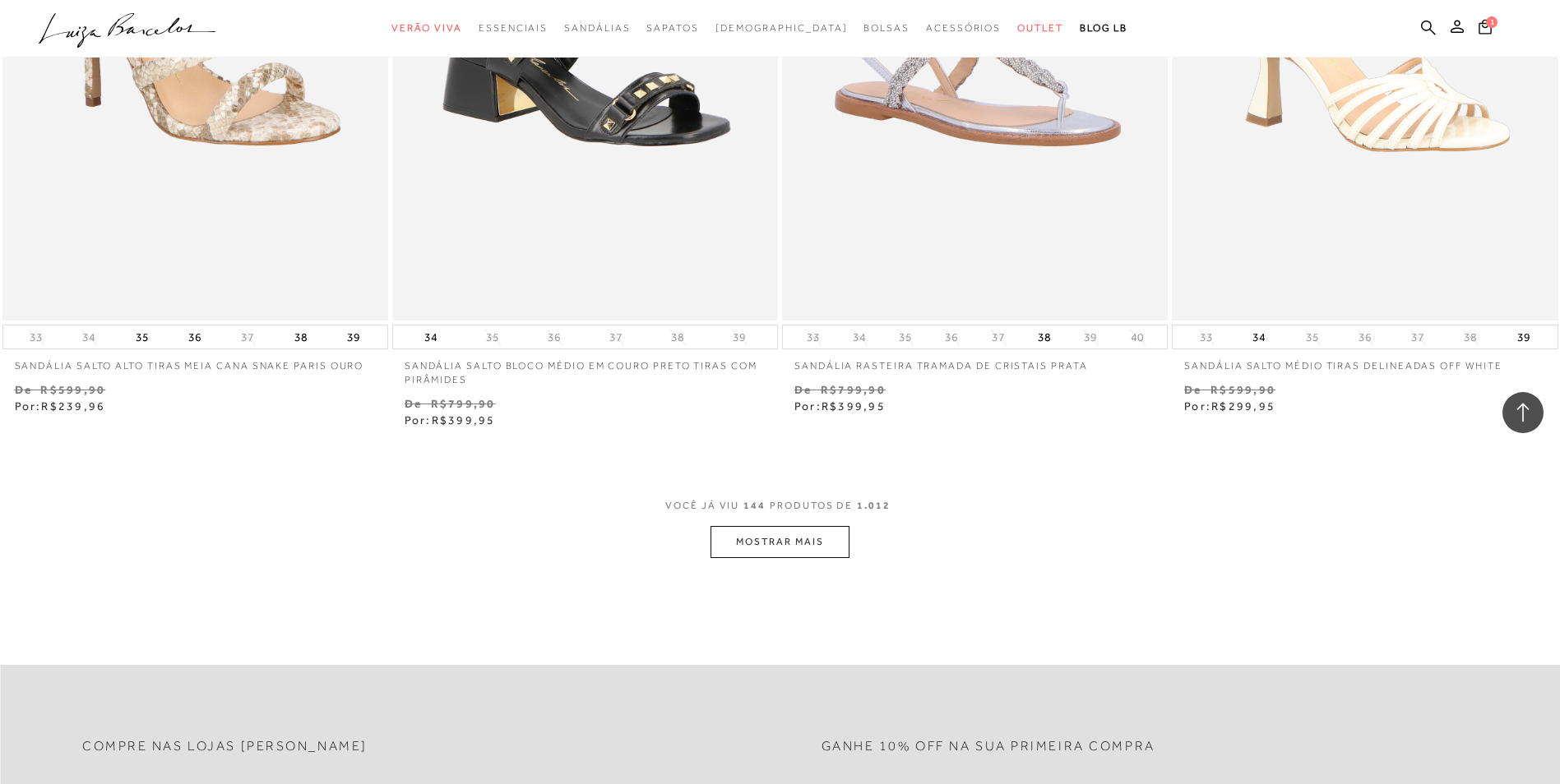
click at [793, 538] on button "MOSTRAR MAIS" at bounding box center [779, 542] width 138 height 32
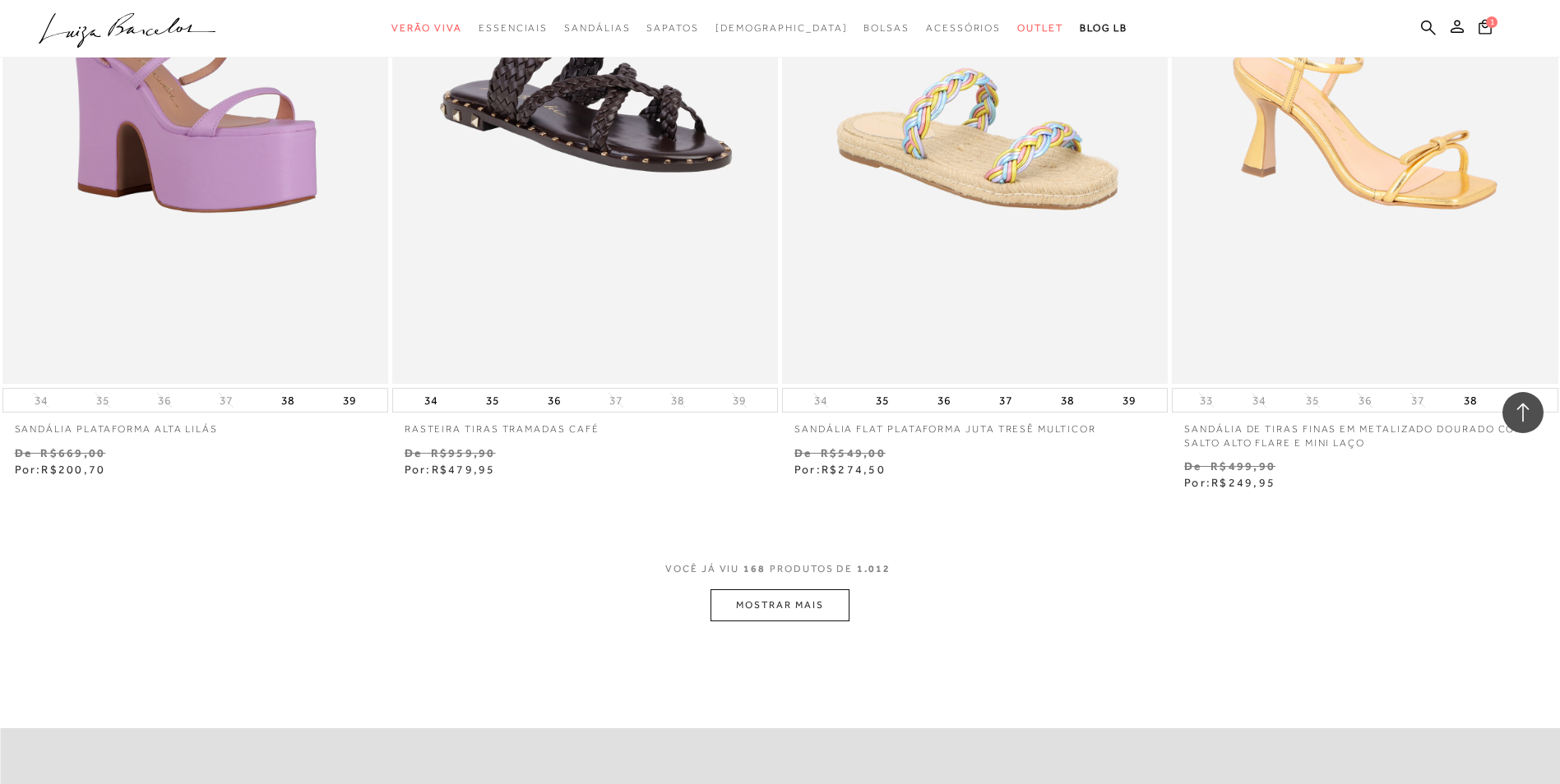
scroll to position [29256, 0]
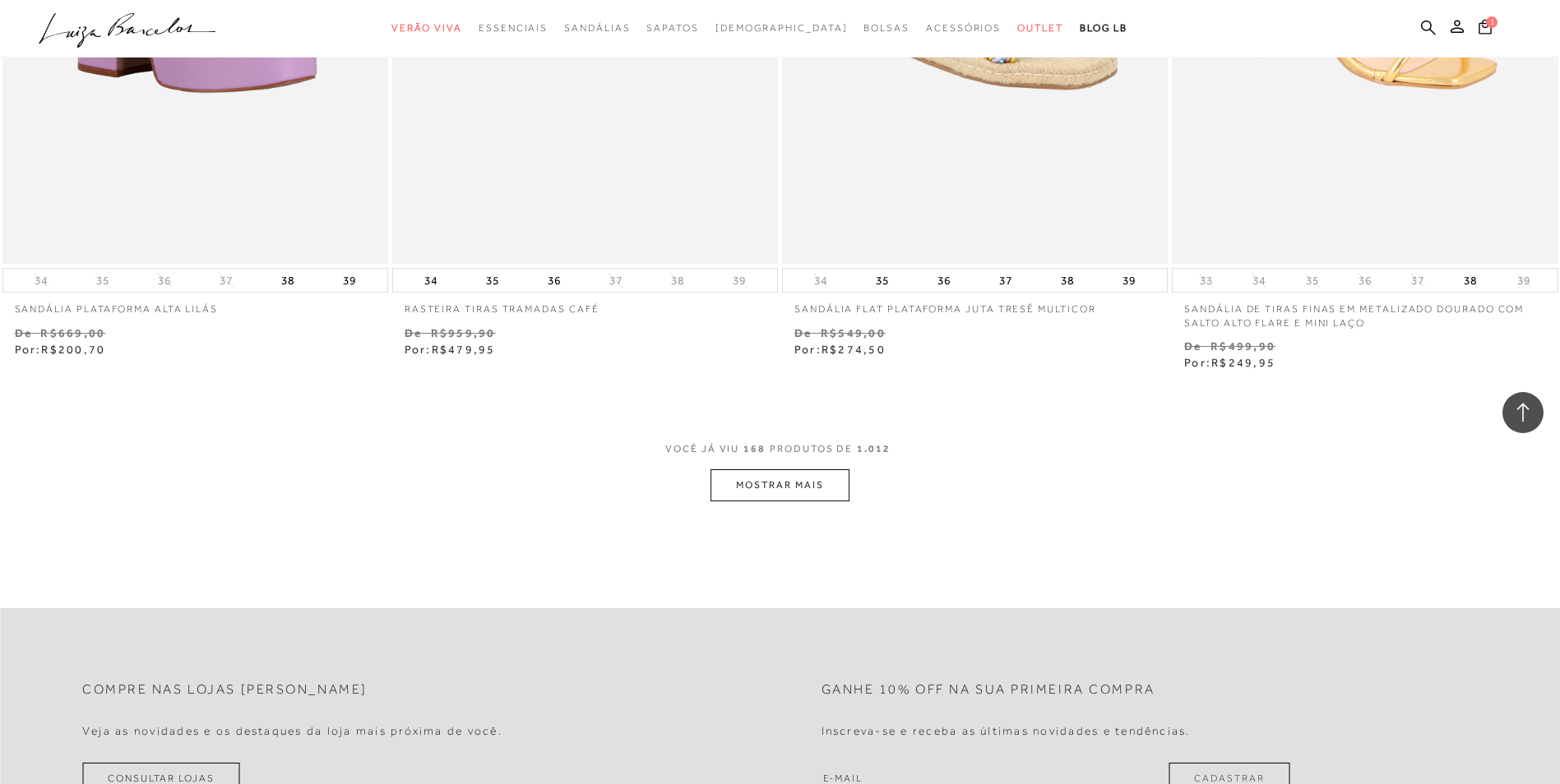
click at [761, 475] on button "MOSTRAR MAIS" at bounding box center [779, 486] width 138 height 32
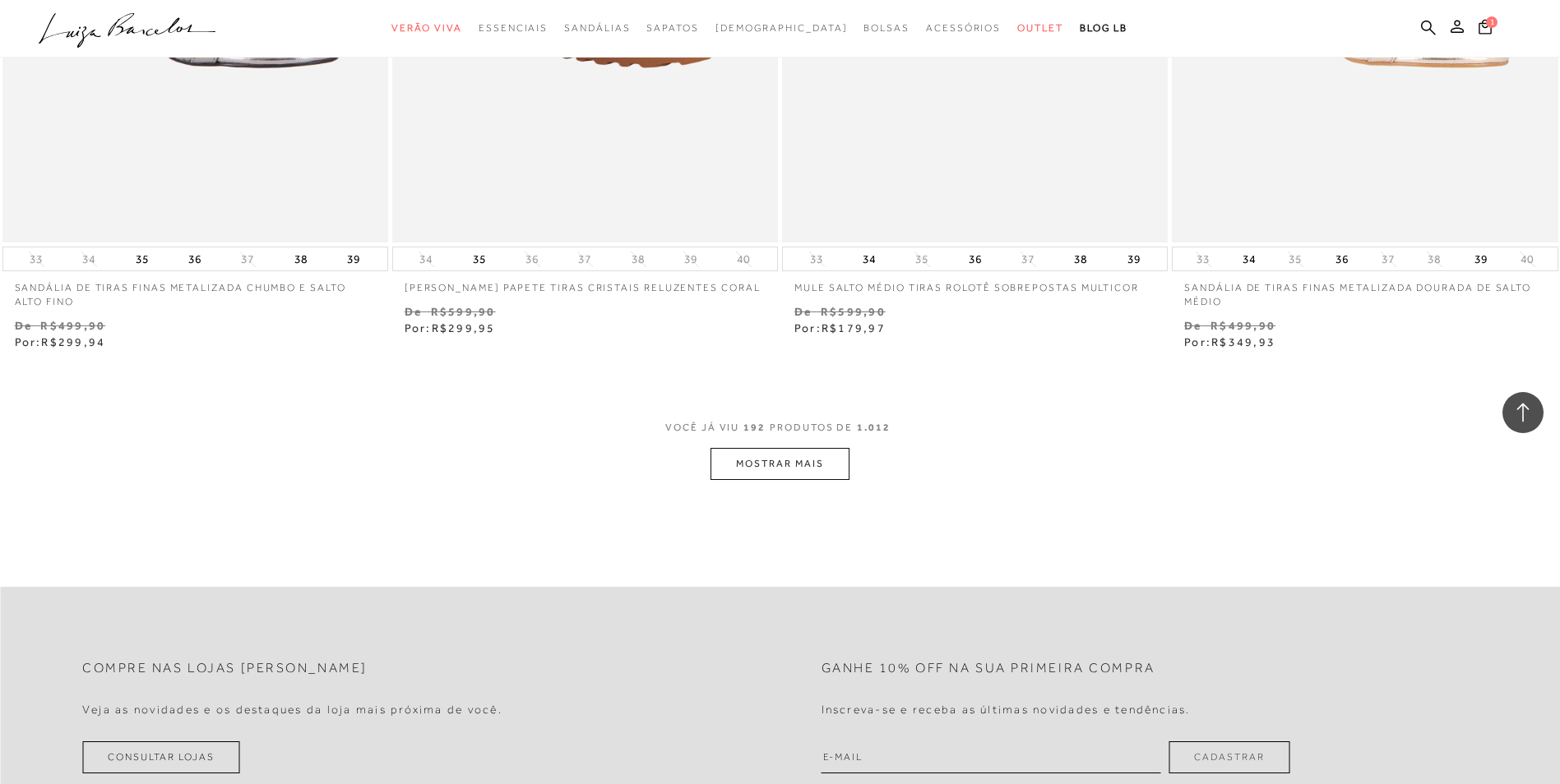
scroll to position [33695, 0]
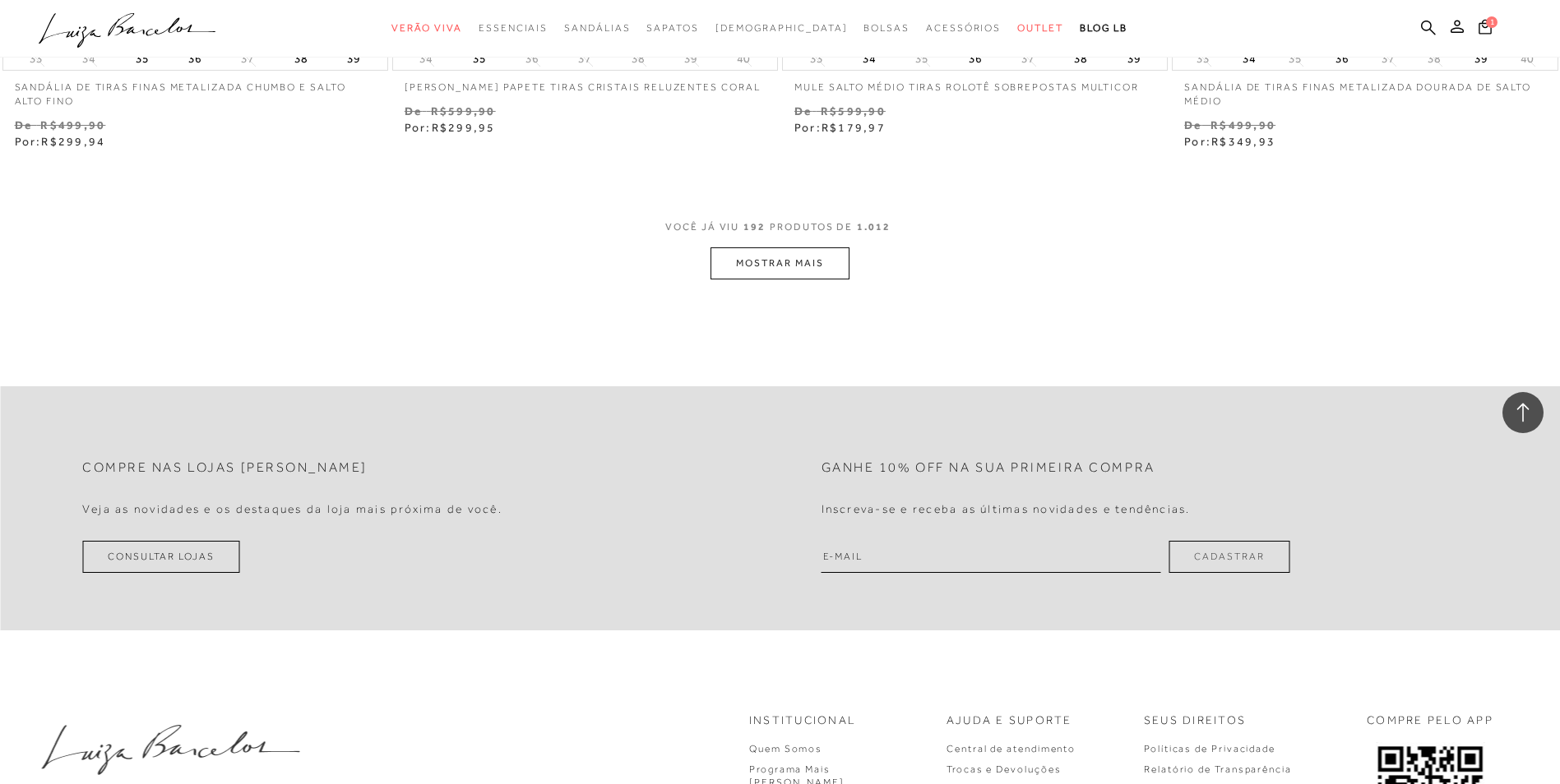
click at [783, 270] on button "MOSTRAR MAIS" at bounding box center [779, 263] width 138 height 32
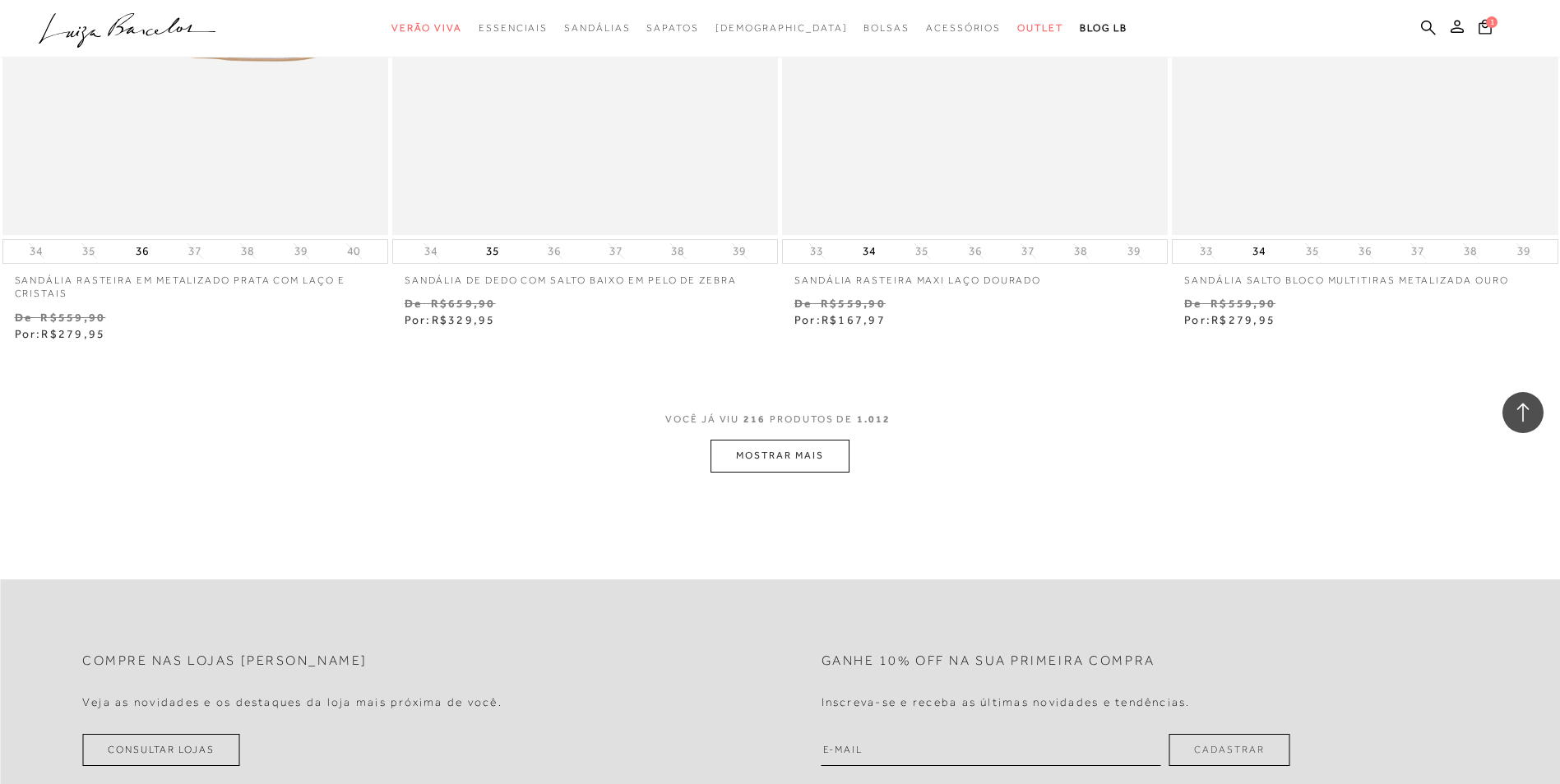
scroll to position [37716, 0]
click at [763, 451] on button "MOSTRAR MAIS" at bounding box center [779, 460] width 138 height 32
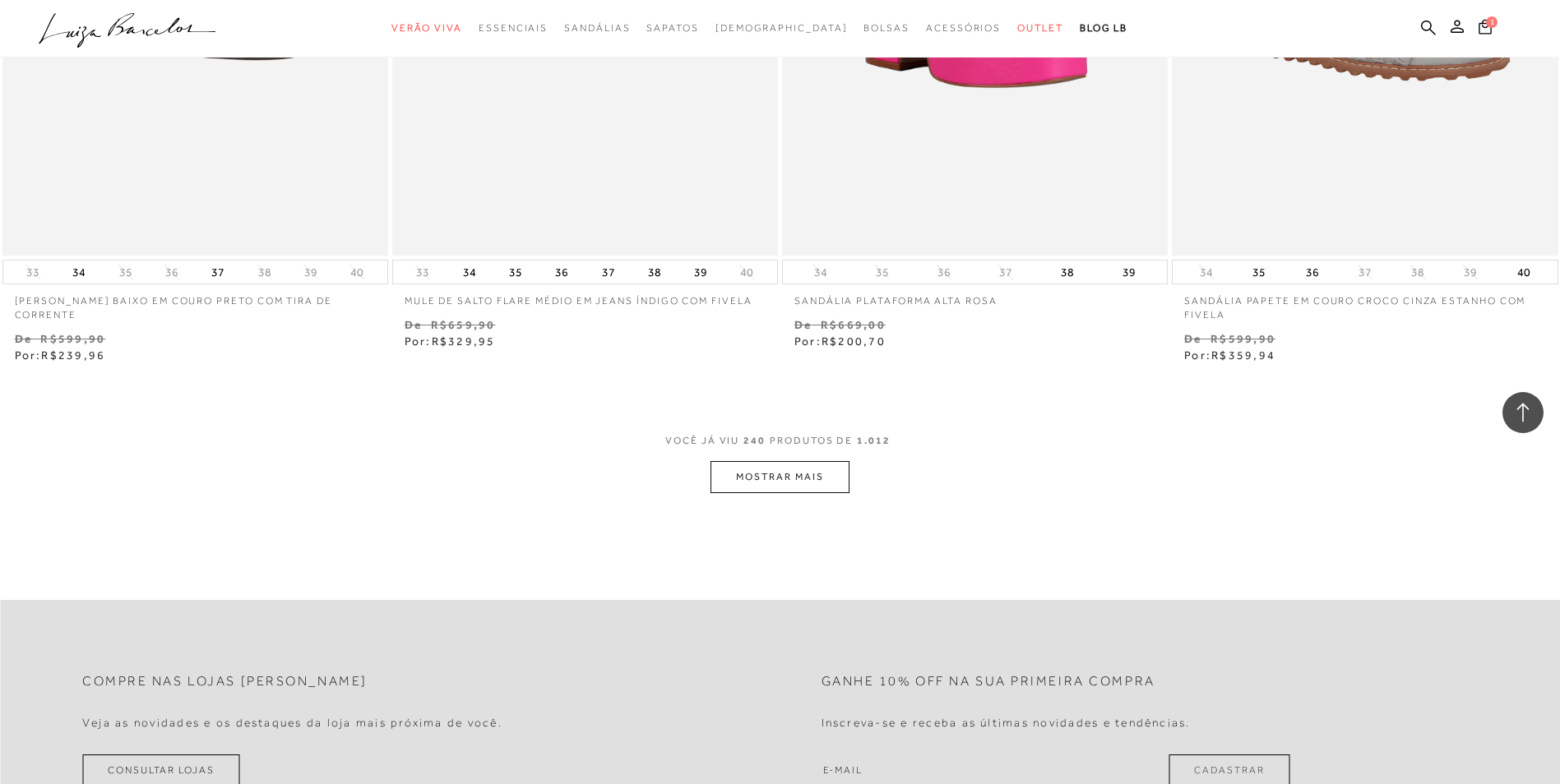
scroll to position [41827, 0]
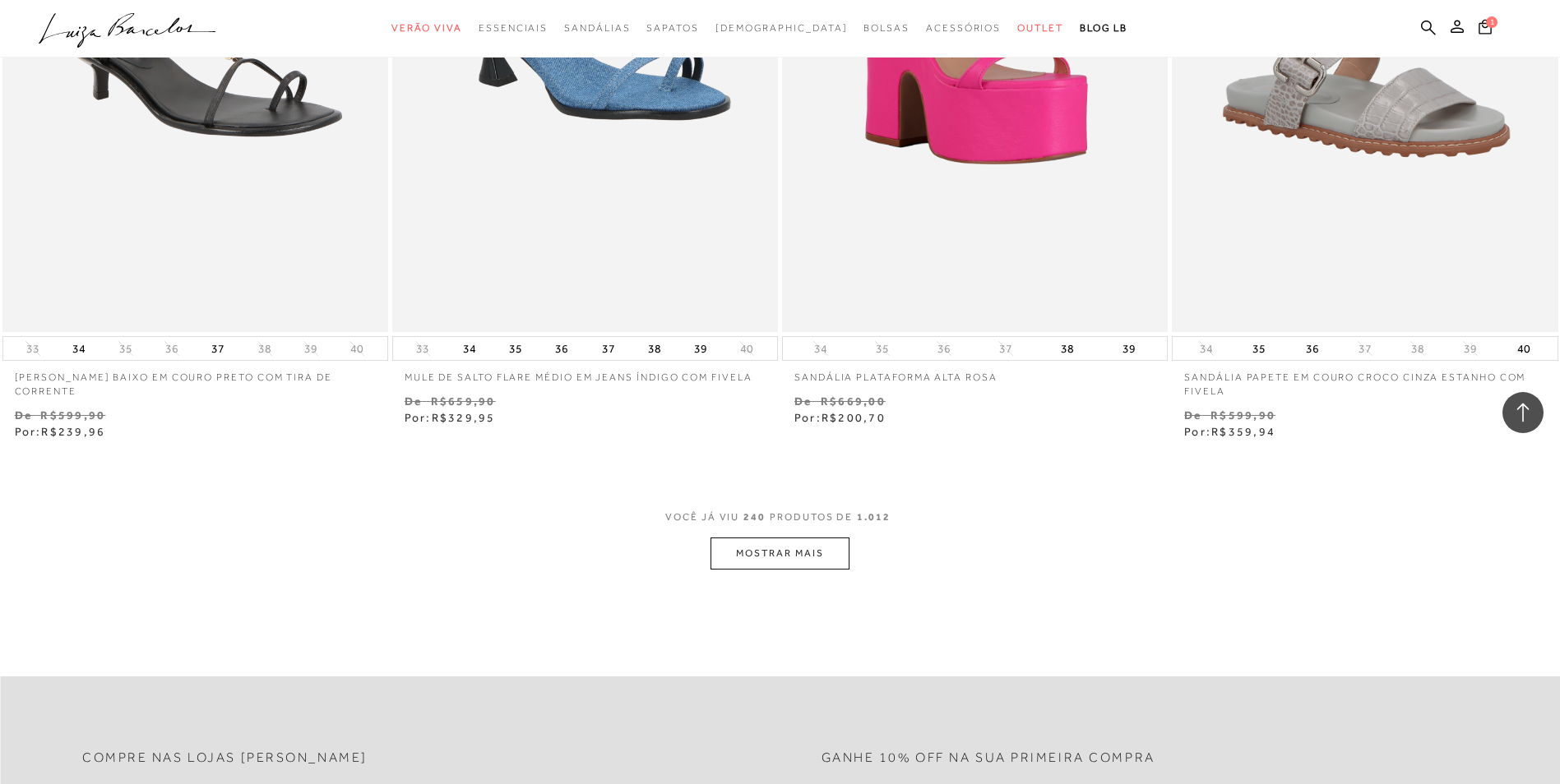
click at [736, 551] on button "MOSTRAR MAIS" at bounding box center [779, 553] width 138 height 32
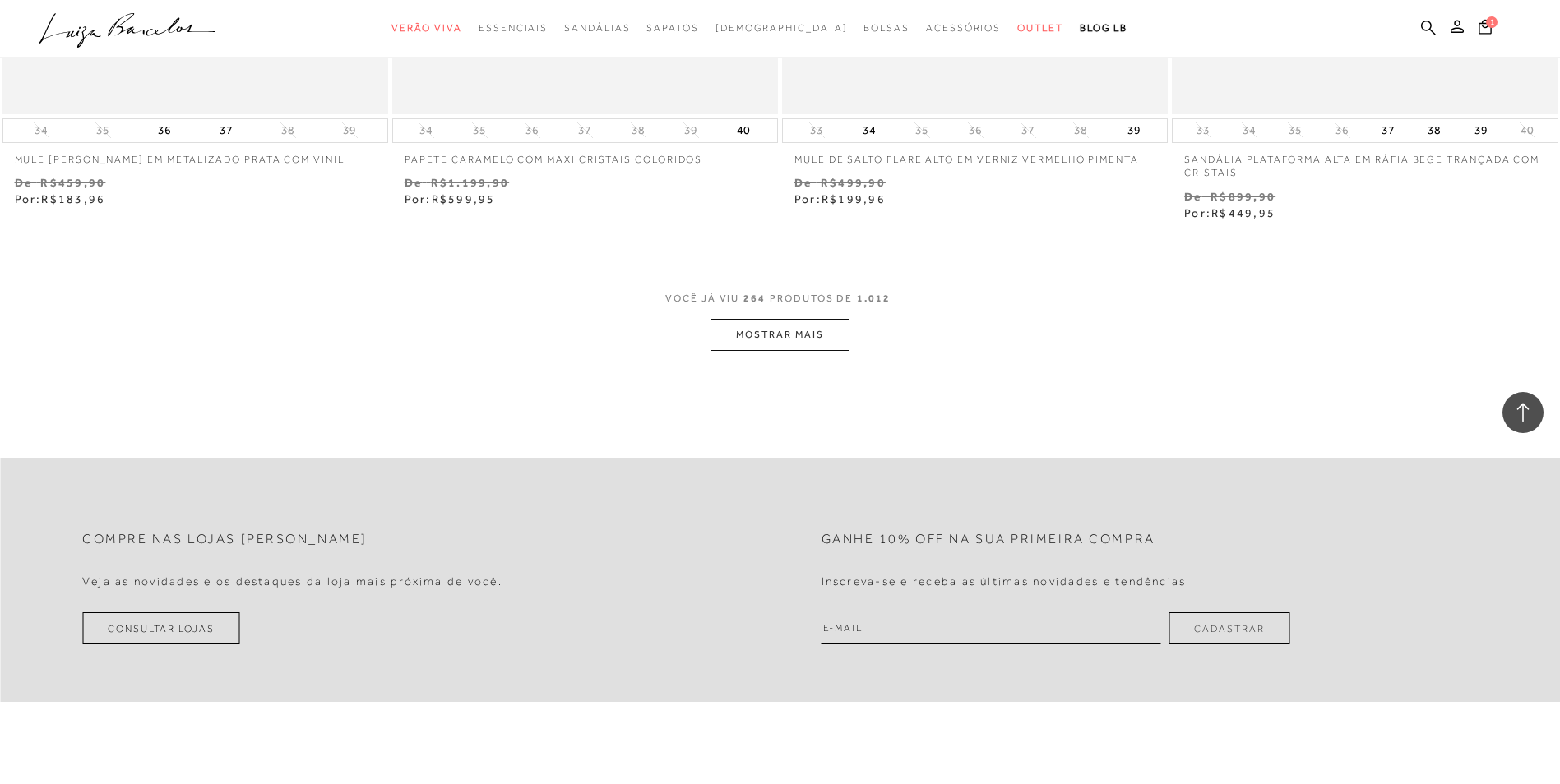
scroll to position [46349, 0]
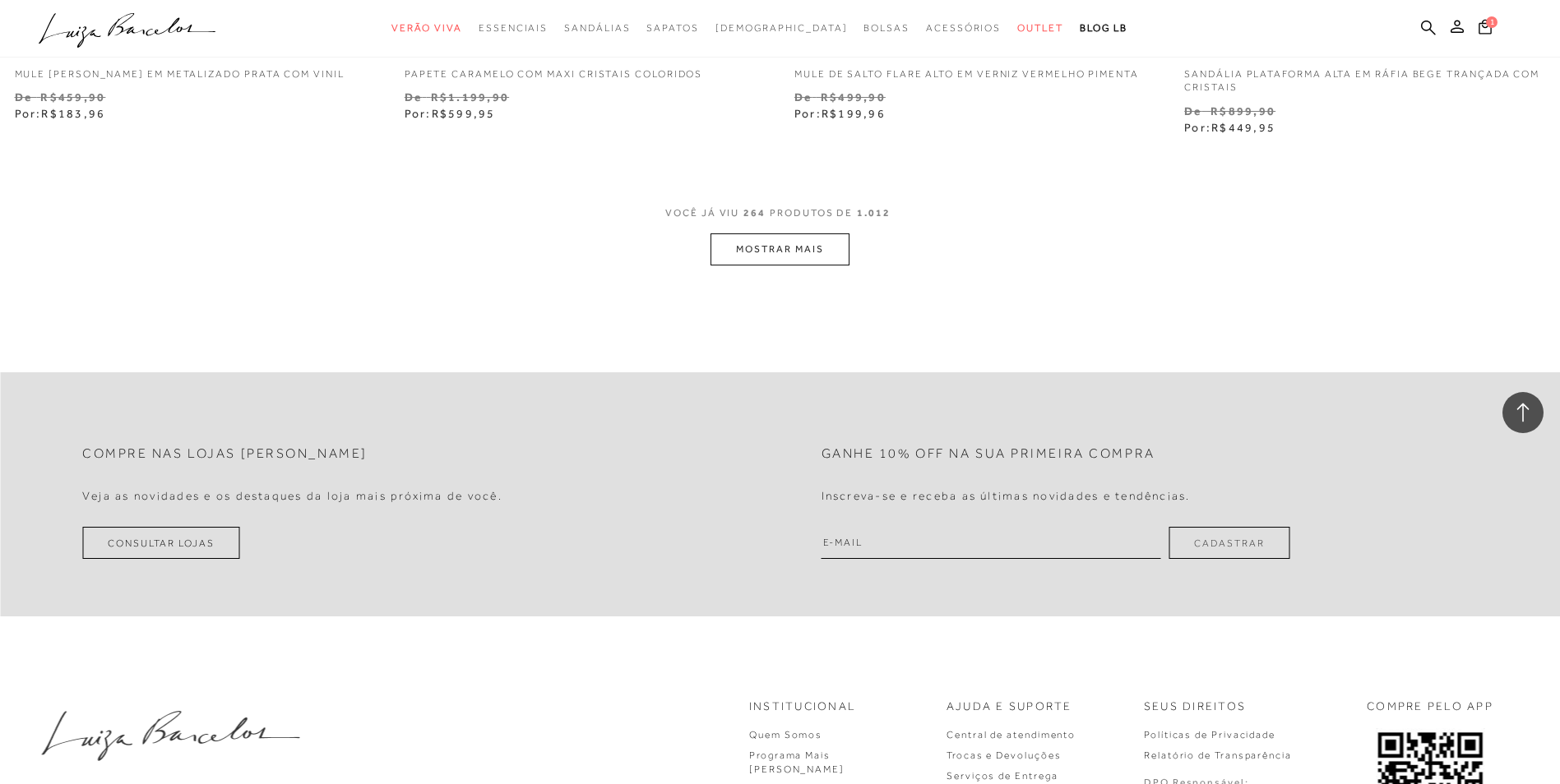
click at [774, 250] on button "MOSTRAR MAIS" at bounding box center [779, 249] width 138 height 32
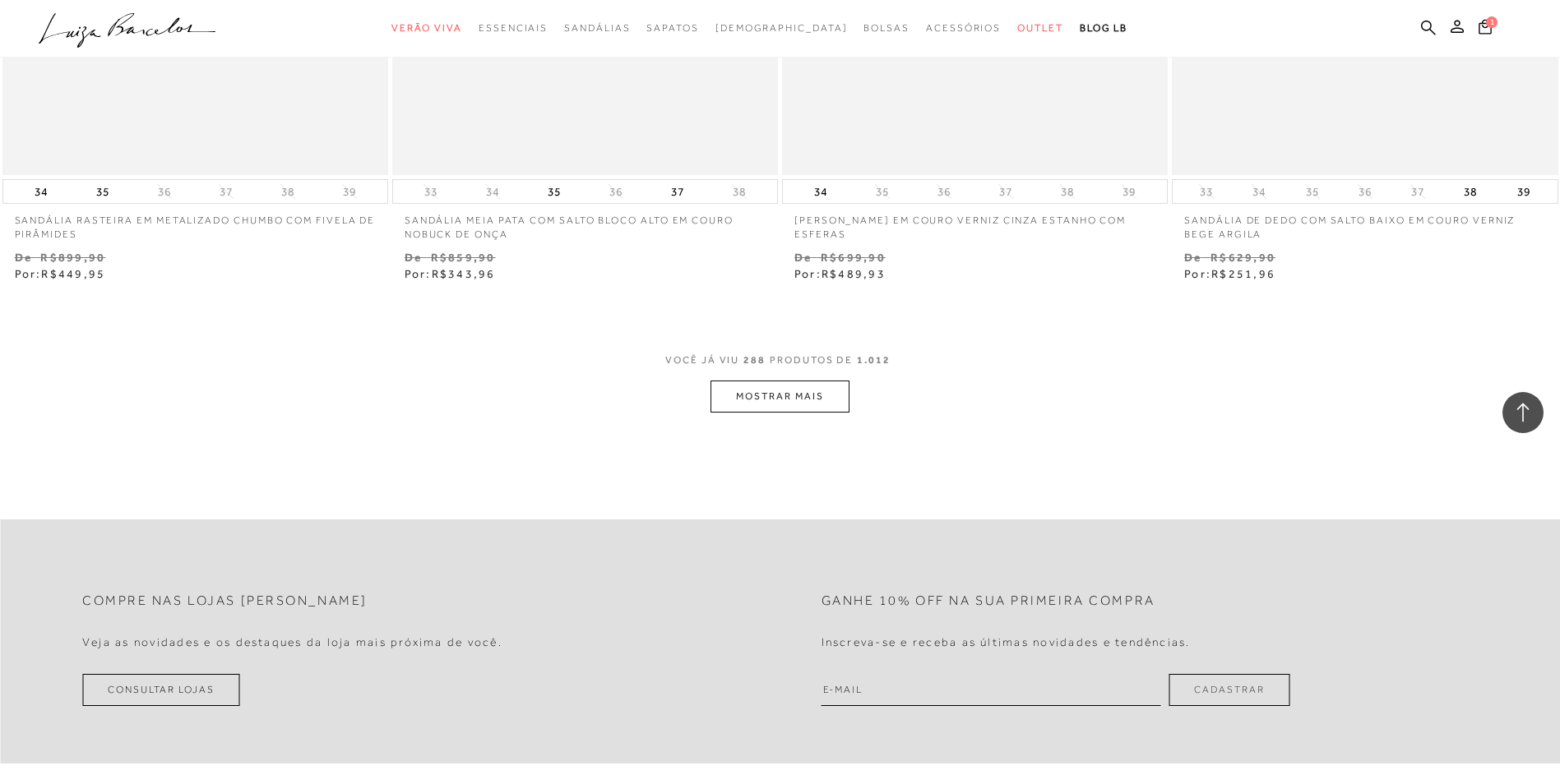
scroll to position [50541, 0]
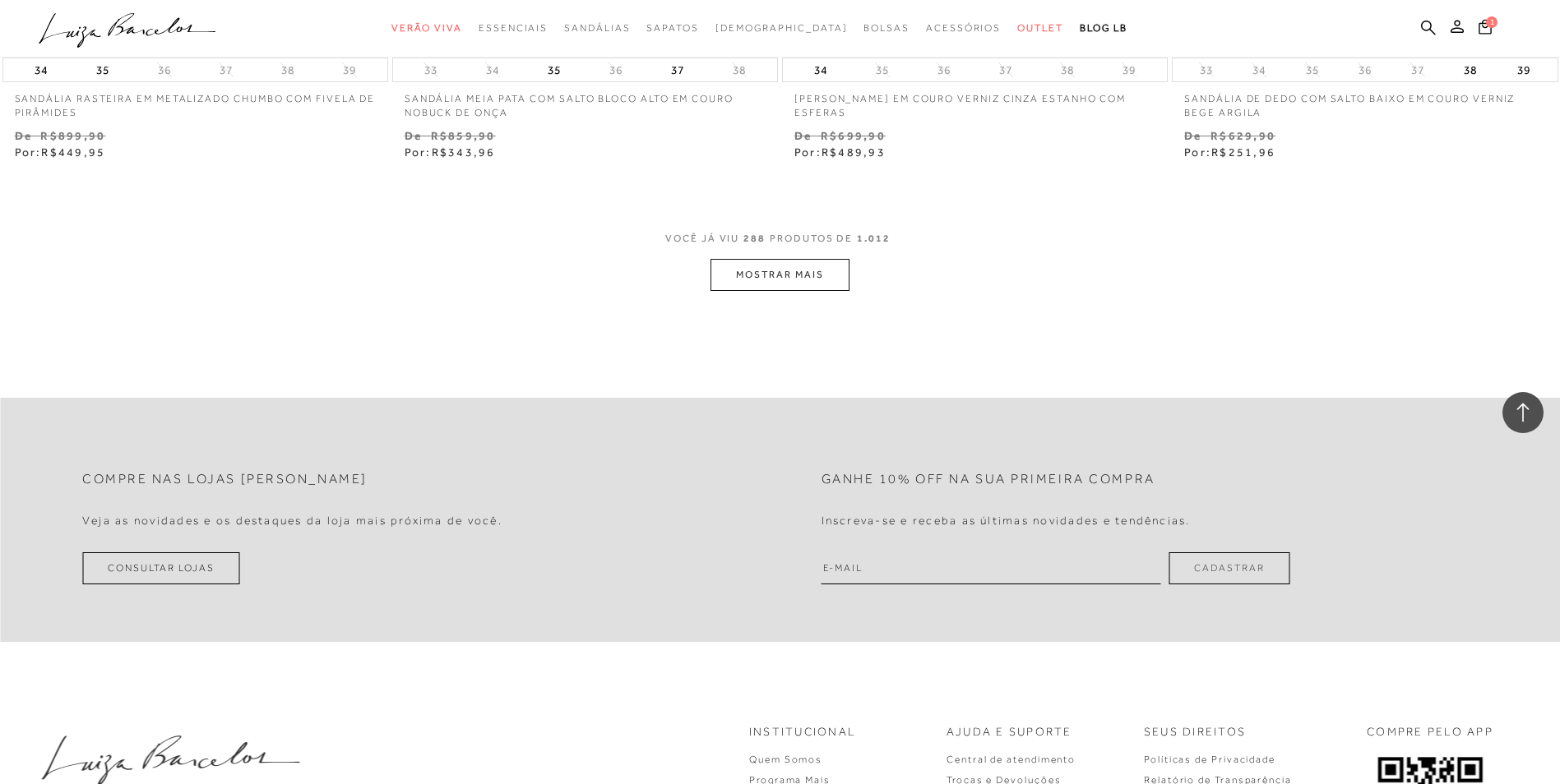
click at [753, 269] on button "MOSTRAR MAIS" at bounding box center [779, 274] width 138 height 32
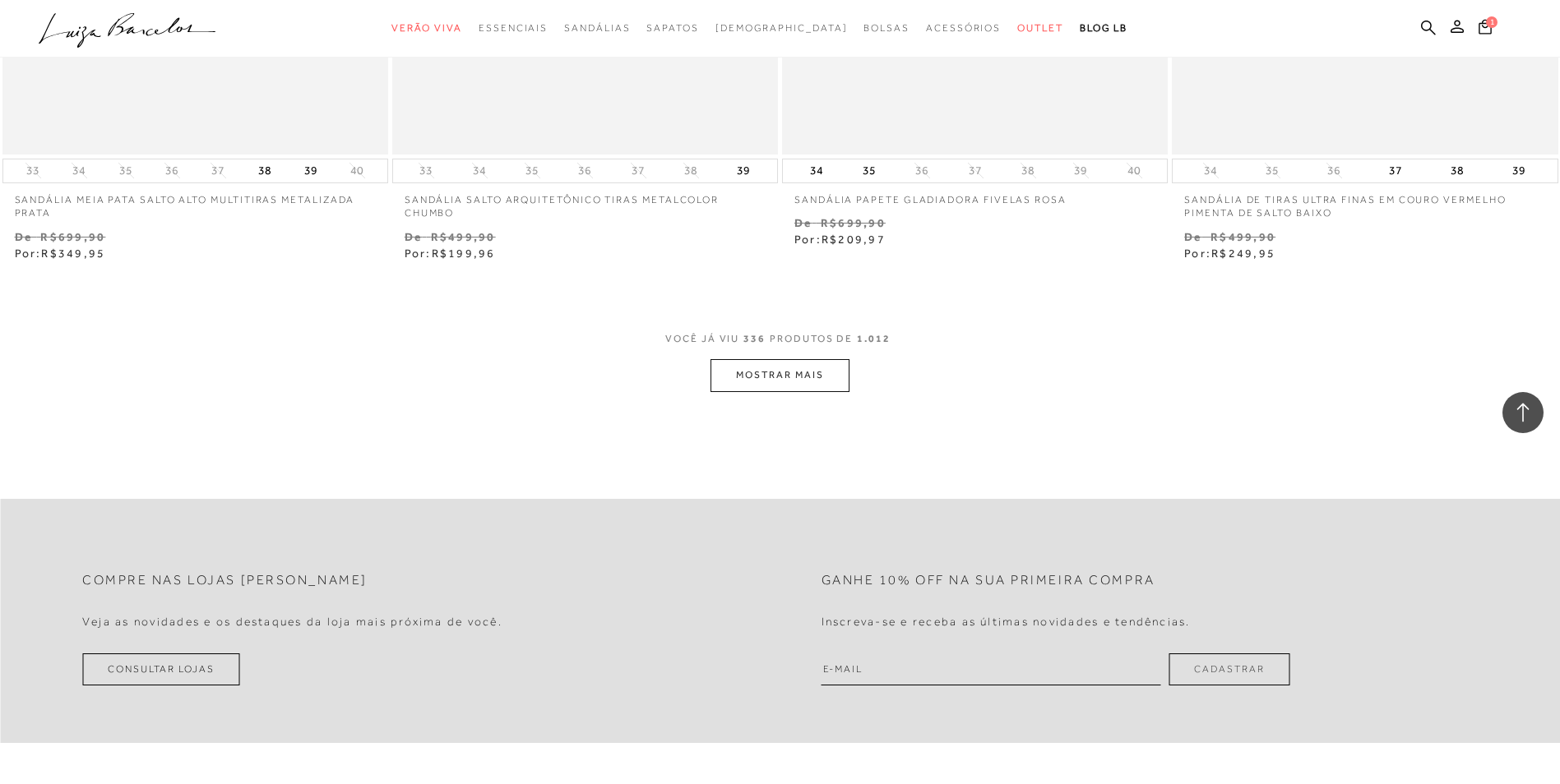
scroll to position [58791, 0]
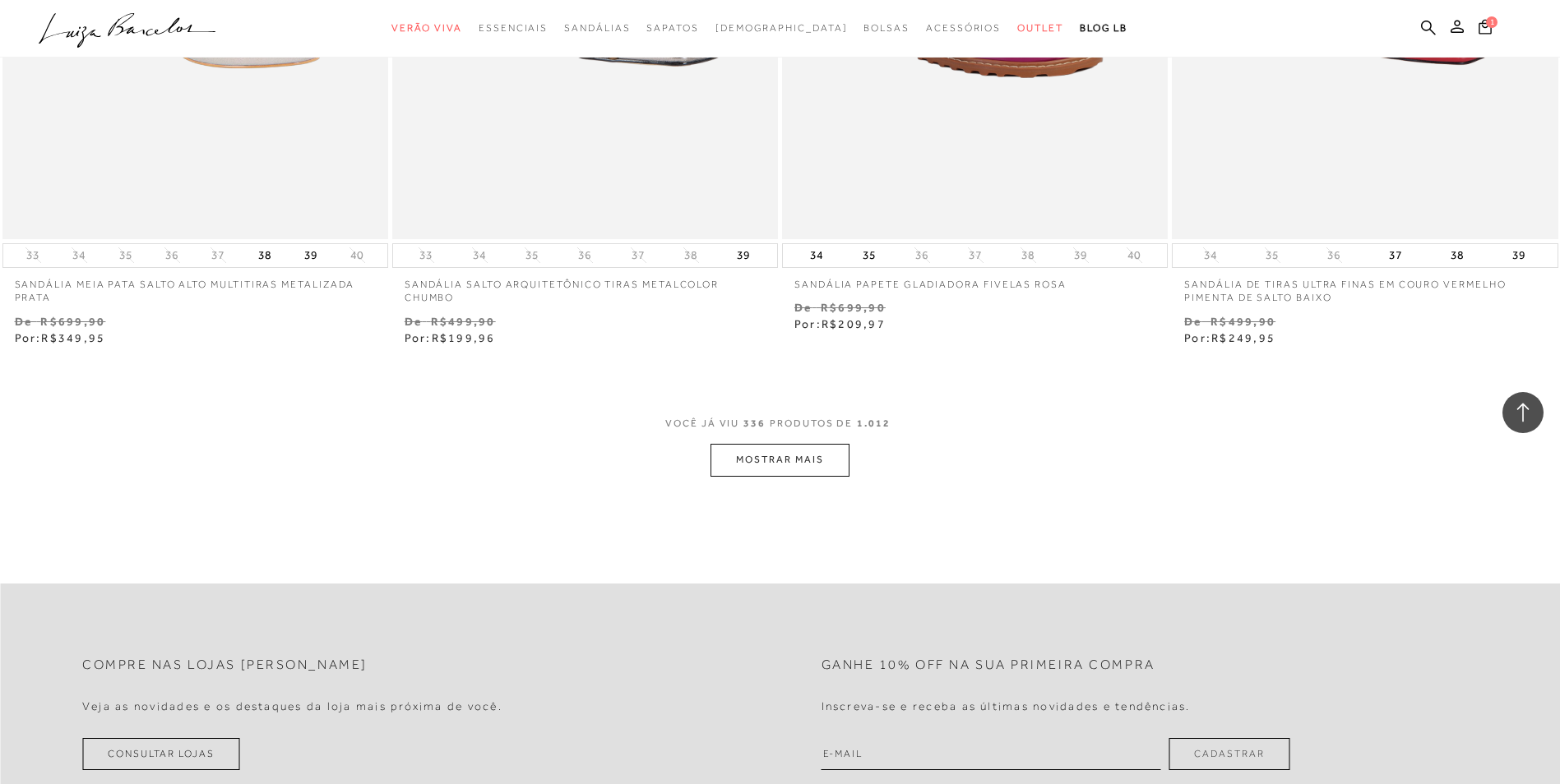
click at [775, 462] on button "MOSTRAR MAIS" at bounding box center [779, 460] width 138 height 32
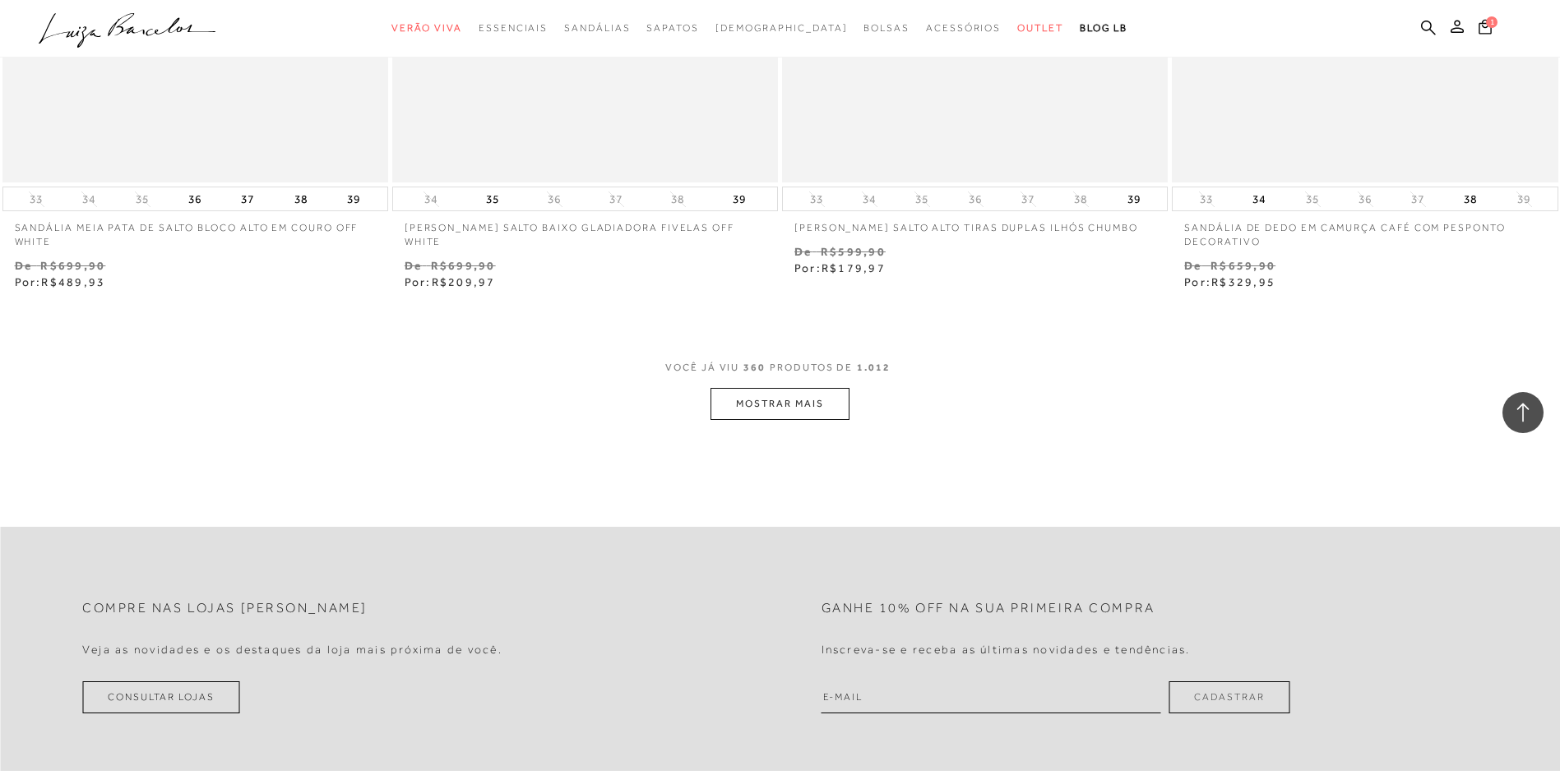
scroll to position [63066, 0]
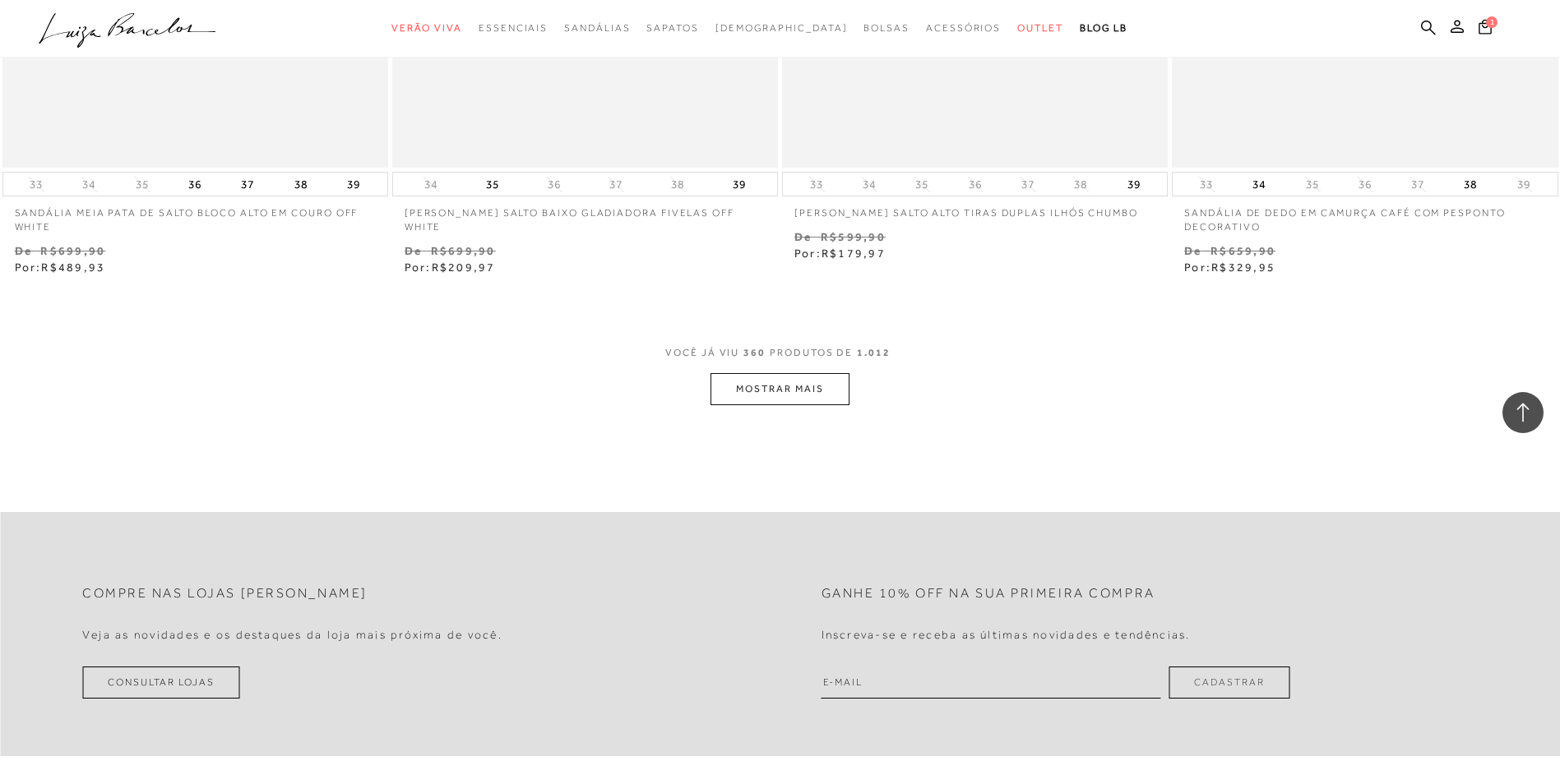
click at [778, 400] on button "MOSTRAR MAIS" at bounding box center [779, 389] width 138 height 32
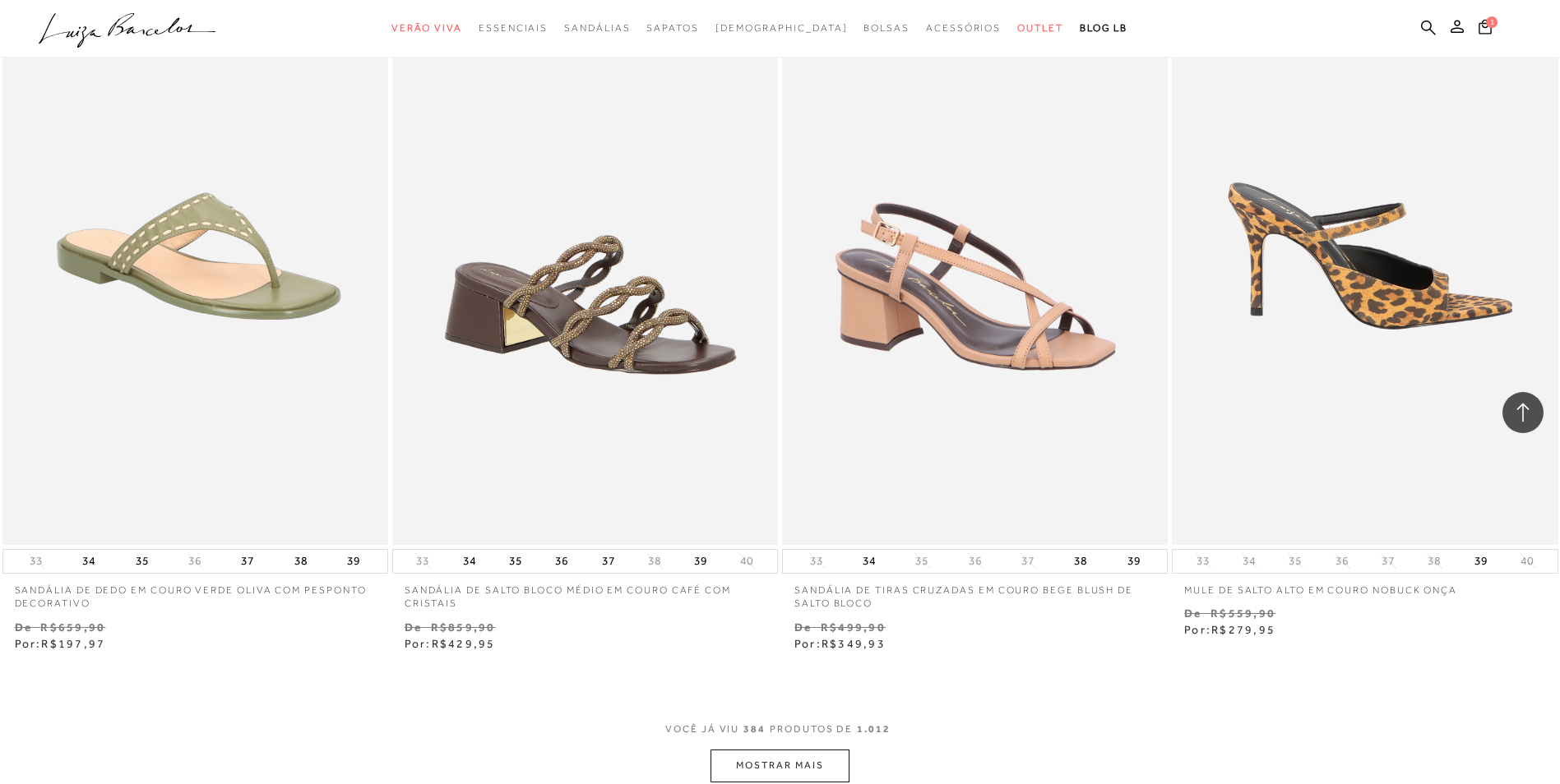
scroll to position [67094, 0]
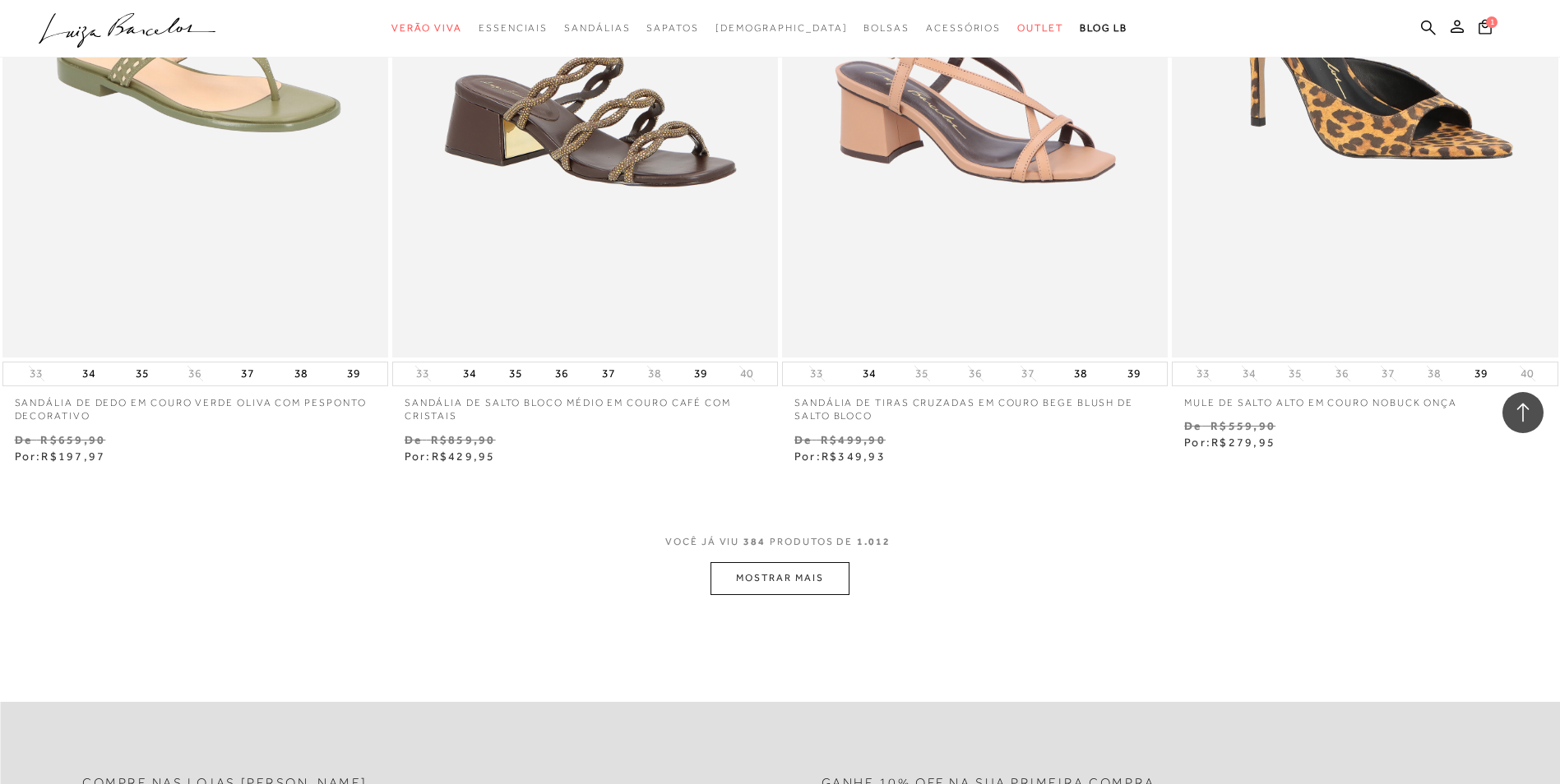
click at [755, 588] on button "MOSTRAR MAIS" at bounding box center [779, 578] width 138 height 32
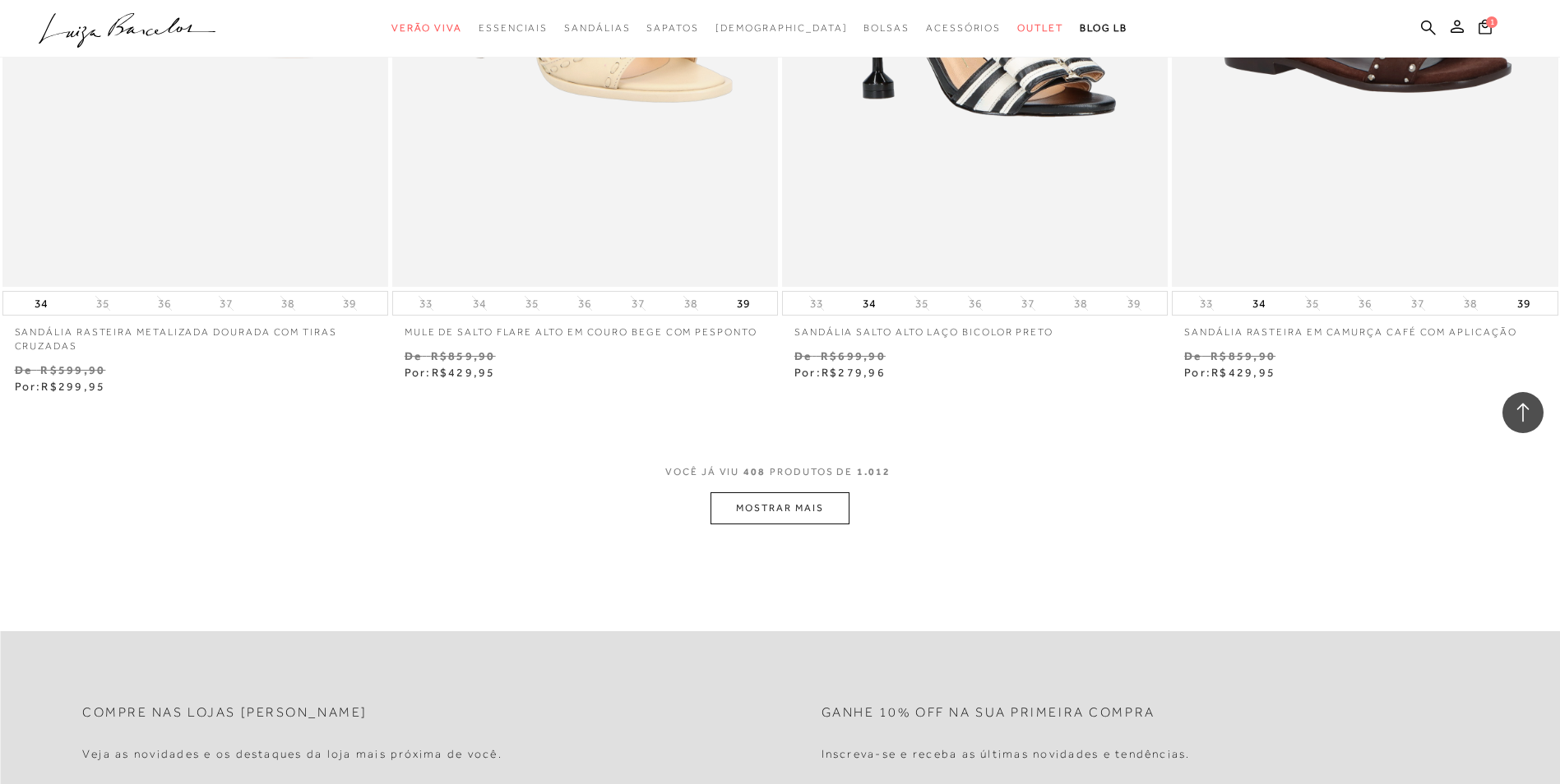
scroll to position [71369, 0]
click at [746, 509] on button "MOSTRAR MAIS" at bounding box center [779, 507] width 138 height 32
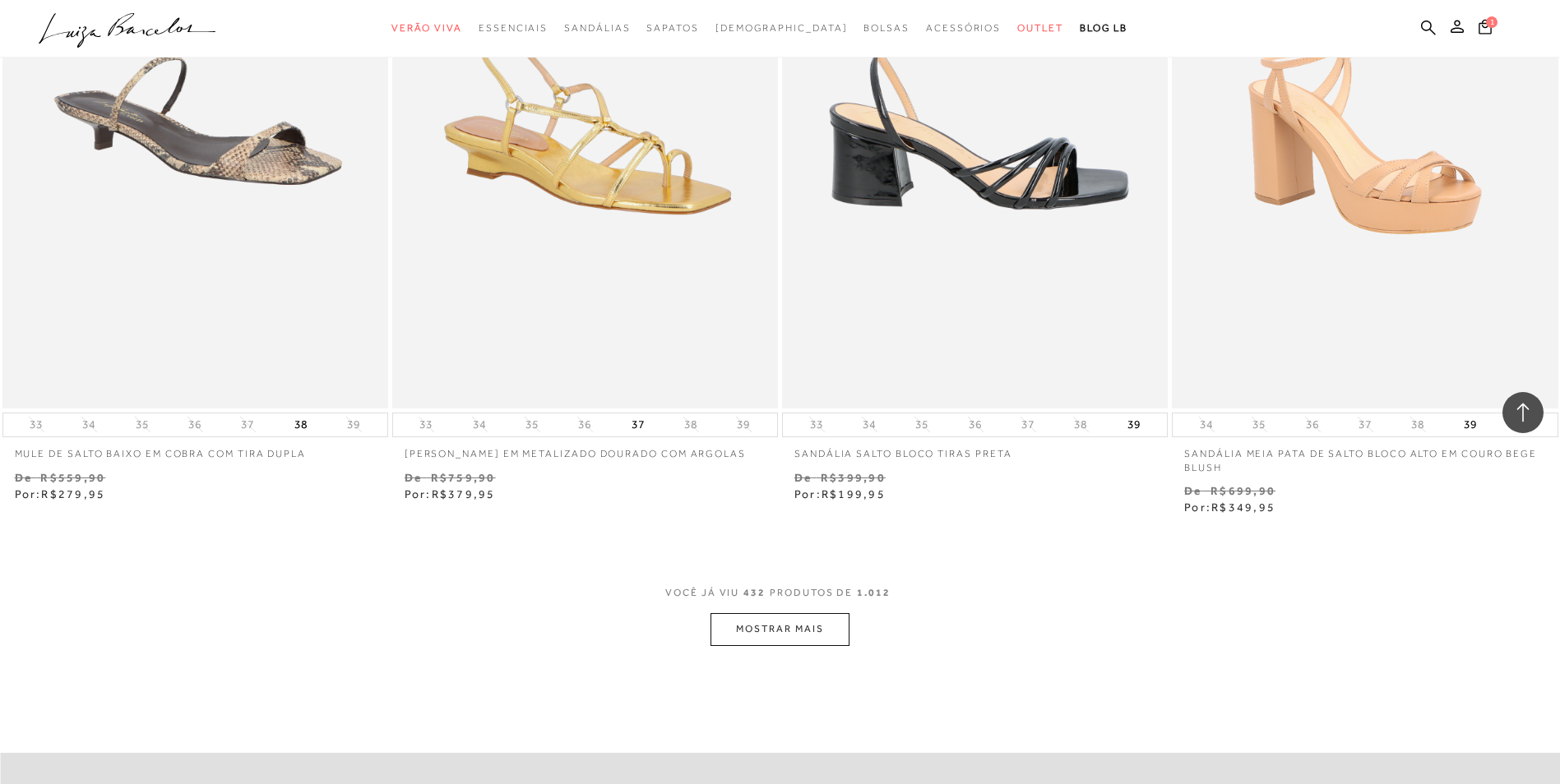
scroll to position [75479, 0]
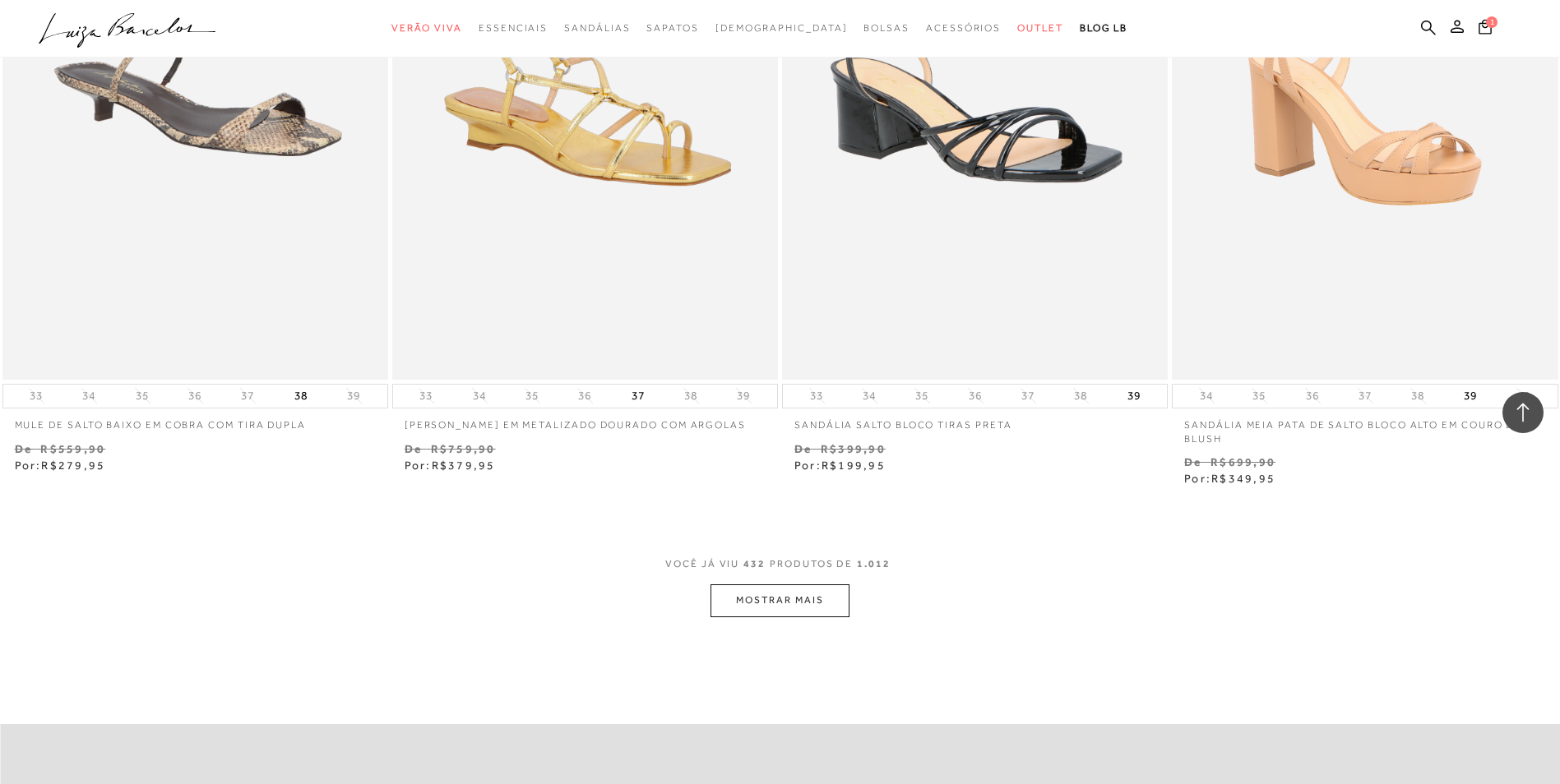
drag, startPoint x: 797, startPoint y: 597, endPoint x: 827, endPoint y: 597, distance: 30.0
click at [827, 597] on button "MOSTRAR MAIS" at bounding box center [779, 601] width 138 height 32
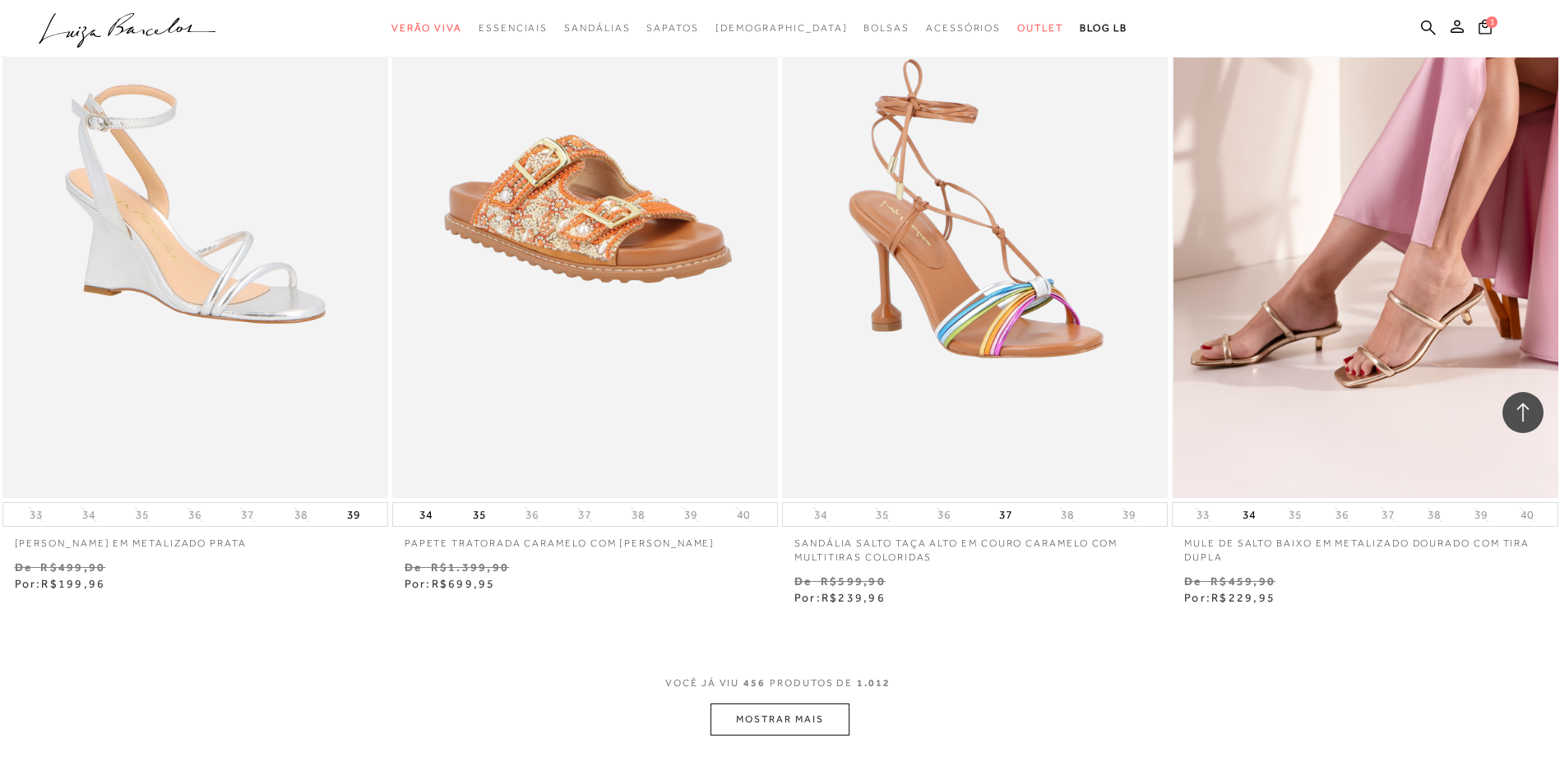
scroll to position [79671, 0]
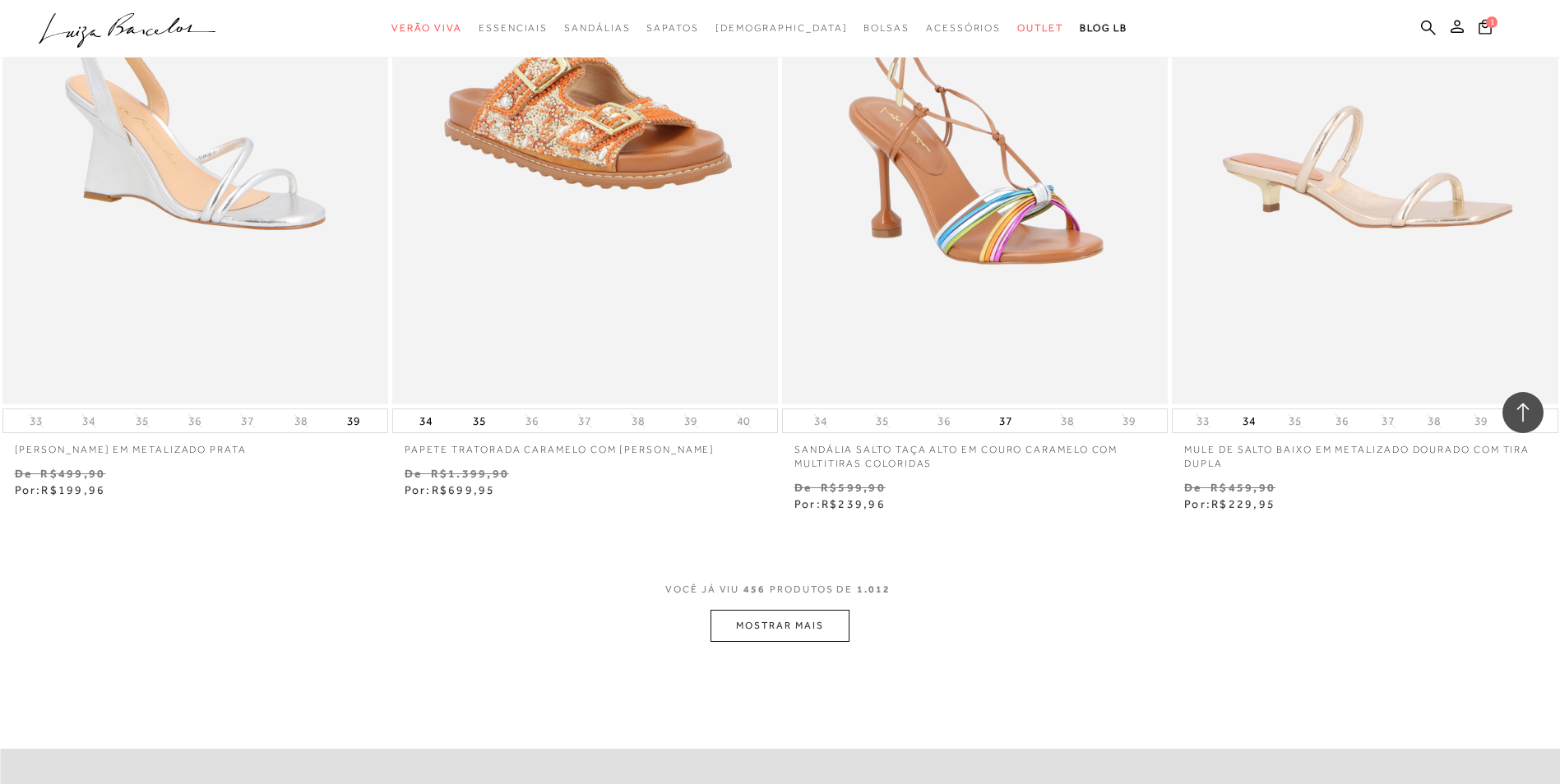
click at [805, 635] on button "MOSTRAR MAIS" at bounding box center [779, 626] width 138 height 32
